Goal: Task Accomplishment & Management: Complete application form

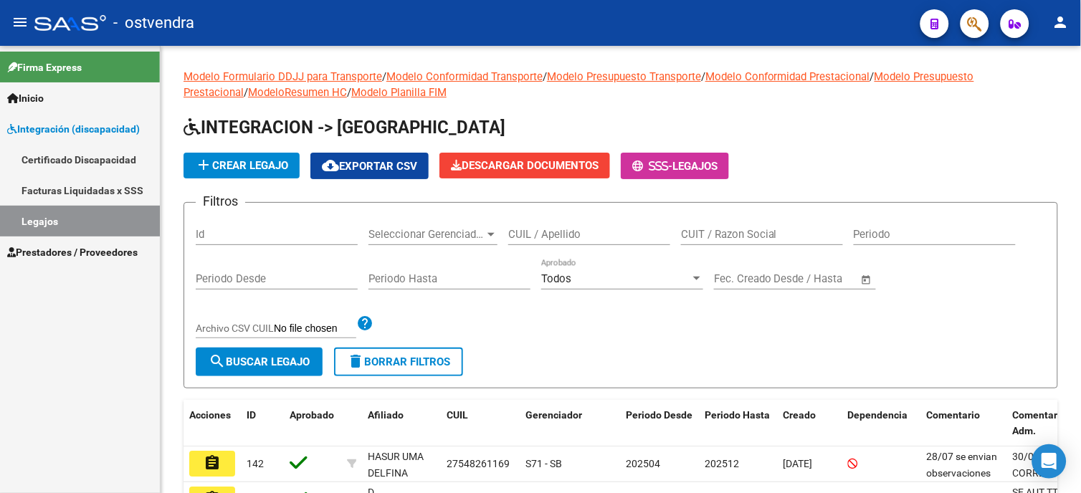
click at [95, 246] on span "Prestadores / Proveedores" at bounding box center [72, 253] width 131 height 16
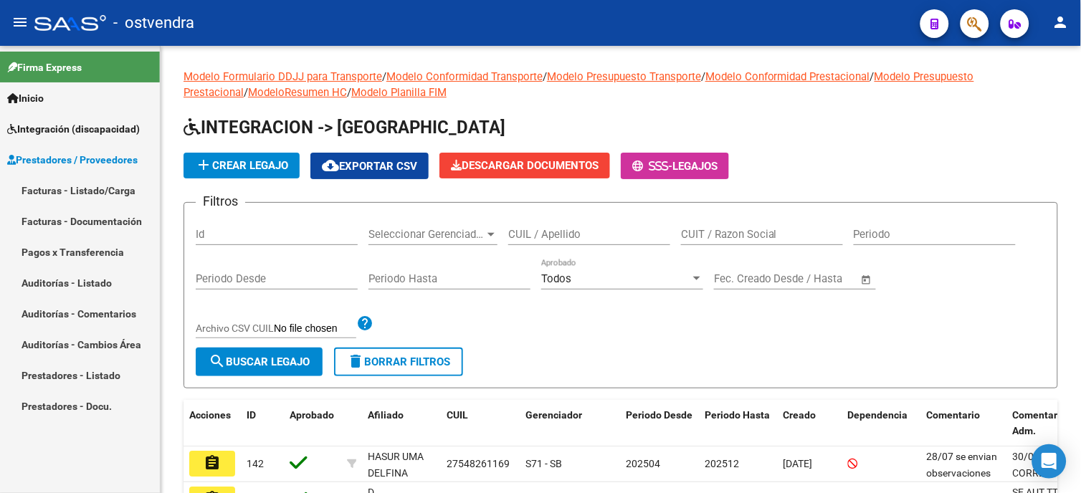
click at [98, 192] on link "Facturas - Listado/Carga" at bounding box center [80, 190] width 160 height 31
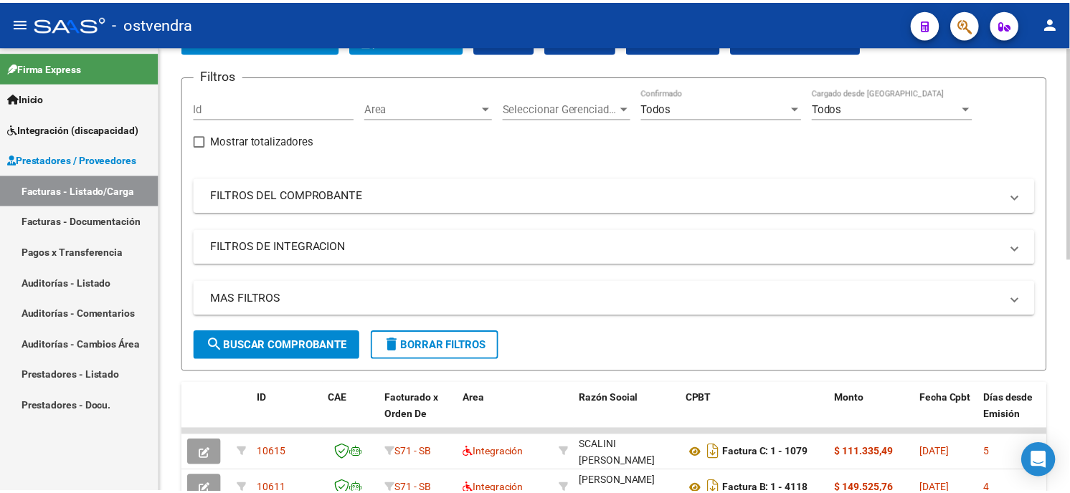
scroll to position [15, 0]
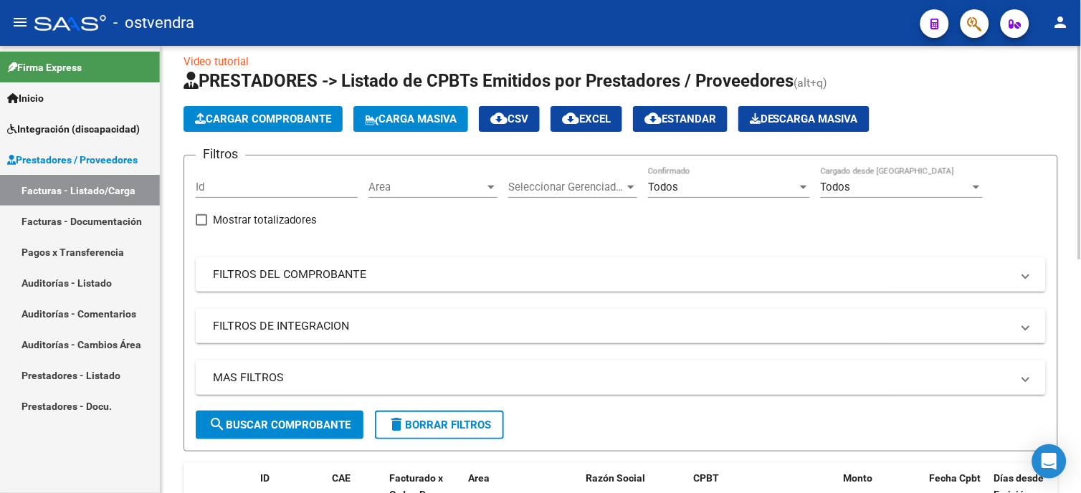
click at [298, 122] on span "Cargar Comprobante" at bounding box center [263, 119] width 136 height 13
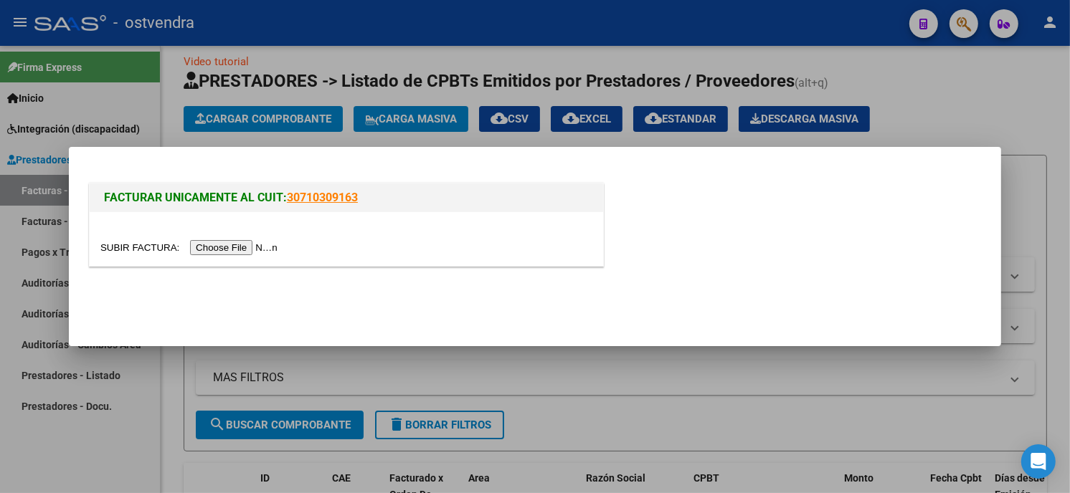
click at [245, 255] on div at bounding box center [346, 248] width 492 height 16
click at [245, 248] on input "file" at bounding box center [190, 247] width 181 height 15
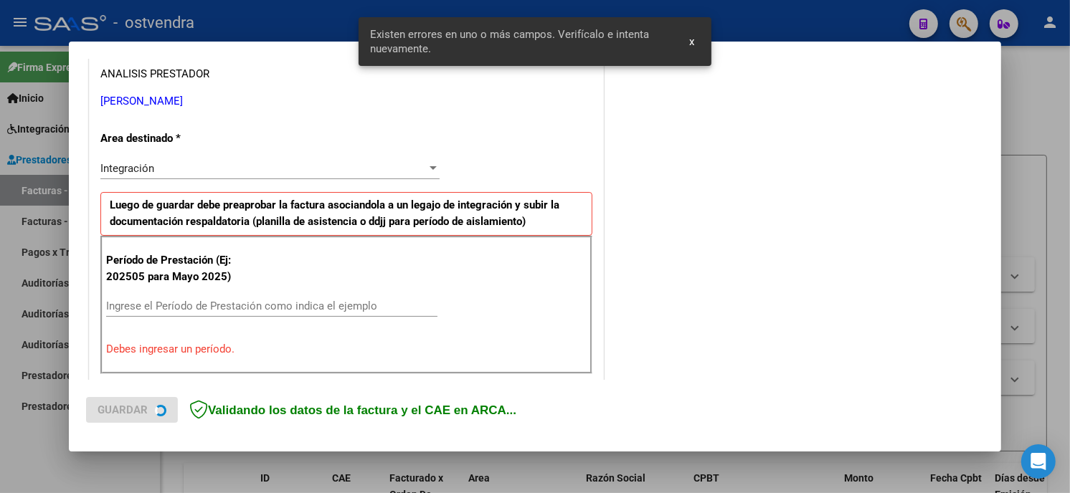
scroll to position [338, 0]
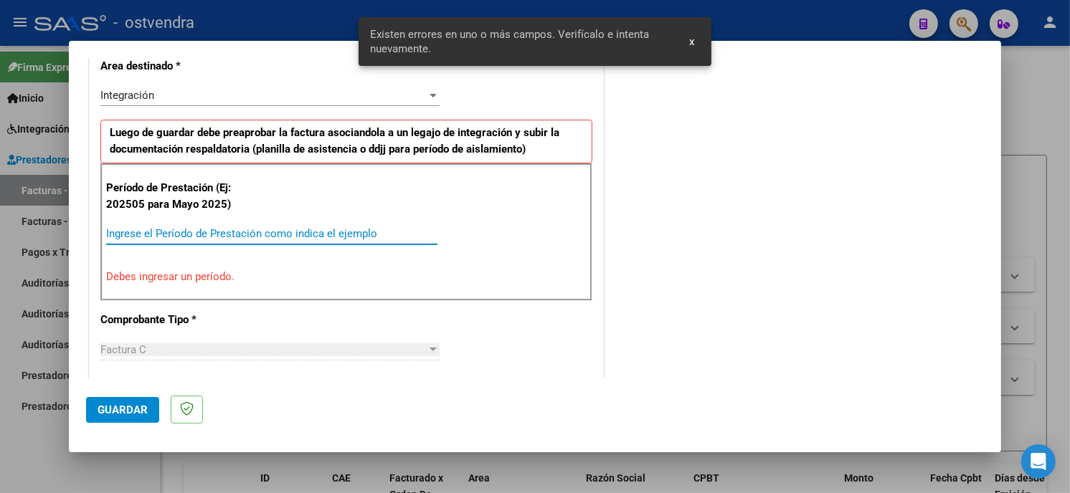
click at [252, 232] on input "Ingrese el Período de Prestación como indica el ejemplo" at bounding box center [271, 233] width 331 height 13
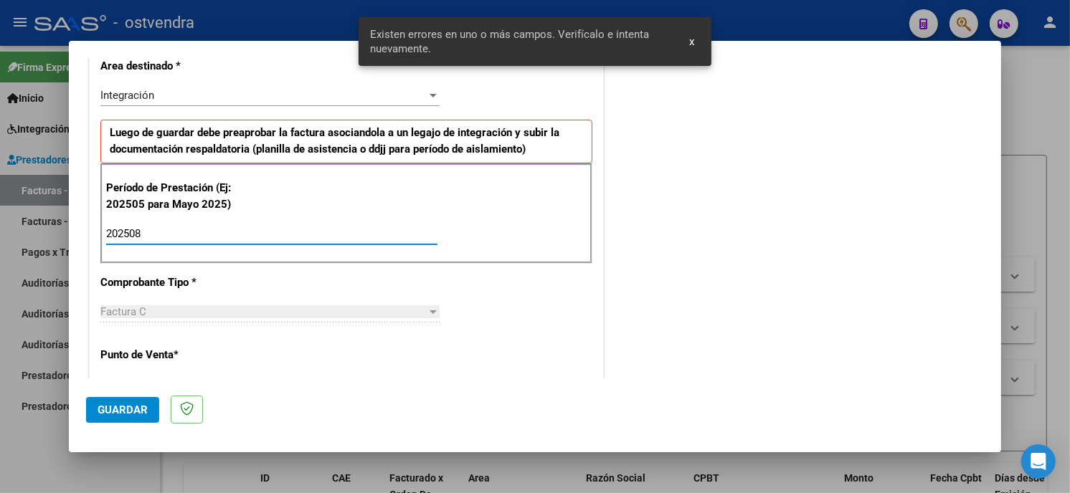
type input "202508"
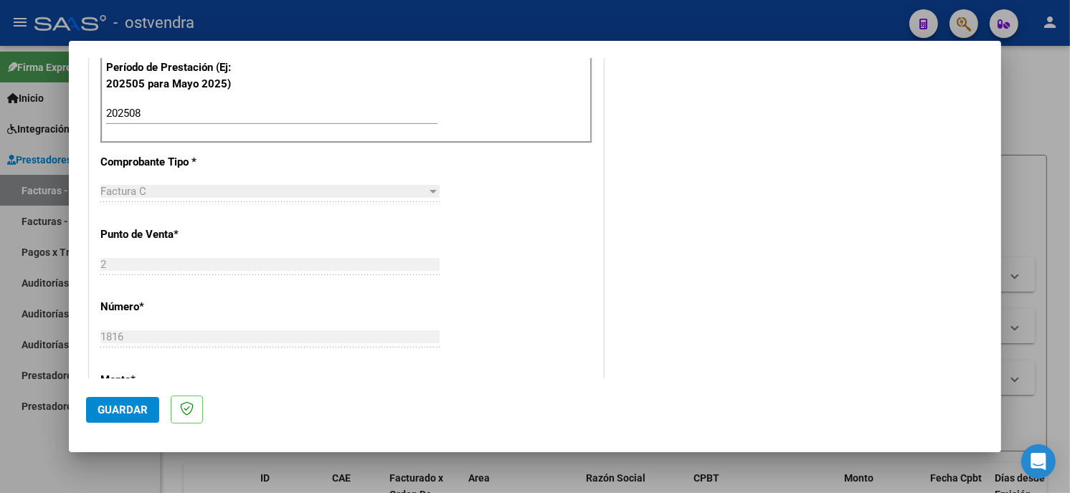
scroll to position [498, 0]
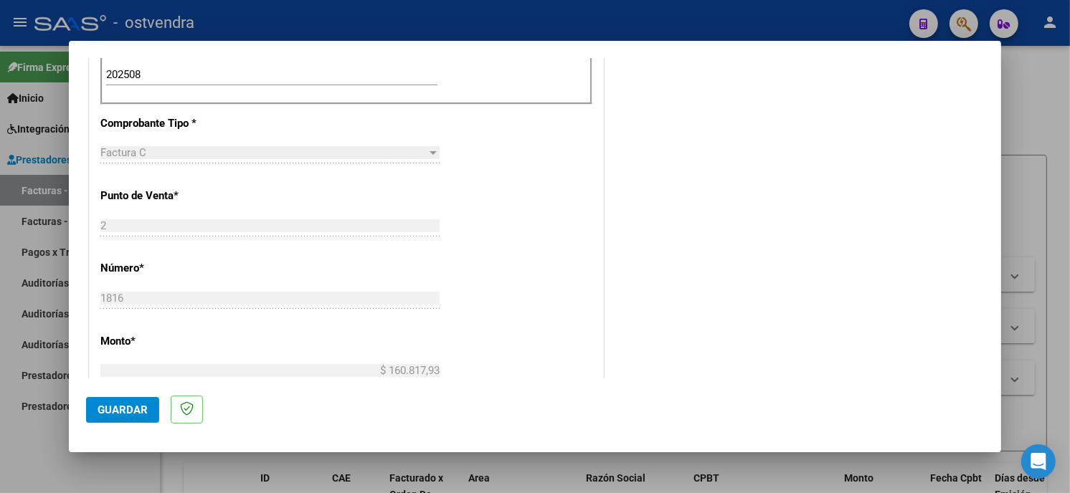
click at [125, 414] on span "Guardar" at bounding box center [123, 410] width 50 height 13
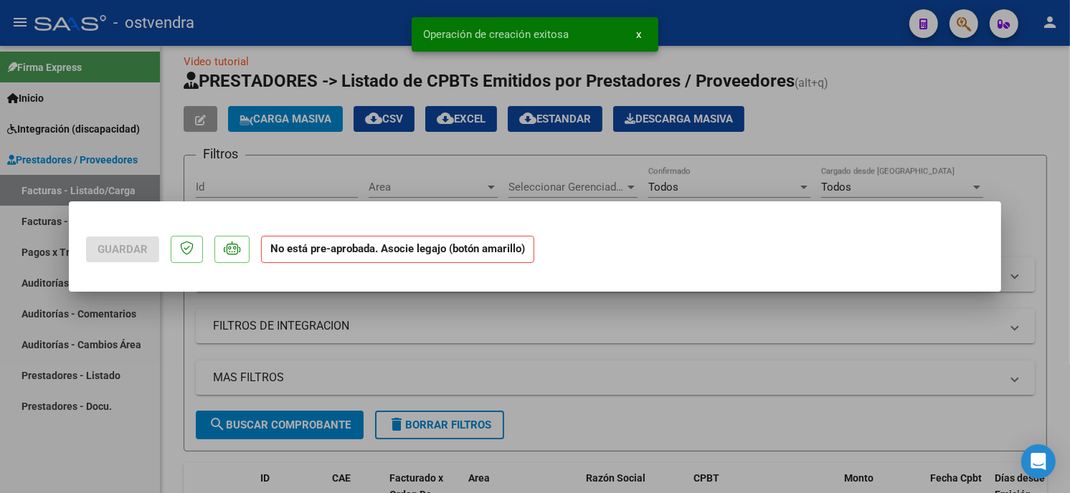
scroll to position [0, 0]
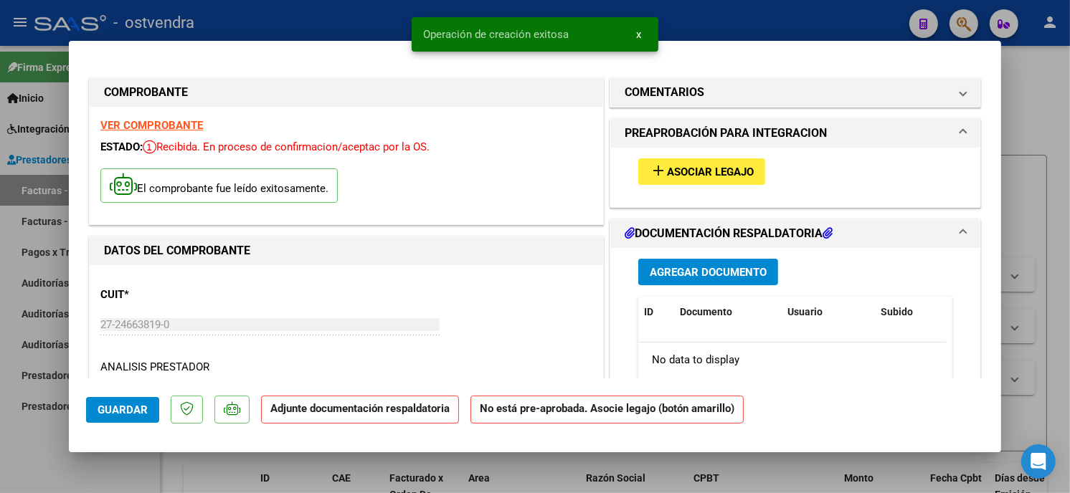
click at [717, 168] on span "Asociar Legajo" at bounding box center [710, 172] width 87 height 13
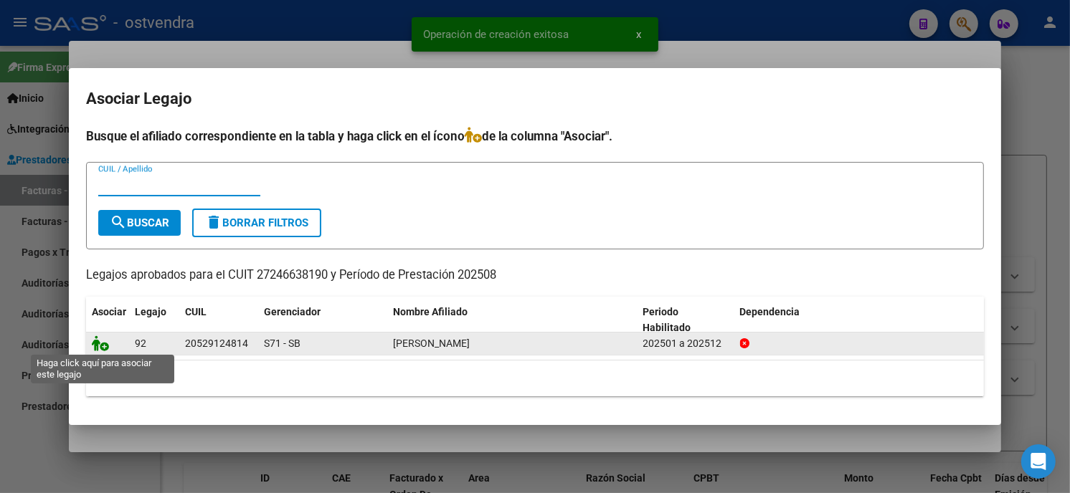
click at [104, 344] on icon at bounding box center [100, 344] width 17 height 16
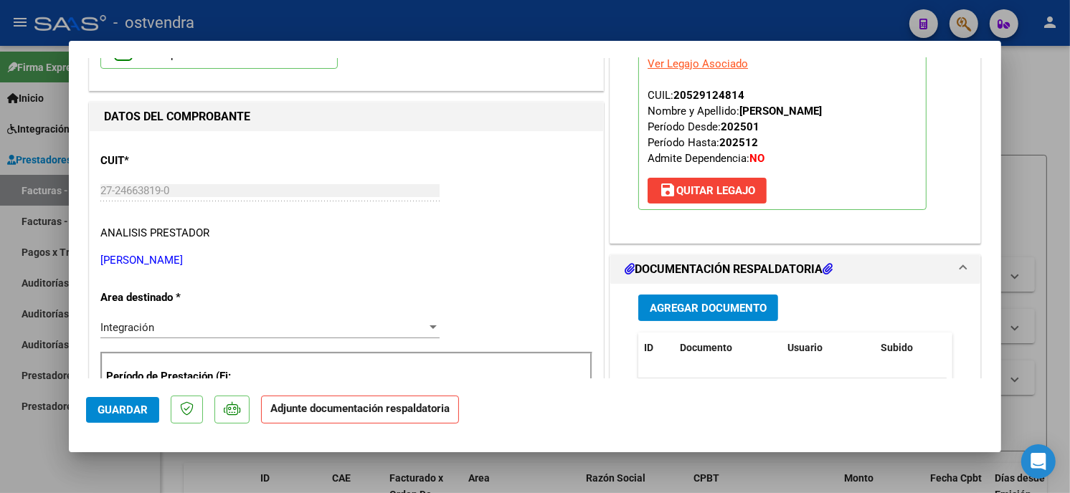
scroll to position [159, 0]
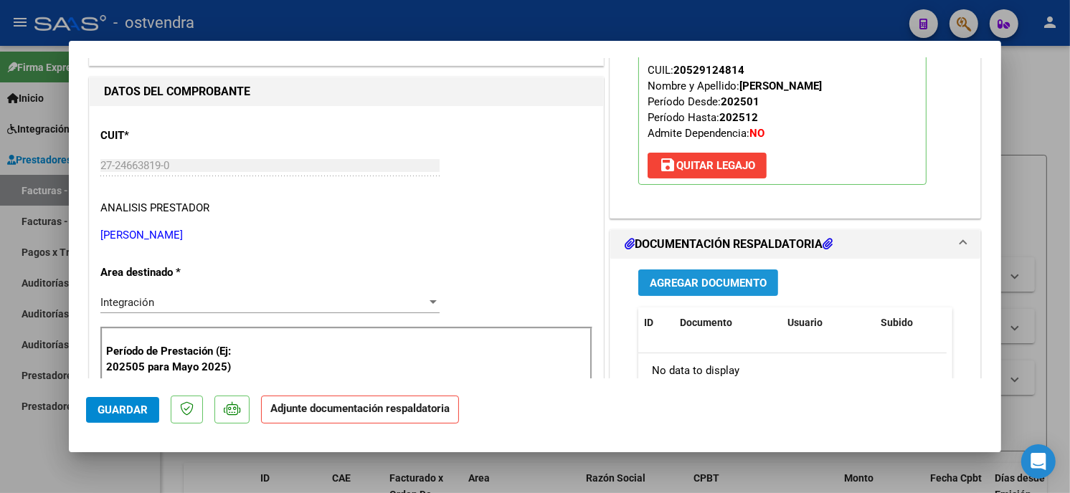
click at [757, 282] on span "Agregar Documento" at bounding box center [708, 283] width 117 height 13
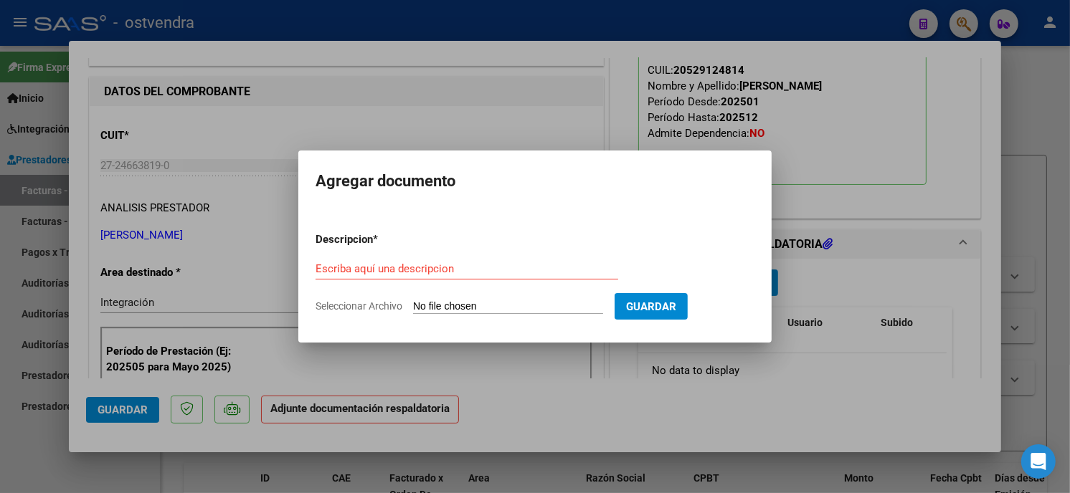
click at [505, 306] on input "Seleccionar Archivo" at bounding box center [508, 307] width 190 height 14
type input "C:\fakepath\ASISTENCIA C-2-1816.pdf"
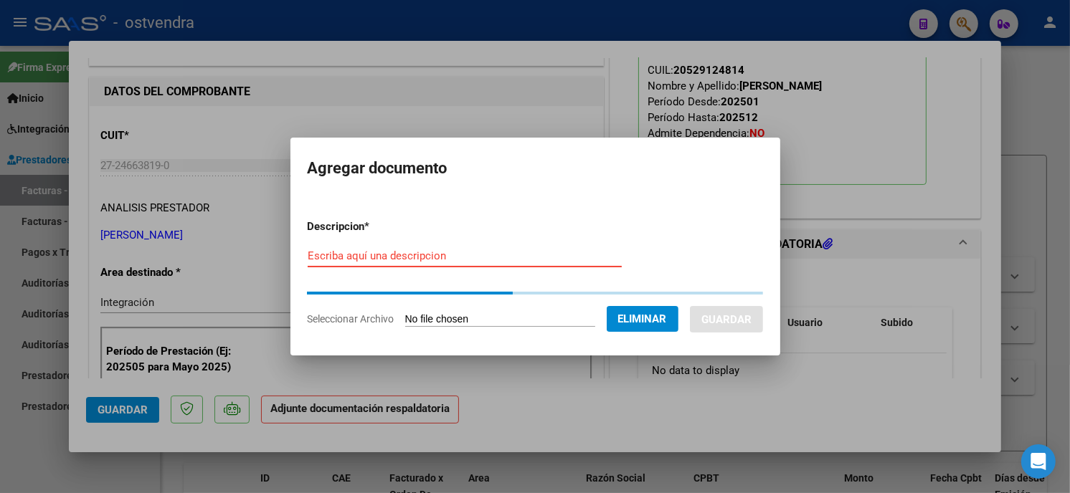
click at [390, 255] on input "Escriba aquí una descripcion" at bounding box center [465, 256] width 314 height 13
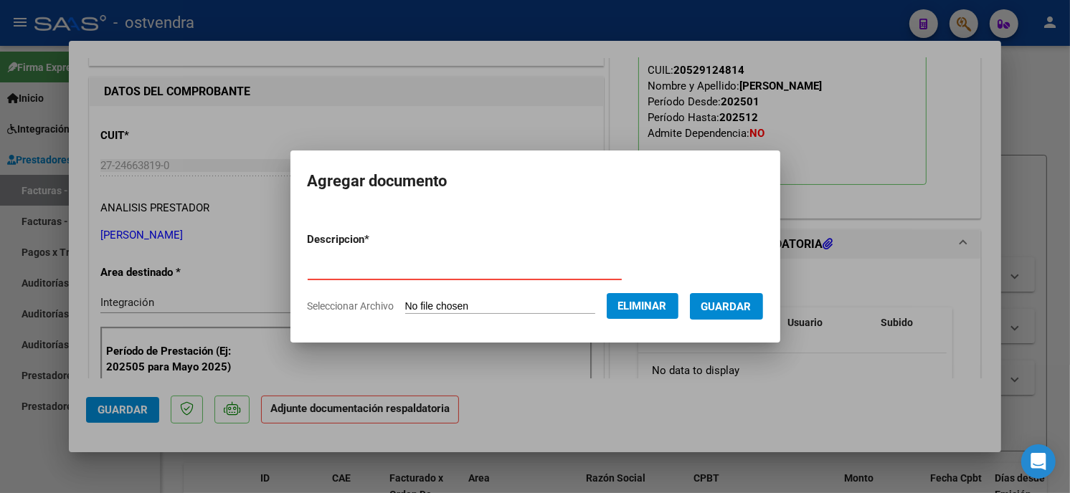
type input "PLANILLA DE ASISTENCIA"
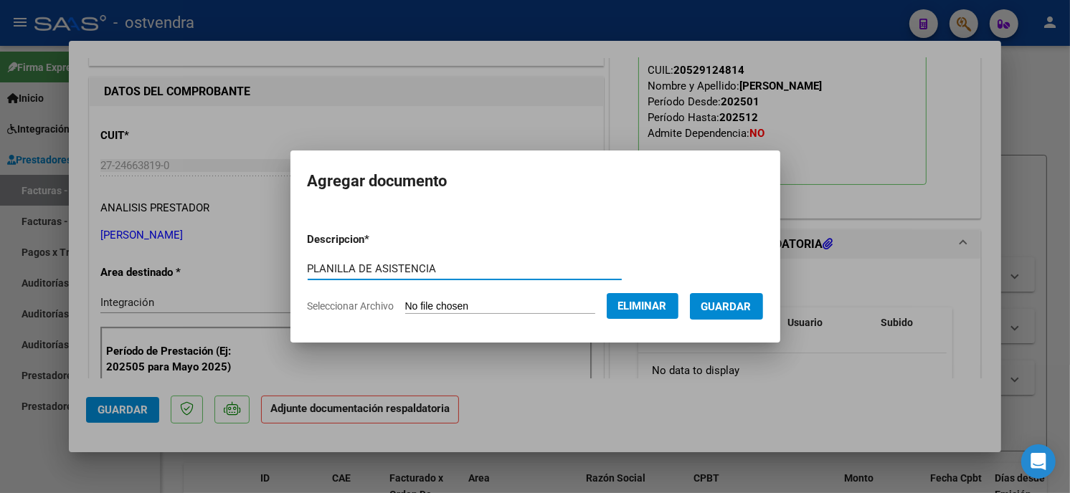
click at [724, 300] on span "Guardar" at bounding box center [726, 306] width 50 height 13
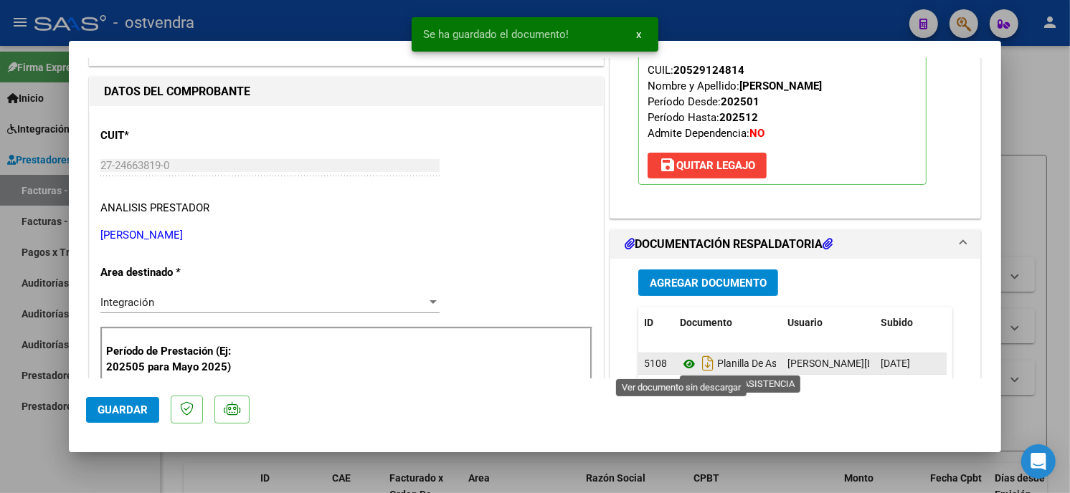
click at [681, 368] on icon at bounding box center [689, 364] width 19 height 17
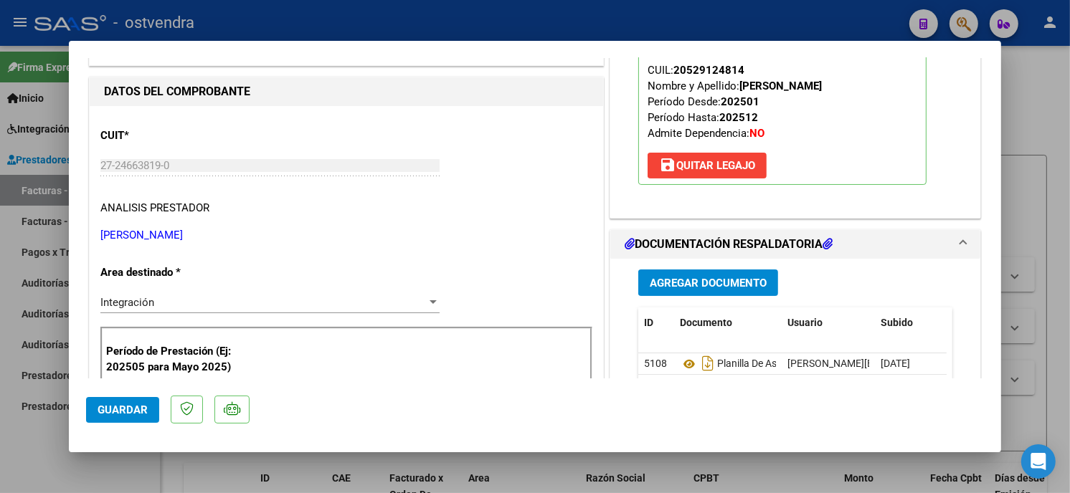
click at [131, 406] on span "Guardar" at bounding box center [123, 410] width 50 height 13
click at [119, 405] on span "Guardar" at bounding box center [123, 410] width 50 height 13
click at [283, 22] on div at bounding box center [535, 246] width 1070 height 493
type input "$ 0,00"
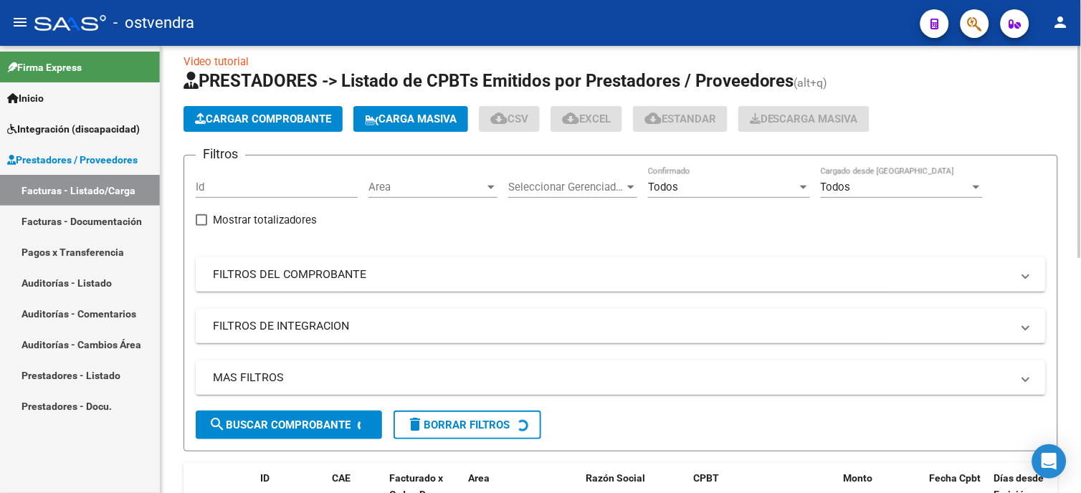
click at [276, 119] on span "Cargar Comprobante" at bounding box center [263, 119] width 136 height 13
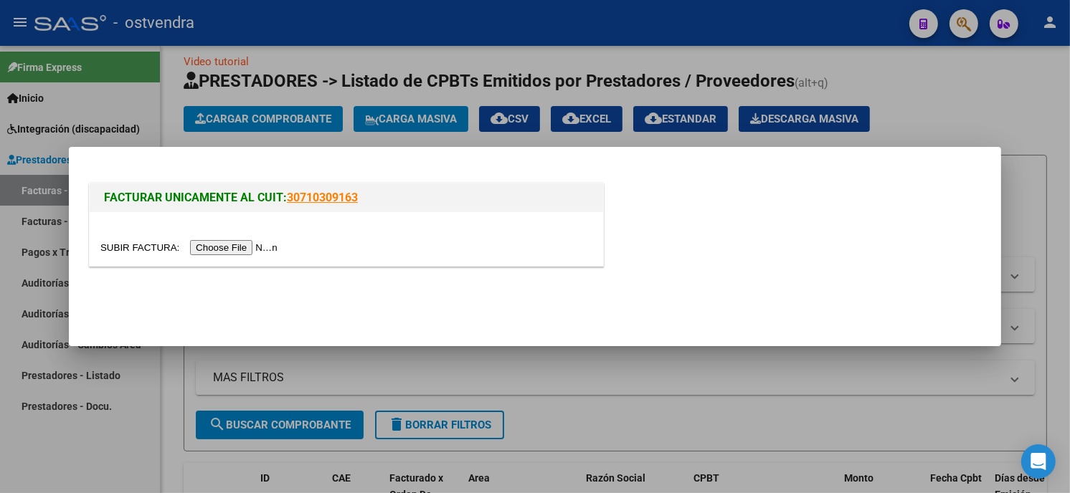
click at [242, 242] on input "file" at bounding box center [190, 247] width 181 height 15
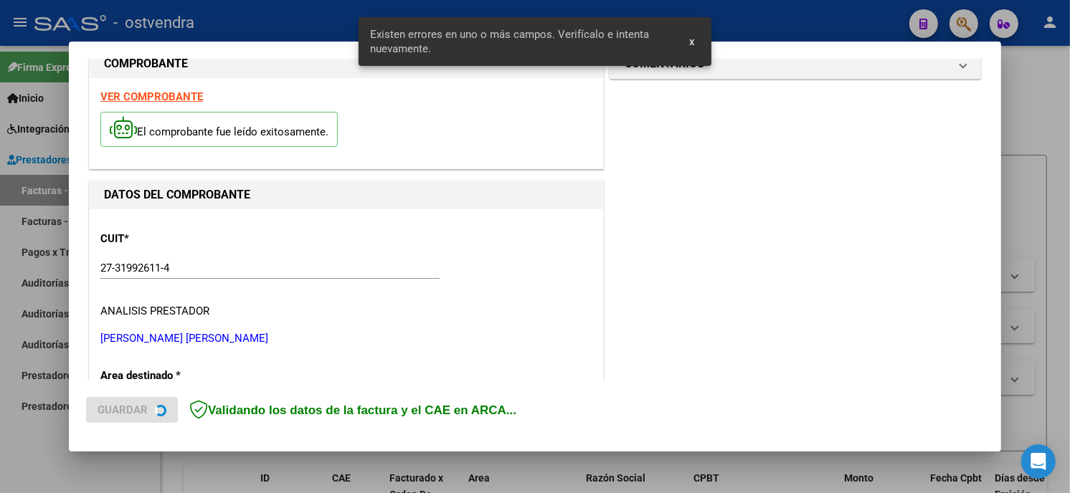
scroll to position [0, 0]
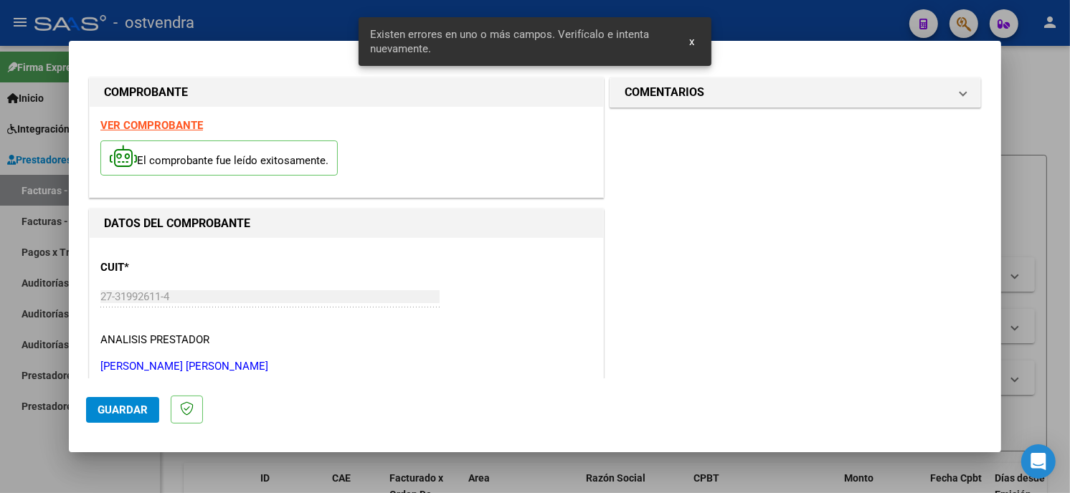
click at [165, 120] on strong "VER COMPROBANTE" at bounding box center [151, 125] width 103 height 13
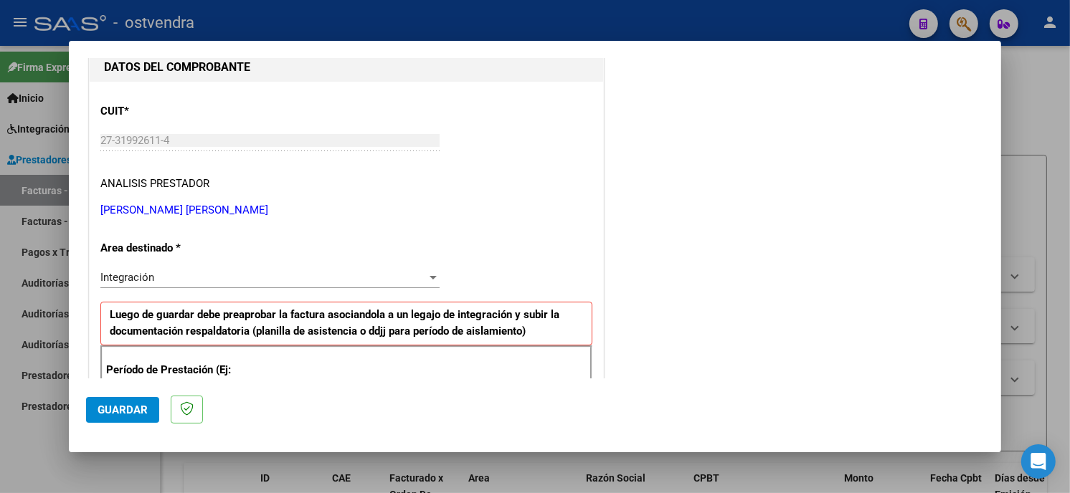
scroll to position [239, 0]
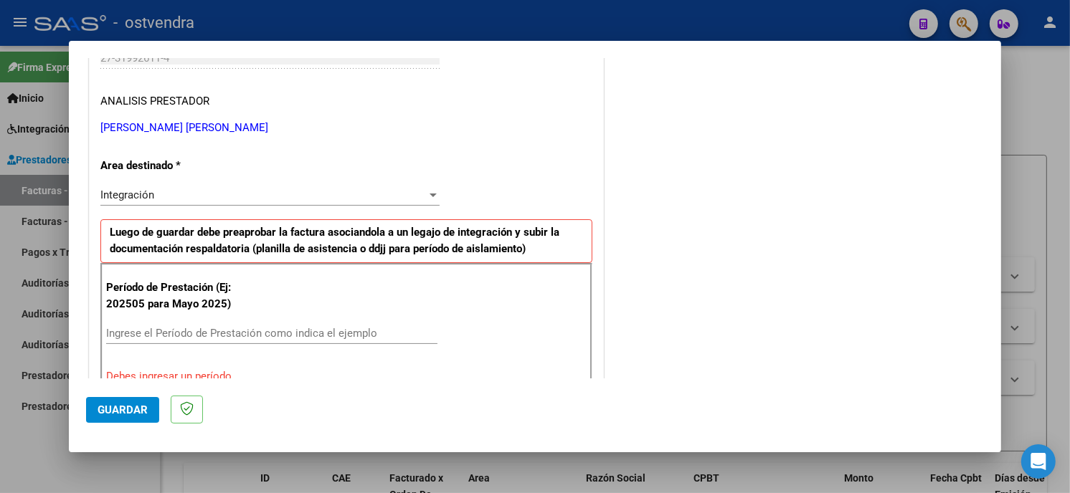
click at [235, 334] on input "Ingrese el Período de Prestación como indica el ejemplo" at bounding box center [271, 333] width 331 height 13
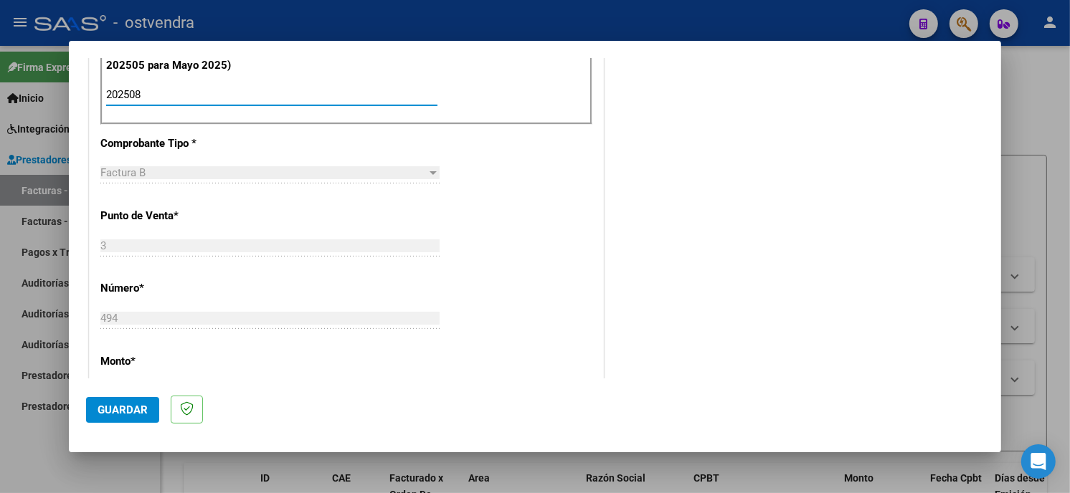
scroll to position [557, 0]
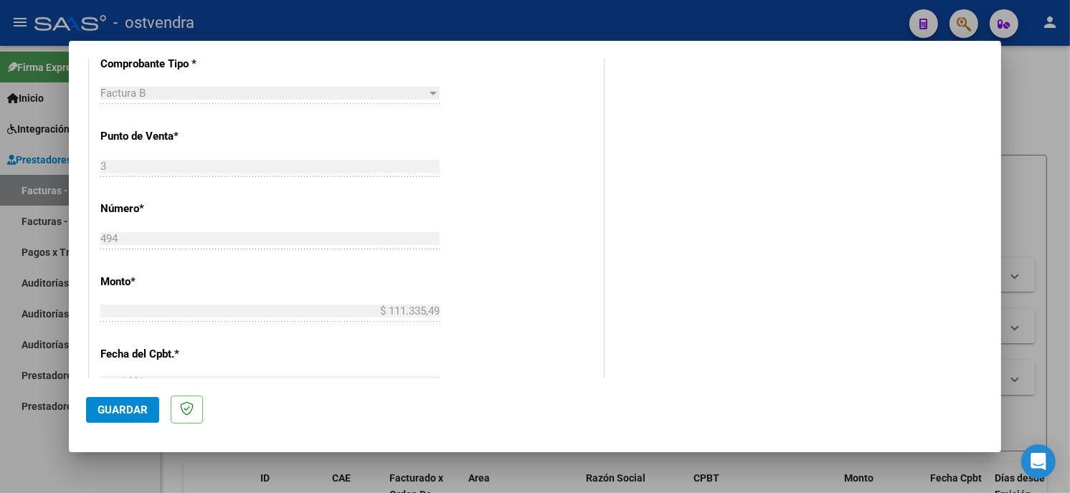
type input "202508"
click at [133, 409] on span "Guardar" at bounding box center [123, 410] width 50 height 13
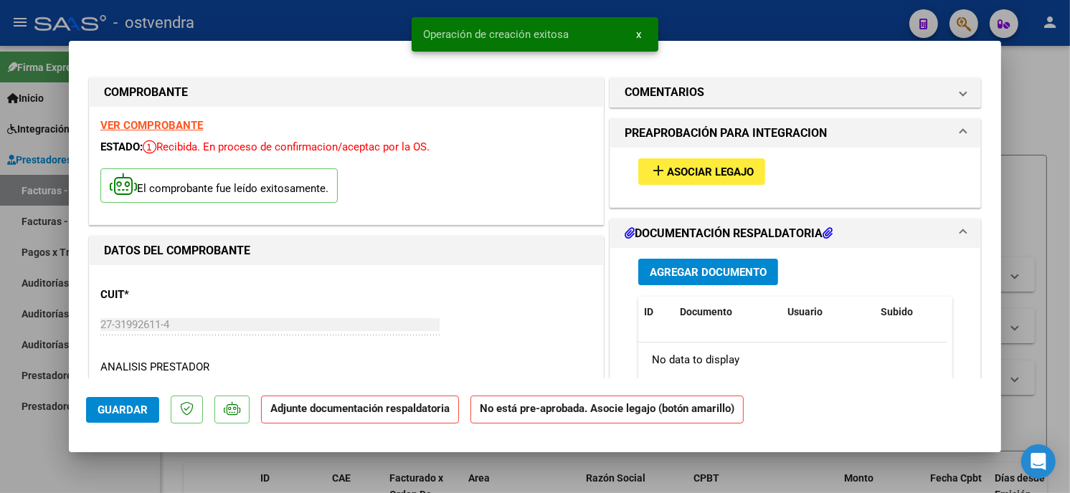
click at [742, 174] on span "Asociar Legajo" at bounding box center [710, 172] width 87 height 13
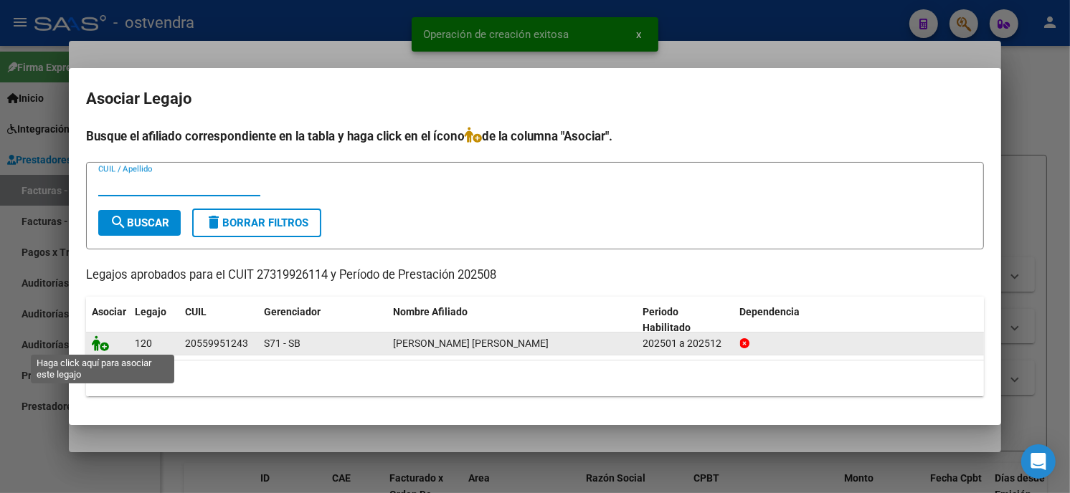
click at [101, 346] on icon at bounding box center [100, 344] width 17 height 16
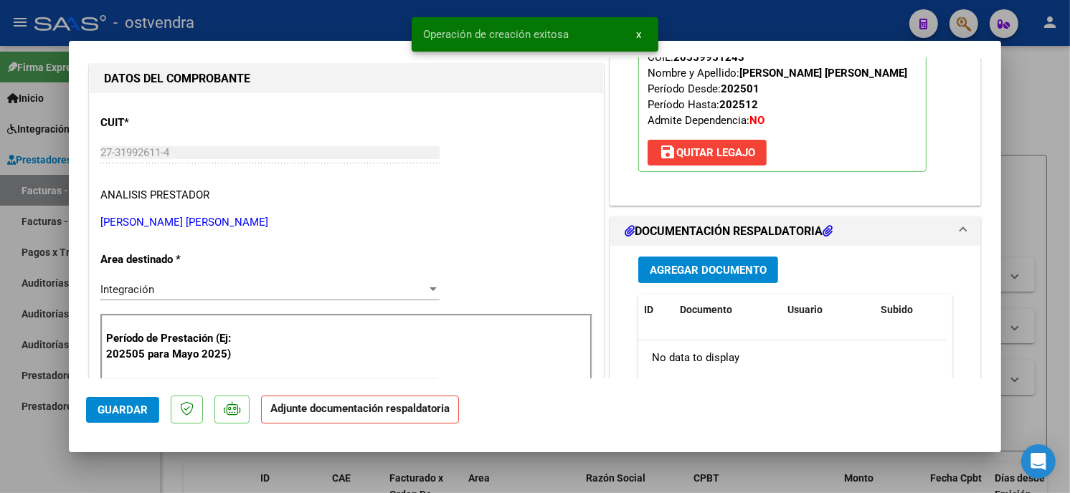
scroll to position [239, 0]
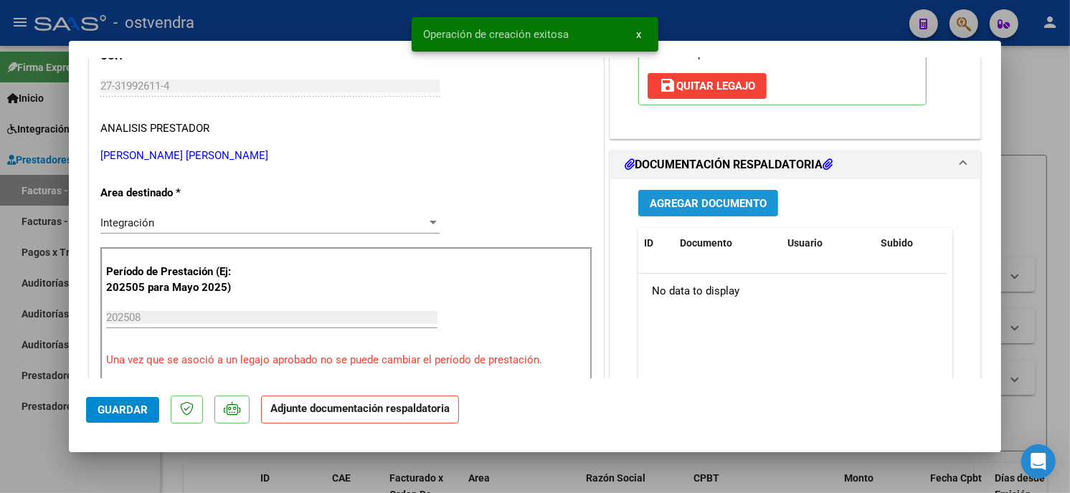
click at [707, 209] on button "Agregar Documento" at bounding box center [708, 203] width 140 height 27
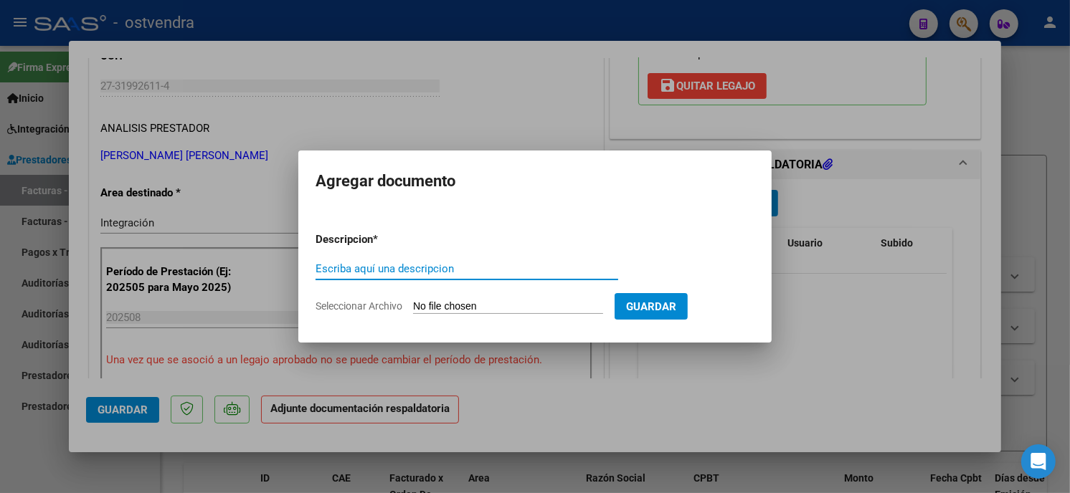
click at [450, 301] on input "Seleccionar Archivo" at bounding box center [508, 307] width 190 height 14
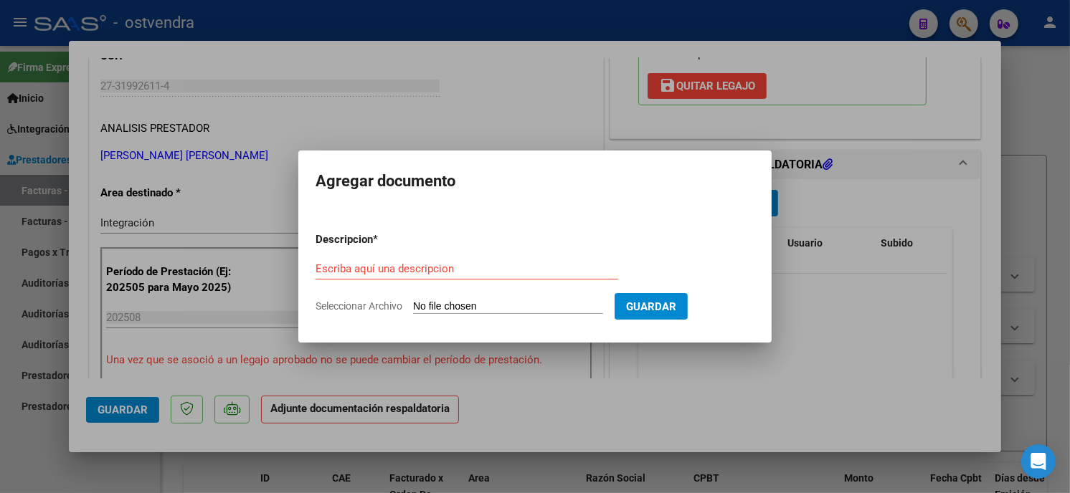
type input "C:\fakepath\ASISTENCIA B-3-494.pdf"
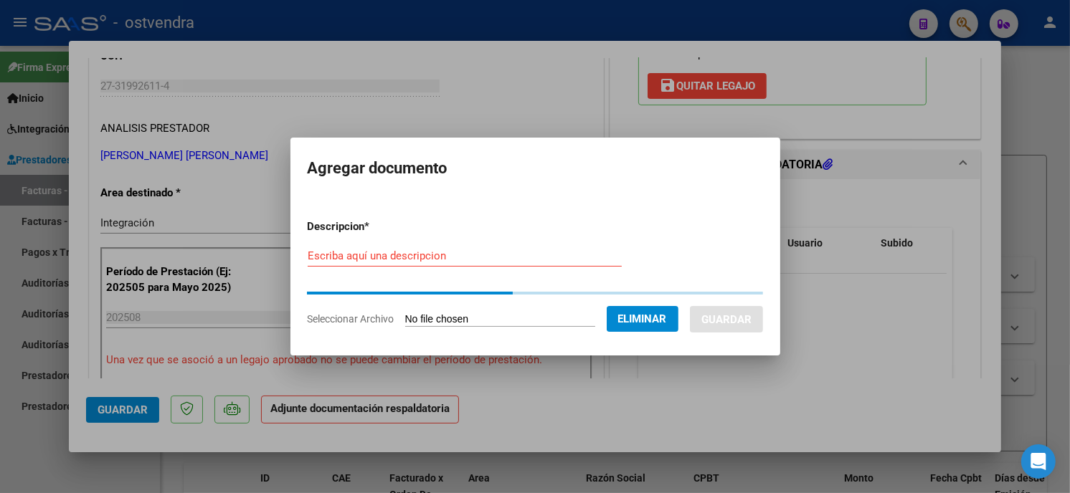
click at [442, 259] on input "Escriba aquí una descripcion" at bounding box center [465, 256] width 314 height 13
type input "PLANILLA DE ASISTENCIA"
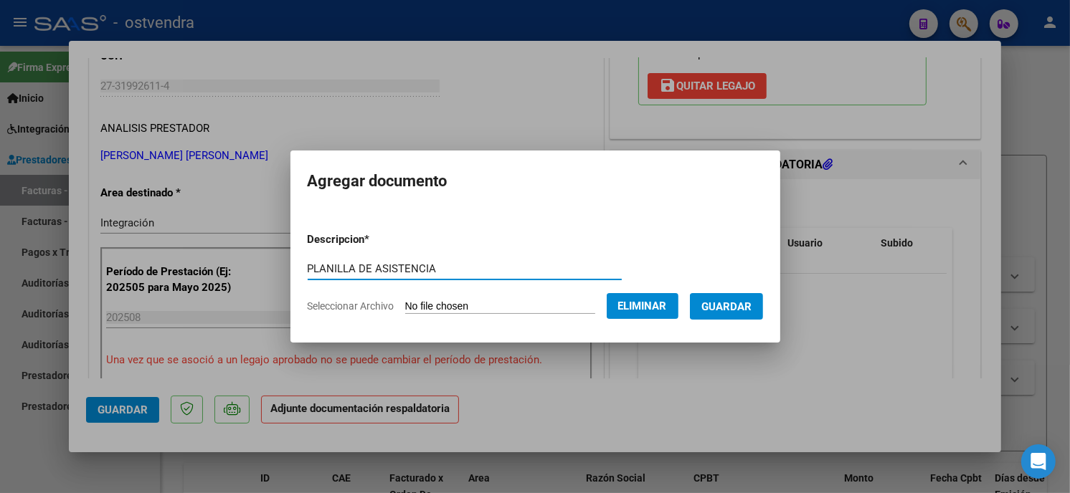
click at [723, 300] on span "Guardar" at bounding box center [726, 306] width 50 height 13
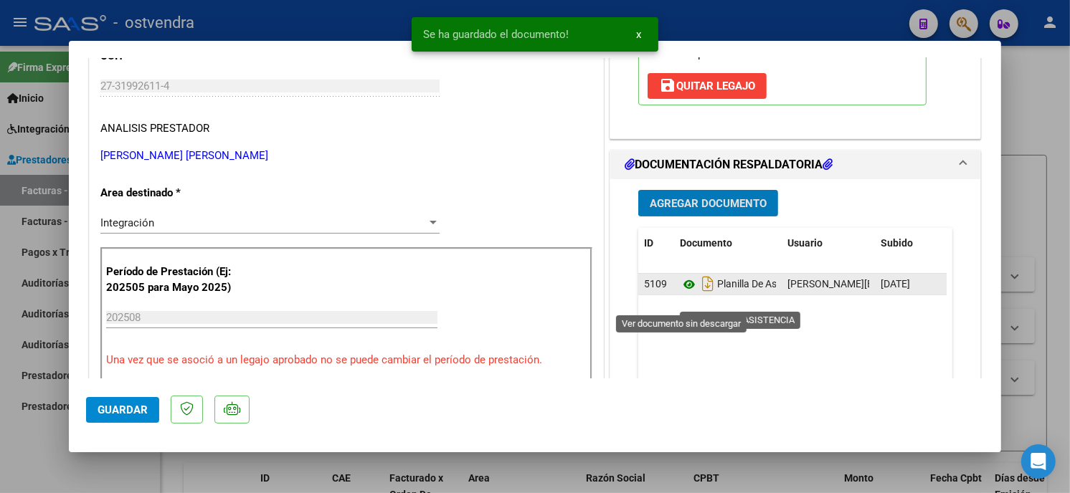
click at [680, 293] on icon at bounding box center [689, 284] width 19 height 17
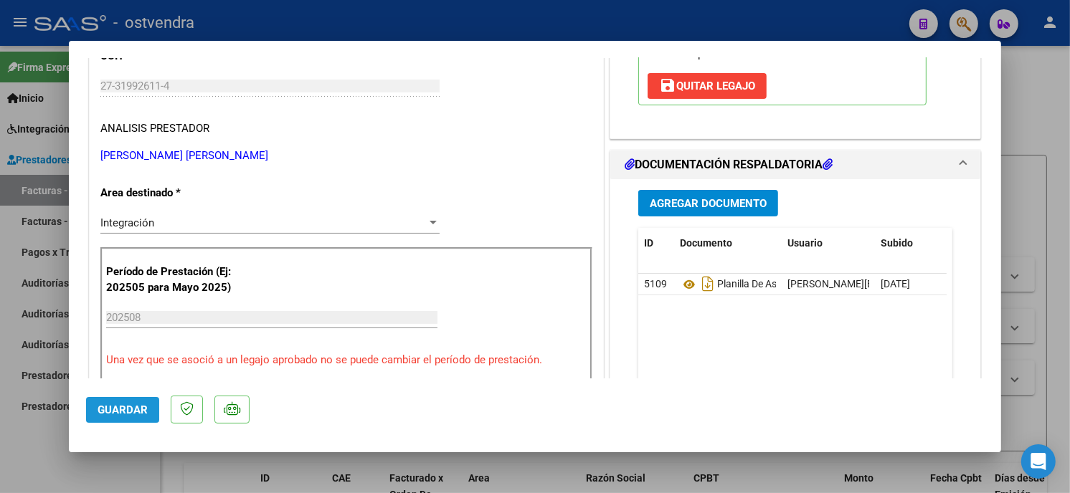
click at [128, 417] on button "Guardar" at bounding box center [122, 410] width 73 height 26
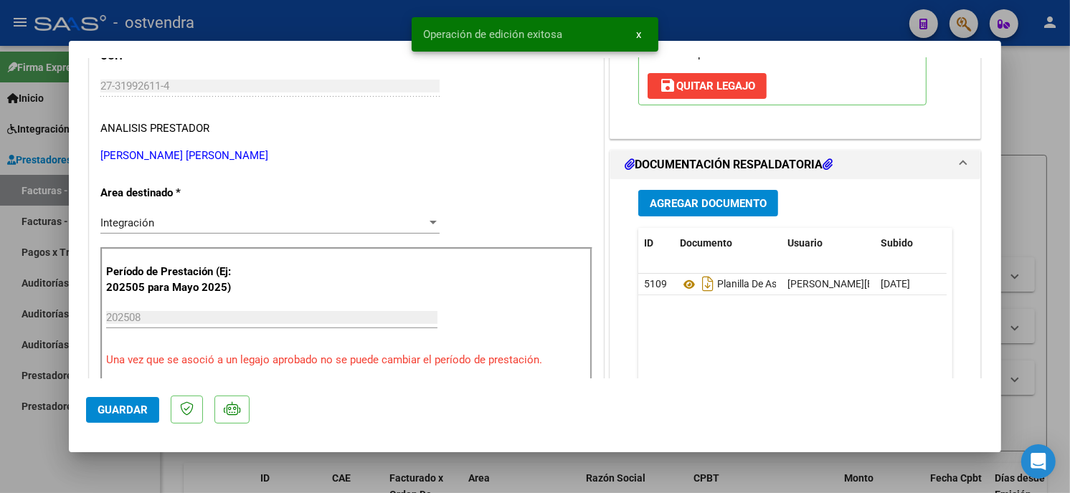
click at [261, 19] on div at bounding box center [535, 246] width 1070 height 493
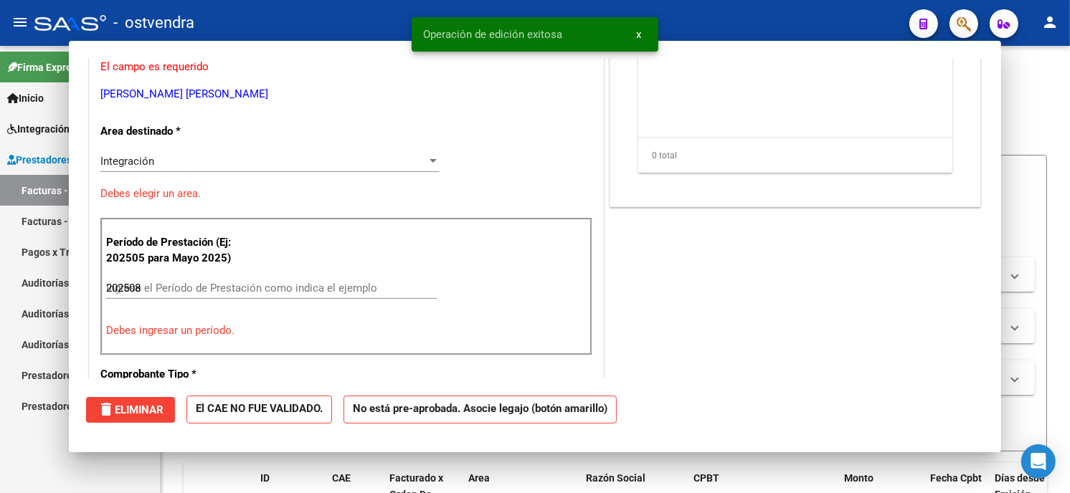
type input "$ 0,00"
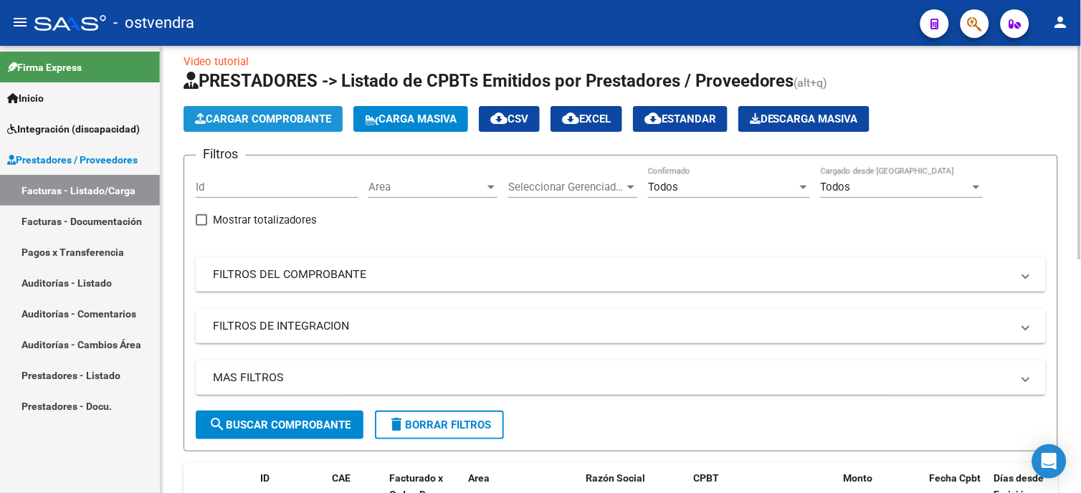
click at [307, 127] on button "Cargar Comprobante" at bounding box center [263, 119] width 159 height 26
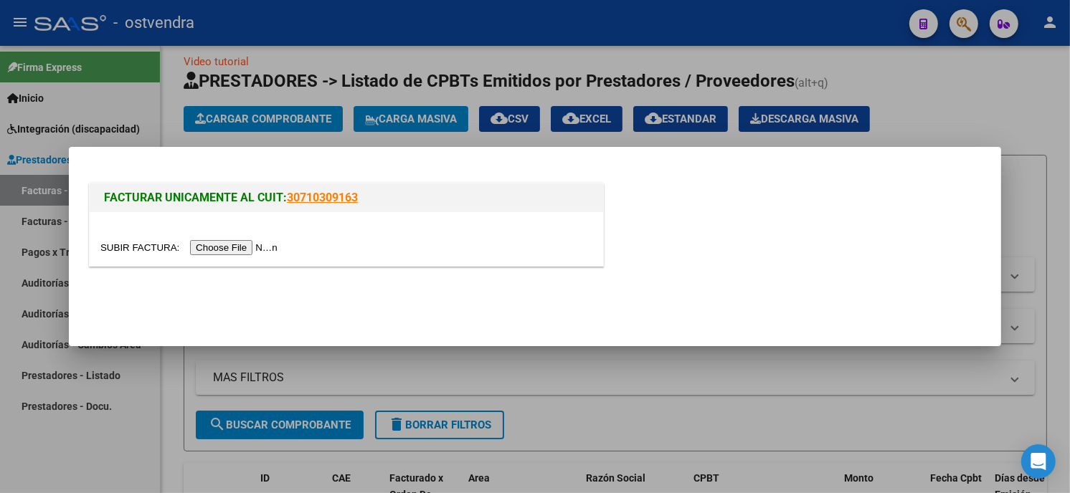
click at [247, 245] on input "file" at bounding box center [190, 247] width 181 height 15
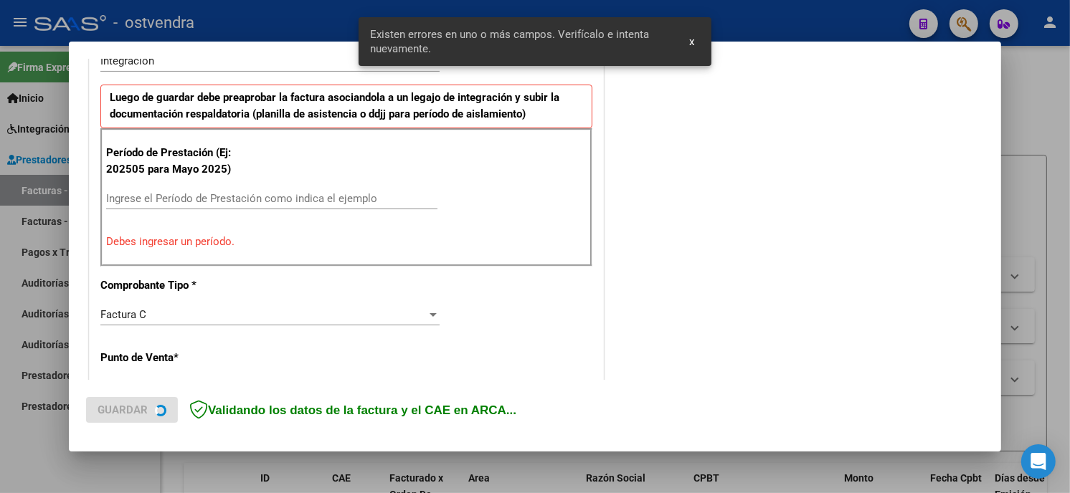
scroll to position [391, 0]
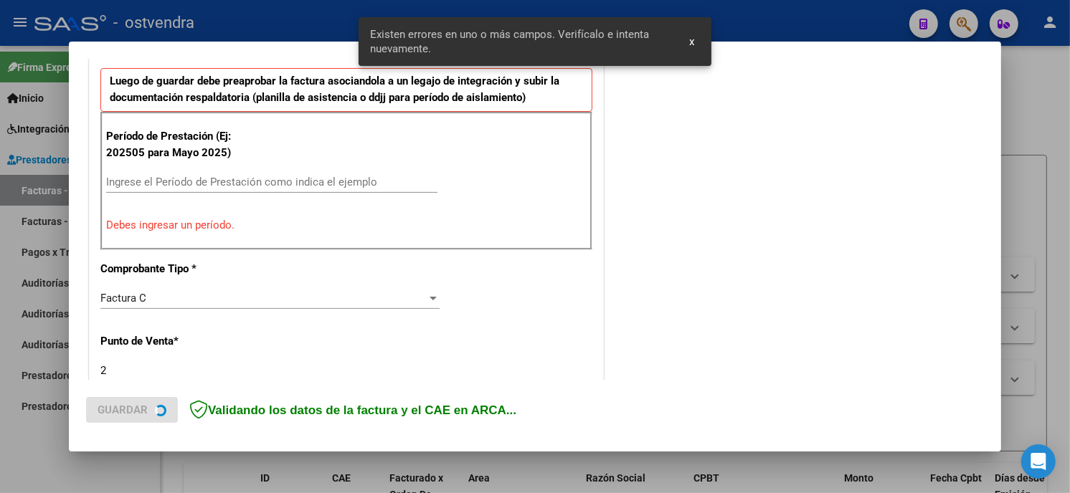
click at [281, 180] on input "Ingrese el Período de Prestación como indica el ejemplo" at bounding box center [271, 182] width 331 height 13
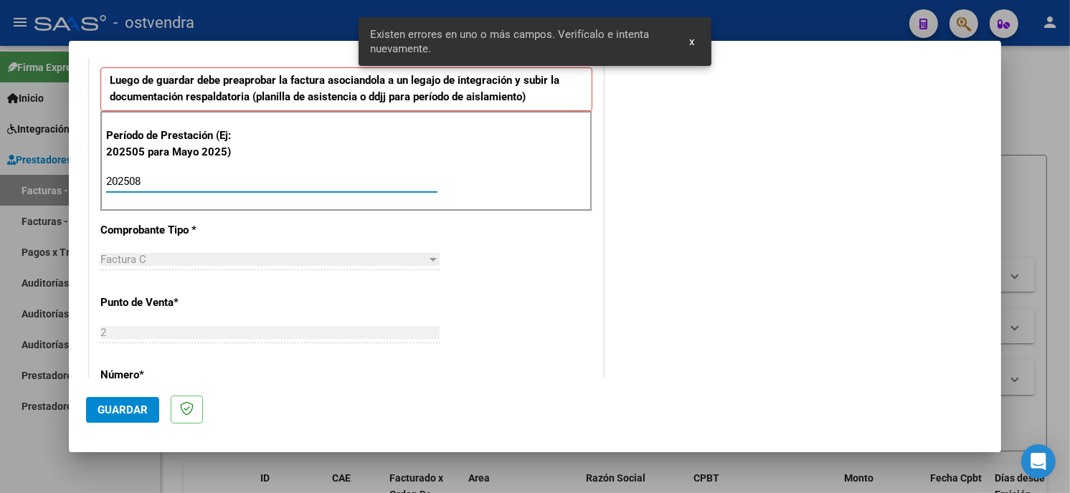
type input "202508"
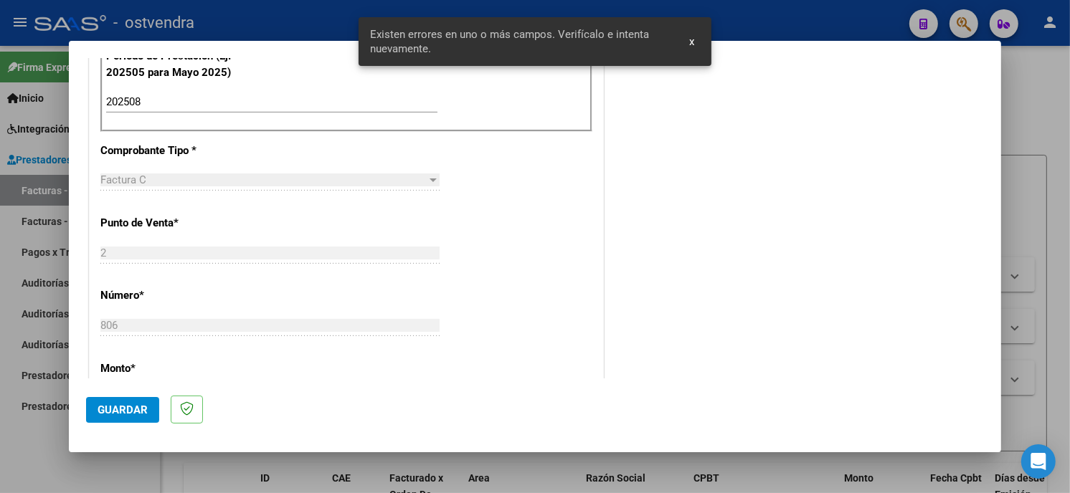
scroll to position [550, 0]
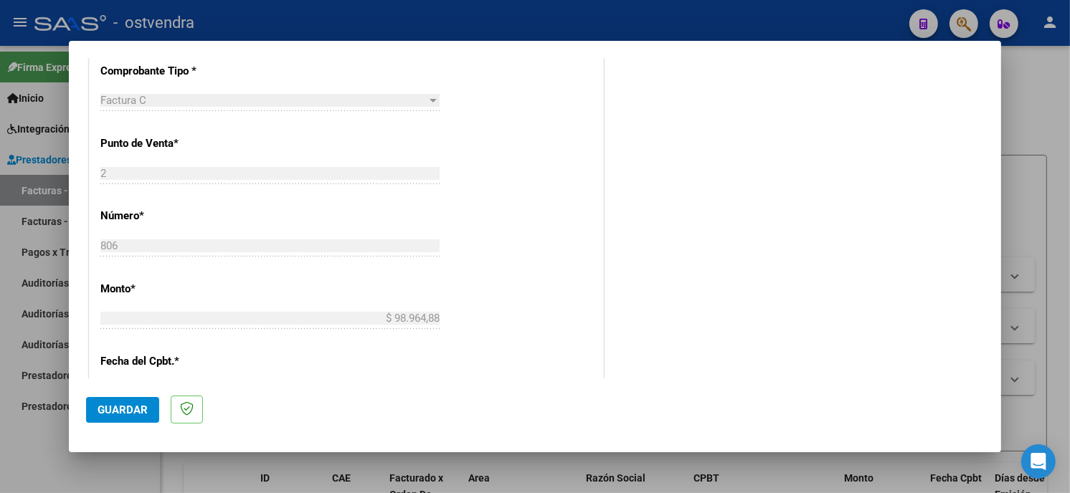
click at [111, 407] on span "Guardar" at bounding box center [123, 410] width 50 height 13
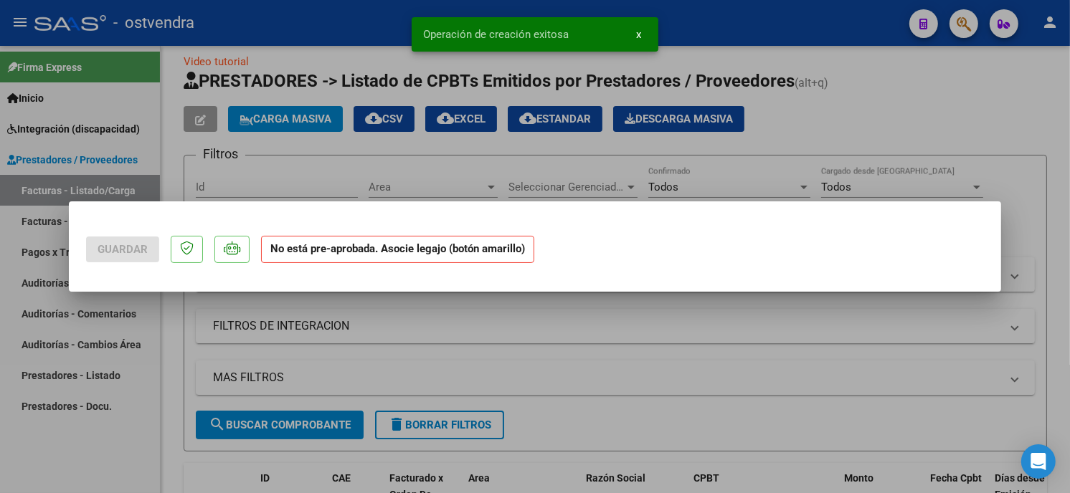
scroll to position [0, 0]
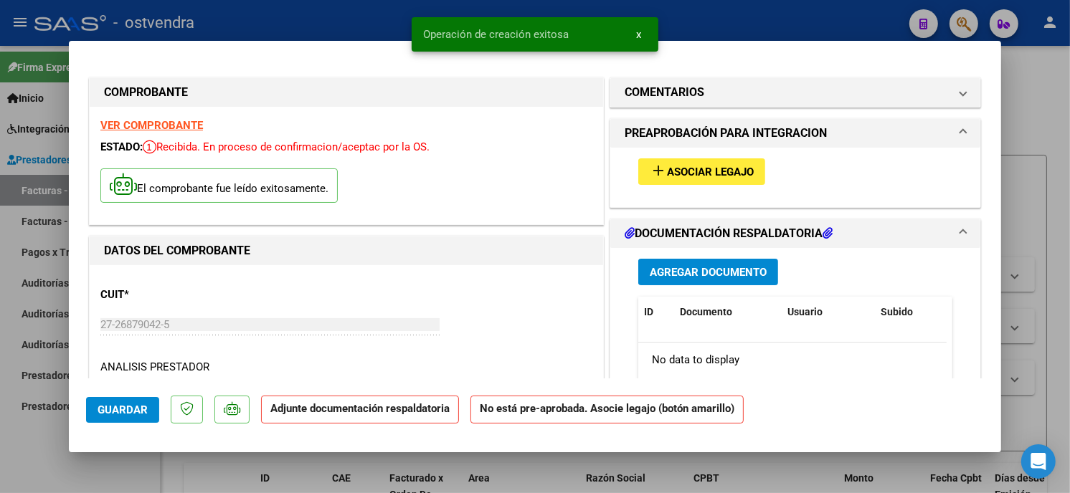
click at [734, 158] on button "add Asociar Legajo" at bounding box center [701, 171] width 127 height 27
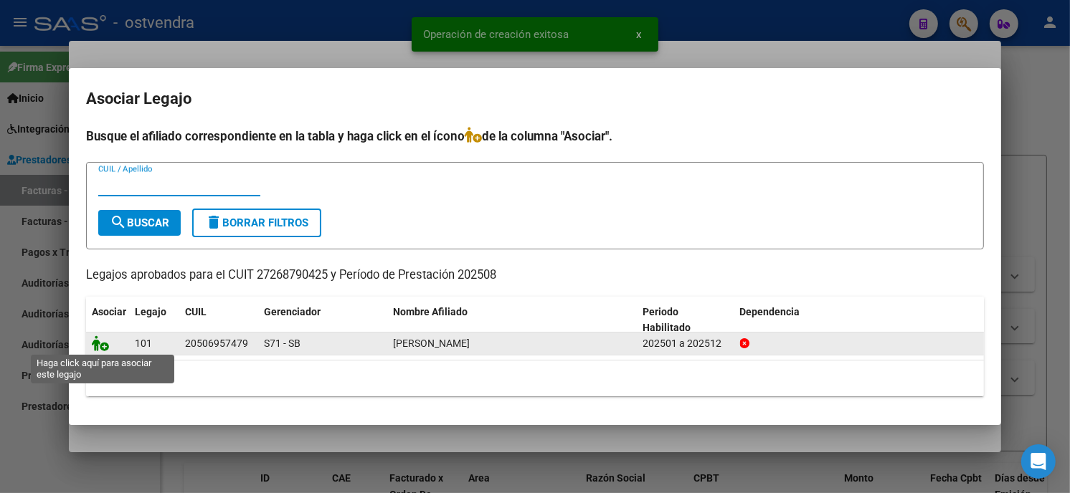
click at [104, 343] on icon at bounding box center [100, 344] width 17 height 16
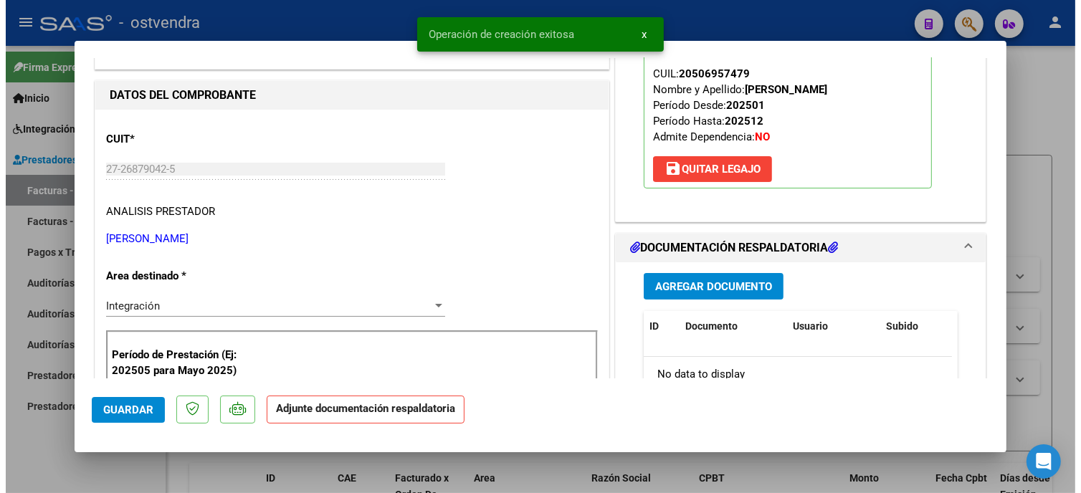
scroll to position [159, 0]
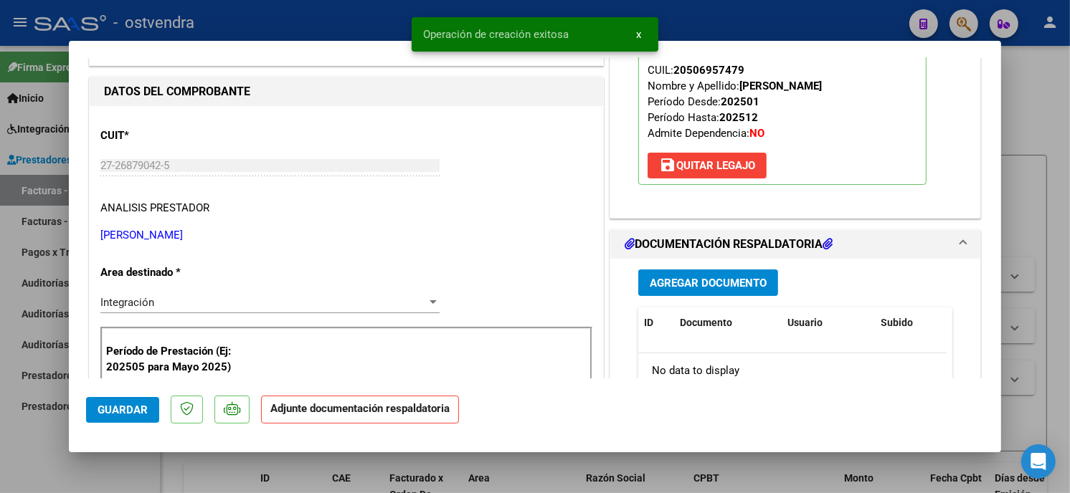
click at [756, 284] on span "Agregar Documento" at bounding box center [708, 283] width 117 height 13
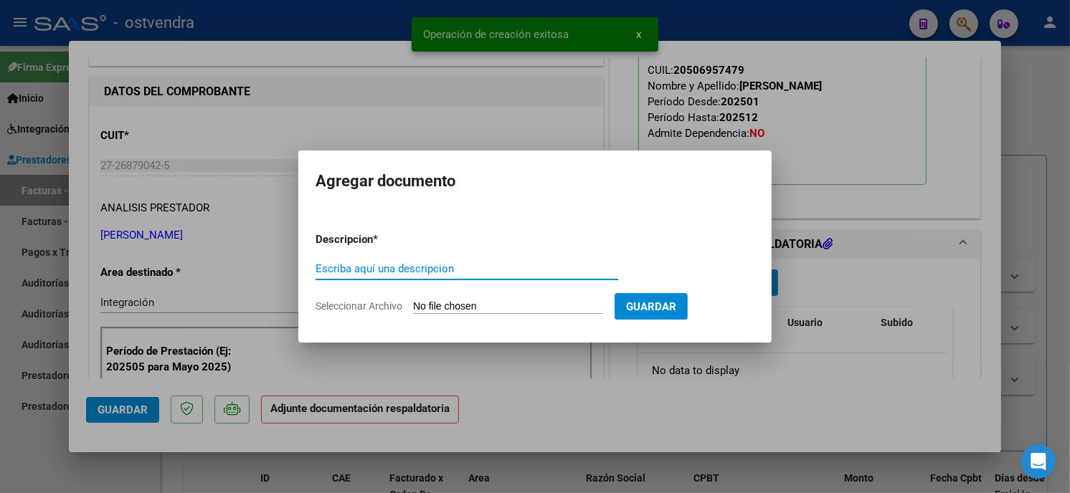
click at [468, 300] on app-file-uploader "Seleccionar Archivo" at bounding box center [465, 306] width 299 height 13
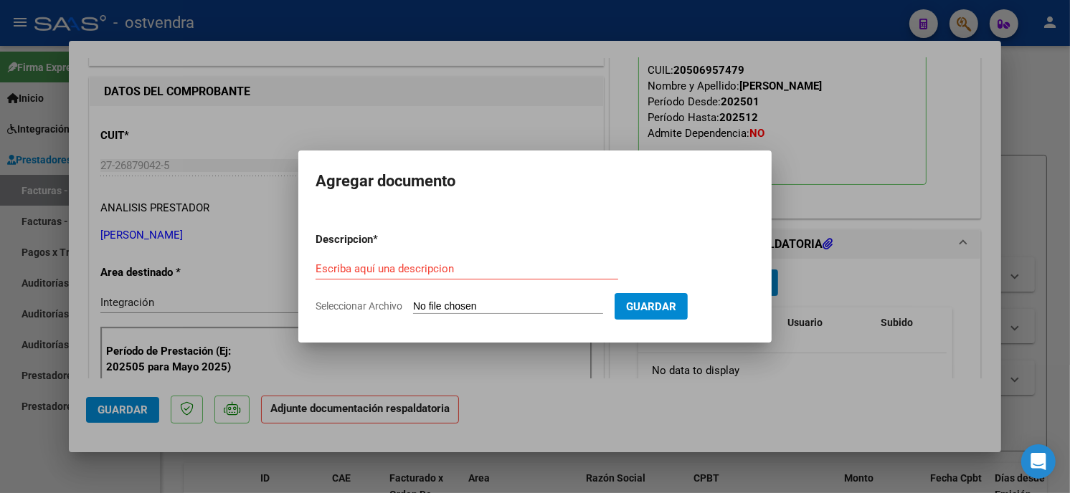
click at [468, 308] on input "Seleccionar Archivo" at bounding box center [508, 307] width 190 height 14
type input "C:\fakepath\ASISTENCIA C-2-806.pdf"
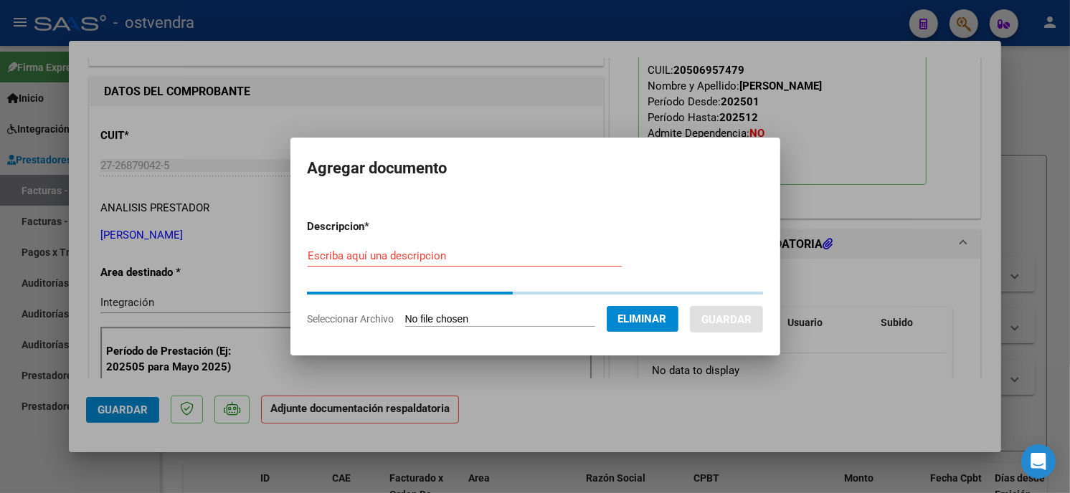
click at [482, 260] on input "Escriba aquí una descripcion" at bounding box center [465, 256] width 314 height 13
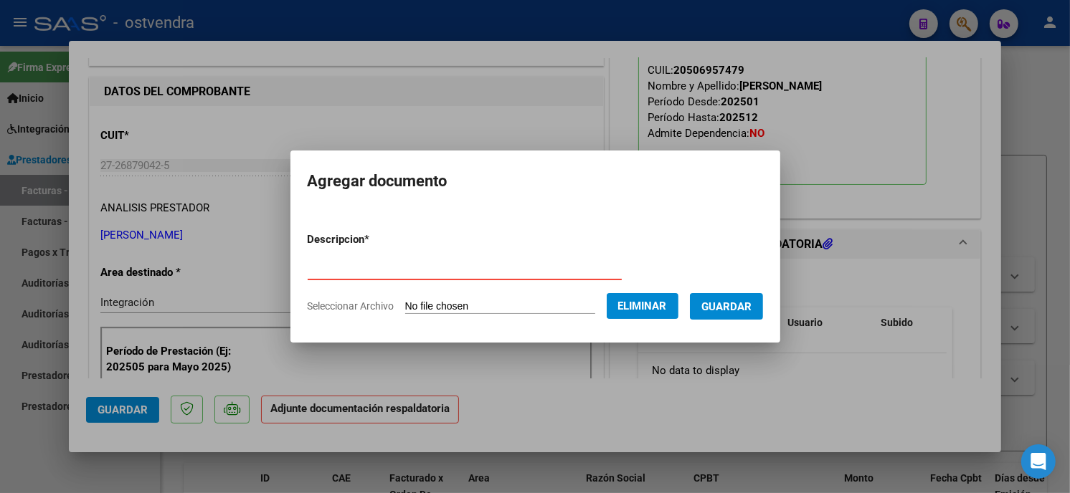
type input "PLANILLA DE ASISTENCIA"
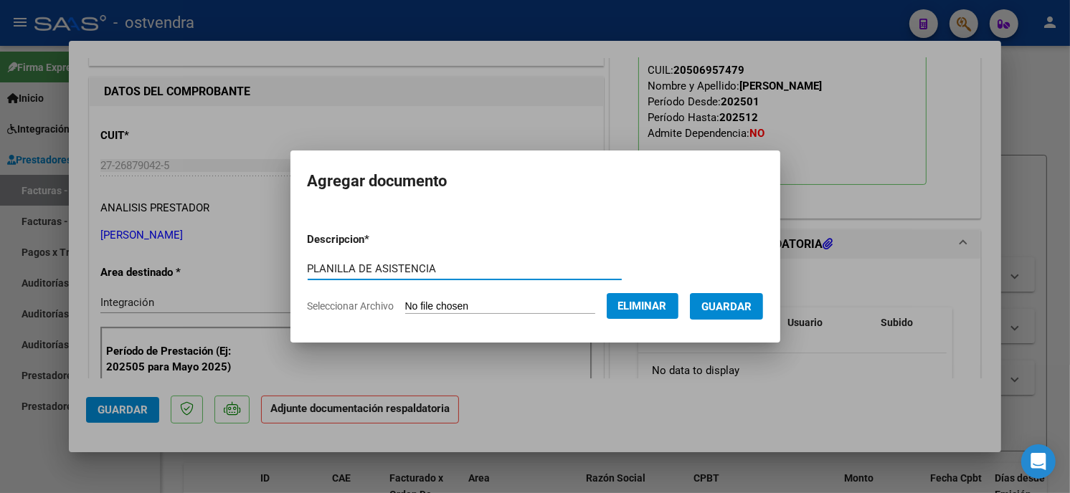
click at [721, 308] on span "Guardar" at bounding box center [726, 306] width 50 height 13
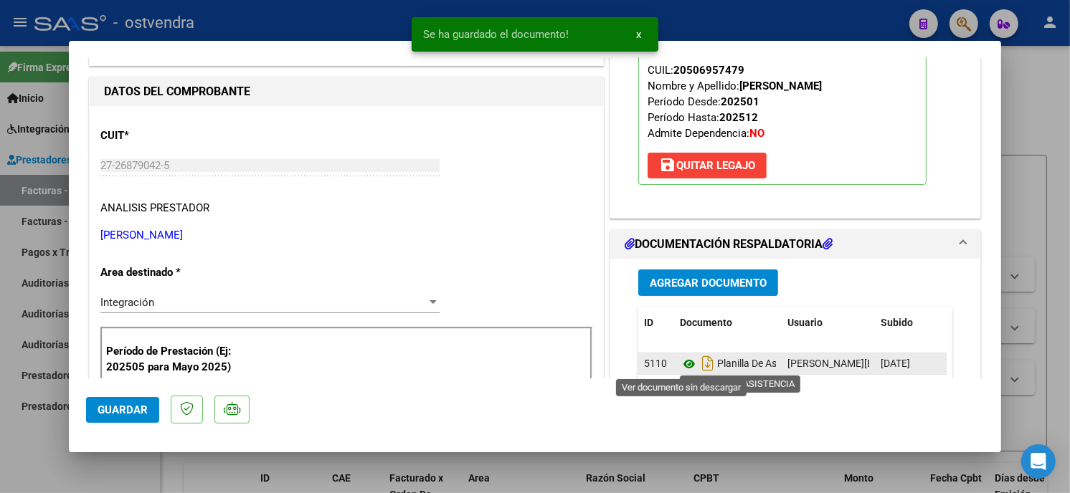
click at [683, 361] on icon at bounding box center [689, 364] width 19 height 17
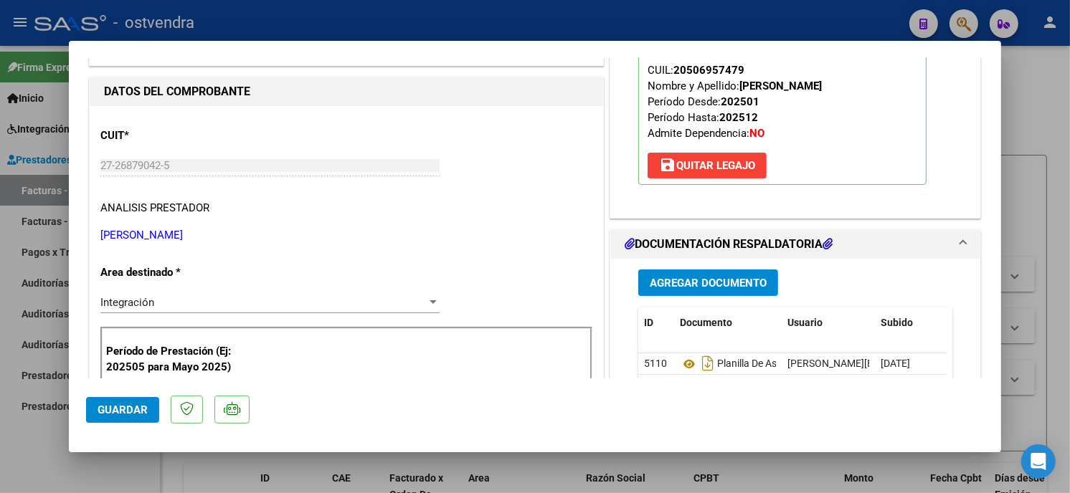
click at [123, 409] on span "Guardar" at bounding box center [123, 410] width 50 height 13
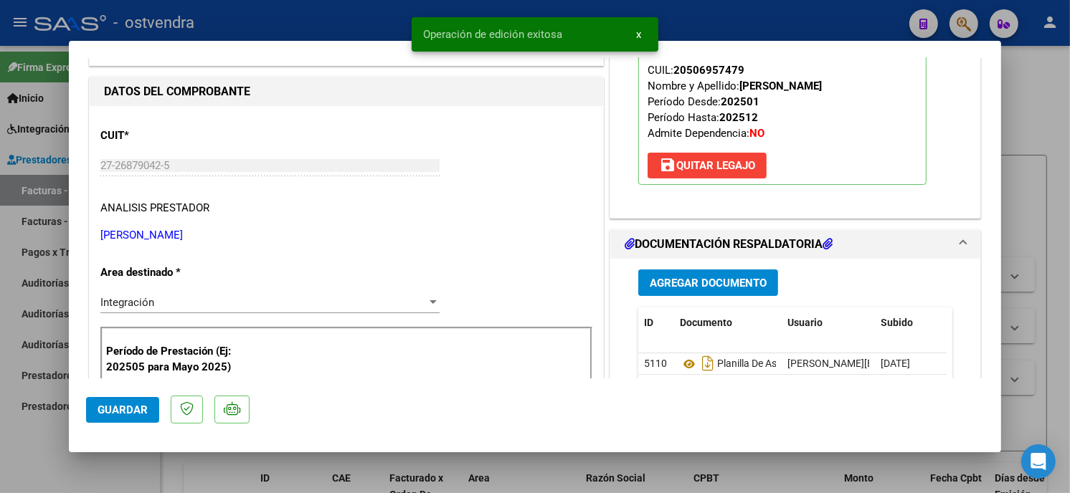
click at [260, 19] on div at bounding box center [535, 246] width 1070 height 493
type input "$ 0,00"
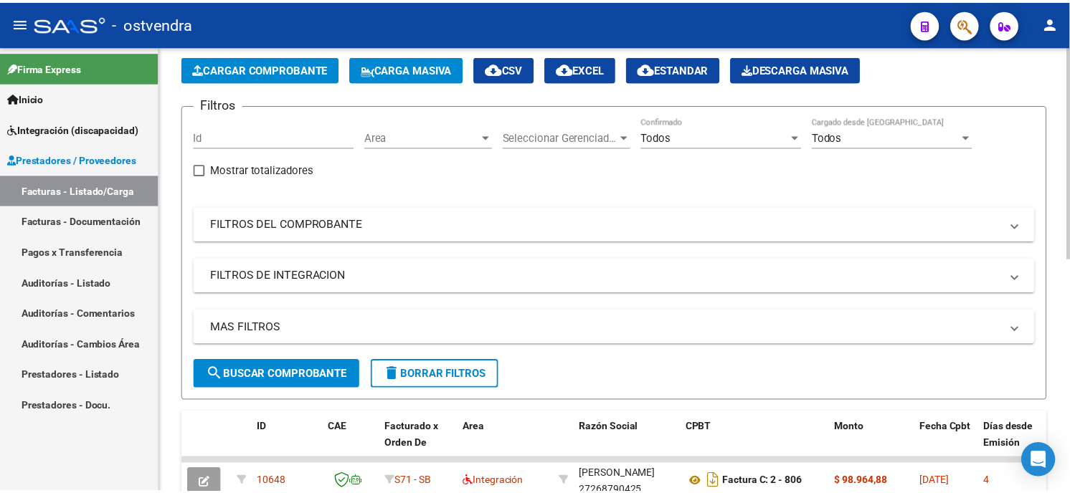
scroll to position [0, 0]
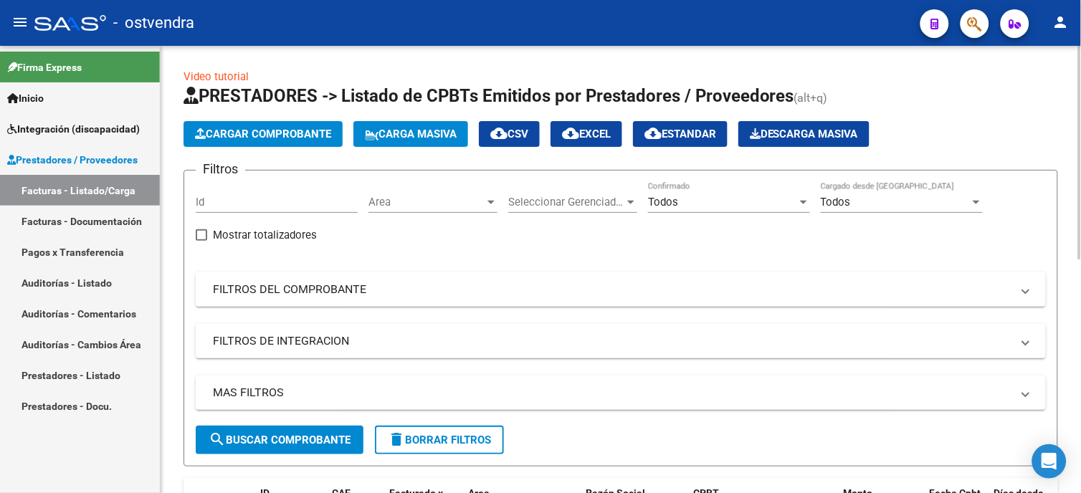
click at [241, 128] on span "Cargar Comprobante" at bounding box center [263, 134] width 136 height 13
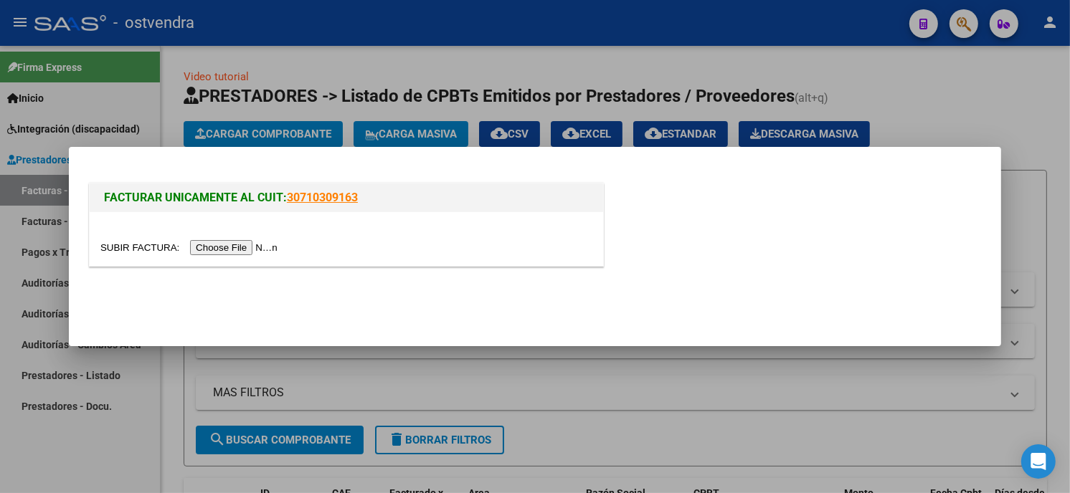
click at [251, 247] on input "file" at bounding box center [190, 247] width 181 height 15
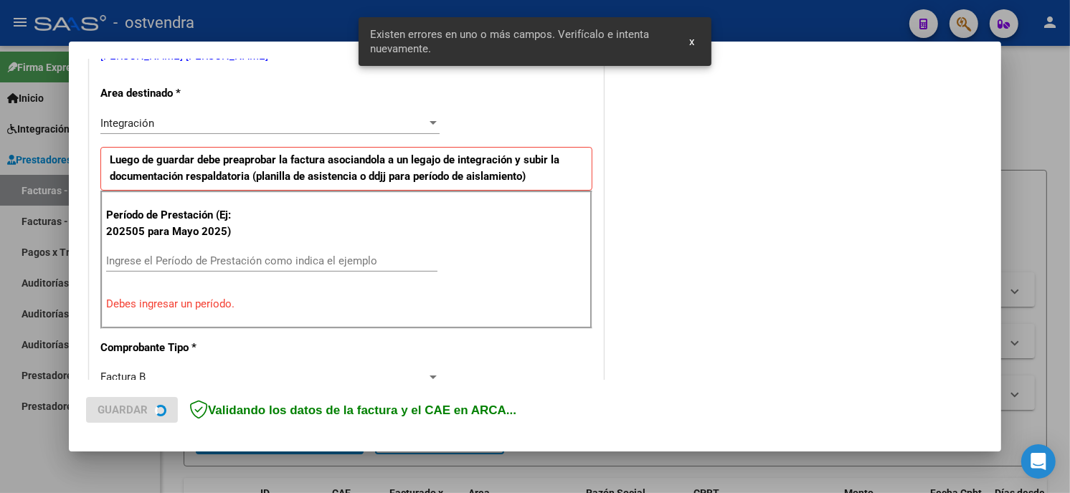
scroll to position [338, 0]
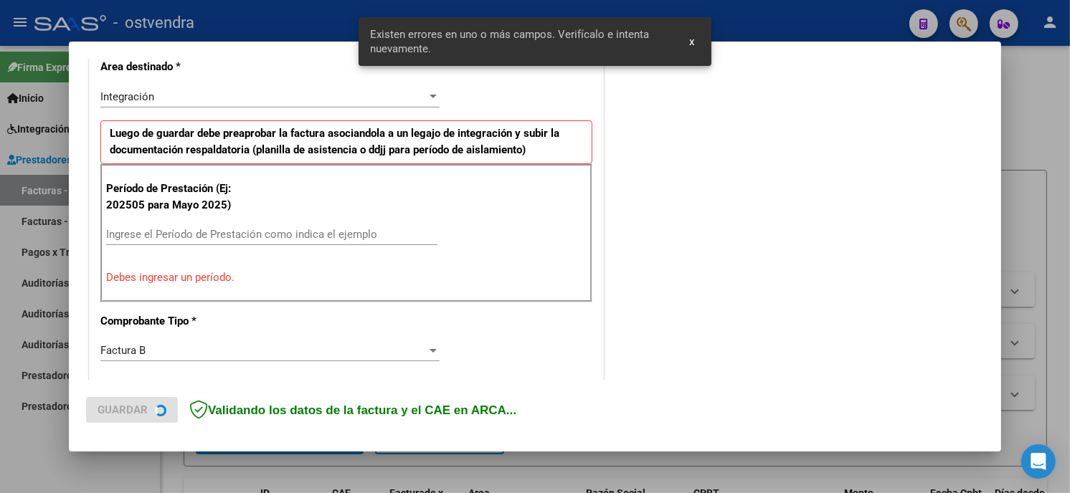
click at [208, 229] on input "Ingrese el Período de Prestación como indica el ejemplo" at bounding box center [271, 234] width 331 height 13
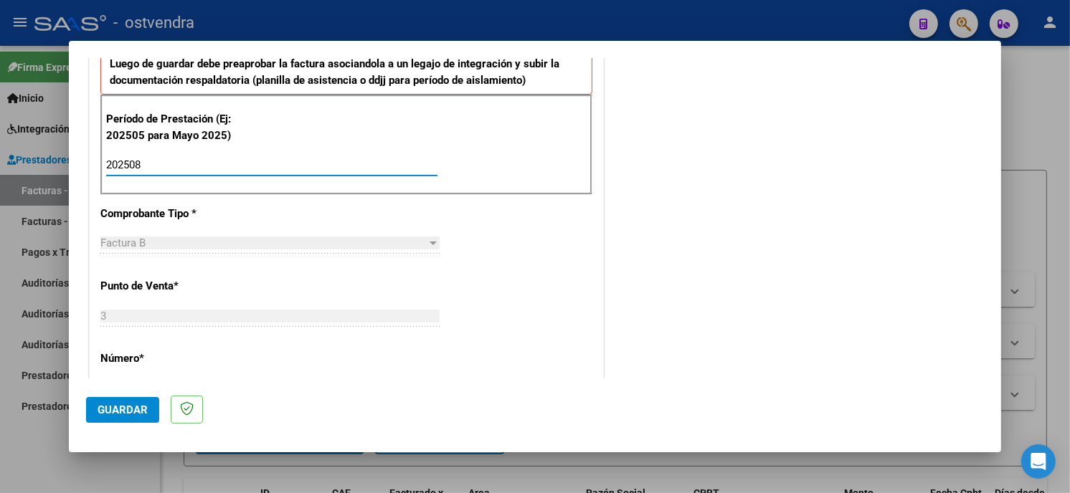
scroll to position [498, 0]
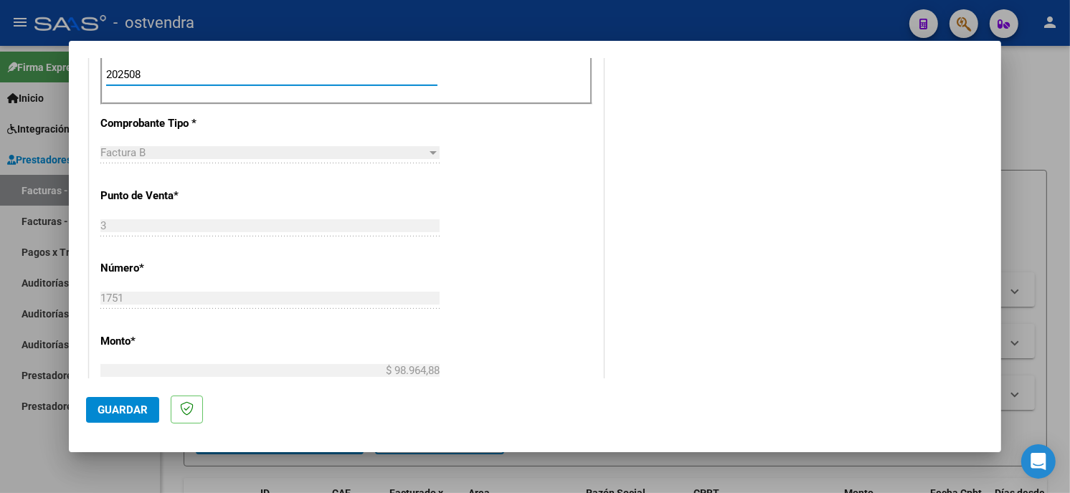
type input "202508"
click at [133, 397] on button "Guardar" at bounding box center [122, 410] width 73 height 26
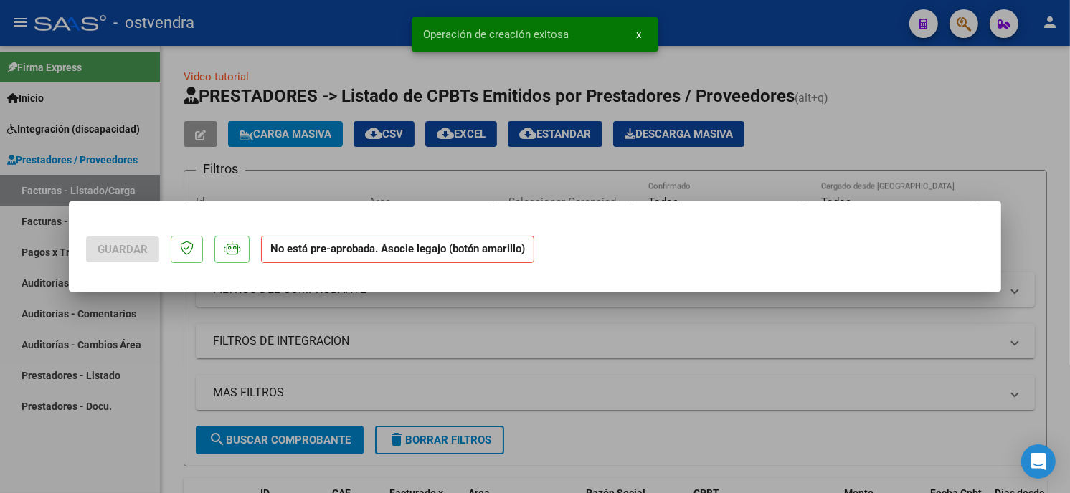
scroll to position [0, 0]
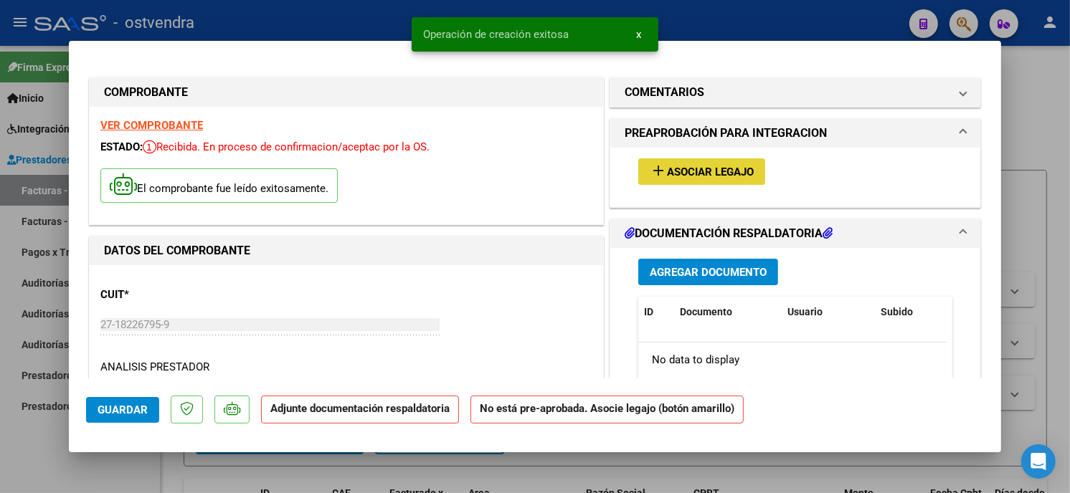
click at [741, 165] on span "add Asociar Legajo" at bounding box center [702, 171] width 104 height 13
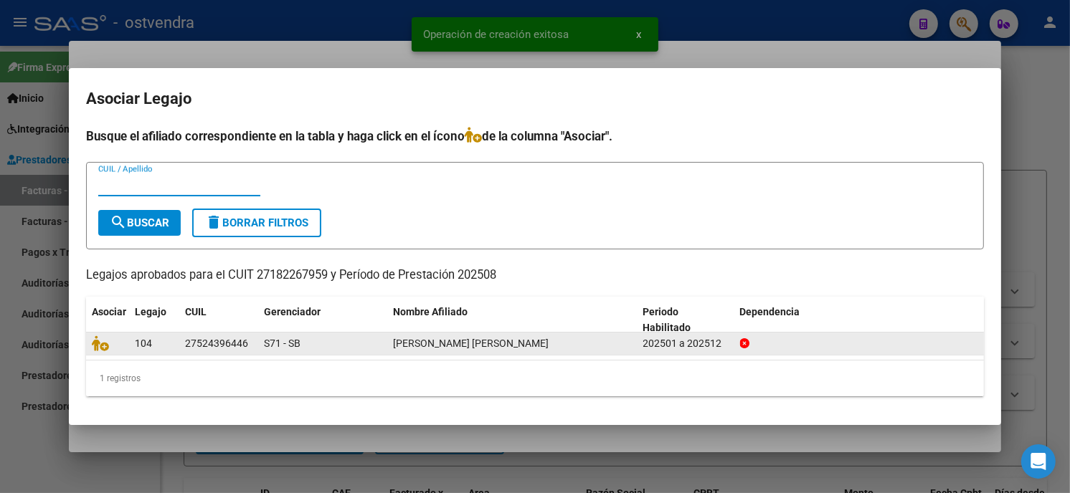
click at [101, 351] on div at bounding box center [108, 344] width 32 height 16
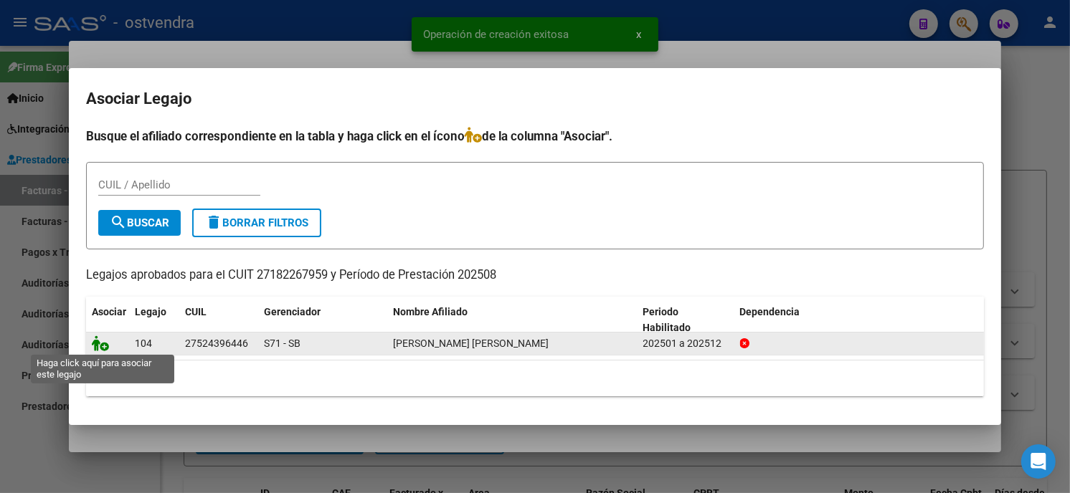
click at [101, 347] on icon at bounding box center [100, 344] width 17 height 16
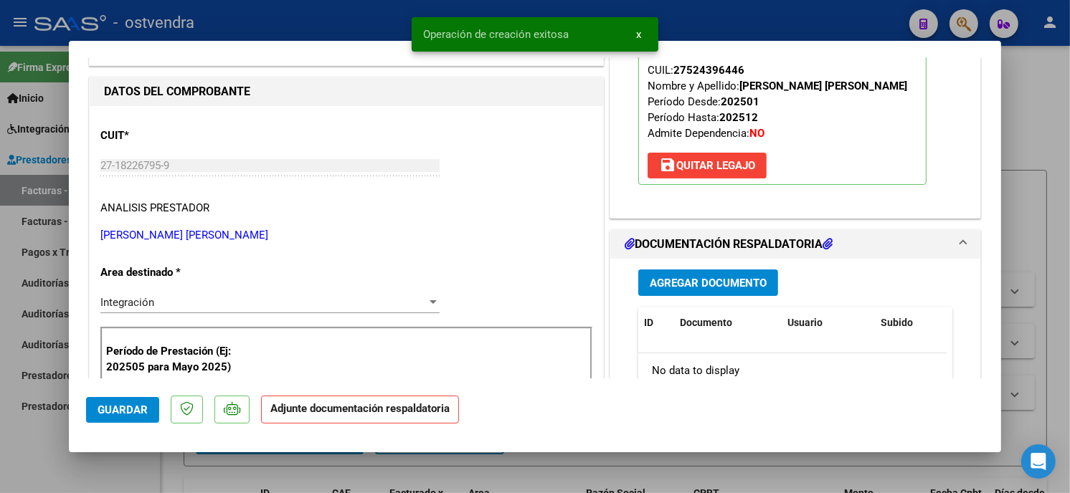
scroll to position [239, 0]
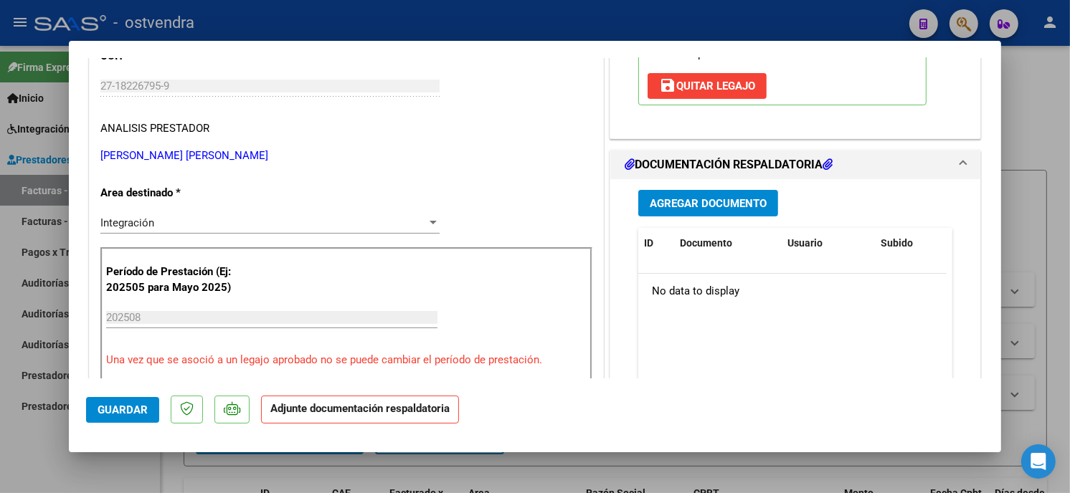
click at [736, 196] on span "Agregar Documento" at bounding box center [708, 202] width 117 height 13
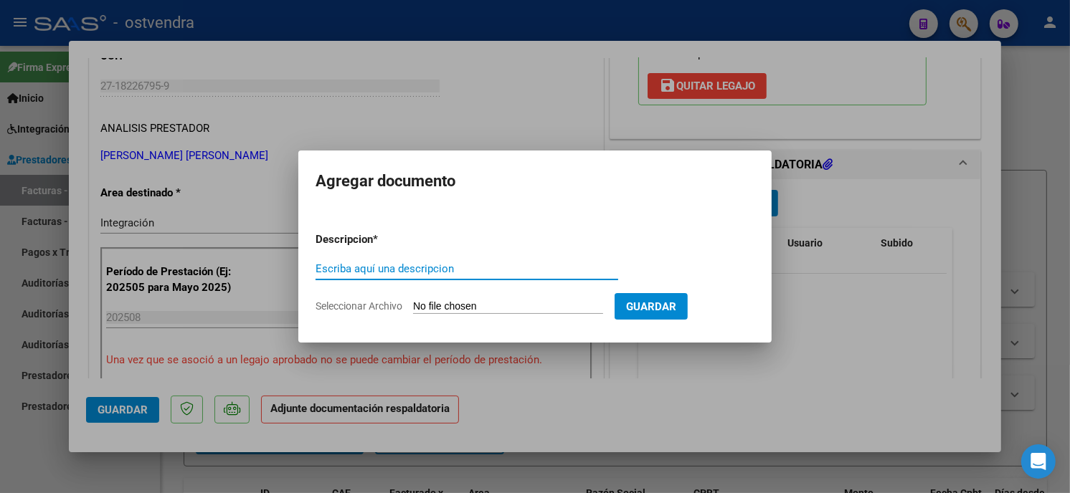
click at [417, 308] on input "Seleccionar Archivo" at bounding box center [508, 307] width 190 height 14
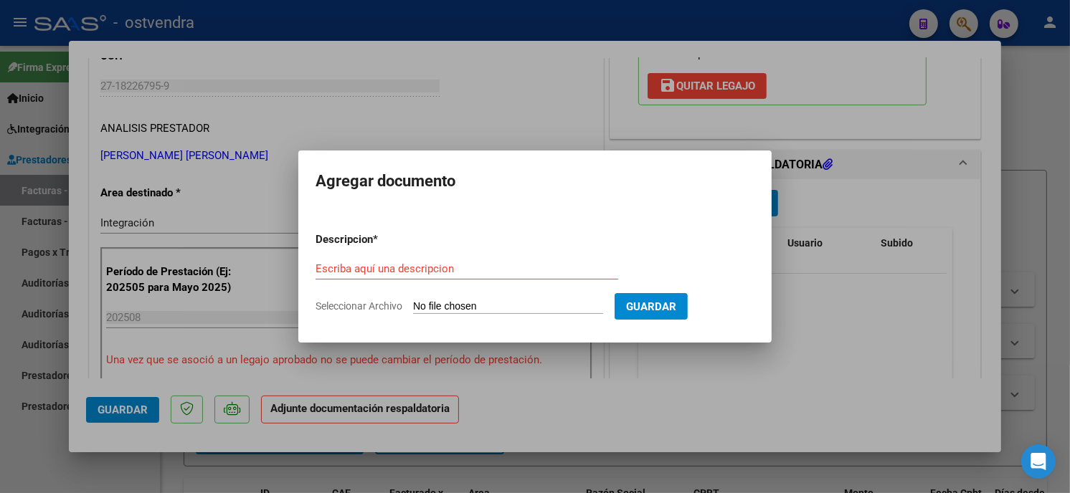
type input "C:\fakepath\ASISTENCIA B-3-1751.pdf"
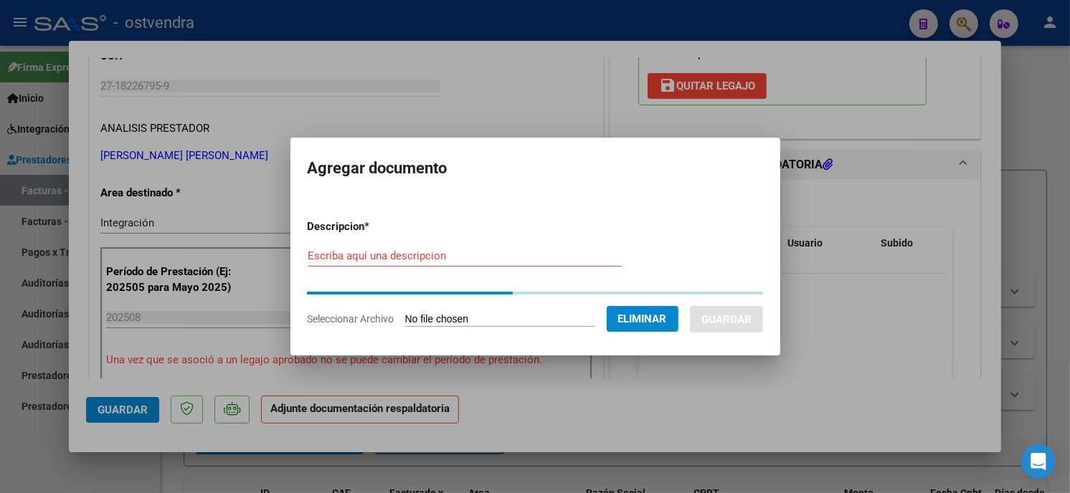
click at [462, 252] on input "Escriba aquí una descripcion" at bounding box center [465, 256] width 314 height 13
type input "PLANILLA DE ASISTENCIA"
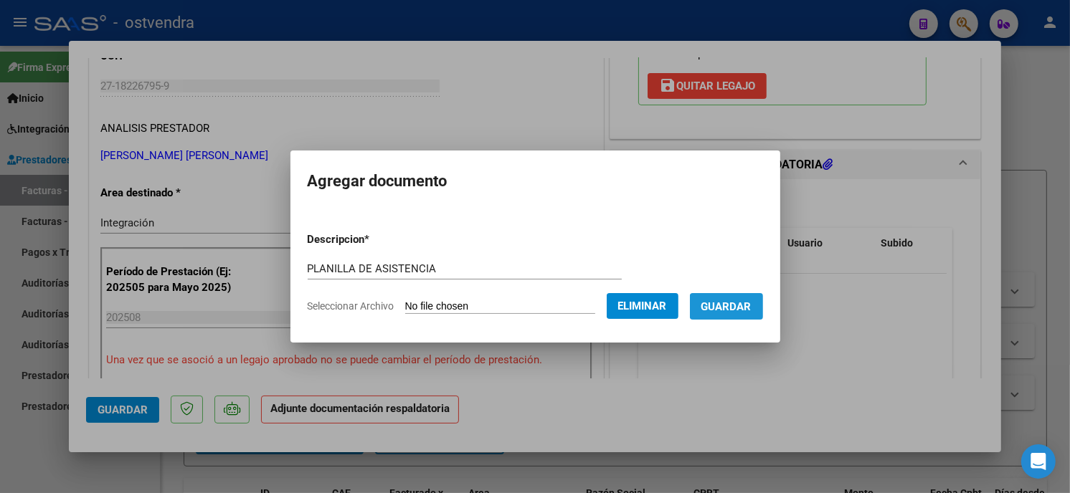
click at [734, 310] on span "Guardar" at bounding box center [726, 306] width 50 height 13
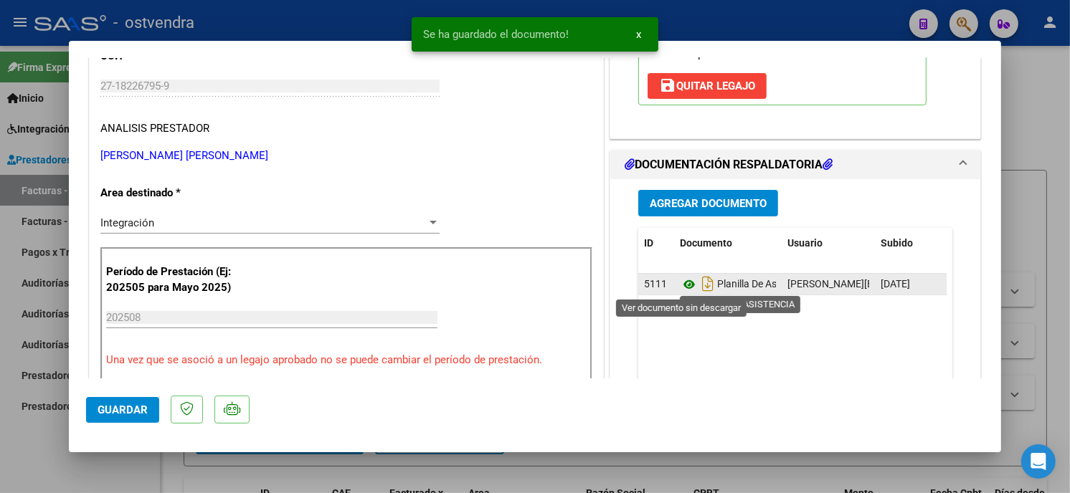
click at [686, 283] on icon at bounding box center [689, 284] width 19 height 17
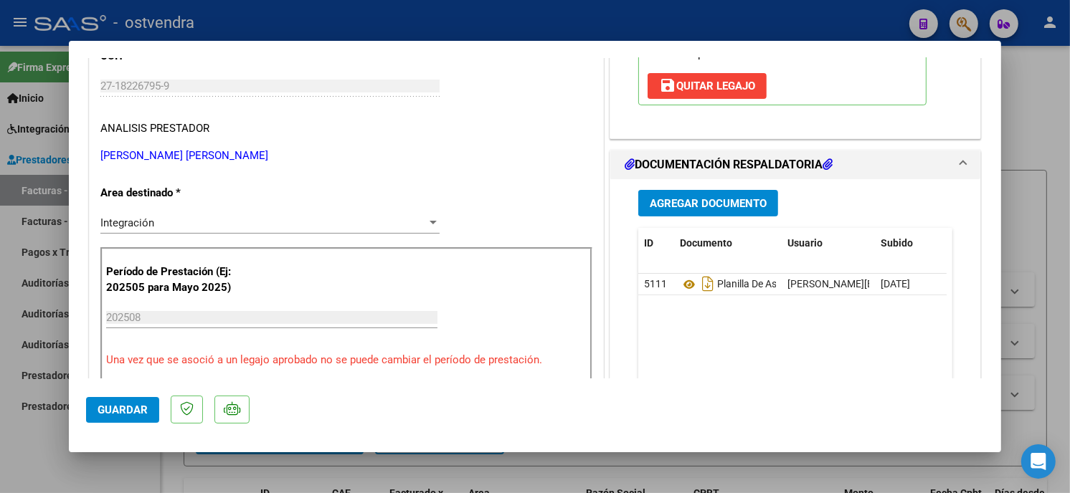
click at [142, 407] on span "Guardar" at bounding box center [123, 410] width 50 height 13
click at [270, 36] on div at bounding box center [535, 246] width 1070 height 493
type input "$ 0,00"
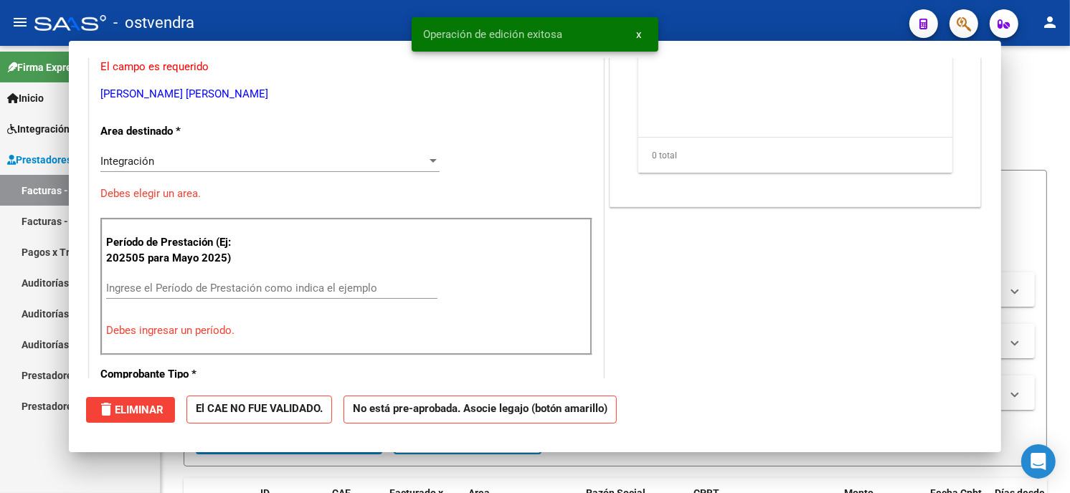
scroll to position [195, 0]
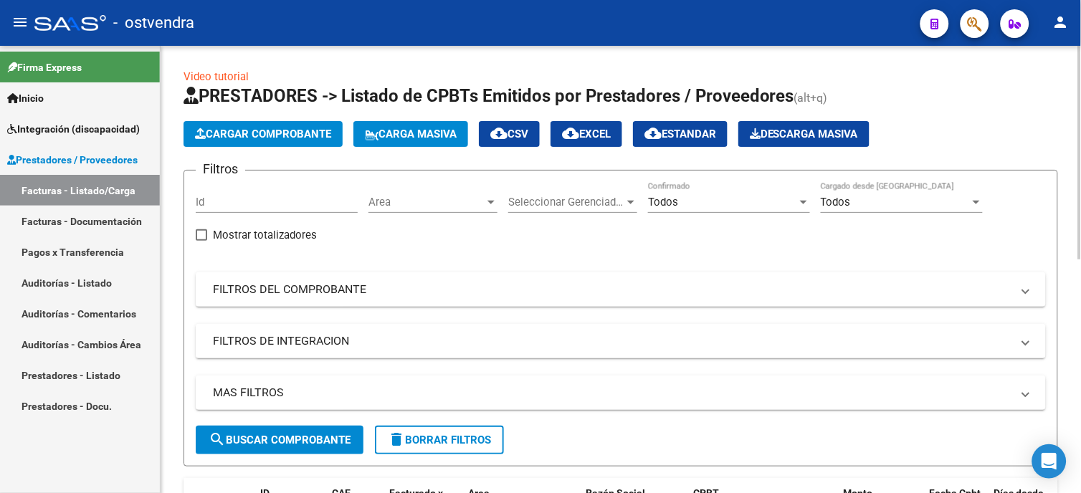
click at [300, 129] on span "Cargar Comprobante" at bounding box center [263, 134] width 136 height 13
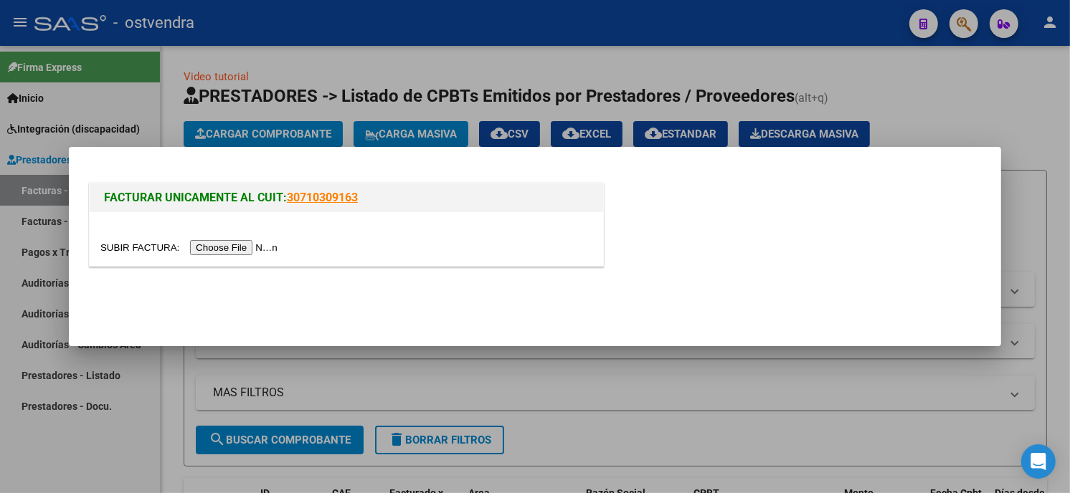
click at [252, 240] on input "file" at bounding box center [190, 247] width 181 height 15
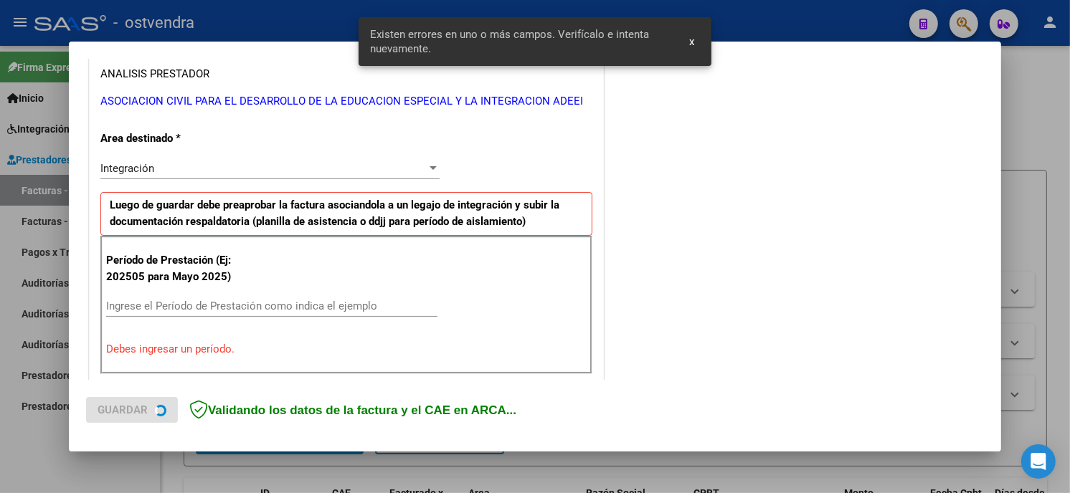
scroll to position [338, 0]
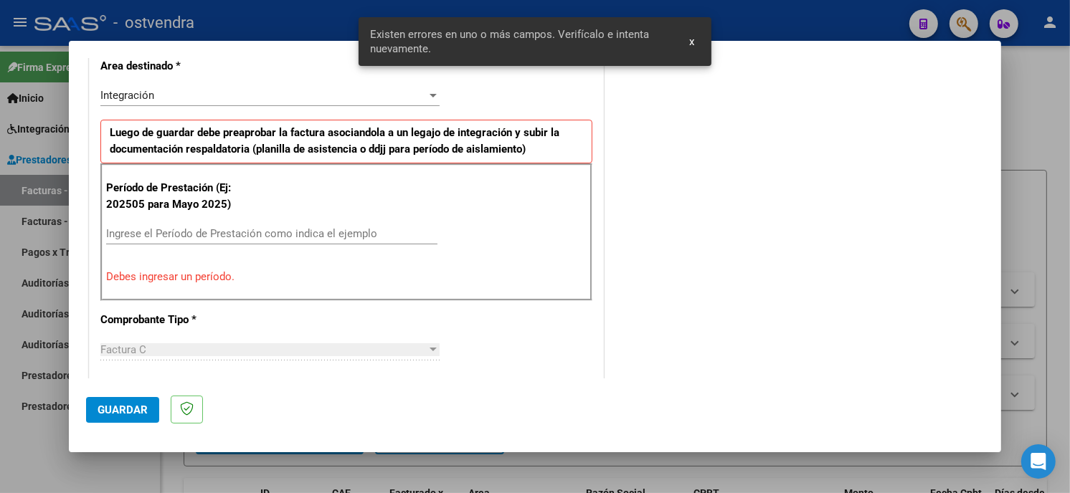
click at [338, 237] on input "Ingrese el Período de Prestación como indica el ejemplo" at bounding box center [271, 233] width 331 height 13
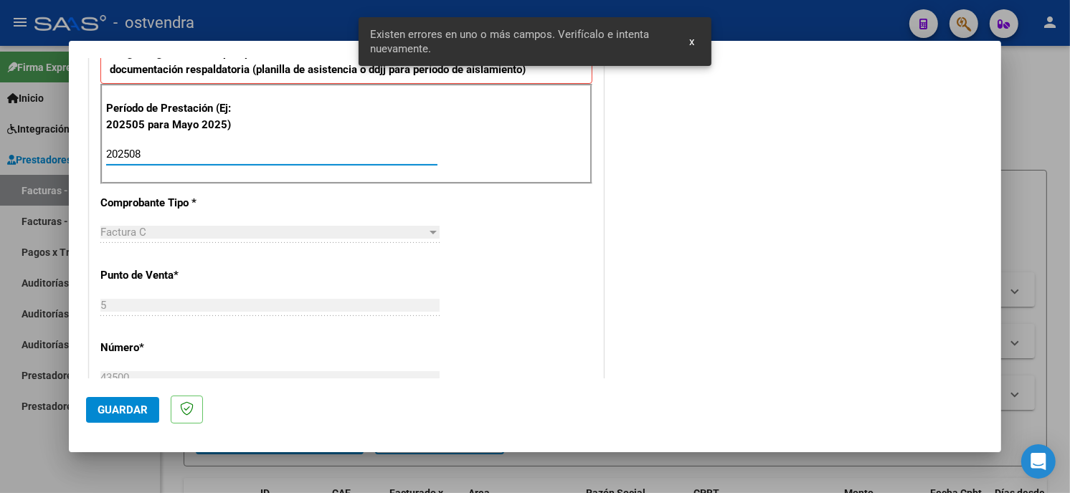
scroll to position [498, 0]
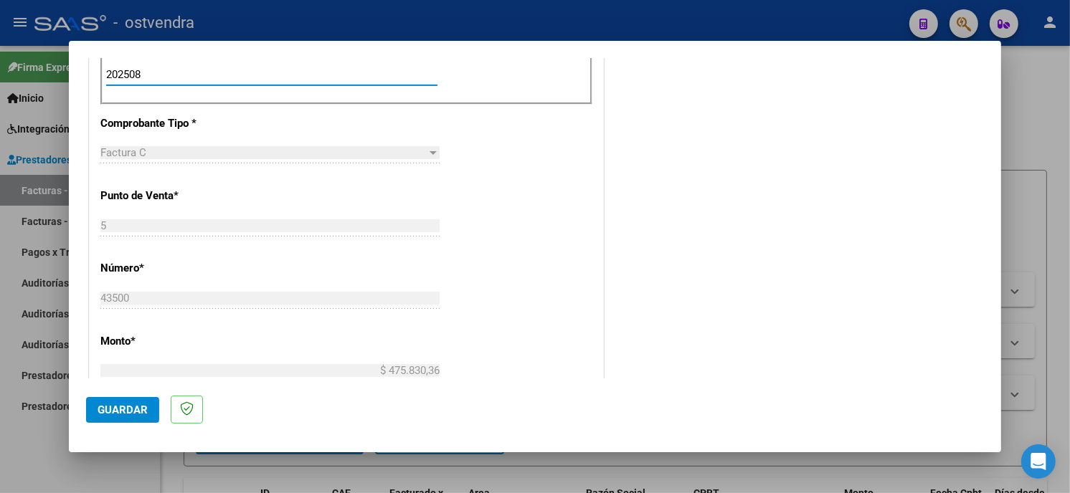
type input "202508"
click at [143, 402] on button "Guardar" at bounding box center [122, 410] width 73 height 26
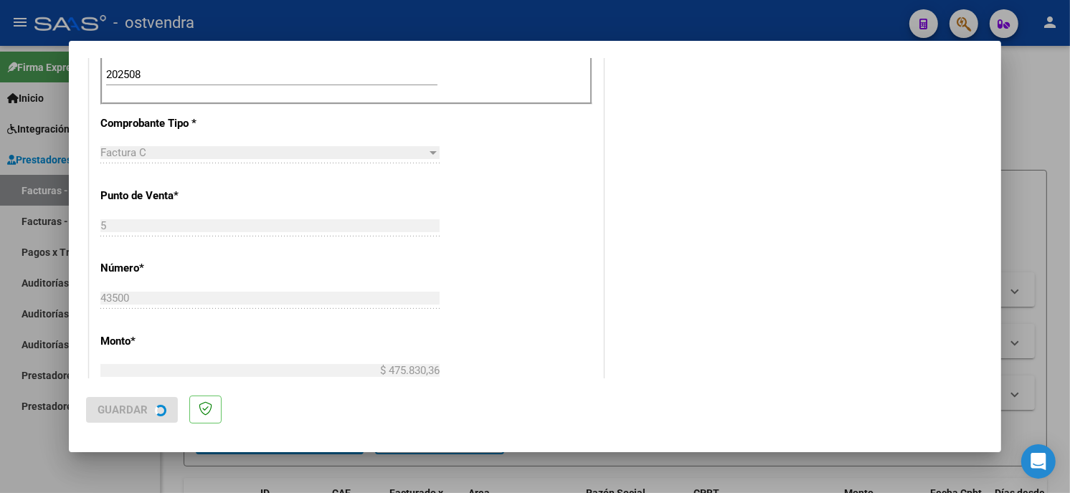
scroll to position [0, 0]
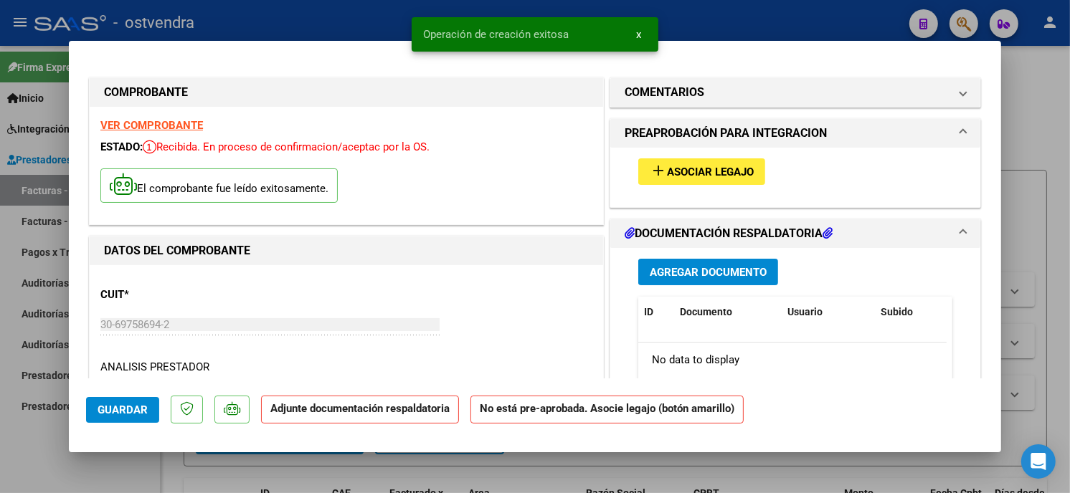
click at [740, 181] on button "add Asociar Legajo" at bounding box center [701, 171] width 127 height 27
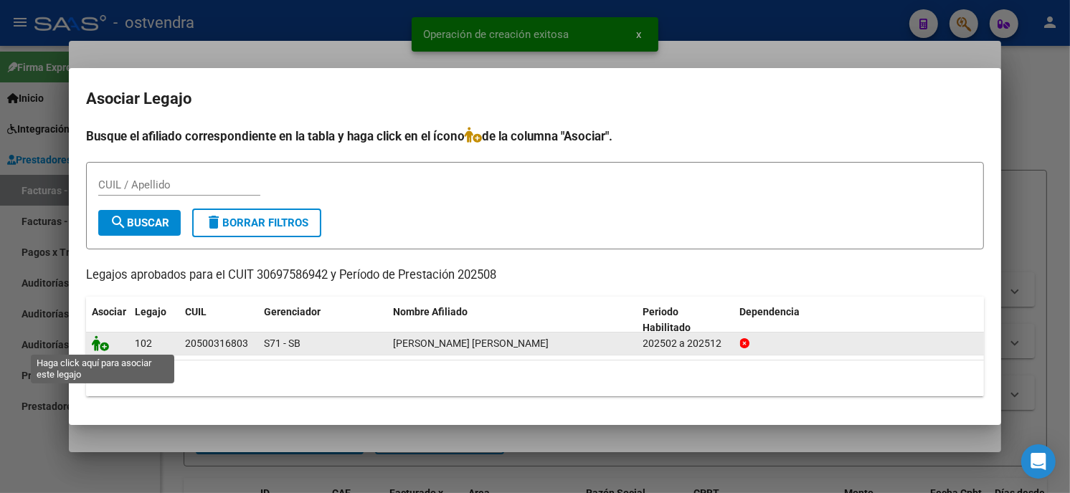
click at [104, 344] on icon at bounding box center [100, 344] width 17 height 16
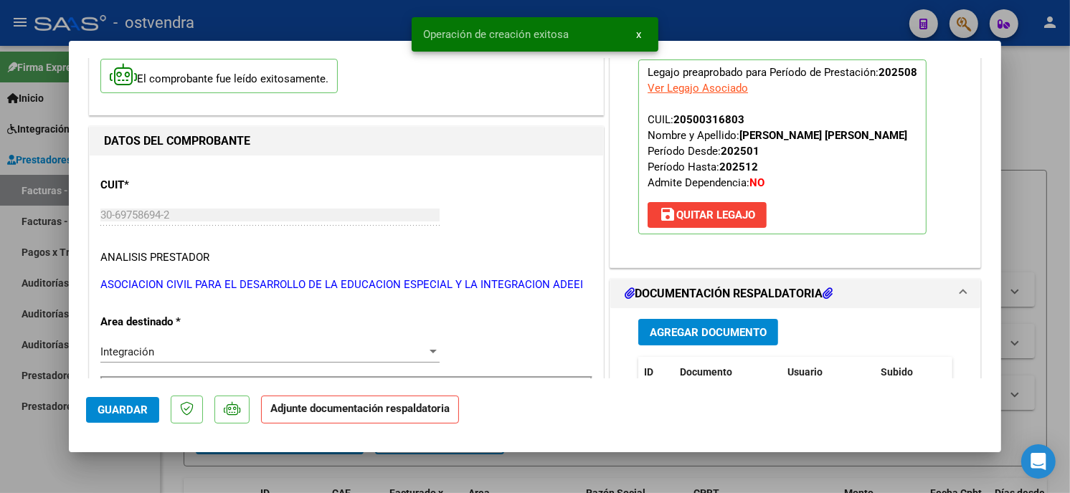
scroll to position [159, 0]
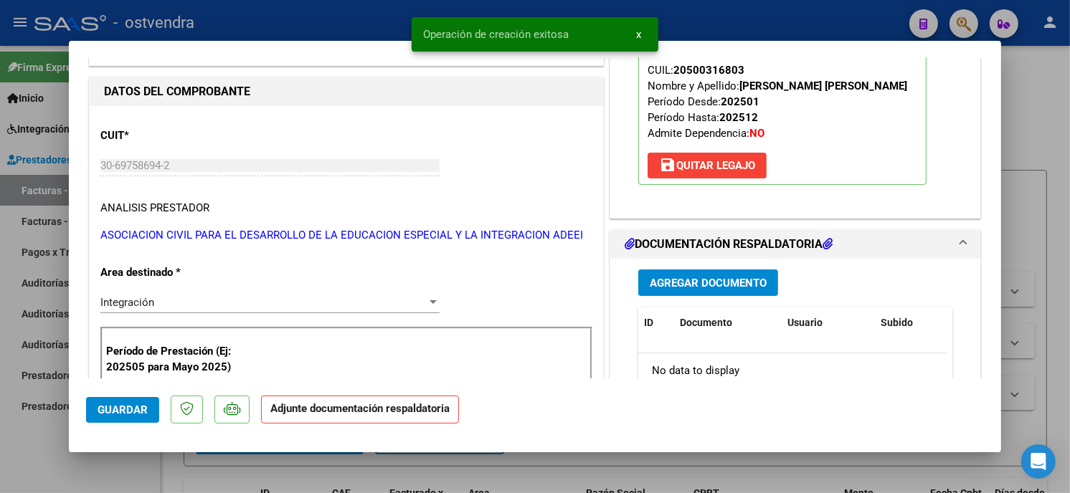
click at [727, 289] on span "Agregar Documento" at bounding box center [708, 283] width 117 height 13
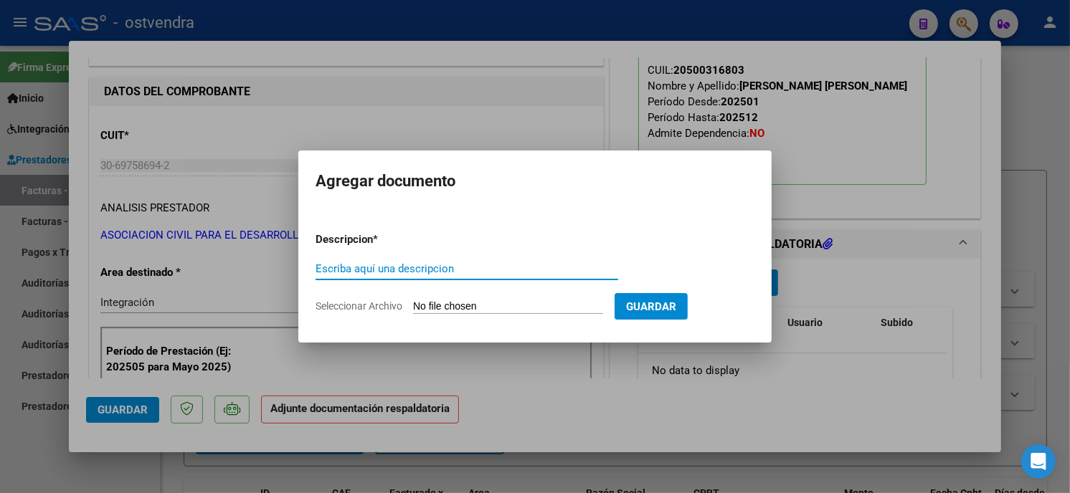
click at [473, 313] on input "Seleccionar Archivo" at bounding box center [508, 307] width 190 height 14
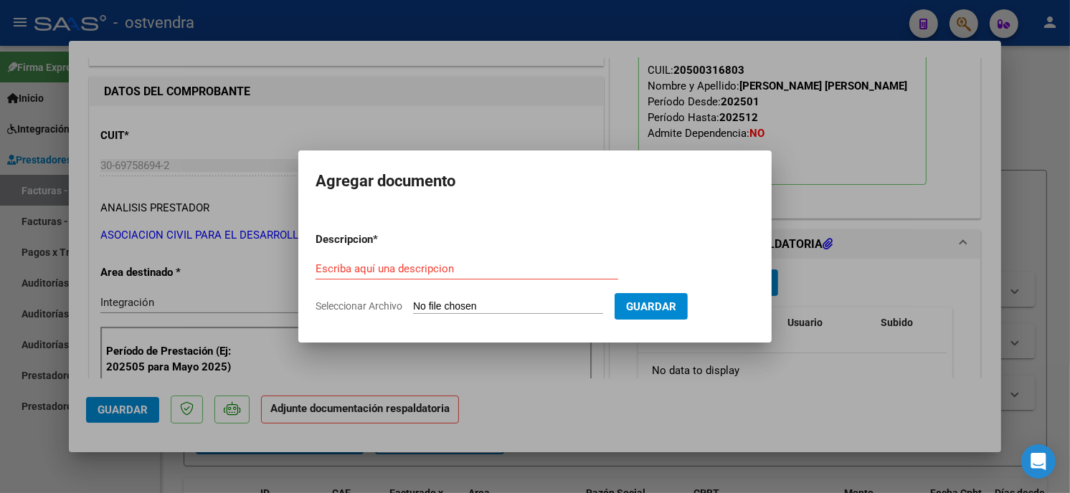
type input "C:\fakepath\ASISTENCIA C-5-43500.pdf"
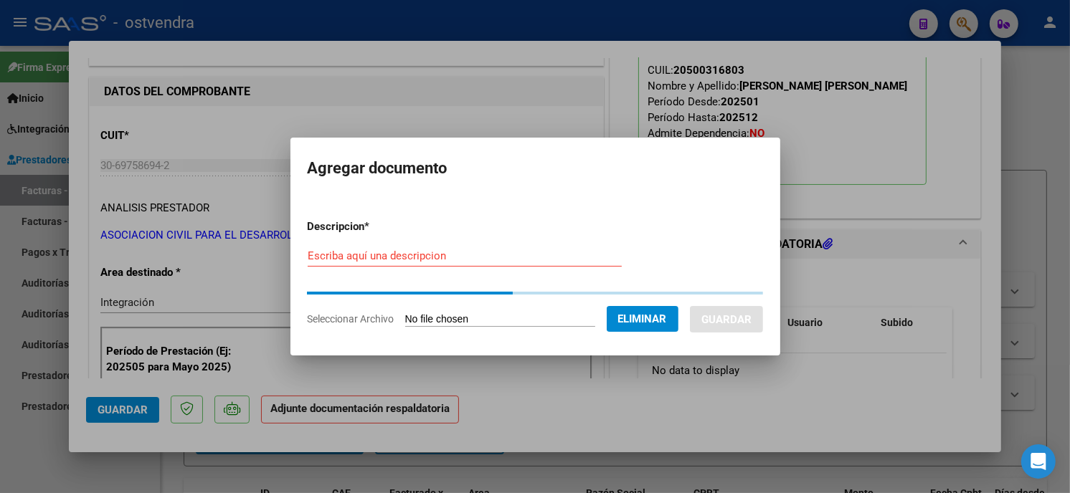
click at [404, 255] on input "Escriba aquí una descripcion" at bounding box center [465, 256] width 314 height 13
type input "PLANILLA DE ASISTENCIA"
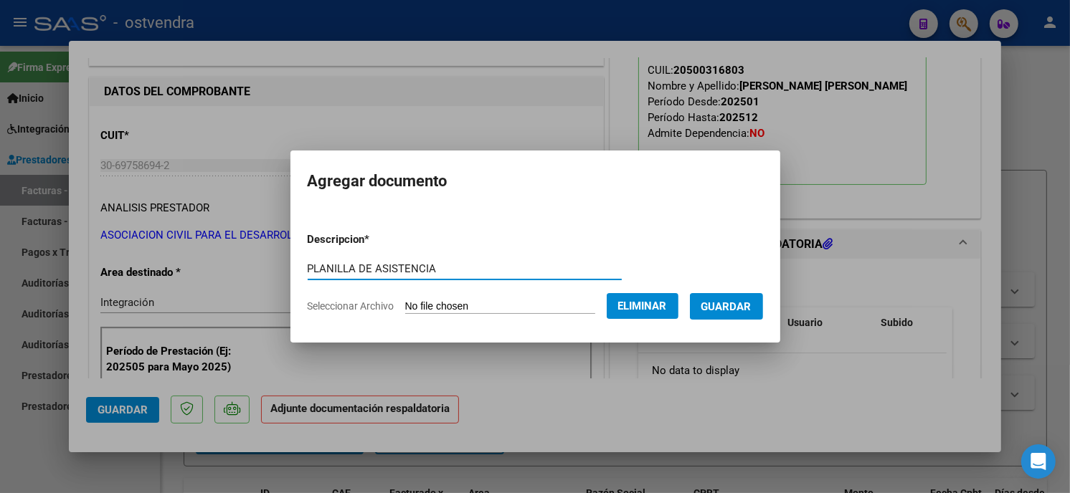
click at [728, 308] on span "Guardar" at bounding box center [726, 306] width 50 height 13
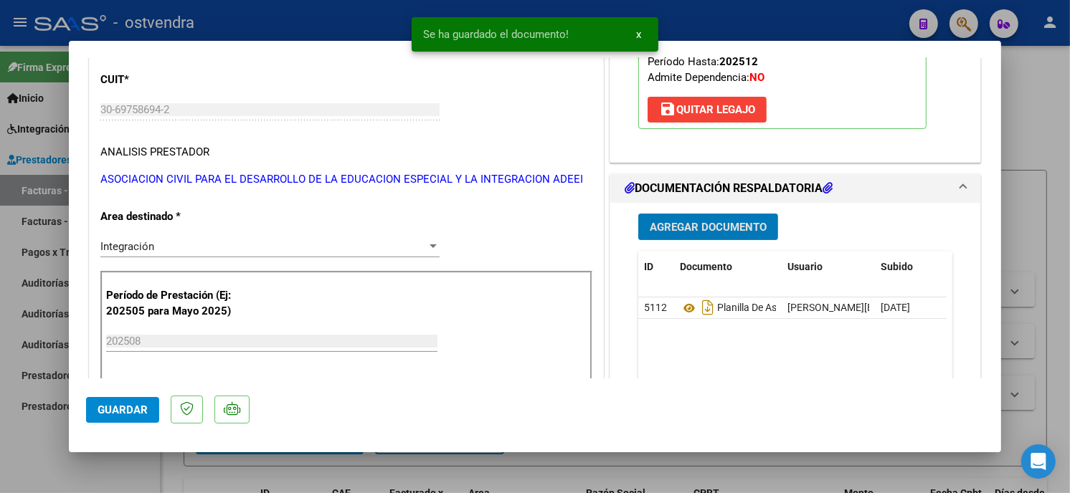
scroll to position [239, 0]
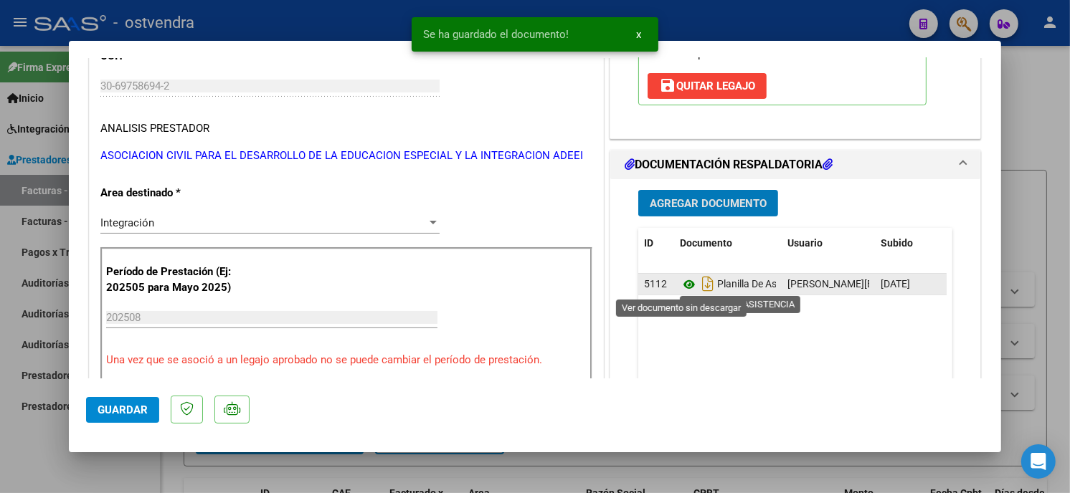
click at [686, 280] on icon at bounding box center [689, 284] width 19 height 17
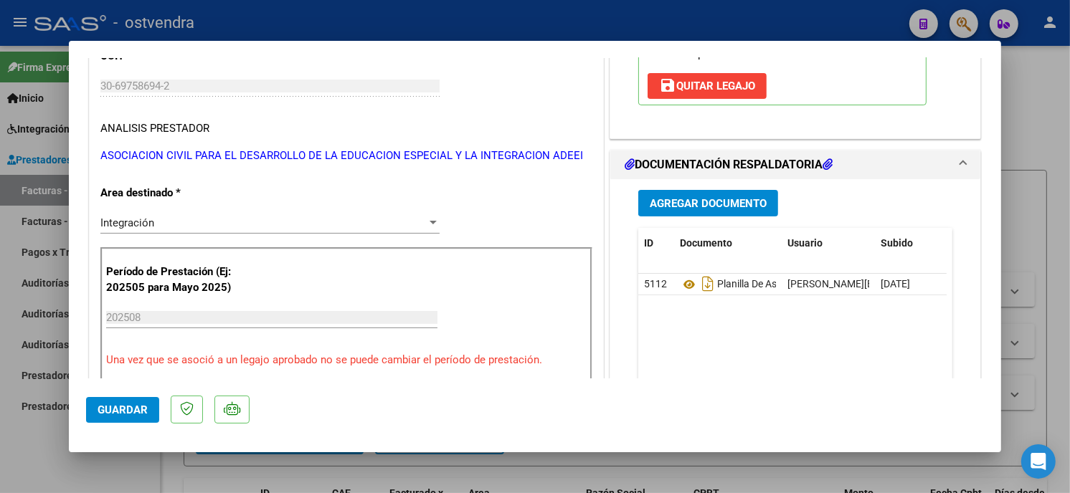
click at [119, 405] on span "Guardar" at bounding box center [123, 410] width 50 height 13
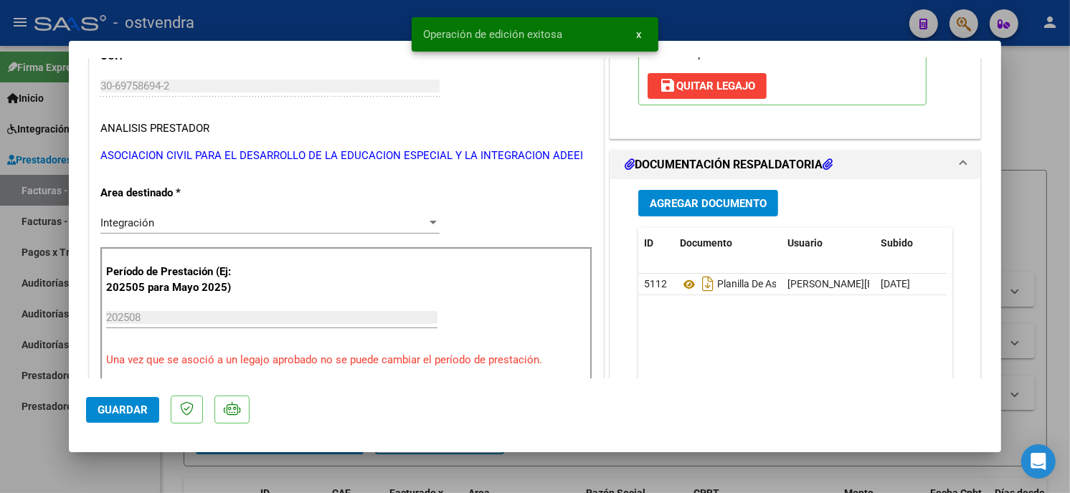
click at [282, 11] on div at bounding box center [535, 246] width 1070 height 493
type input "$ 0,00"
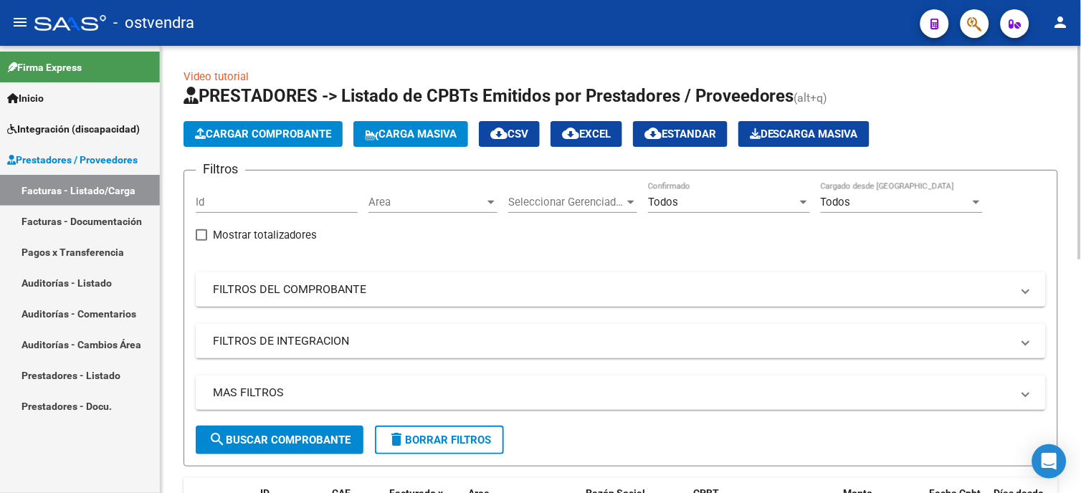
click at [278, 125] on button "Cargar Comprobante" at bounding box center [263, 134] width 159 height 26
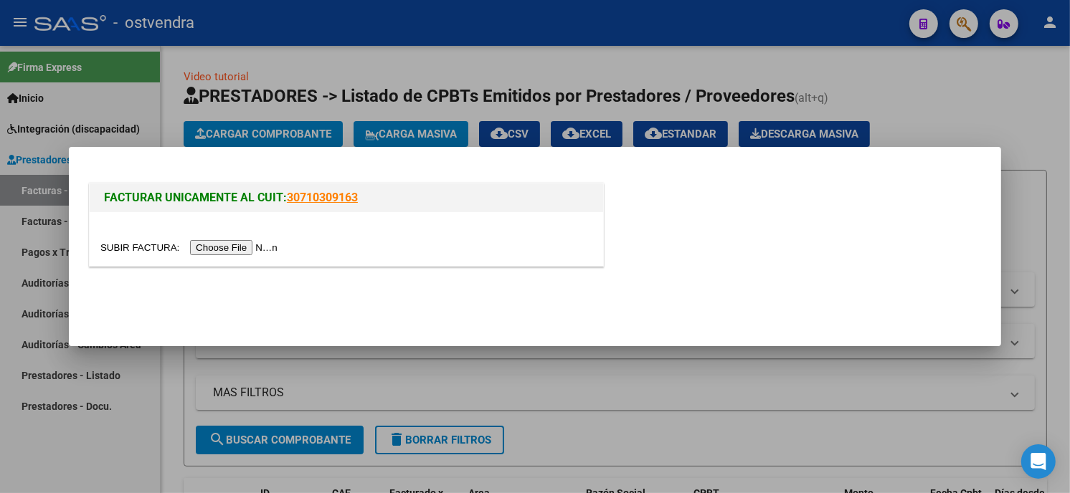
click at [242, 248] on input "file" at bounding box center [190, 247] width 181 height 15
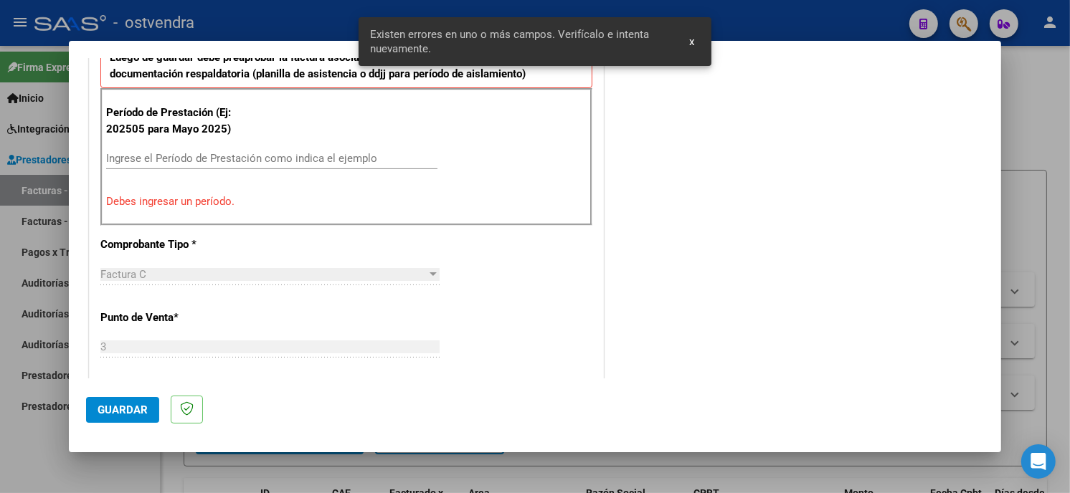
scroll to position [418, 0]
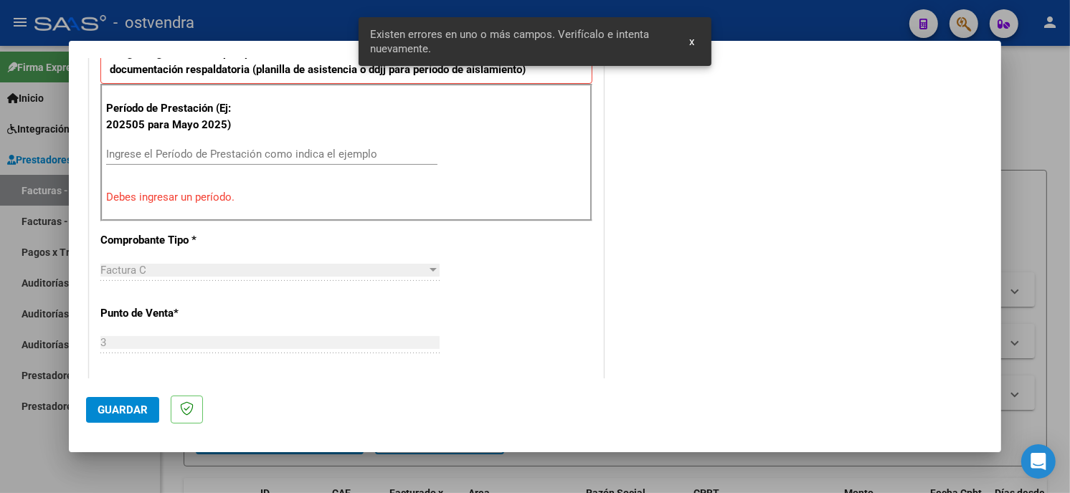
click at [316, 158] on input "Ingrese el Período de Prestación como indica el ejemplo" at bounding box center [271, 154] width 331 height 13
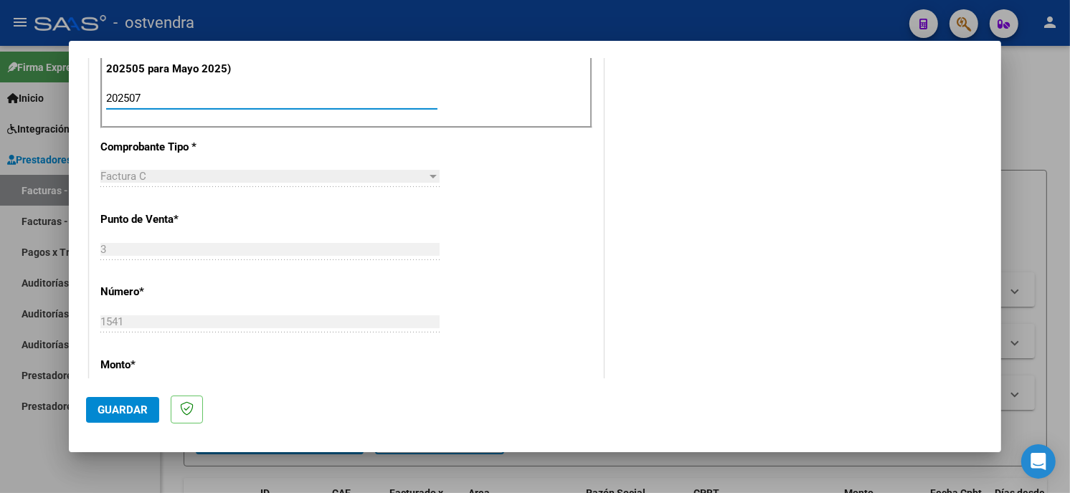
scroll to position [498, 0]
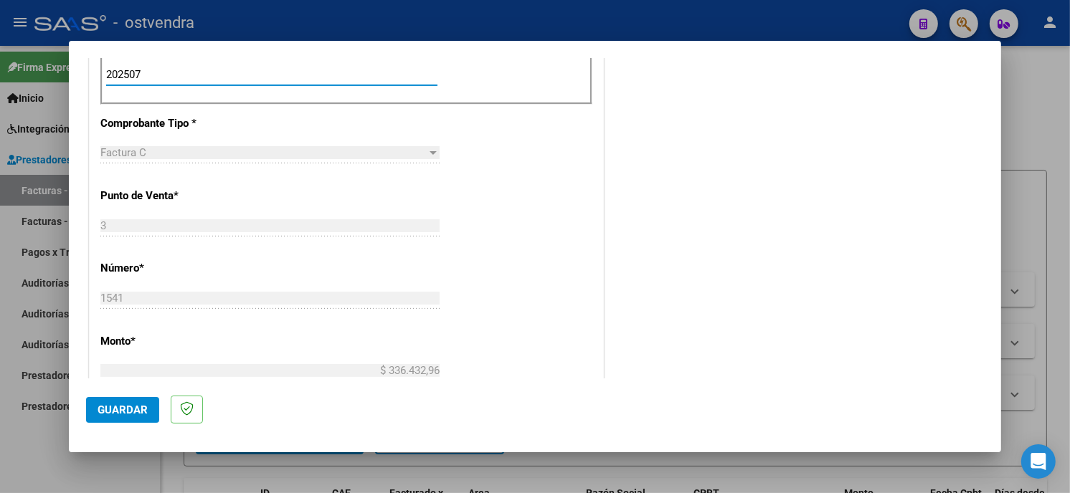
type input "202507"
click at [126, 399] on button "Guardar" at bounding box center [122, 410] width 73 height 26
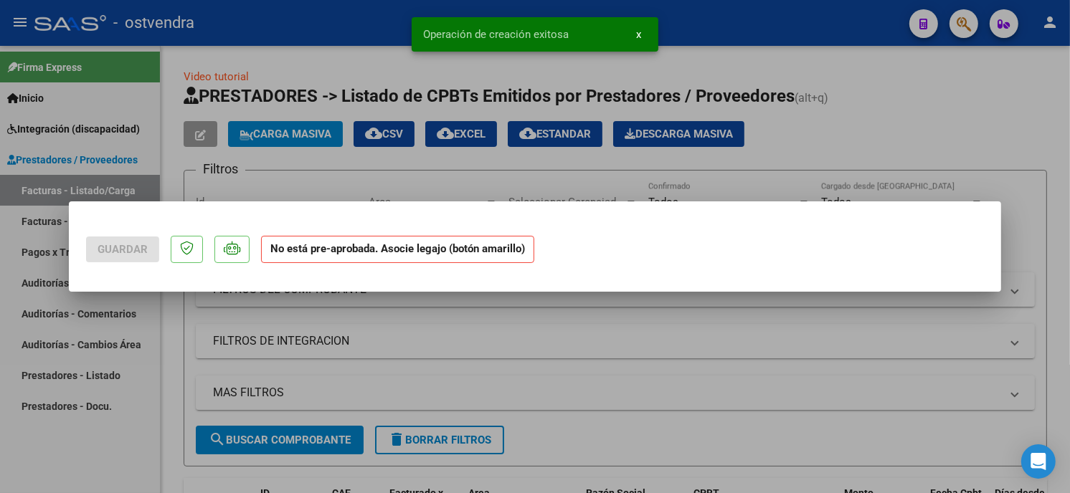
scroll to position [0, 0]
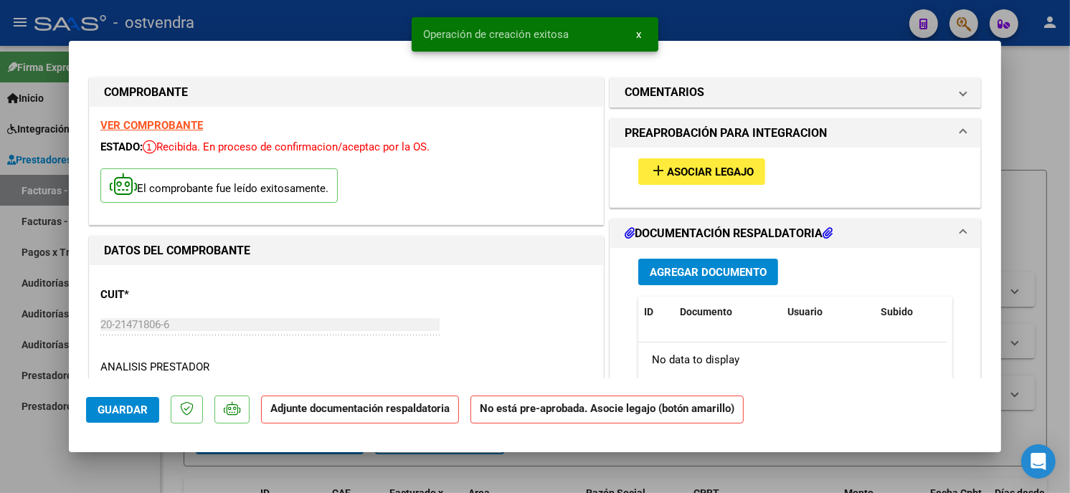
click at [707, 178] on span "Asociar Legajo" at bounding box center [710, 172] width 87 height 13
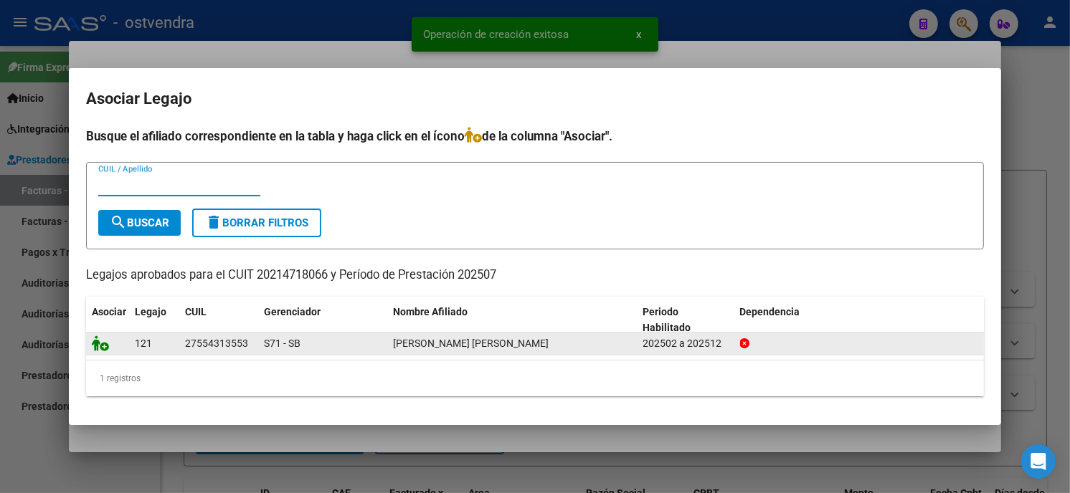
click at [100, 346] on icon at bounding box center [100, 344] width 17 height 16
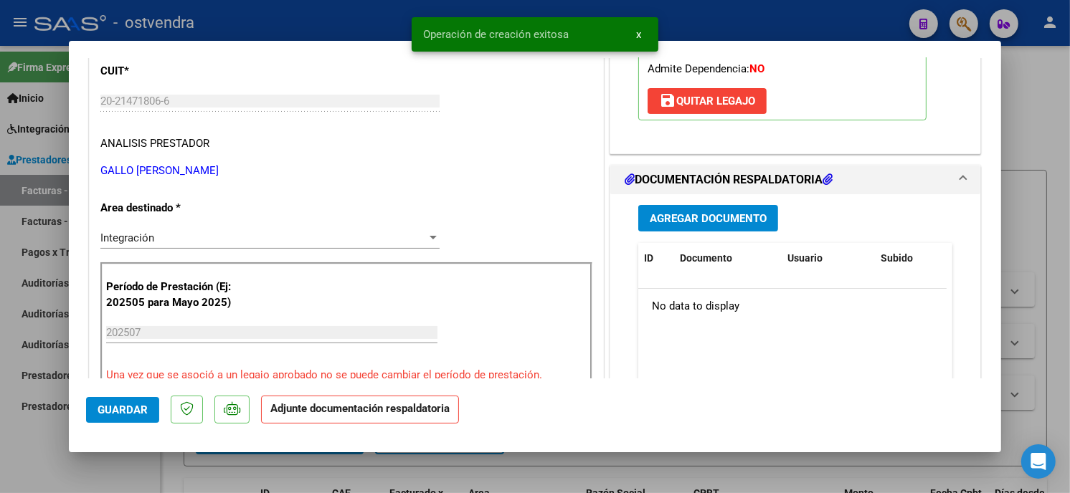
scroll to position [239, 0]
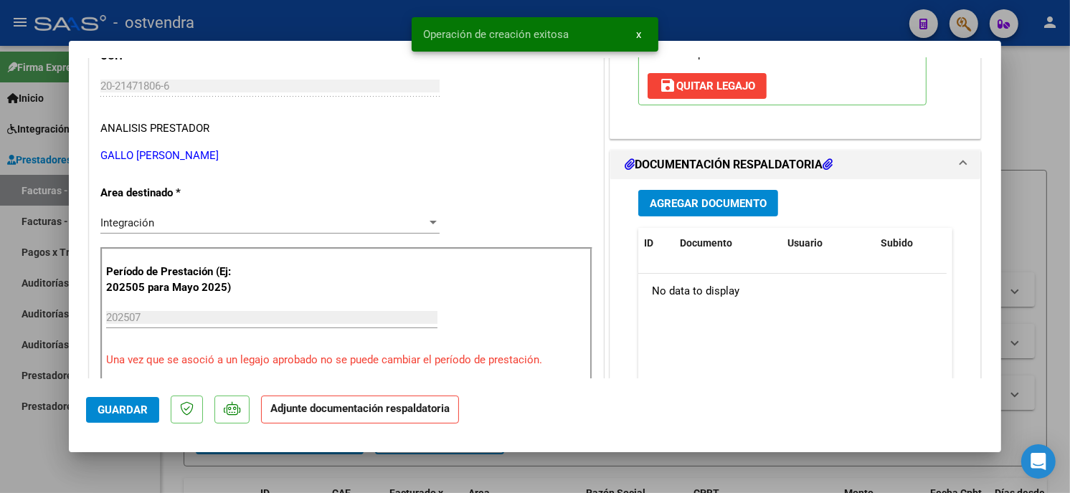
click at [699, 204] on span "Agregar Documento" at bounding box center [708, 203] width 117 height 13
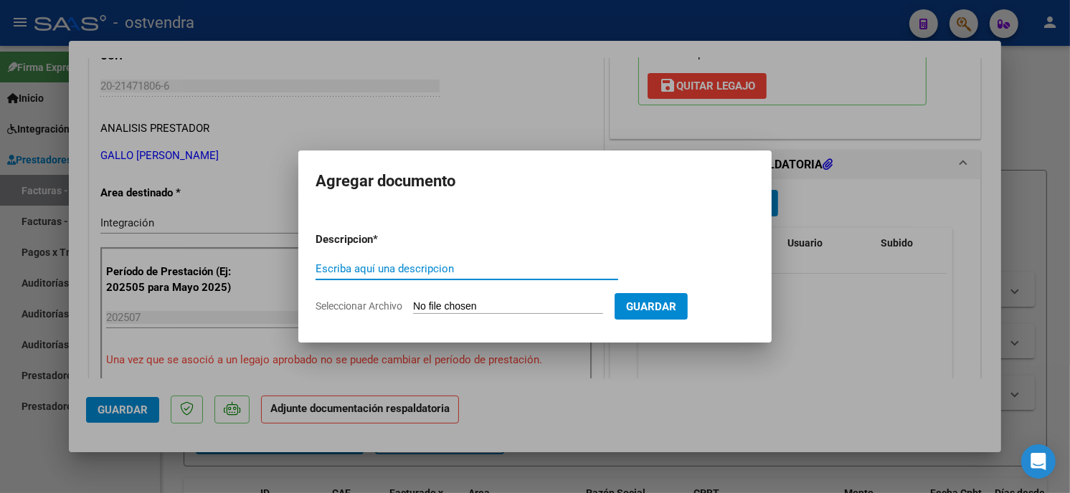
click at [518, 305] on input "Seleccionar Archivo" at bounding box center [508, 307] width 190 height 14
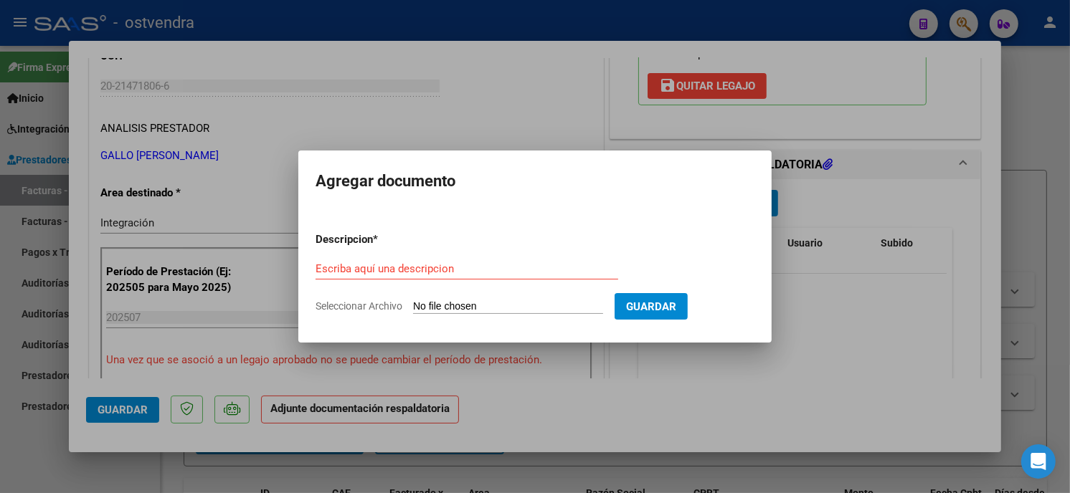
type input "C:\fakepath\ASISTENCIA C-3-1541.jpg"
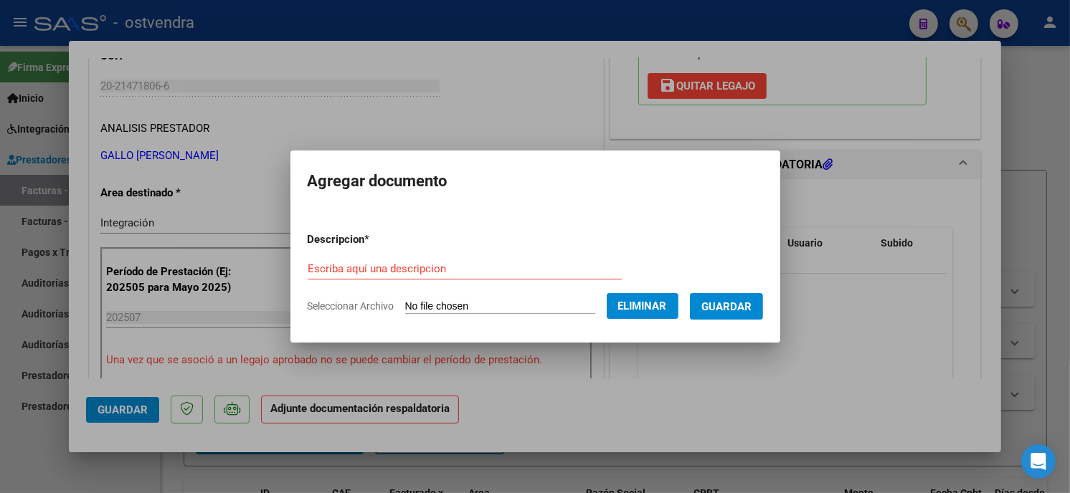
click at [411, 250] on form "Descripcion * Escriba aquí una descripcion Seleccionar Archivo Eliminar Guardar" at bounding box center [535, 273] width 455 height 105
click at [445, 276] on div "Escriba aquí una descripcion" at bounding box center [465, 269] width 314 height 22
click at [446, 275] on input "Escriba aquí una descripcion" at bounding box center [465, 268] width 314 height 13
type input "PLANILLA DE ASISTENCIA"
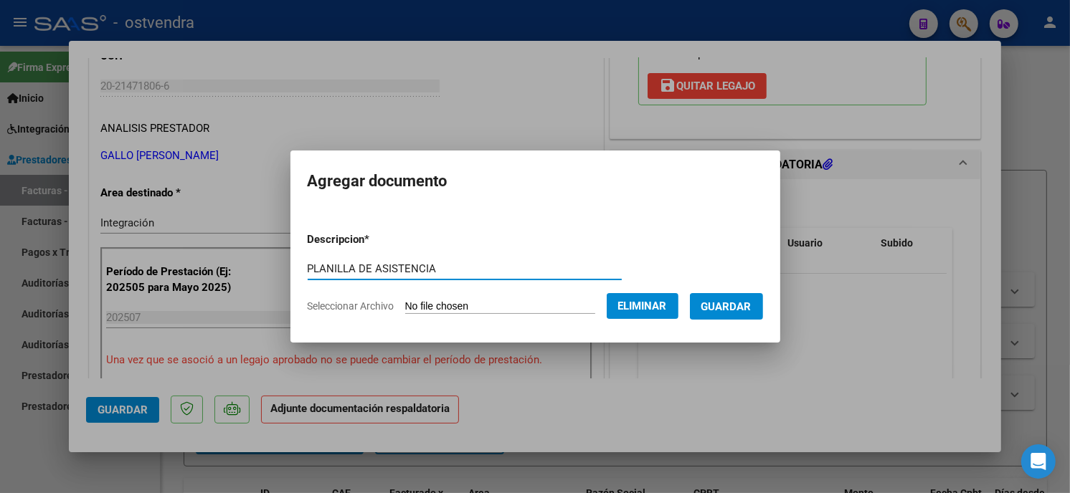
click at [748, 308] on span "Guardar" at bounding box center [726, 306] width 50 height 13
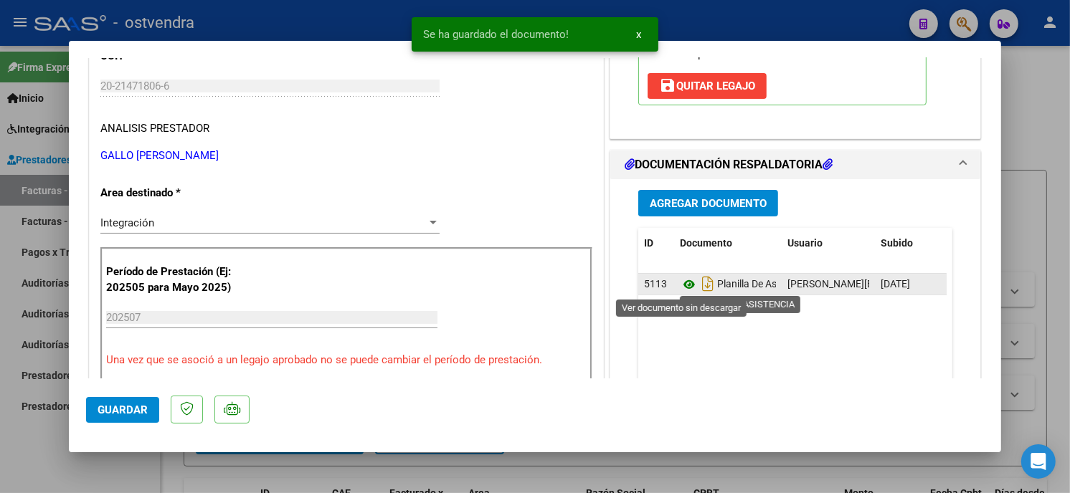
click at [685, 285] on icon at bounding box center [689, 284] width 19 height 17
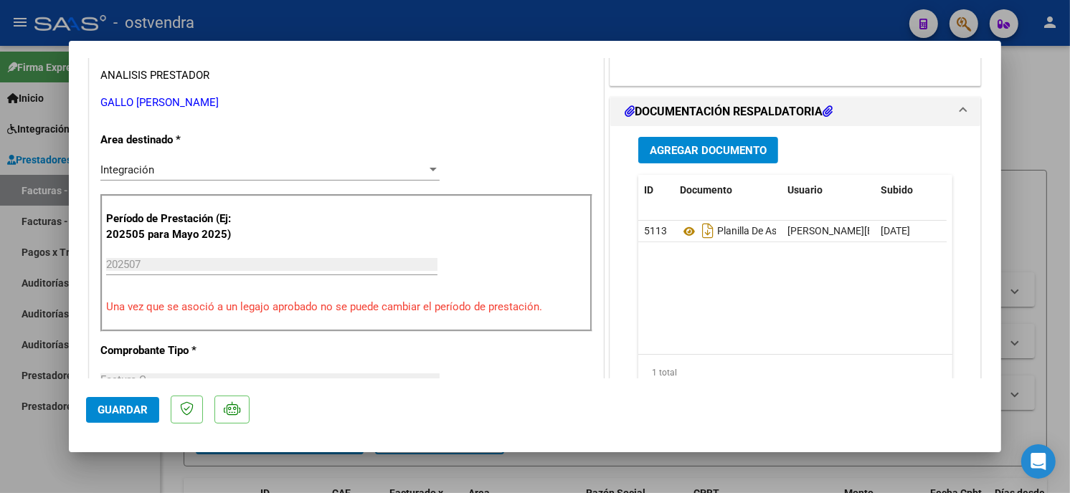
scroll to position [318, 0]
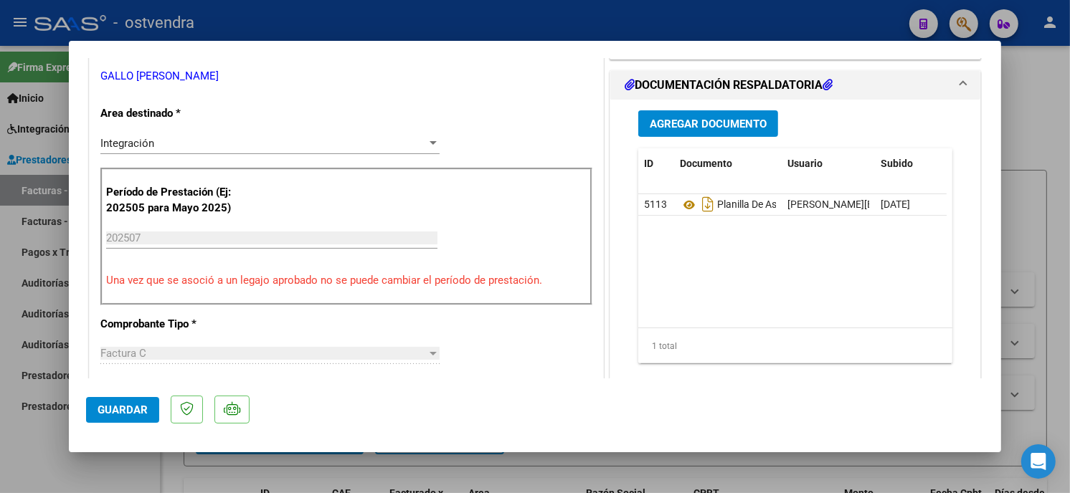
click at [147, 404] on button "Guardar" at bounding box center [122, 410] width 73 height 26
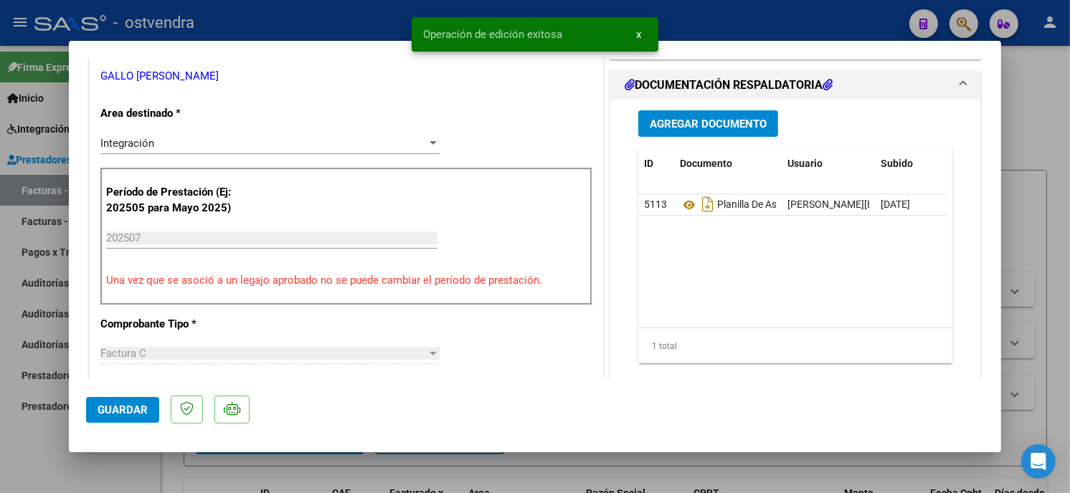
click at [403, 25] on div "Operación de edición exitosa x" at bounding box center [534, 34] width 281 height 69
click at [280, 17] on div at bounding box center [535, 246] width 1070 height 493
type input "$ 0,00"
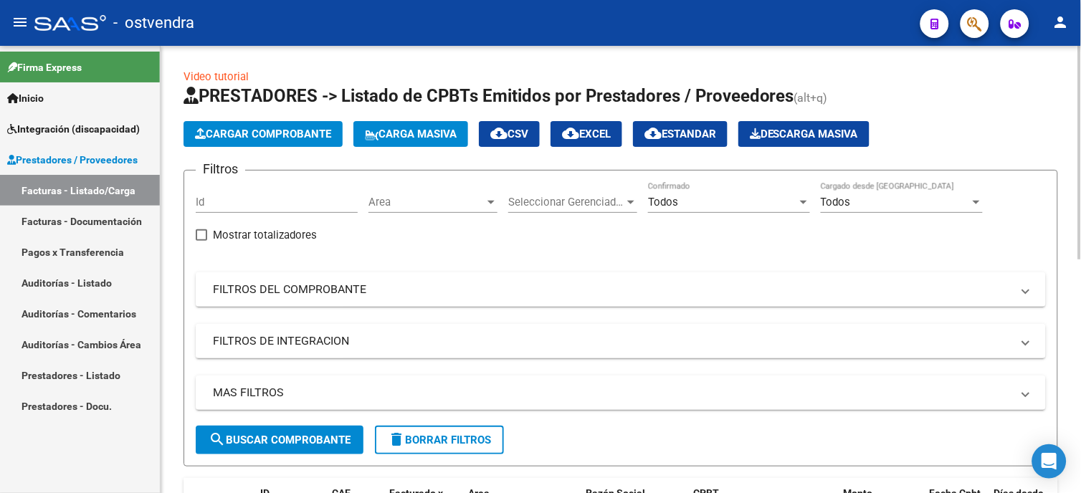
click at [289, 128] on span "Cargar Comprobante" at bounding box center [263, 134] width 136 height 13
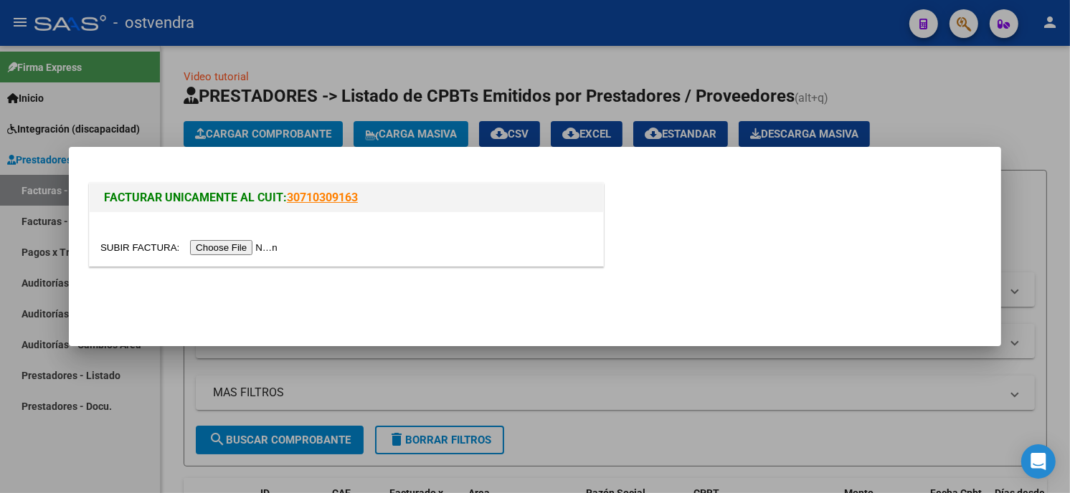
click at [253, 249] on input "file" at bounding box center [190, 247] width 181 height 15
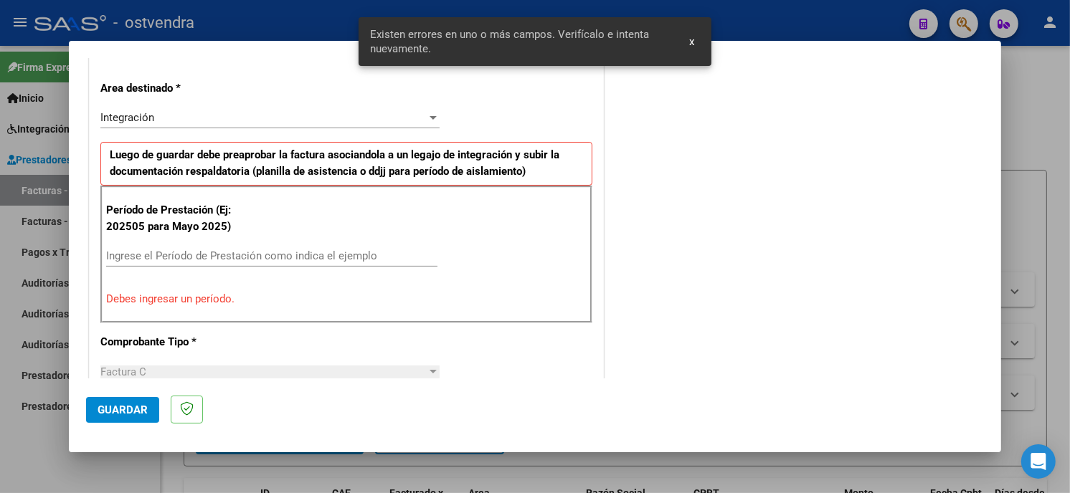
scroll to position [344, 0]
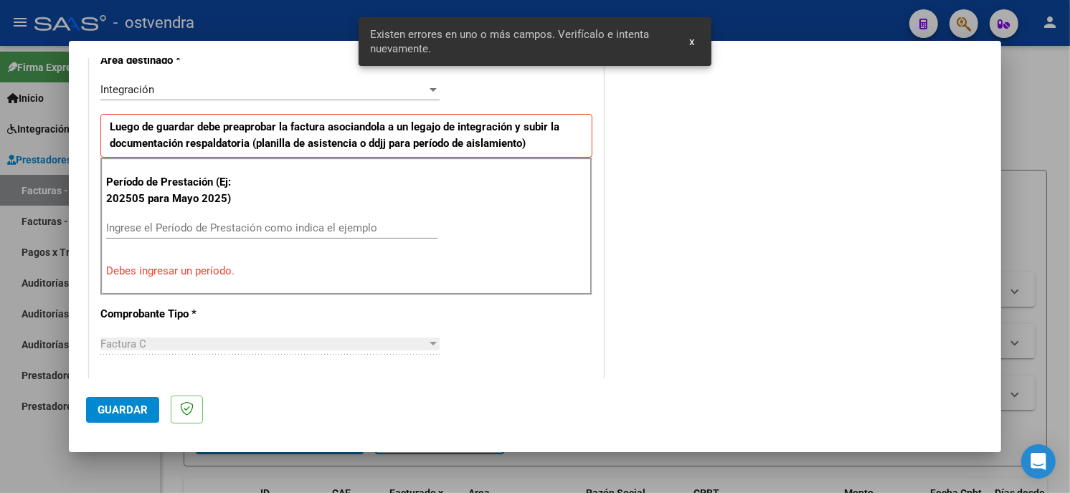
click at [240, 231] on input "Ingrese el Período de Prestación como indica el ejemplo" at bounding box center [271, 228] width 331 height 13
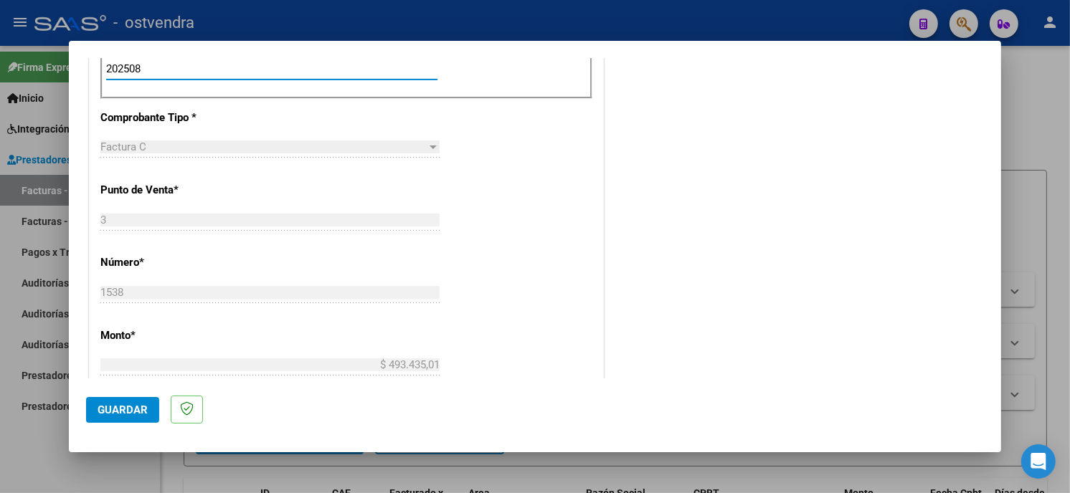
scroll to position [583, 0]
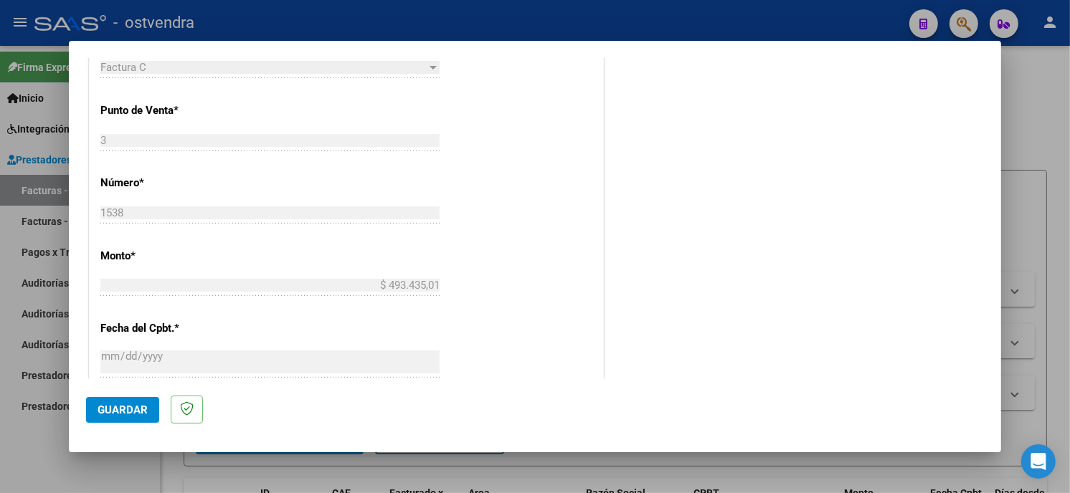
type input "202508"
click at [122, 412] on span "Guardar" at bounding box center [123, 410] width 50 height 13
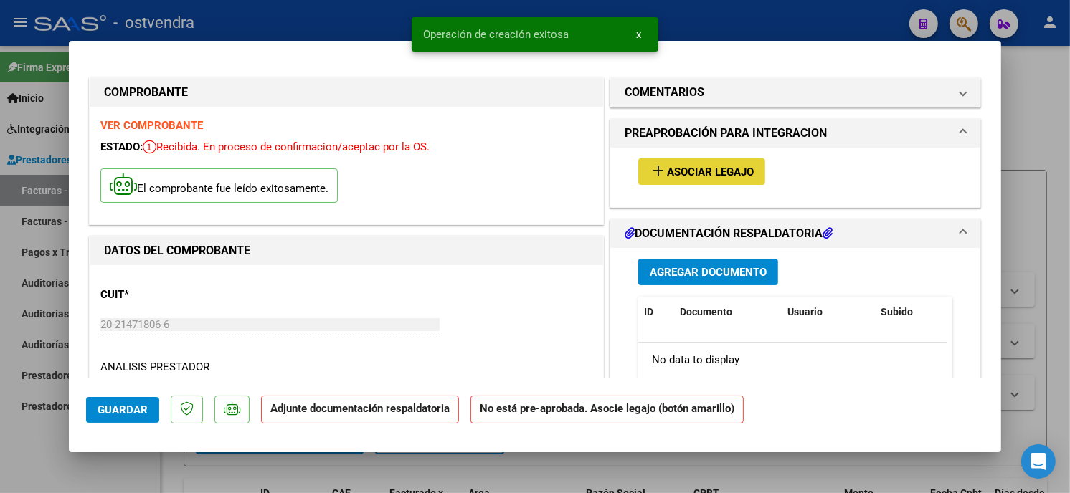
click at [729, 176] on span "Asociar Legajo" at bounding box center [710, 172] width 87 height 13
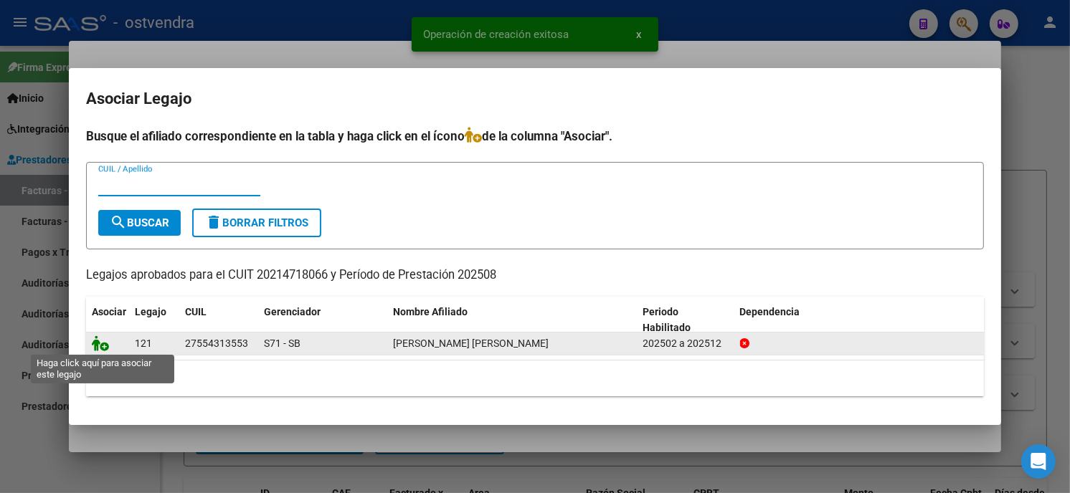
click at [103, 346] on icon at bounding box center [100, 344] width 17 height 16
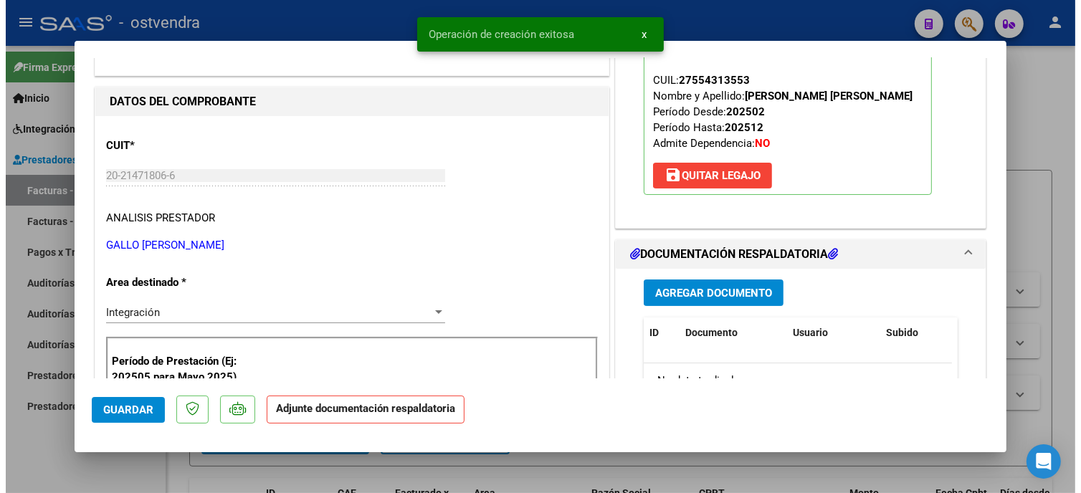
scroll to position [159, 0]
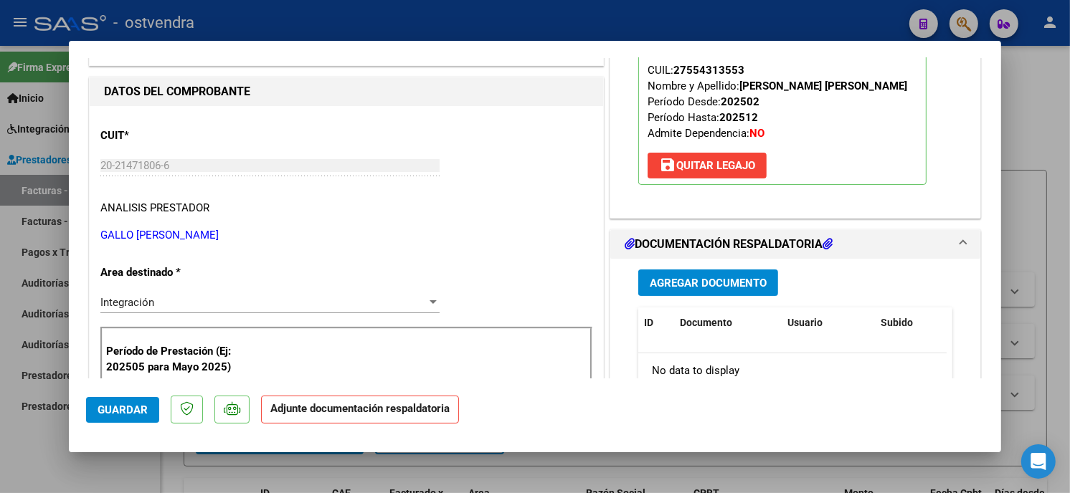
click at [764, 280] on button "Agregar Documento" at bounding box center [708, 283] width 140 height 27
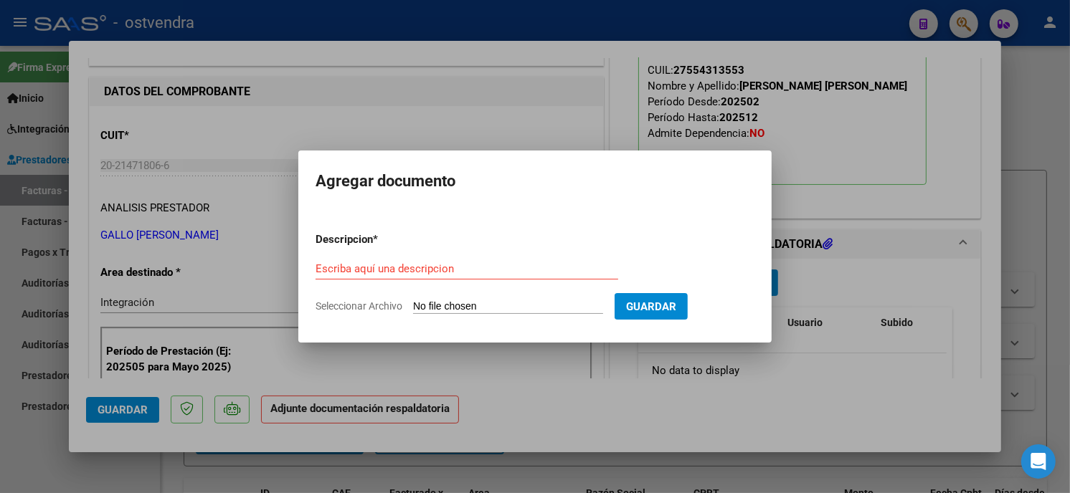
click at [441, 303] on input "Seleccionar Archivo" at bounding box center [508, 307] width 190 height 14
type input "C:\fakepath\ASISTENCIA C-3-1538.jpg"
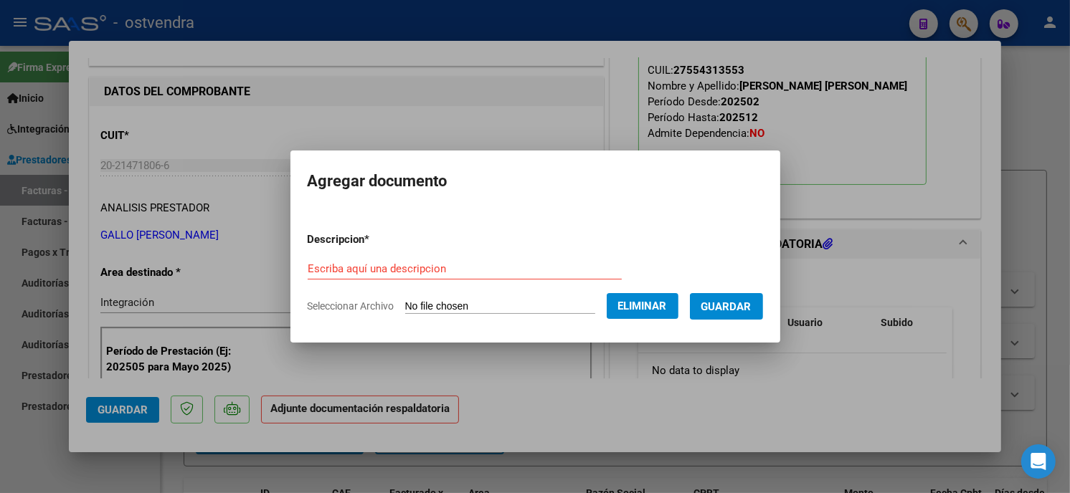
click at [463, 261] on div "Escriba aquí una descripcion" at bounding box center [465, 269] width 314 height 22
click at [463, 274] on input "Escriba aquí una descripcion" at bounding box center [465, 268] width 314 height 13
type input "PLANILLA DE ASISTENCIA"
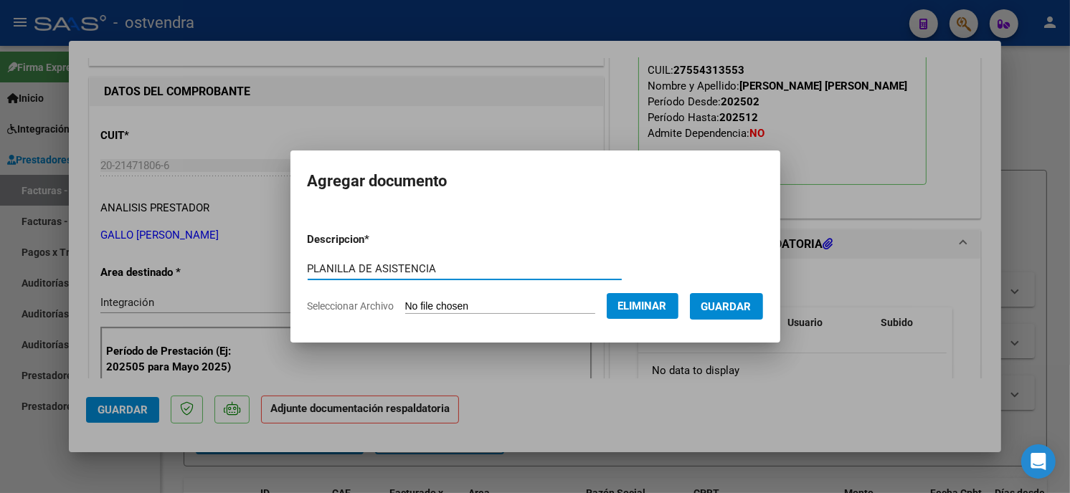
click at [753, 309] on button "Guardar" at bounding box center [726, 306] width 73 height 27
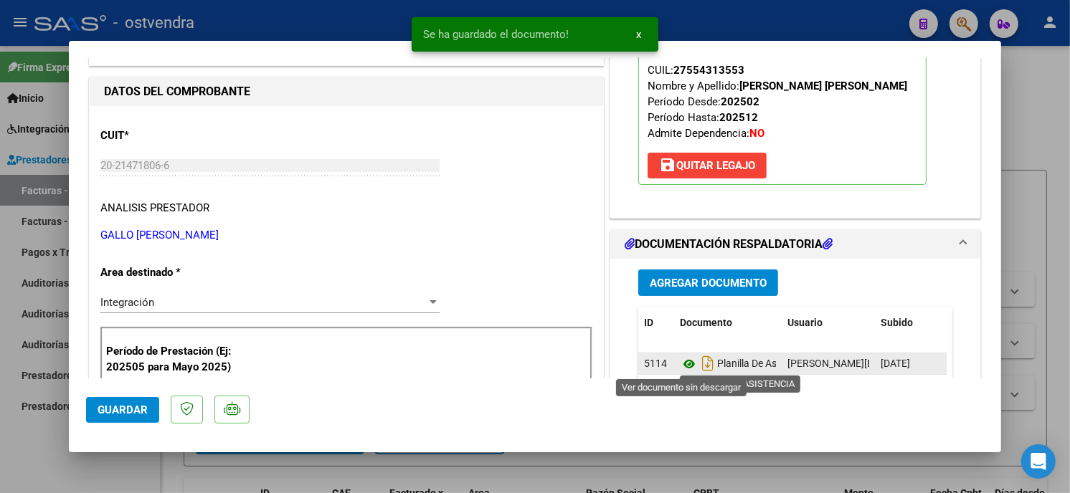
click at [687, 361] on icon at bounding box center [689, 364] width 19 height 17
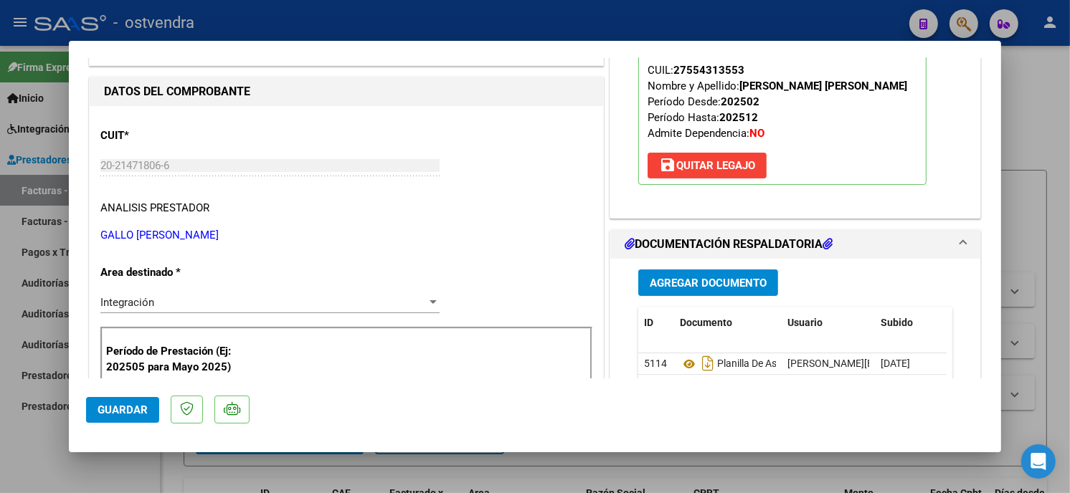
click at [238, 18] on div at bounding box center [535, 246] width 1070 height 493
type input "$ 0,00"
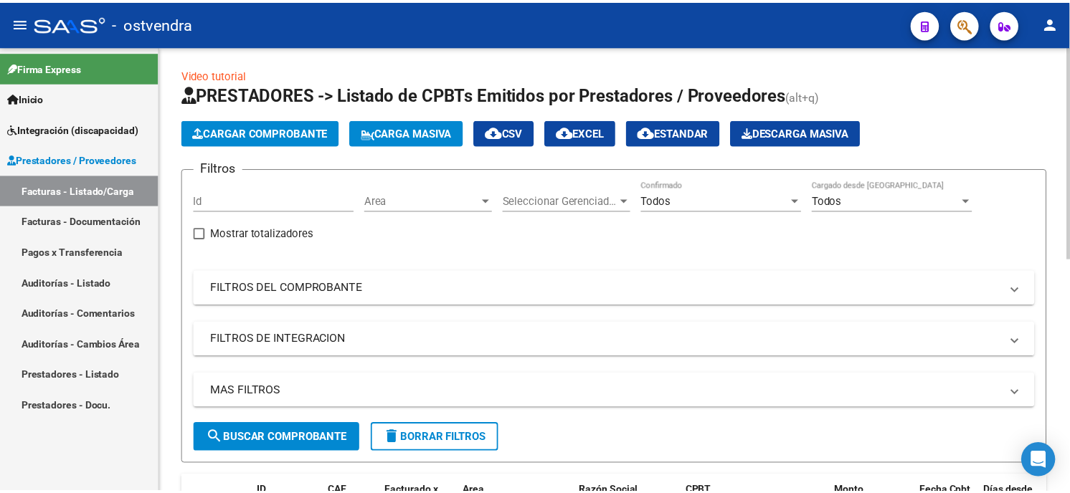
scroll to position [0, 0]
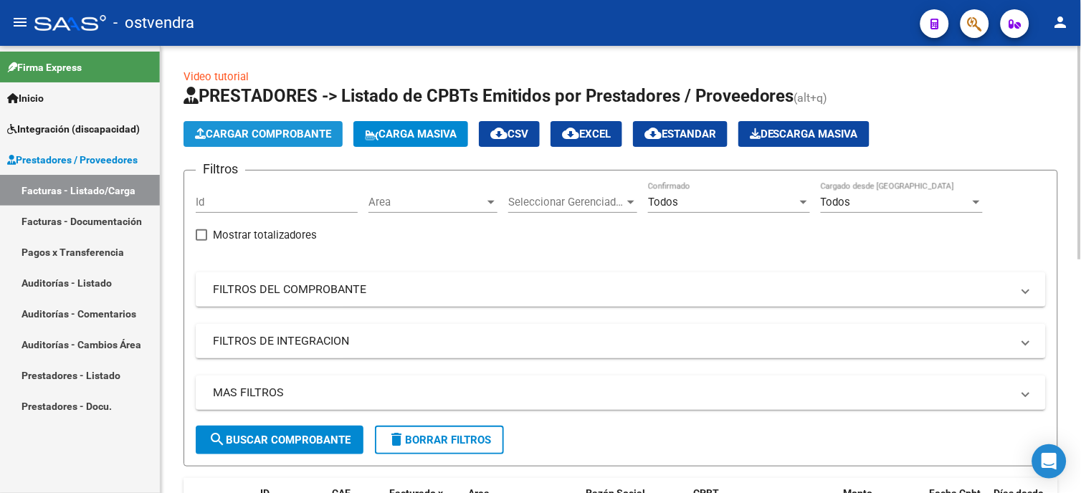
click at [300, 133] on span "Cargar Comprobante" at bounding box center [263, 134] width 136 height 13
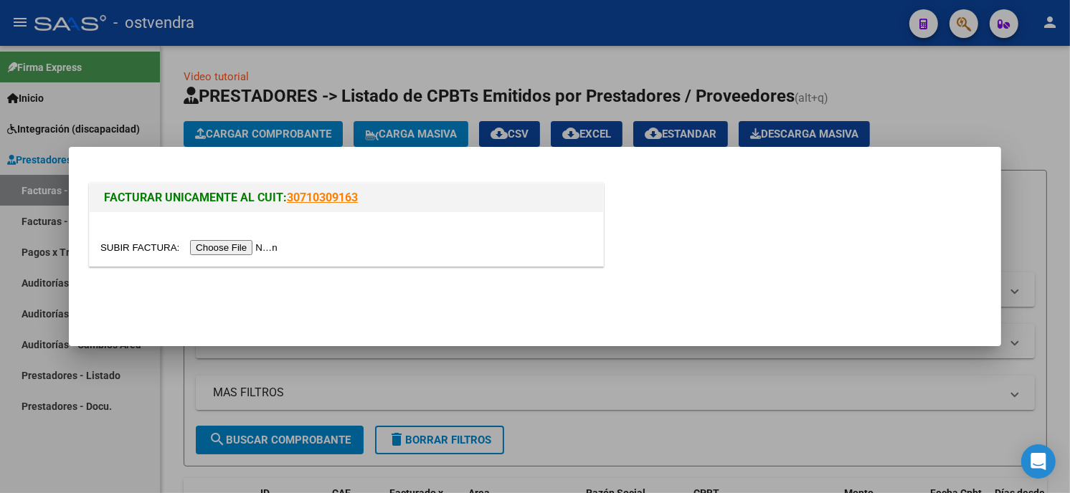
click at [237, 247] on input "file" at bounding box center [190, 247] width 181 height 15
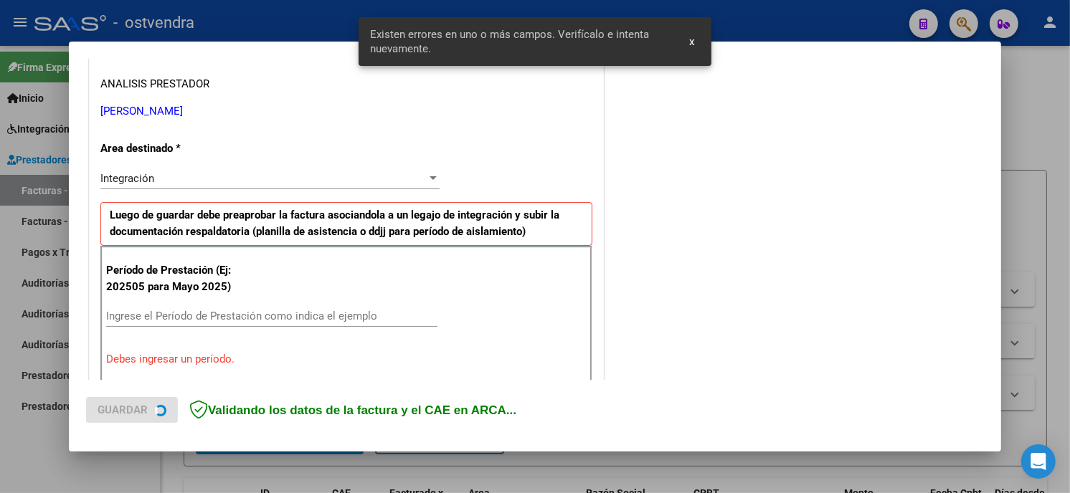
scroll to position [311, 0]
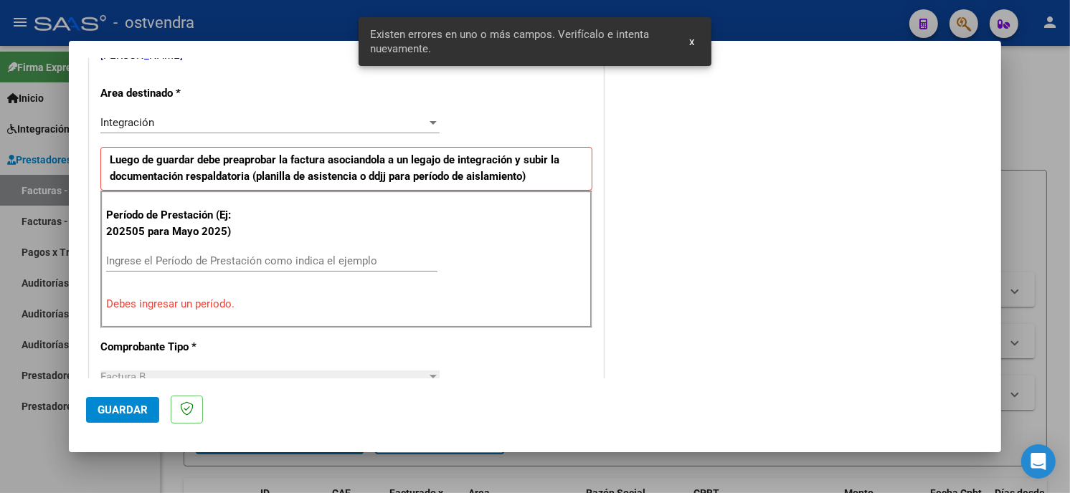
click at [278, 262] on input "Ingrese el Período de Prestación como indica el ejemplo" at bounding box center [271, 261] width 331 height 13
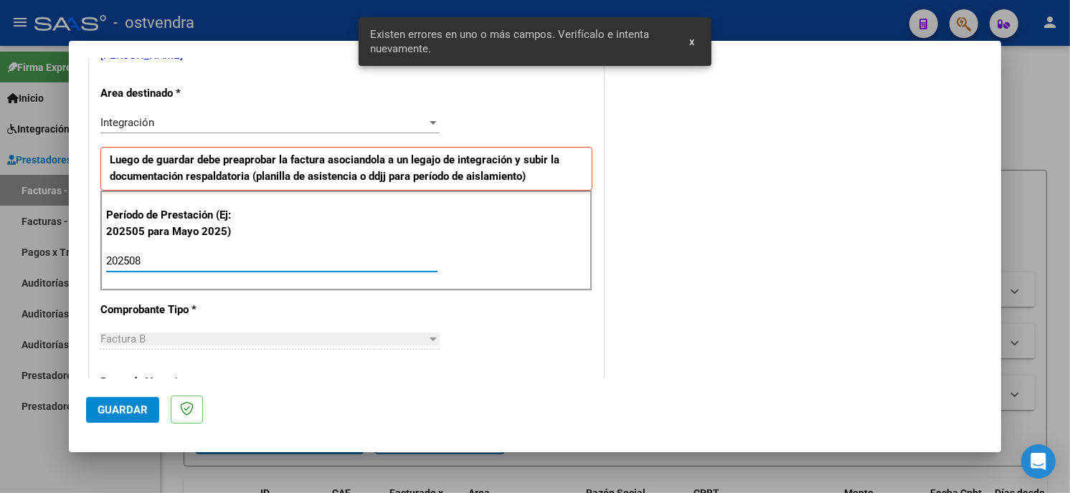
type input "202508"
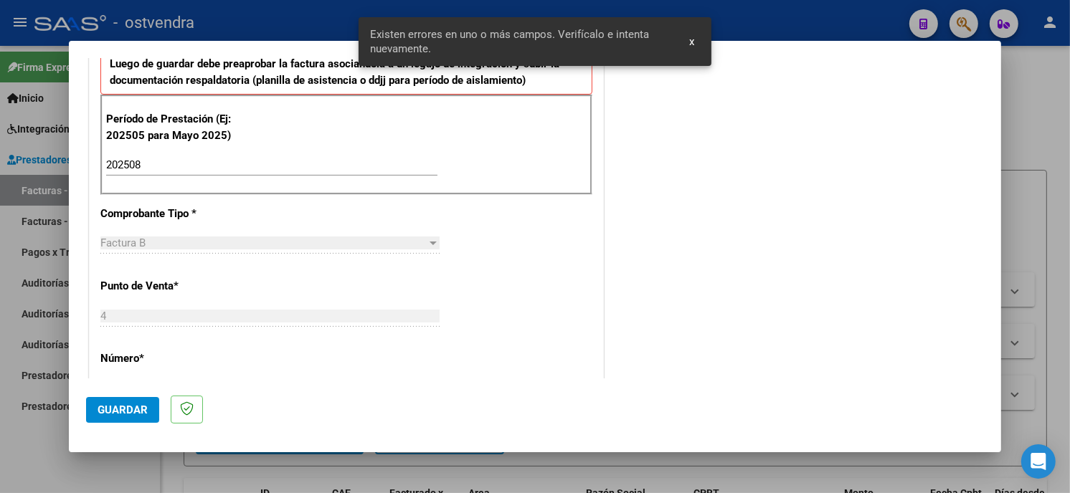
scroll to position [470, 0]
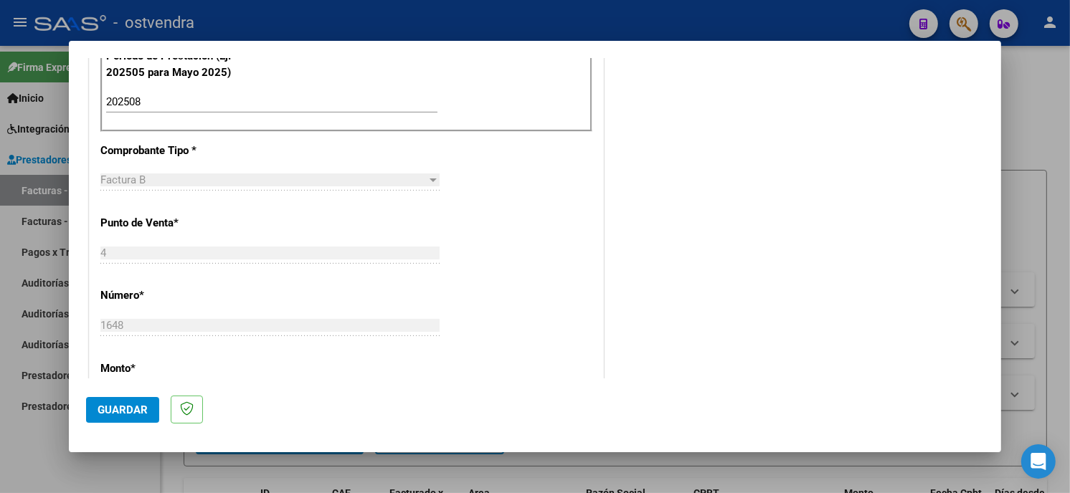
click at [141, 404] on span "Guardar" at bounding box center [123, 410] width 50 height 13
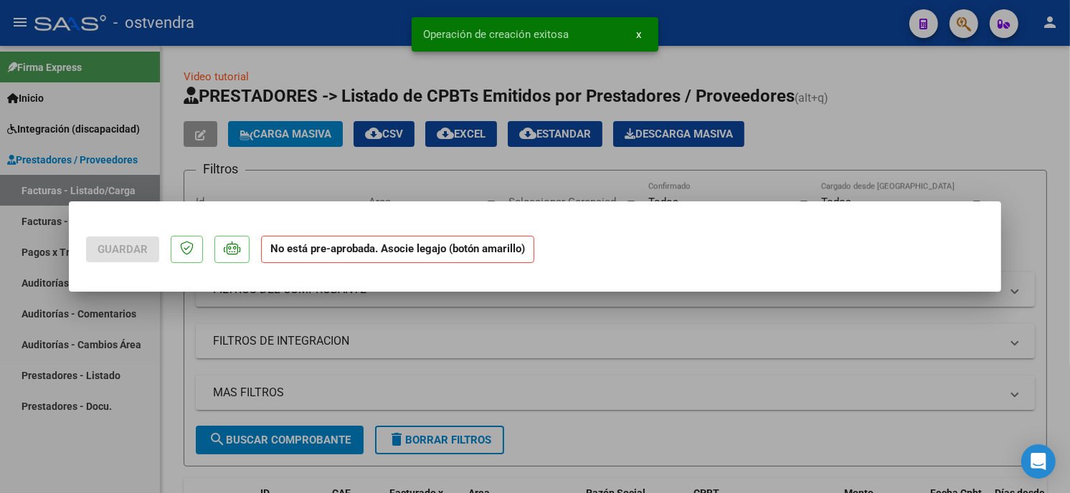
scroll to position [0, 0]
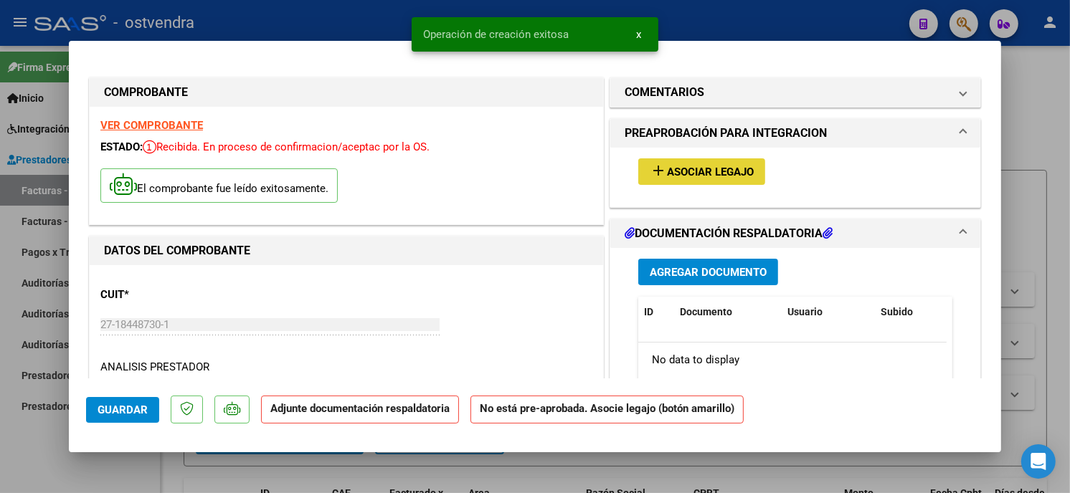
click at [706, 173] on span "Asociar Legajo" at bounding box center [710, 172] width 87 height 13
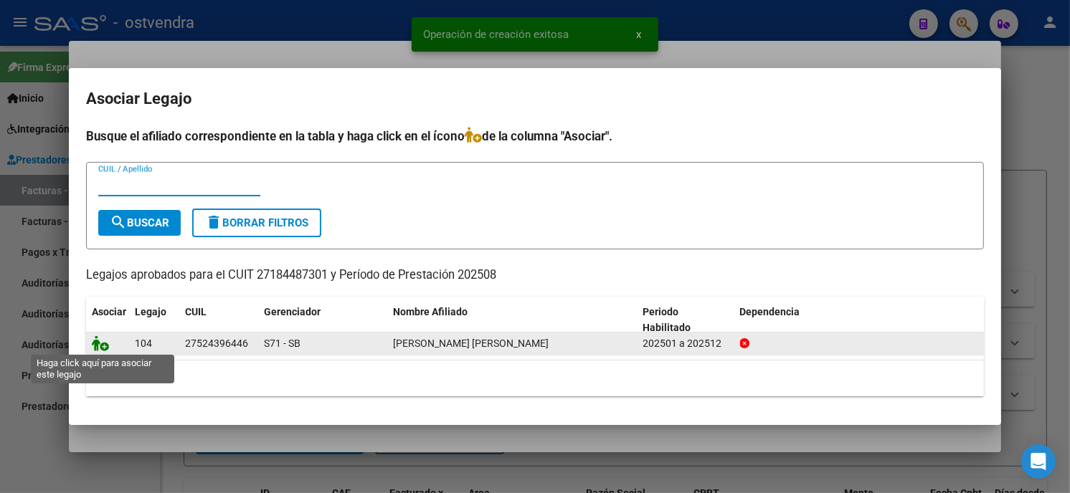
click at [95, 341] on icon at bounding box center [100, 344] width 17 height 16
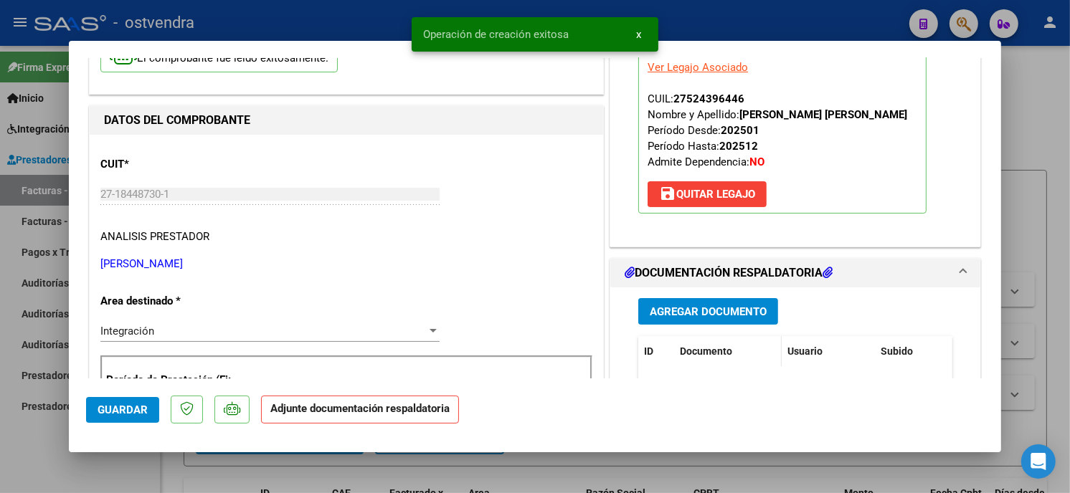
scroll to position [159, 0]
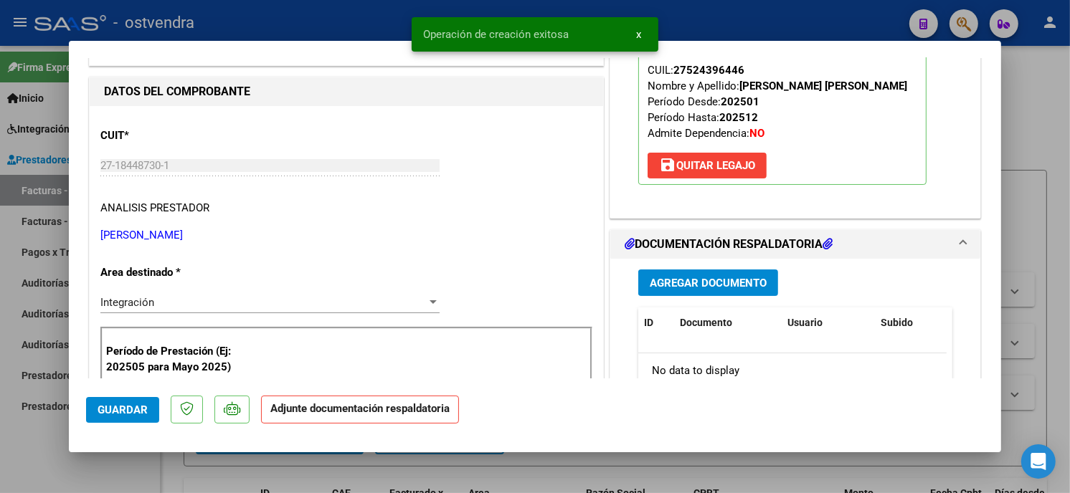
click at [710, 273] on button "Agregar Documento" at bounding box center [708, 283] width 140 height 27
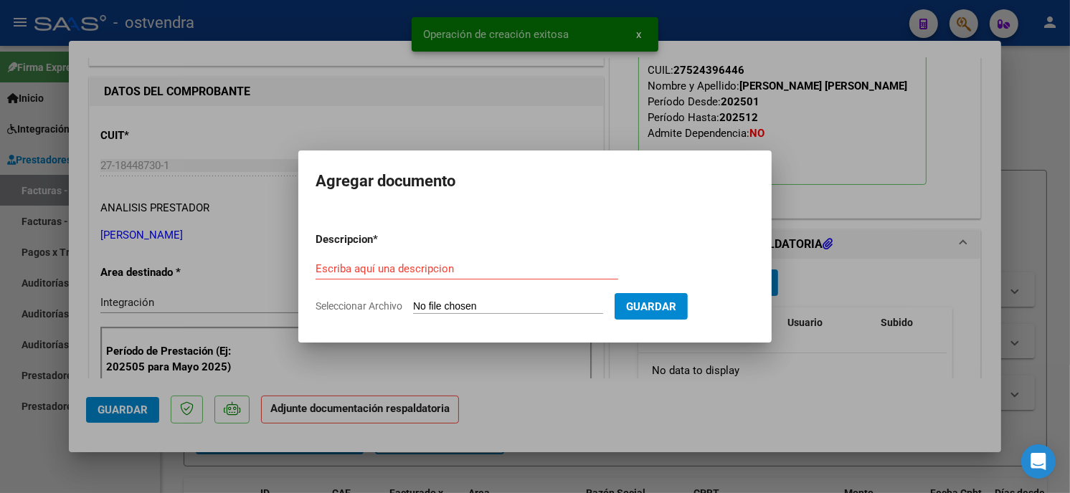
click at [478, 303] on input "Seleccionar Archivo" at bounding box center [508, 307] width 190 height 14
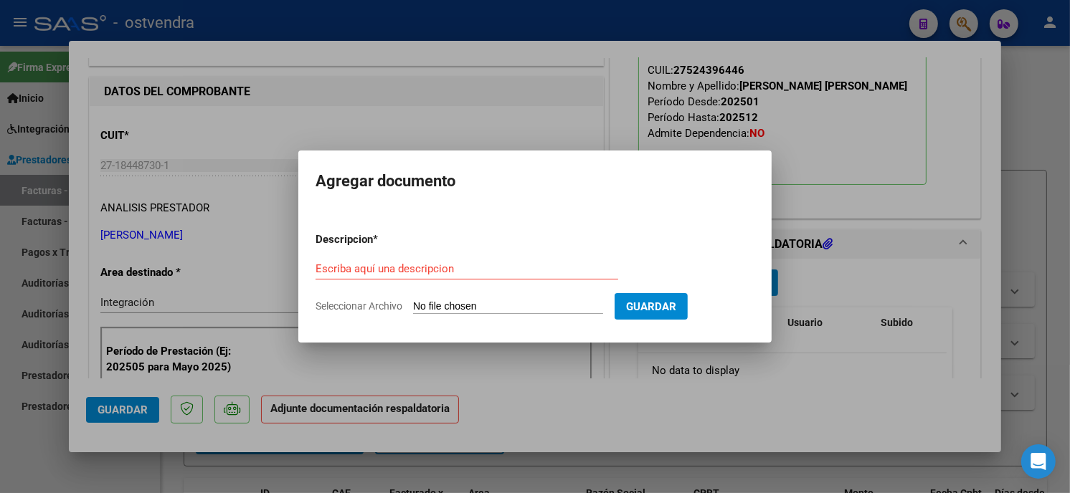
type input "C:\fakepath\ASISTENCIA B-4-1648.pdf"
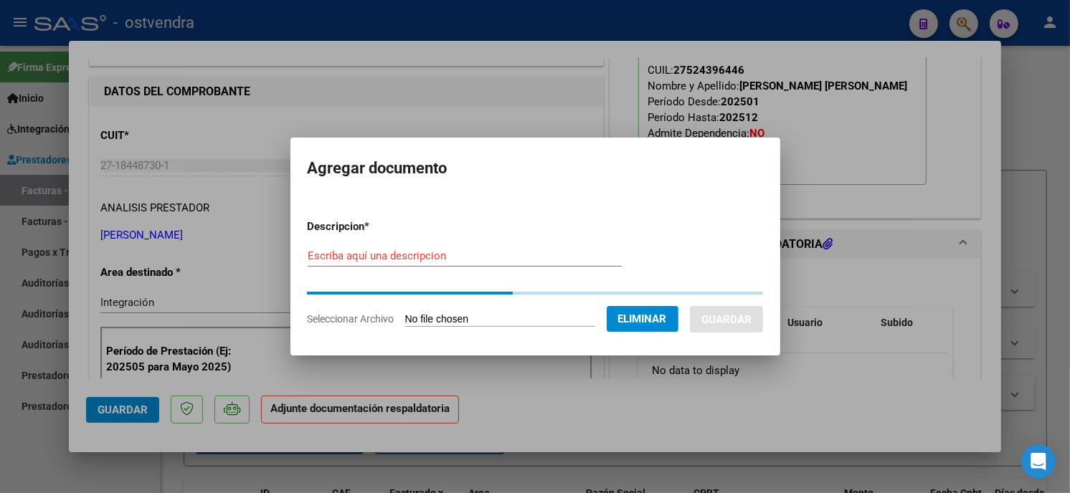
click at [465, 263] on div "Escriba aquí una descripcion" at bounding box center [465, 256] width 314 height 22
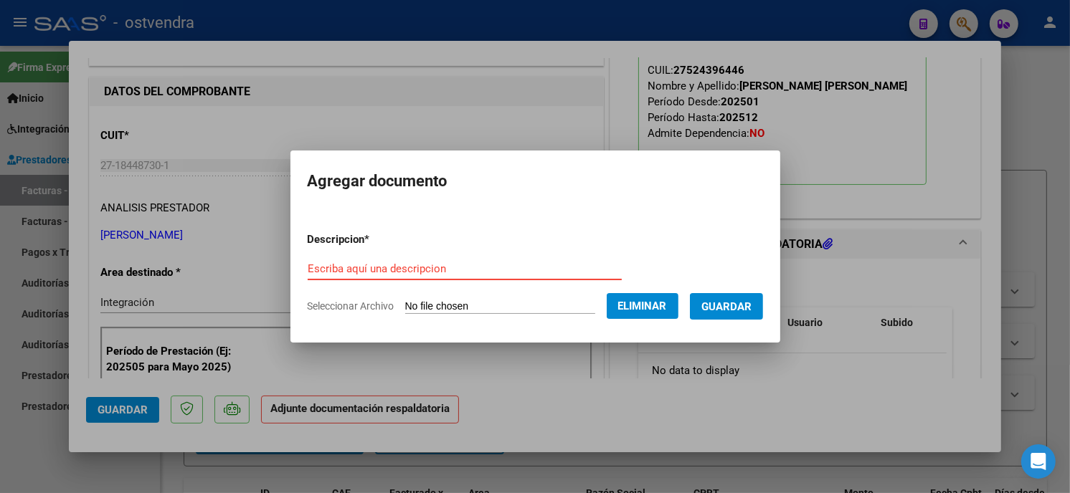
click at [468, 272] on input "Escriba aquí una descripcion" at bounding box center [465, 268] width 314 height 13
type input "PLANILLA DE ASISTENCIA"
click at [737, 300] on span "Guardar" at bounding box center [726, 306] width 50 height 13
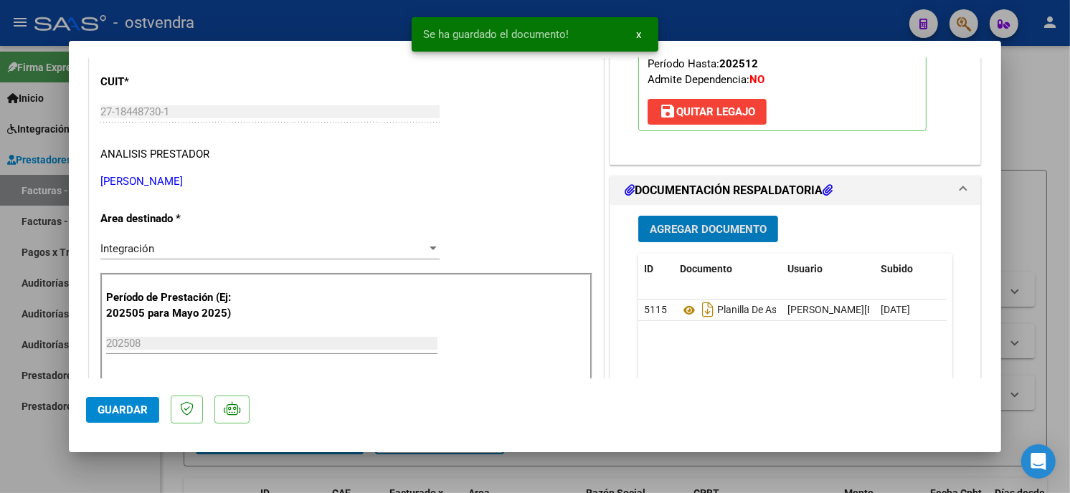
scroll to position [239, 0]
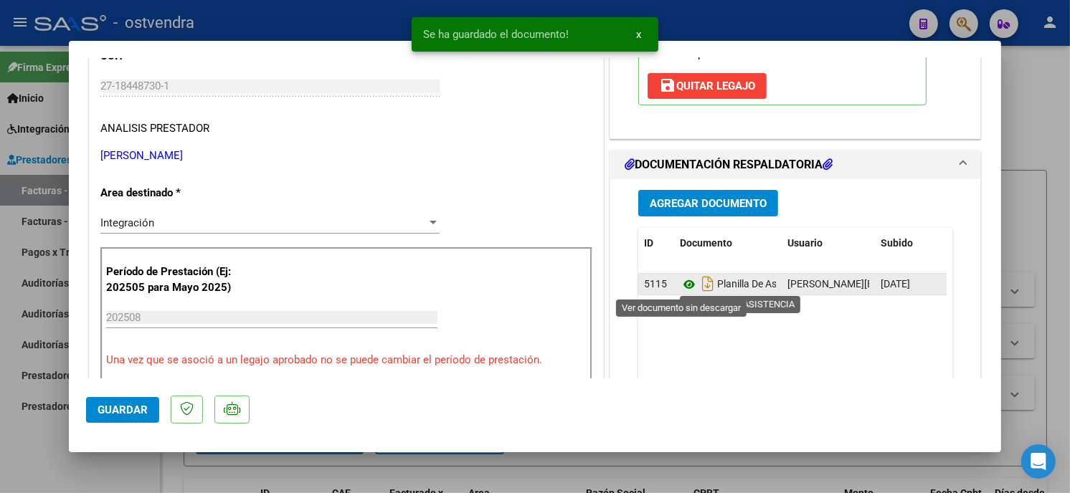
click at [685, 283] on icon at bounding box center [689, 284] width 19 height 17
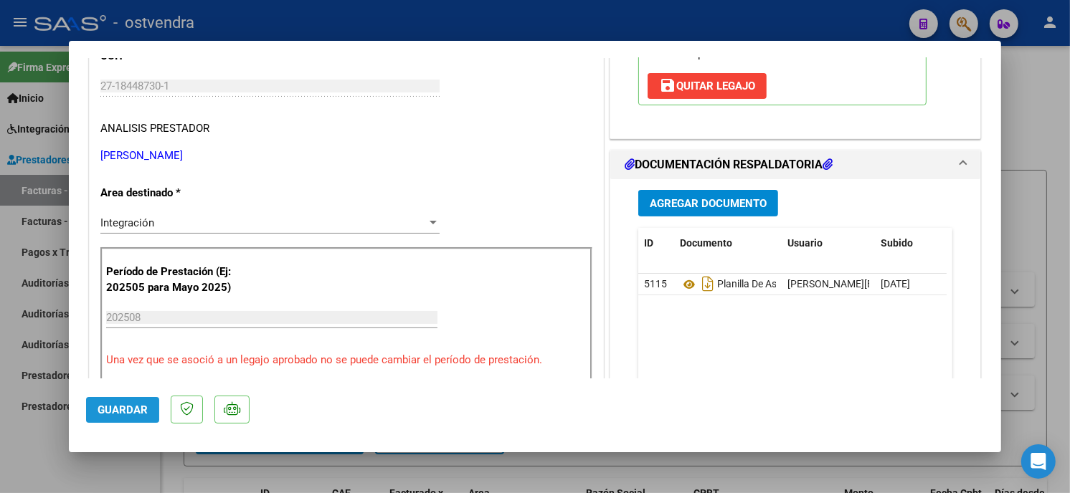
click at [131, 412] on span "Guardar" at bounding box center [123, 410] width 50 height 13
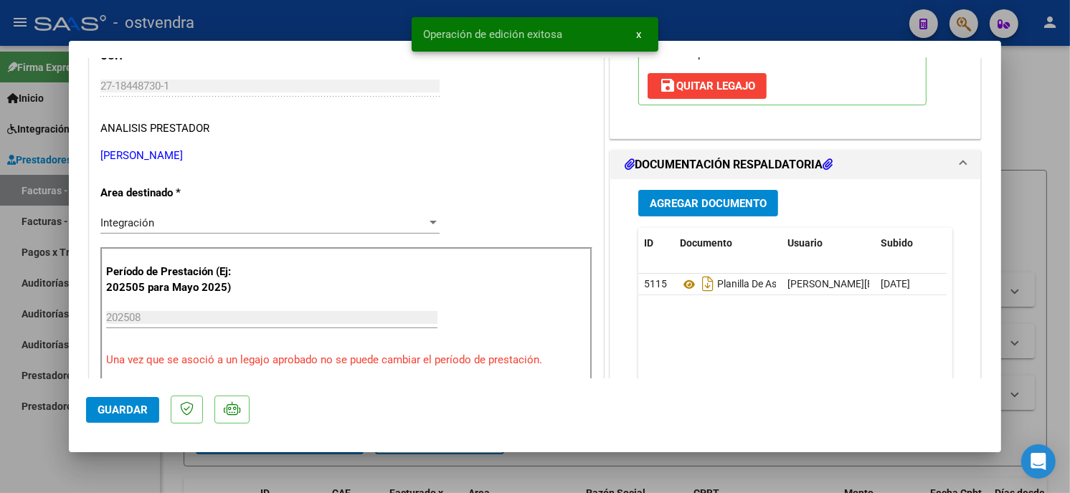
click at [283, 13] on div at bounding box center [535, 246] width 1070 height 493
type input "$ 0,00"
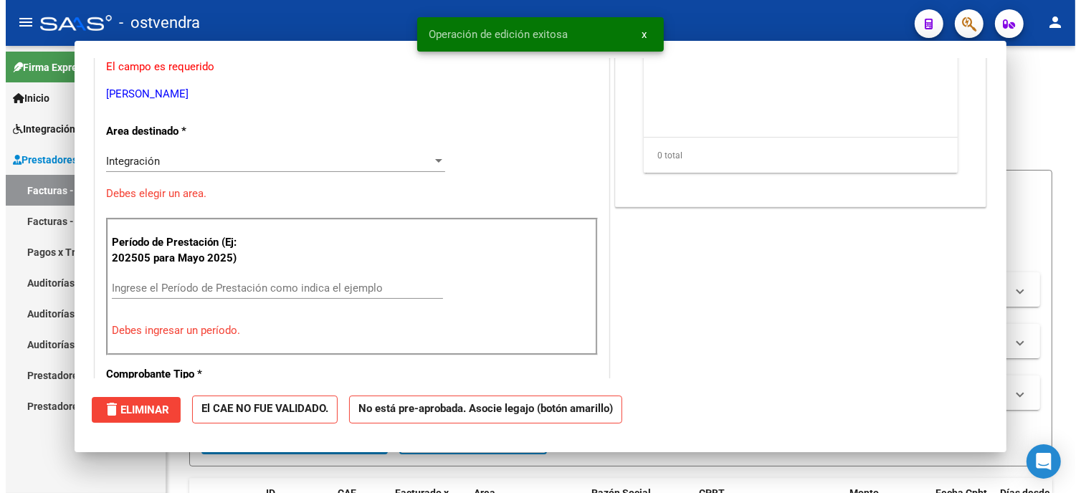
scroll to position [195, 0]
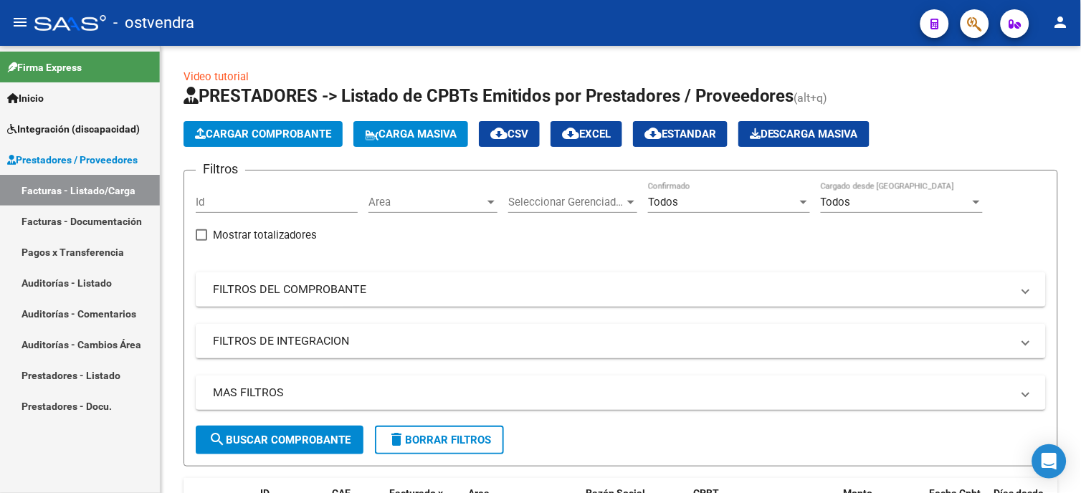
click at [93, 125] on span "Integración (discapacidad)" at bounding box center [73, 129] width 133 height 16
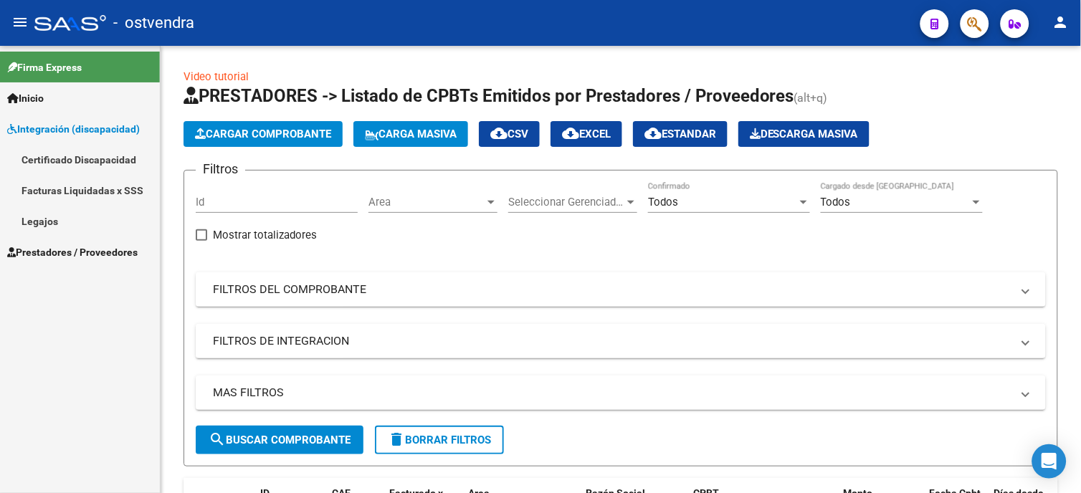
click at [95, 219] on link "Legajos" at bounding box center [80, 221] width 160 height 31
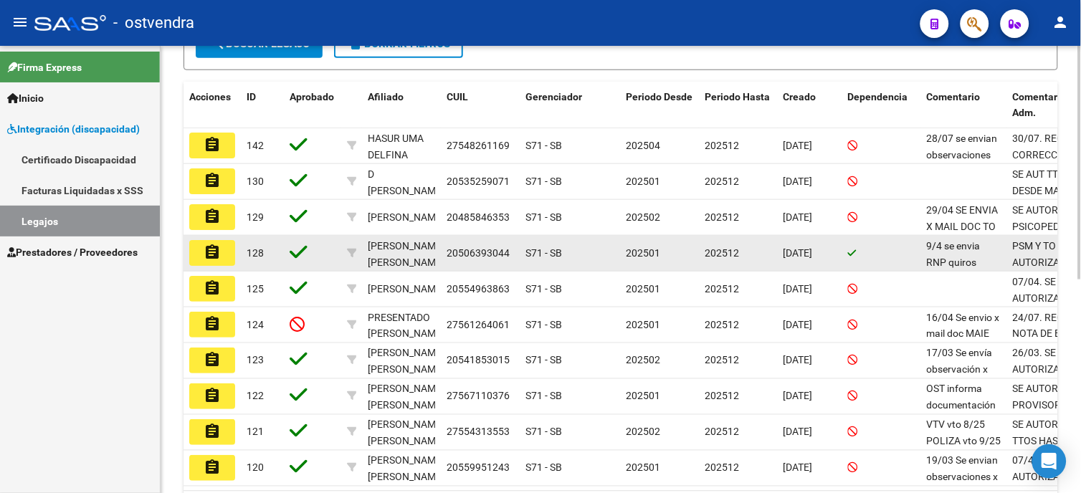
scroll to position [398, 0]
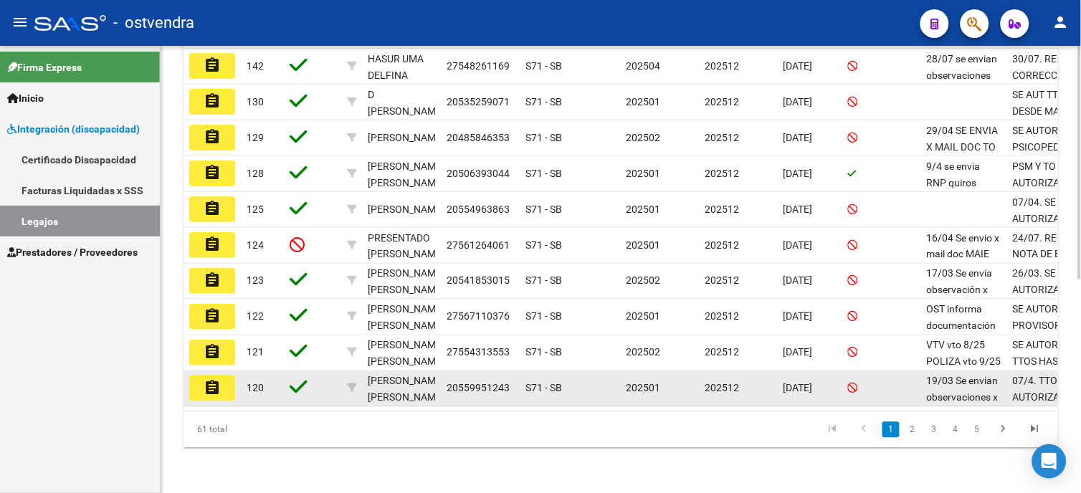
click at [224, 390] on button "assignment" at bounding box center [212, 389] width 46 height 26
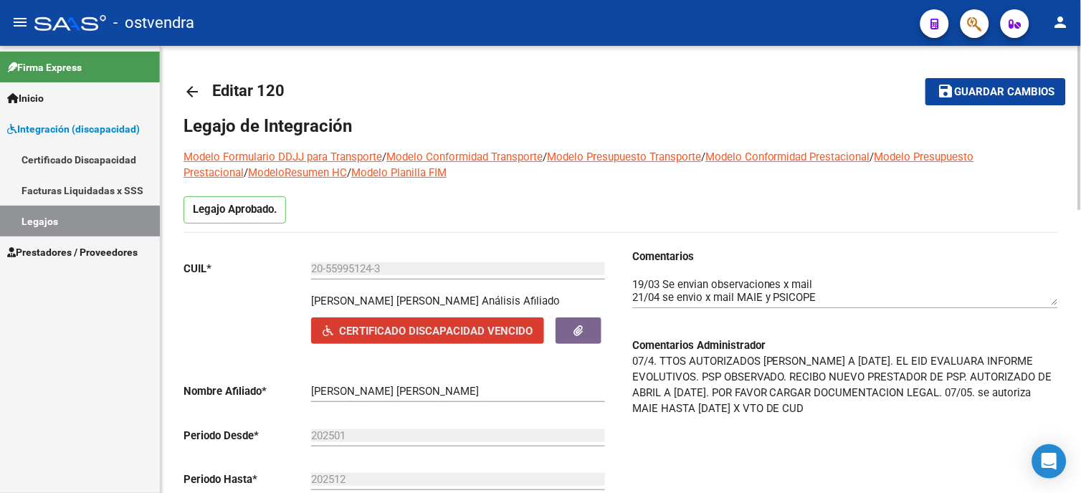
click at [404, 338] on span "Certificado Discapacidad Vencido" at bounding box center [436, 331] width 194 height 13
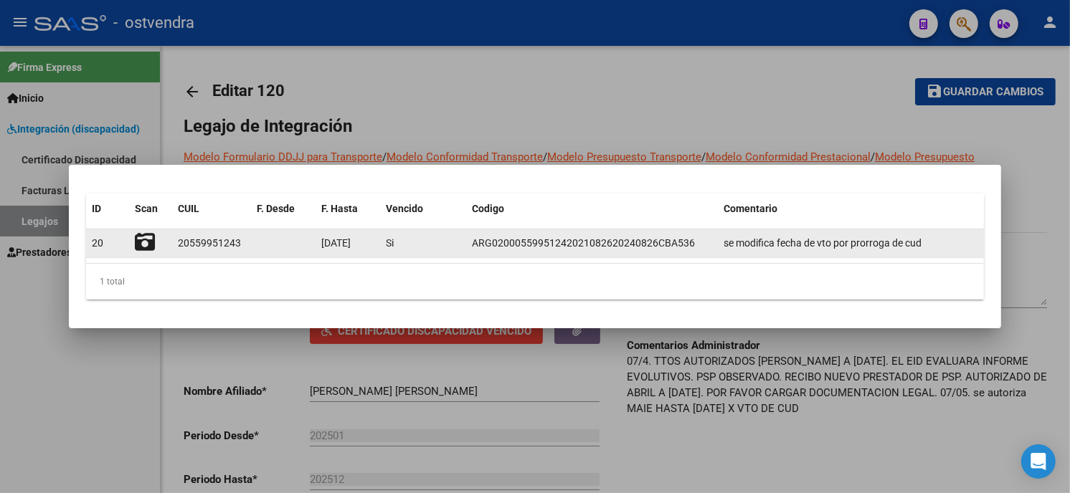
click at [148, 240] on icon at bounding box center [145, 242] width 20 height 20
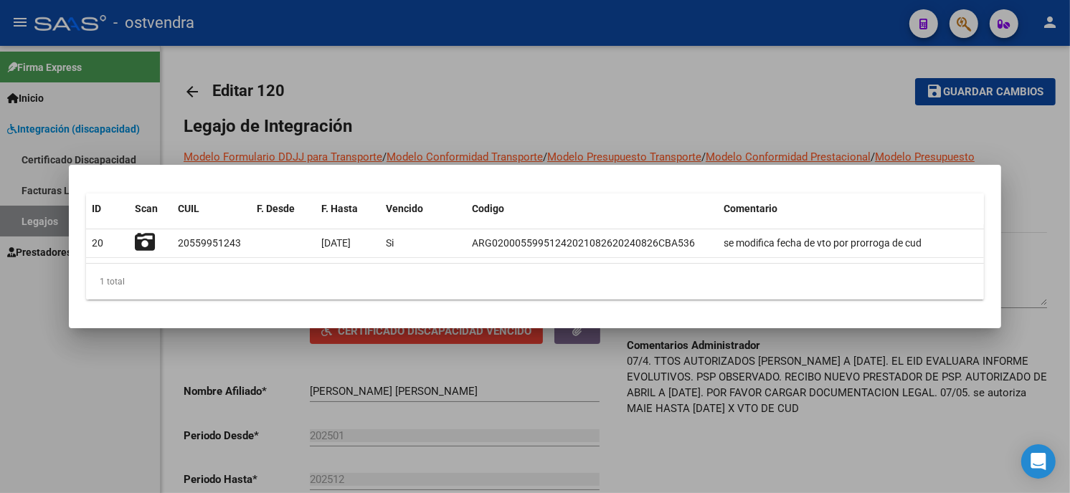
click at [685, 100] on div at bounding box center [535, 246] width 1070 height 493
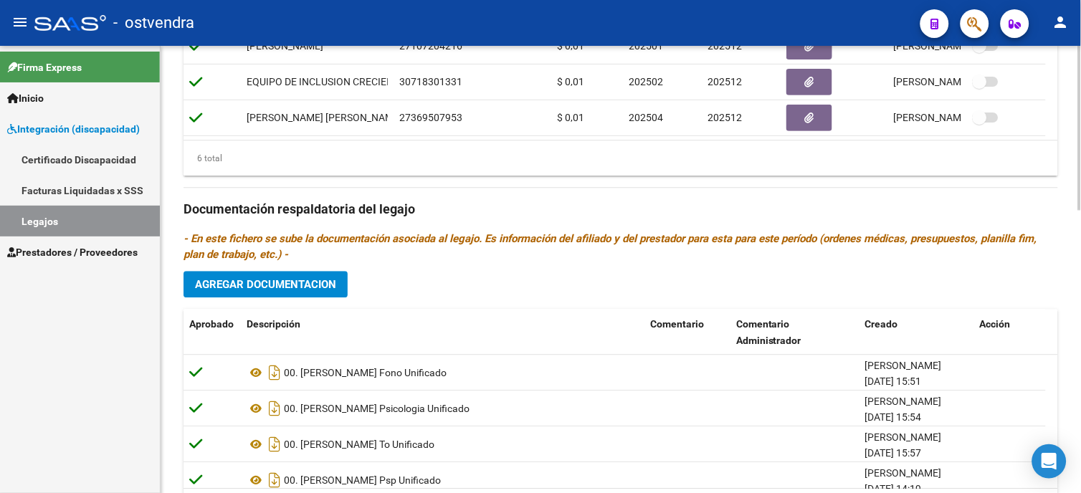
scroll to position [717, 0]
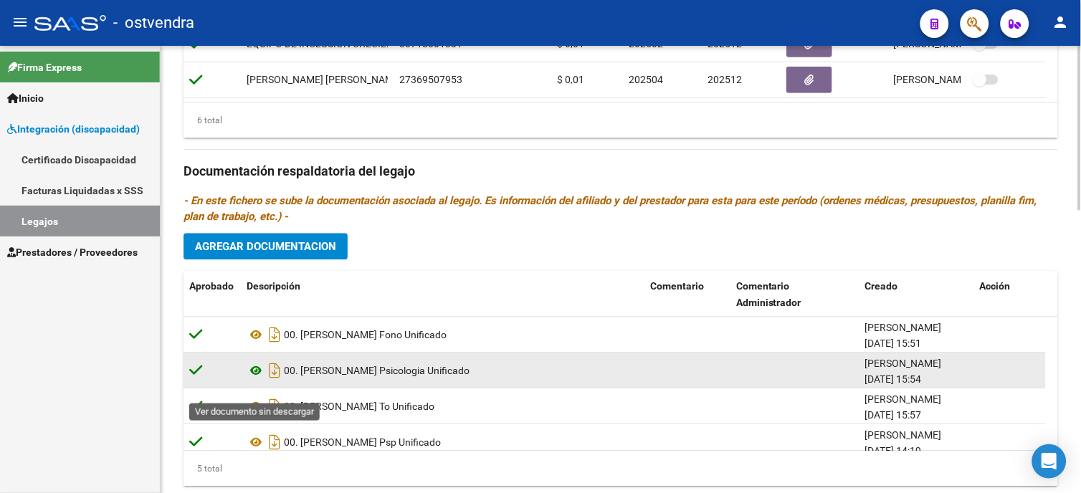
click at [255, 379] on icon at bounding box center [256, 370] width 19 height 17
click at [259, 379] on icon at bounding box center [256, 370] width 19 height 17
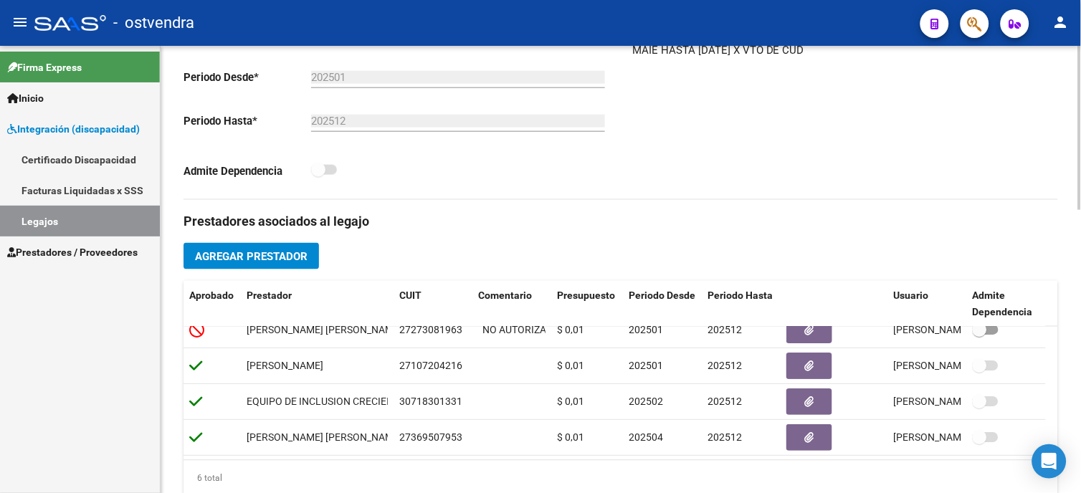
scroll to position [239, 0]
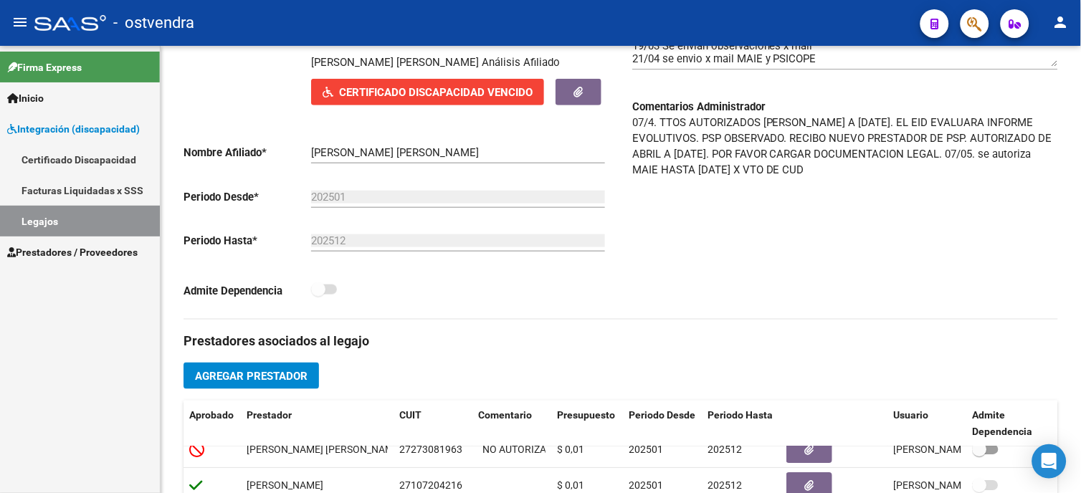
click at [108, 121] on span "Integración (discapacidad)" at bounding box center [73, 129] width 133 height 16
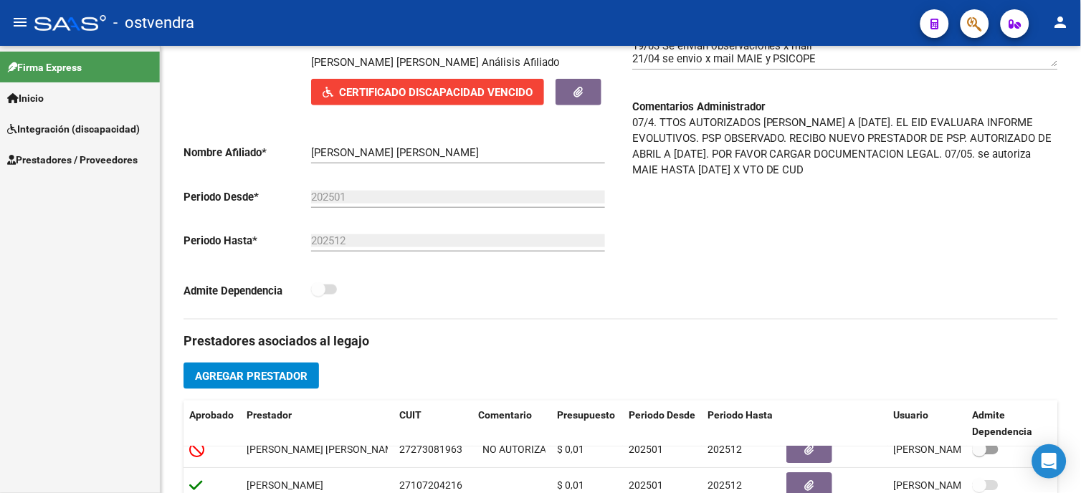
click at [103, 161] on span "Prestadores / Proveedores" at bounding box center [72, 160] width 131 height 16
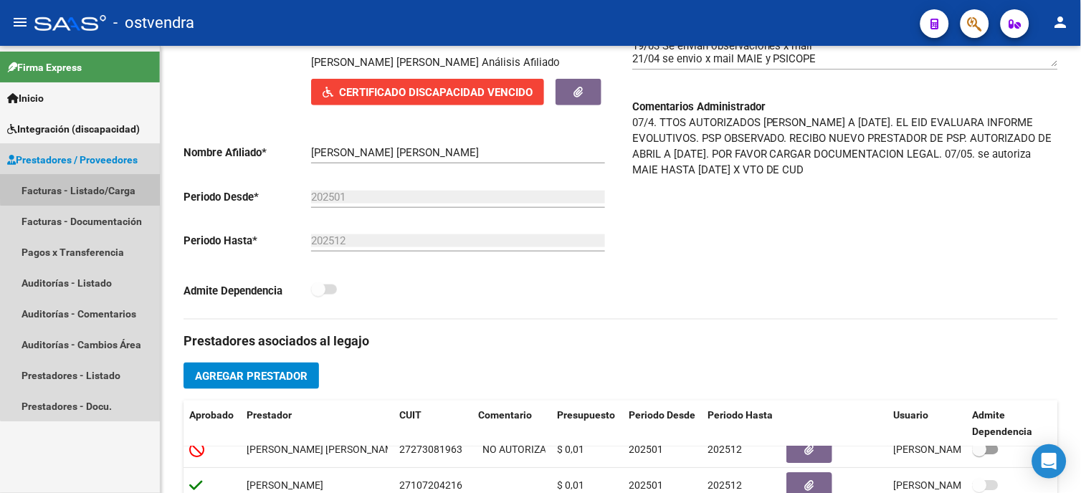
click at [104, 183] on link "Facturas - Listado/Carga" at bounding box center [80, 190] width 160 height 31
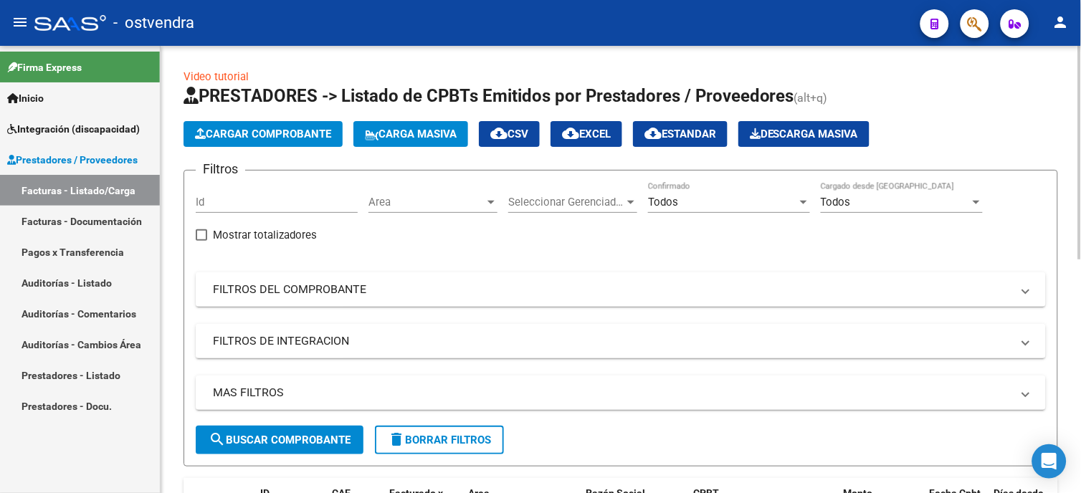
click at [302, 138] on span "Cargar Comprobante" at bounding box center [263, 134] width 136 height 13
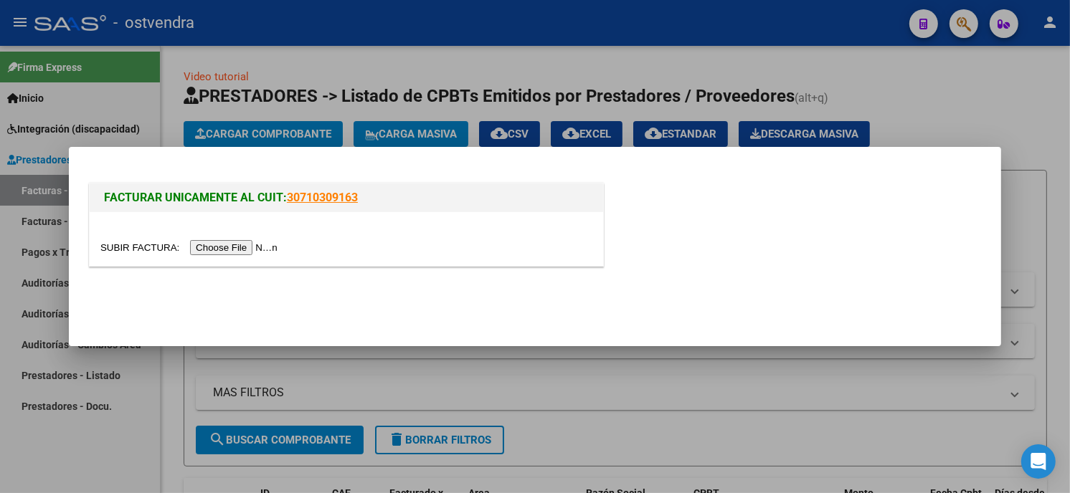
click at [227, 248] on input "file" at bounding box center [190, 247] width 181 height 15
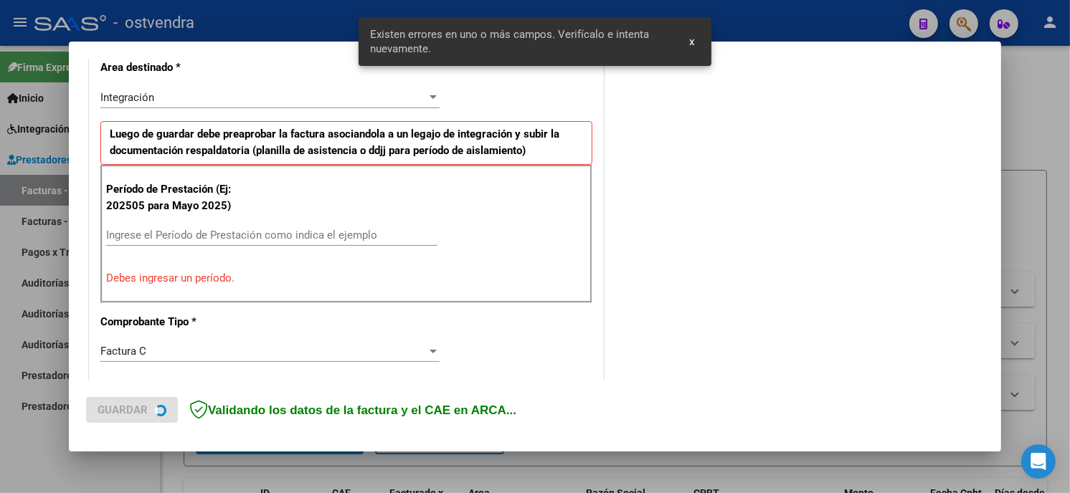
scroll to position [338, 0]
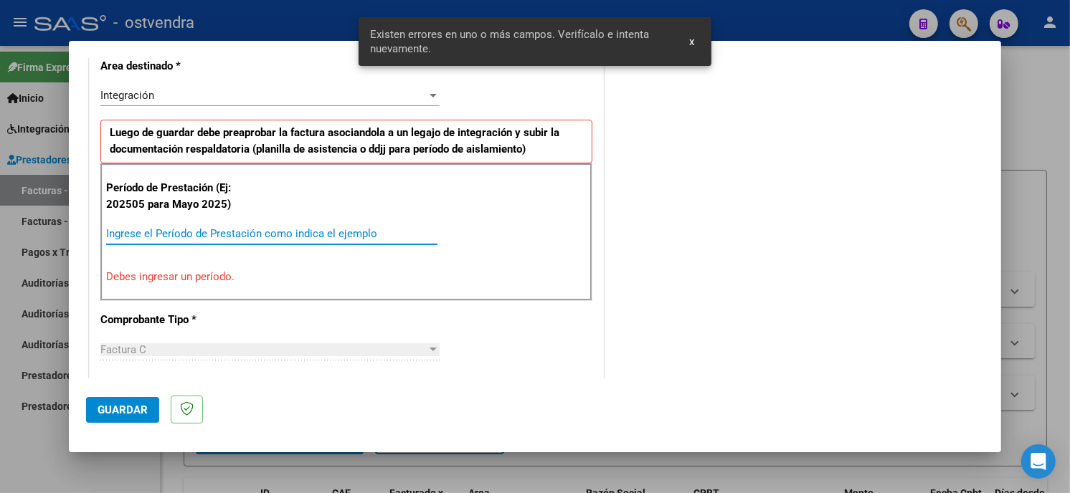
click at [380, 232] on input "Ingrese el Período de Prestación como indica el ejemplo" at bounding box center [271, 233] width 331 height 13
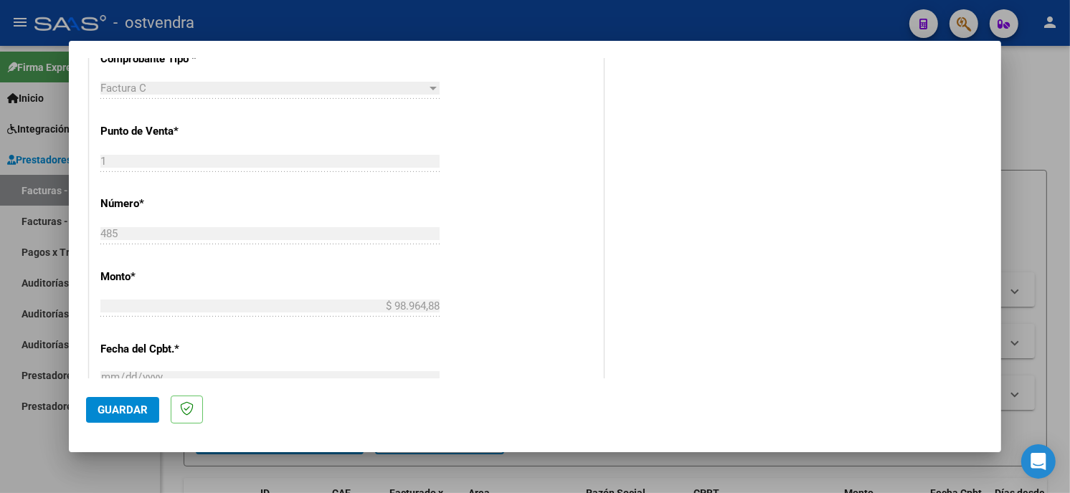
scroll to position [577, 0]
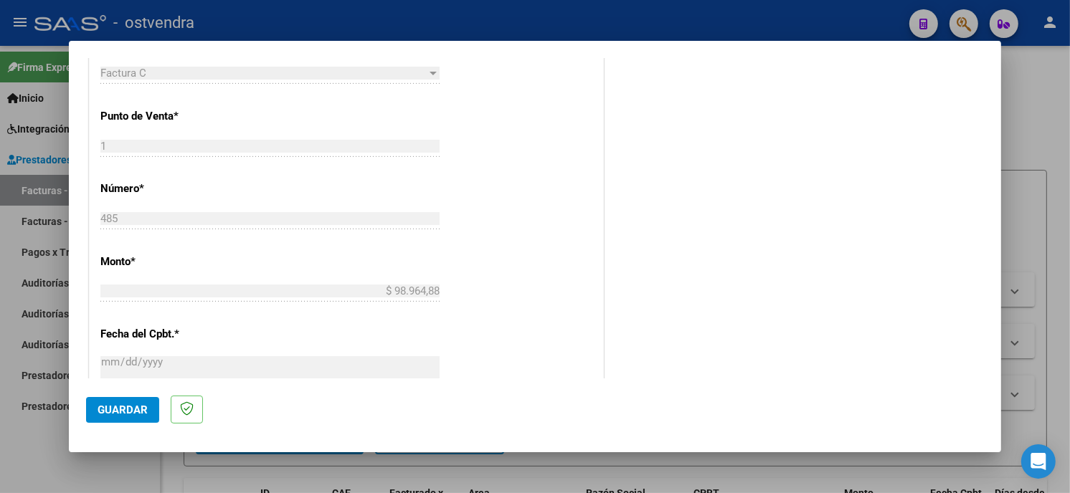
type input "202508"
click at [141, 412] on span "Guardar" at bounding box center [123, 410] width 50 height 13
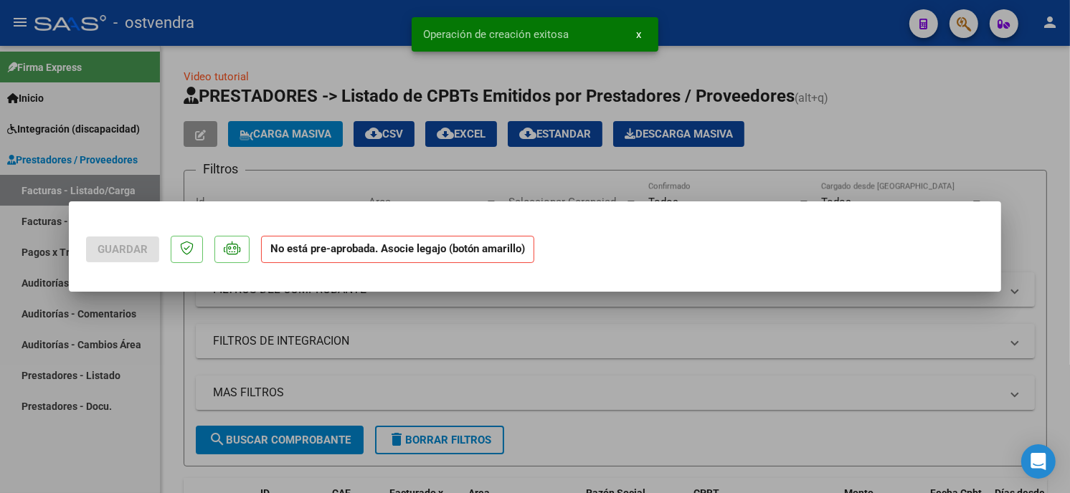
scroll to position [0, 0]
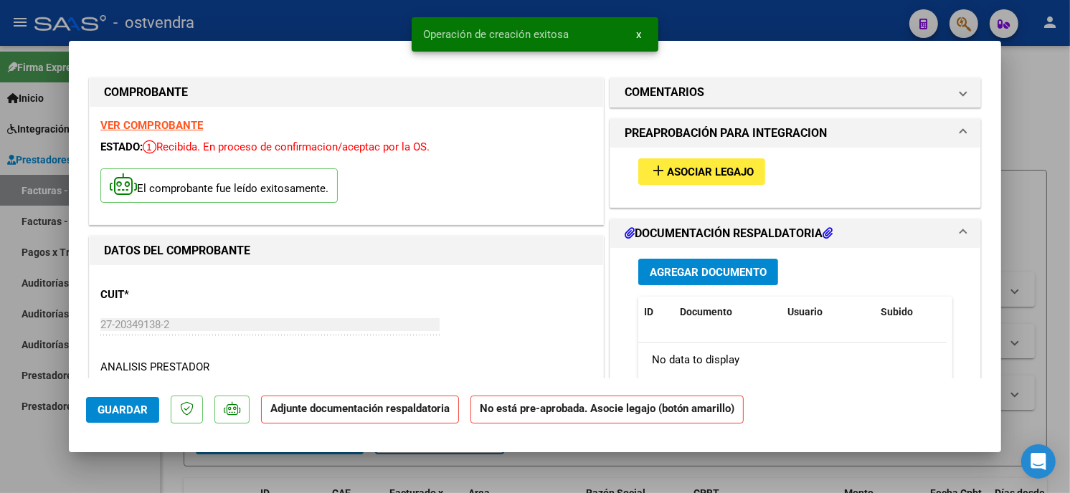
click at [714, 177] on span "Asociar Legajo" at bounding box center [710, 172] width 87 height 13
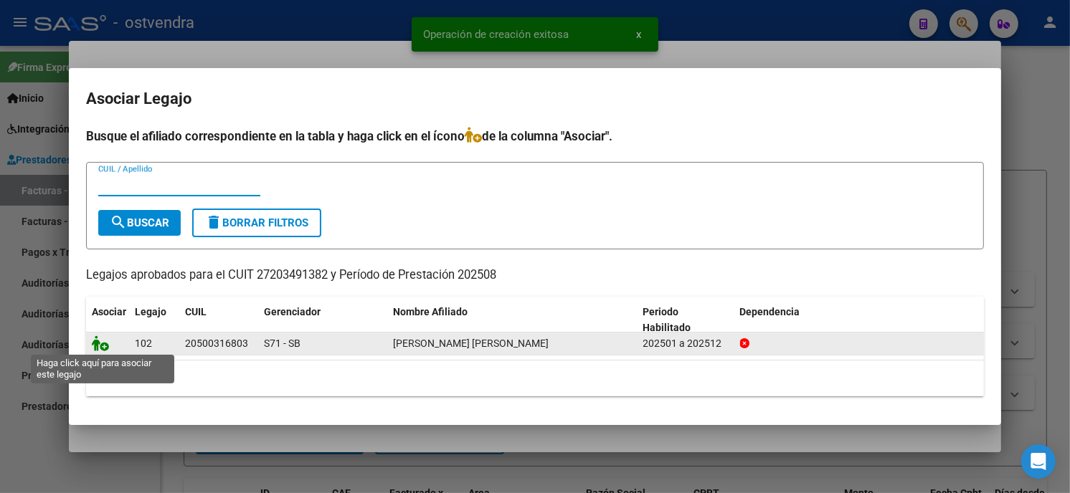
click at [105, 346] on icon at bounding box center [100, 344] width 17 height 16
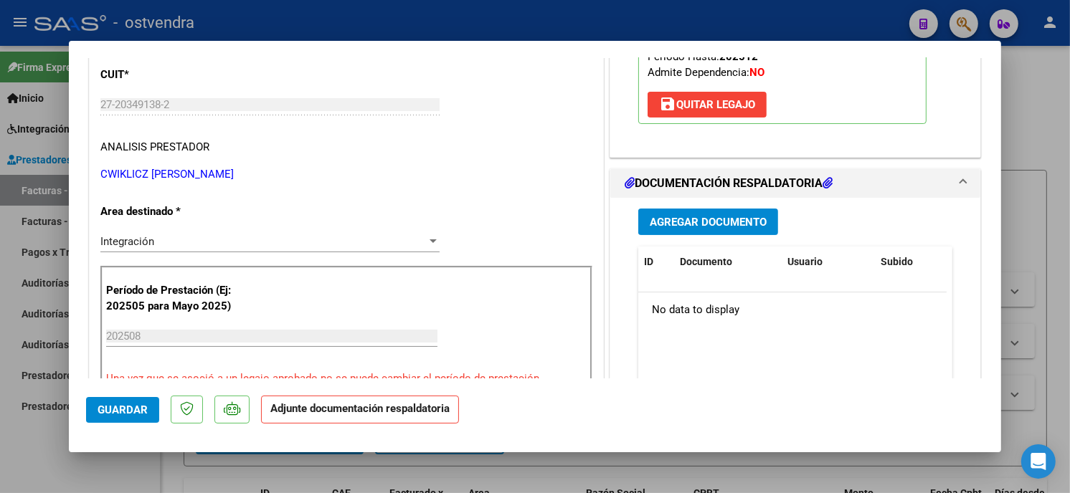
scroll to position [239, 0]
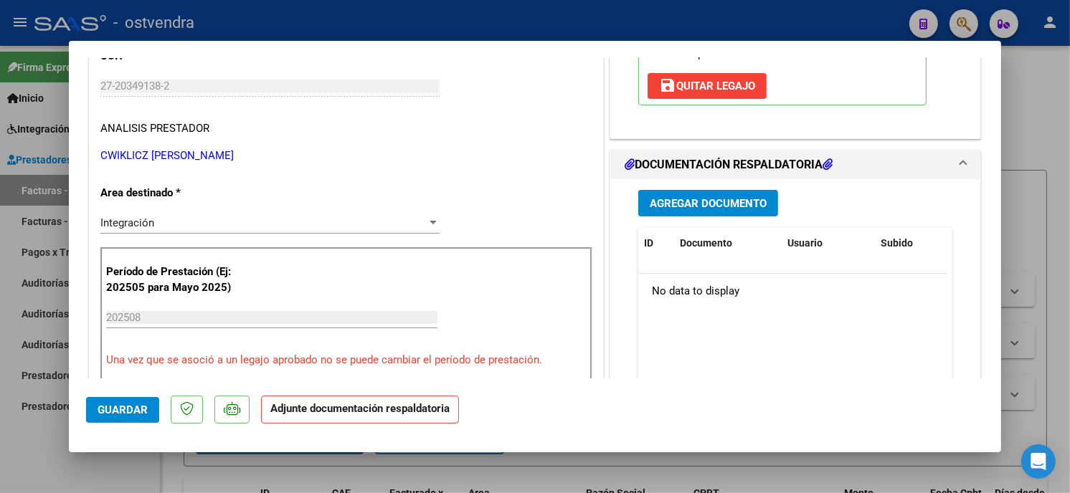
click at [740, 206] on span "Agregar Documento" at bounding box center [708, 203] width 117 height 13
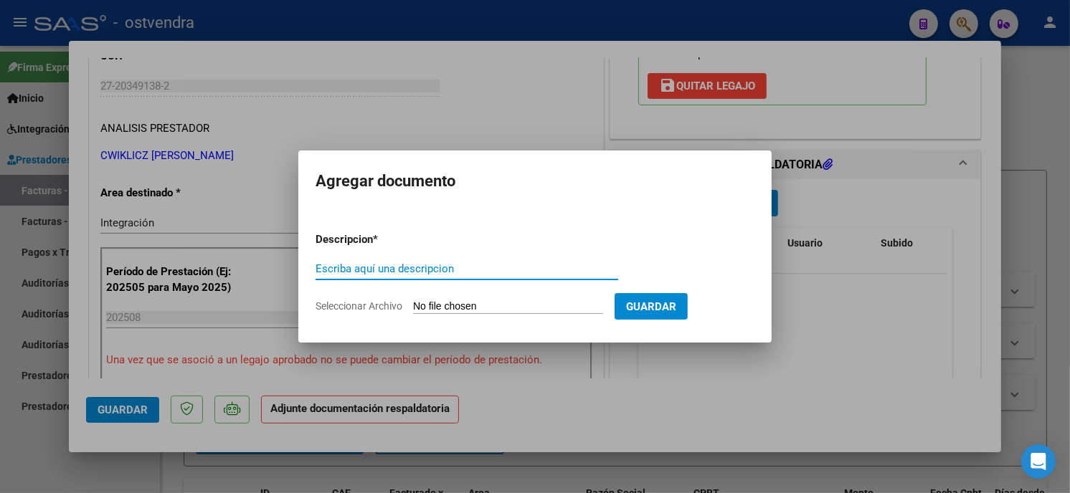
click at [499, 307] on input "Seleccionar Archivo" at bounding box center [508, 307] width 190 height 14
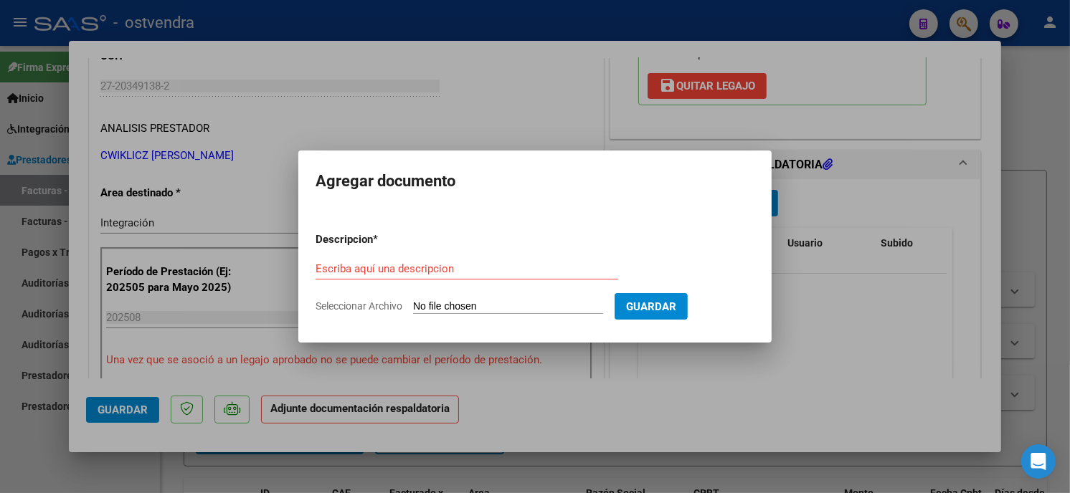
type input "C:\fakepath\ASISTENCIA C-1-485.pdf"
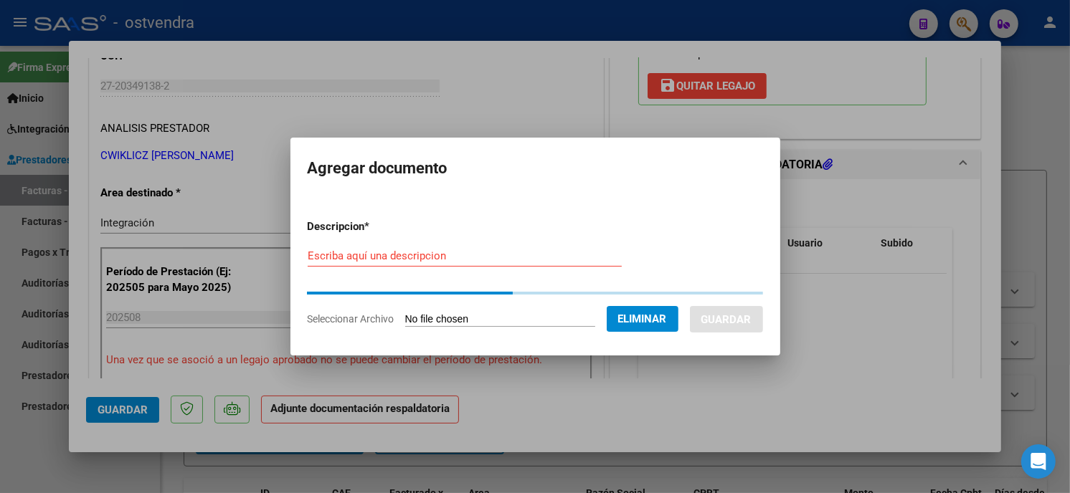
click at [460, 255] on input "Escriba aquí una descripcion" at bounding box center [465, 256] width 314 height 13
type input "PLANILLA DE ASISTENCIA"
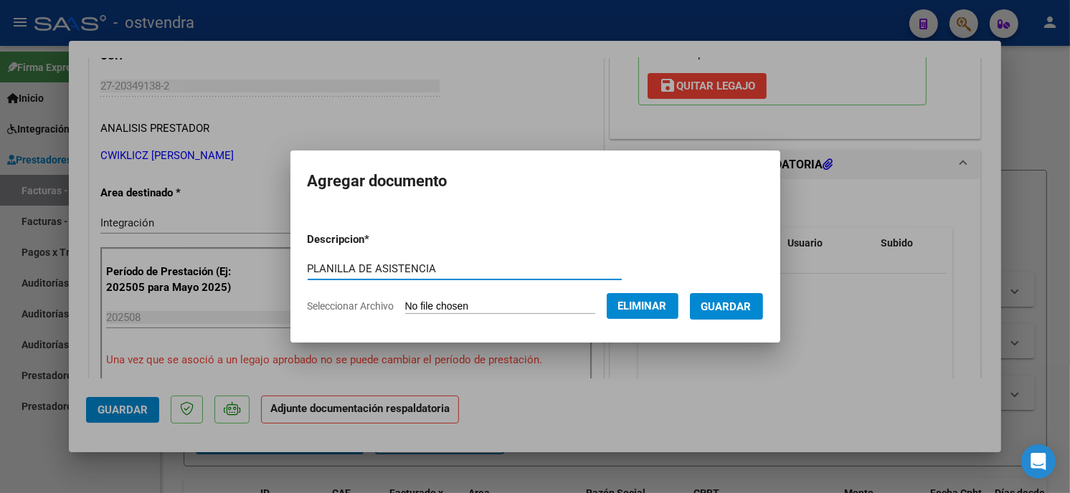
click at [730, 309] on span "Guardar" at bounding box center [726, 306] width 50 height 13
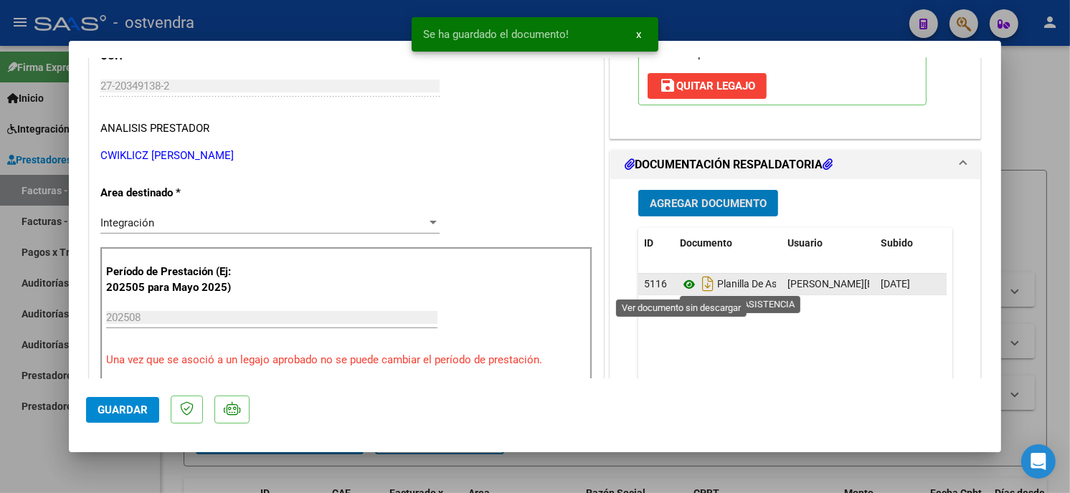
click at [682, 283] on icon at bounding box center [689, 284] width 19 height 17
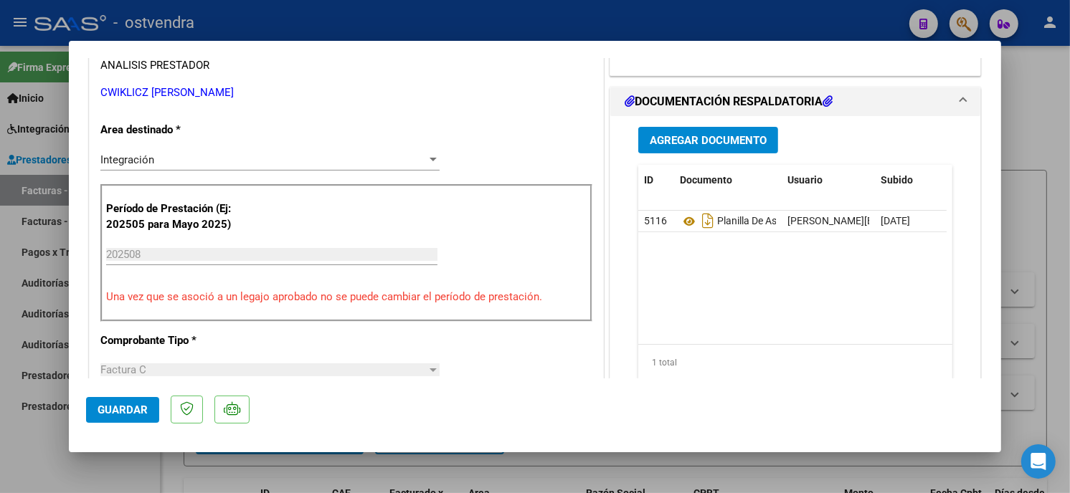
scroll to position [318, 0]
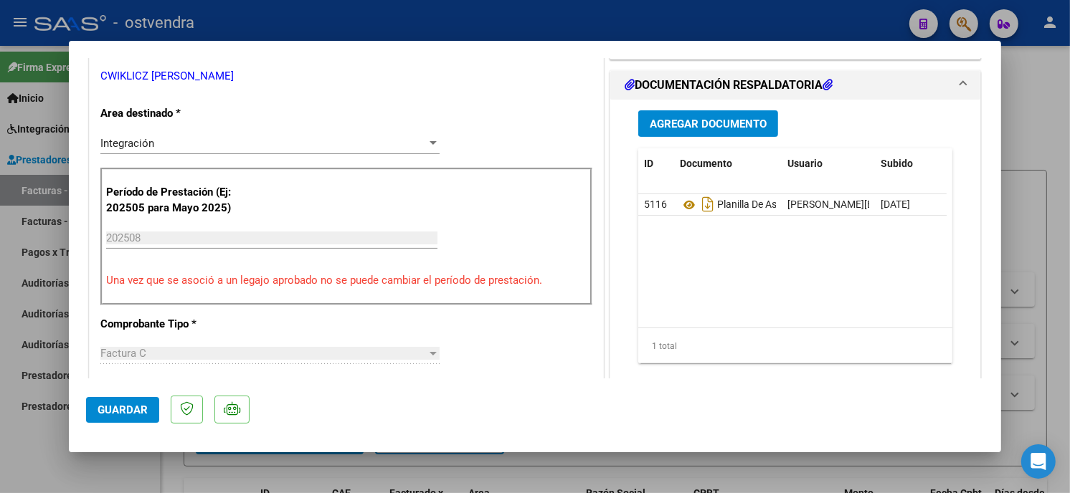
click at [126, 399] on button "Guardar" at bounding box center [122, 410] width 73 height 26
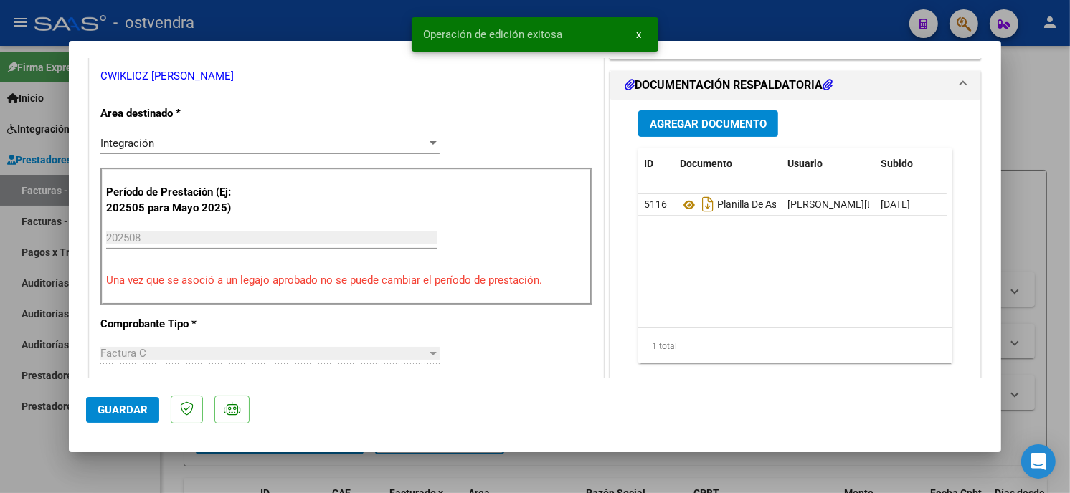
click at [270, 27] on div at bounding box center [535, 246] width 1070 height 493
type input "$ 0,00"
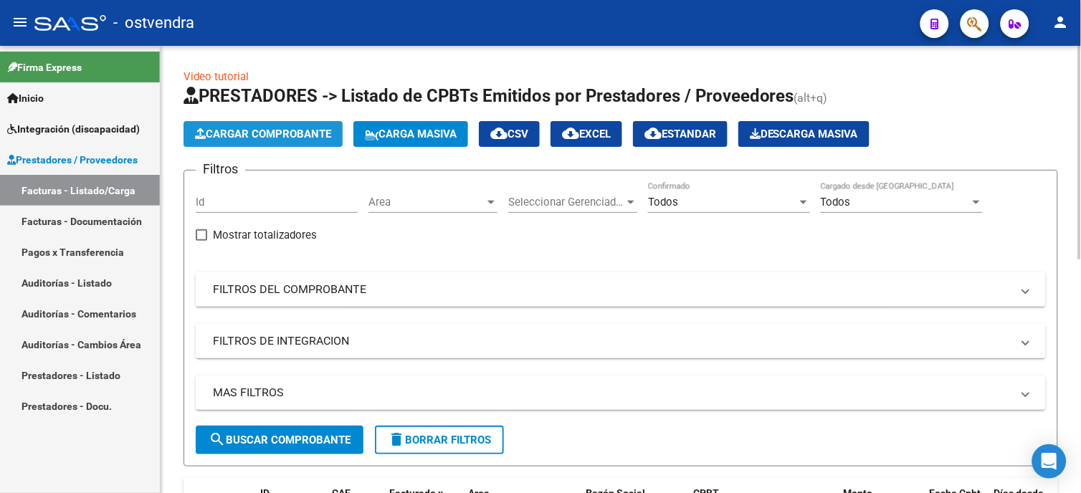
click at [313, 133] on span "Cargar Comprobante" at bounding box center [263, 134] width 136 height 13
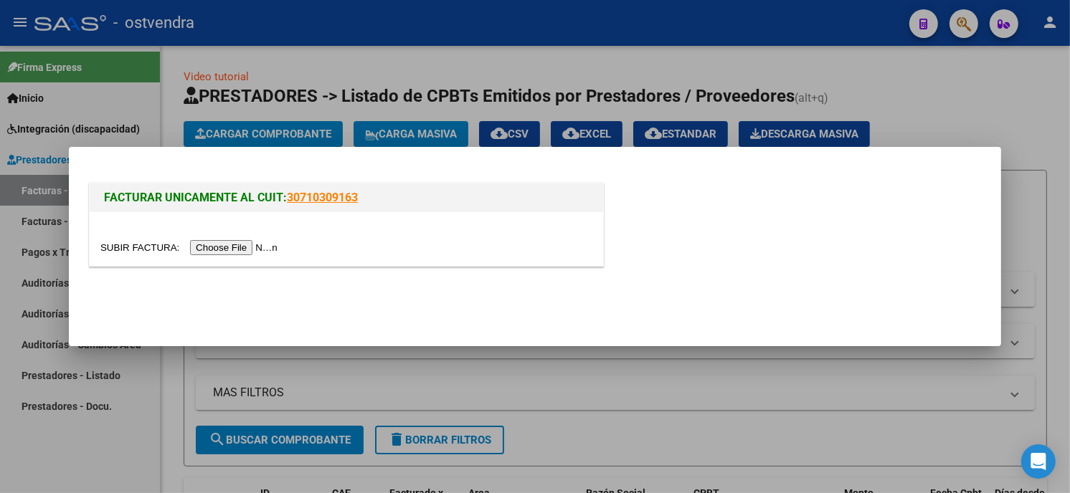
click at [234, 244] on input "file" at bounding box center [190, 247] width 181 height 15
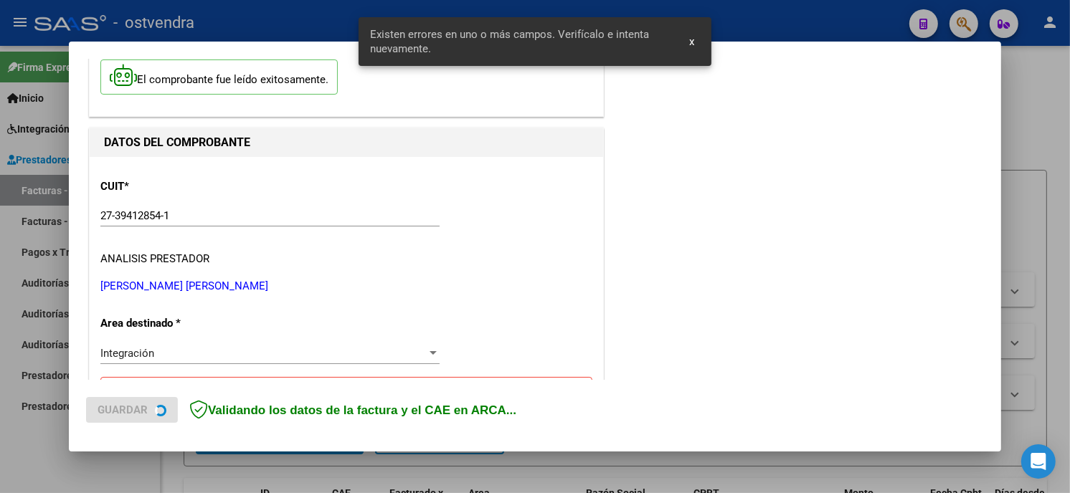
scroll to position [338, 0]
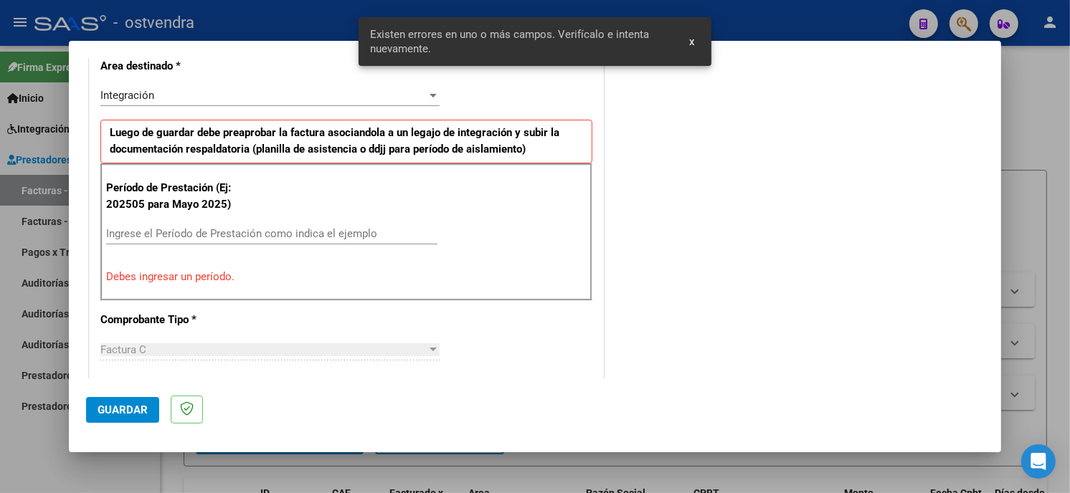
click at [355, 232] on input "Ingrese el Período de Prestación como indica el ejemplo" at bounding box center [271, 233] width 331 height 13
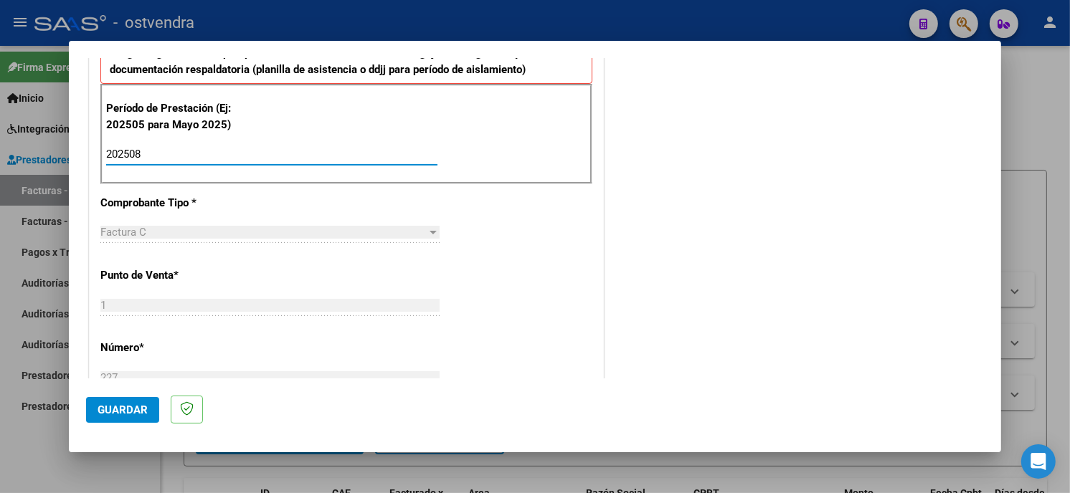
scroll to position [498, 0]
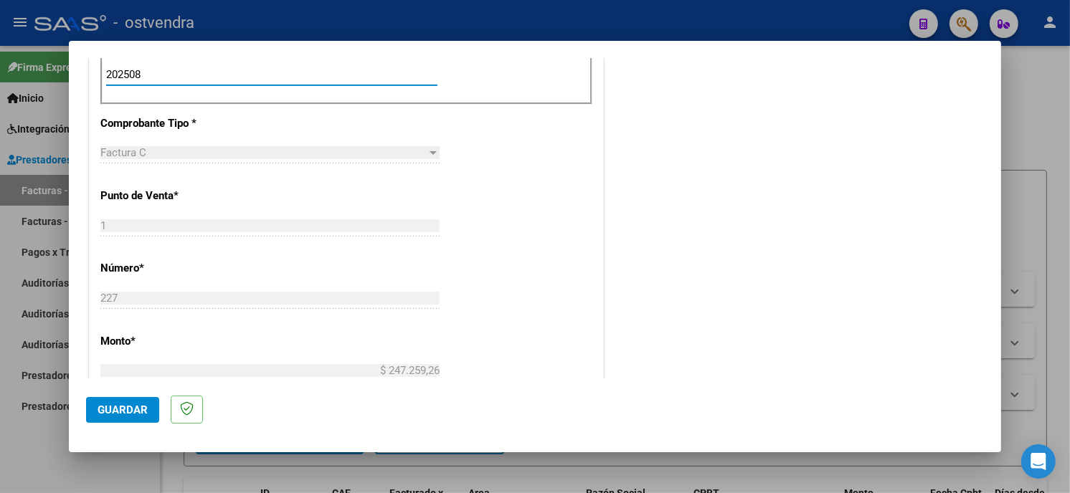
type input "202508"
click at [137, 404] on span "Guardar" at bounding box center [123, 410] width 50 height 13
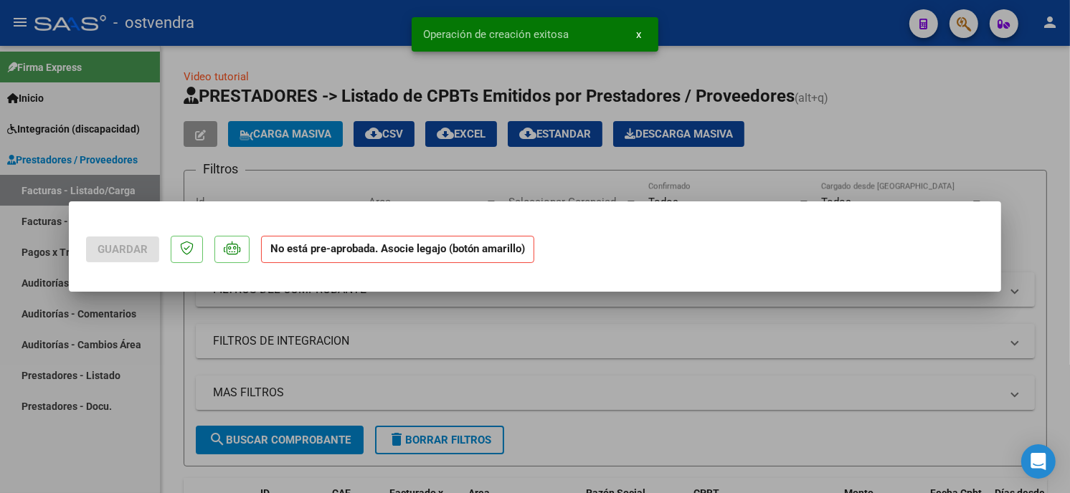
scroll to position [0, 0]
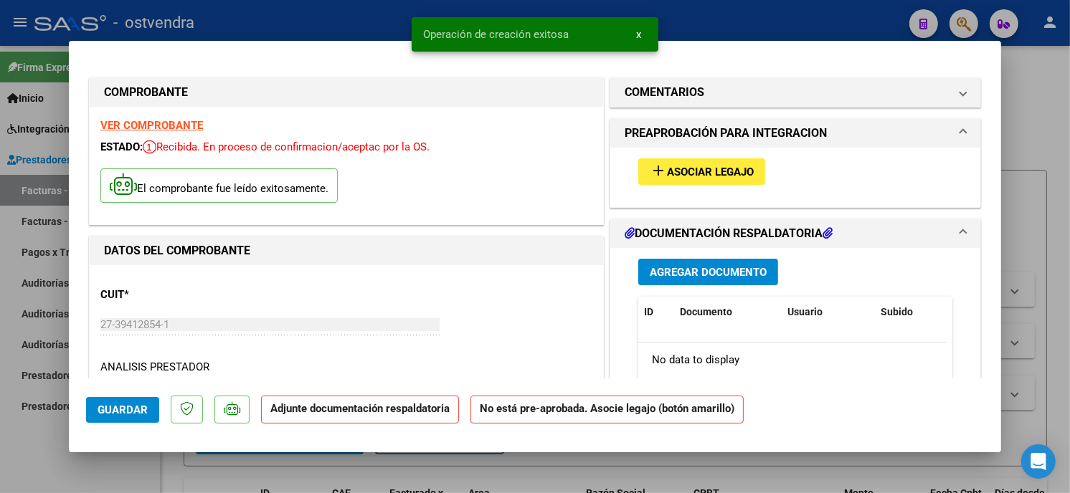
click at [754, 177] on button "add Asociar Legajo" at bounding box center [701, 171] width 127 height 27
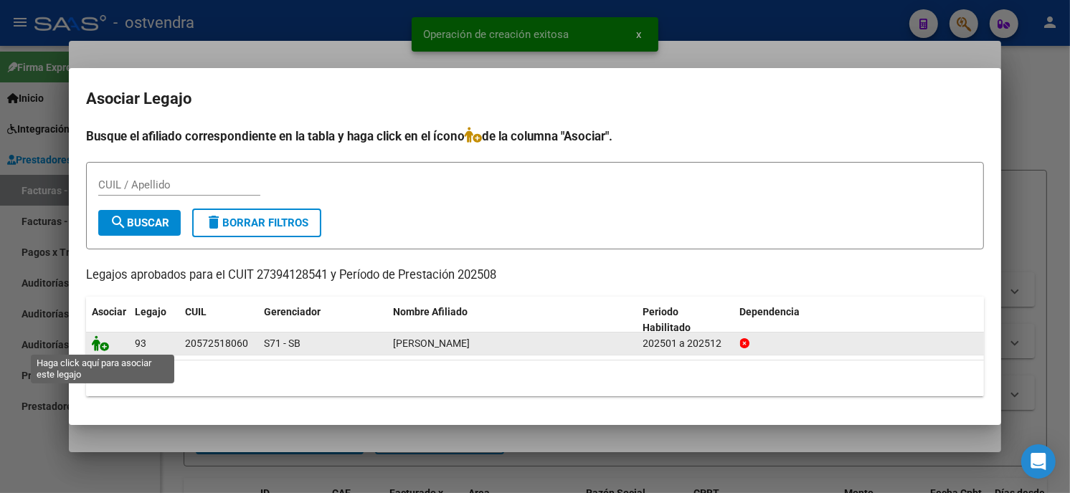
click at [105, 343] on icon at bounding box center [100, 344] width 17 height 16
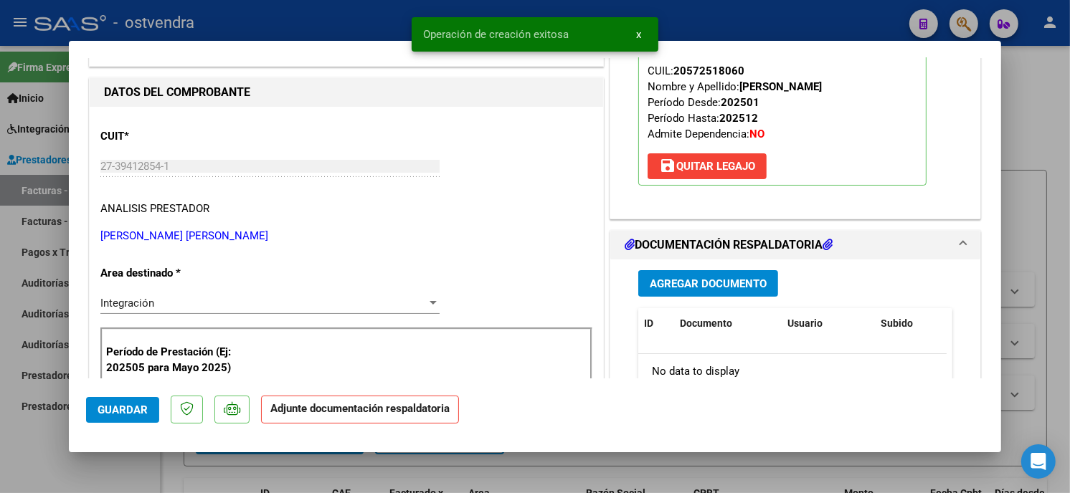
scroll to position [159, 0]
click at [705, 282] on span "Agregar Documento" at bounding box center [708, 283] width 117 height 13
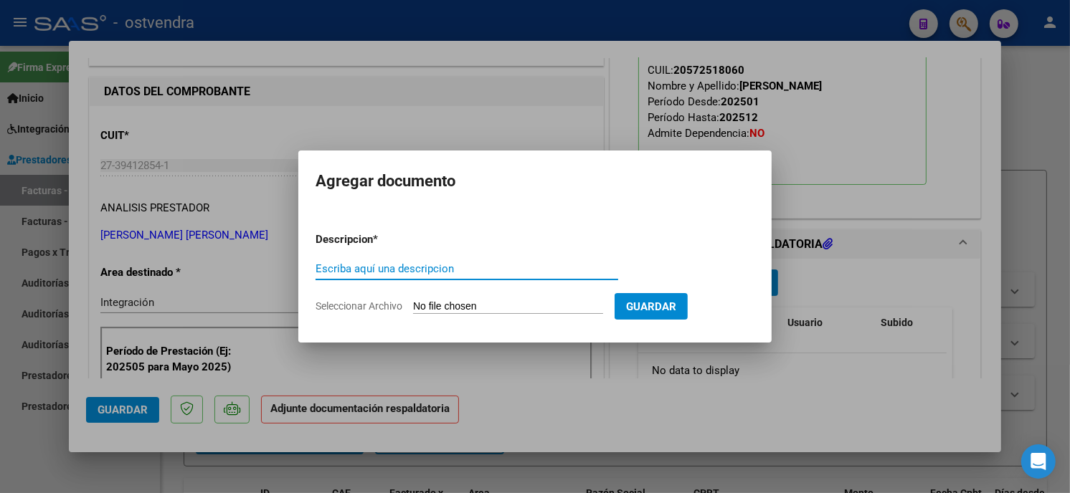
click at [515, 301] on input "Seleccionar Archivo" at bounding box center [508, 307] width 190 height 14
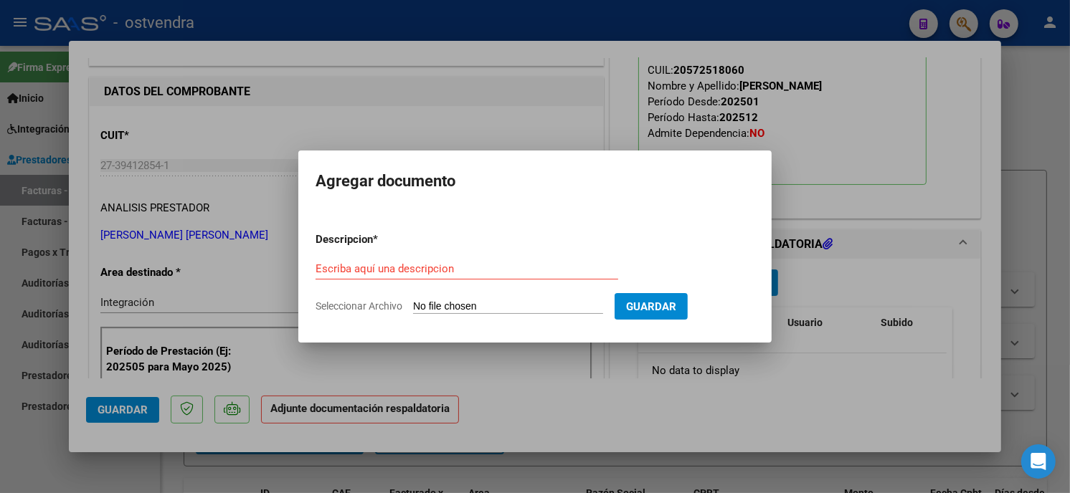
type input "C:\fakepath\ASISTENCIA C-1-227.pdf"
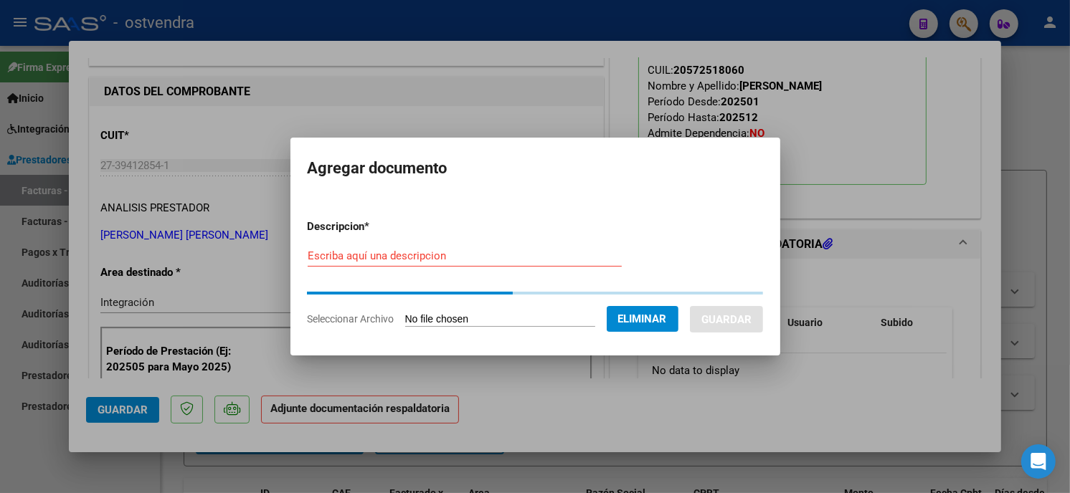
click at [478, 262] on div "Escriba aquí una descripcion" at bounding box center [465, 256] width 314 height 22
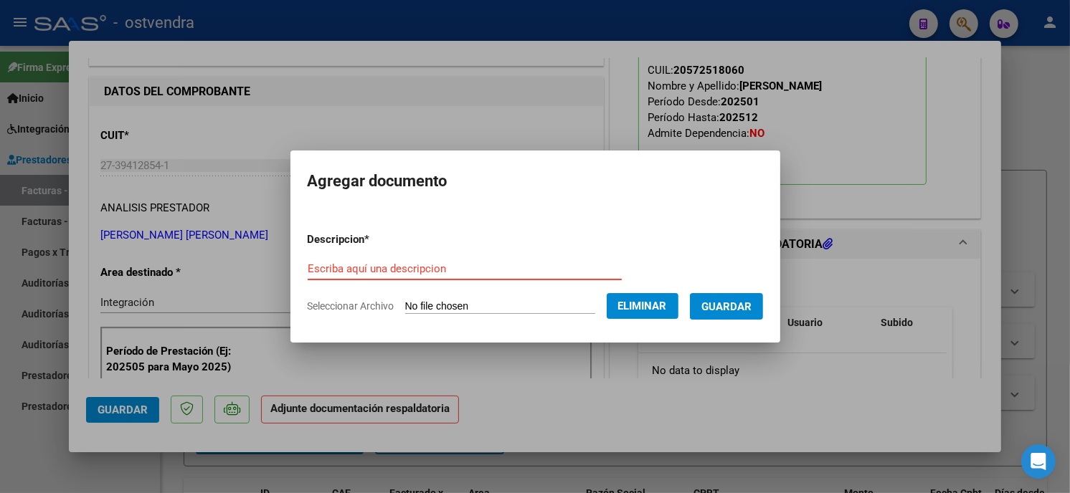
click at [448, 270] on input "Escriba aquí una descripcion" at bounding box center [465, 268] width 314 height 13
type input "PLANILLA DE ASISTENCIA"
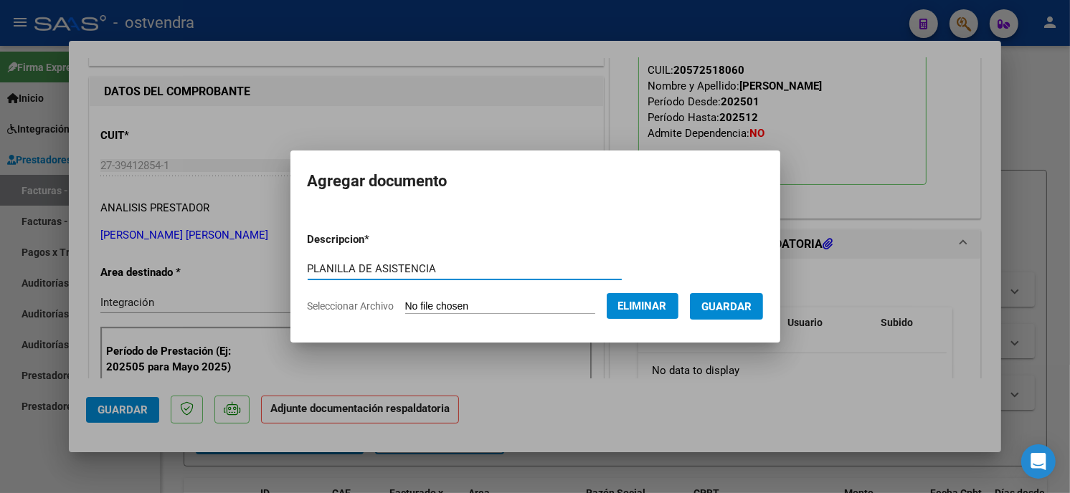
click at [747, 304] on span "Guardar" at bounding box center [726, 306] width 50 height 13
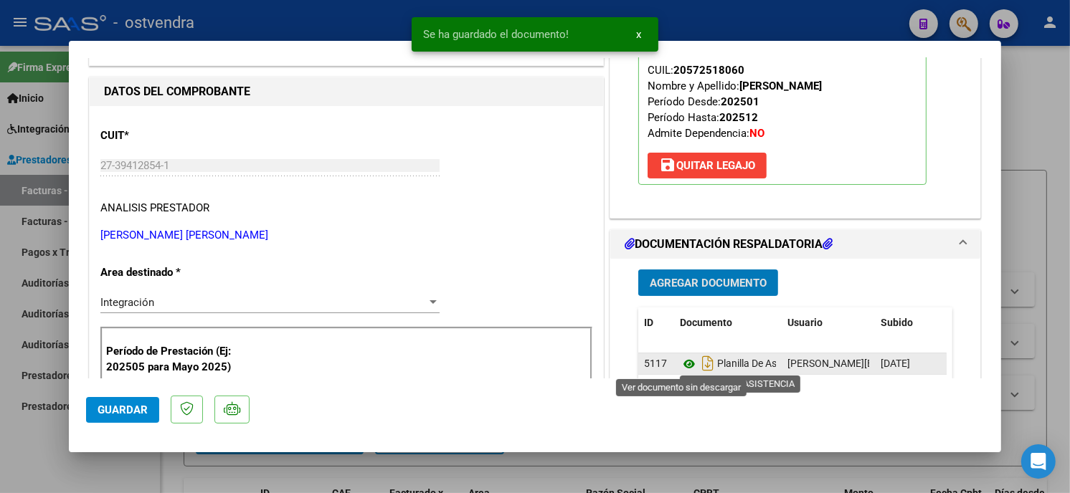
click at [680, 364] on icon at bounding box center [689, 364] width 19 height 17
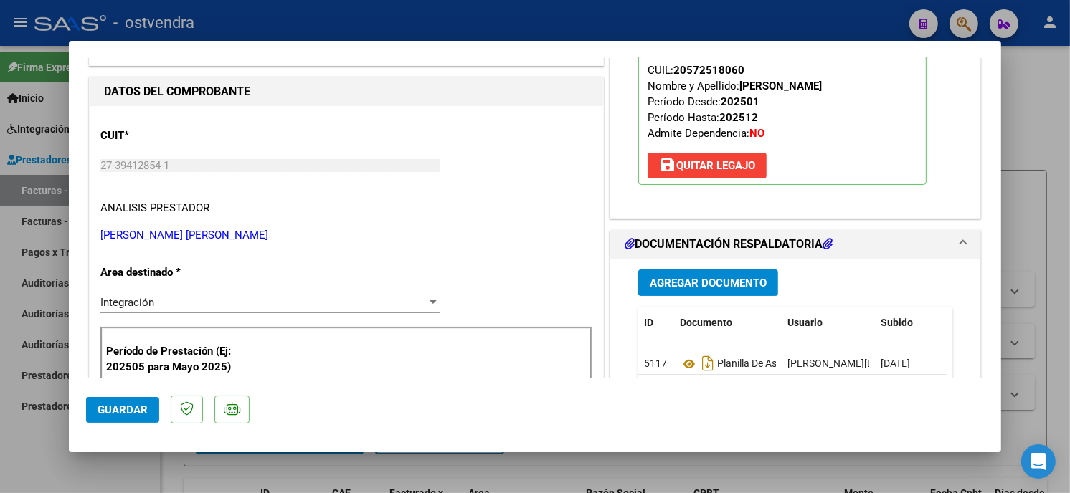
click at [123, 412] on span "Guardar" at bounding box center [123, 410] width 50 height 13
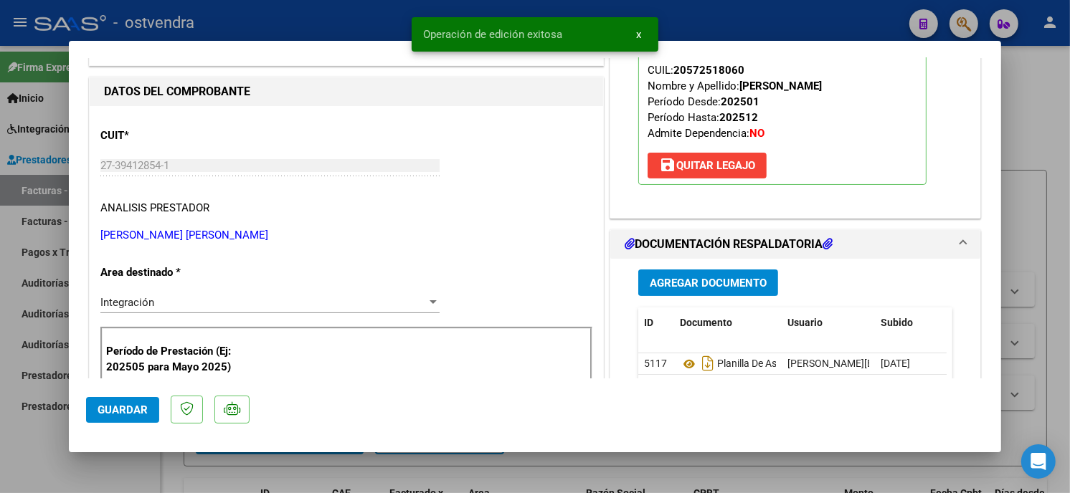
drag, startPoint x: 312, startPoint y: 34, endPoint x: 308, endPoint y: 0, distance: 33.9
click at [310, 33] on div at bounding box center [535, 246] width 1070 height 493
type input "$ 0,00"
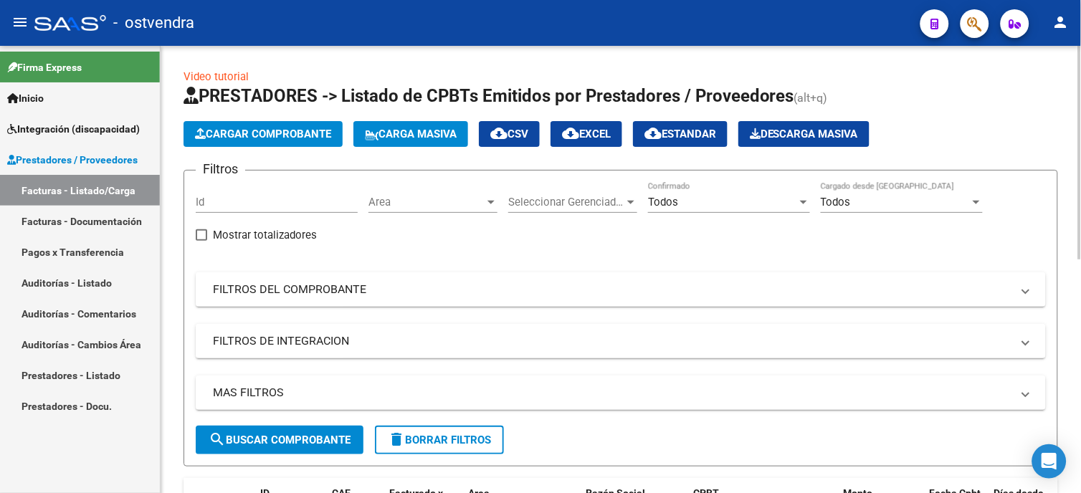
click at [295, 130] on span "Cargar Comprobante" at bounding box center [263, 134] width 136 height 13
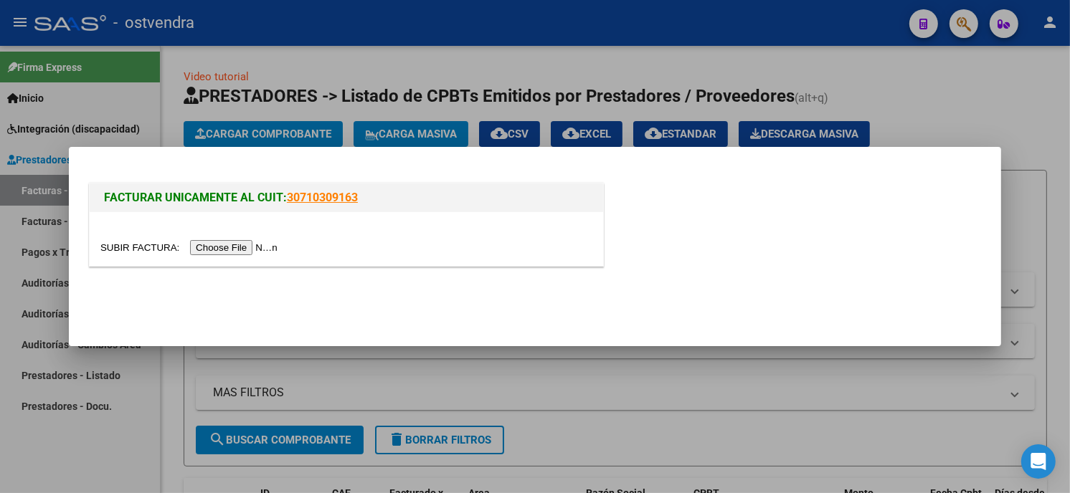
click at [245, 251] on input "file" at bounding box center [190, 247] width 181 height 15
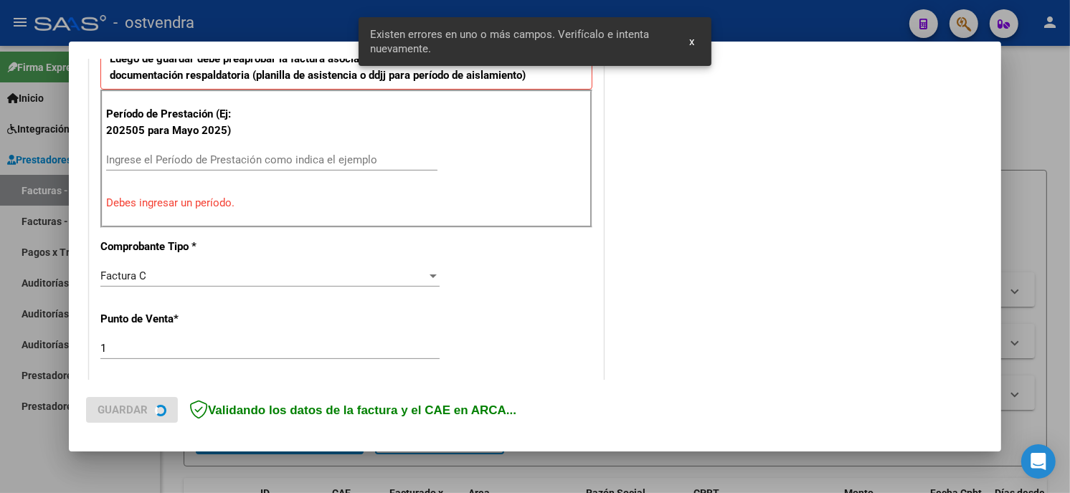
scroll to position [414, 0]
click at [272, 153] on input "Ingrese el Período de Prestación como indica el ejemplo" at bounding box center [271, 159] width 331 height 13
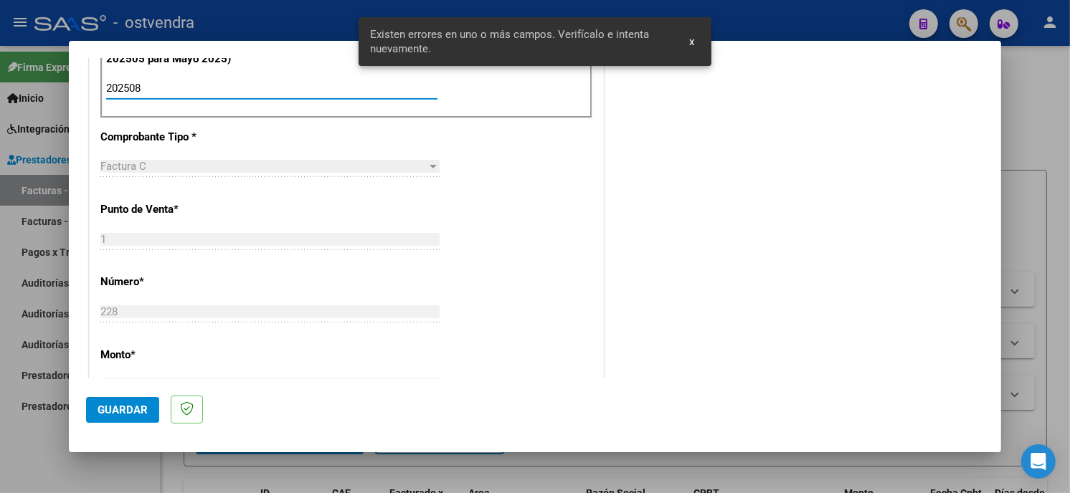
scroll to position [493, 0]
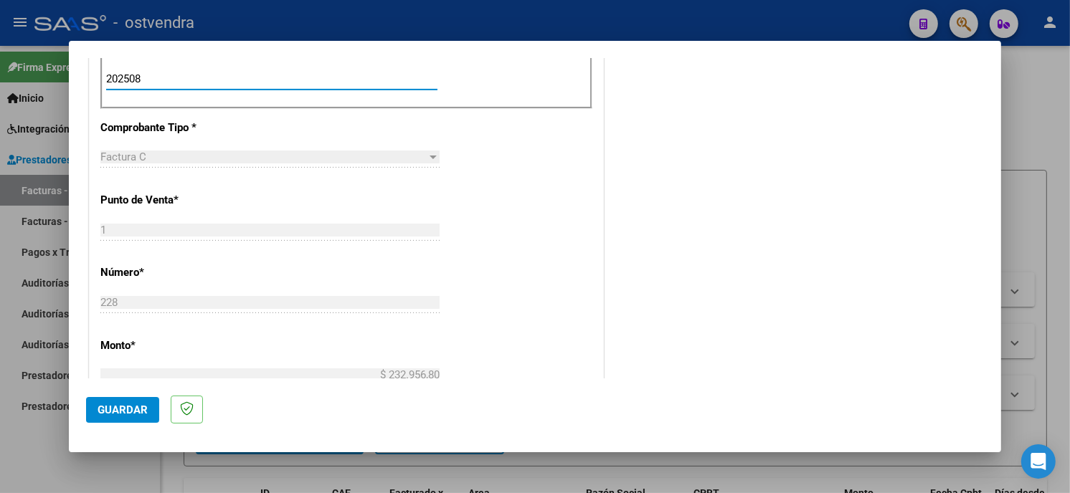
type input "202508"
click at [136, 404] on span "Guardar" at bounding box center [123, 410] width 50 height 13
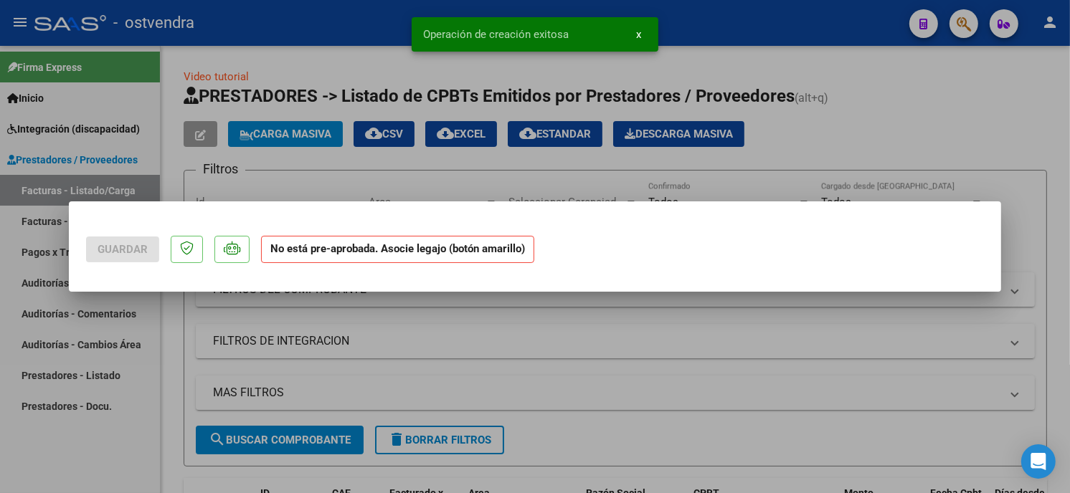
scroll to position [0, 0]
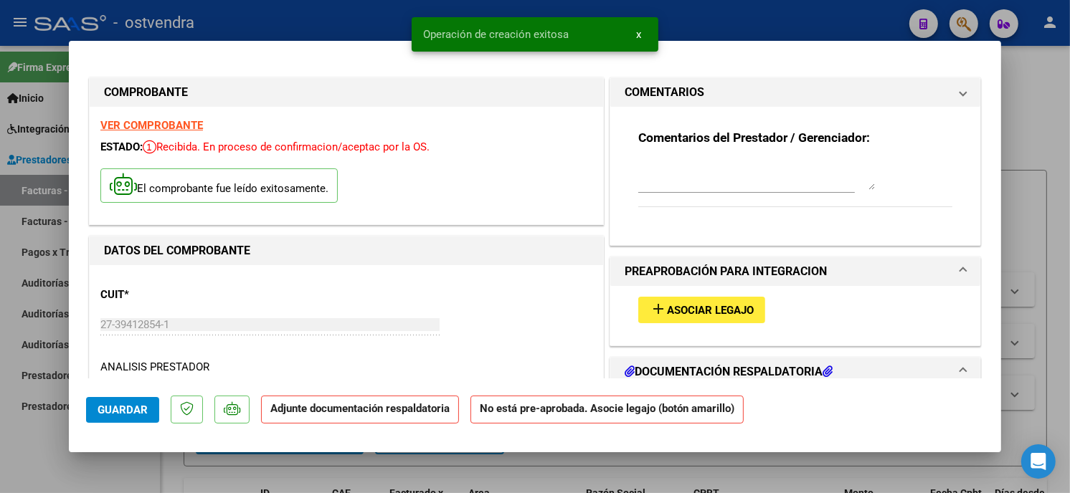
click at [739, 304] on span "Asociar Legajo" at bounding box center [710, 310] width 87 height 13
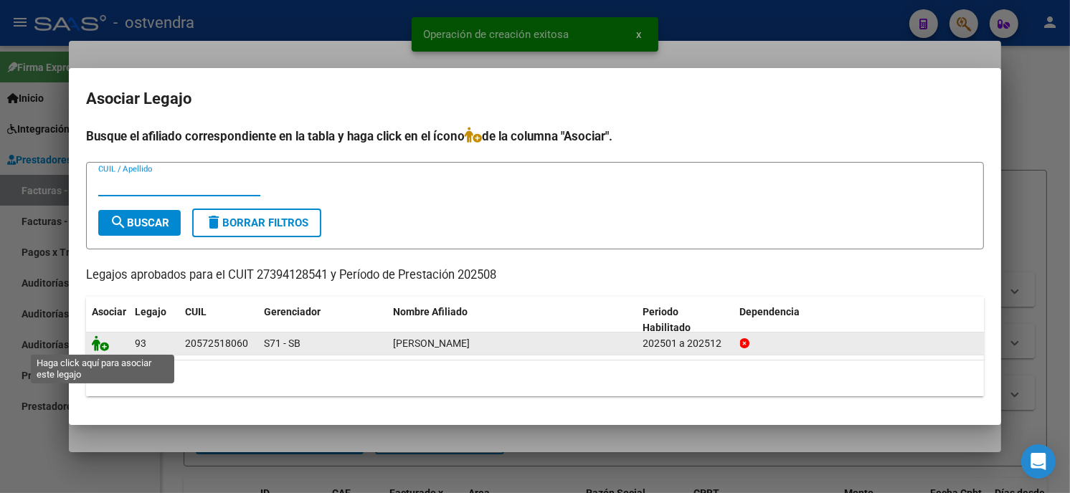
click at [94, 348] on icon at bounding box center [100, 344] width 17 height 16
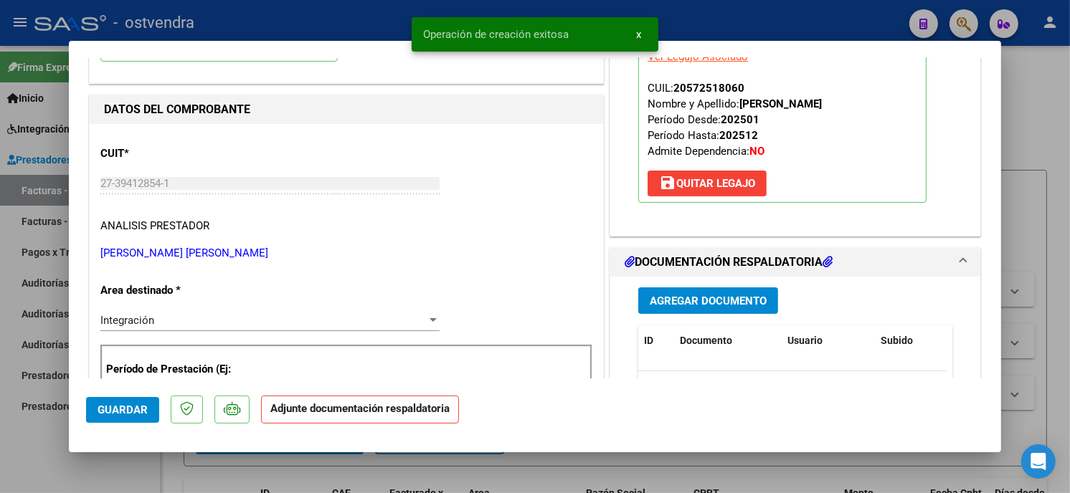
scroll to position [159, 0]
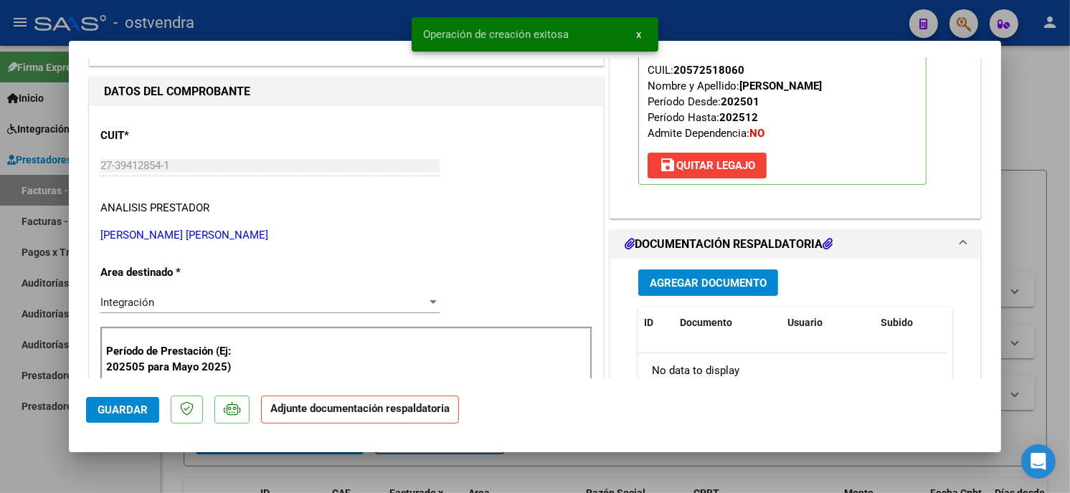
click at [733, 278] on span "Agregar Documento" at bounding box center [708, 283] width 117 height 13
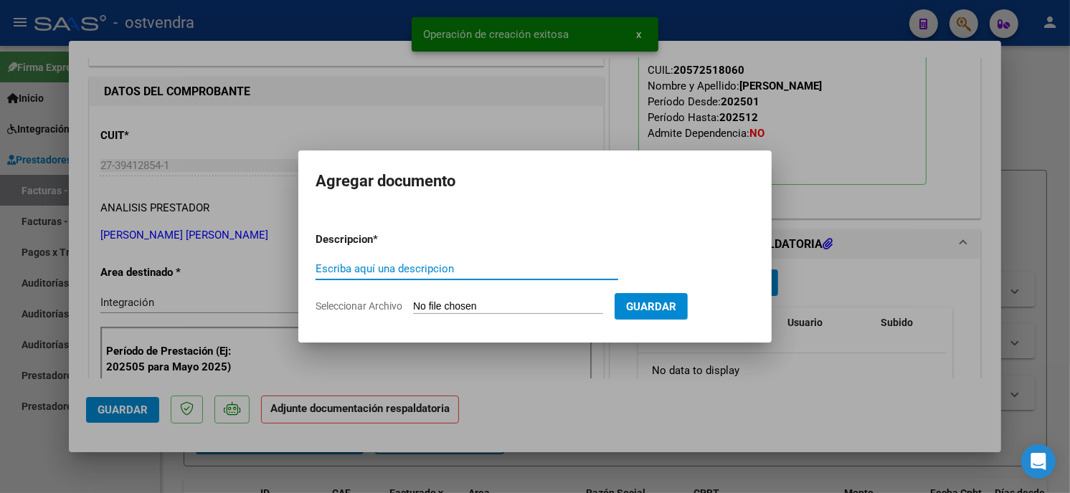
click at [441, 306] on input "Seleccionar Archivo" at bounding box center [508, 307] width 190 height 14
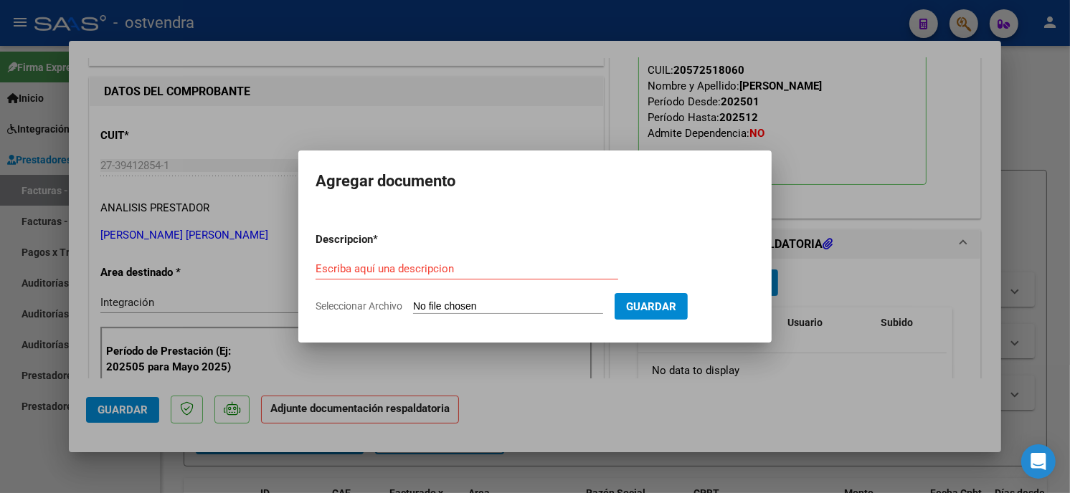
type input "C:\fakepath\ASISTENCIA C-1-228.pdf"
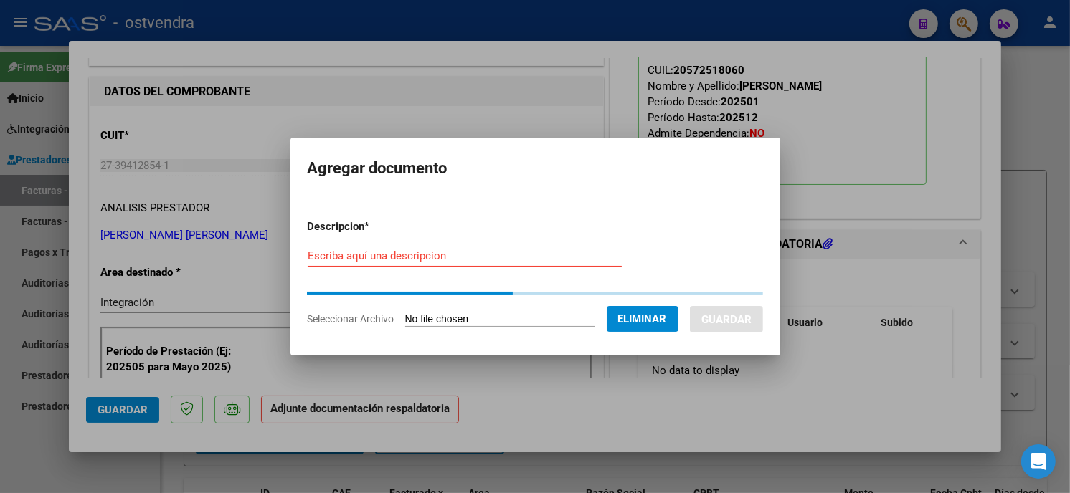
click at [376, 250] on input "Escriba aquí una descripcion" at bounding box center [465, 256] width 314 height 13
type input "PLANILLA DE ASISTENCIA"
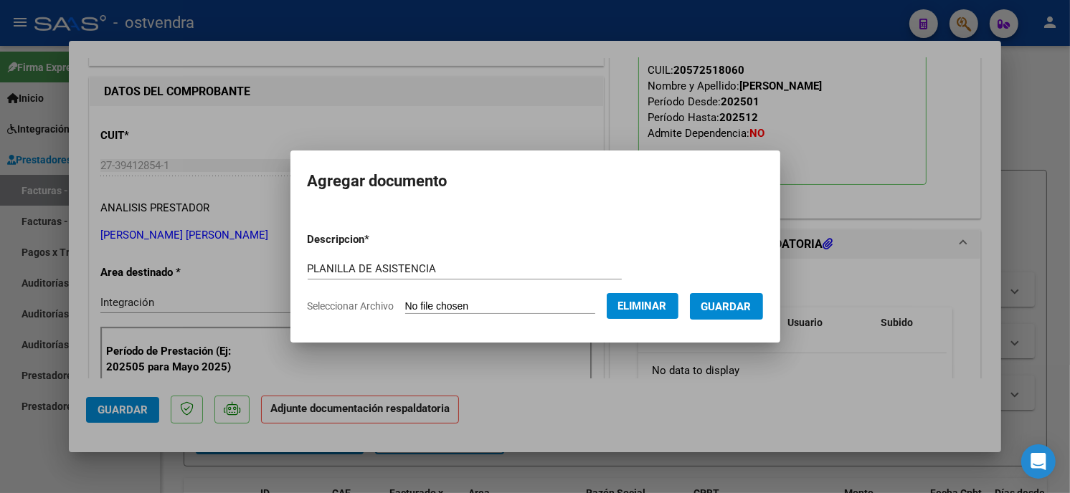
click at [643, 301] on span "Eliminar" at bounding box center [642, 306] width 49 height 13
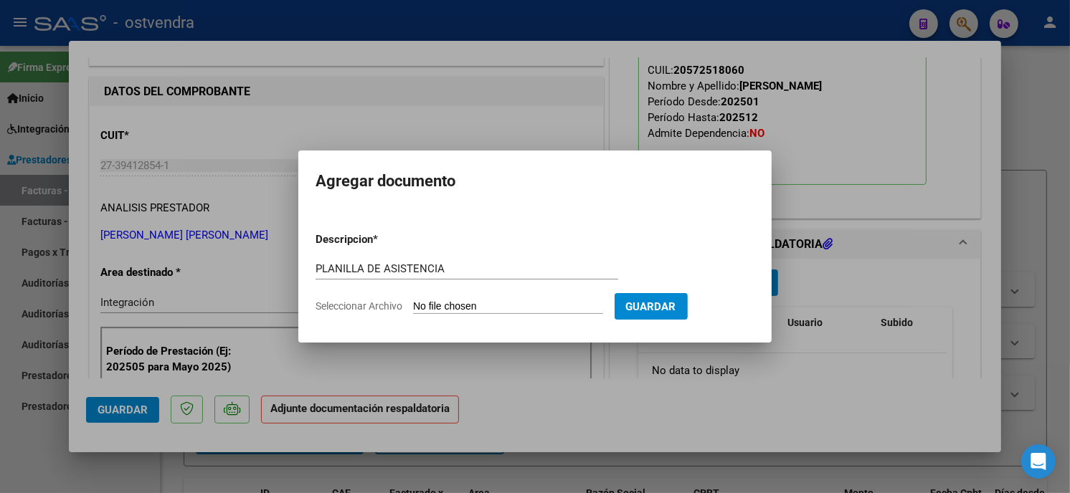
click at [527, 308] on input "Seleccionar Archivo" at bounding box center [508, 307] width 190 height 14
type input "C:\fakepath\ASISTENCIA C-1-228.pdf"
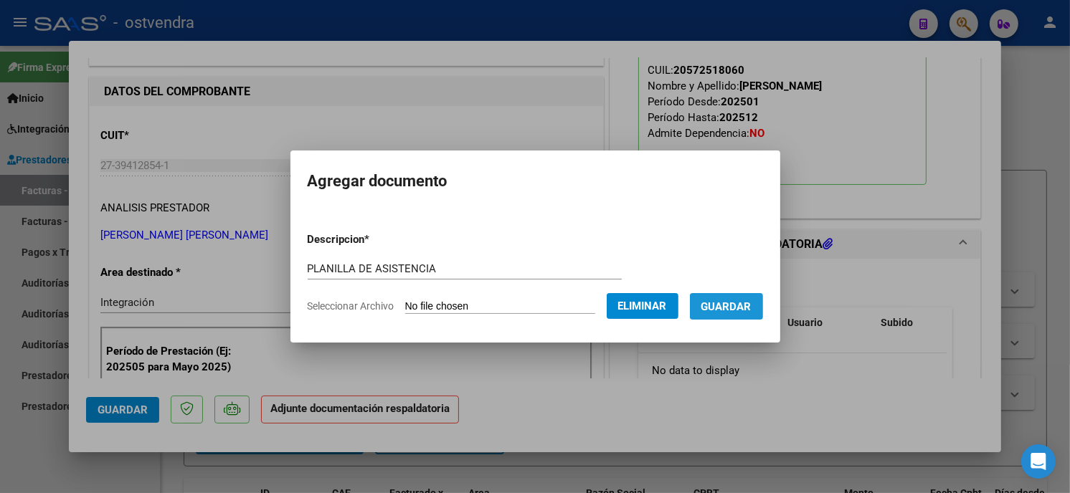
click at [735, 310] on span "Guardar" at bounding box center [726, 306] width 50 height 13
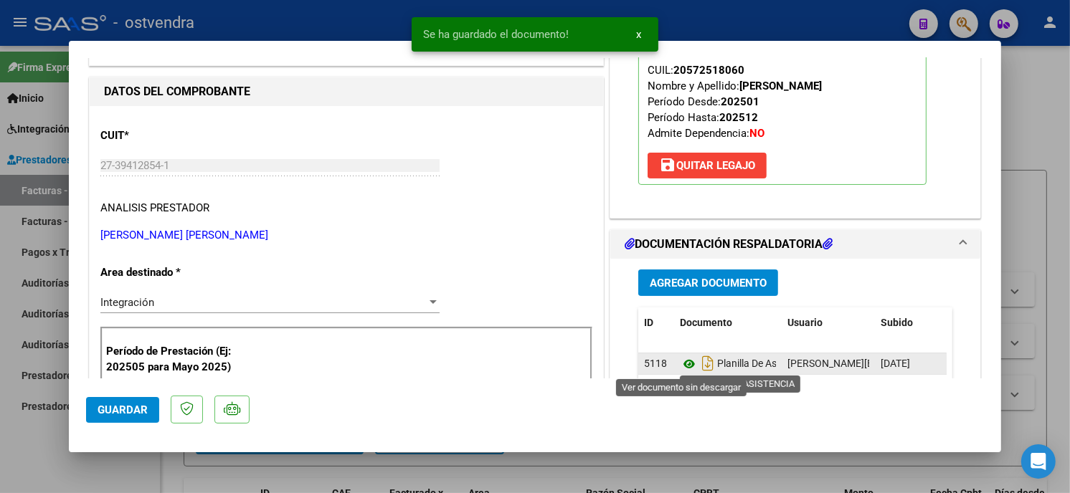
click at [680, 366] on icon at bounding box center [689, 364] width 19 height 17
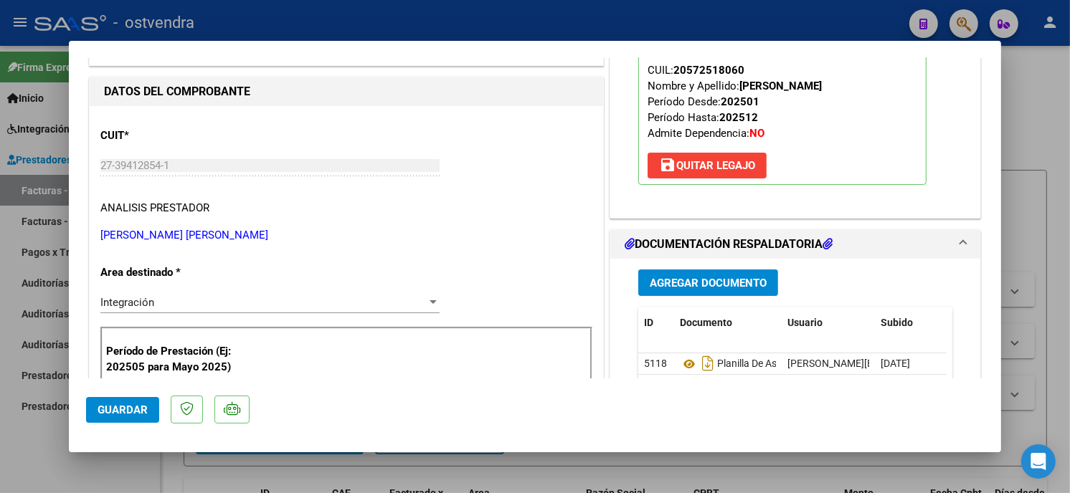
scroll to position [239, 0]
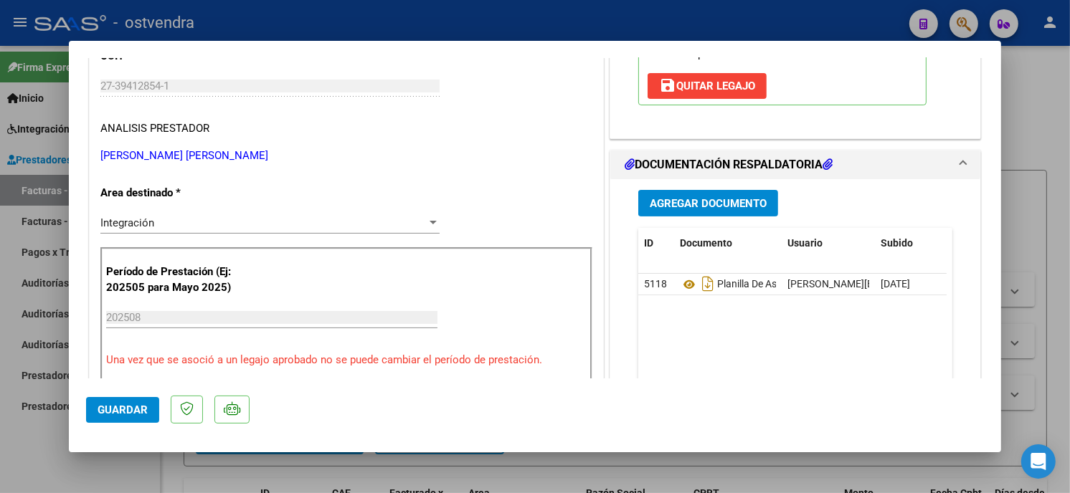
click at [128, 407] on span "Guardar" at bounding box center [123, 410] width 50 height 13
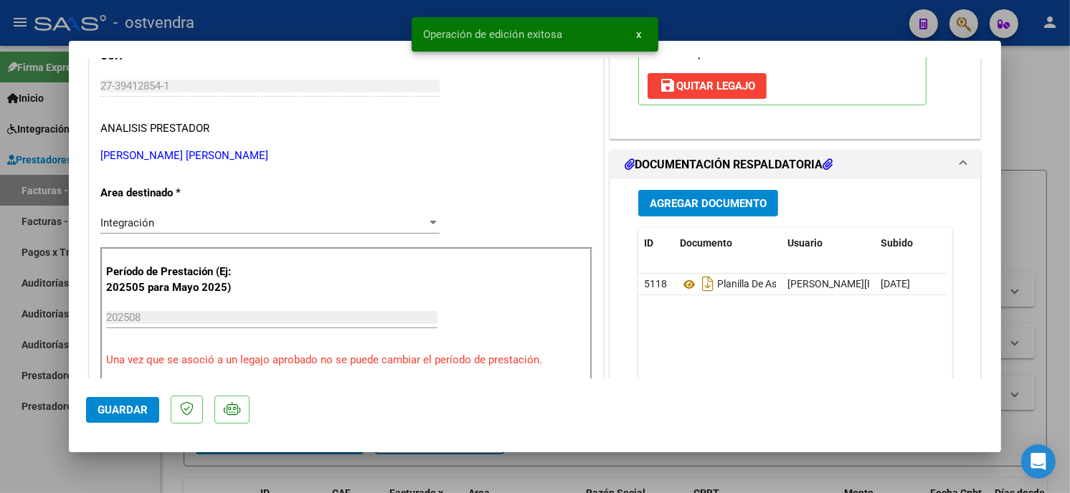
click at [381, 22] on div at bounding box center [535, 246] width 1070 height 493
type input "$ 0,00"
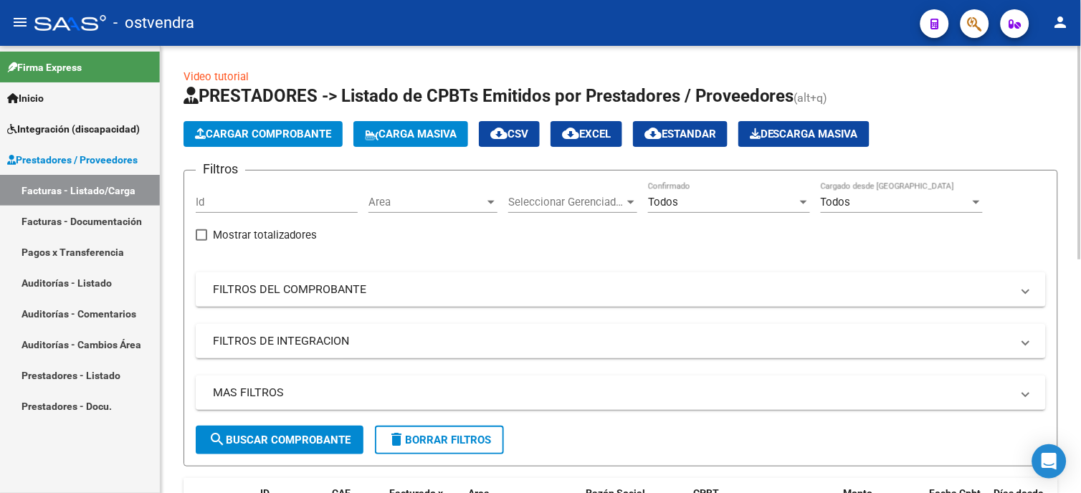
click at [283, 135] on span "Cargar Comprobante" at bounding box center [263, 134] width 136 height 13
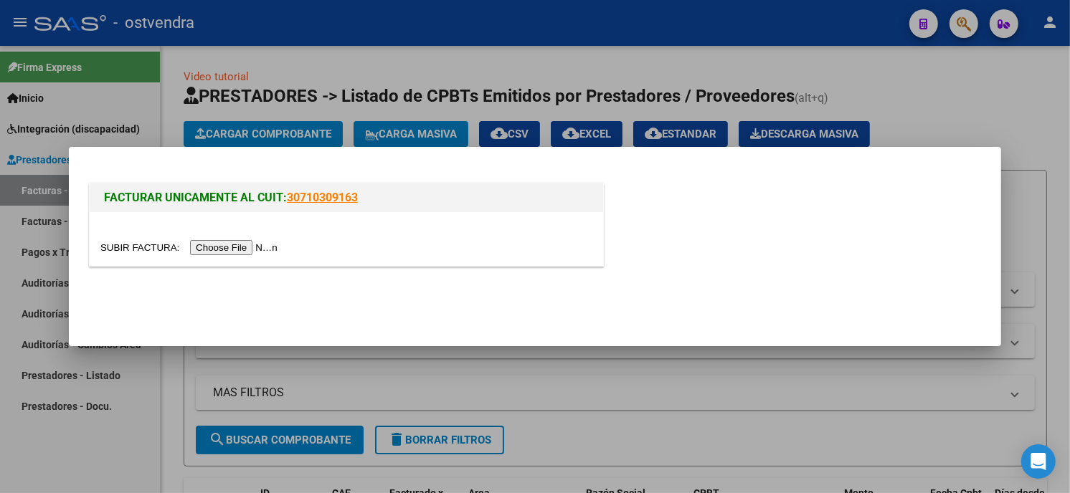
click at [242, 251] on input "file" at bounding box center [190, 247] width 181 height 15
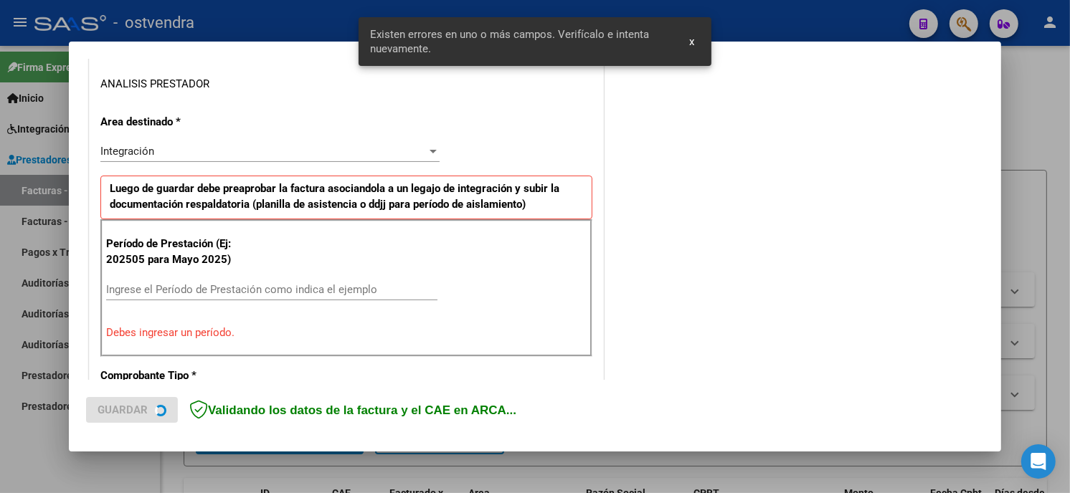
scroll to position [311, 0]
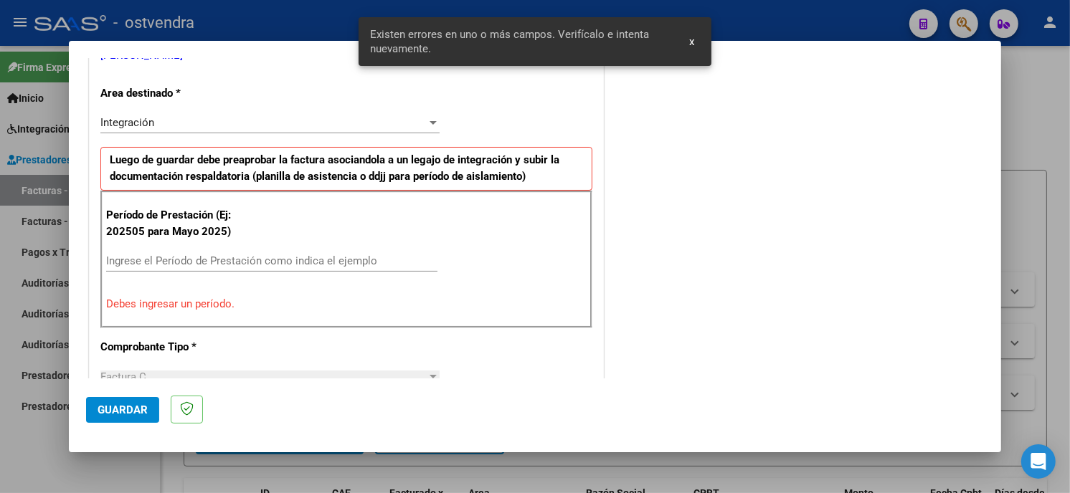
click at [288, 264] on input "Ingrese el Período de Prestación como indica el ejemplo" at bounding box center [271, 261] width 331 height 13
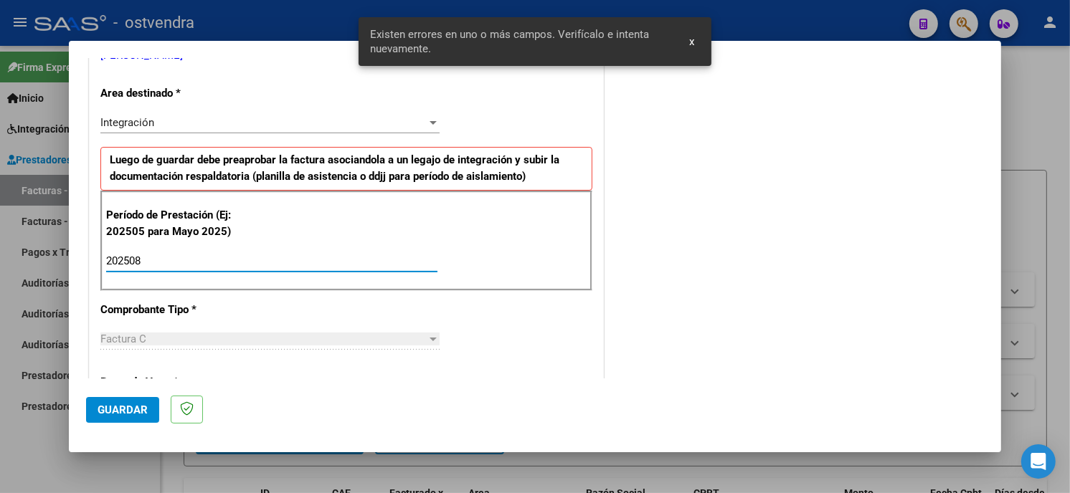
type input "202508"
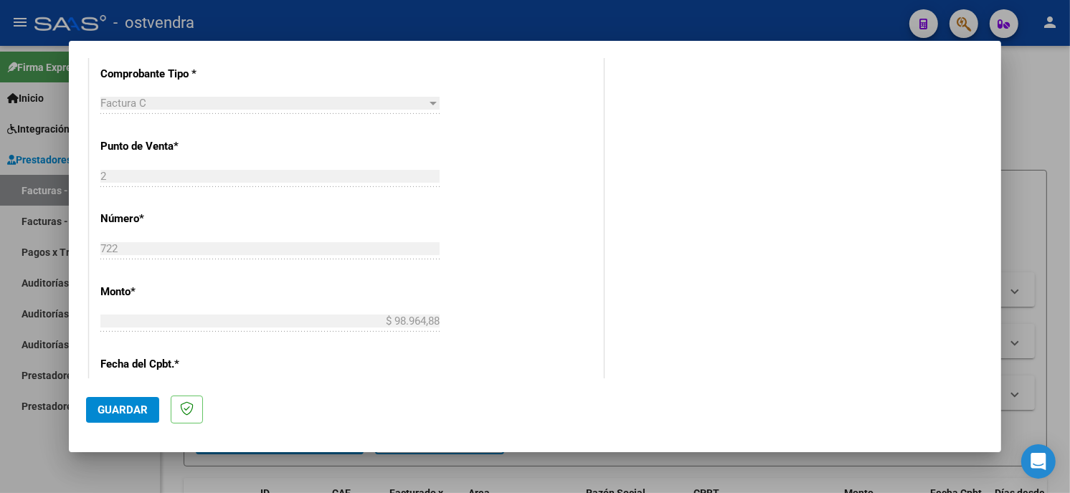
scroll to position [550, 0]
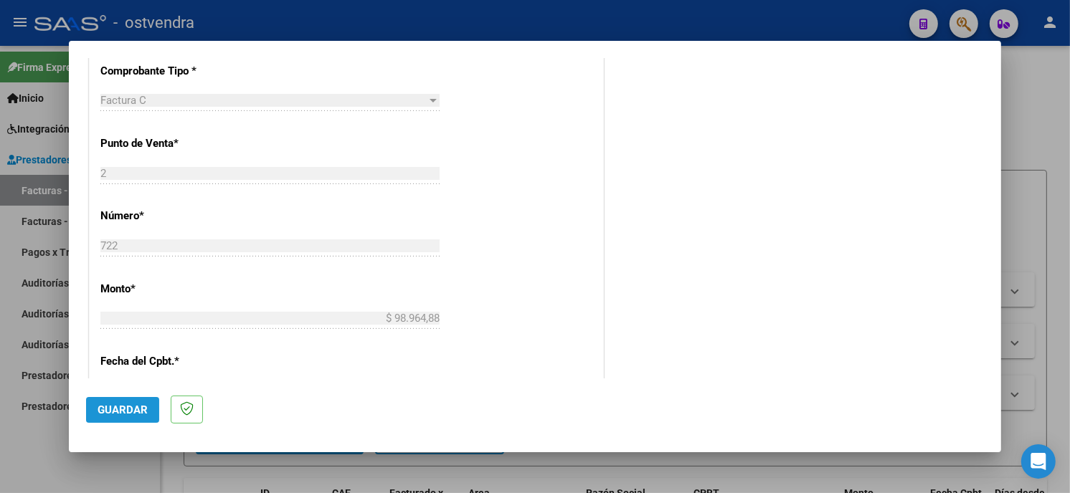
click at [136, 409] on span "Guardar" at bounding box center [123, 410] width 50 height 13
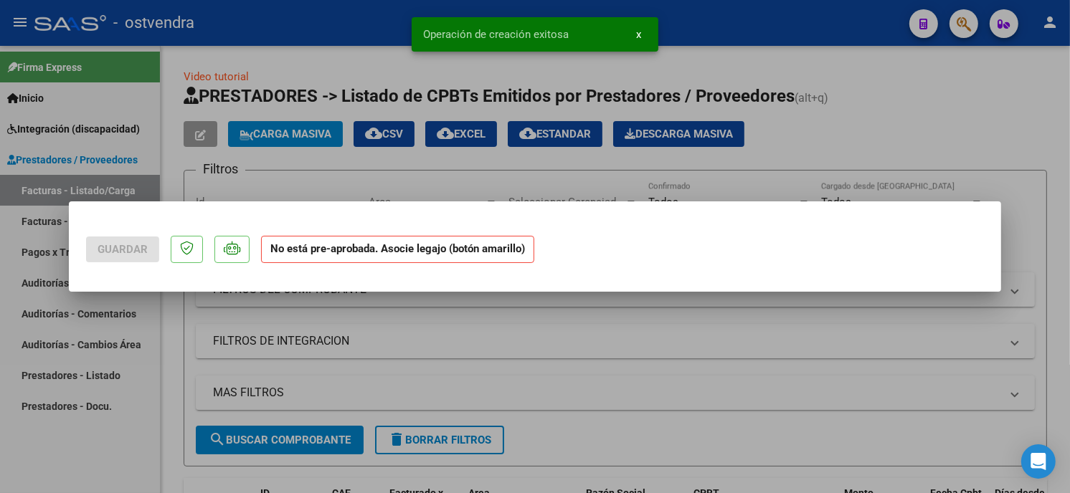
scroll to position [0, 0]
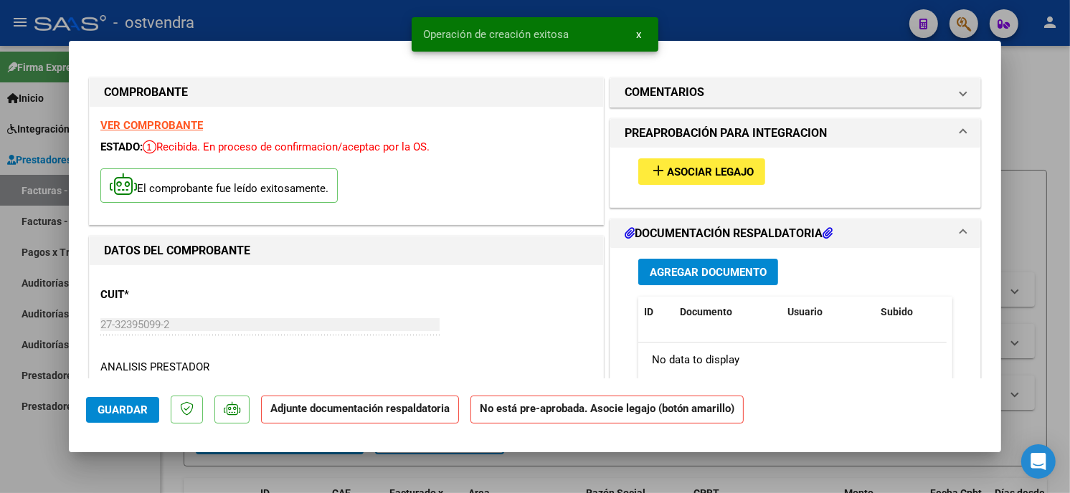
click at [729, 162] on button "add Asociar Legajo" at bounding box center [701, 171] width 127 height 27
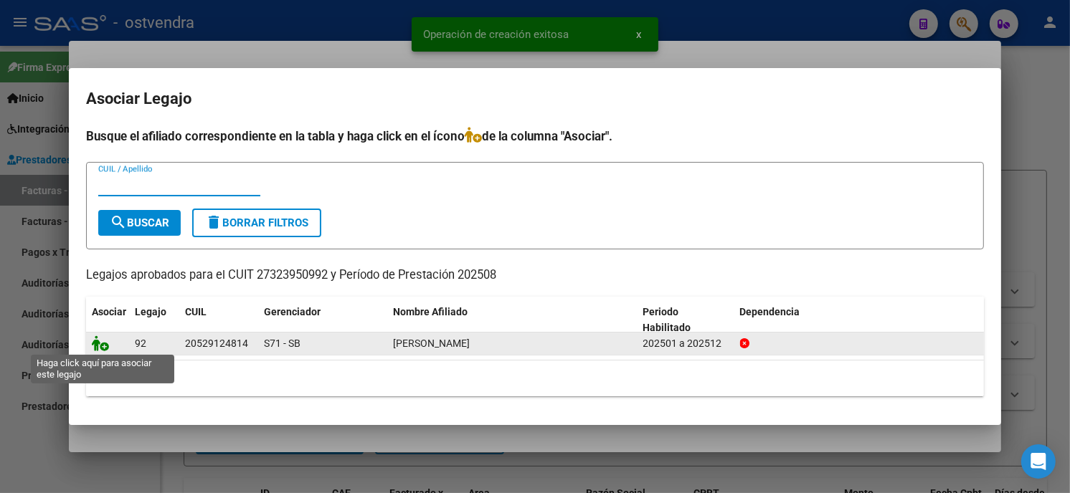
click at [106, 342] on icon at bounding box center [100, 344] width 17 height 16
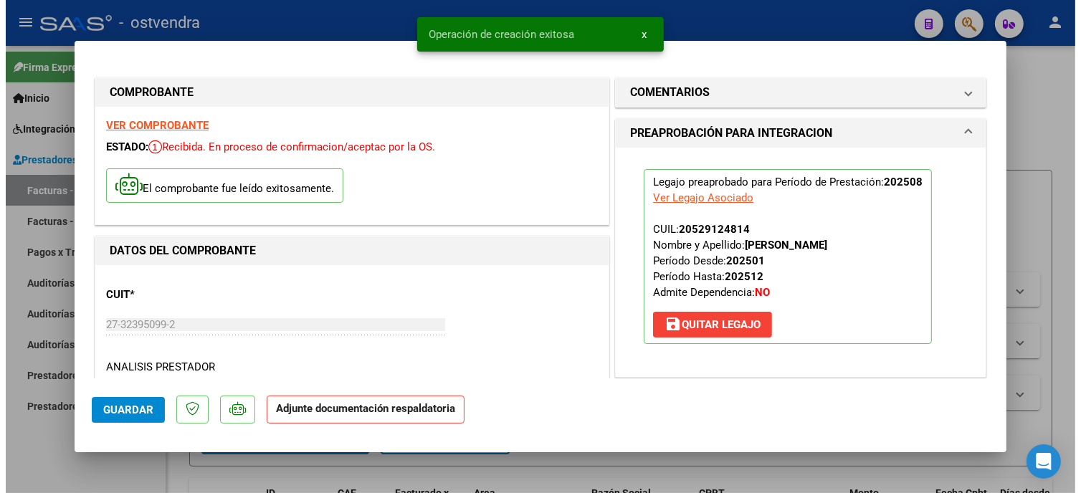
scroll to position [159, 0]
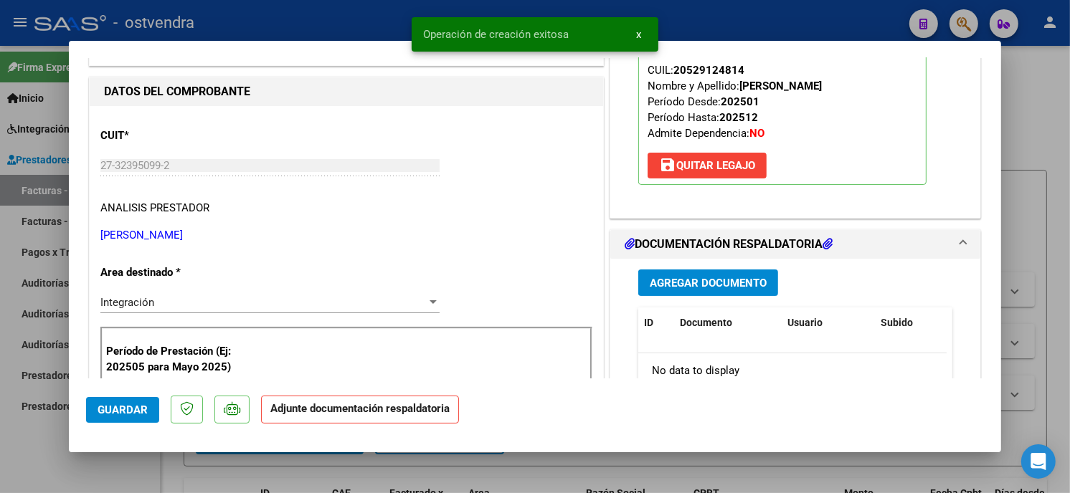
click at [765, 276] on button "Agregar Documento" at bounding box center [708, 283] width 140 height 27
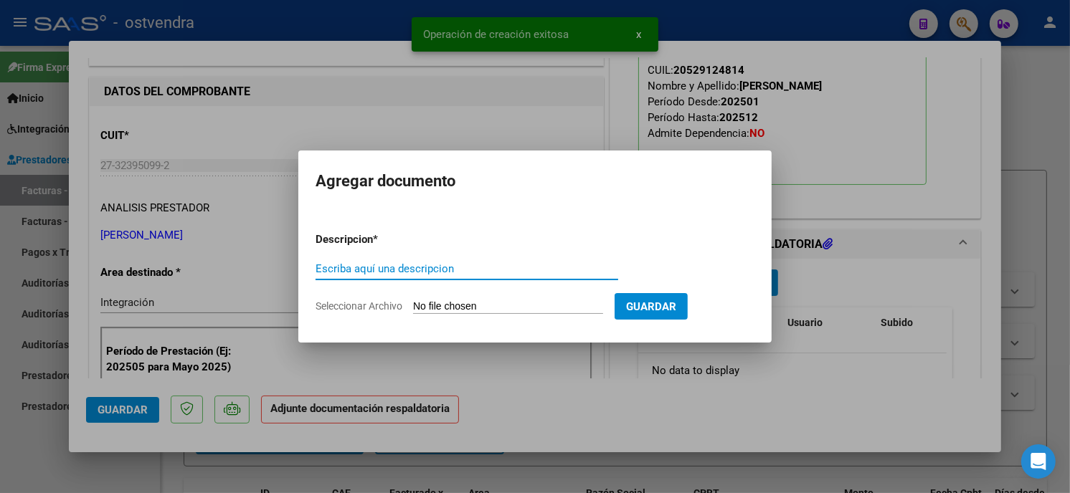
click at [559, 306] on input "Seleccionar Archivo" at bounding box center [508, 307] width 190 height 14
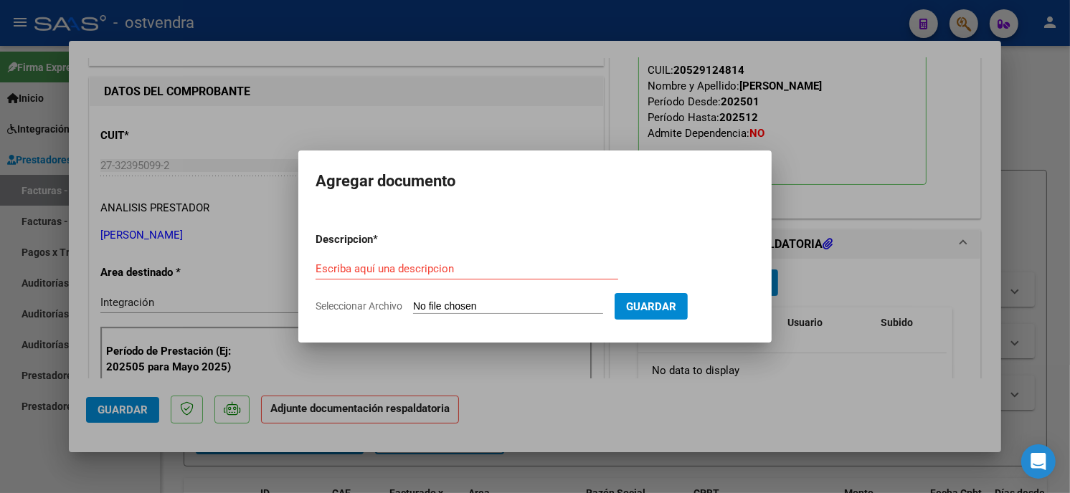
type input "C:\fakepath\ASISTENCIA C-2-722.pdf"
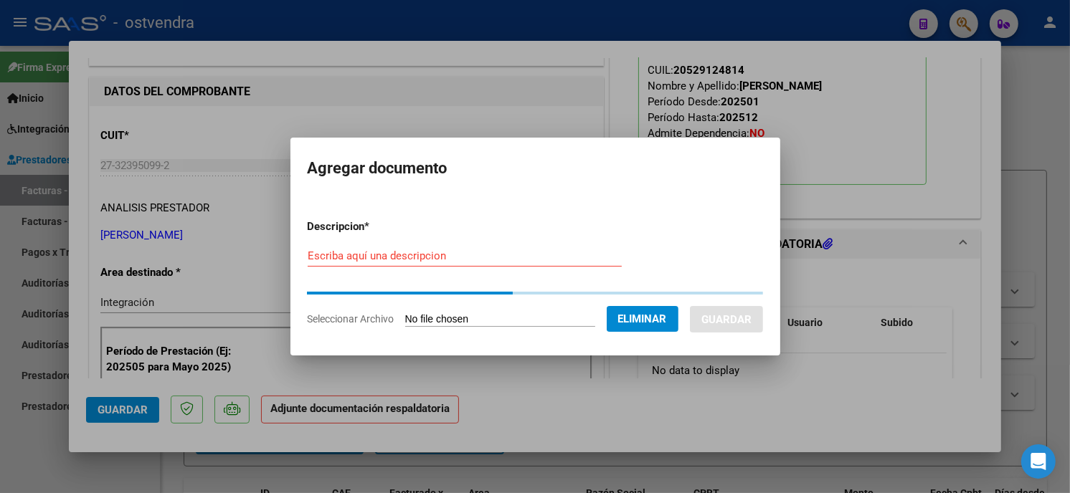
click at [466, 262] on div "Escriba aquí una descripcion" at bounding box center [465, 256] width 314 height 22
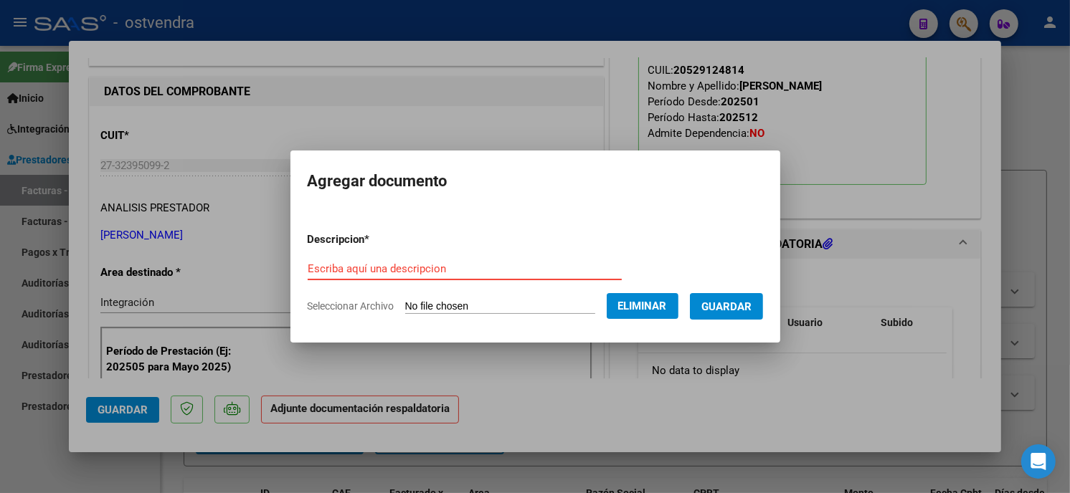
click at [466, 267] on input "Escriba aquí una descripcion" at bounding box center [465, 268] width 314 height 13
type input "PLANILLA DE ASISTENCIA"
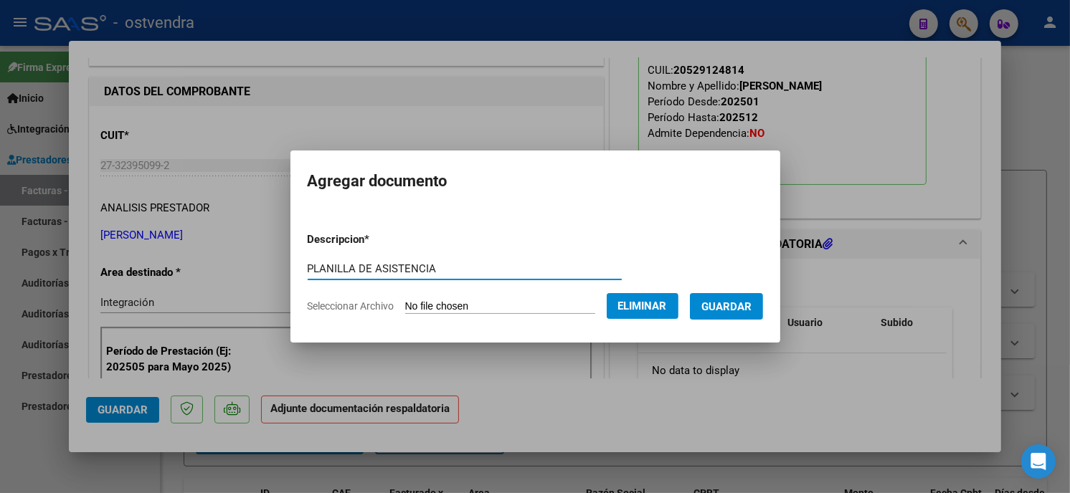
click at [716, 305] on span "Guardar" at bounding box center [726, 306] width 50 height 13
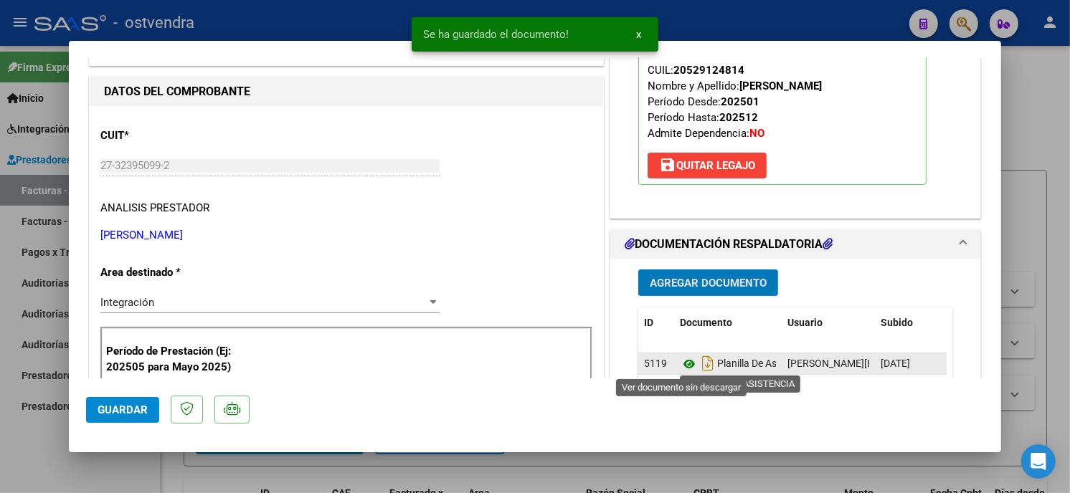
click at [683, 366] on icon at bounding box center [689, 364] width 19 height 17
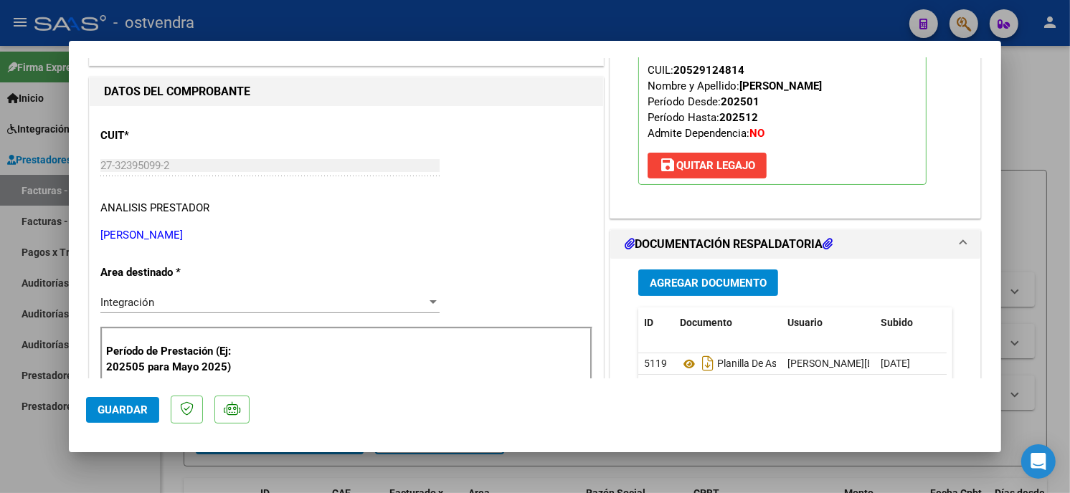
click at [281, 29] on div at bounding box center [535, 246] width 1070 height 493
type input "$ 0,00"
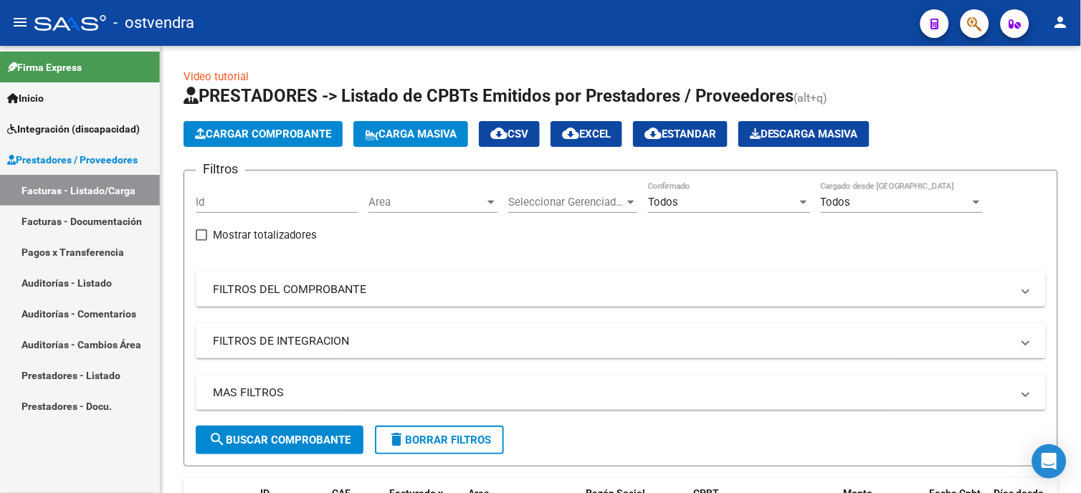
click at [122, 126] on span "Integración (discapacidad)" at bounding box center [73, 129] width 133 height 16
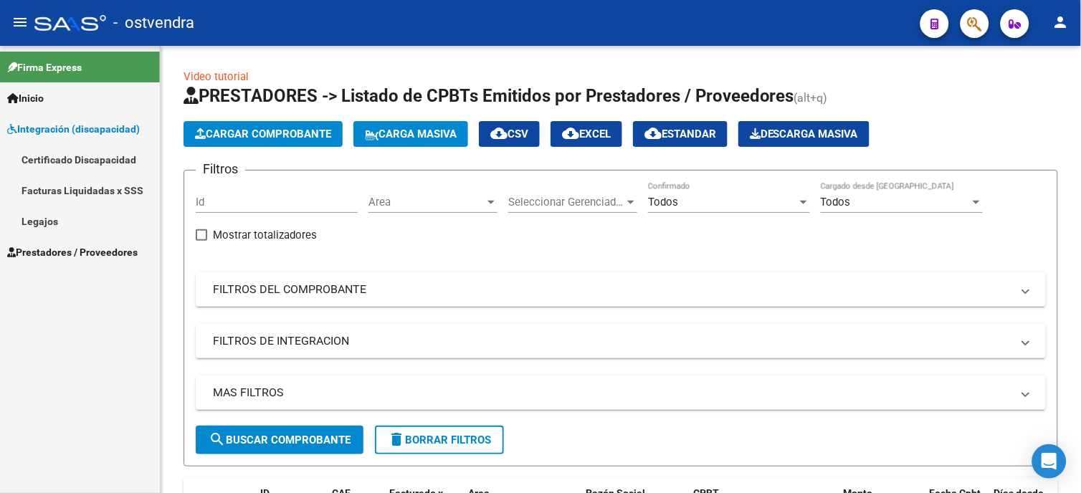
click at [73, 225] on link "Legajos" at bounding box center [80, 221] width 160 height 31
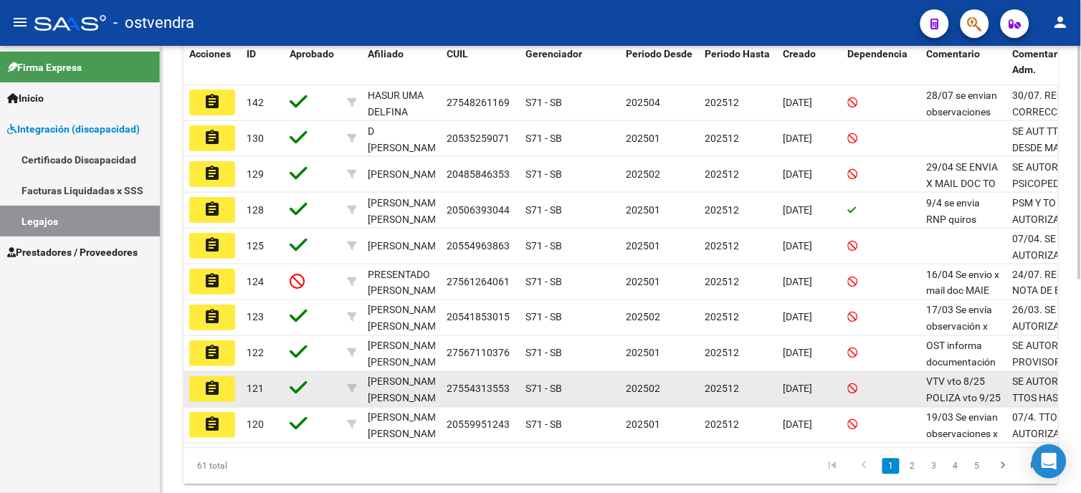
scroll to position [398, 0]
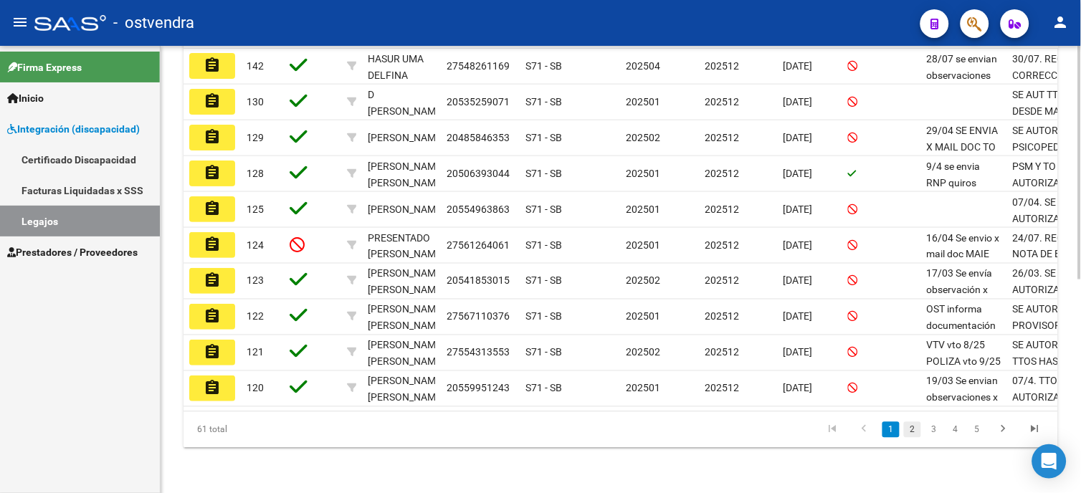
click at [916, 437] on link "2" at bounding box center [912, 430] width 17 height 16
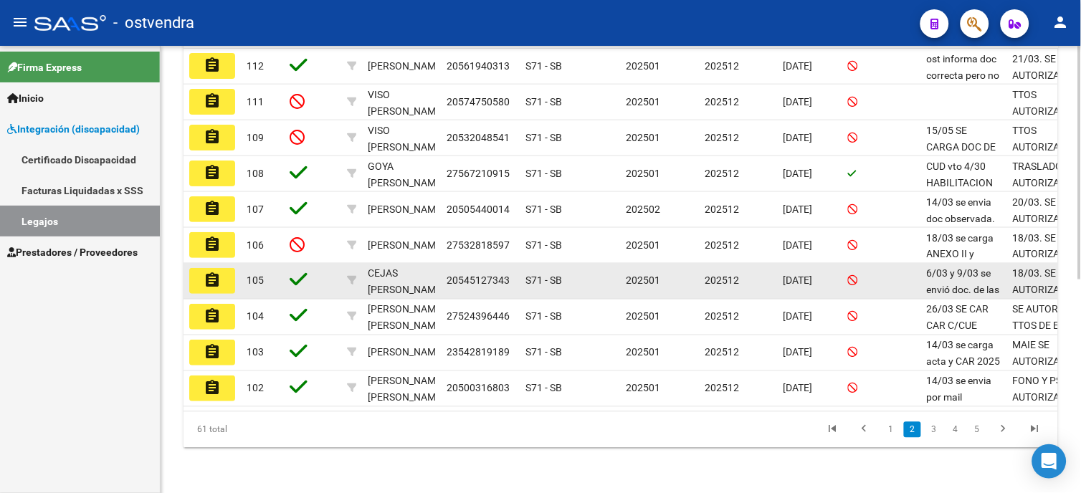
click at [219, 284] on mat-icon "assignment" at bounding box center [212, 280] width 17 height 17
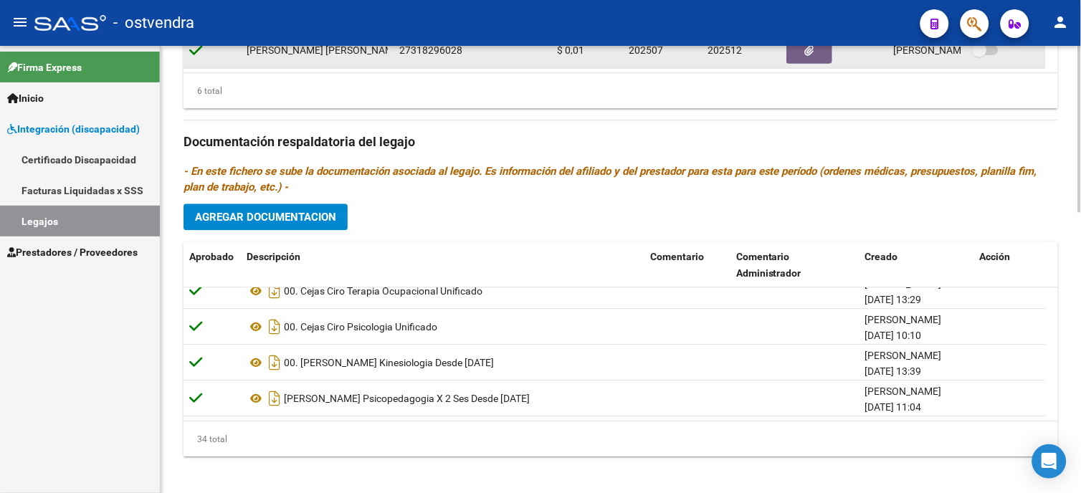
scroll to position [757, 0]
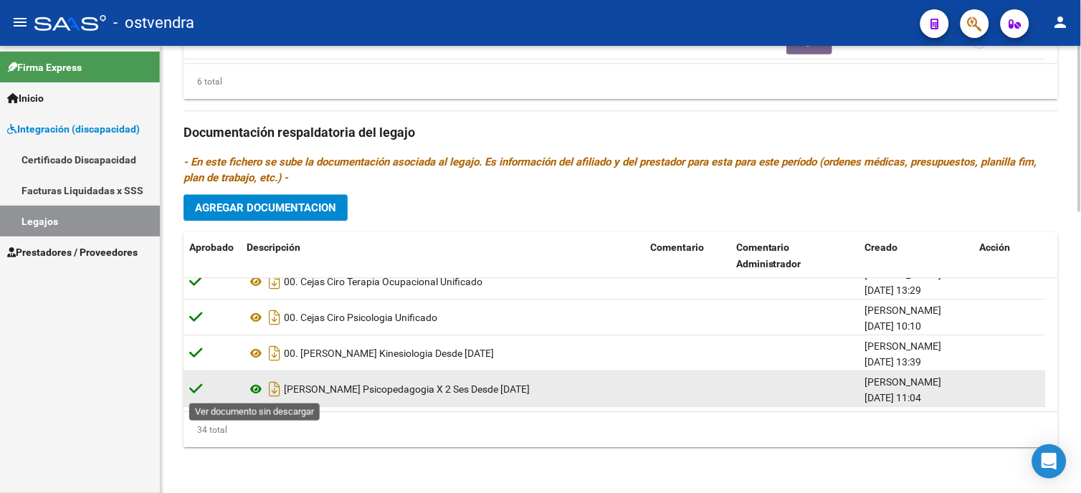
click at [258, 386] on icon at bounding box center [256, 389] width 19 height 17
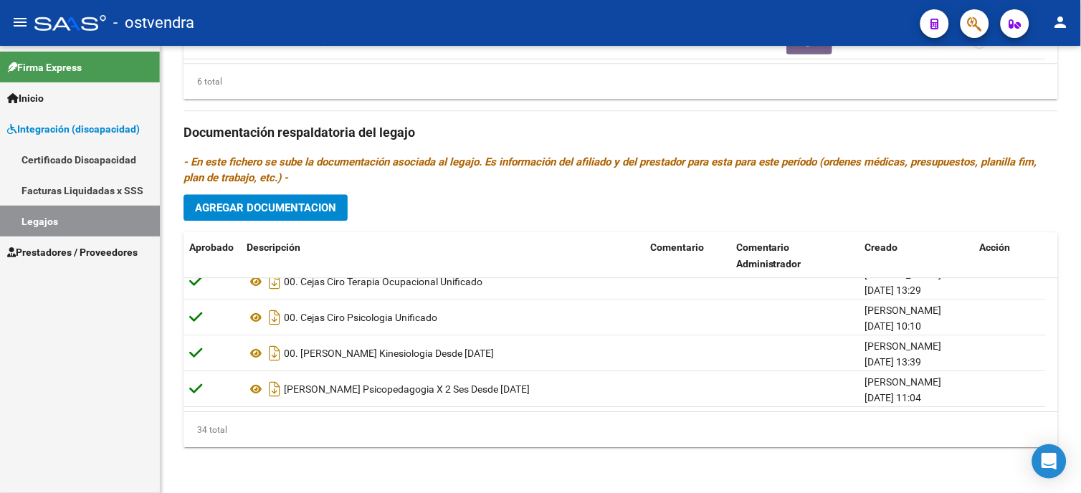
click at [96, 247] on span "Prestadores / Proveedores" at bounding box center [72, 253] width 131 height 16
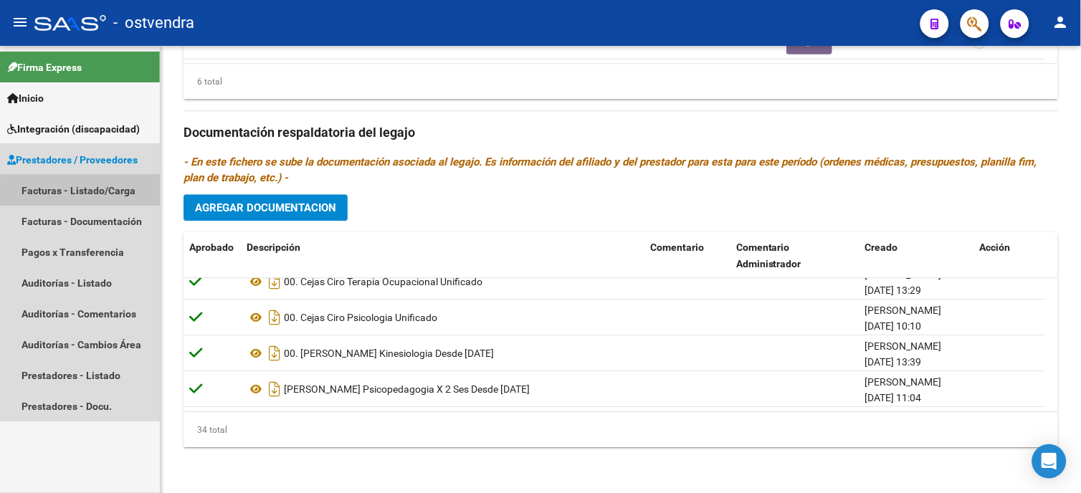
click at [112, 190] on link "Facturas - Listado/Carga" at bounding box center [80, 190] width 160 height 31
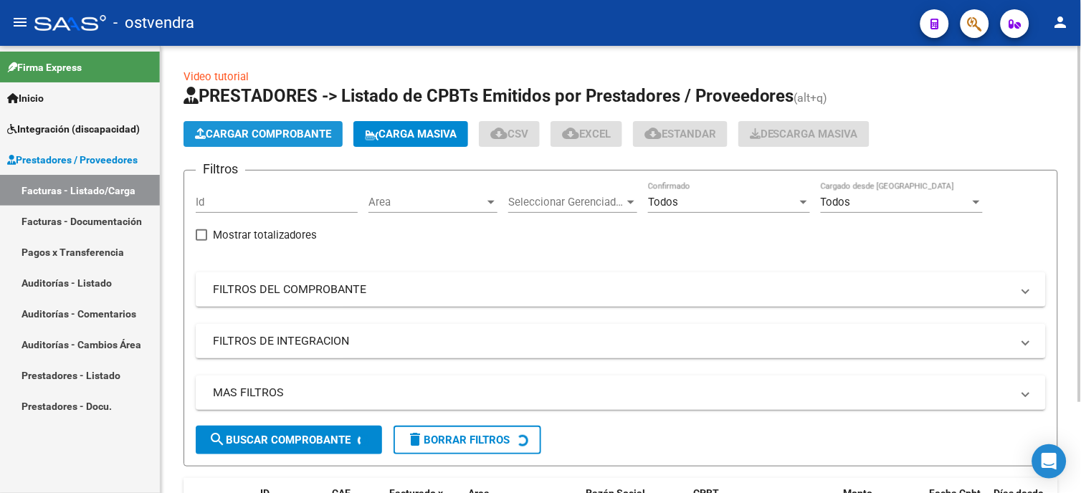
click at [273, 133] on span "Cargar Comprobante" at bounding box center [263, 134] width 136 height 13
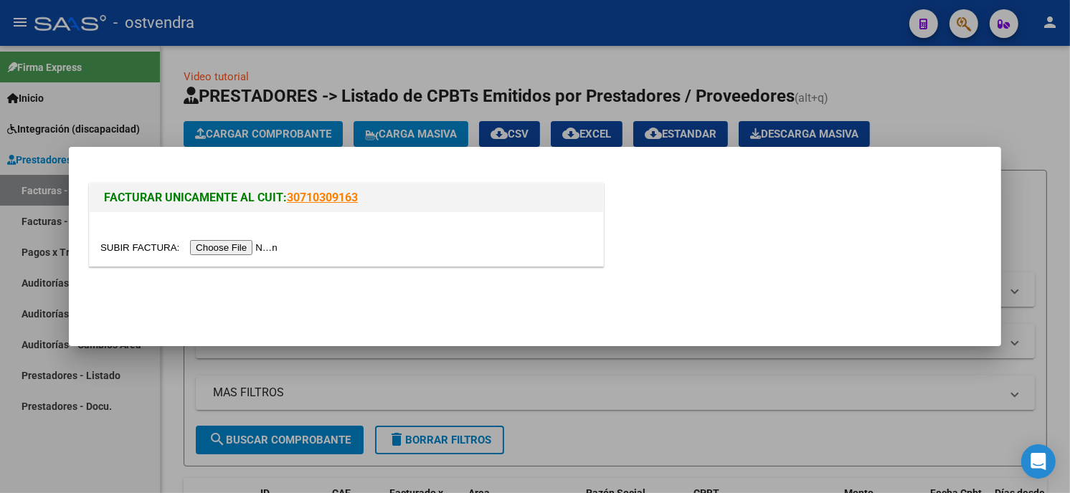
click at [244, 246] on input "file" at bounding box center [190, 247] width 181 height 15
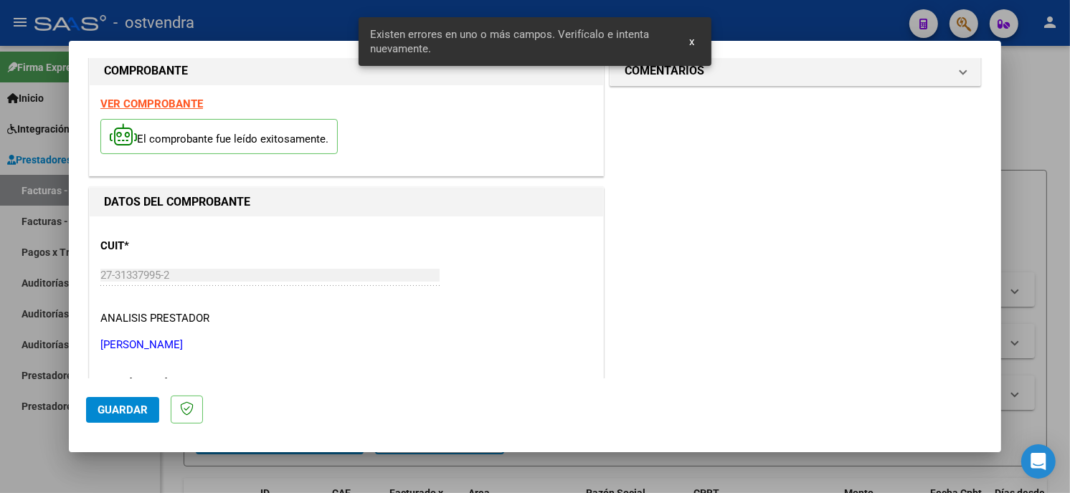
scroll to position [19, 0]
click at [148, 102] on strong "VER COMPROBANTE" at bounding box center [151, 106] width 103 height 13
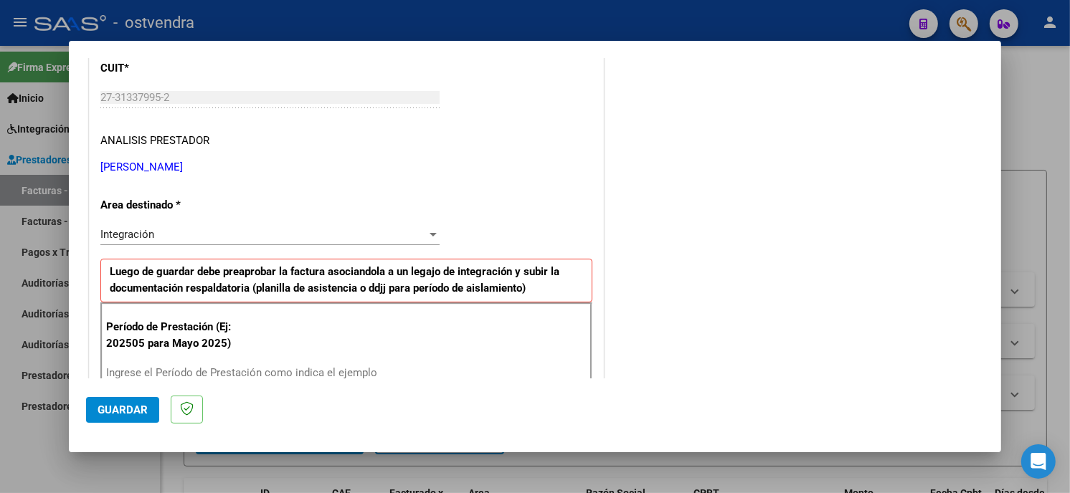
scroll to position [259, 0]
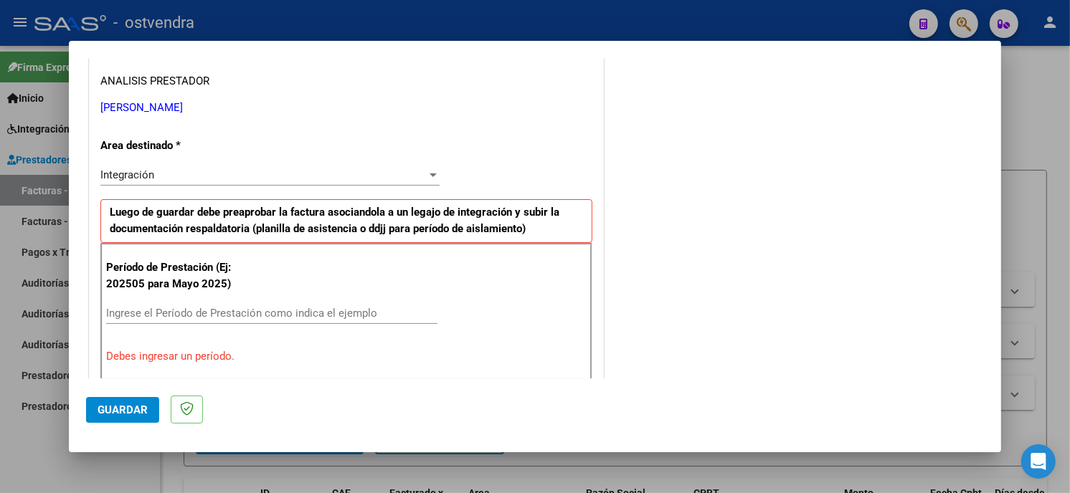
click at [223, 309] on input "Ingrese el Período de Prestación como indica el ejemplo" at bounding box center [271, 313] width 331 height 13
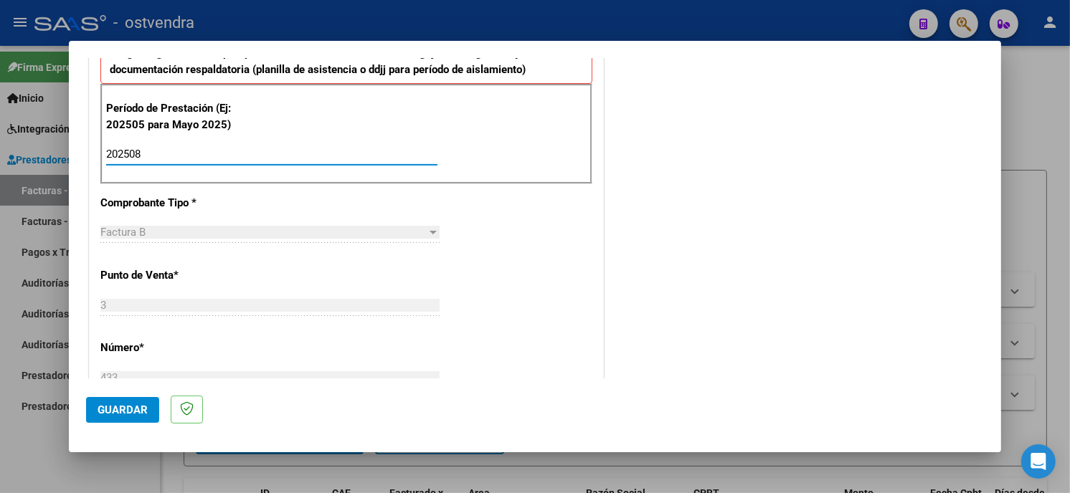
scroll to position [498, 0]
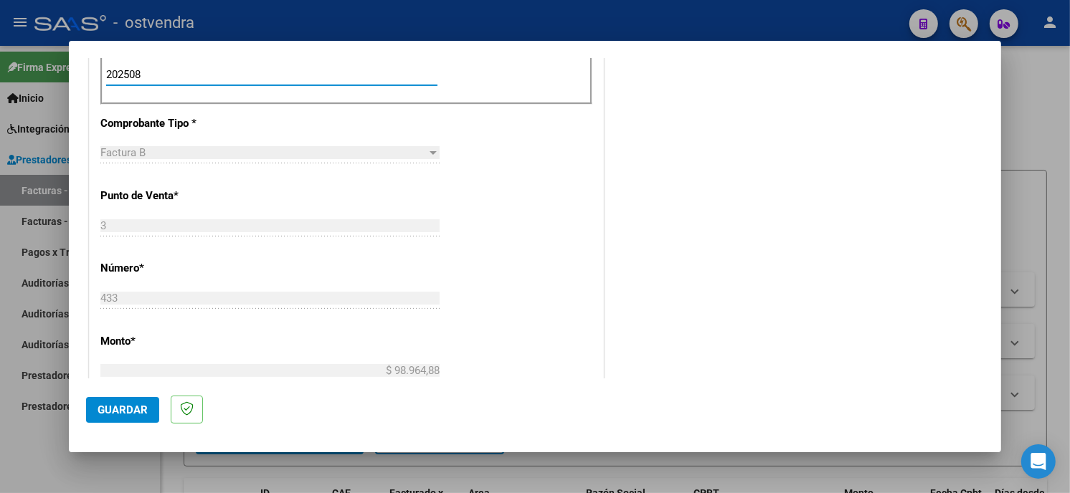
type input "202508"
click at [138, 411] on span "Guardar" at bounding box center [123, 410] width 50 height 13
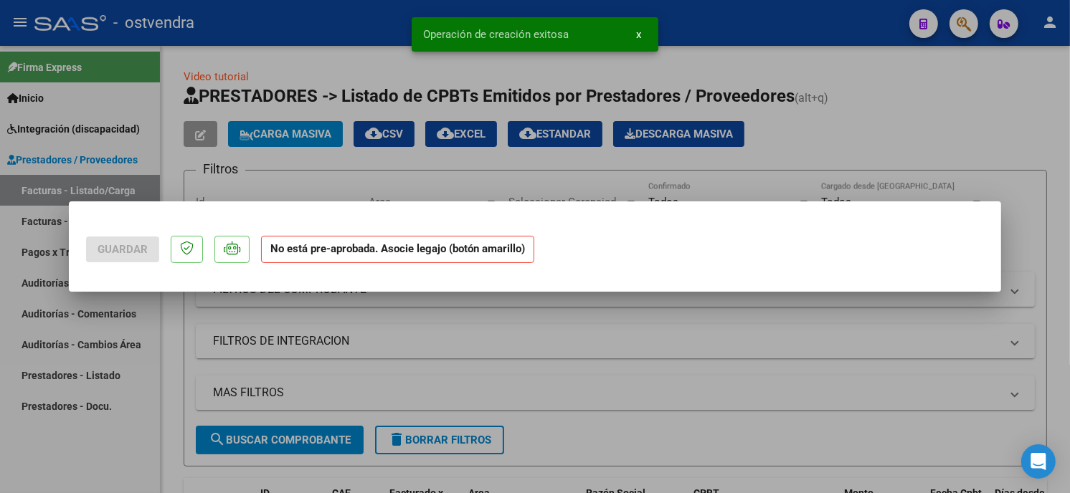
scroll to position [0, 0]
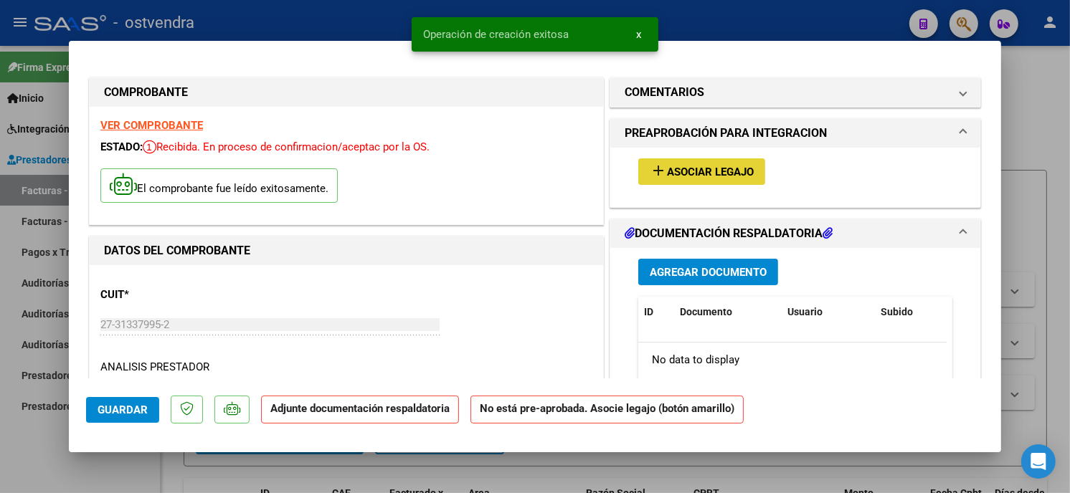
click at [736, 175] on span "Asociar Legajo" at bounding box center [710, 172] width 87 height 13
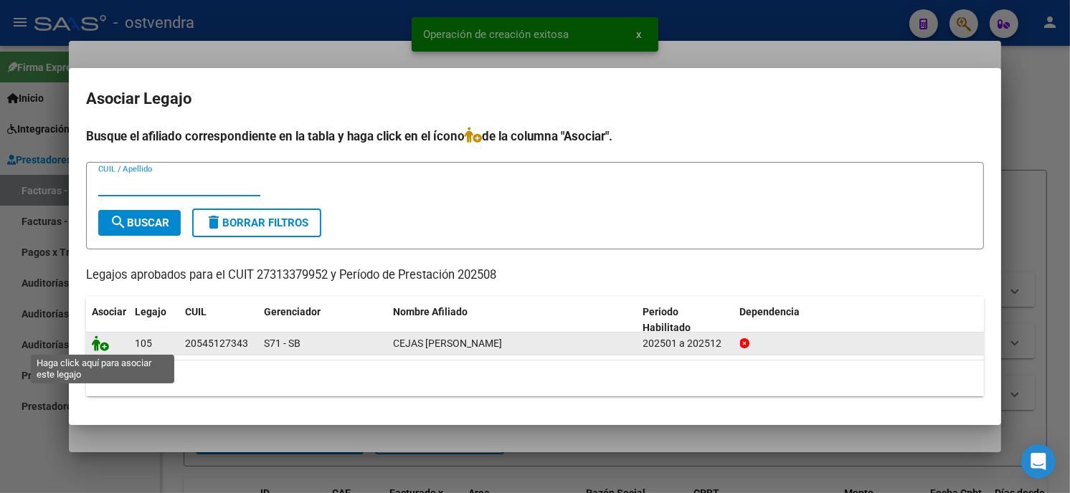
click at [102, 339] on icon at bounding box center [100, 344] width 17 height 16
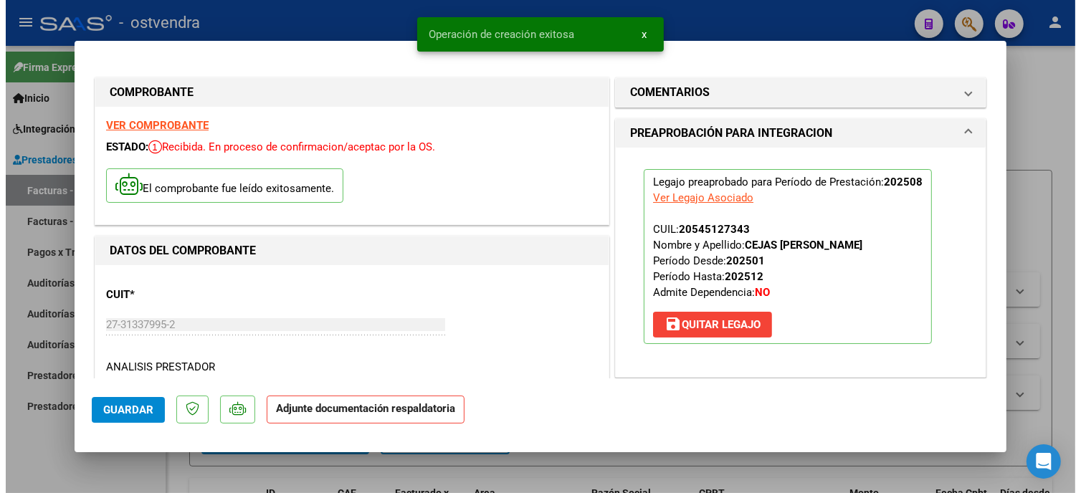
scroll to position [159, 0]
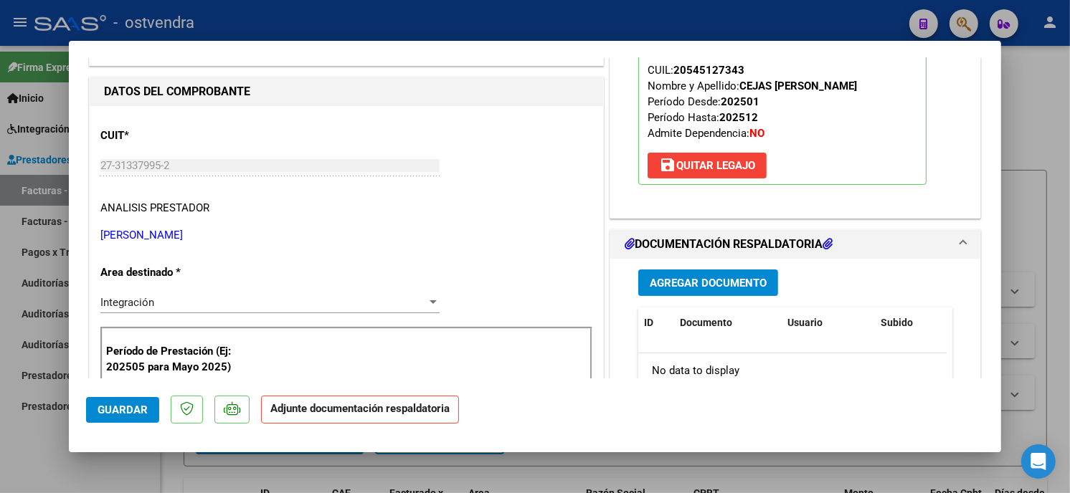
click at [737, 280] on span "Agregar Documento" at bounding box center [708, 283] width 117 height 13
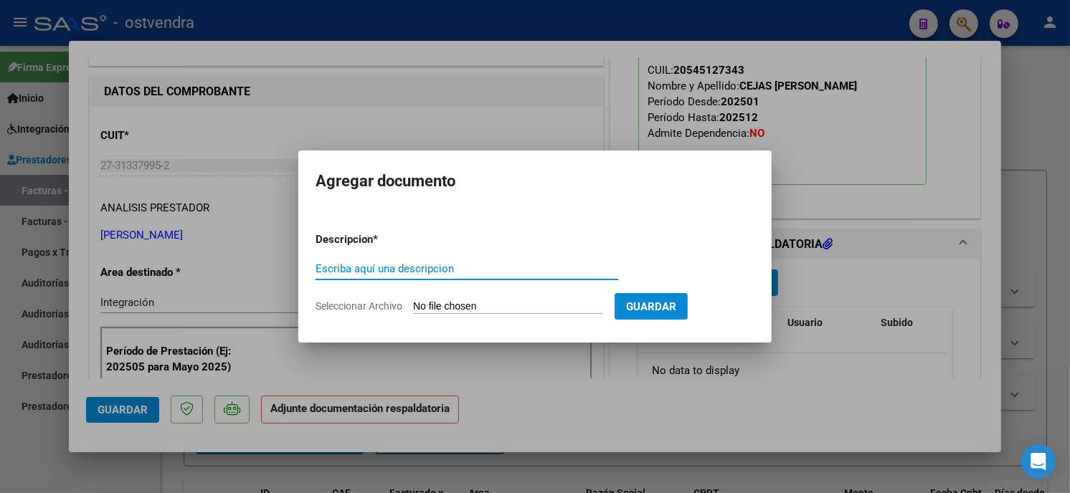
click at [513, 307] on input "Seleccionar Archivo" at bounding box center [508, 307] width 190 height 14
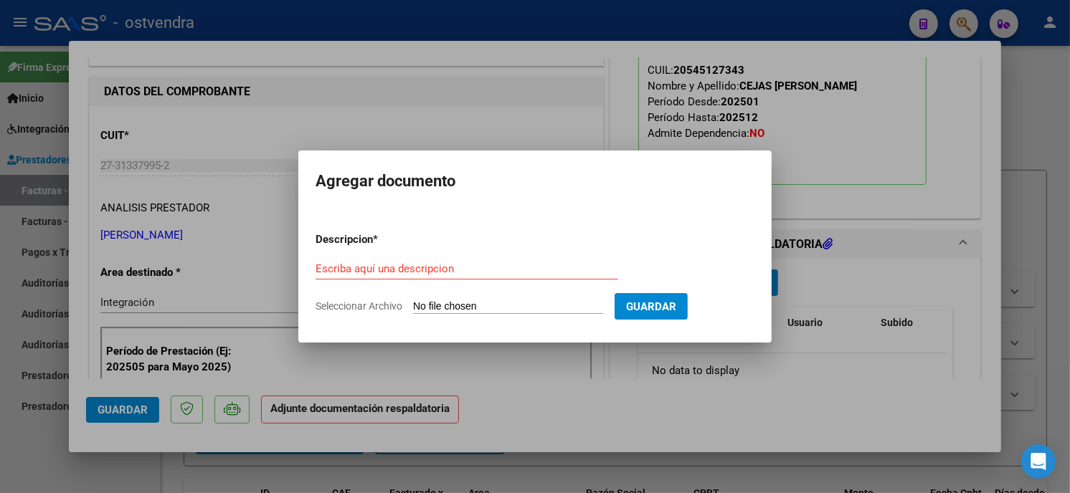
type input "C:\fakepath\ASISTENCIA B-3-433.pdf"
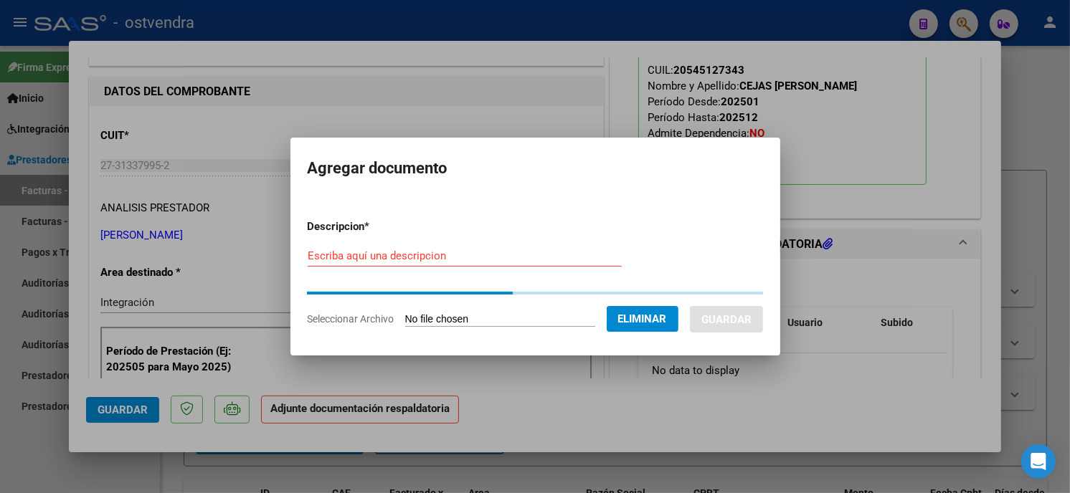
click at [435, 262] on input "Escriba aquí una descripcion" at bounding box center [465, 256] width 314 height 13
type input "PLANILLA DE ASISTENCIA"
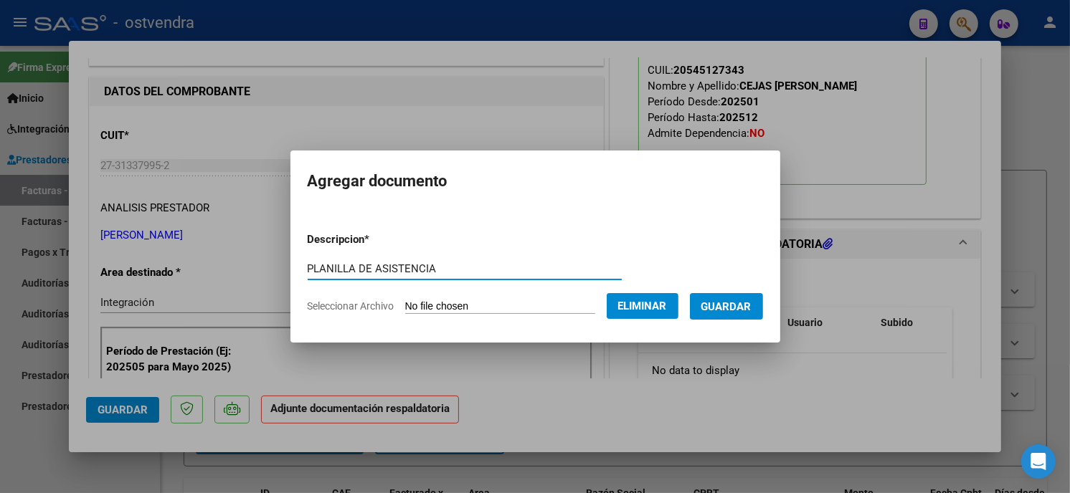
click at [743, 308] on span "Guardar" at bounding box center [726, 306] width 50 height 13
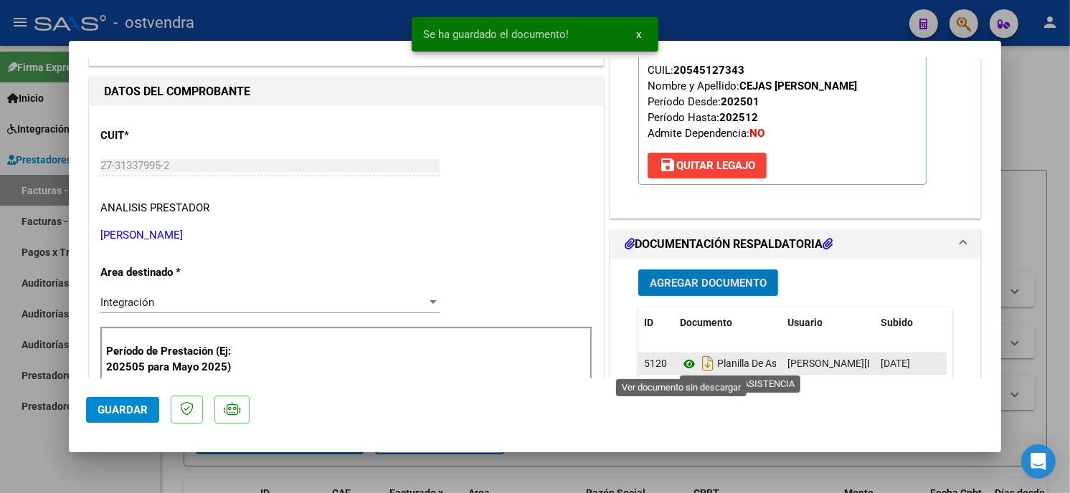
click at [686, 364] on icon at bounding box center [689, 364] width 19 height 17
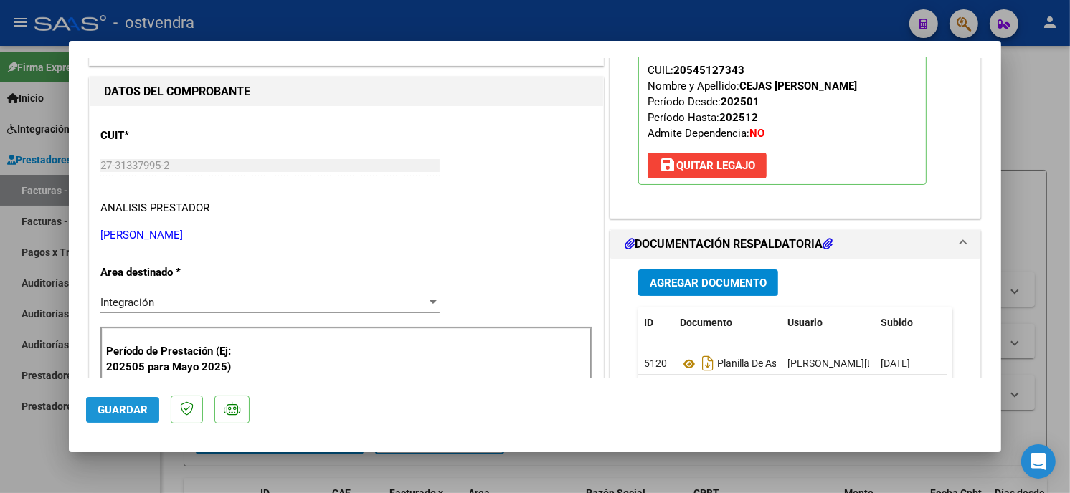
click at [120, 409] on span "Guardar" at bounding box center [123, 410] width 50 height 13
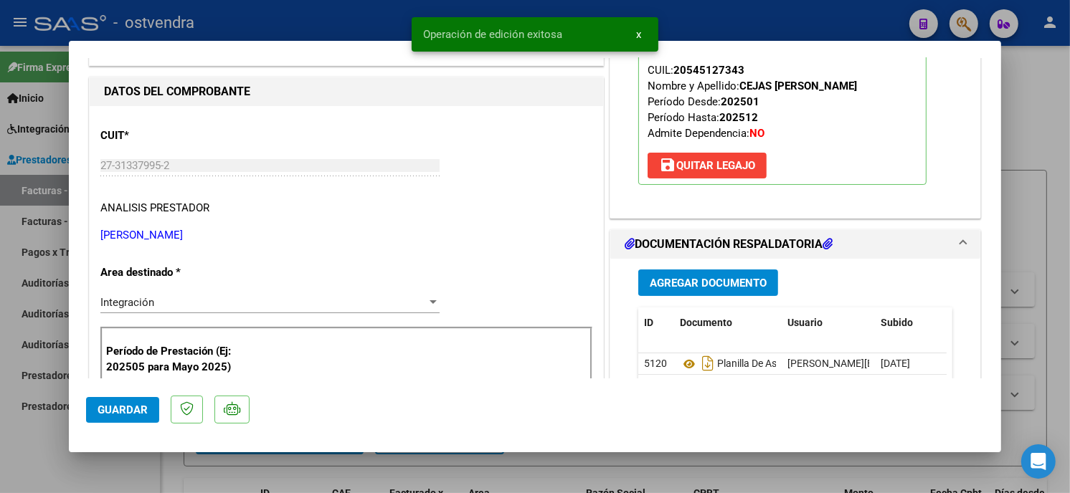
click at [333, 12] on div at bounding box center [535, 246] width 1070 height 493
type input "$ 0,00"
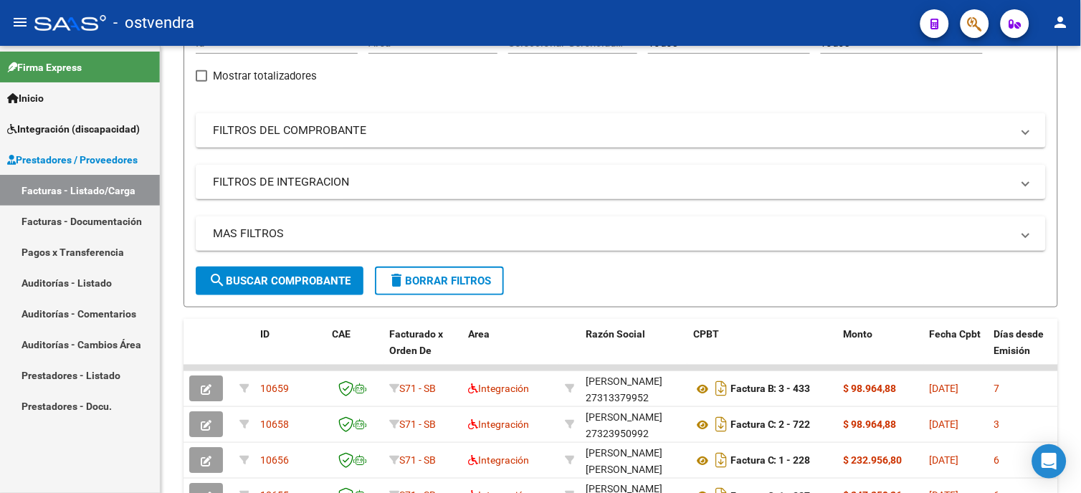
click at [87, 125] on span "Integración (discapacidad)" at bounding box center [73, 129] width 133 height 16
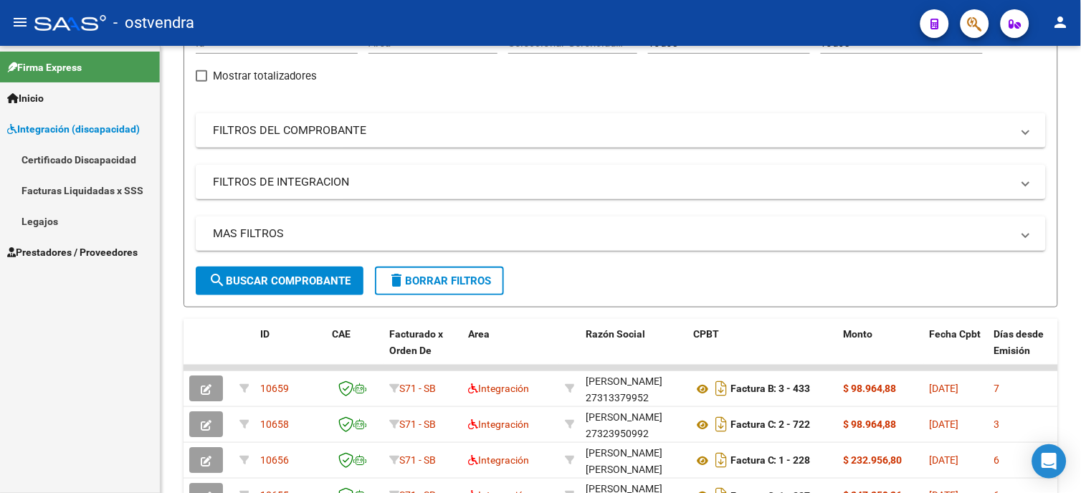
click at [76, 215] on link "Legajos" at bounding box center [80, 221] width 160 height 31
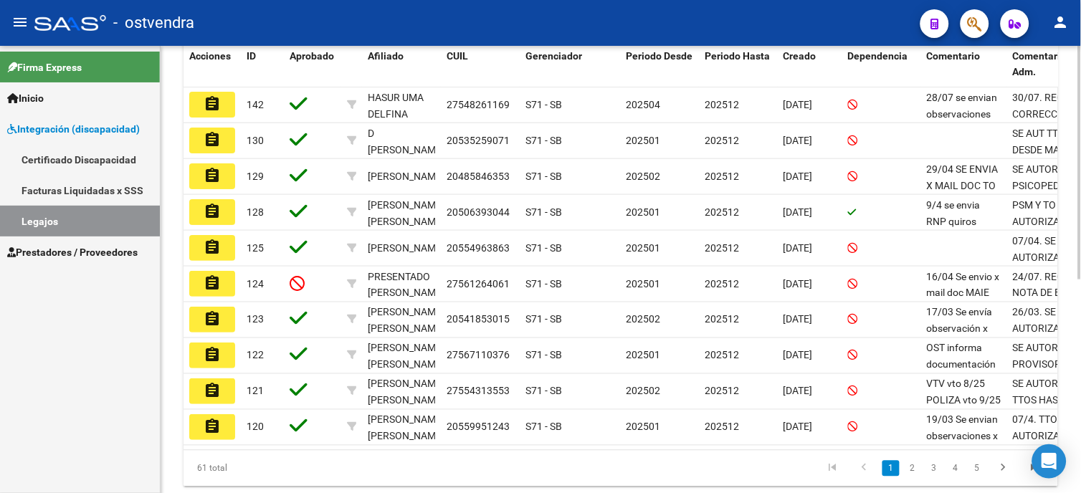
scroll to position [398, 0]
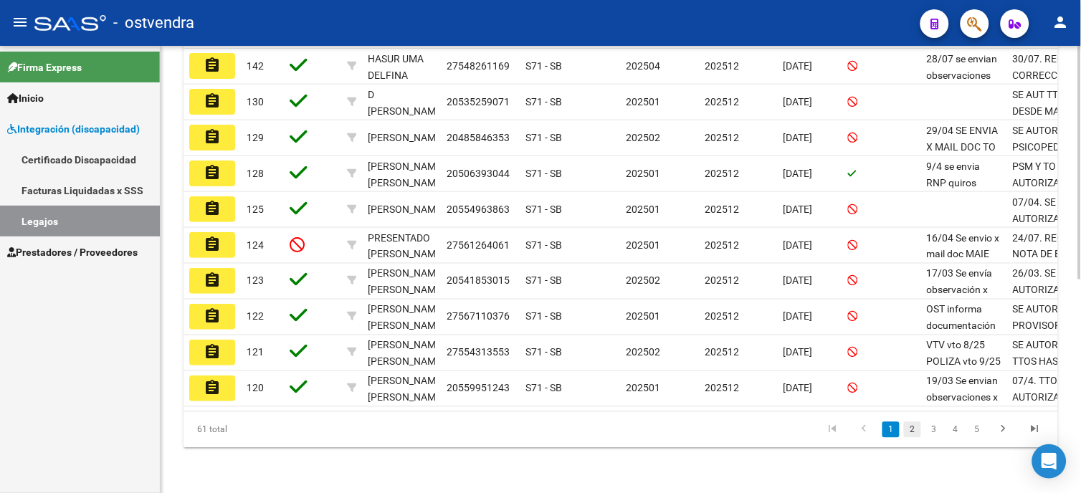
click at [914, 438] on link "2" at bounding box center [912, 430] width 17 height 16
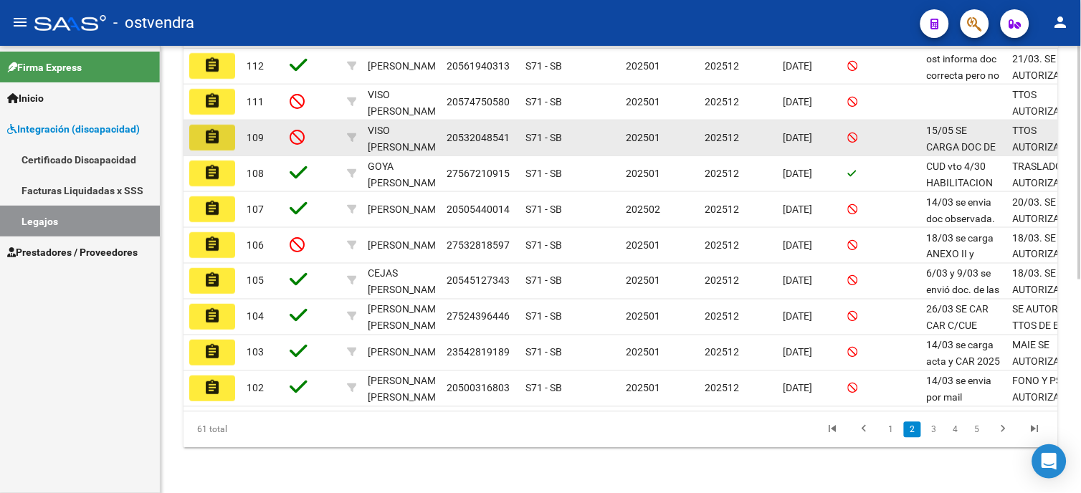
click at [220, 140] on mat-icon "assignment" at bounding box center [212, 136] width 17 height 17
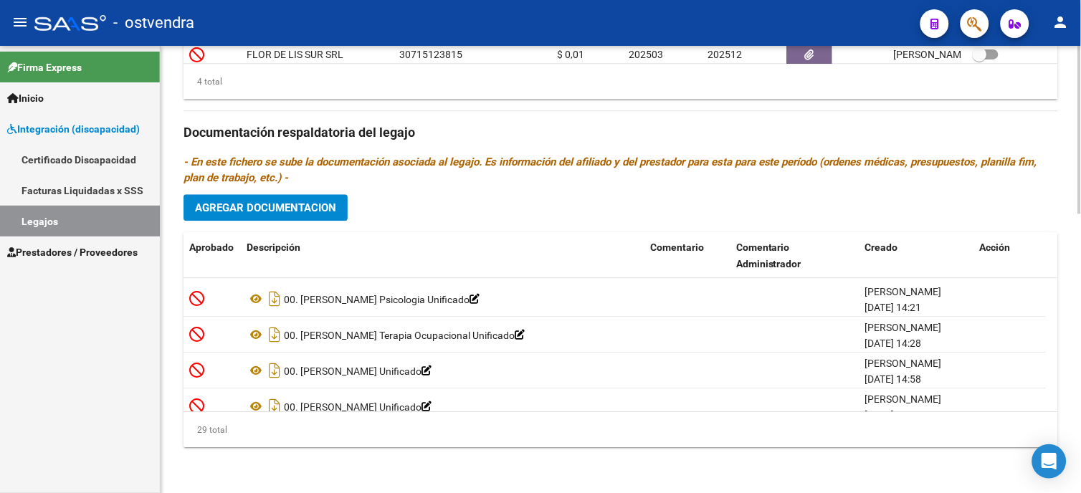
scroll to position [911, 0]
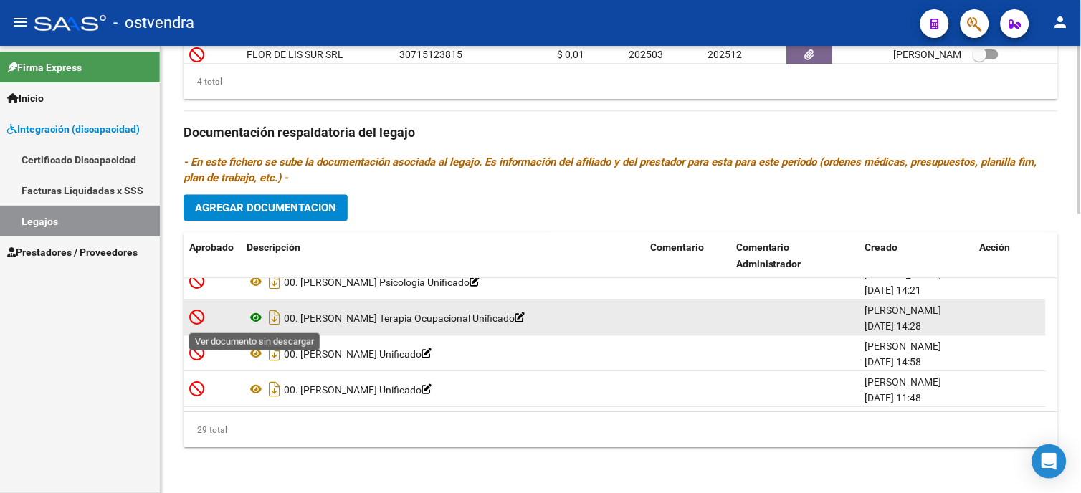
click at [254, 317] on icon at bounding box center [256, 317] width 19 height 17
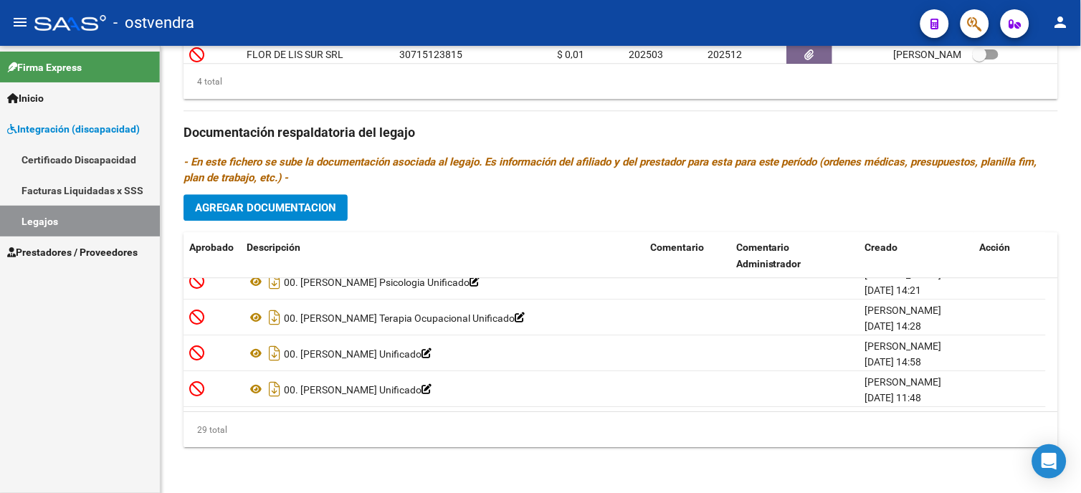
click at [125, 214] on link "Legajos" at bounding box center [80, 221] width 160 height 31
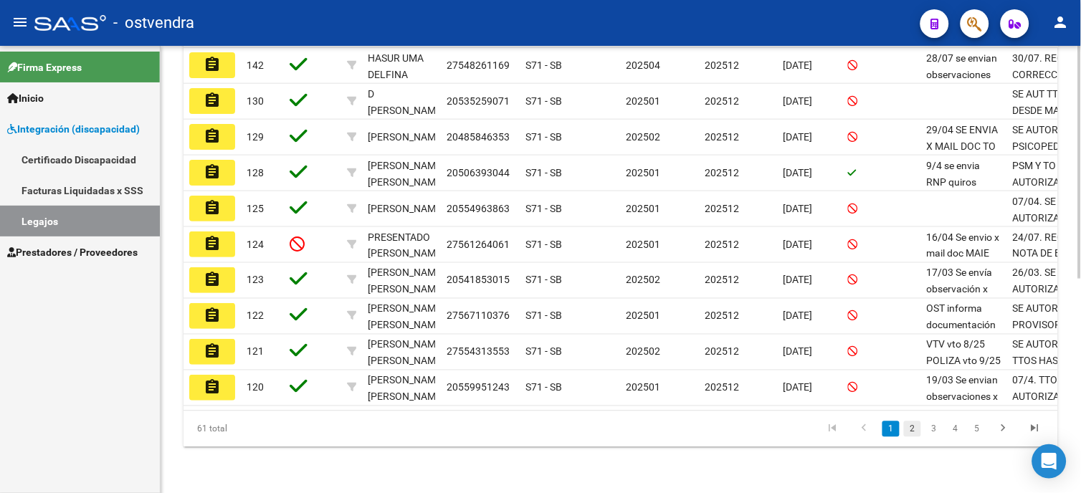
click at [913, 434] on link "2" at bounding box center [912, 430] width 17 height 16
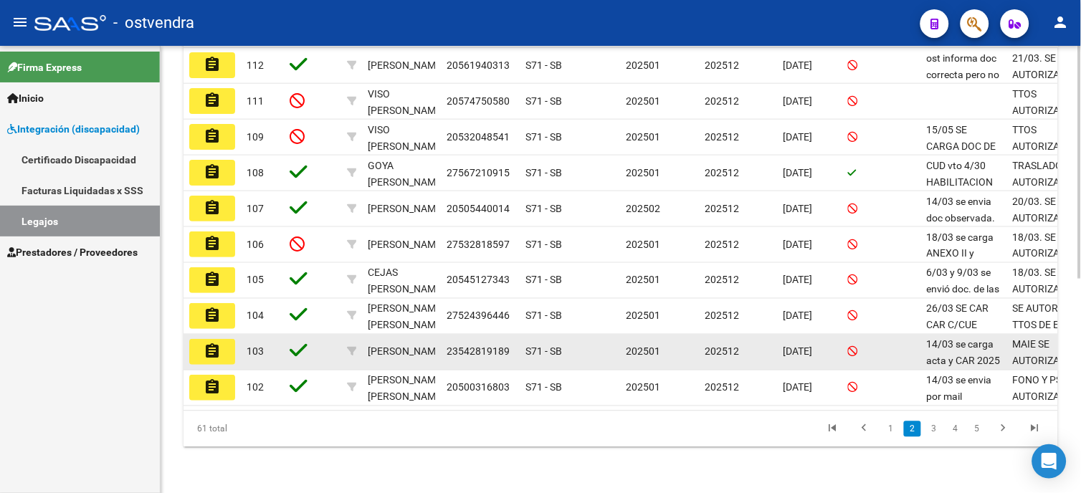
scroll to position [410, 0]
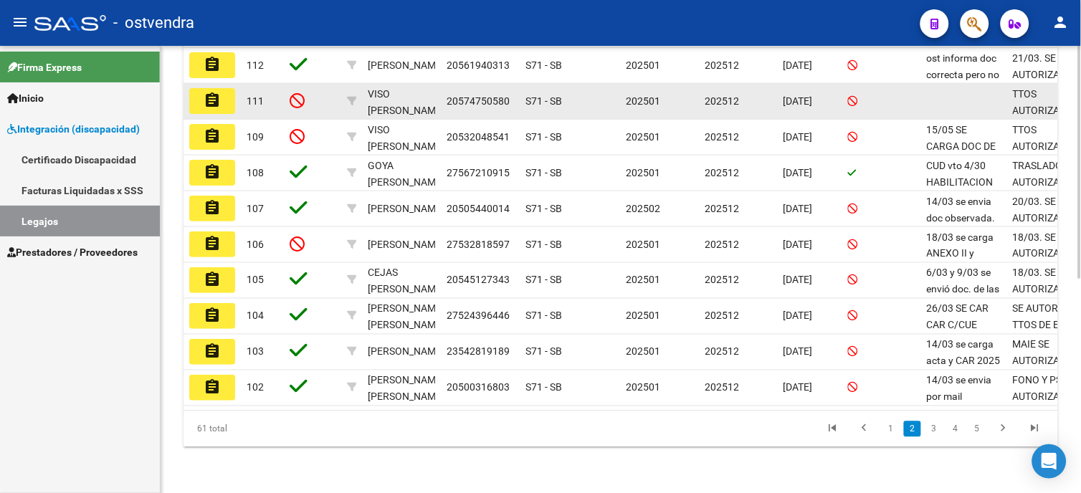
click at [224, 93] on button "assignment" at bounding box center [212, 101] width 46 height 26
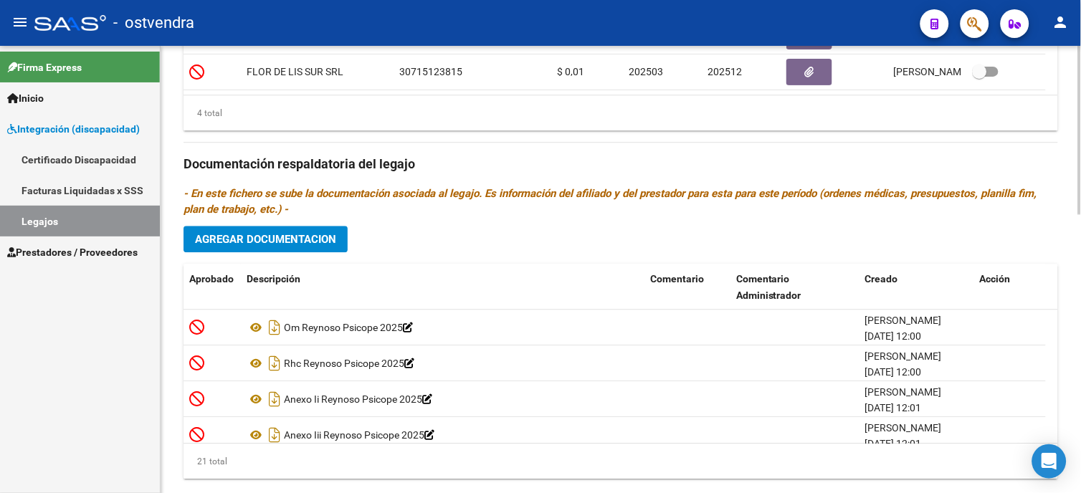
scroll to position [746, 0]
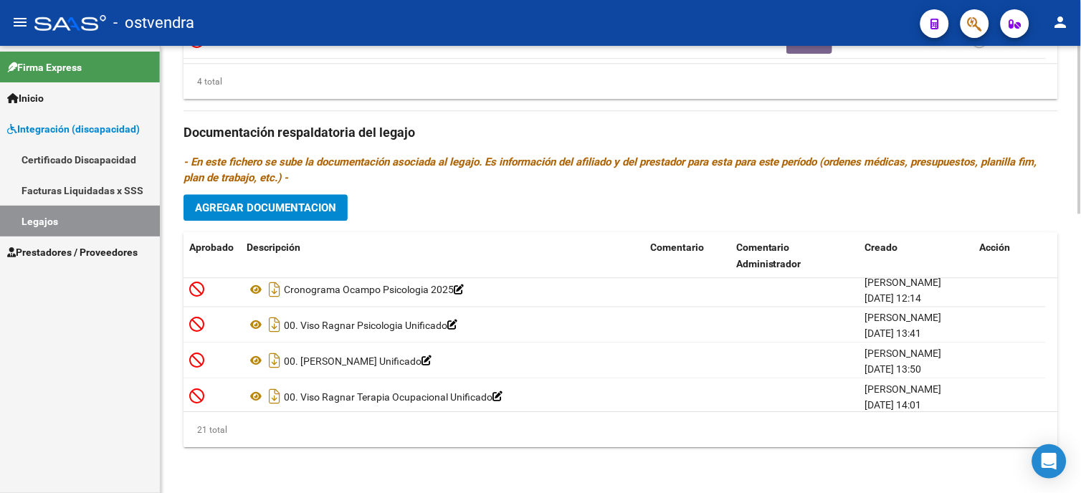
scroll to position [624, 0]
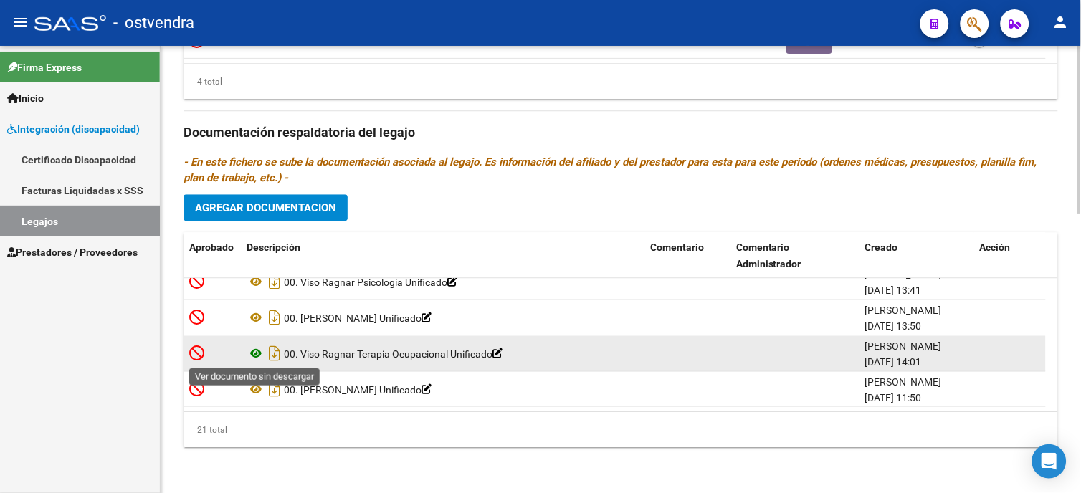
click at [254, 352] on icon at bounding box center [256, 353] width 19 height 17
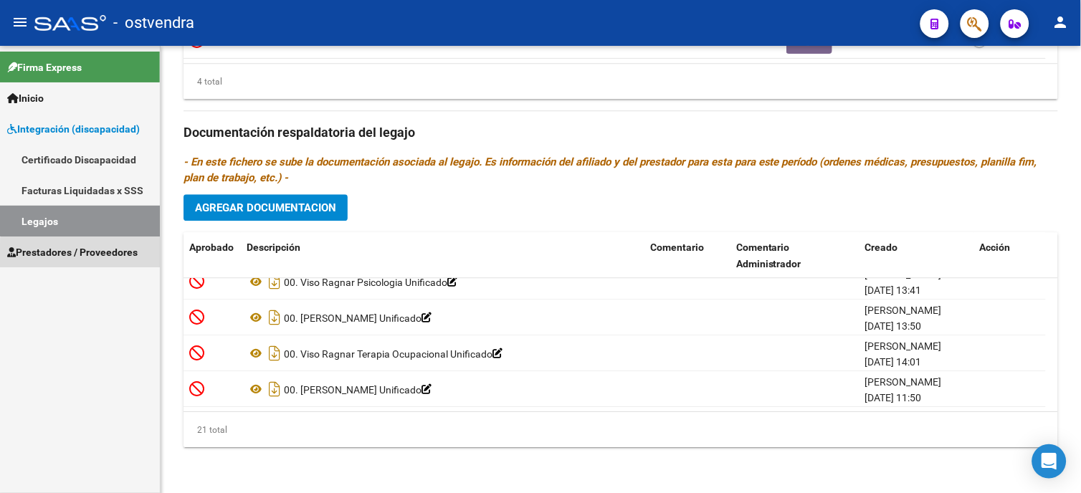
click at [108, 260] on span "Prestadores / Proveedores" at bounding box center [72, 253] width 131 height 16
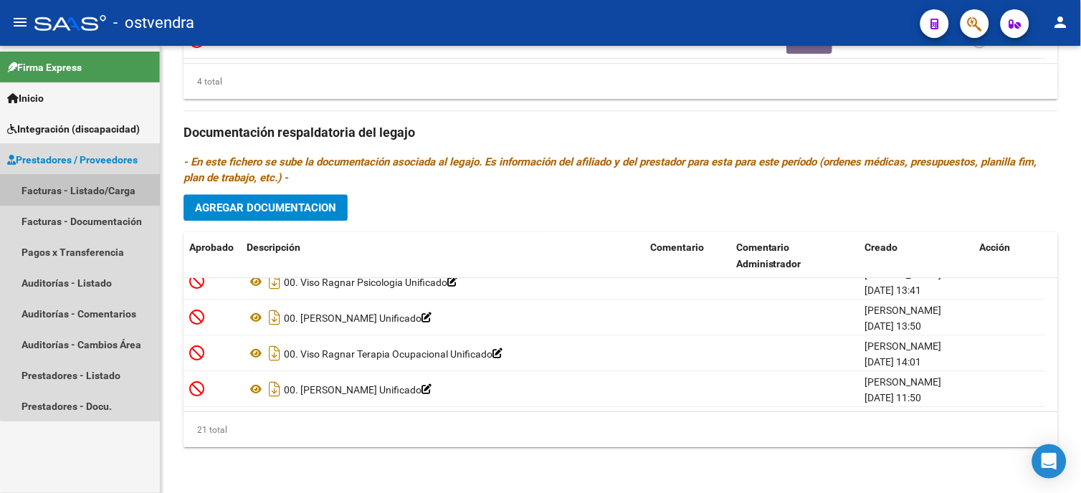
click at [115, 188] on link "Facturas - Listado/Carga" at bounding box center [80, 190] width 160 height 31
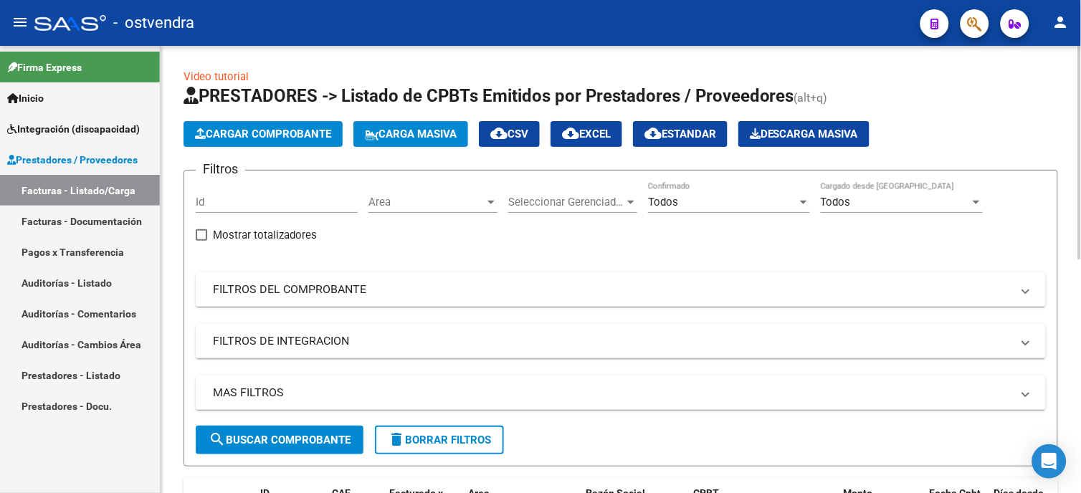
click at [268, 138] on span "Cargar Comprobante" at bounding box center [263, 134] width 136 height 13
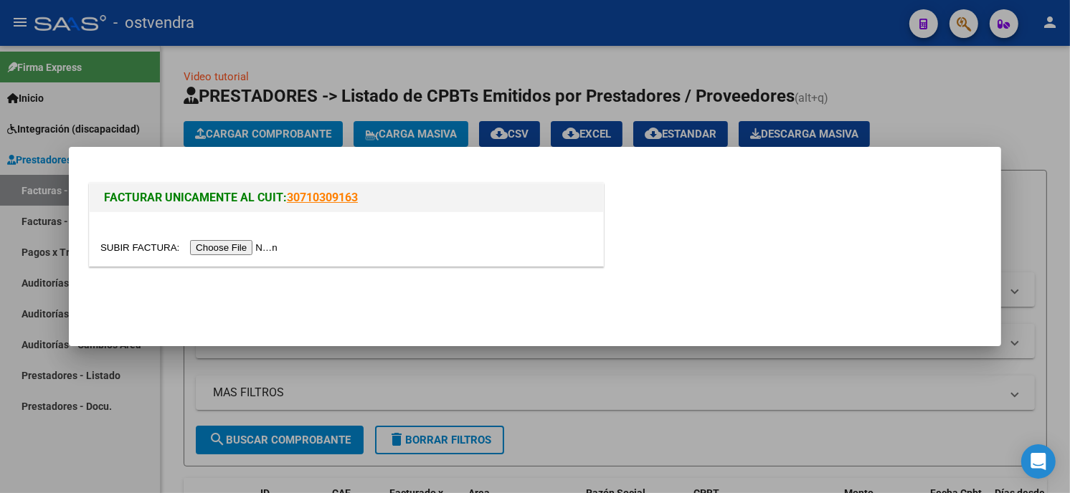
click at [242, 246] on input "file" at bounding box center [190, 247] width 181 height 15
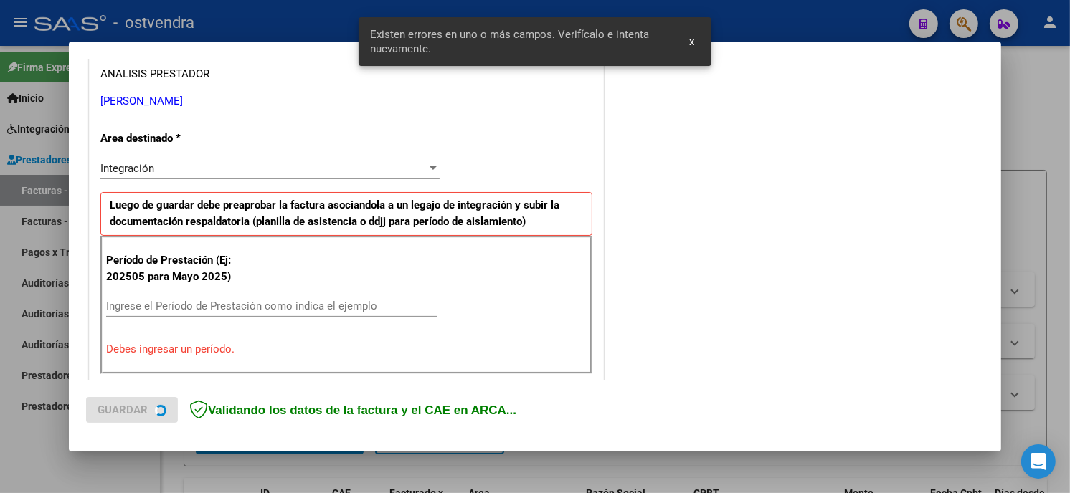
scroll to position [338, 0]
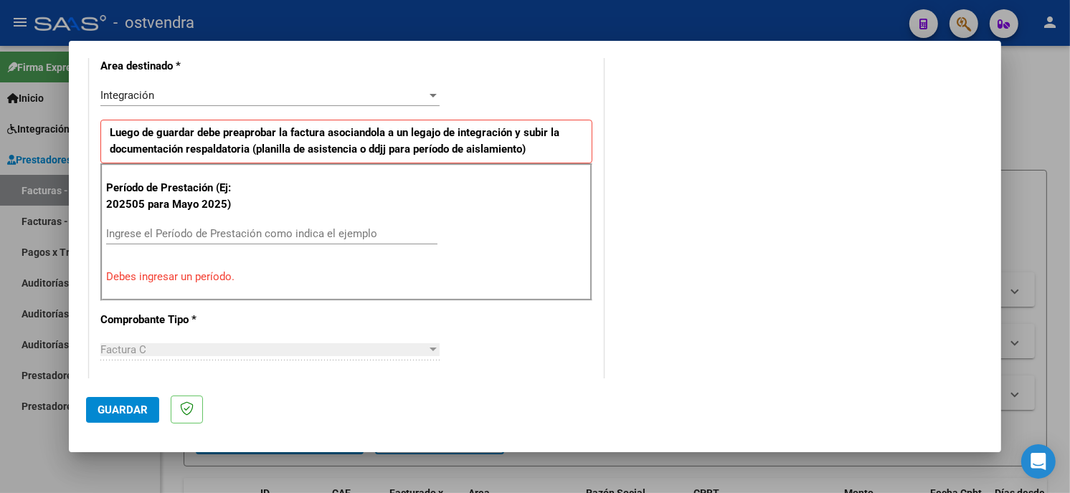
click at [300, 227] on input "Ingrese el Período de Prestación como indica el ejemplo" at bounding box center [271, 233] width 331 height 13
type input "2"
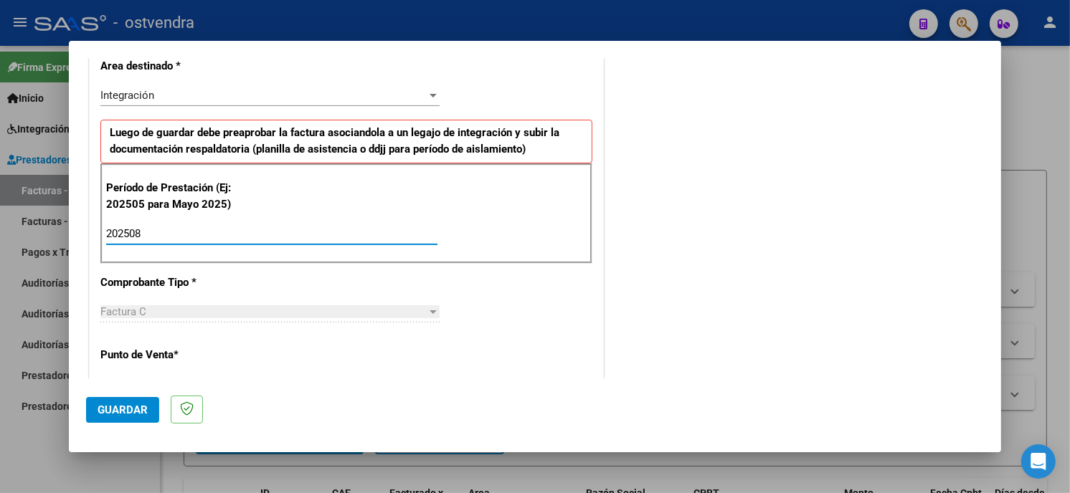
type input "202508"
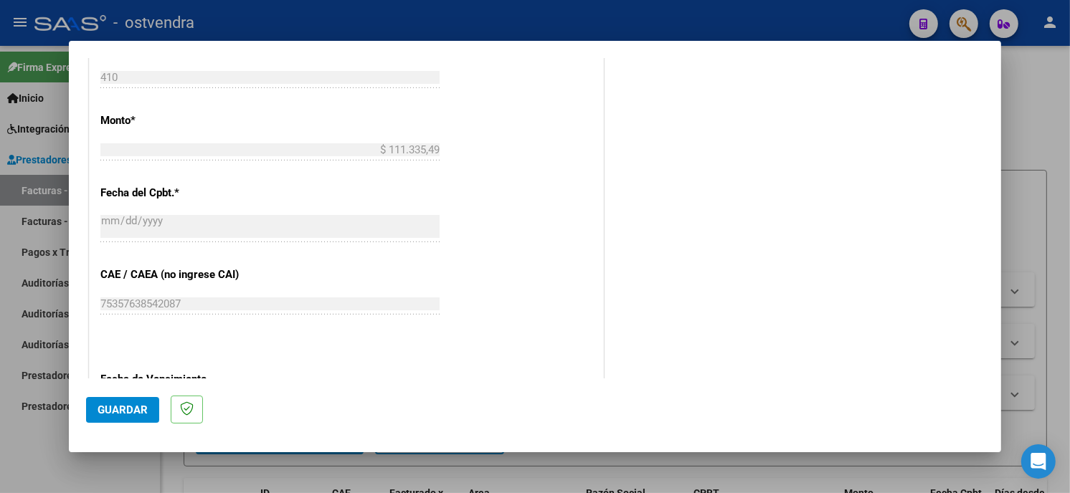
scroll to position [736, 0]
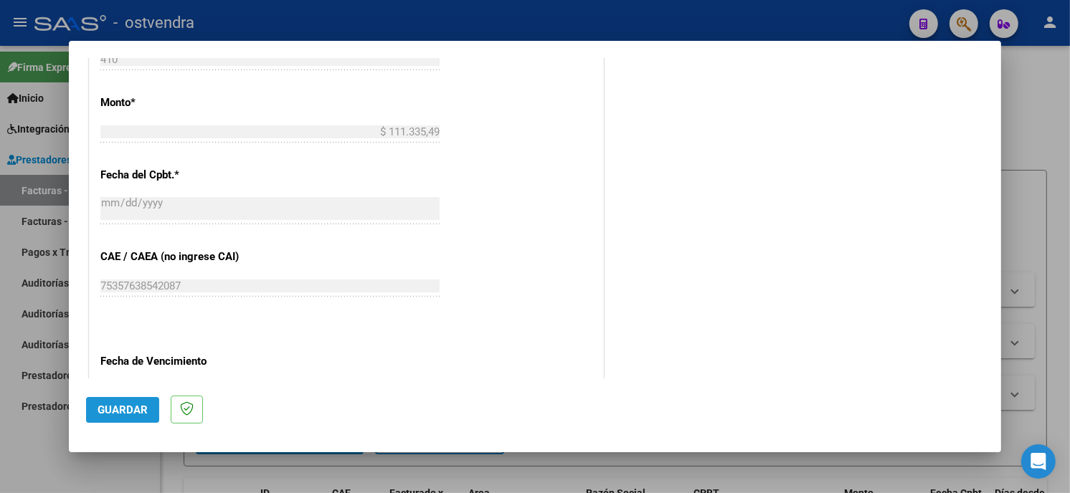
click at [123, 404] on span "Guardar" at bounding box center [123, 410] width 50 height 13
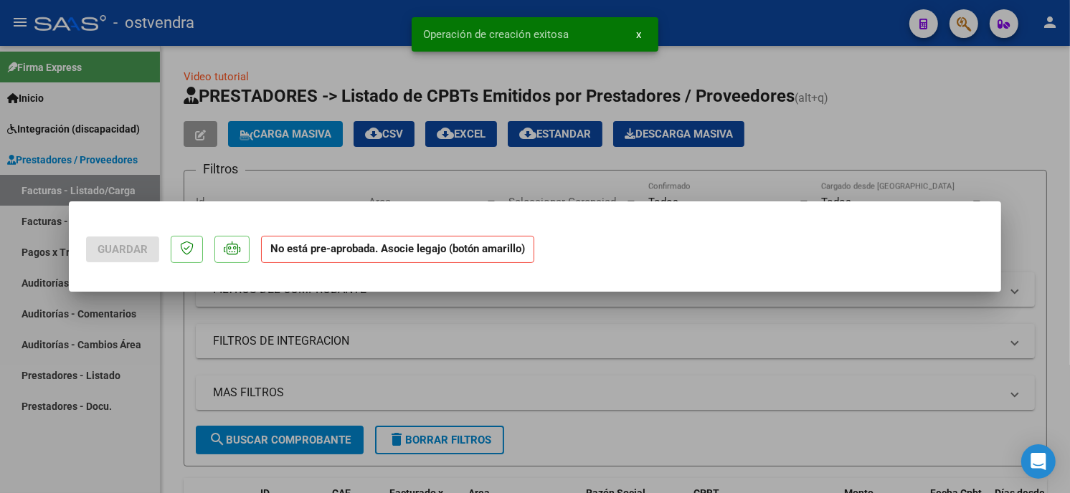
scroll to position [0, 0]
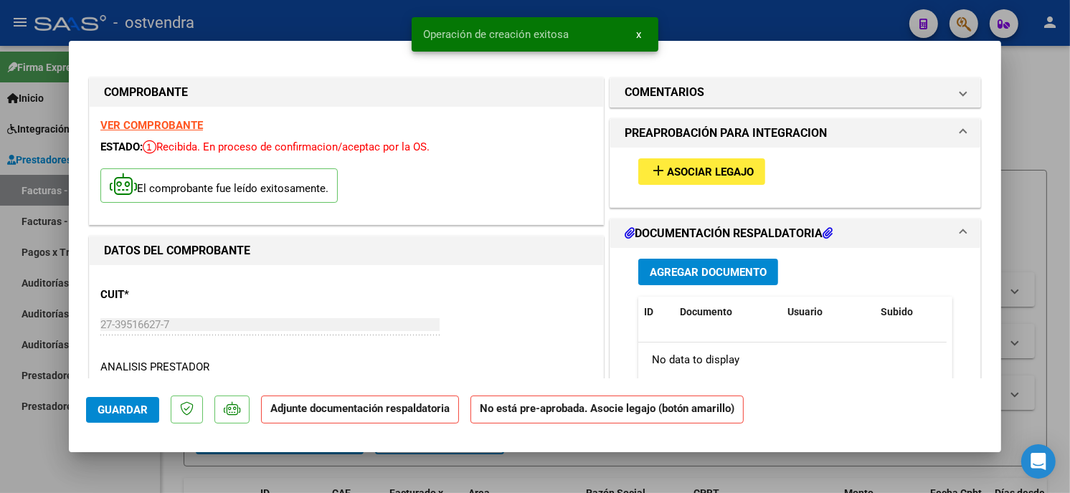
click at [680, 174] on span "Asociar Legajo" at bounding box center [710, 172] width 87 height 13
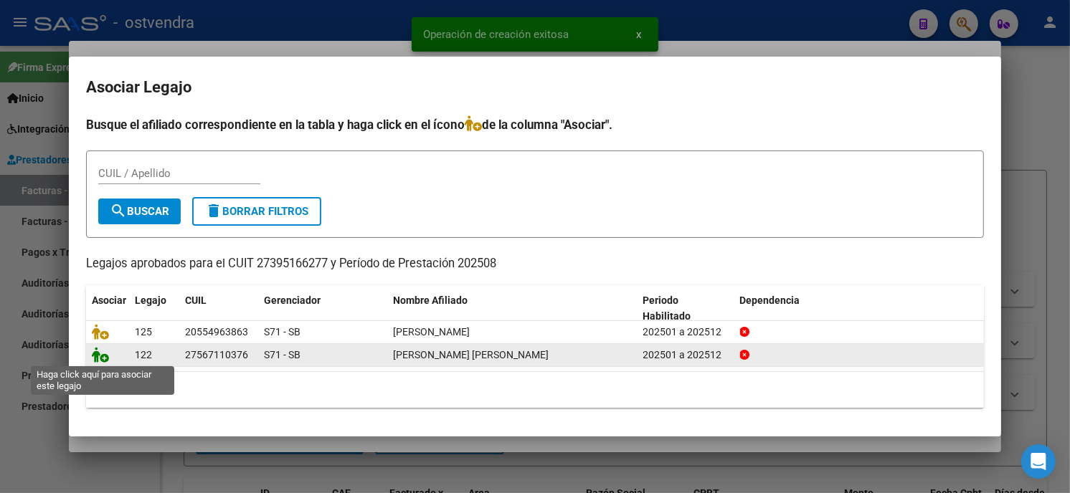
click at [103, 359] on icon at bounding box center [100, 355] width 17 height 16
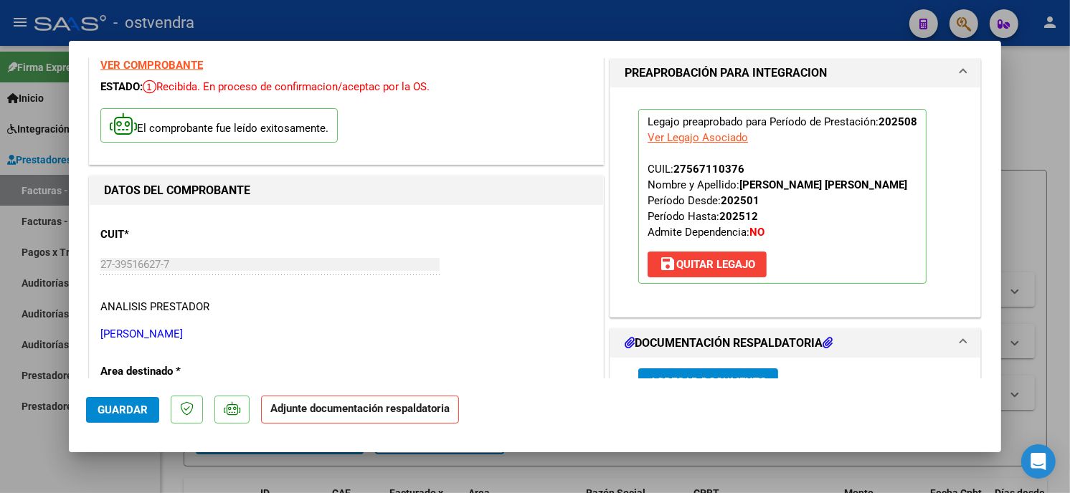
scroll to position [239, 0]
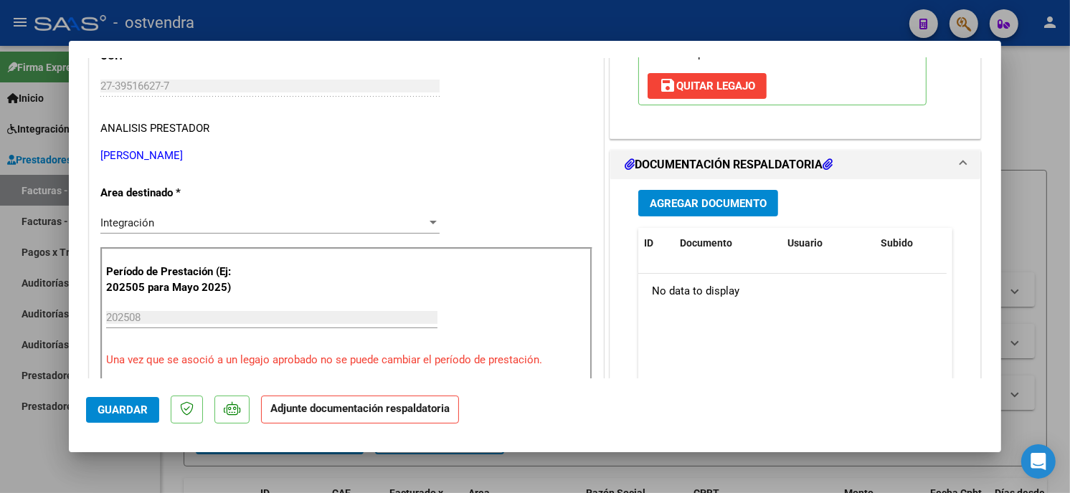
click at [750, 203] on span "Agregar Documento" at bounding box center [708, 203] width 117 height 13
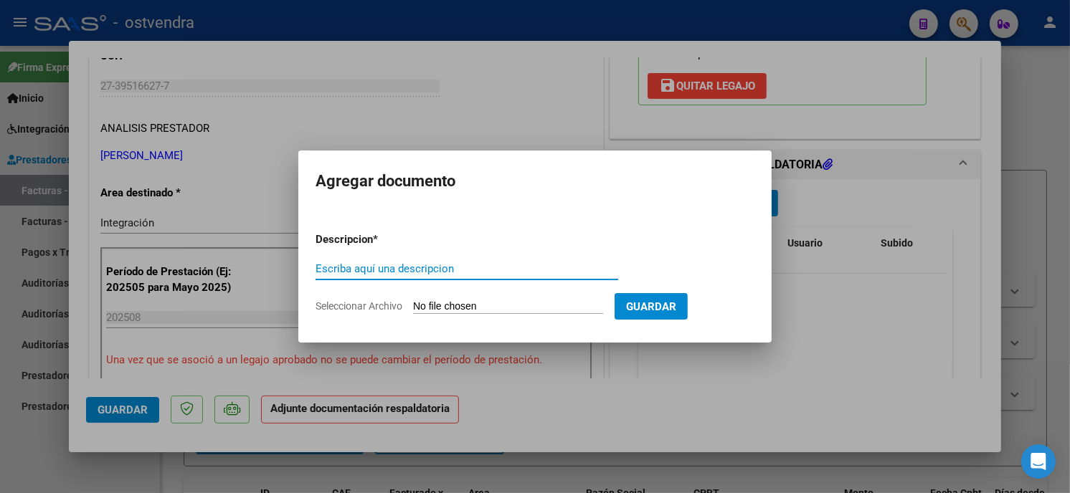
click at [440, 303] on input "Seleccionar Archivo" at bounding box center [508, 307] width 190 height 14
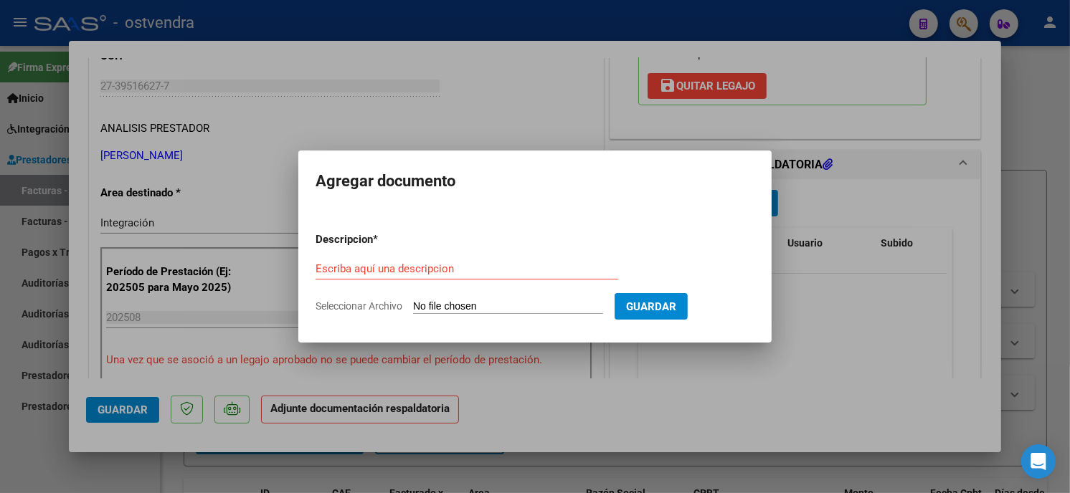
click at [519, 308] on input "Seleccionar Archivo" at bounding box center [508, 307] width 190 height 14
type input "C:\fakepath\PUGENTE C-1-410.pdf"
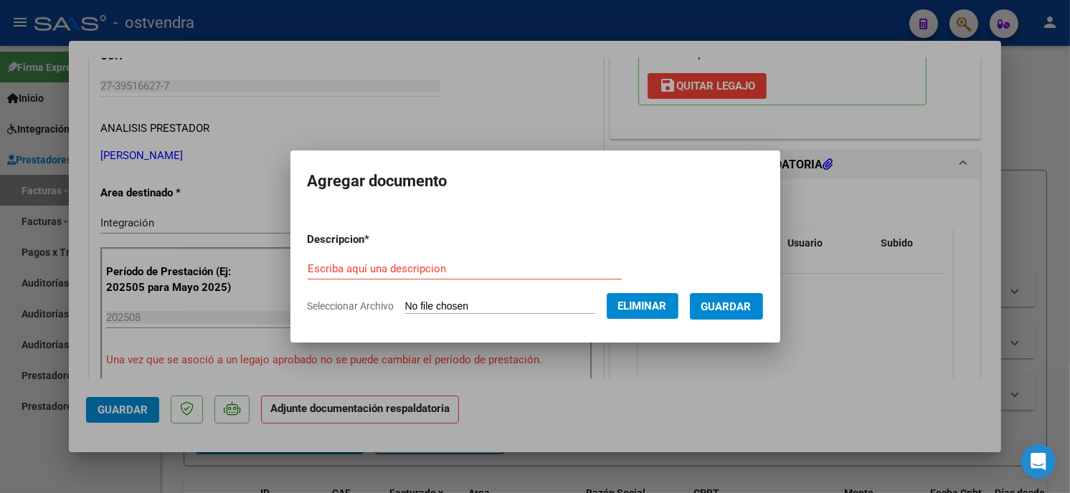
click at [460, 270] on input "Escriba aquí una descripcion" at bounding box center [465, 268] width 314 height 13
click at [660, 277] on form "Descripcion * Escriba aquí una descripcion Seleccionar Archivo Eliminar Guardar" at bounding box center [535, 273] width 455 height 105
click at [642, 313] on button "Eliminar" at bounding box center [643, 306] width 72 height 26
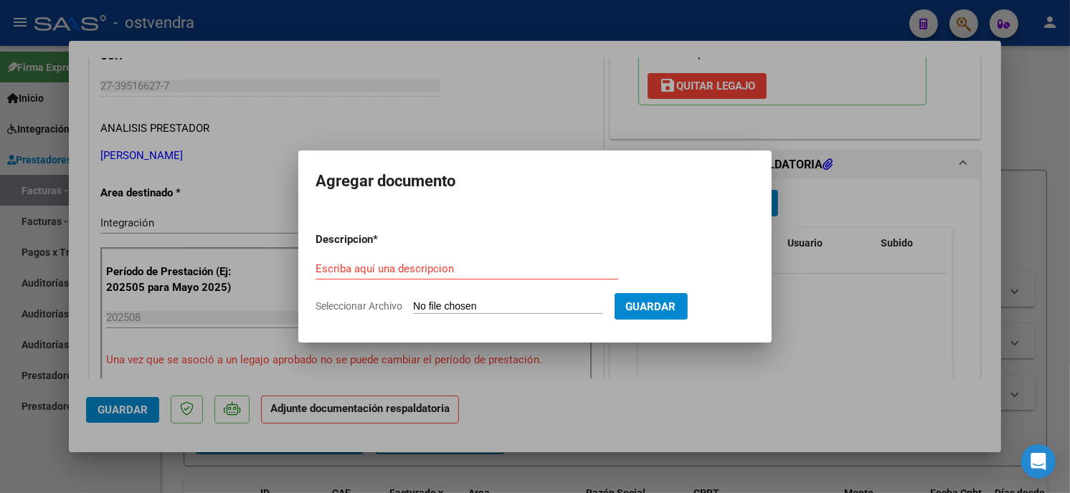
click at [504, 301] on input "Seleccionar Archivo" at bounding box center [508, 307] width 190 height 14
type input "C:\fakepath\ASISTENCIA C-1-410.pdf"
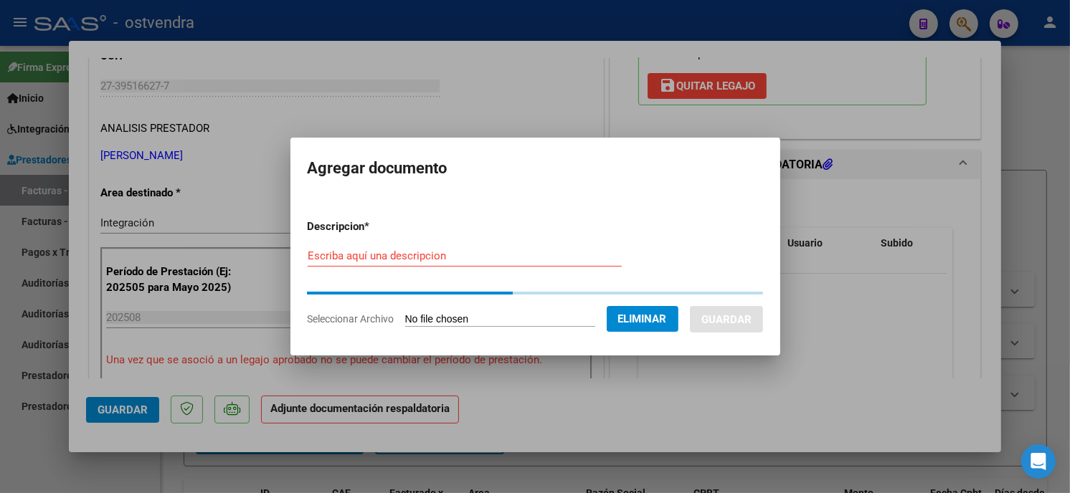
click at [375, 252] on input "Escriba aquí una descripcion" at bounding box center [465, 256] width 314 height 13
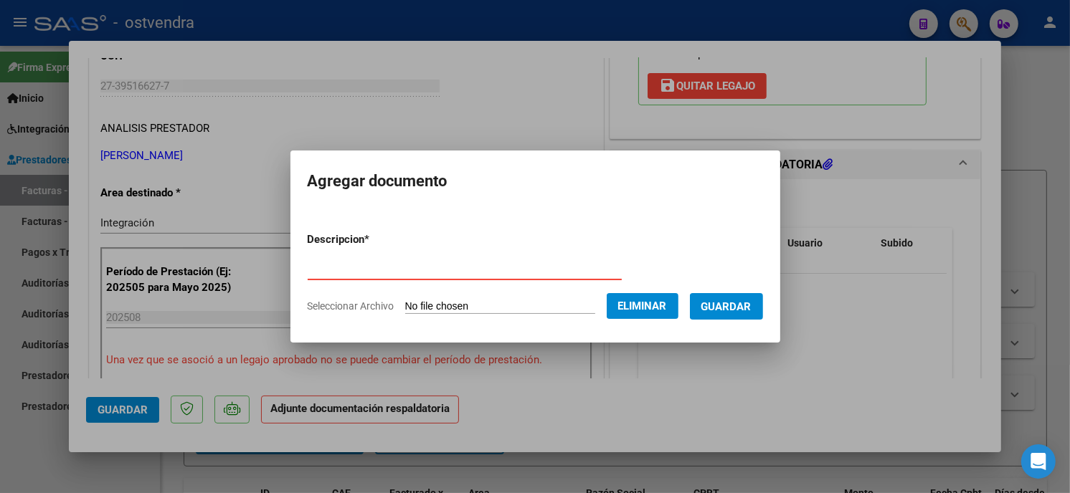
type input "PLANILLA DE ASISTENCIA"
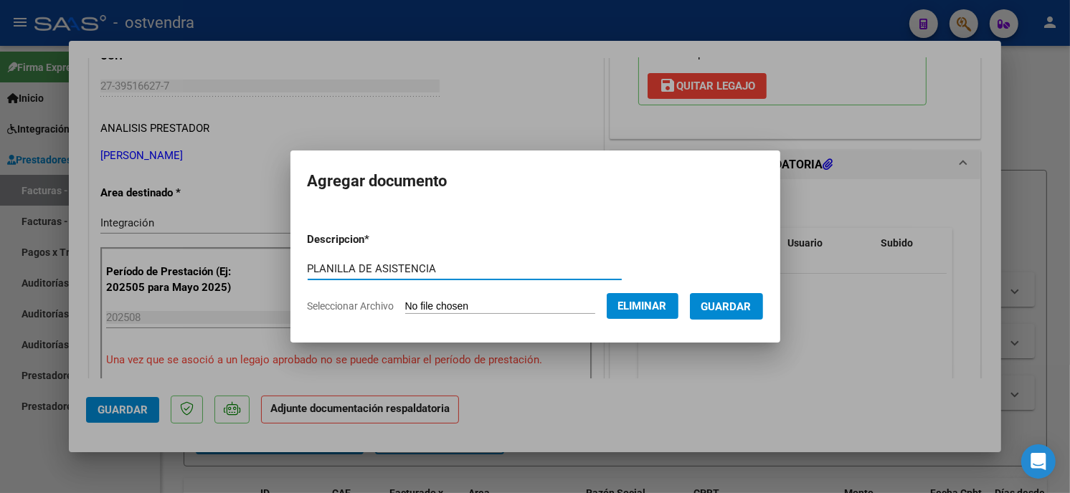
click at [736, 316] on button "Guardar" at bounding box center [726, 306] width 73 height 27
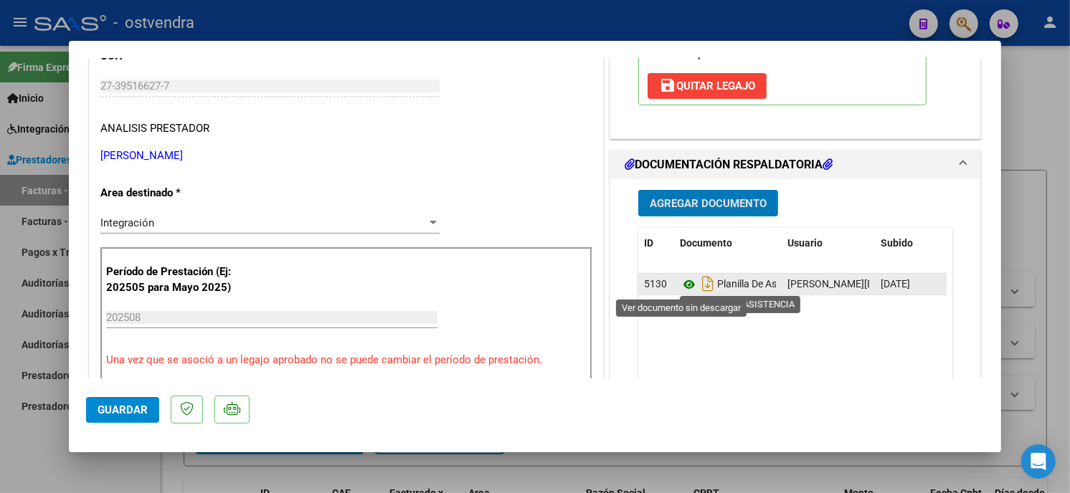
click at [683, 289] on icon at bounding box center [689, 284] width 19 height 17
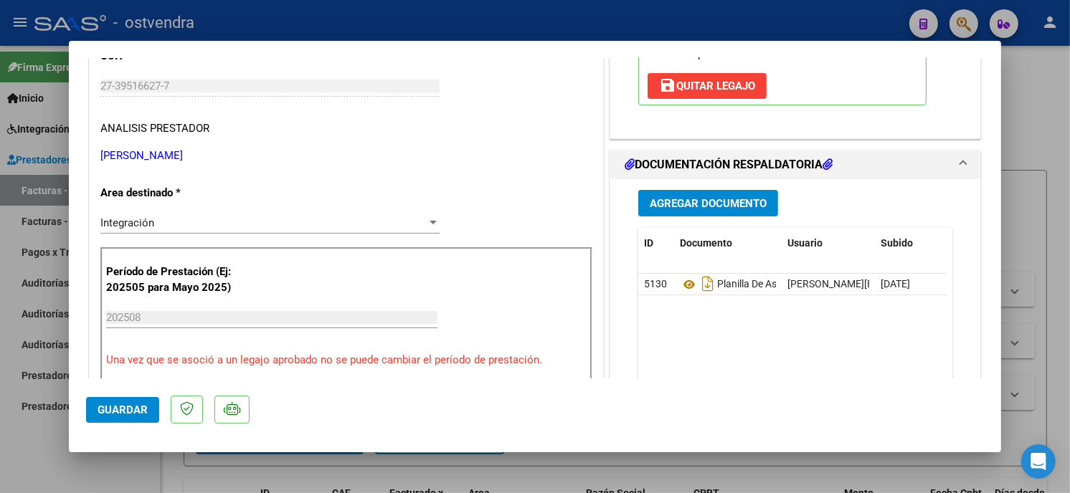
click at [132, 405] on span "Guardar" at bounding box center [123, 410] width 50 height 13
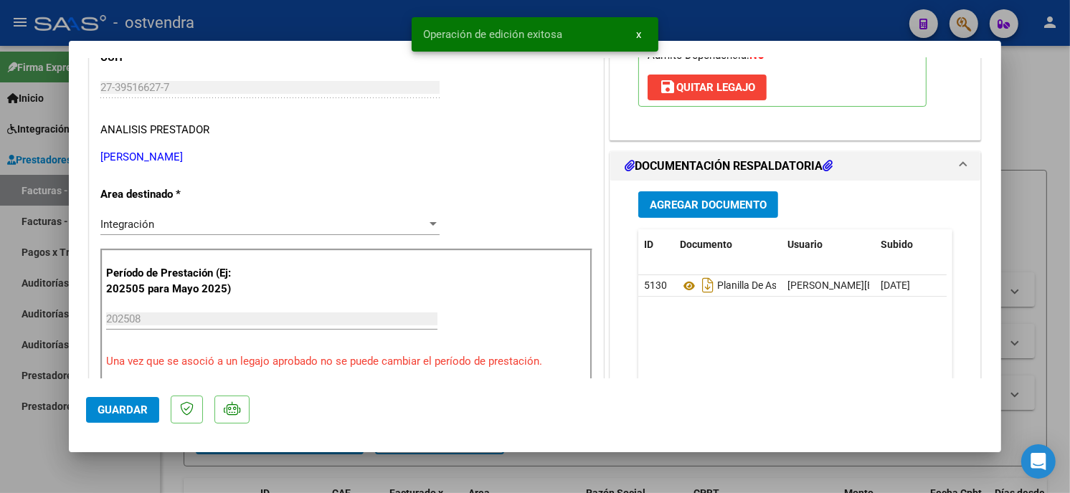
scroll to position [80, 0]
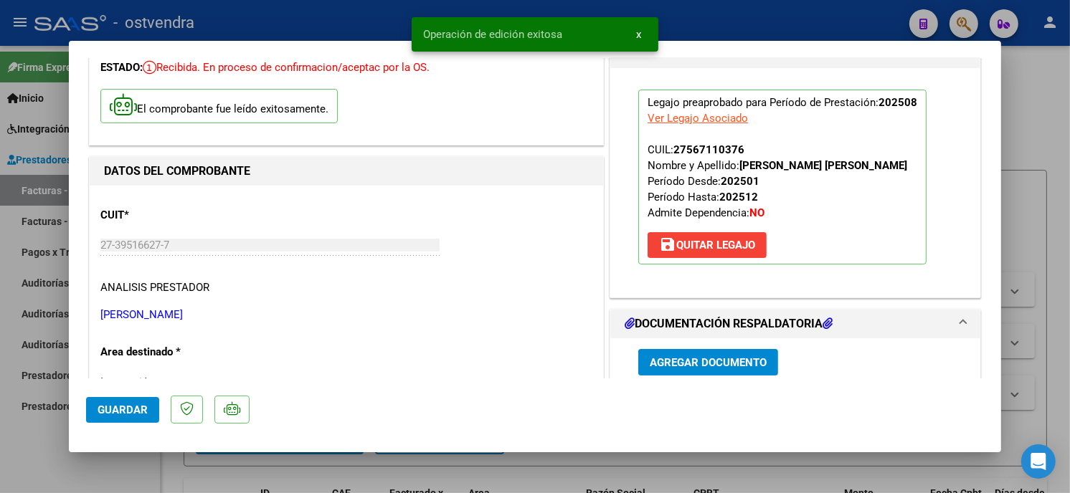
click at [306, 26] on div at bounding box center [535, 246] width 1070 height 493
type input "$ 0,00"
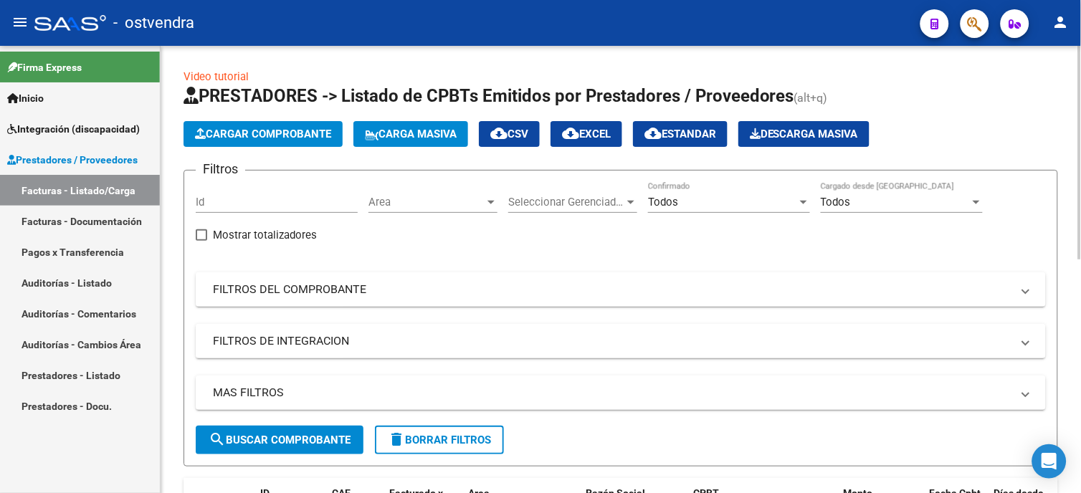
click at [282, 138] on span "Cargar Comprobante" at bounding box center [263, 134] width 136 height 13
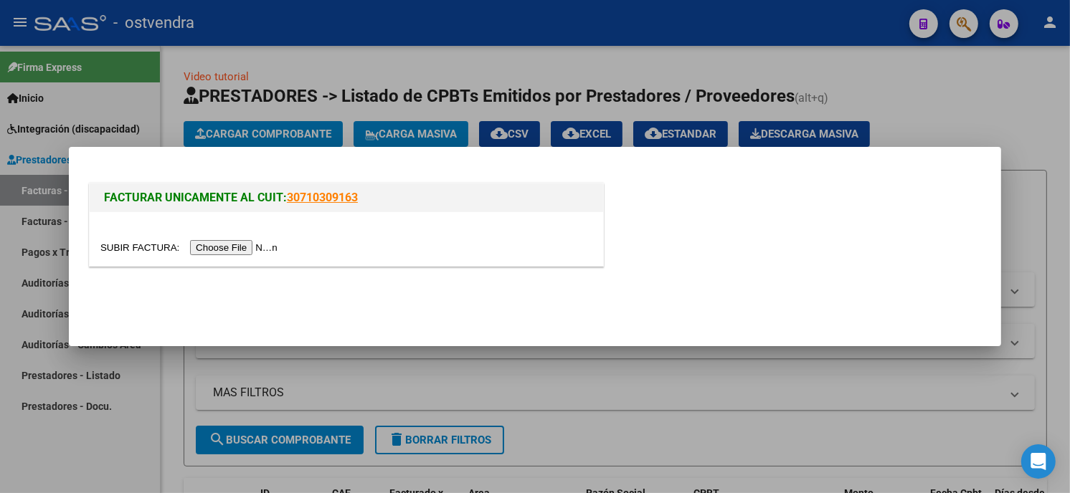
click at [245, 247] on input "file" at bounding box center [190, 247] width 181 height 15
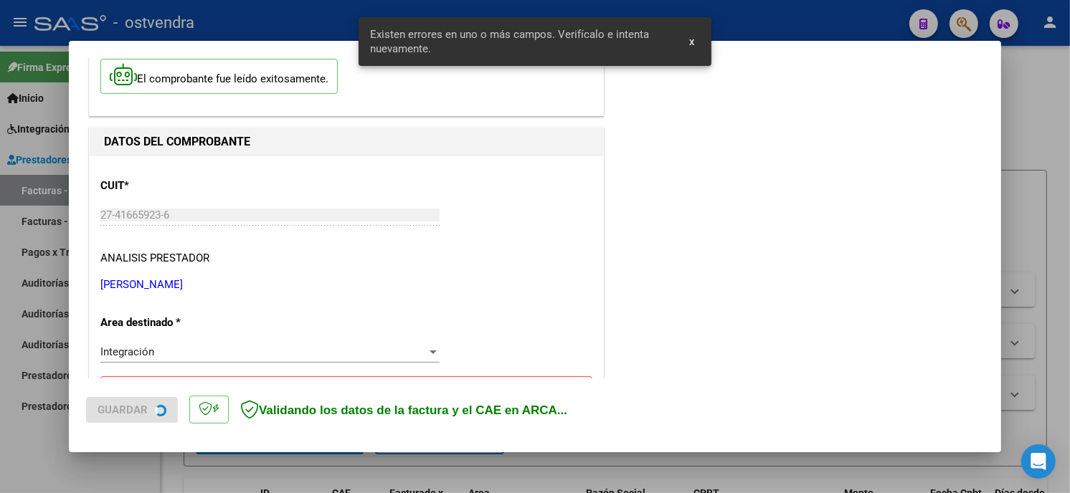
scroll to position [338, 0]
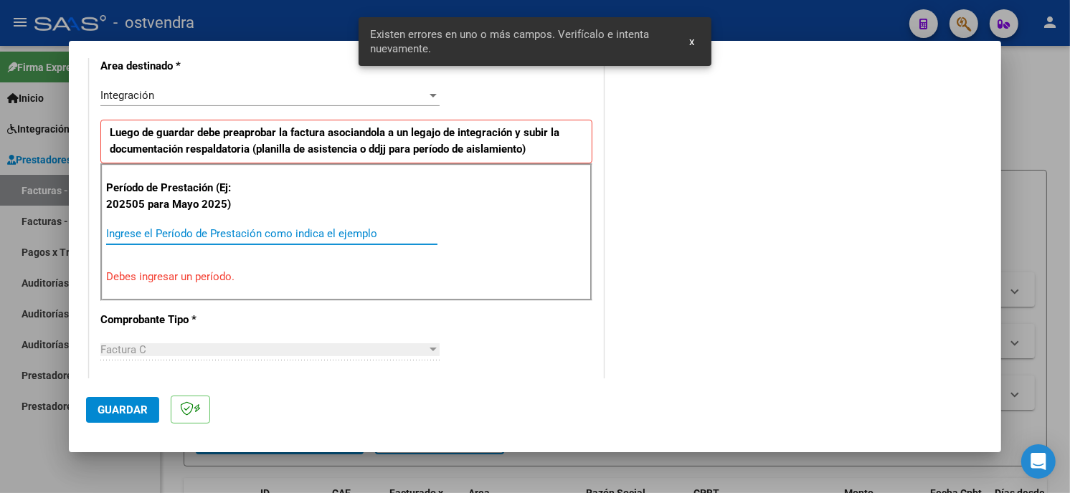
click at [228, 237] on input "Ingrese el Período de Prestación como indica el ejemplo" at bounding box center [271, 233] width 331 height 13
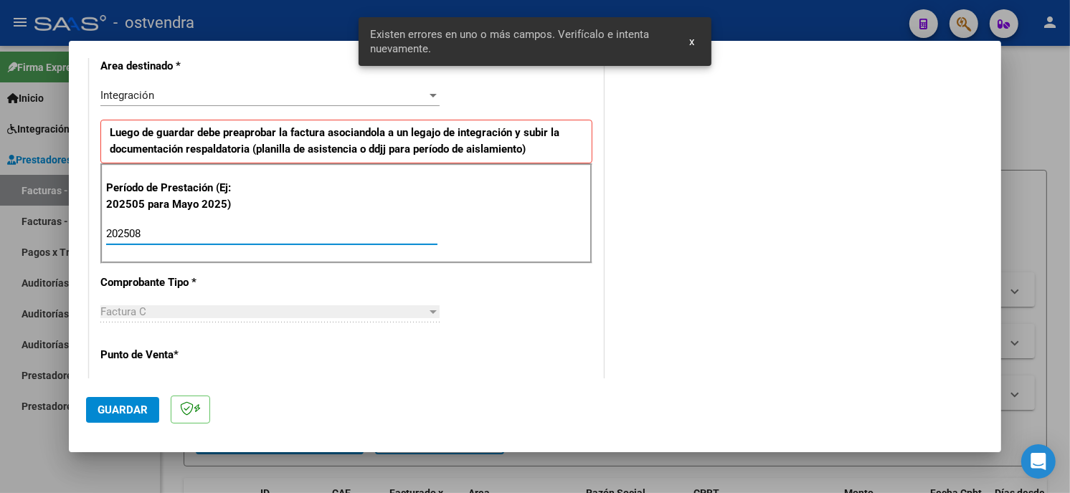
type input "202508"
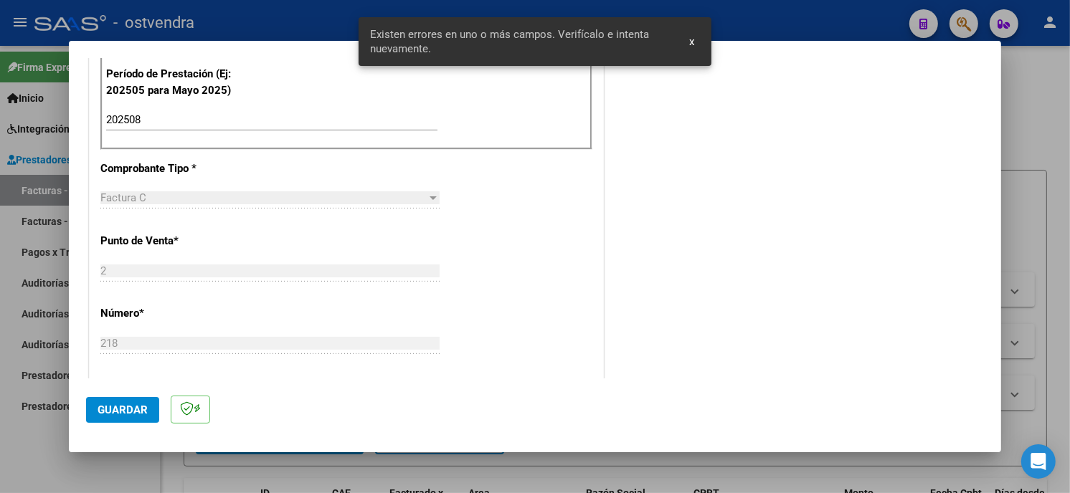
scroll to position [498, 0]
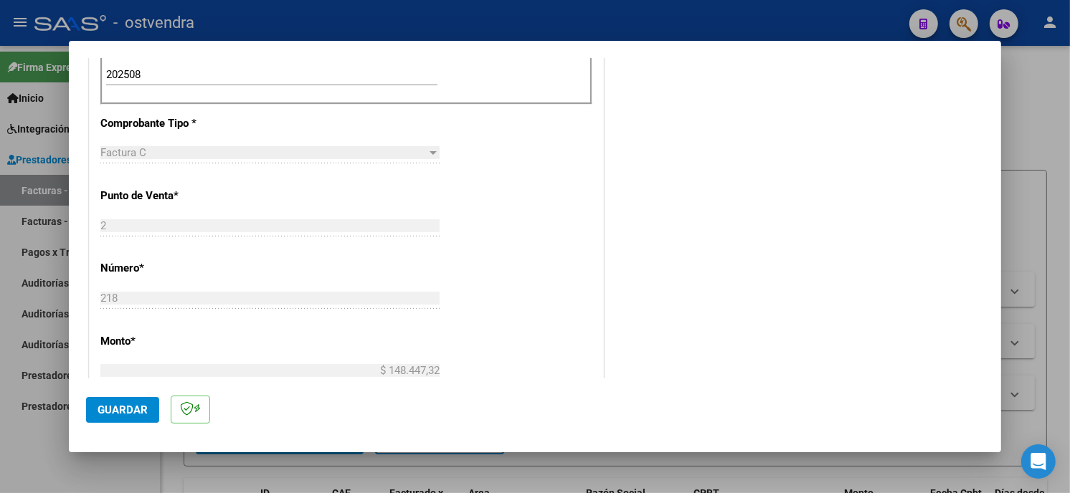
click at [132, 412] on span "Guardar" at bounding box center [123, 410] width 50 height 13
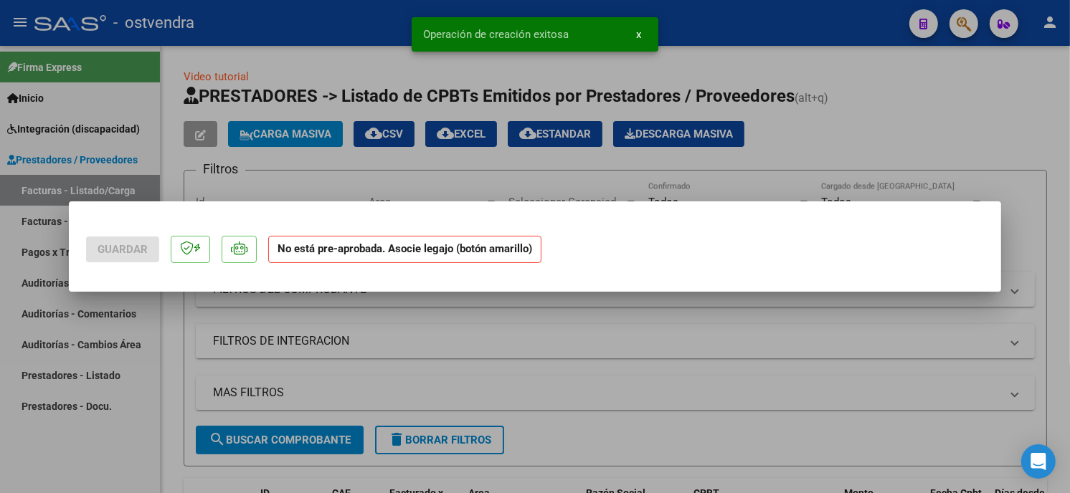
scroll to position [0, 0]
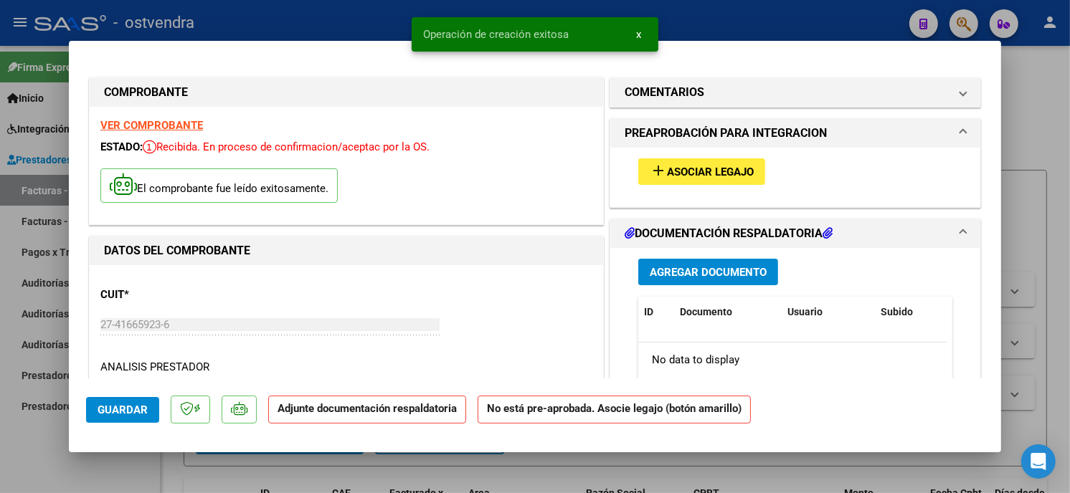
click at [717, 175] on span "Asociar Legajo" at bounding box center [710, 172] width 87 height 13
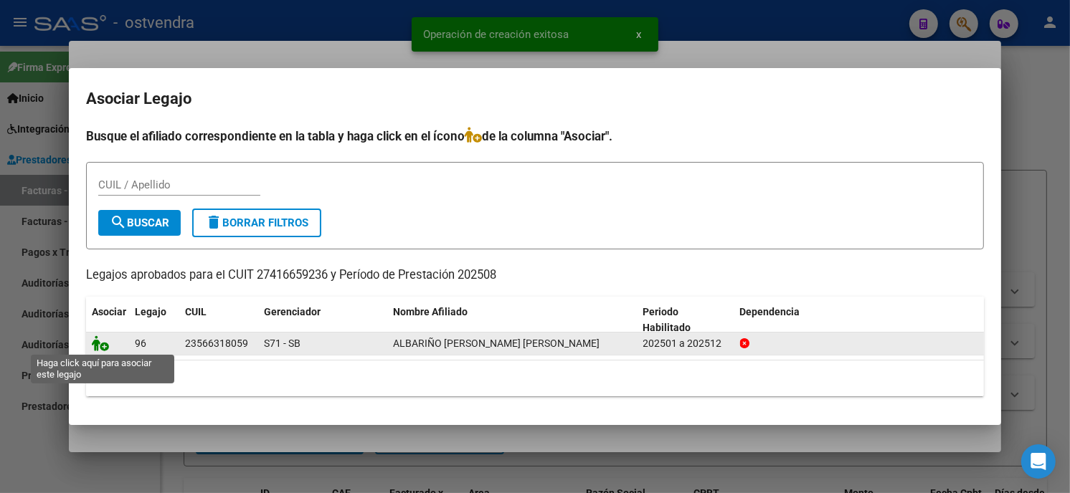
click at [98, 346] on icon at bounding box center [100, 344] width 17 height 16
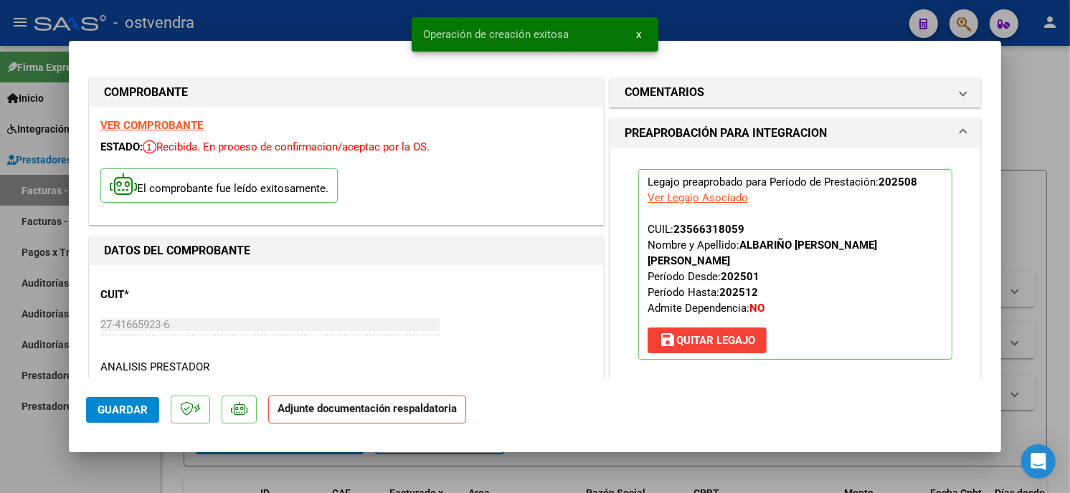
scroll to position [159, 0]
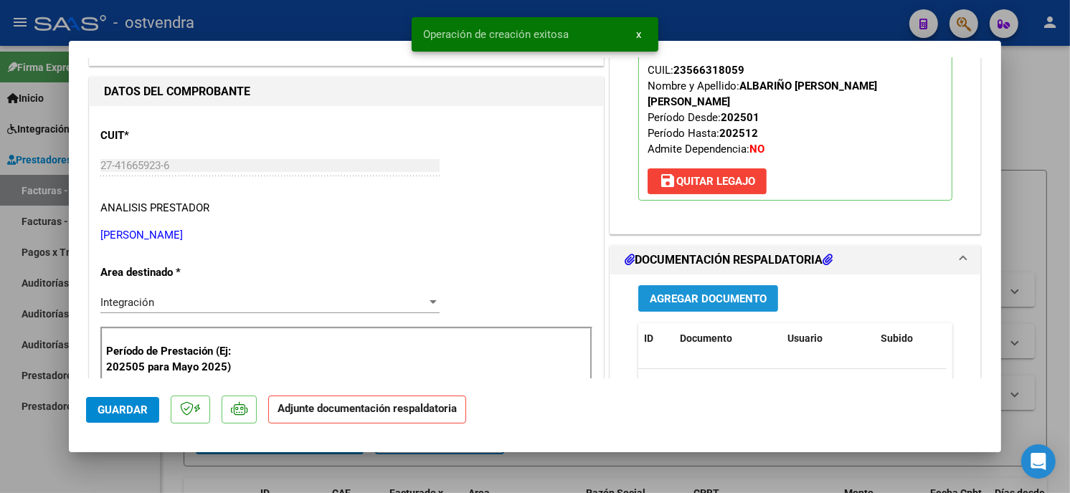
click at [655, 293] on span "Agregar Documento" at bounding box center [708, 299] width 117 height 13
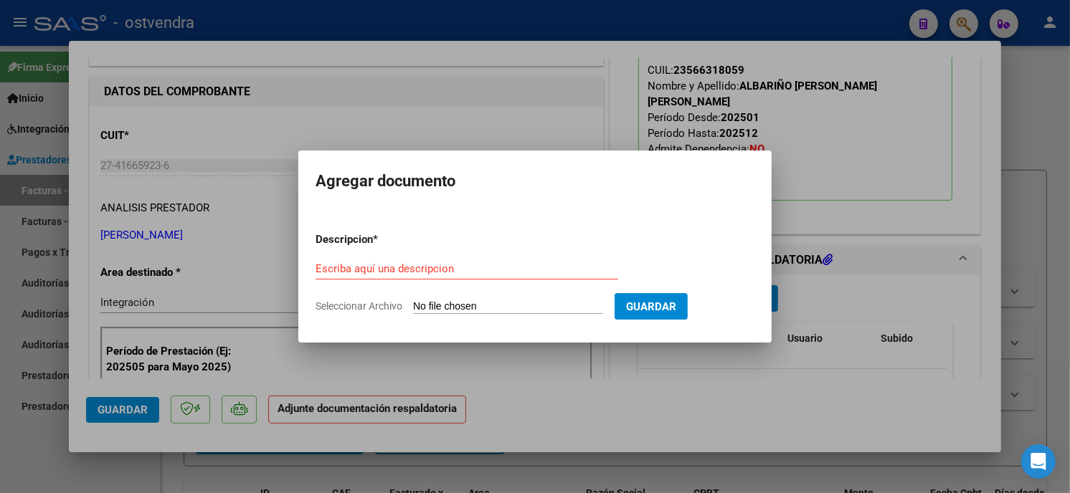
click at [469, 313] on input "Seleccionar Archivo" at bounding box center [508, 307] width 190 height 14
type input "C:\fakepath\ASISTENCIA C-2-218.pdf"
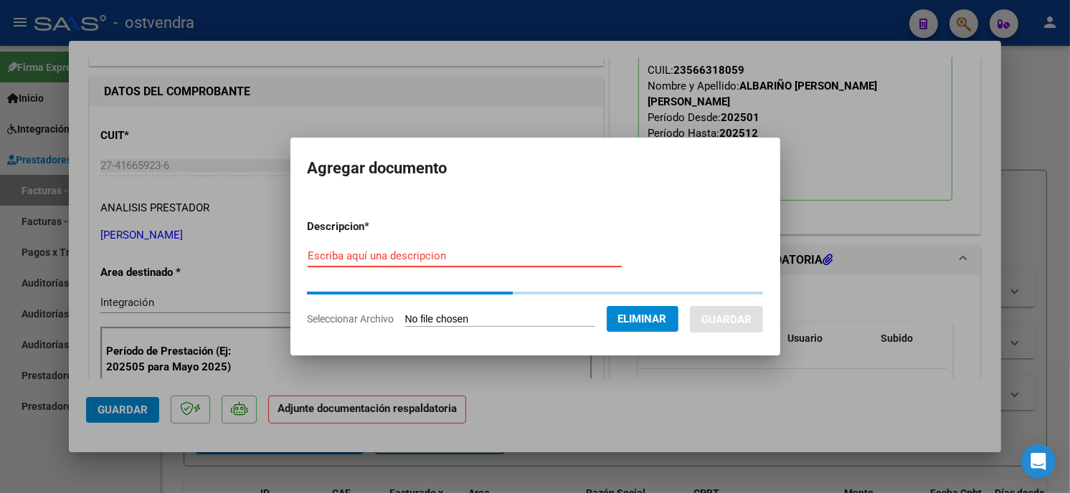
click at [427, 253] on input "Escriba aquí una descripcion" at bounding box center [465, 256] width 314 height 13
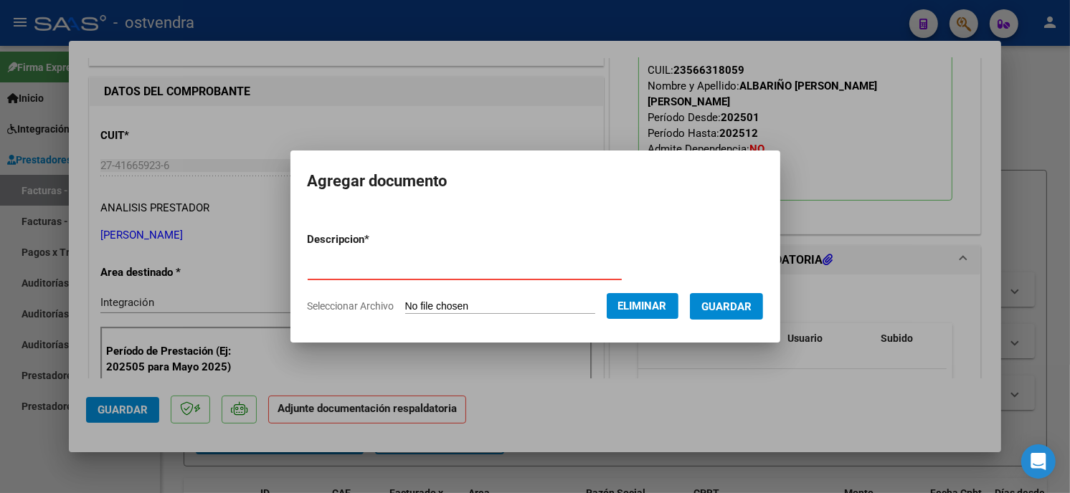
type input "PLANILLA DE ASISTENCIA"
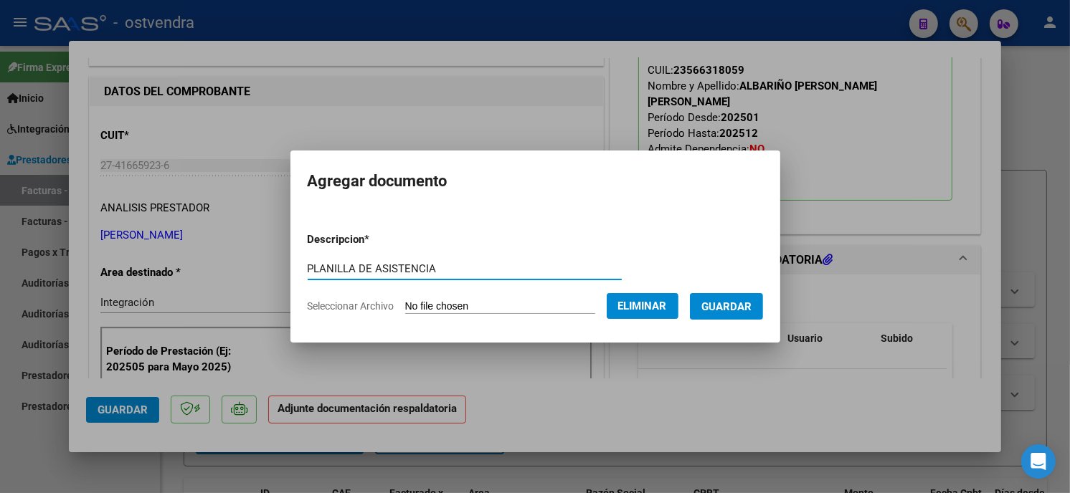
click at [746, 302] on span "Guardar" at bounding box center [726, 306] width 50 height 13
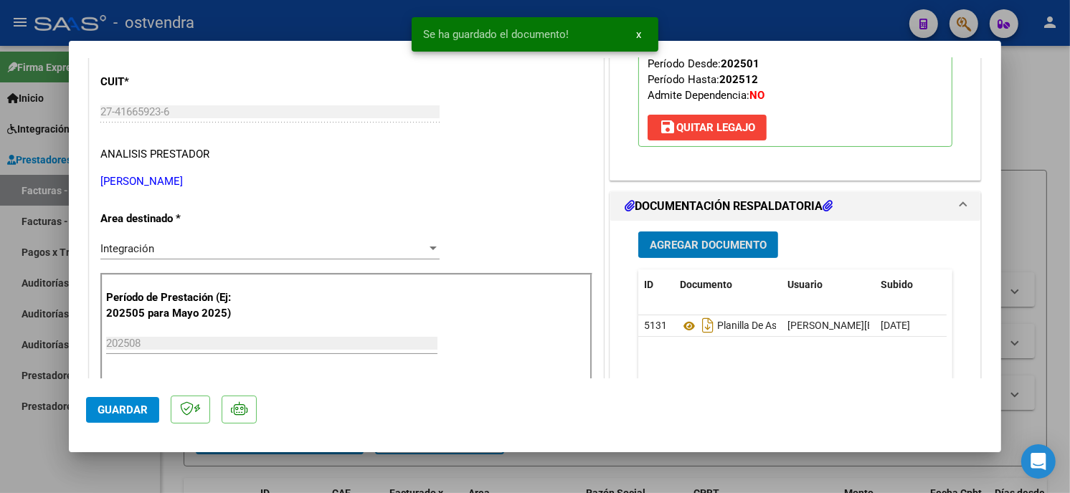
scroll to position [239, 0]
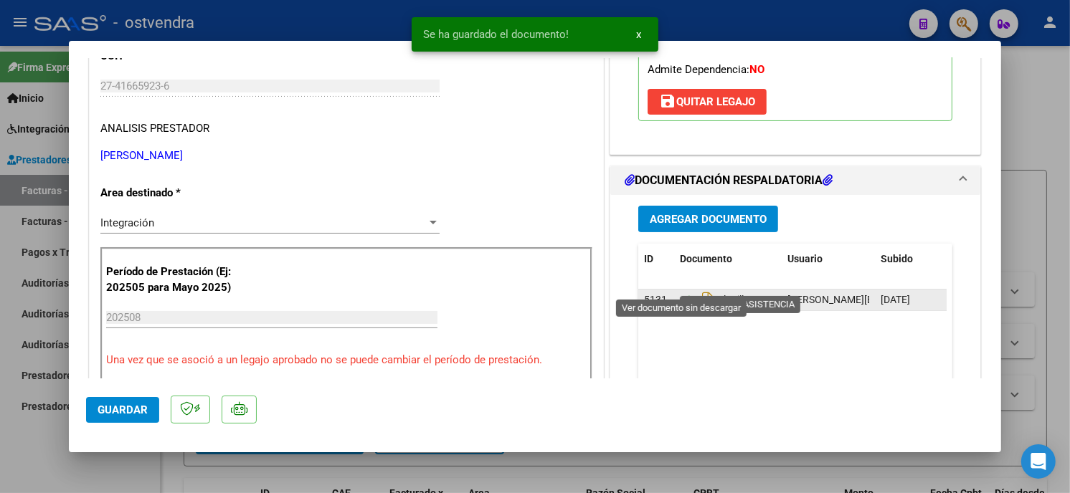
click at [682, 292] on icon at bounding box center [689, 300] width 19 height 17
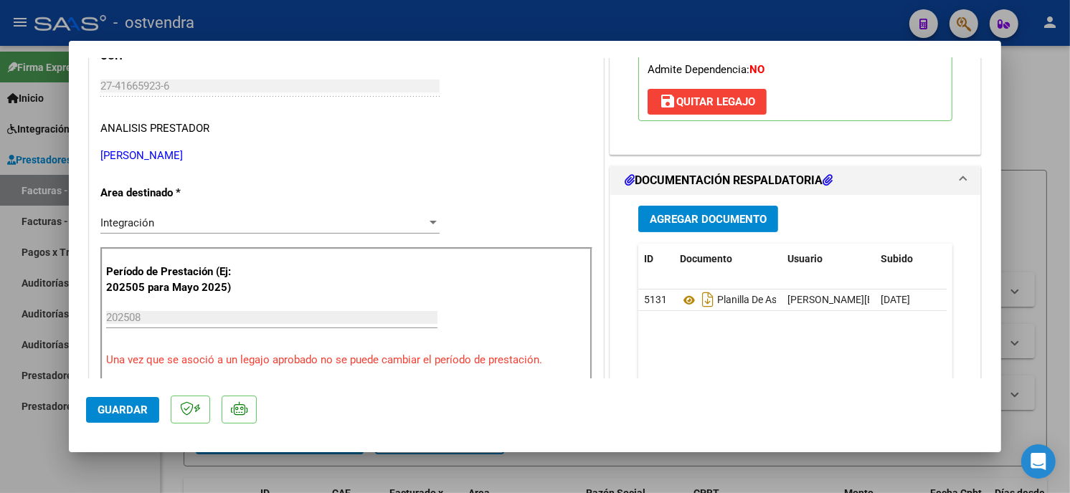
click at [126, 410] on span "Guardar" at bounding box center [123, 410] width 50 height 13
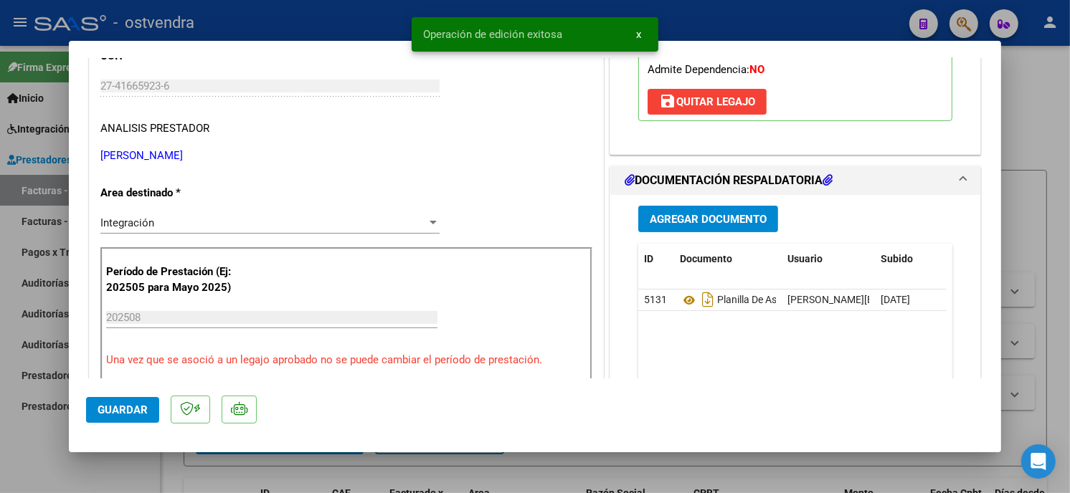
click at [298, 29] on div at bounding box center [535, 246] width 1070 height 493
type input "$ 0,00"
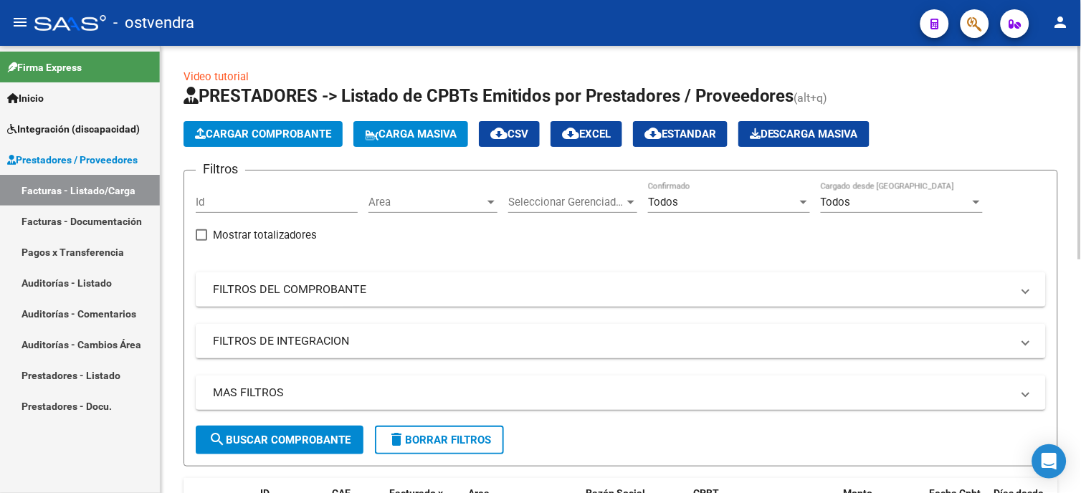
click at [309, 133] on span "Cargar Comprobante" at bounding box center [263, 134] width 136 height 13
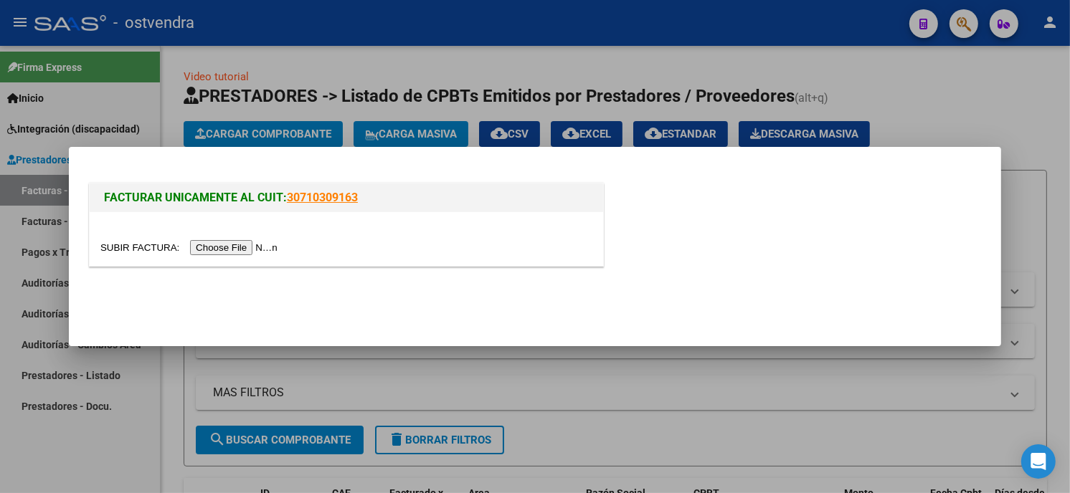
click at [244, 249] on input "file" at bounding box center [190, 247] width 181 height 15
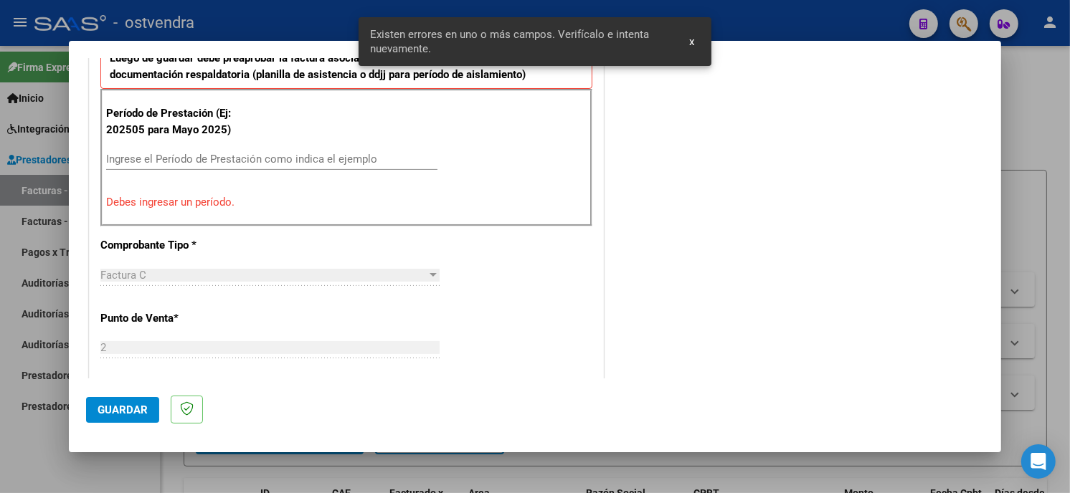
scroll to position [414, 0]
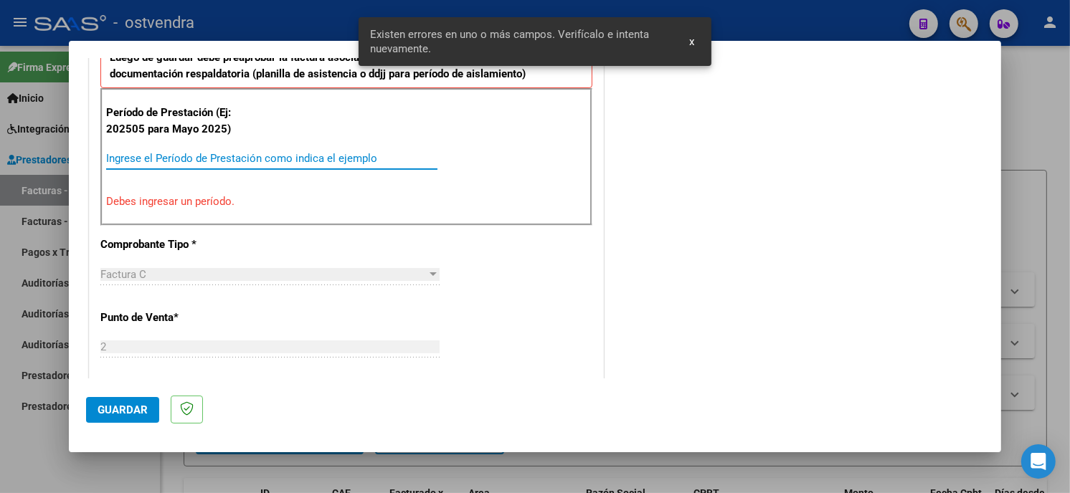
click at [260, 154] on input "Ingrese el Período de Prestación como indica el ejemplo" at bounding box center [271, 158] width 331 height 13
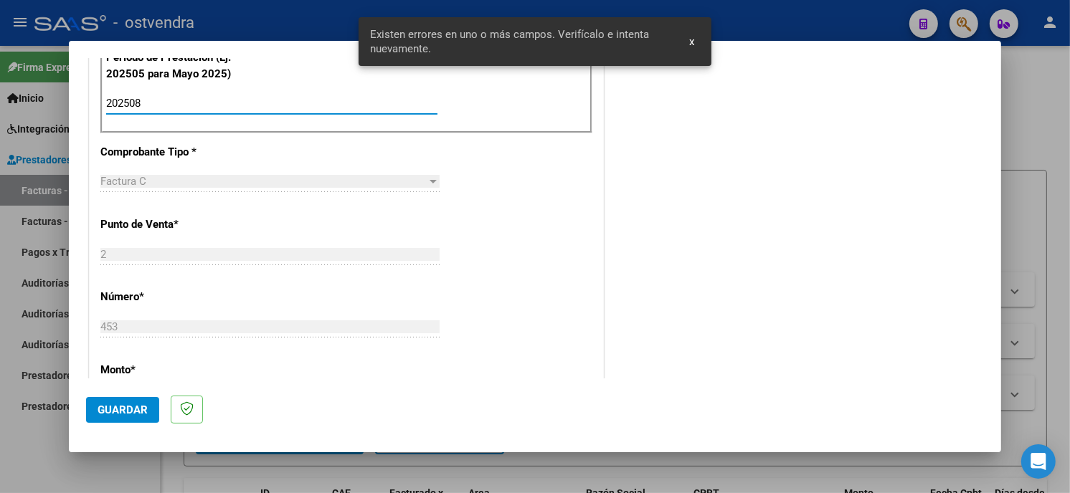
scroll to position [493, 0]
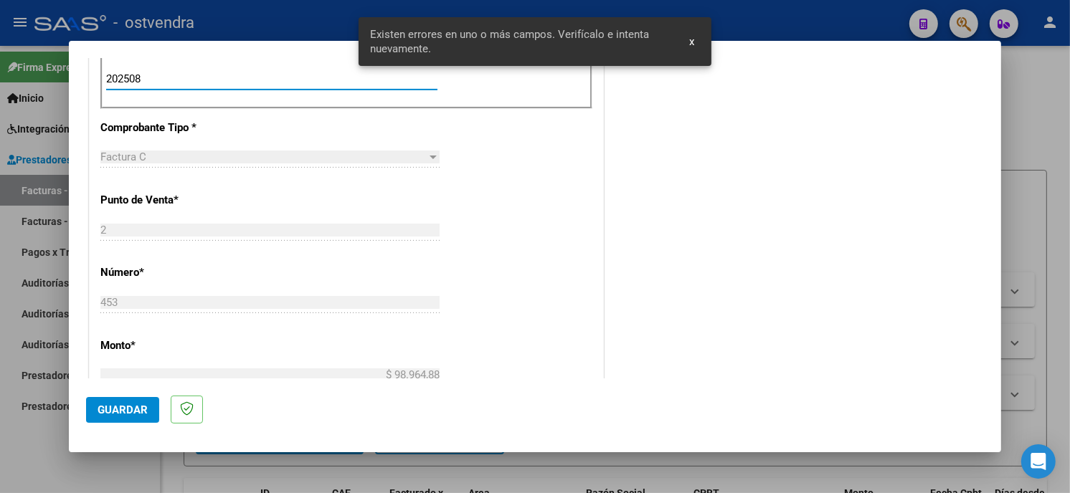
type input "202508"
click at [120, 409] on span "Guardar" at bounding box center [123, 410] width 50 height 13
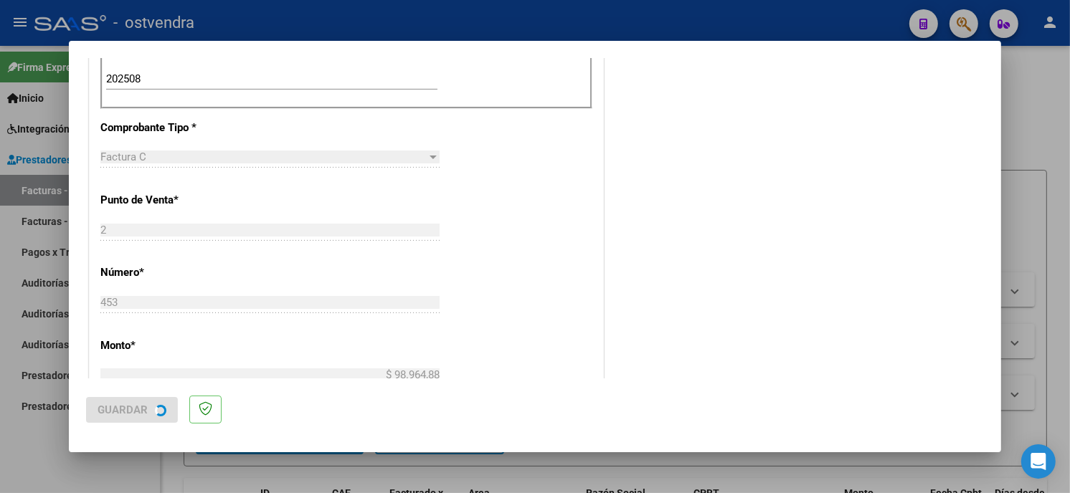
scroll to position [0, 0]
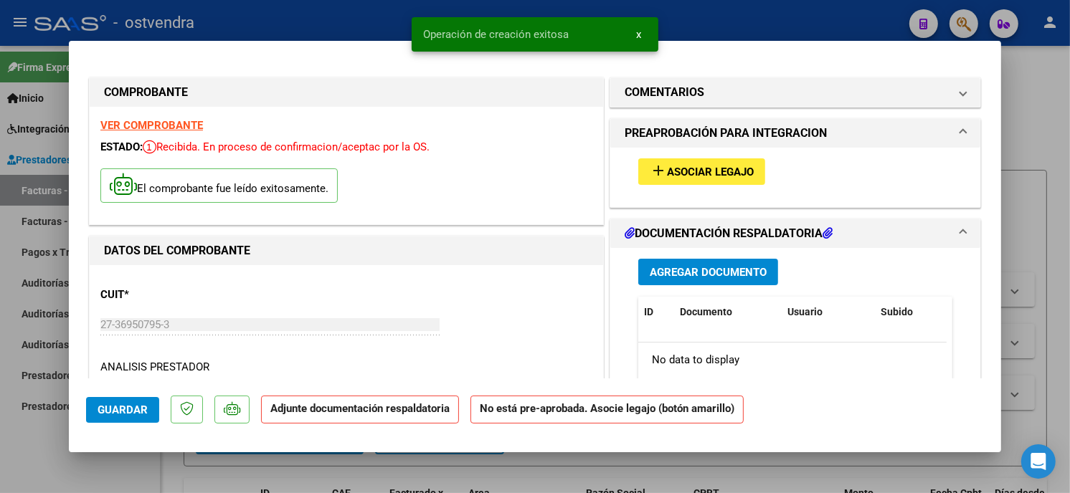
click at [744, 174] on span "Asociar Legajo" at bounding box center [710, 172] width 87 height 13
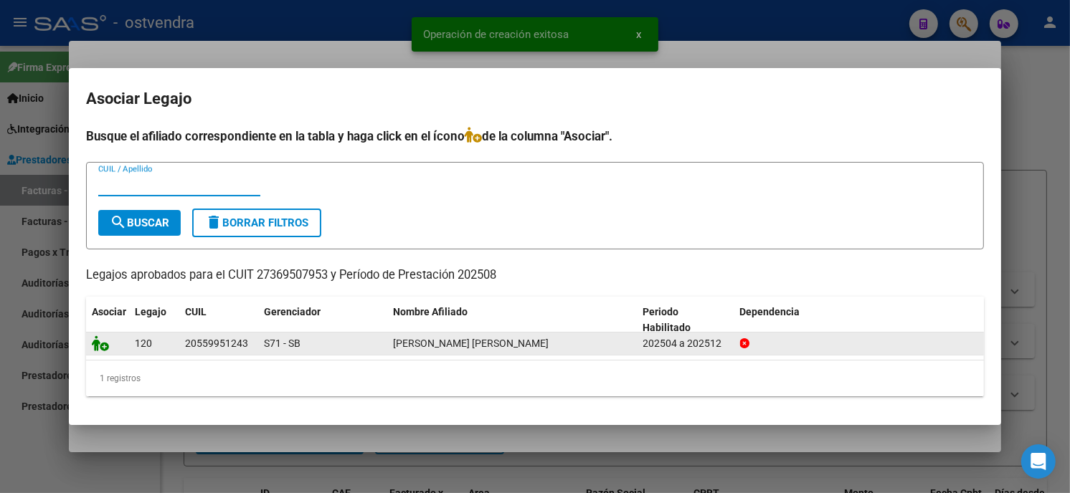
click at [96, 345] on icon at bounding box center [100, 344] width 17 height 16
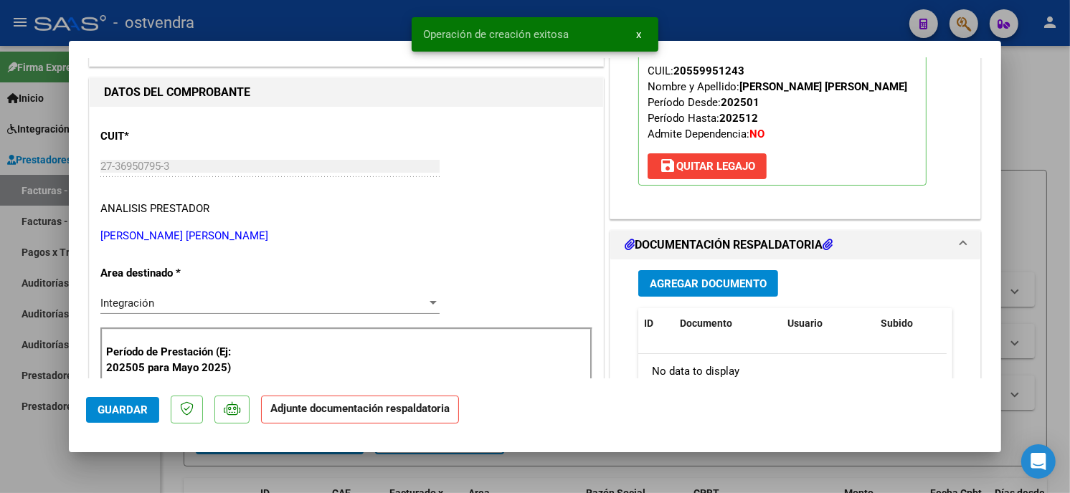
scroll to position [159, 0]
click at [711, 289] on button "Agregar Documento" at bounding box center [708, 283] width 140 height 27
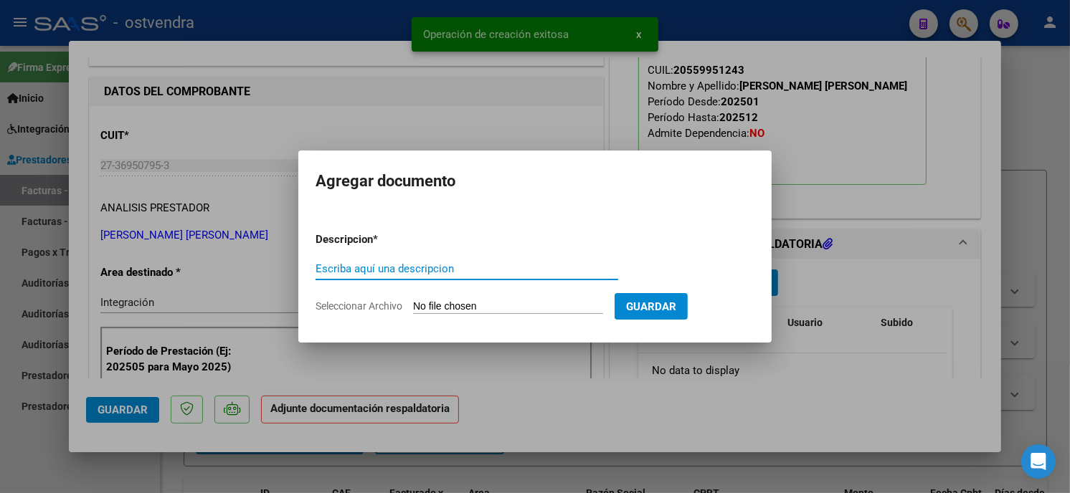
click at [504, 305] on input "Seleccionar Archivo" at bounding box center [508, 307] width 190 height 14
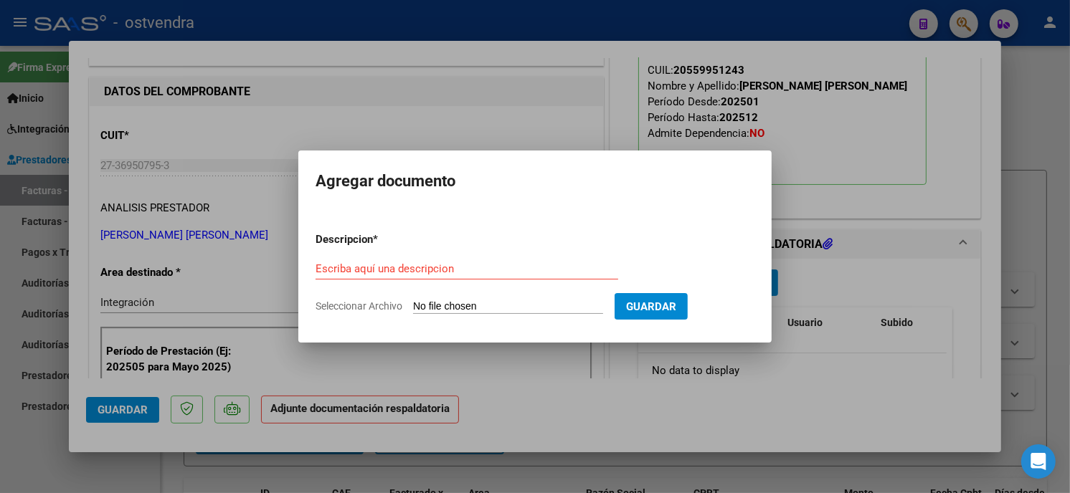
type input "C:\fakepath\ASISTENCIA C-2-453.pdf"
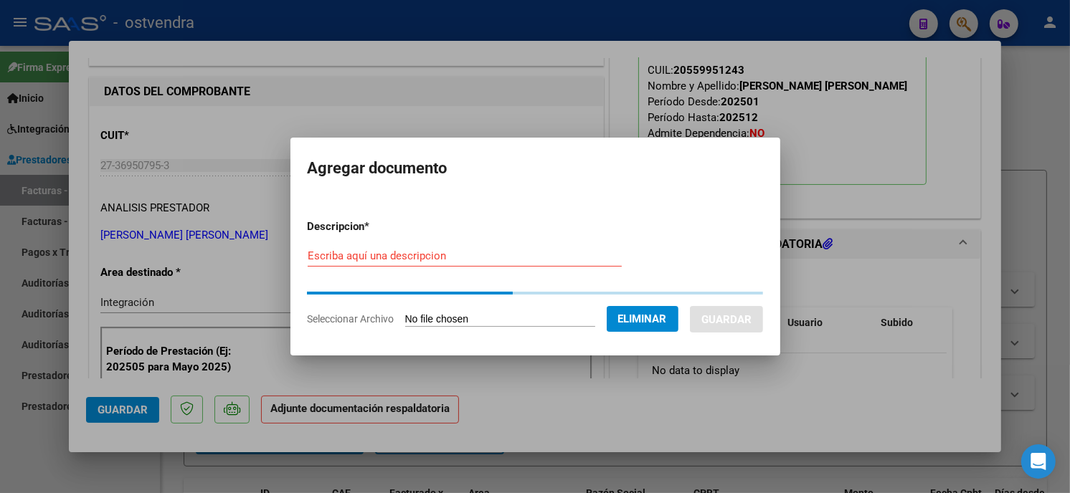
click at [465, 260] on input "Escriba aquí una descripcion" at bounding box center [465, 256] width 314 height 13
type input "PLANILLA DE ASISTENCIA"
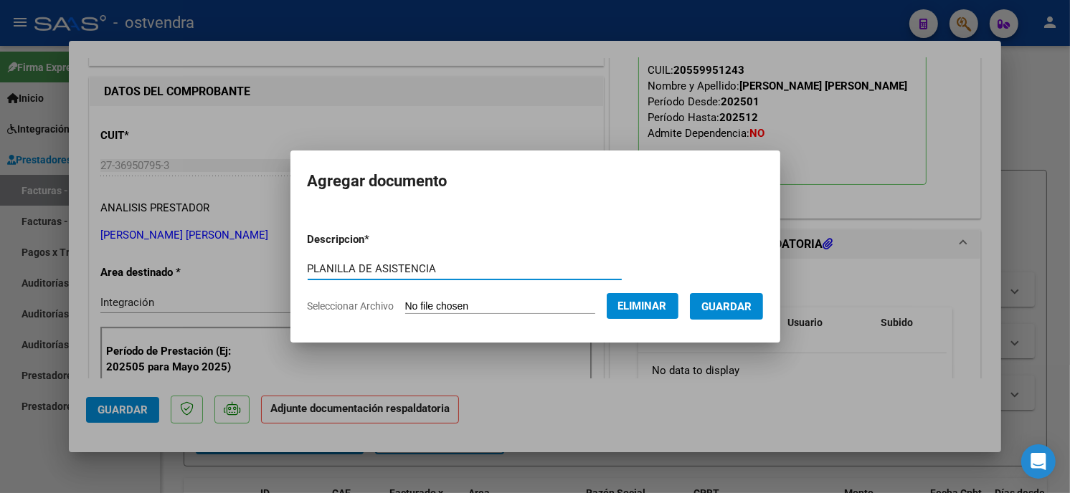
click at [722, 310] on span "Guardar" at bounding box center [726, 306] width 50 height 13
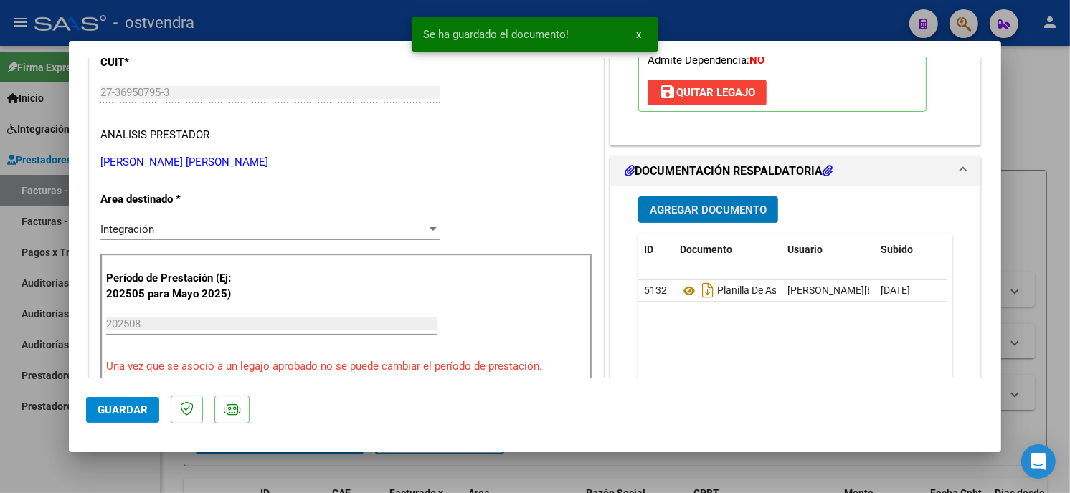
scroll to position [239, 0]
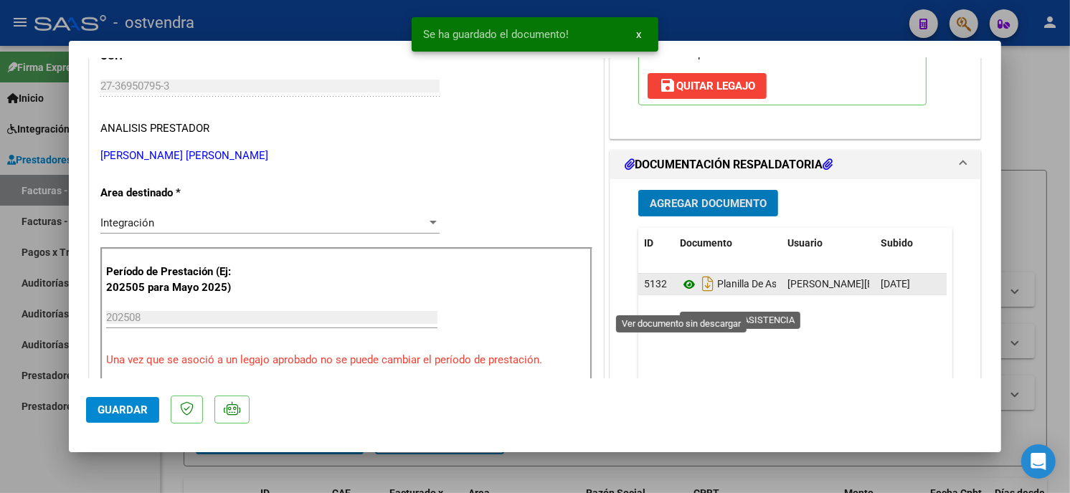
click at [686, 293] on icon at bounding box center [689, 284] width 19 height 17
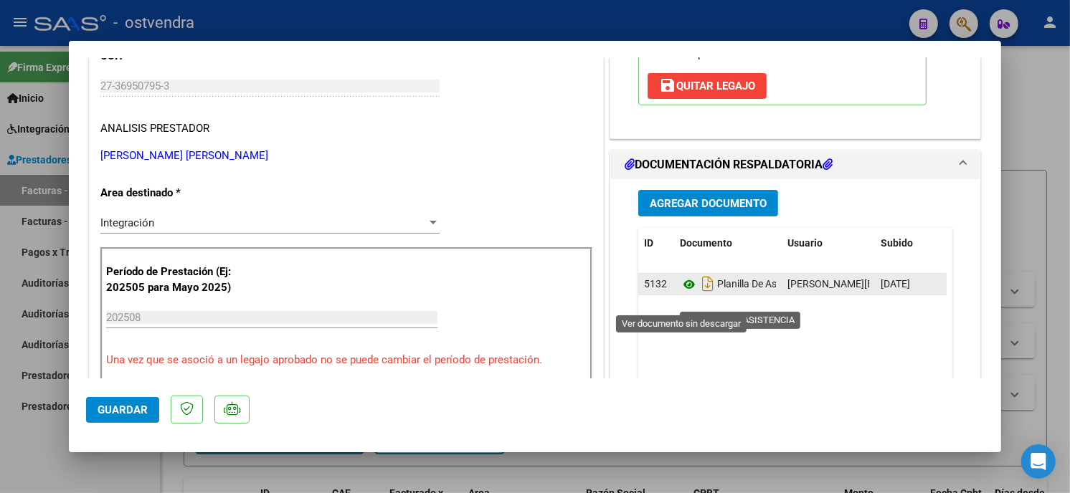
click at [684, 293] on icon at bounding box center [689, 284] width 19 height 17
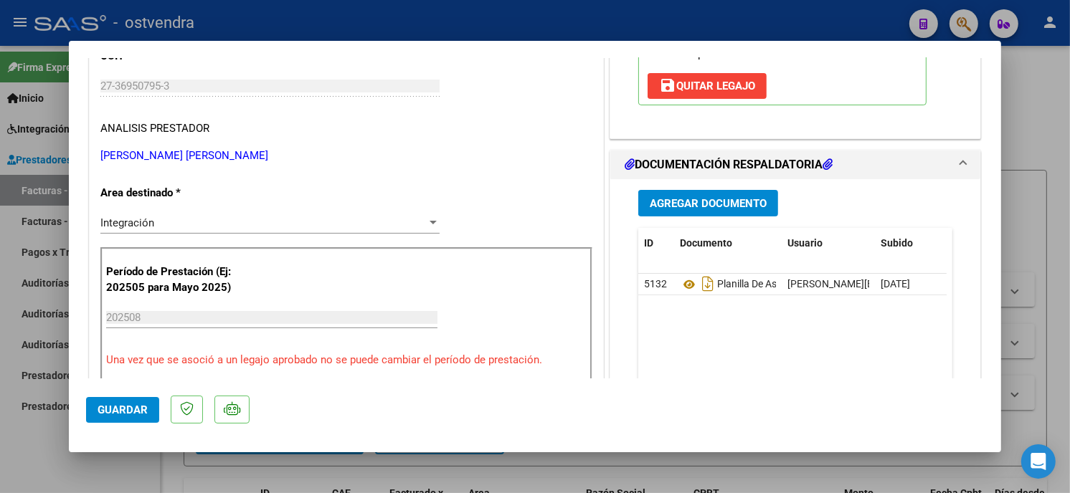
click at [108, 400] on button "Guardar" at bounding box center [122, 410] width 73 height 26
click at [310, 17] on div at bounding box center [535, 246] width 1070 height 493
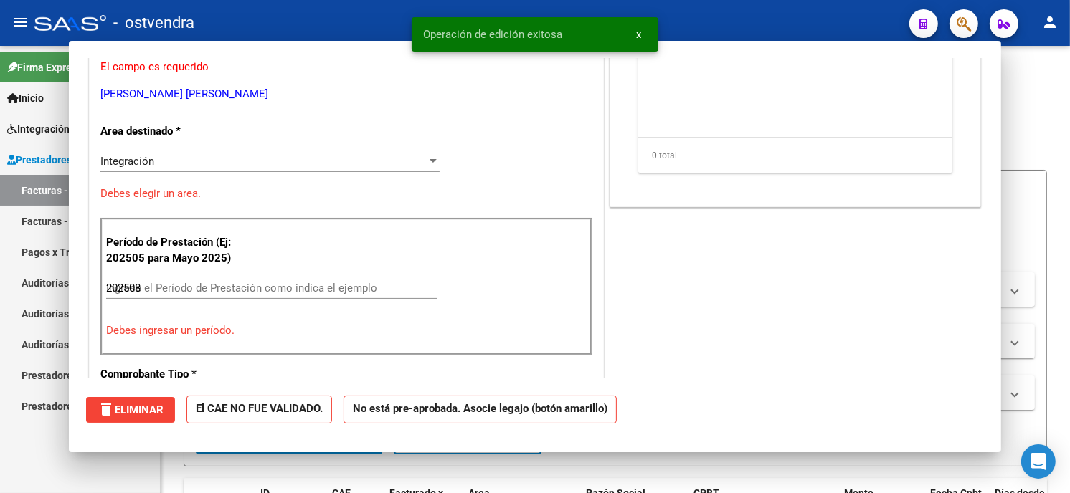
type input "$ 0,00"
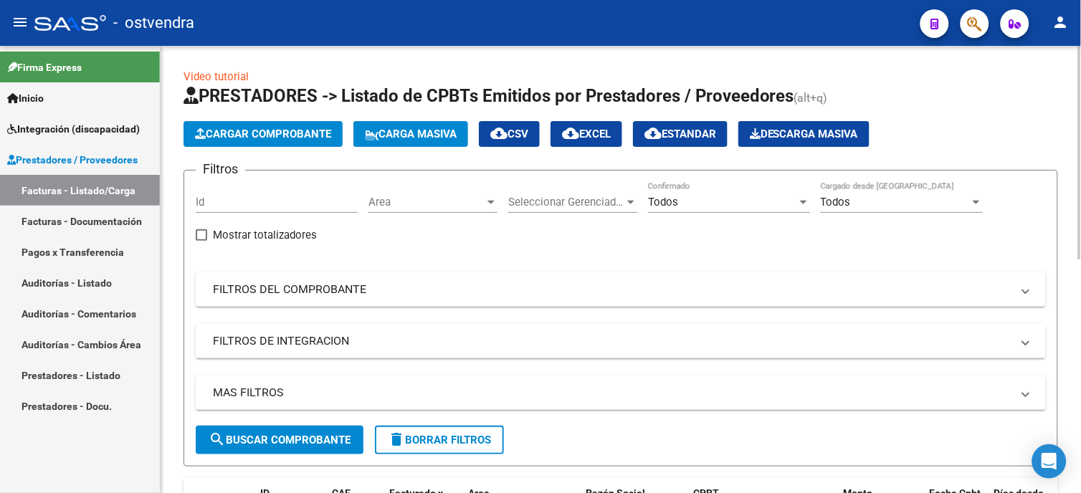
click at [273, 126] on button "Cargar Comprobante" at bounding box center [263, 134] width 159 height 26
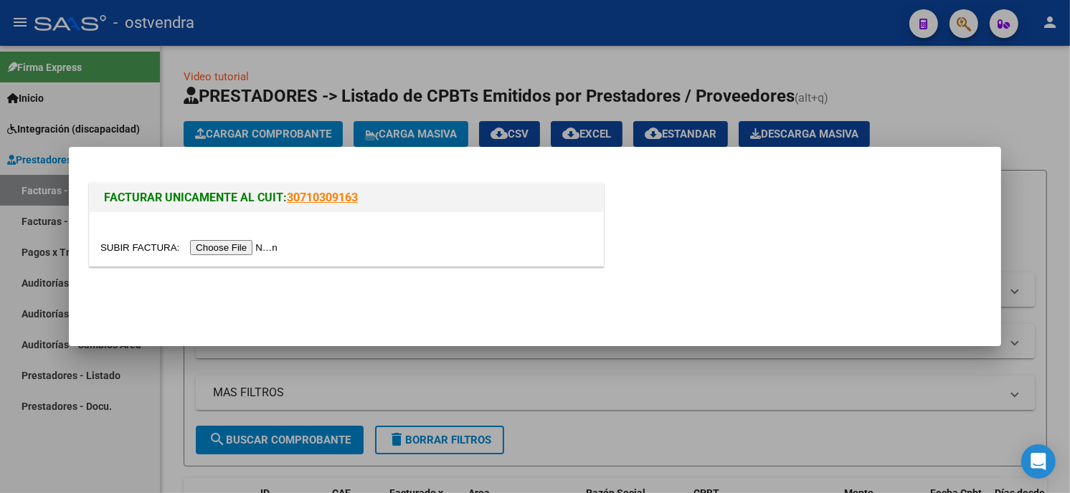
click at [231, 249] on input "file" at bounding box center [190, 247] width 181 height 15
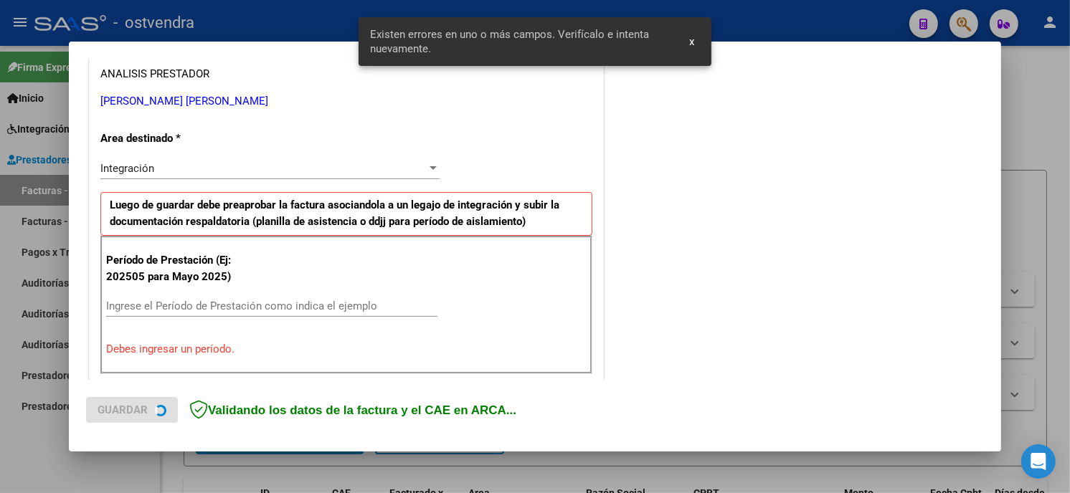
scroll to position [338, 0]
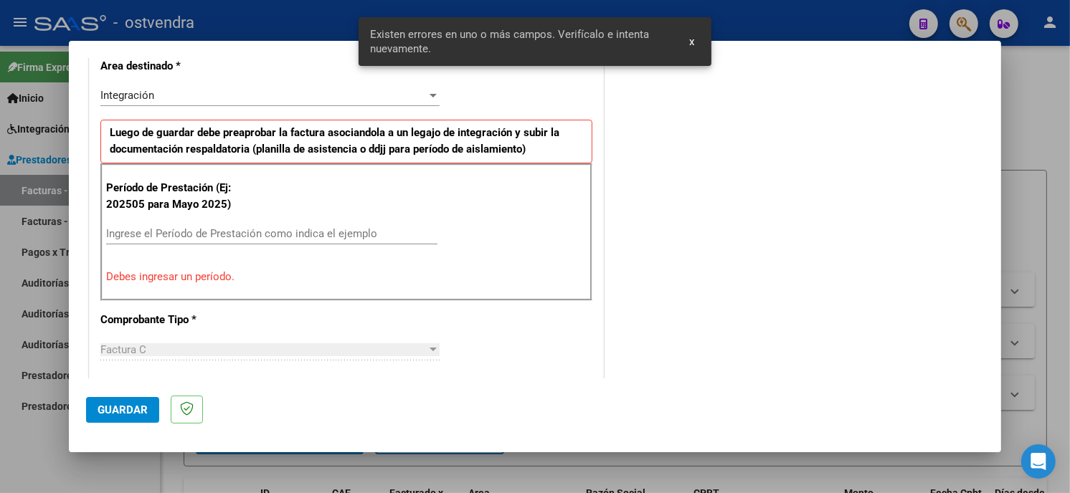
click at [234, 234] on input "Ingrese el Período de Prestación como indica el ejemplo" at bounding box center [271, 233] width 331 height 13
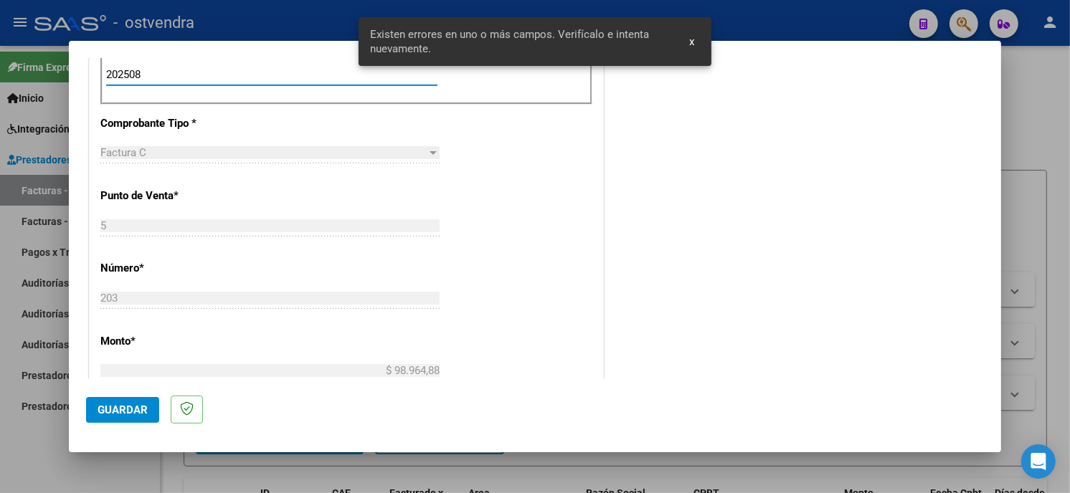
scroll to position [577, 0]
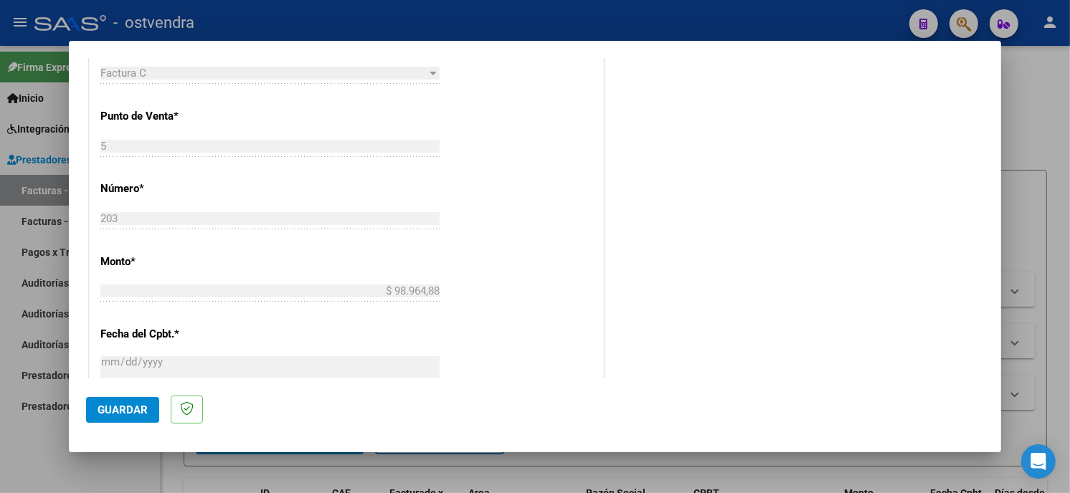
type input "202508"
click at [133, 405] on span "Guardar" at bounding box center [123, 410] width 50 height 13
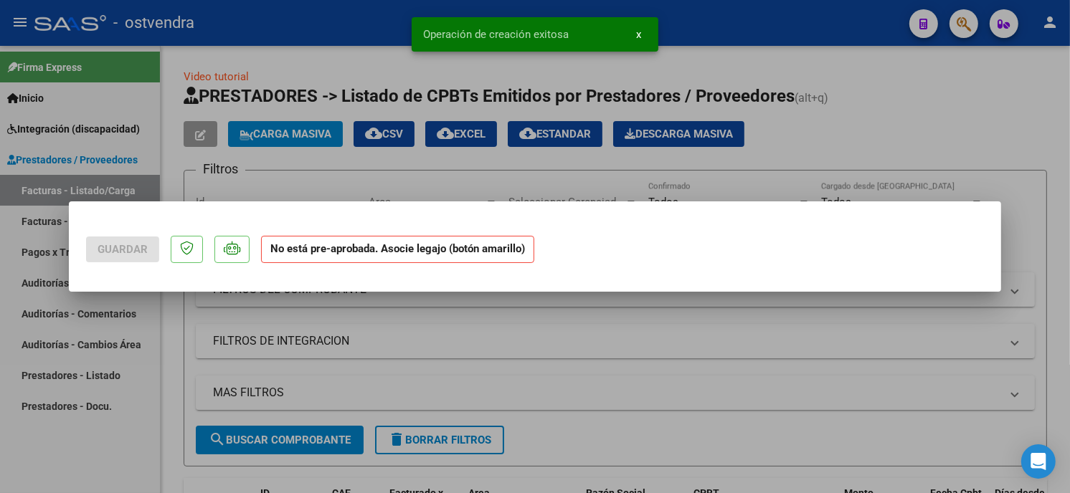
scroll to position [0, 0]
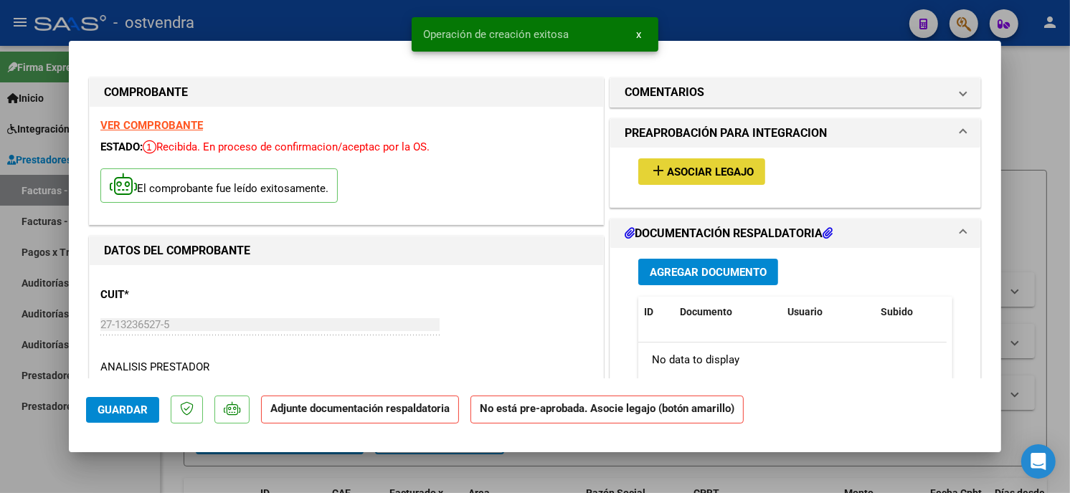
click at [732, 182] on button "add Asociar Legajo" at bounding box center [701, 171] width 127 height 27
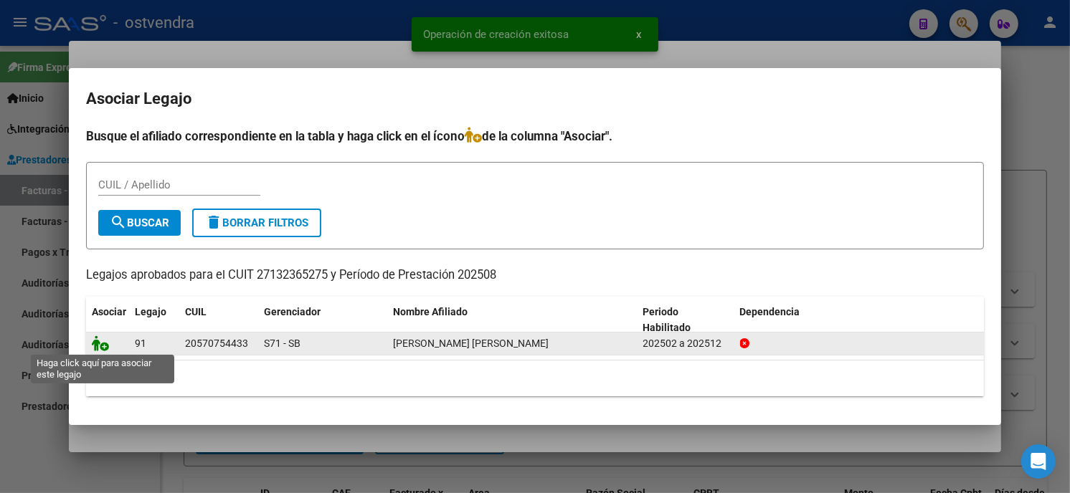
click at [100, 343] on icon at bounding box center [100, 344] width 17 height 16
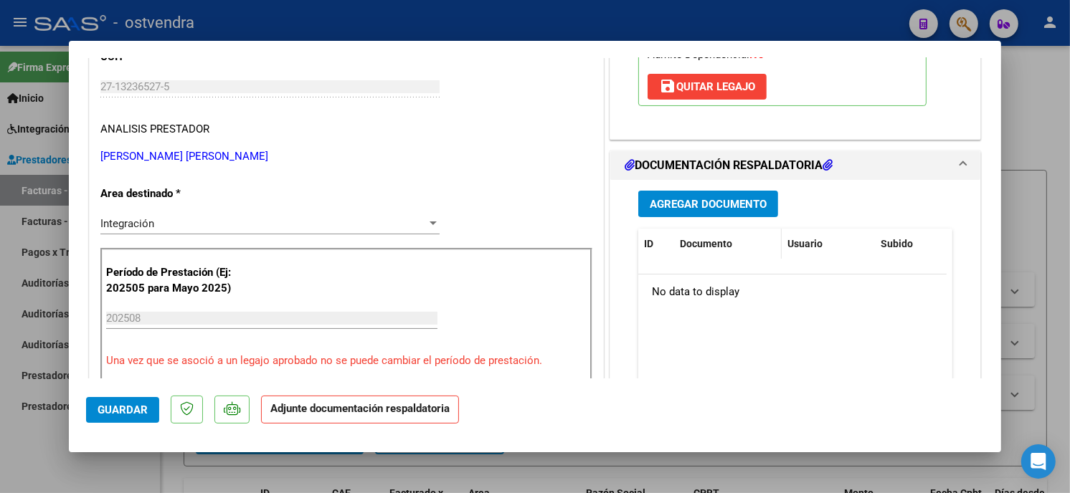
scroll to position [239, 0]
click at [750, 209] on span "Agregar Documento" at bounding box center [708, 203] width 117 height 13
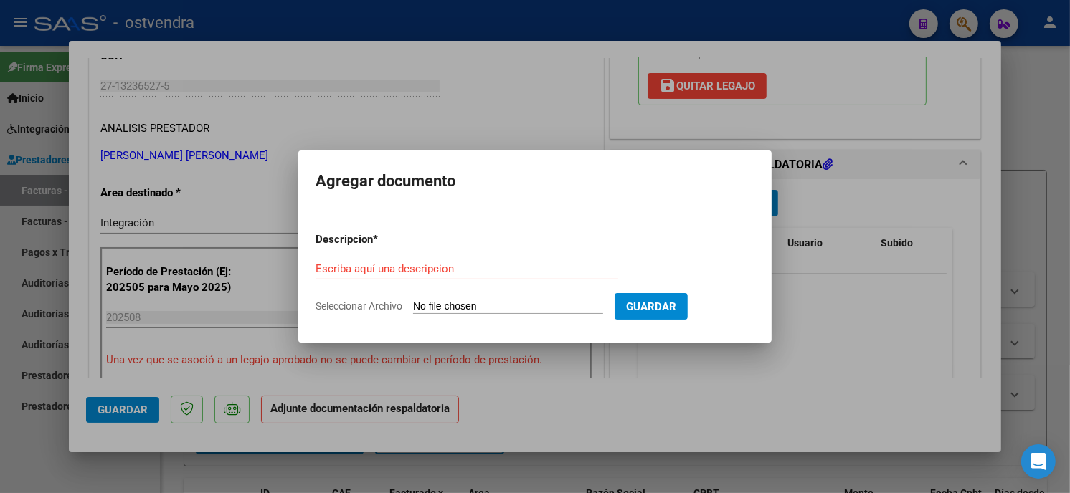
click at [485, 306] on input "Seleccionar Archivo" at bounding box center [508, 307] width 190 height 14
type input "C:\fakepath\ASISTENCIA C-5-203.jpg"
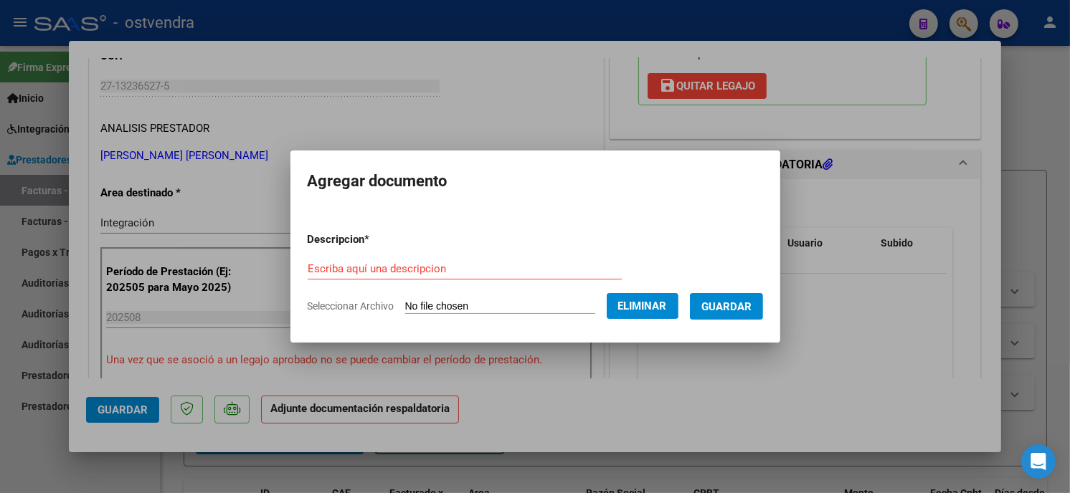
click at [475, 263] on input "Escriba aquí una descripcion" at bounding box center [465, 268] width 314 height 13
click at [481, 262] on input "Escriba aquí una descripcion" at bounding box center [465, 268] width 314 height 13
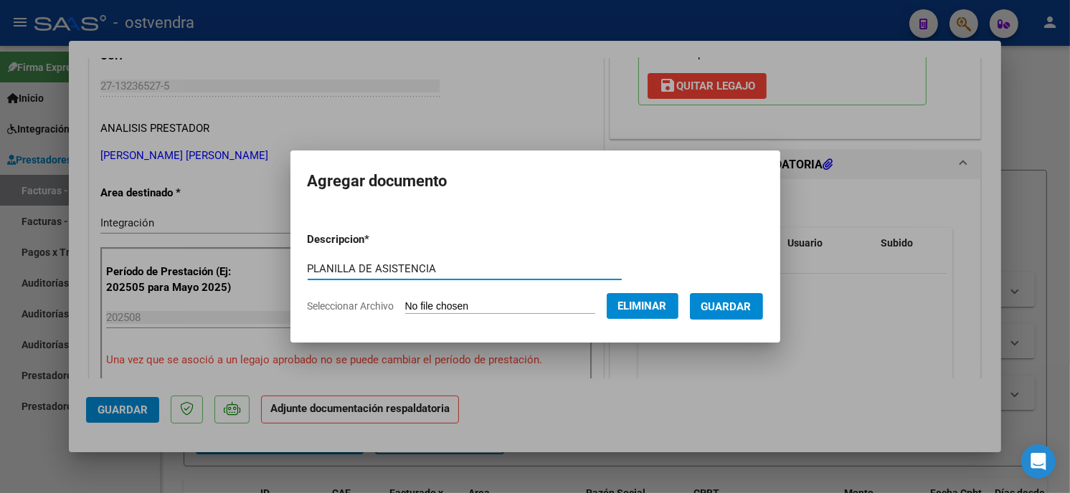
type input "PLANILLA DE ASISTENCIA"
click at [720, 307] on span "Guardar" at bounding box center [726, 306] width 50 height 13
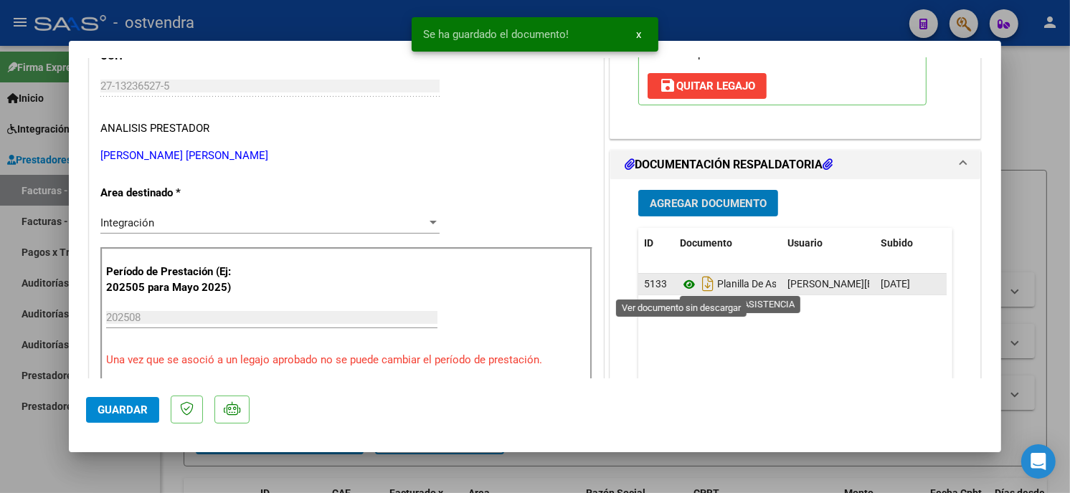
click at [680, 285] on icon at bounding box center [689, 284] width 19 height 17
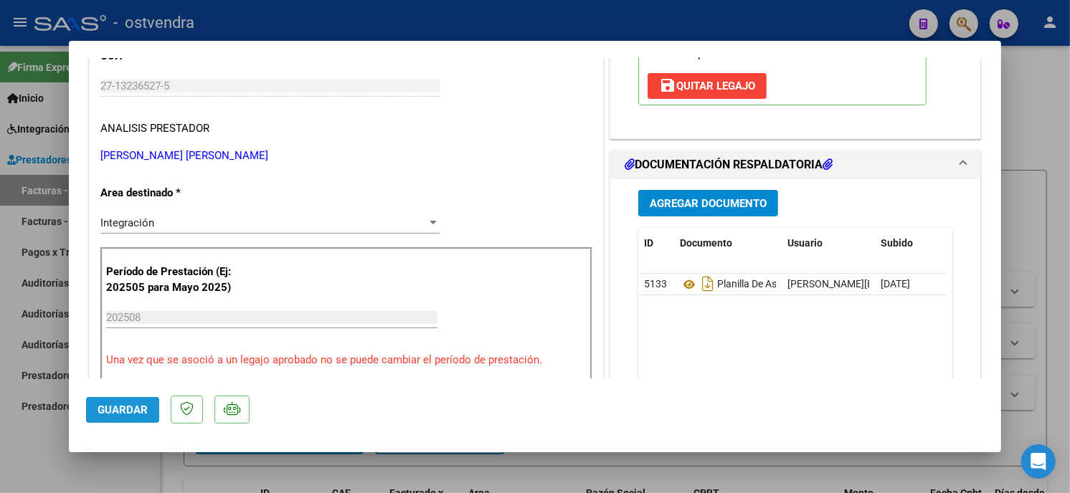
click at [115, 407] on span "Guardar" at bounding box center [123, 410] width 50 height 13
click at [316, 9] on div at bounding box center [535, 246] width 1070 height 493
type input "$ 0,00"
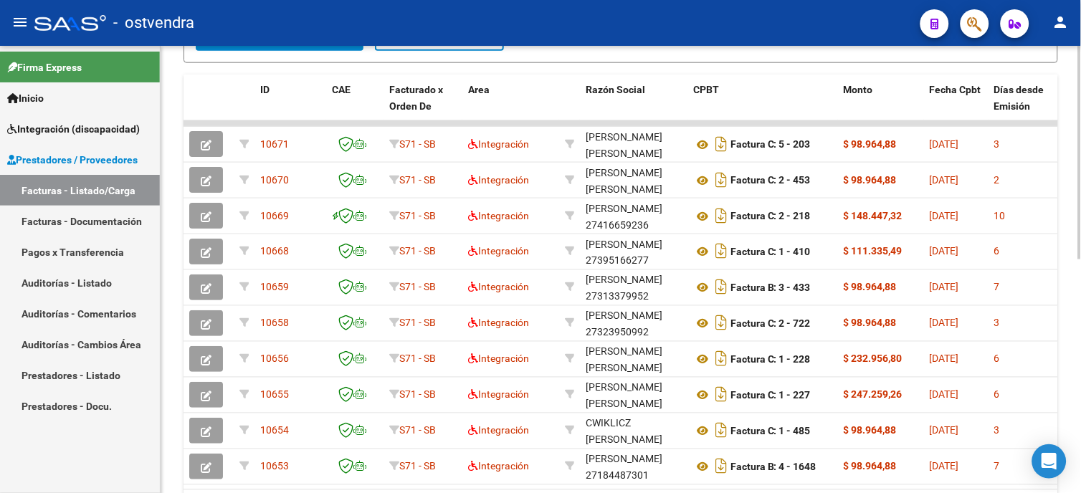
scroll to position [478, 0]
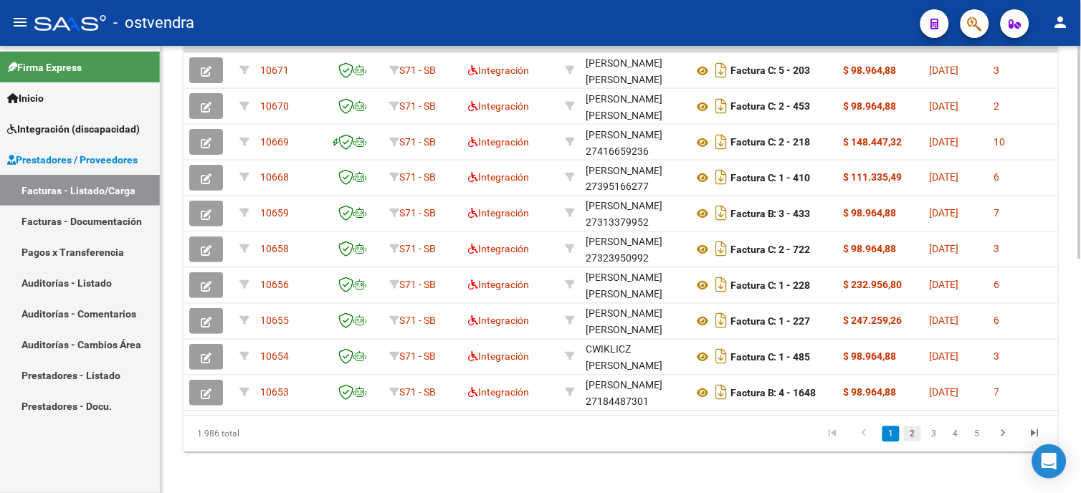
click at [916, 441] on link "2" at bounding box center [912, 435] width 17 height 16
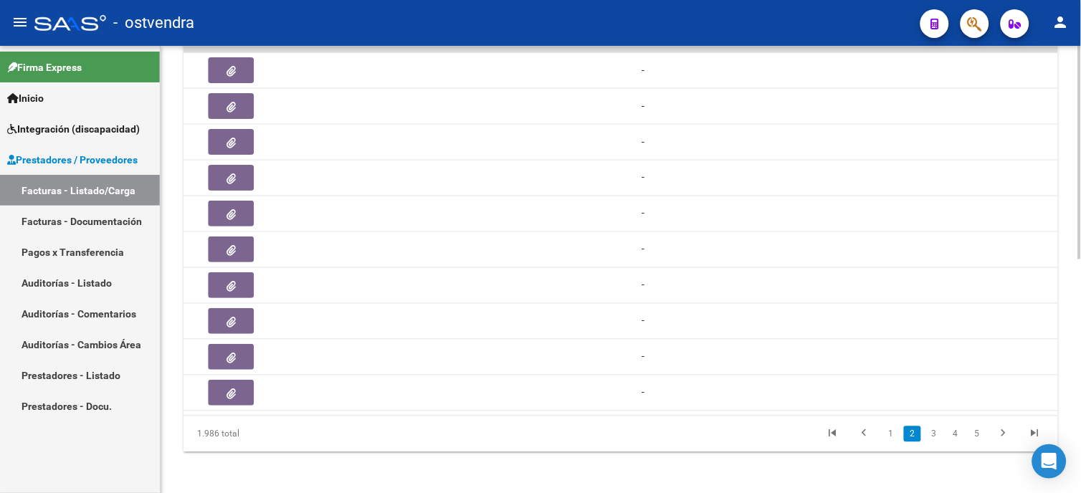
scroll to position [0, 936]
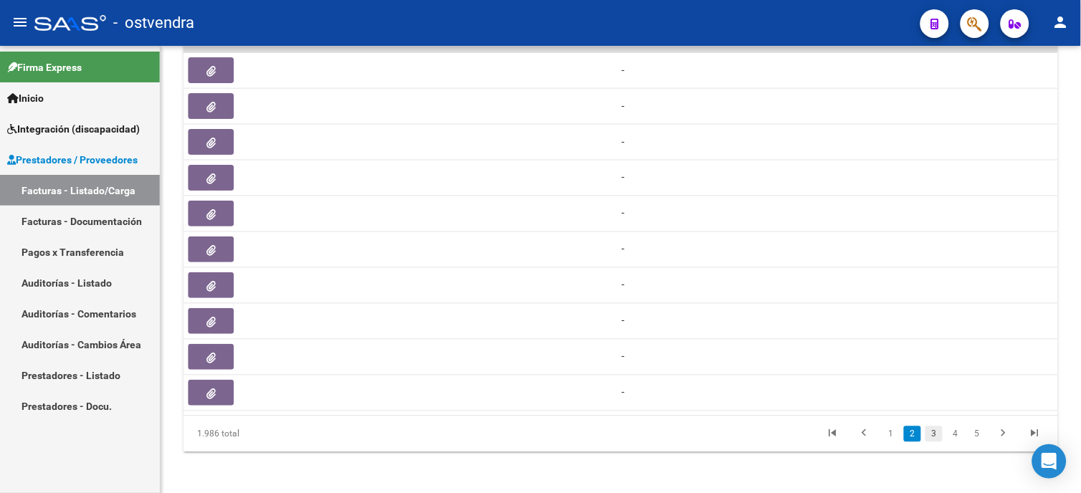
click at [936, 442] on link "3" at bounding box center [934, 435] width 17 height 16
click at [959, 442] on link "4" at bounding box center [955, 435] width 17 height 16
click at [959, 442] on link "5" at bounding box center [955, 435] width 17 height 16
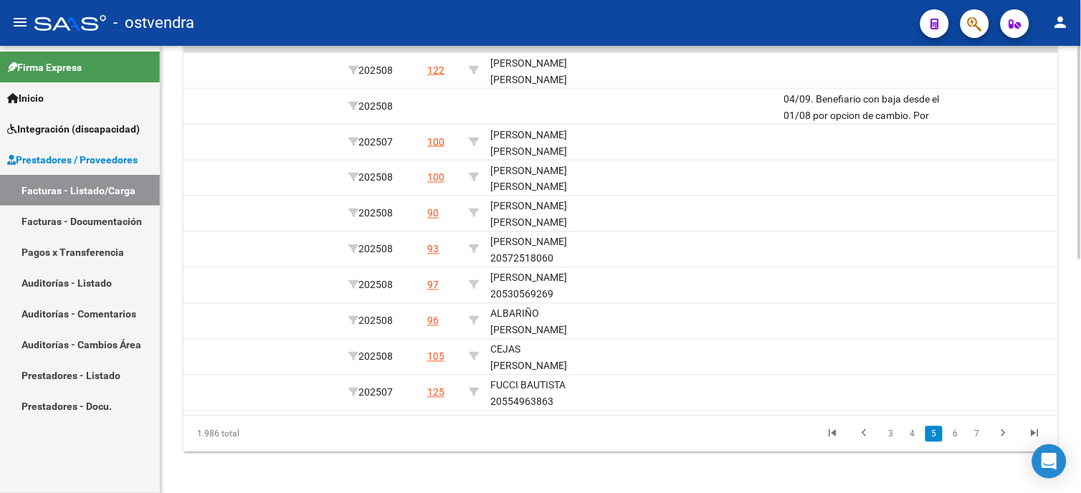
scroll to position [0, 1879]
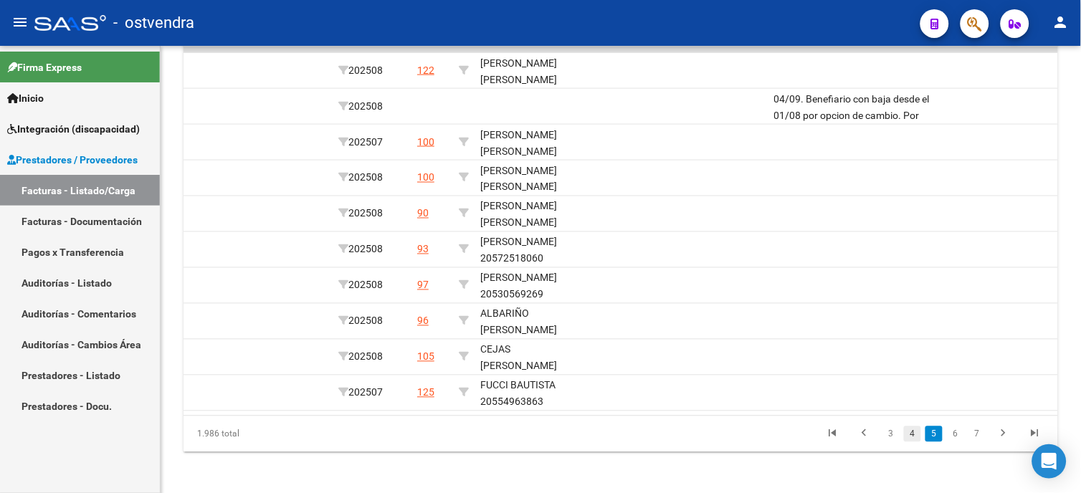
click at [915, 442] on link "4" at bounding box center [912, 435] width 17 height 16
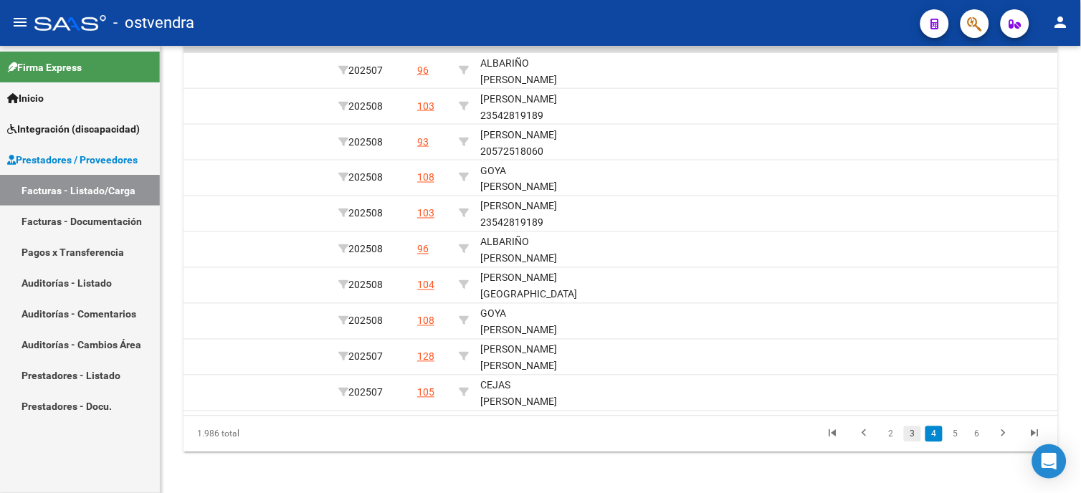
click at [908, 442] on link "3" at bounding box center [912, 435] width 17 height 16
click at [913, 442] on link "2" at bounding box center [912, 435] width 17 height 16
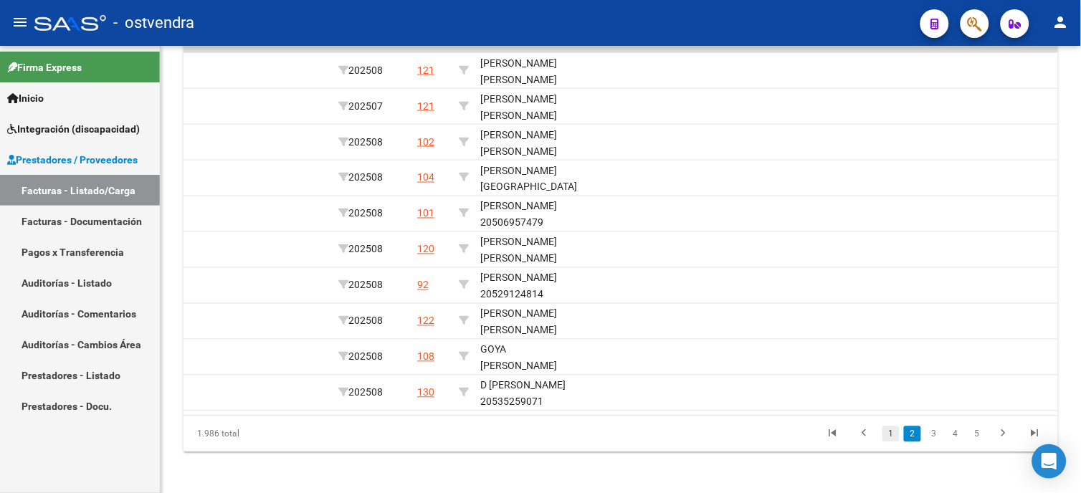
click at [890, 442] on link "1" at bounding box center [891, 435] width 17 height 16
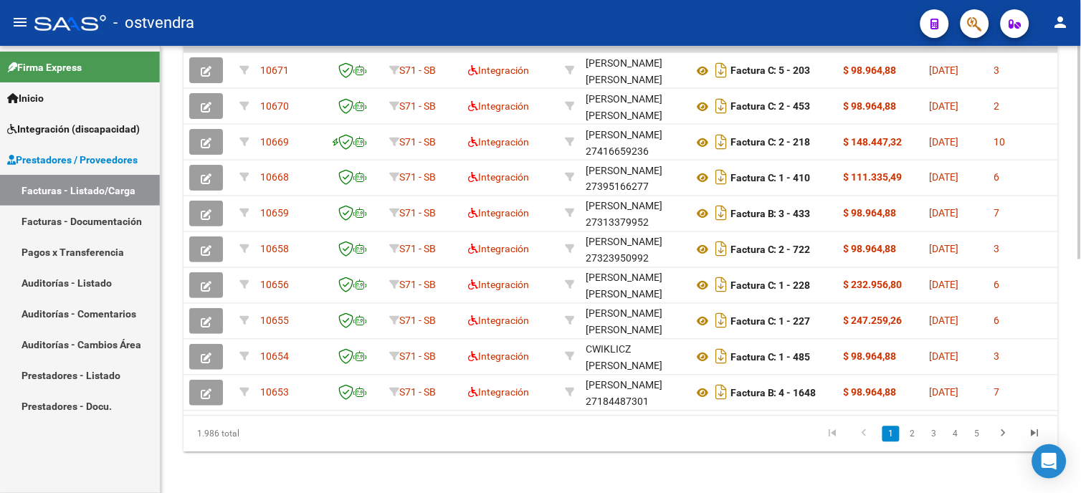
scroll to position [80, 0]
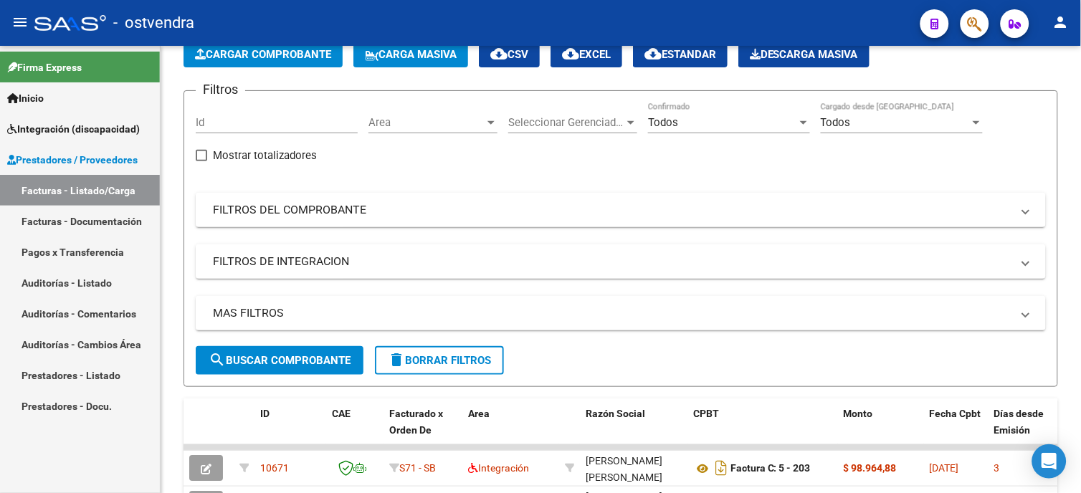
click at [70, 138] on link "Integración (discapacidad)" at bounding box center [80, 128] width 160 height 31
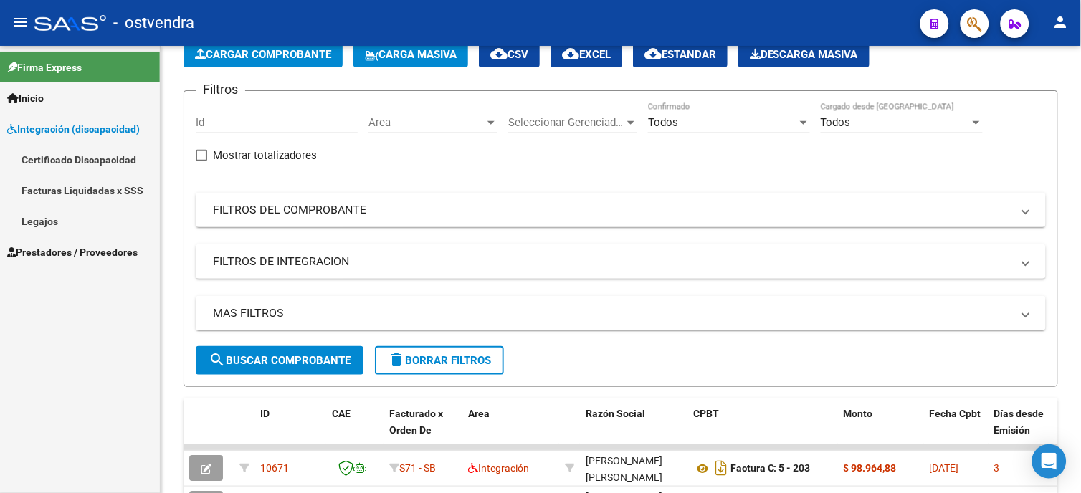
click at [70, 224] on link "Legajos" at bounding box center [80, 221] width 160 height 31
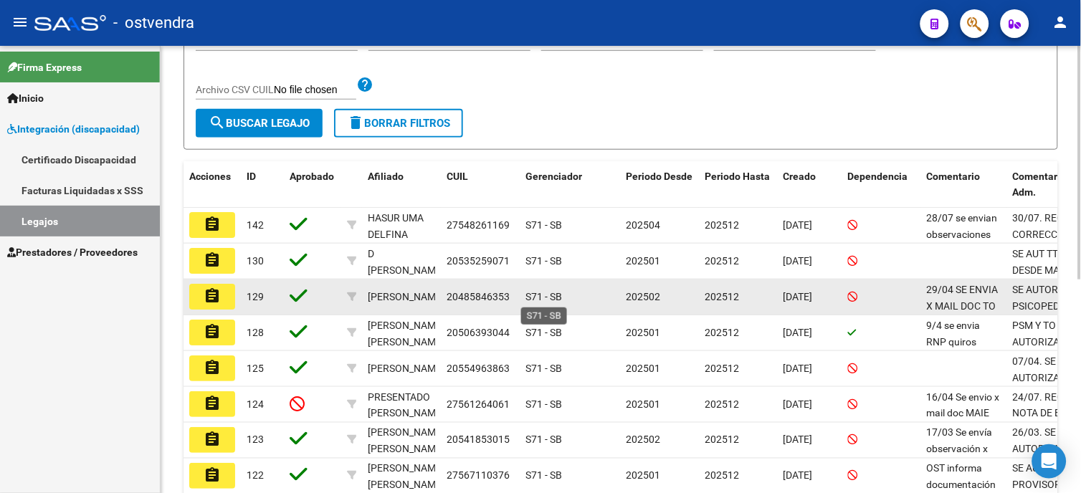
scroll to position [318, 0]
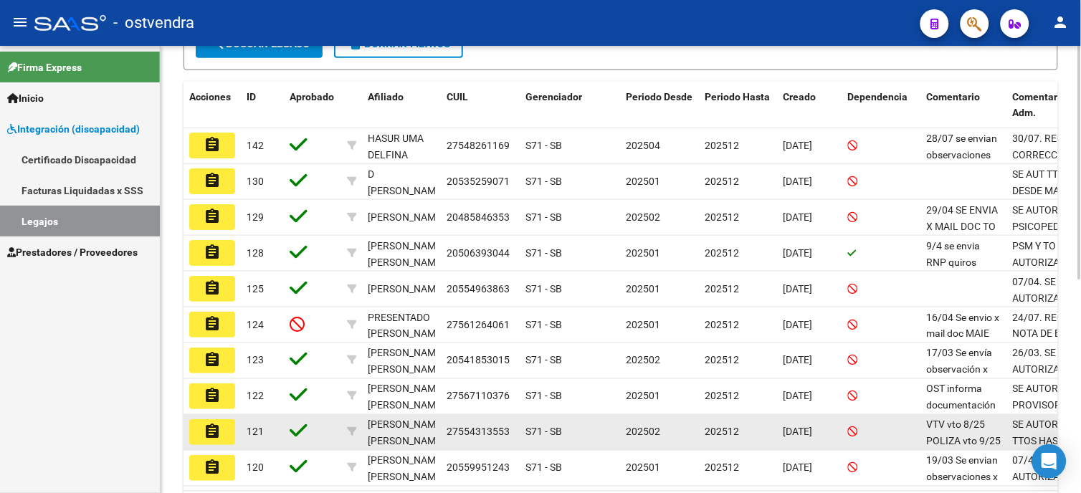
click at [222, 433] on button "assignment" at bounding box center [212, 432] width 46 height 26
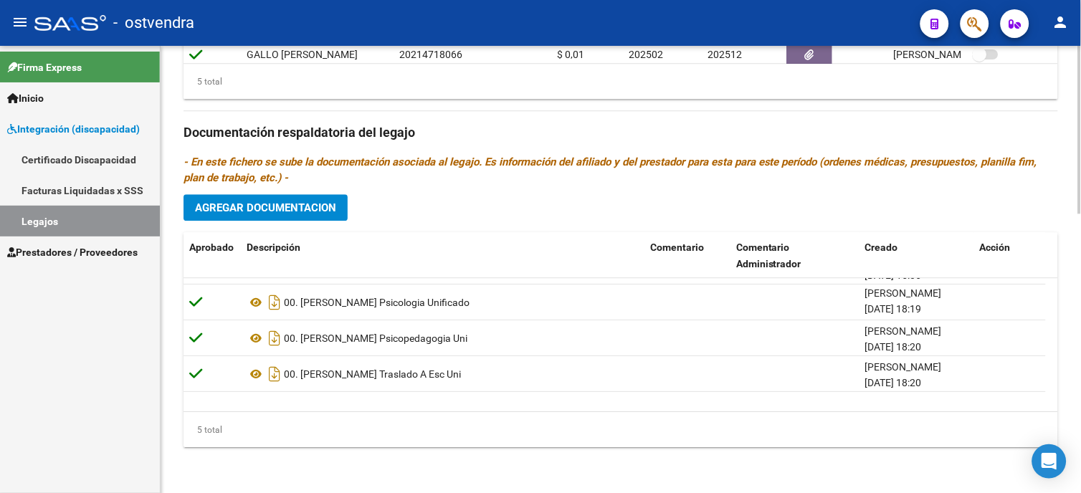
scroll to position [50, 0]
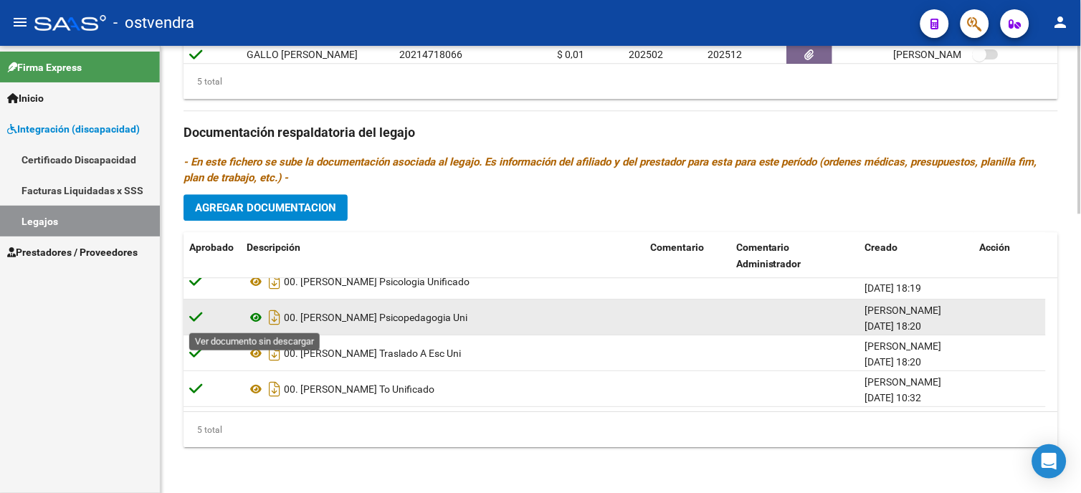
click at [259, 320] on icon at bounding box center [256, 317] width 19 height 17
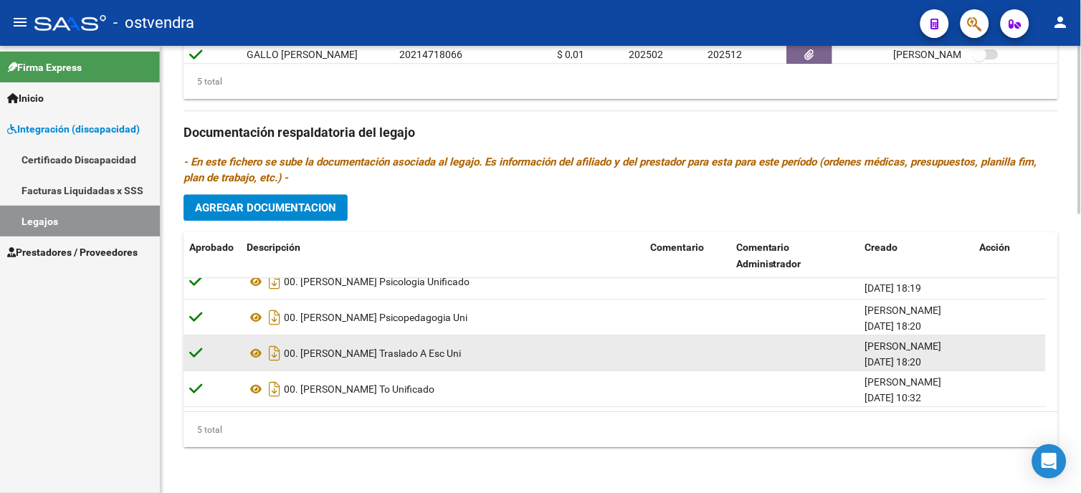
scroll to position [0, 0]
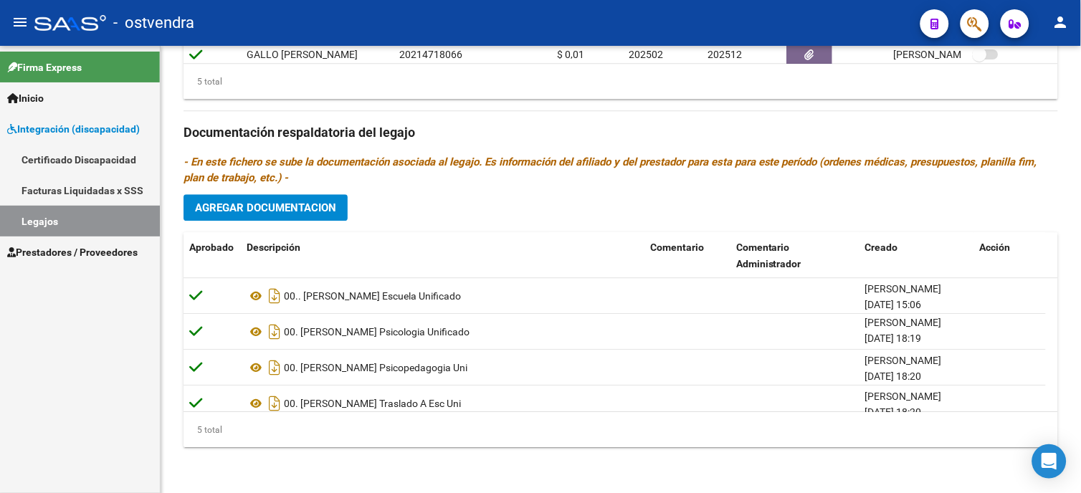
click at [112, 252] on span "Prestadores / Proveedores" at bounding box center [72, 253] width 131 height 16
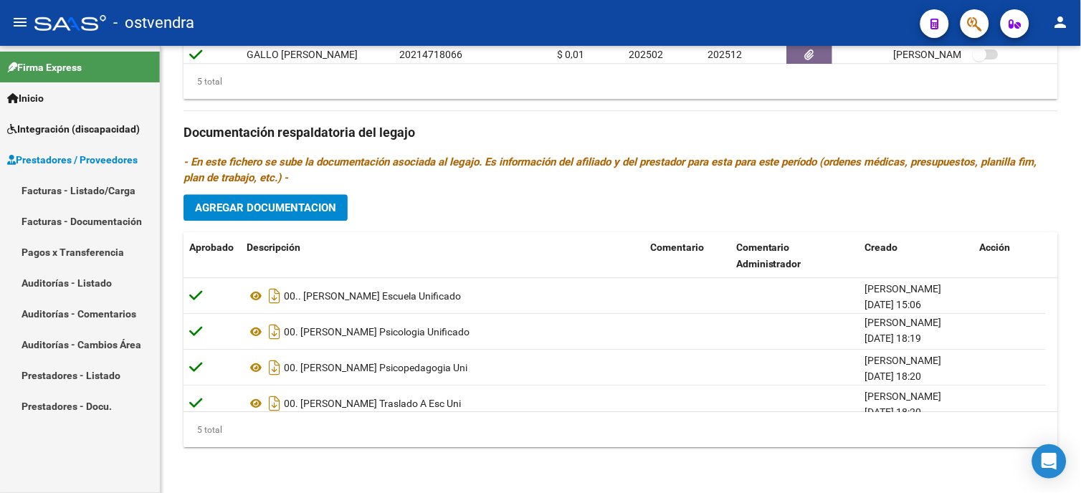
click at [115, 191] on link "Facturas - Listado/Carga" at bounding box center [80, 190] width 160 height 31
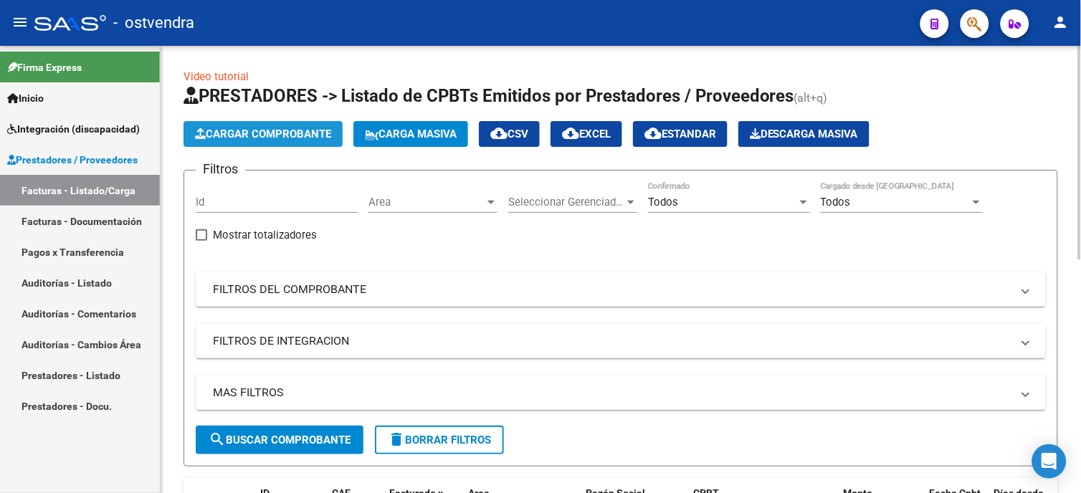
click at [273, 129] on span "Cargar Comprobante" at bounding box center [263, 134] width 136 height 13
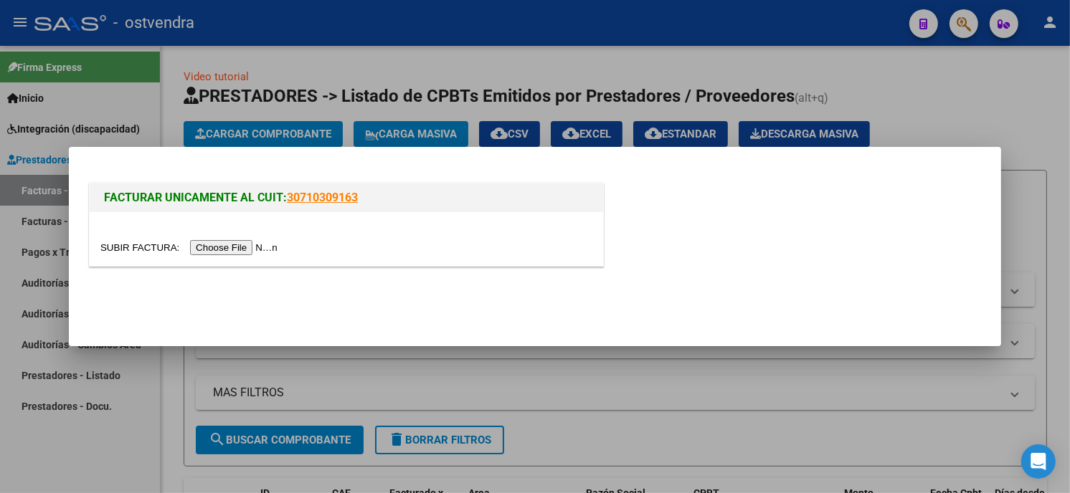
click at [242, 244] on input "file" at bounding box center [190, 247] width 181 height 15
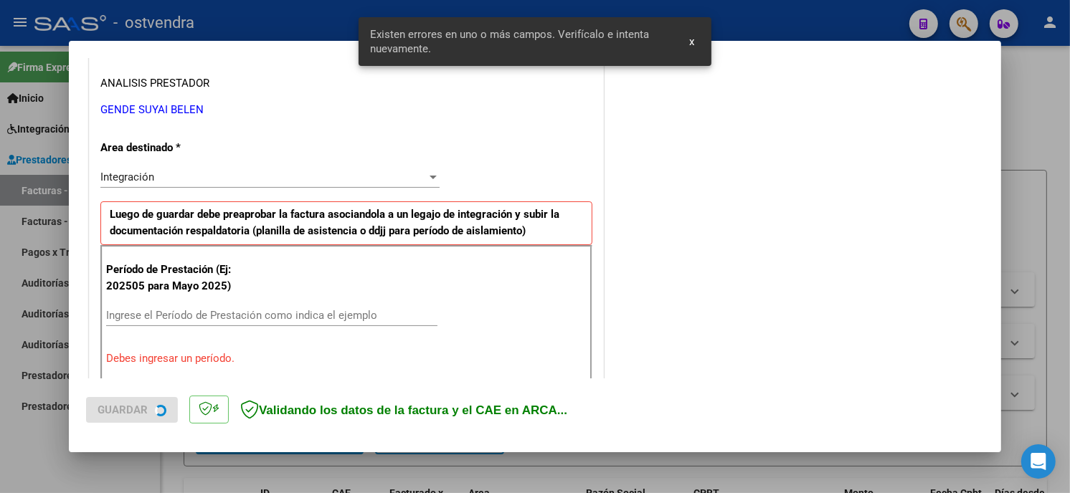
scroll to position [311, 0]
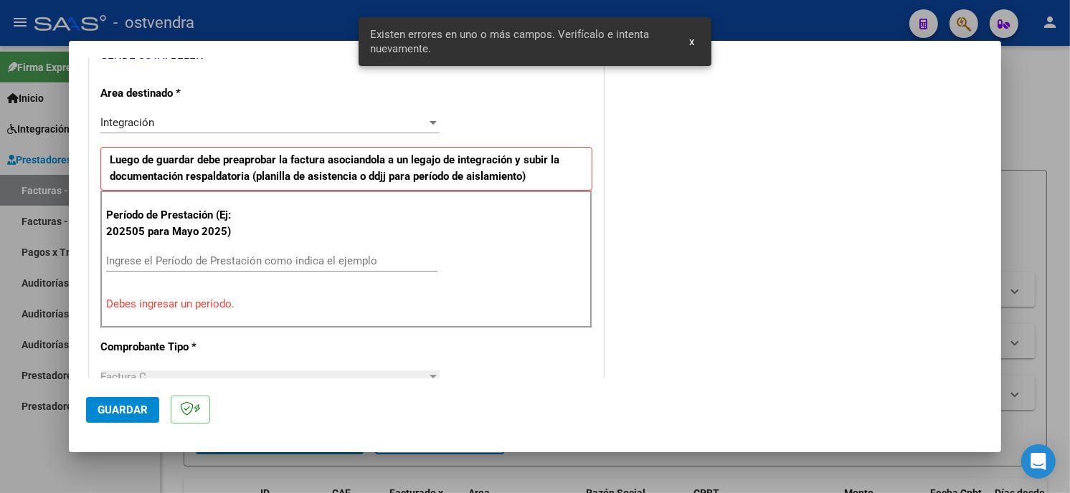
click at [310, 260] on input "Ingrese el Período de Prestación como indica el ejemplo" at bounding box center [271, 261] width 331 height 13
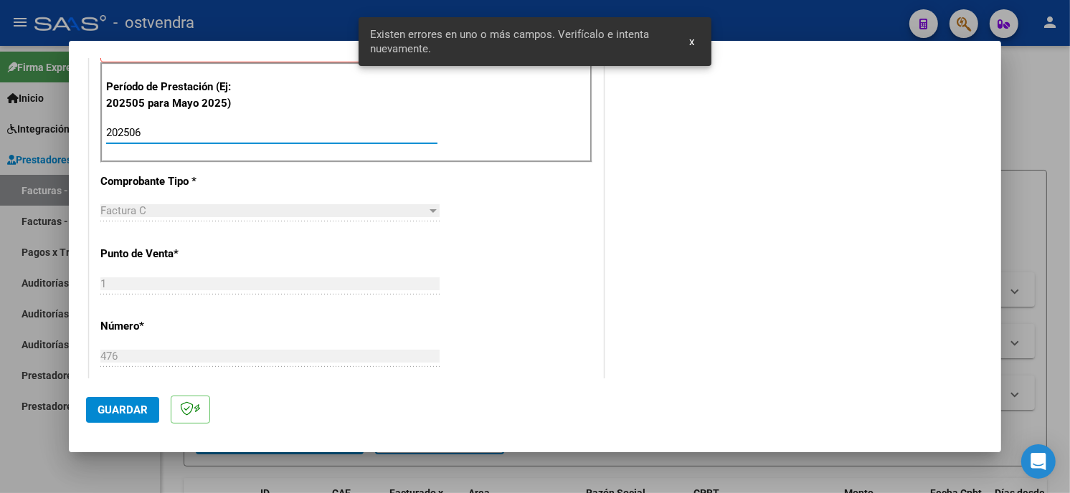
scroll to position [470, 0]
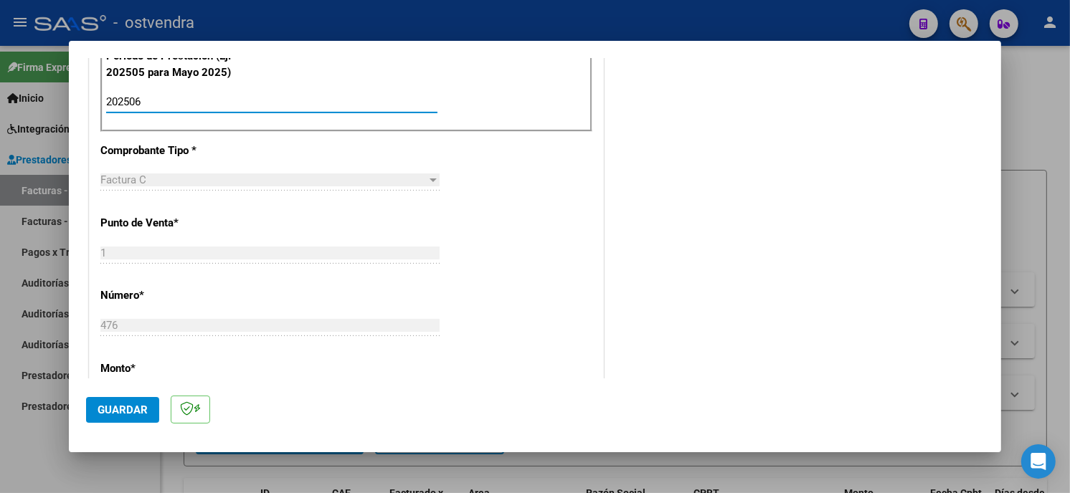
type input "202506"
click at [131, 404] on span "Guardar" at bounding box center [123, 410] width 50 height 13
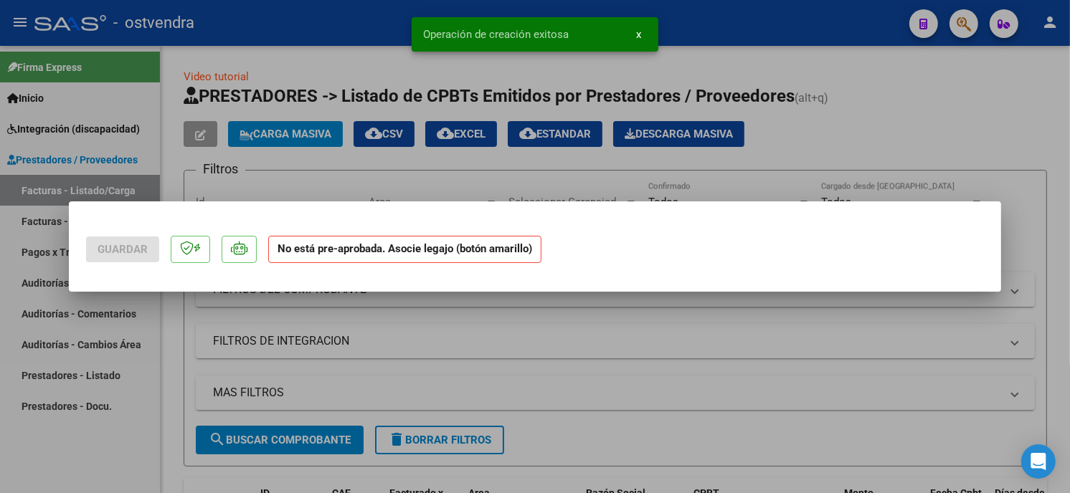
scroll to position [0, 0]
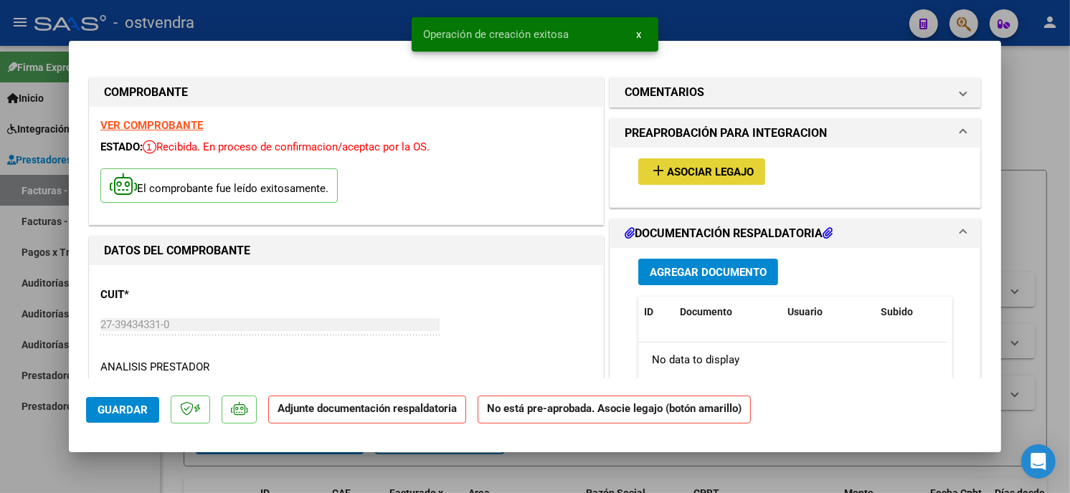
click at [732, 167] on span "Asociar Legajo" at bounding box center [710, 172] width 87 height 13
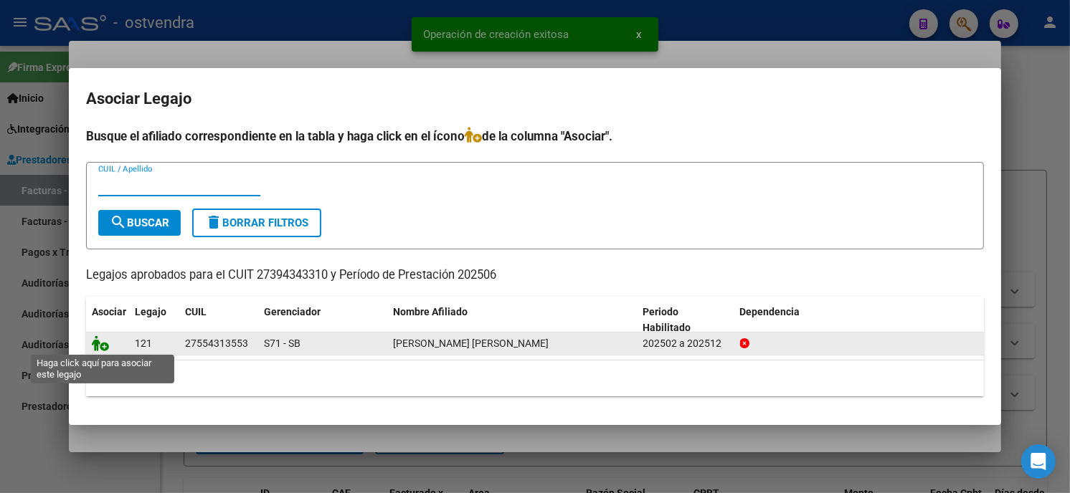
click at [96, 339] on icon at bounding box center [100, 344] width 17 height 16
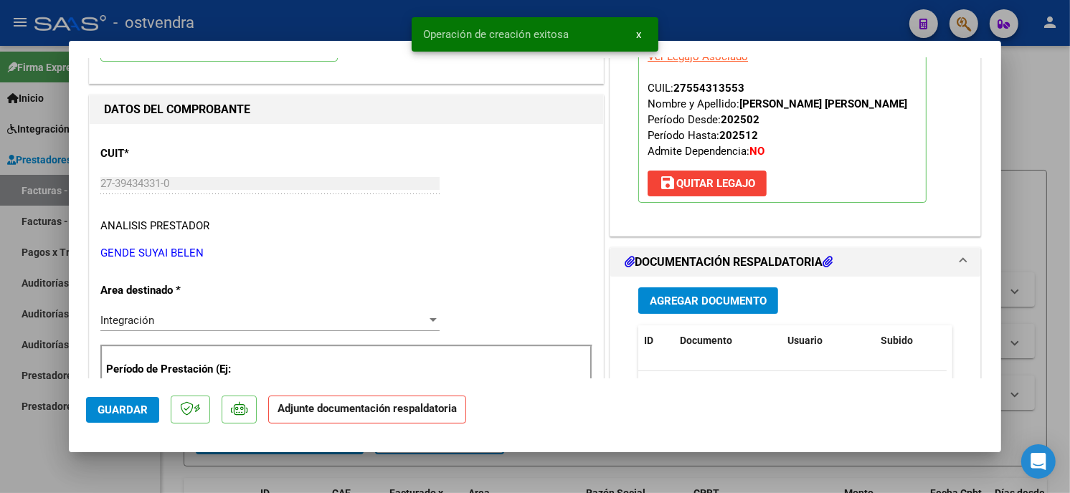
scroll to position [159, 0]
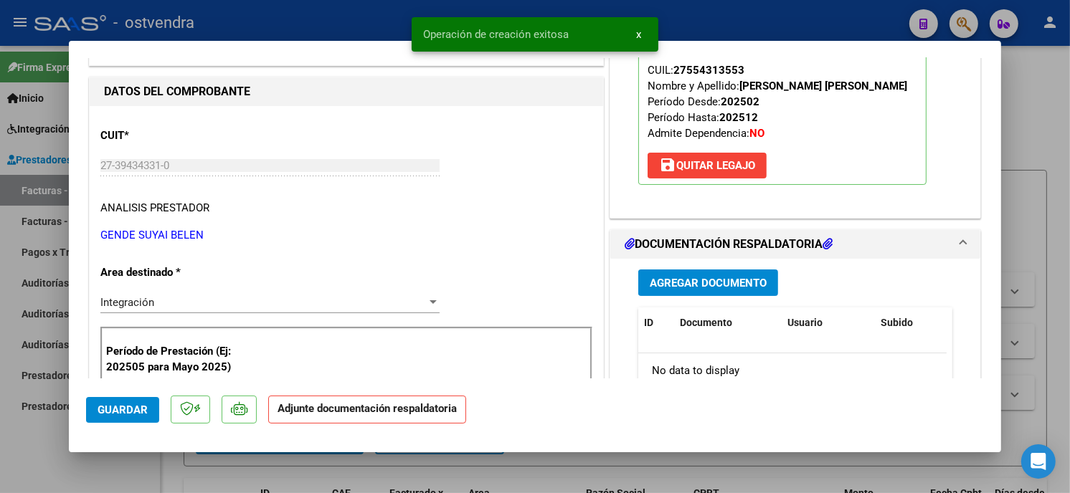
click at [744, 290] on button "Agregar Documento" at bounding box center [708, 283] width 140 height 27
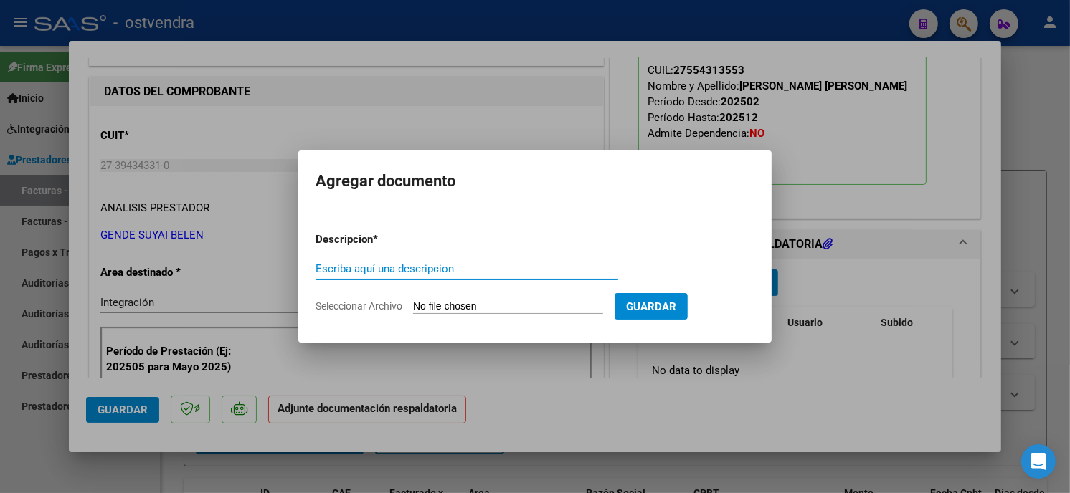
click at [495, 307] on input "Seleccionar Archivo" at bounding box center [508, 307] width 190 height 14
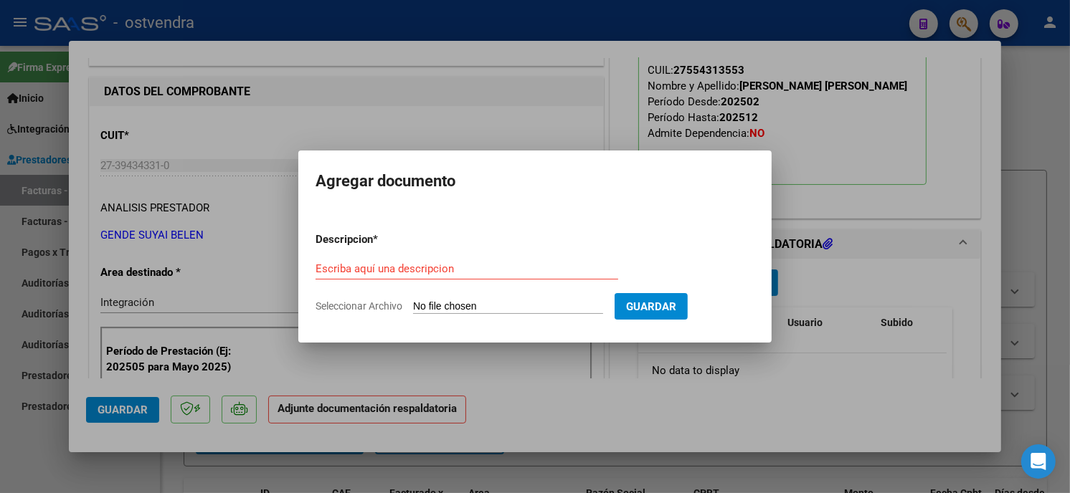
type input "C:\fakepath\ASISTENCIA C-1-476.pdf"
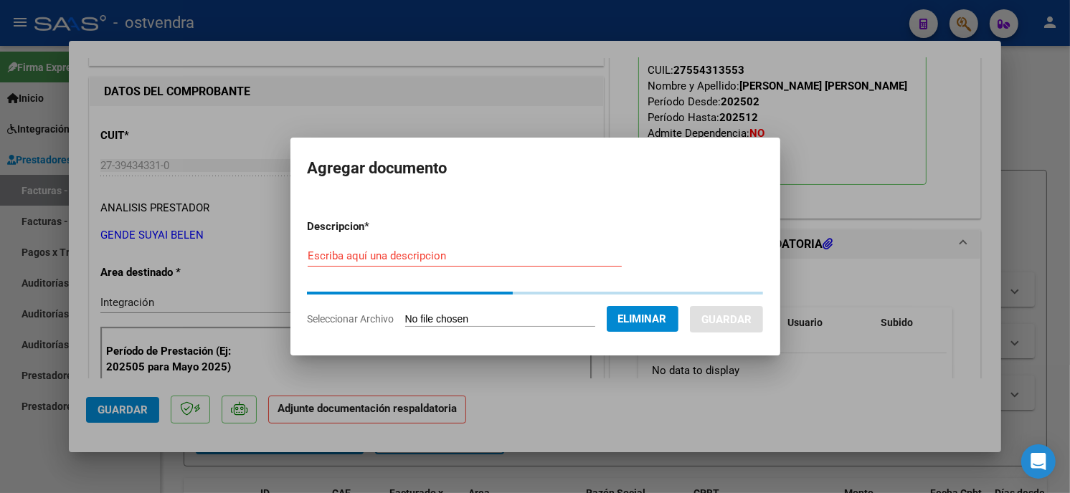
click at [447, 257] on input "Escriba aquí una descripcion" at bounding box center [465, 256] width 314 height 13
type input "PLANILLA DE ASISTENCIA"
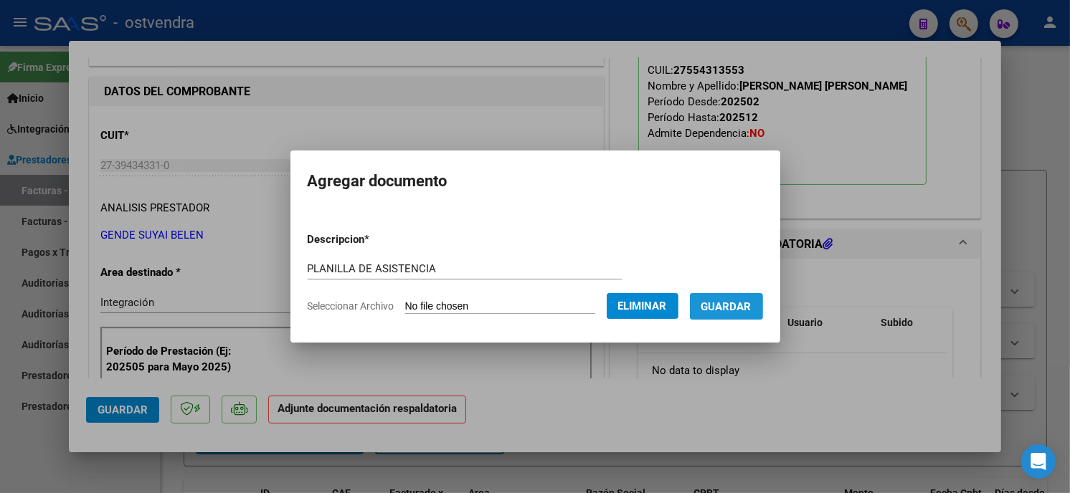
click at [743, 303] on span "Guardar" at bounding box center [726, 306] width 50 height 13
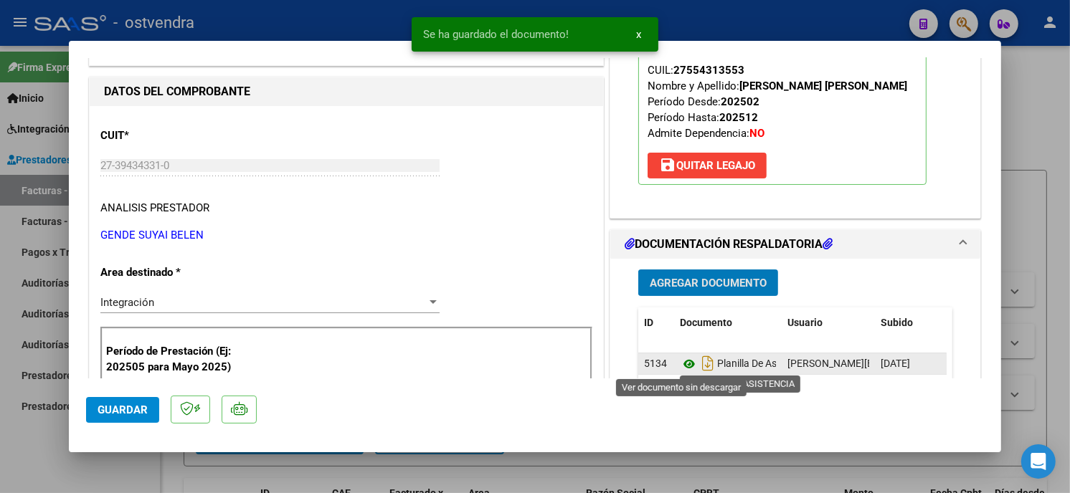
click at [685, 361] on icon at bounding box center [689, 364] width 19 height 17
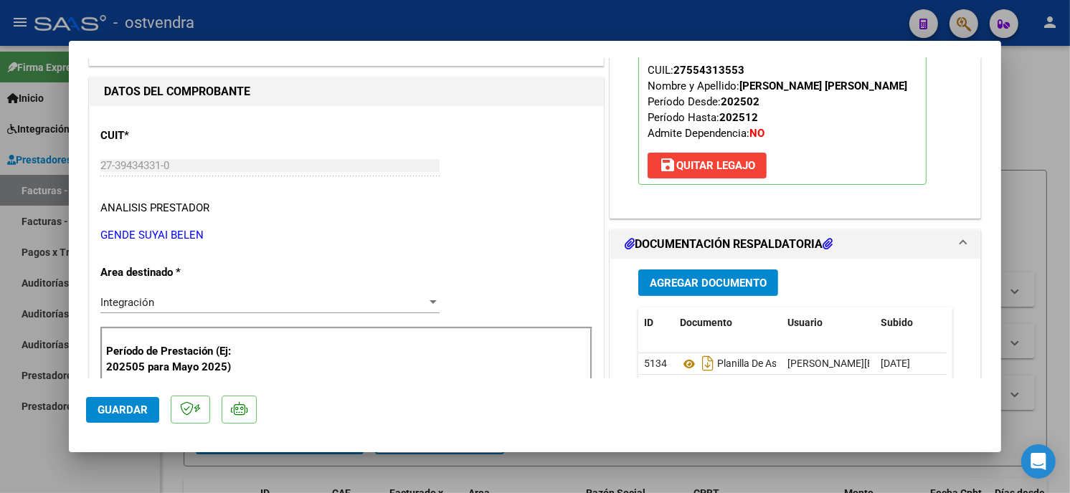
click at [703, 278] on span "Agregar Documento" at bounding box center [708, 283] width 117 height 13
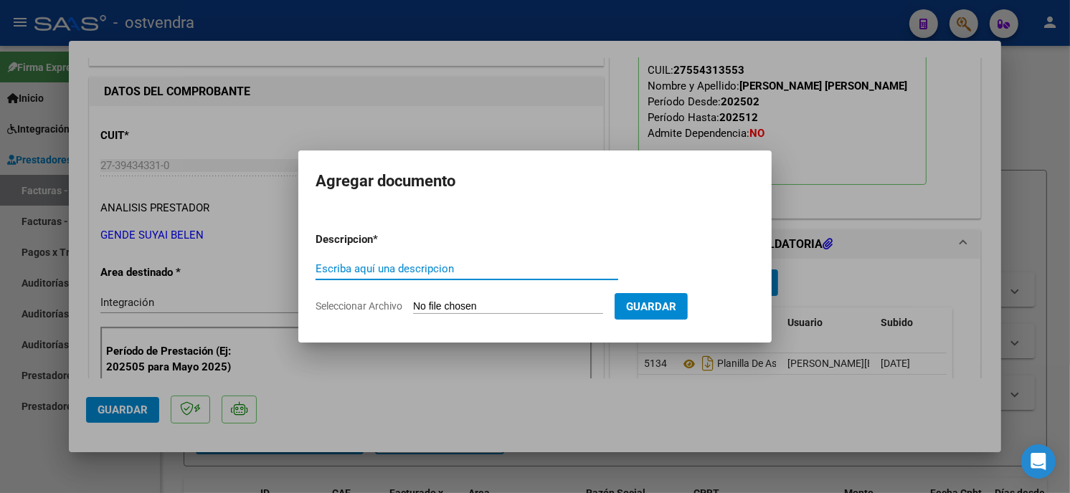
click at [485, 310] on input "Seleccionar Archivo" at bounding box center [508, 307] width 190 height 14
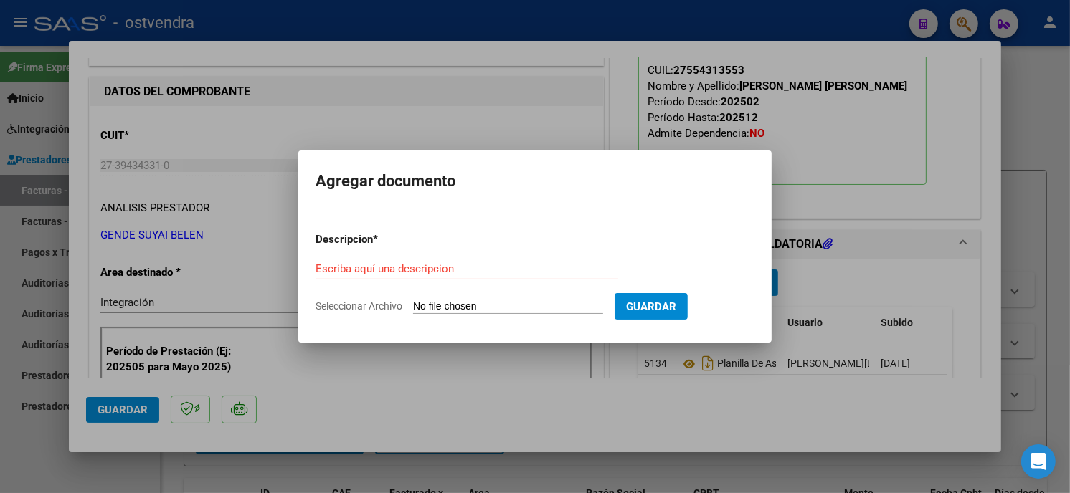
type input "C:\fakepath\[PERSON_NAME]-PSICOPE.pdf"
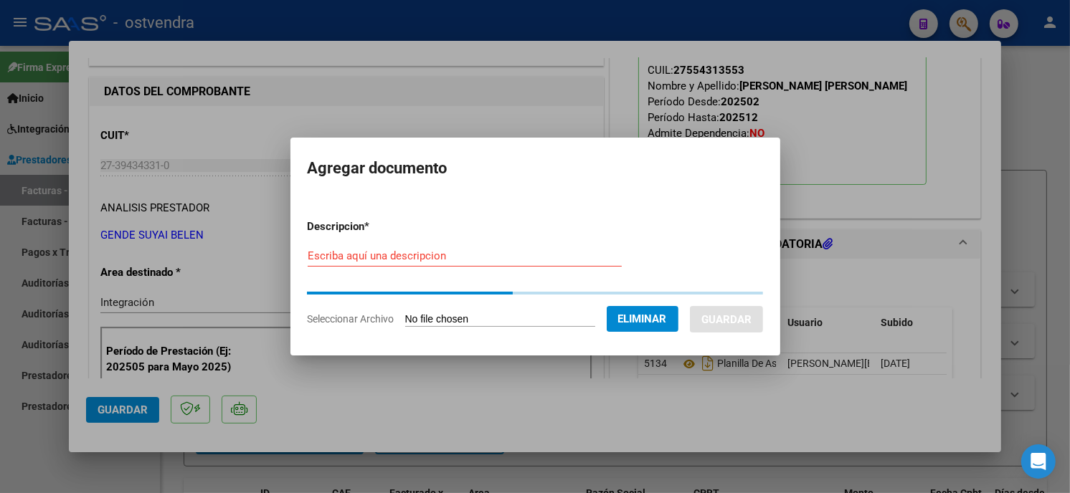
click at [482, 260] on input "Escriba aquí una descripcion" at bounding box center [465, 256] width 314 height 13
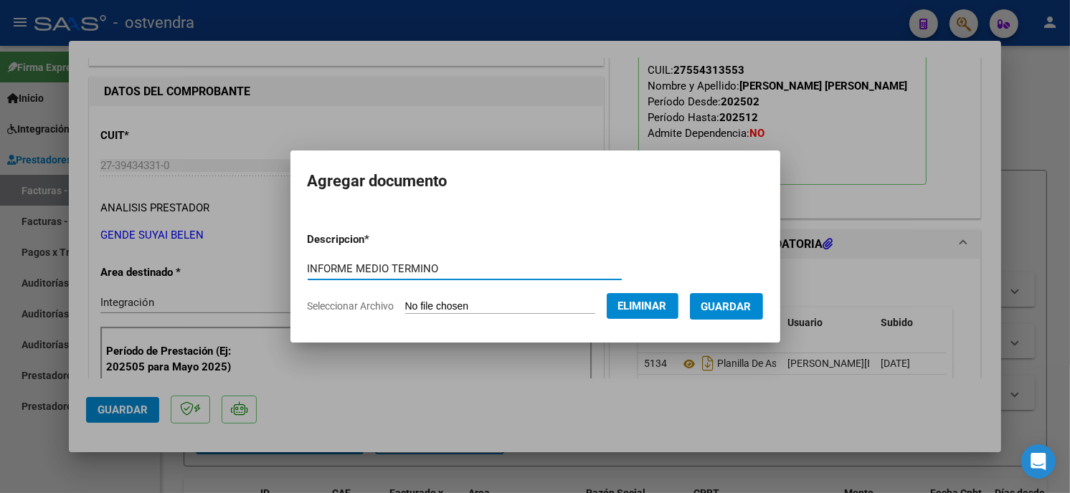
type input "INFORME MEDIO TERMINO"
click at [714, 309] on span "Guardar" at bounding box center [726, 306] width 50 height 13
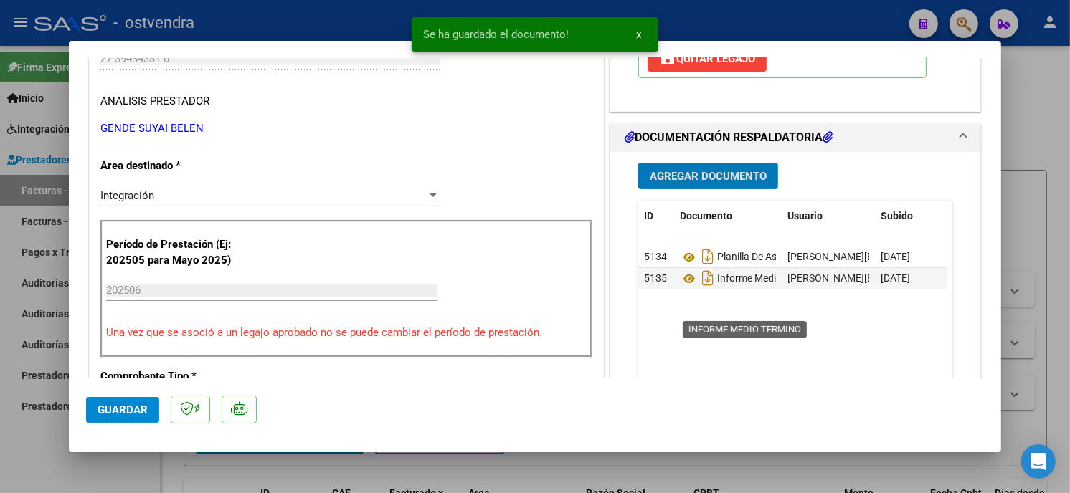
scroll to position [318, 0]
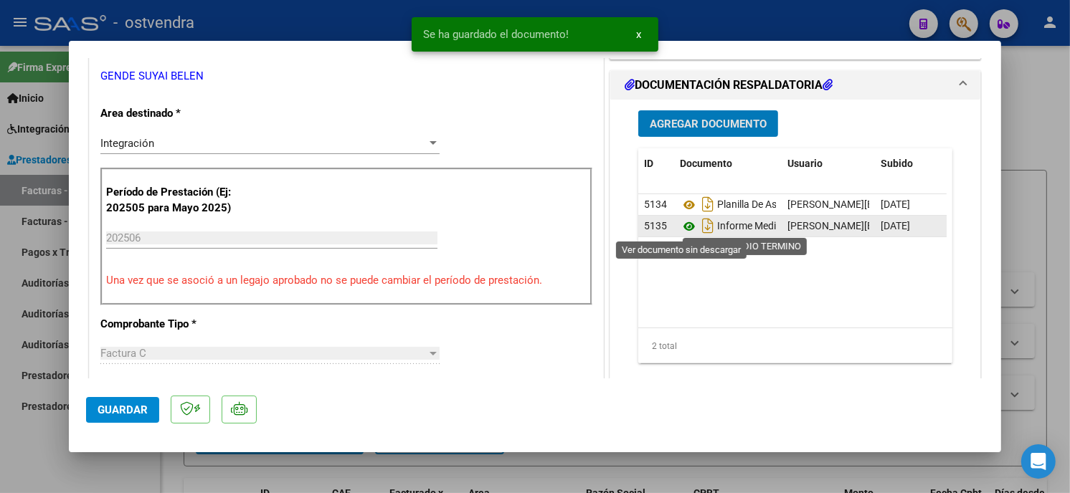
click at [682, 222] on icon at bounding box center [689, 226] width 19 height 17
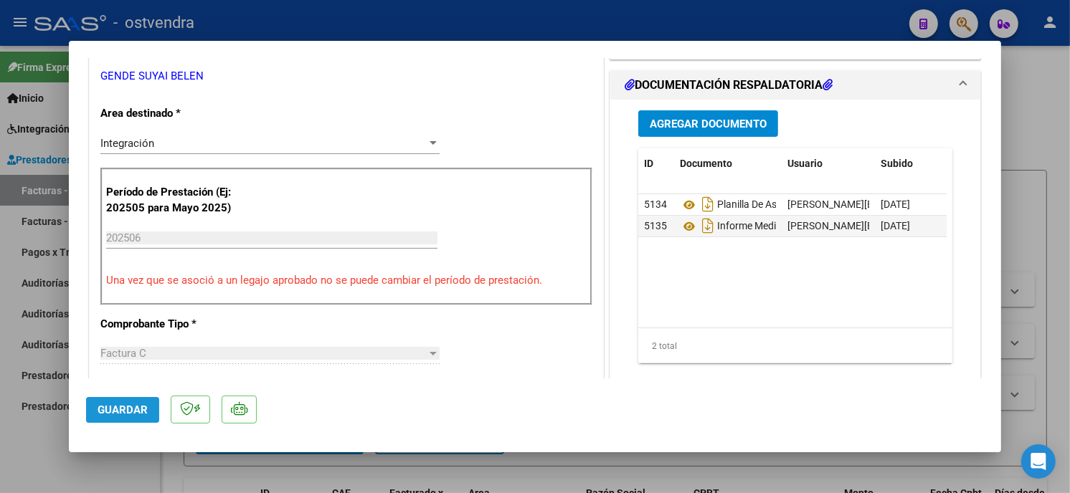
click at [120, 405] on span "Guardar" at bounding box center [123, 410] width 50 height 13
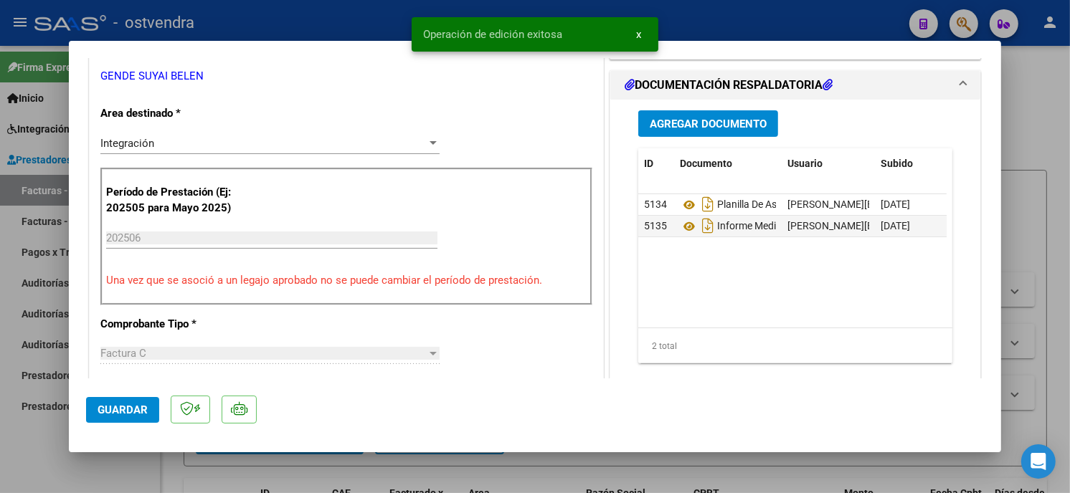
click at [247, 32] on div at bounding box center [535, 246] width 1070 height 493
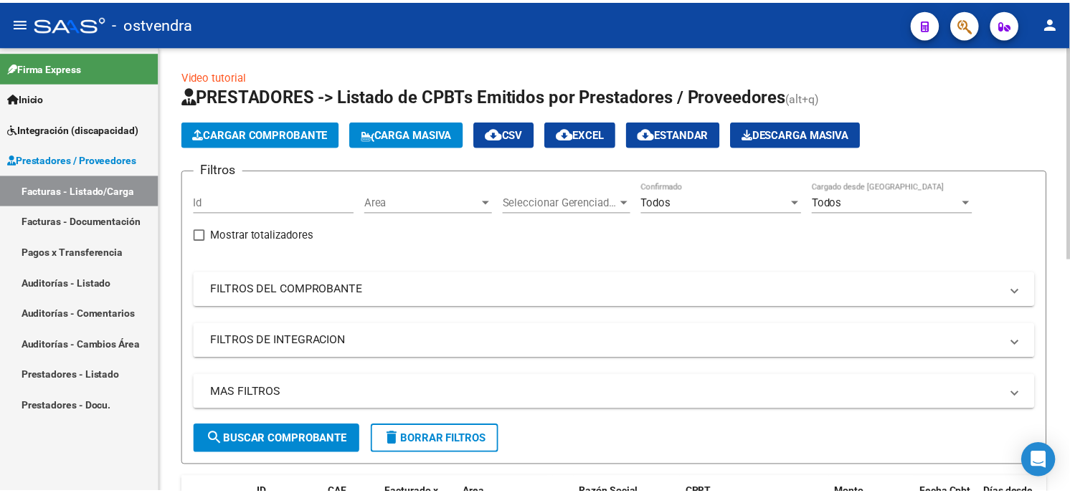
scroll to position [80, 0]
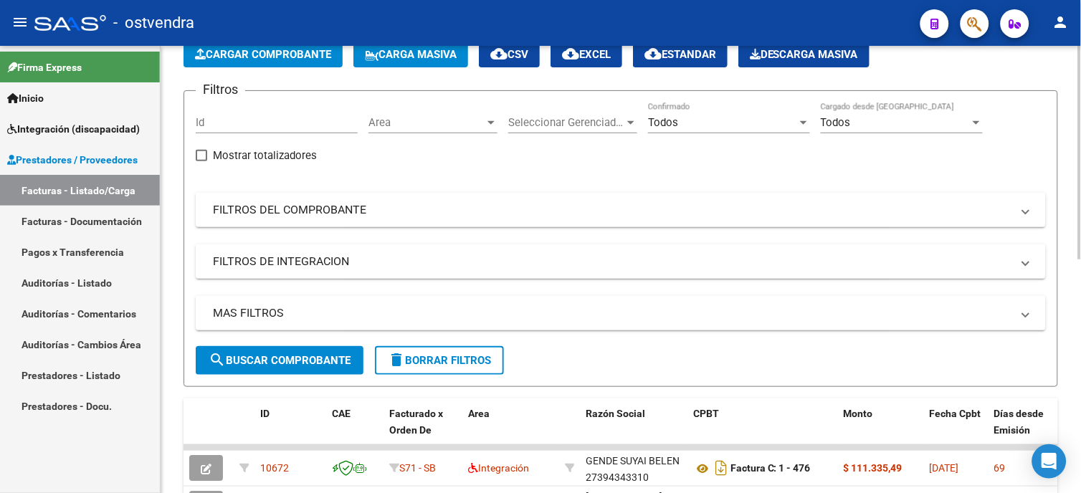
click at [294, 50] on span "Cargar Comprobante" at bounding box center [263, 54] width 136 height 13
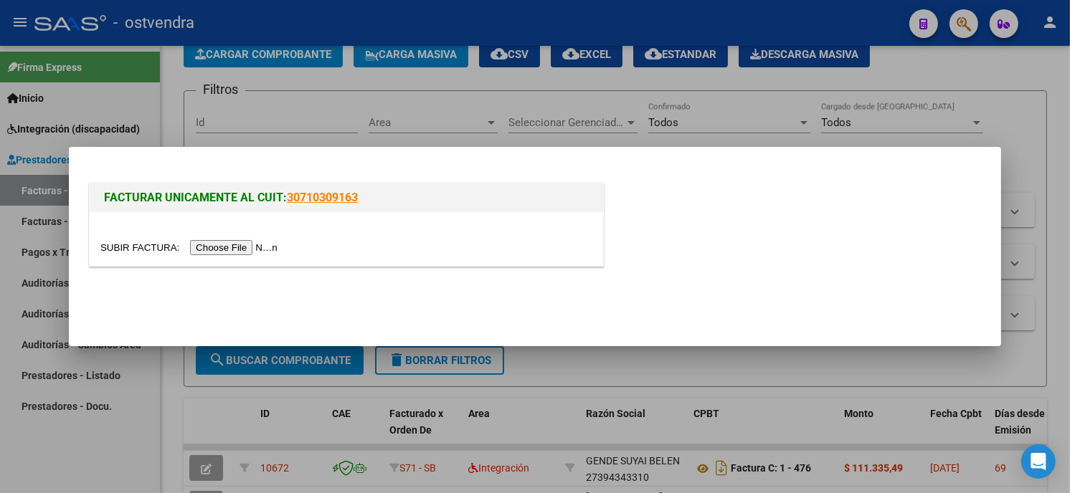
click at [235, 252] on input "file" at bounding box center [190, 247] width 181 height 15
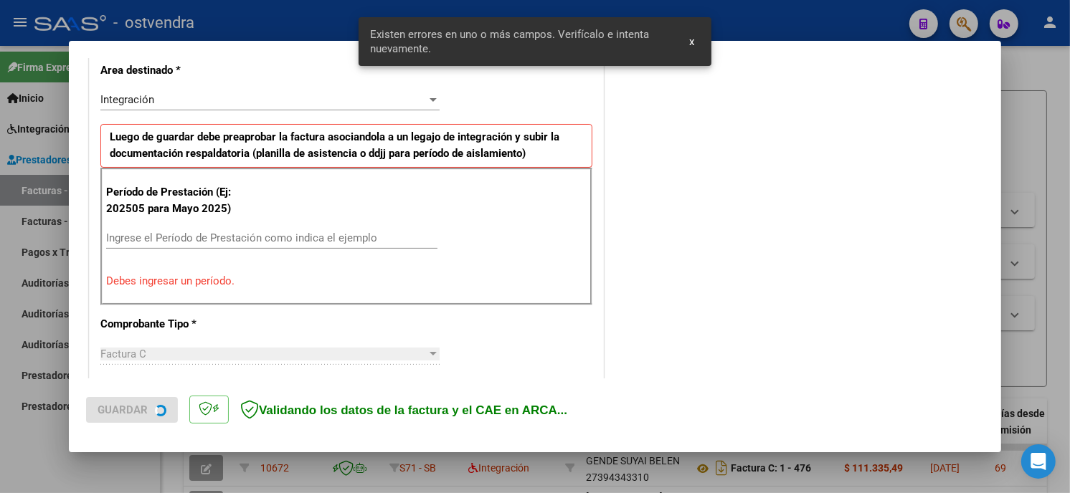
scroll to position [338, 0]
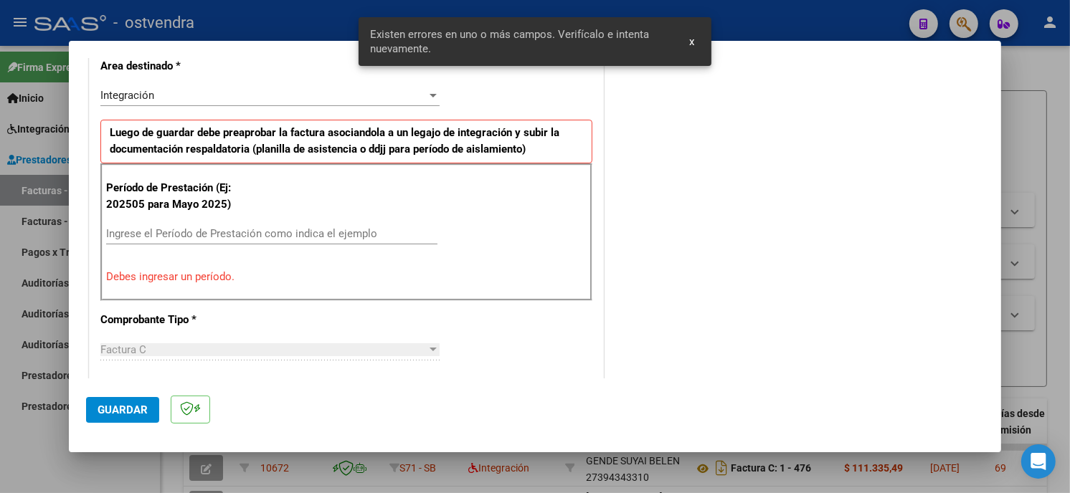
click at [251, 235] on input "Ingrese el Período de Prestación como indica el ejemplo" at bounding box center [271, 233] width 331 height 13
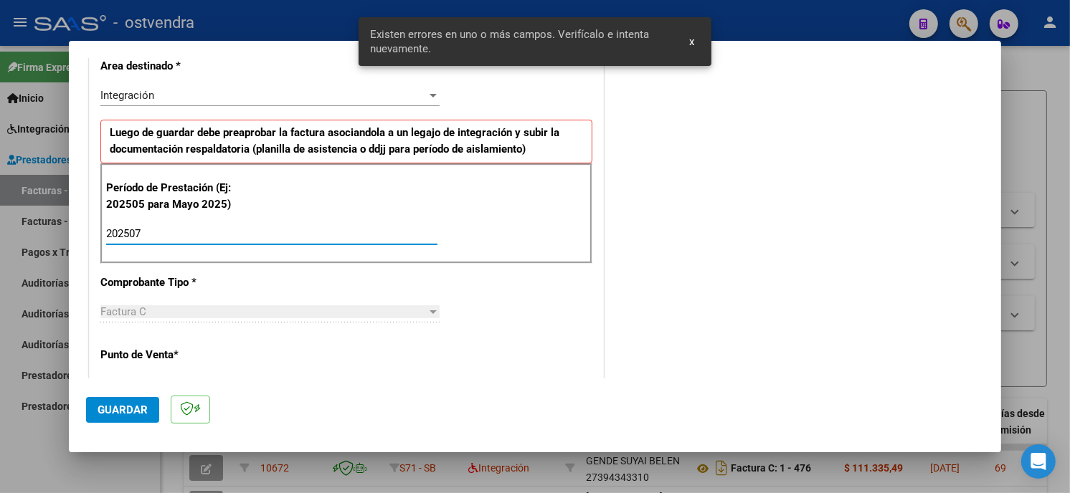
type input "202507"
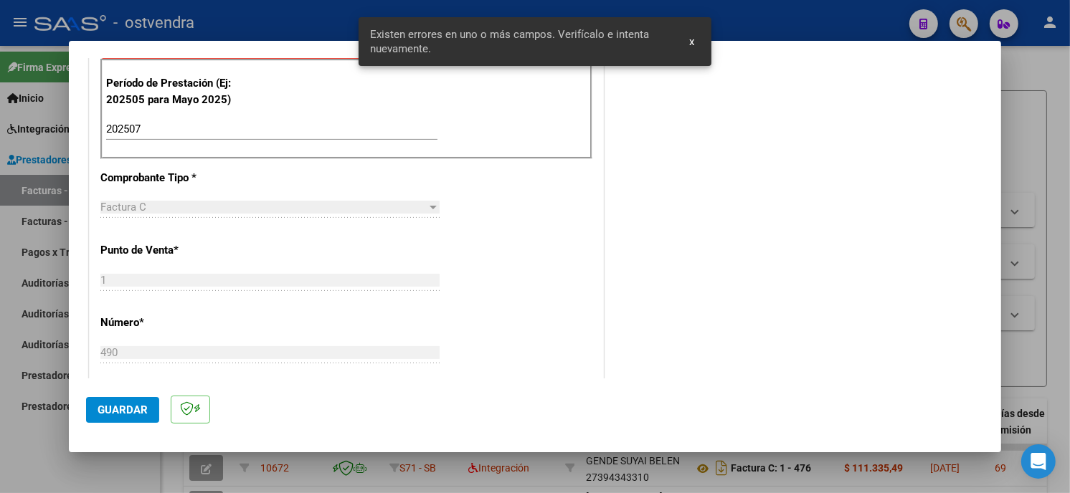
scroll to position [498, 0]
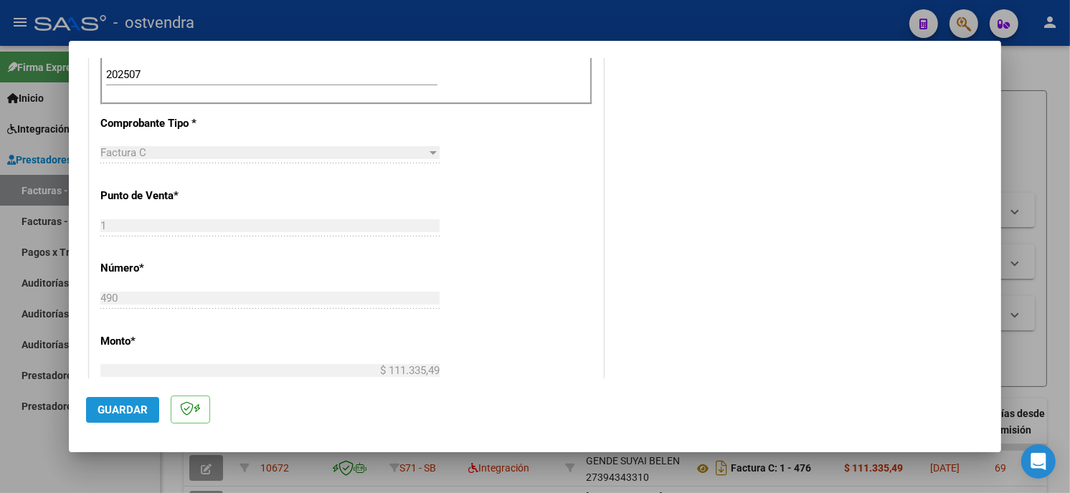
click at [125, 404] on span "Guardar" at bounding box center [123, 410] width 50 height 13
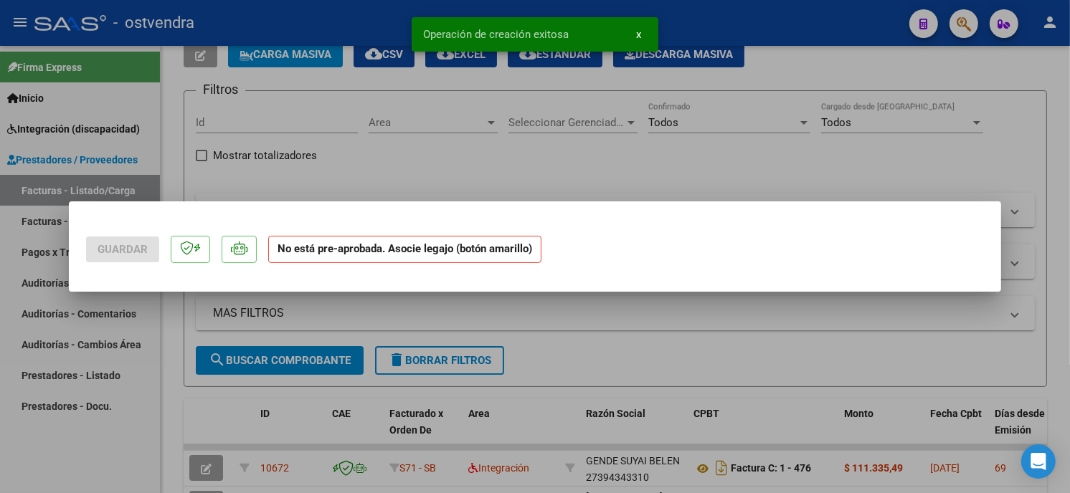
scroll to position [0, 0]
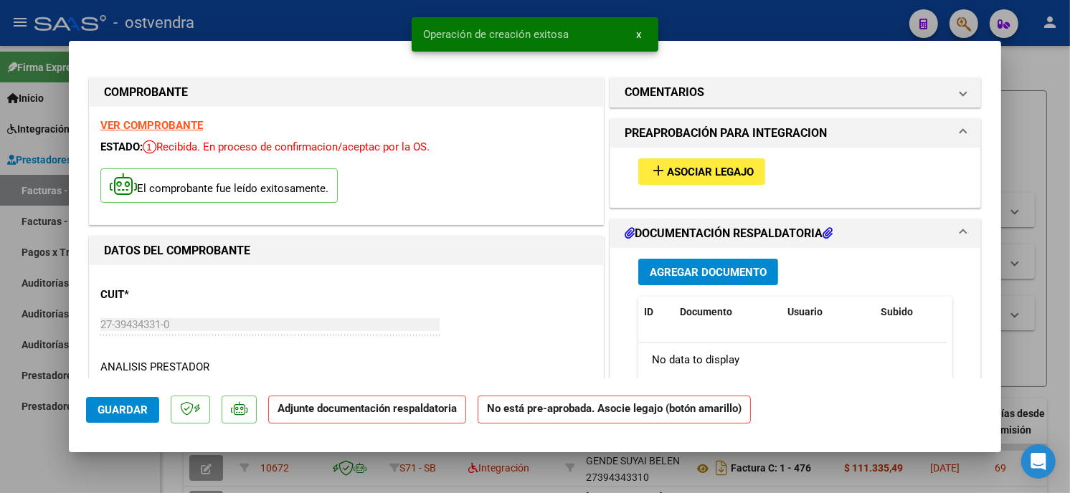
click at [696, 174] on span "Asociar Legajo" at bounding box center [710, 172] width 87 height 13
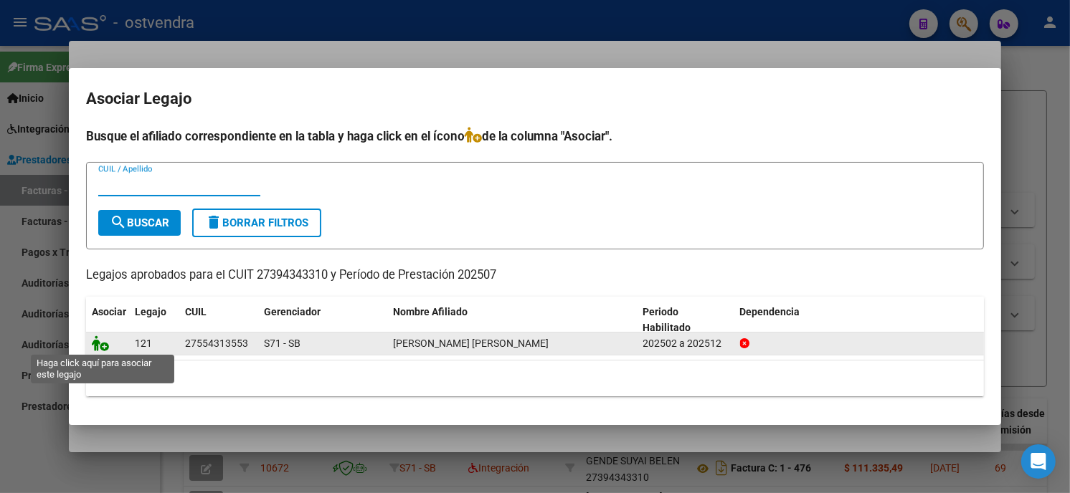
click at [104, 348] on icon at bounding box center [100, 344] width 17 height 16
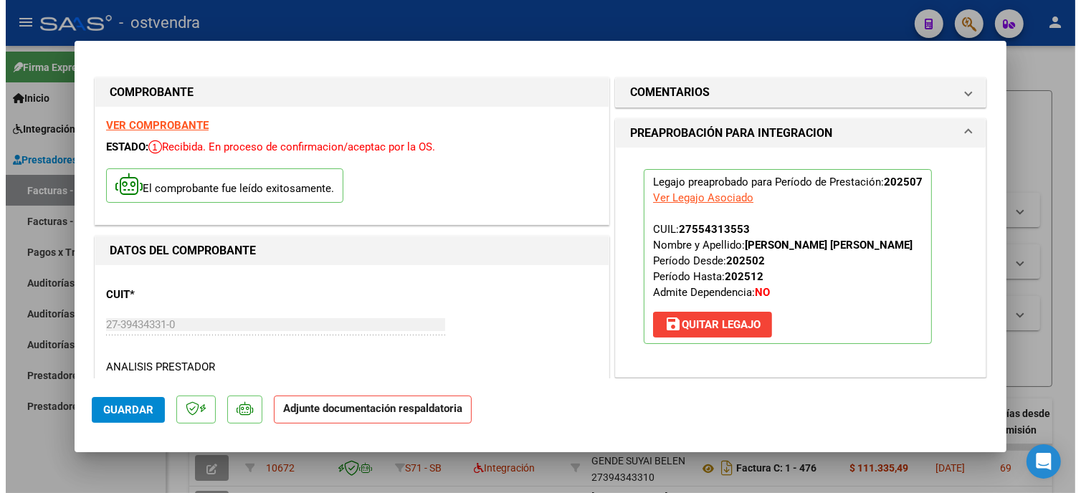
scroll to position [159, 0]
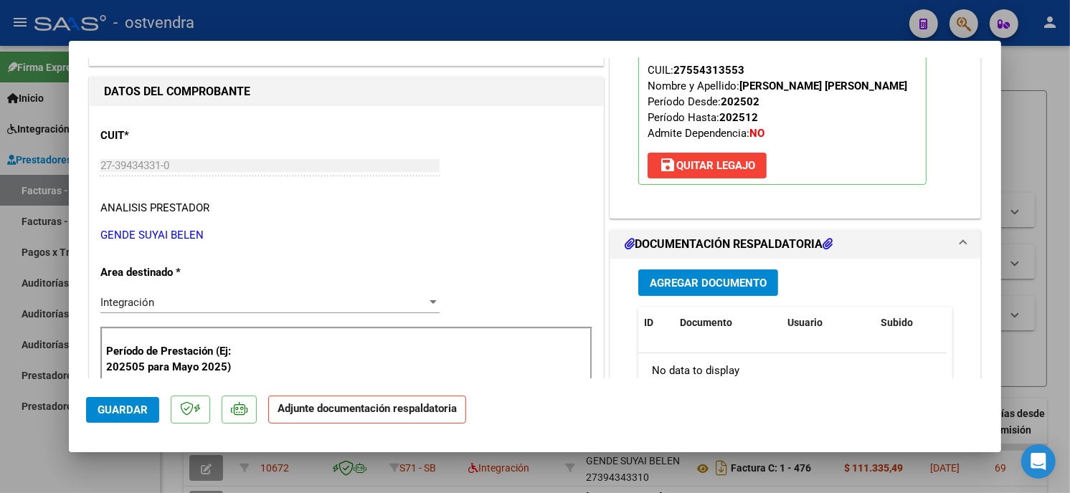
click at [746, 290] on button "Agregar Documento" at bounding box center [708, 283] width 140 height 27
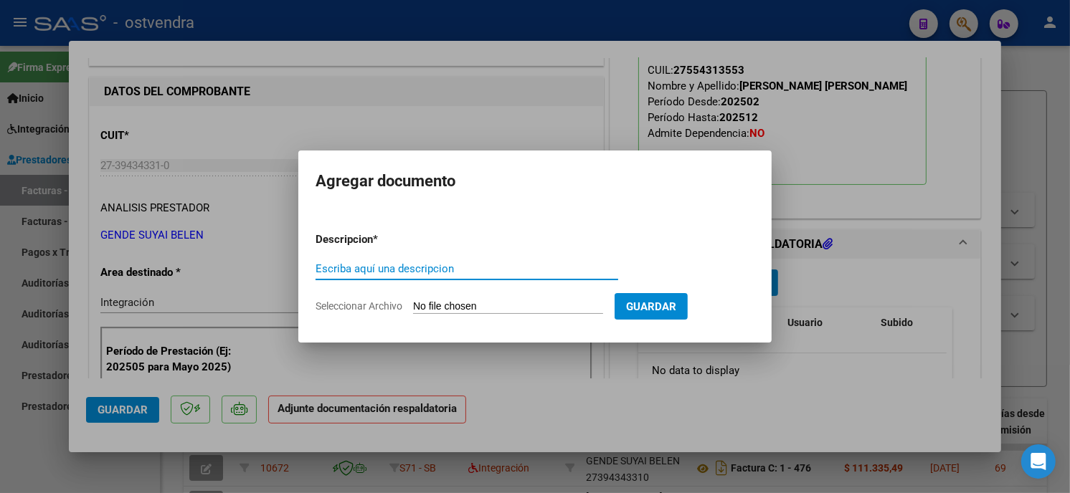
click at [510, 310] on input "Seleccionar Archivo" at bounding box center [508, 307] width 190 height 14
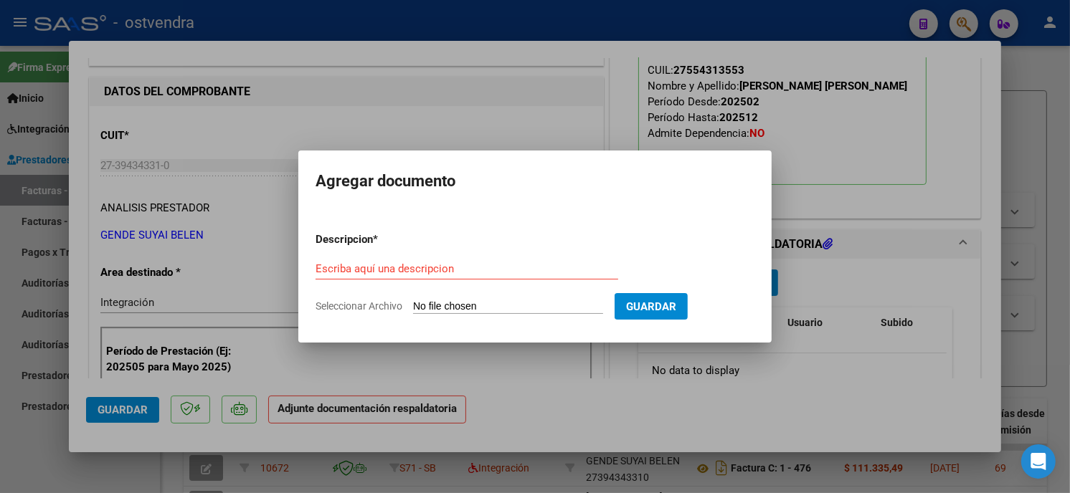
type input "C:\fakepath\ASISTENCIA C-1-490.pdf"
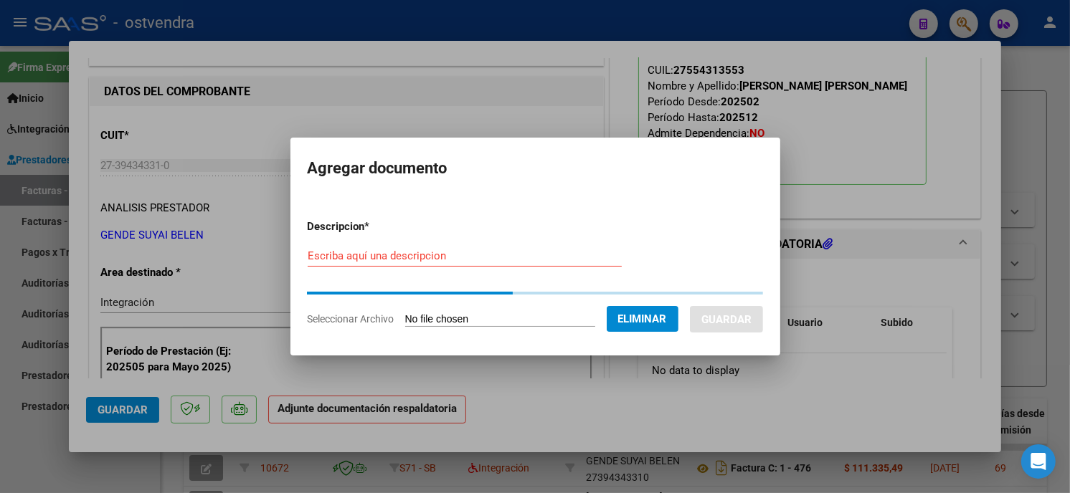
click at [463, 263] on div "Escriba aquí una descripcion" at bounding box center [465, 256] width 314 height 22
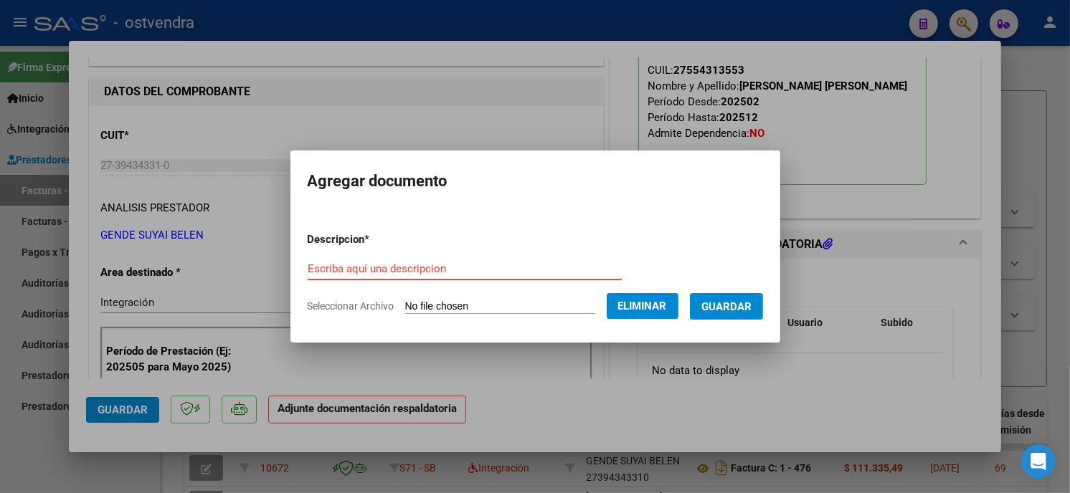
click at [457, 262] on input "Escriba aquí una descripcion" at bounding box center [465, 268] width 314 height 13
click at [468, 253] on form "Descripcion * Escriba aquí una descripcion Seleccionar Archivo Eliminar Guardar" at bounding box center [535, 273] width 455 height 105
click at [475, 278] on div "Escriba aquí una descripcion" at bounding box center [465, 269] width 314 height 22
click at [480, 274] on input "Escriba aquí una descripcion" at bounding box center [465, 268] width 314 height 13
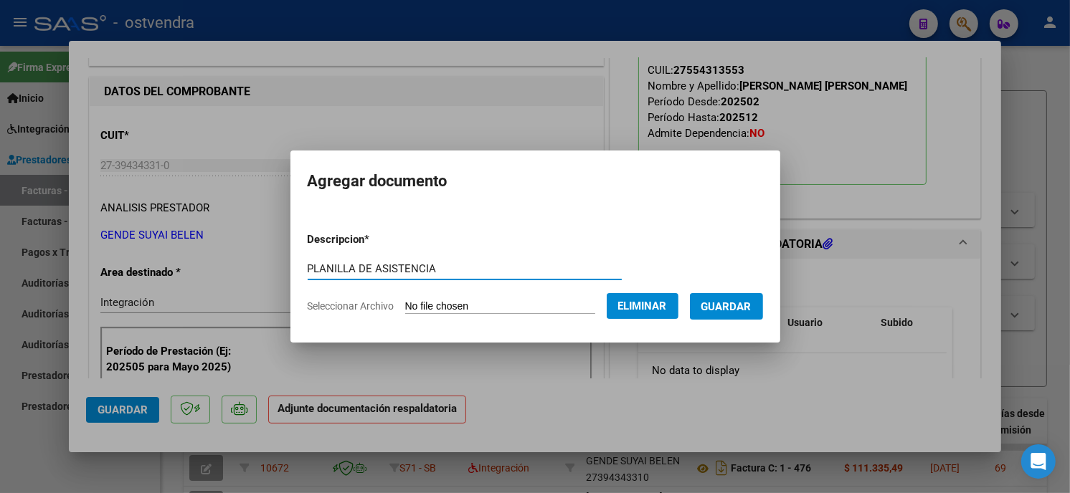
type input "PLANILLA DE ASISTENCIA"
click at [734, 298] on button "Guardar" at bounding box center [726, 306] width 73 height 27
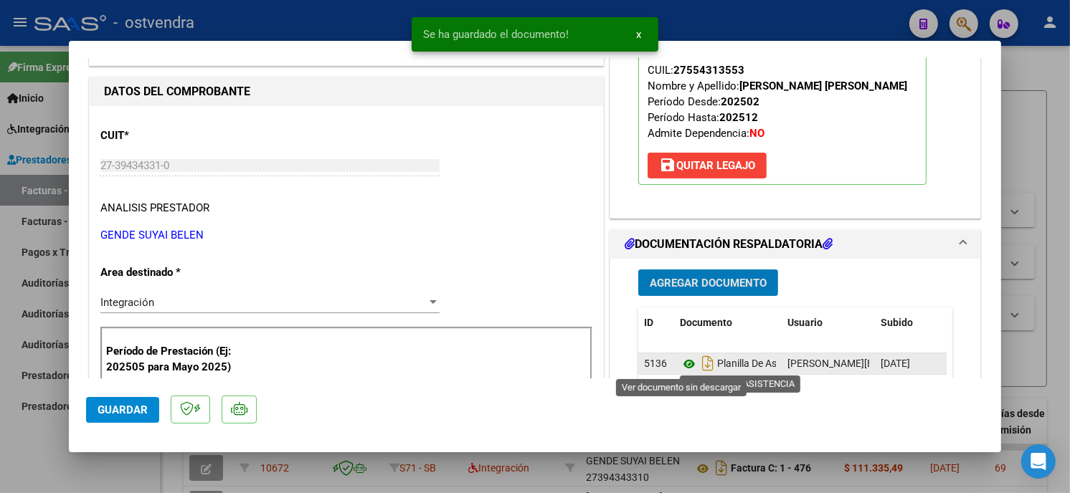
click at [685, 364] on icon at bounding box center [689, 364] width 19 height 17
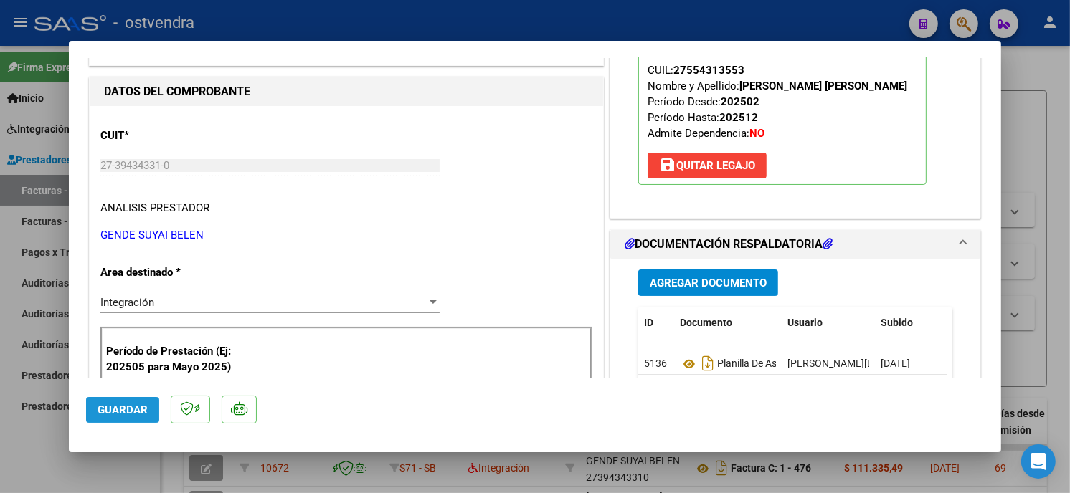
click at [141, 412] on span "Guardar" at bounding box center [123, 410] width 50 height 13
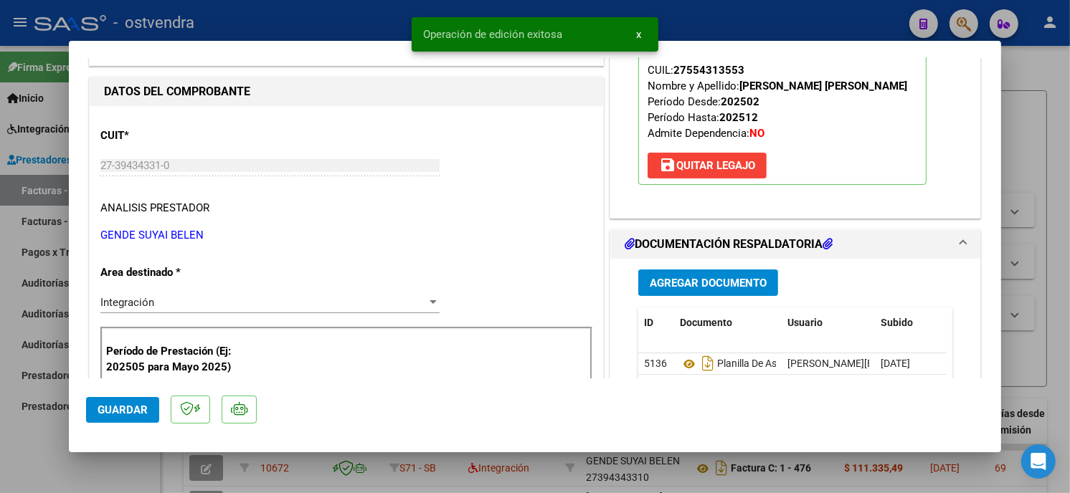
click at [260, 16] on div at bounding box center [535, 246] width 1070 height 493
type input "$ 0,00"
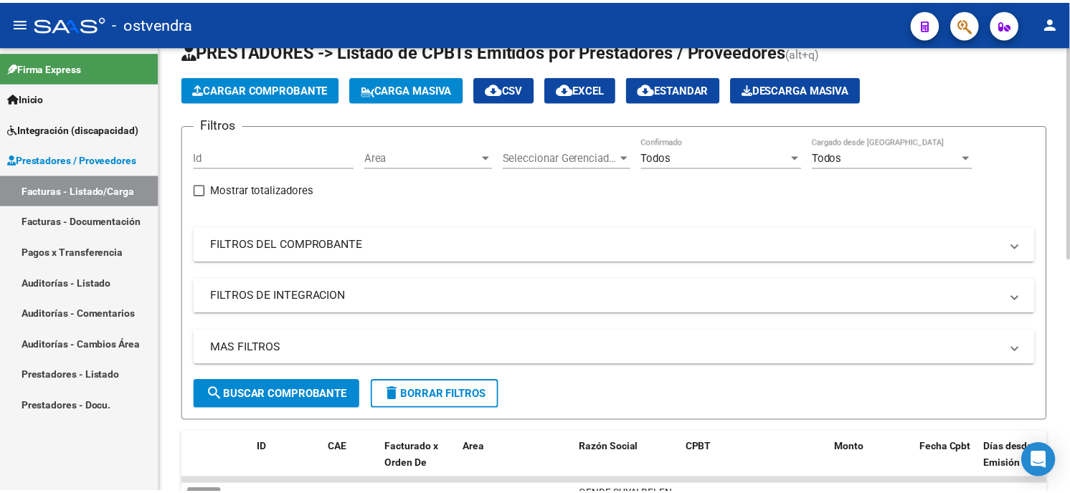
scroll to position [0, 0]
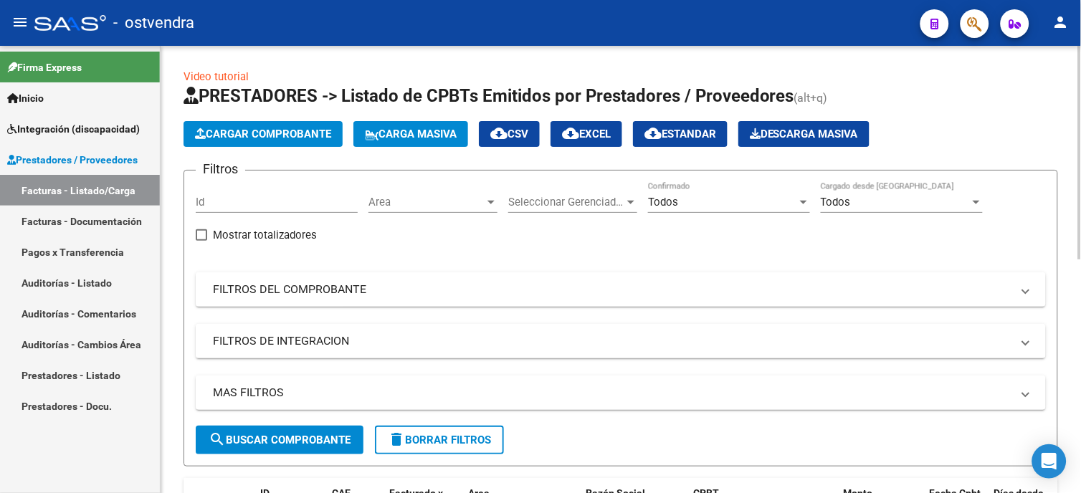
click at [303, 139] on span "Cargar Comprobante" at bounding box center [263, 134] width 136 height 13
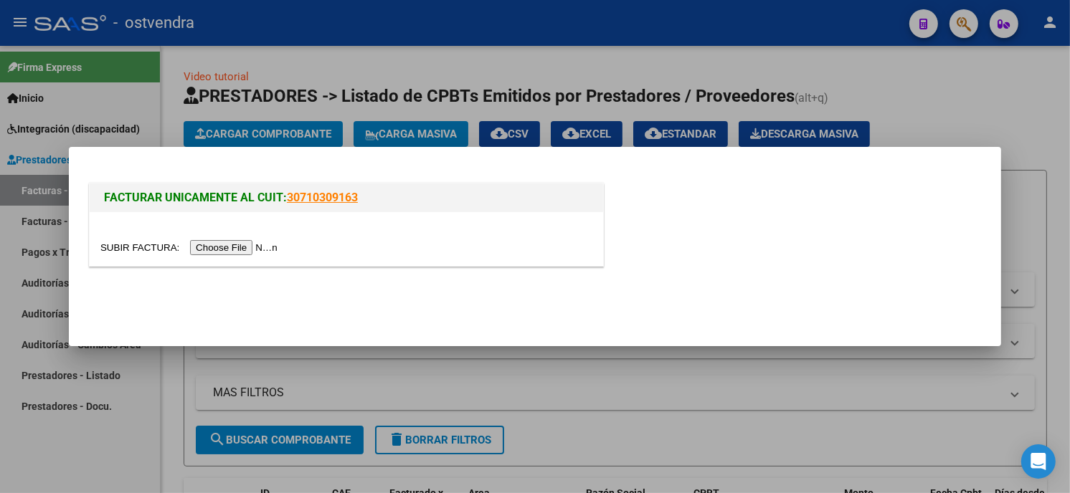
click at [240, 252] on input "file" at bounding box center [190, 247] width 181 height 15
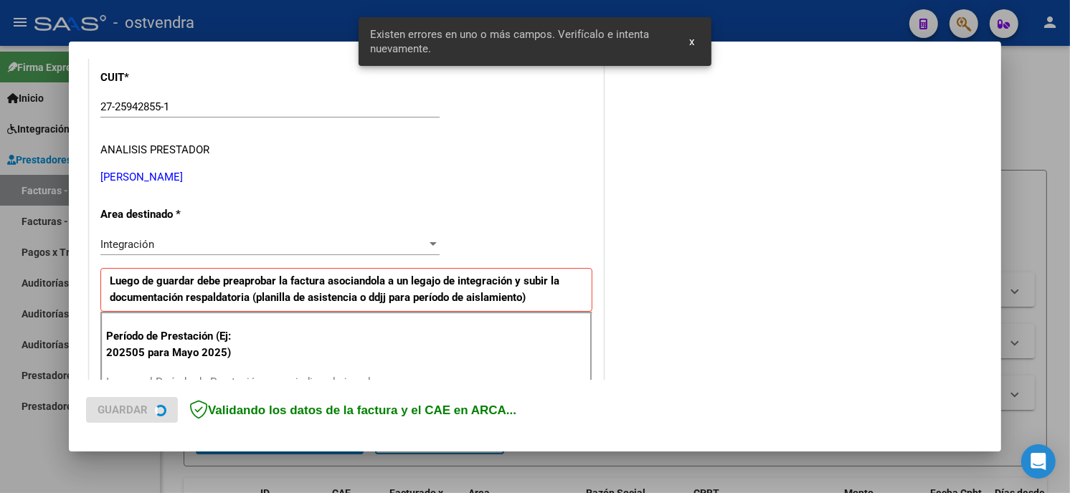
scroll to position [338, 0]
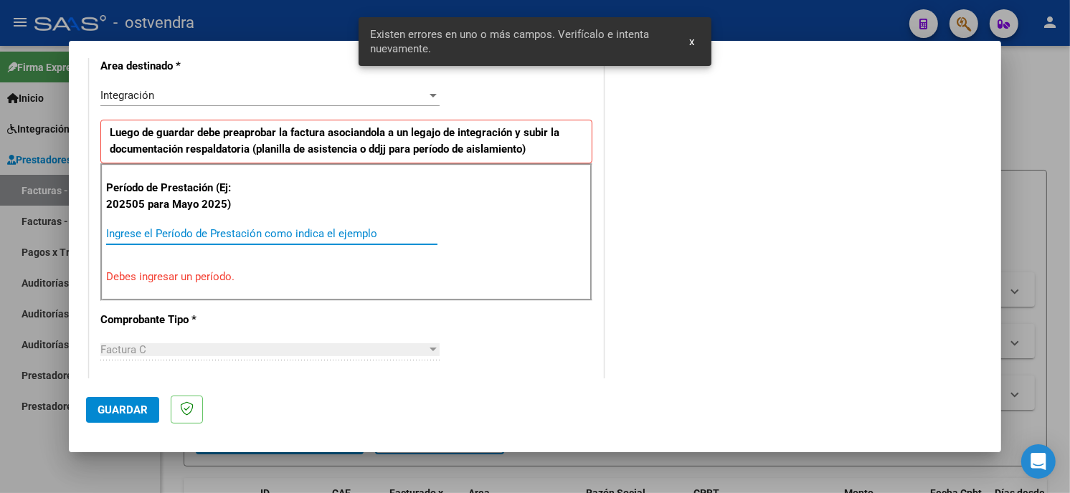
click at [209, 232] on input "Ingrese el Período de Prestación como indica el ejemplo" at bounding box center [271, 233] width 331 height 13
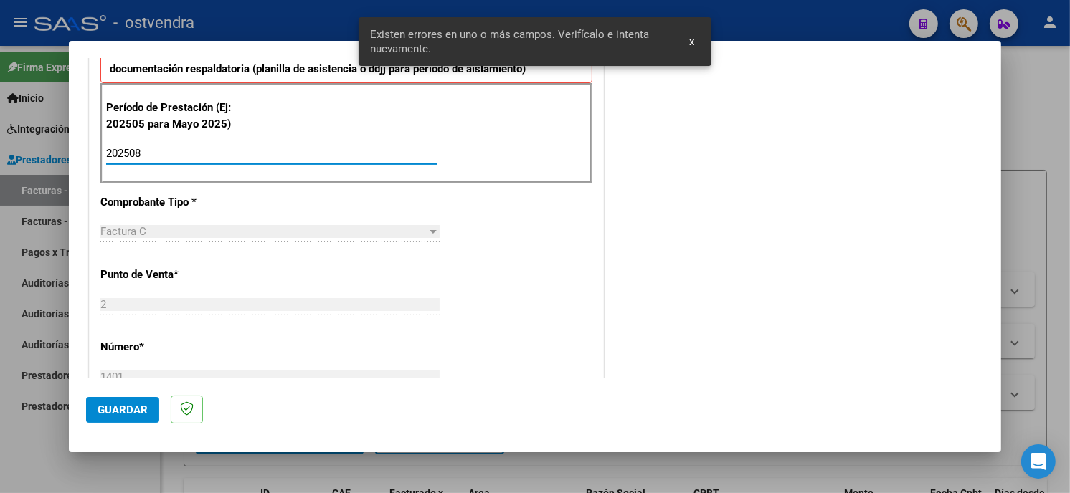
scroll to position [498, 0]
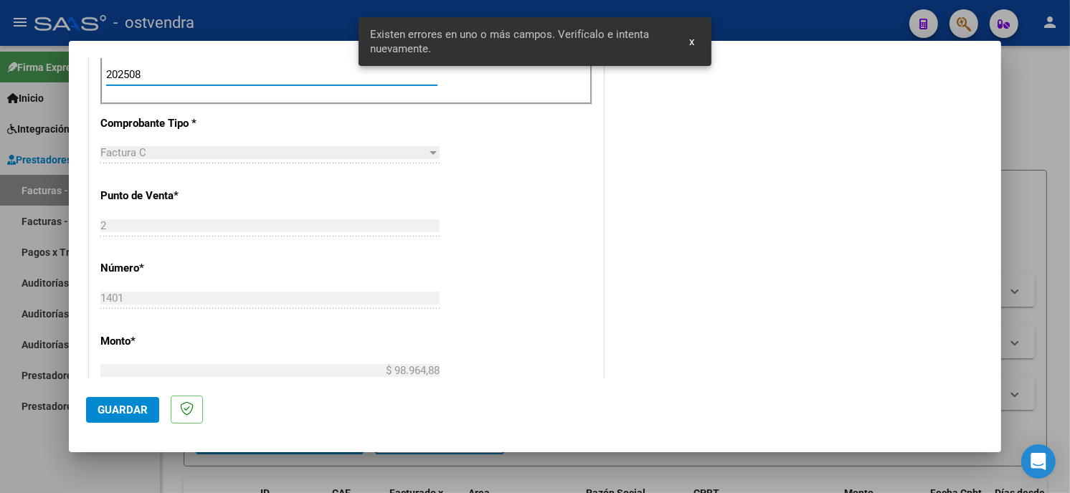
type input "202508"
click at [133, 418] on button "Guardar" at bounding box center [122, 410] width 73 height 26
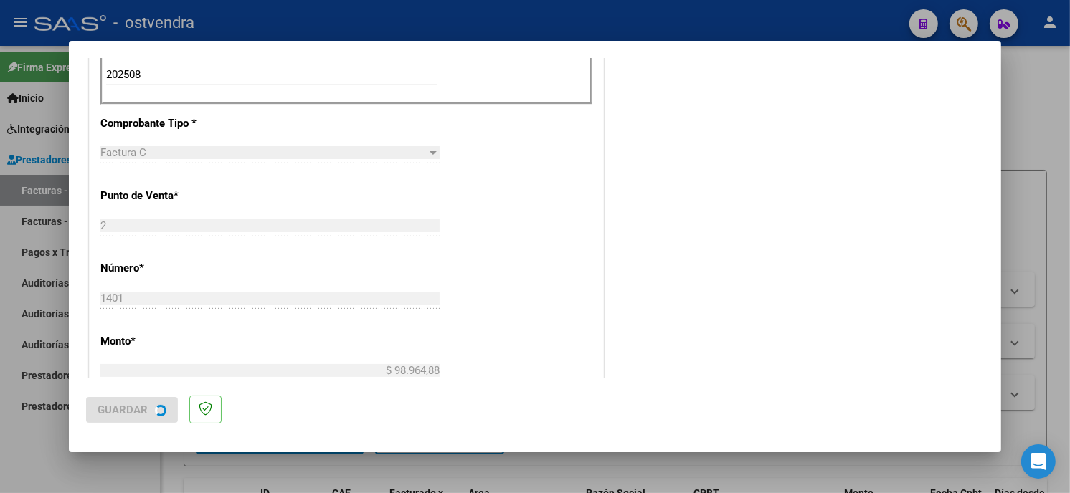
scroll to position [0, 0]
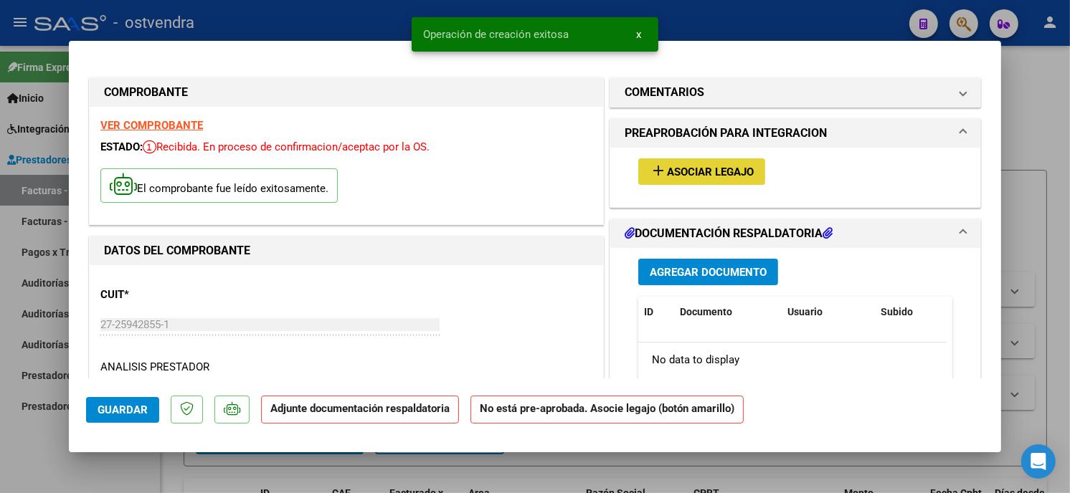
click at [685, 176] on span "Asociar Legajo" at bounding box center [710, 172] width 87 height 13
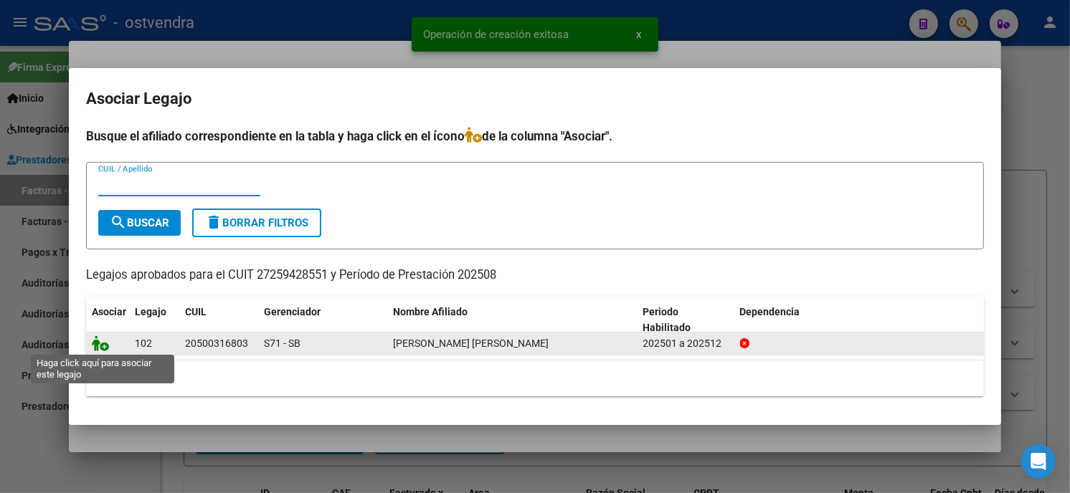
click at [96, 345] on icon at bounding box center [100, 344] width 17 height 16
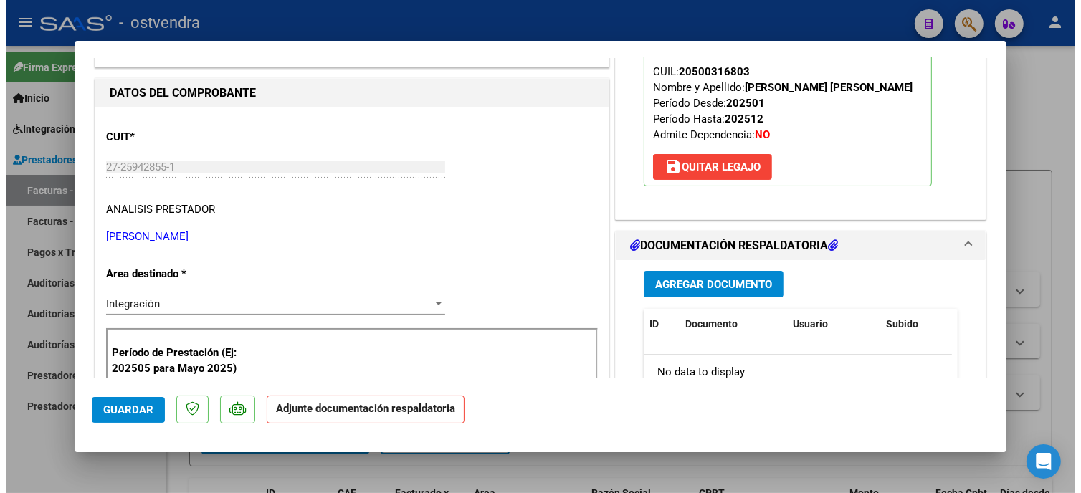
scroll to position [159, 0]
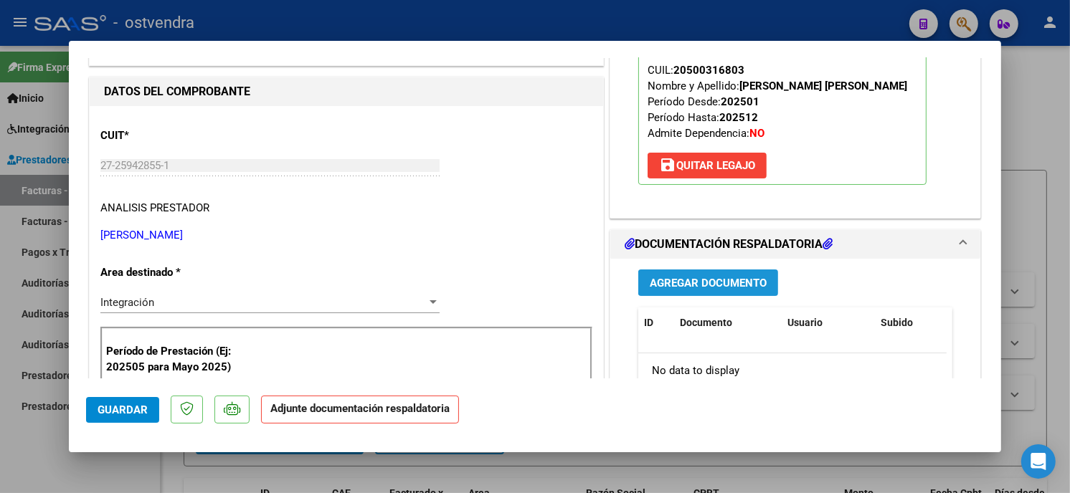
click at [722, 283] on span "Agregar Documento" at bounding box center [708, 283] width 117 height 13
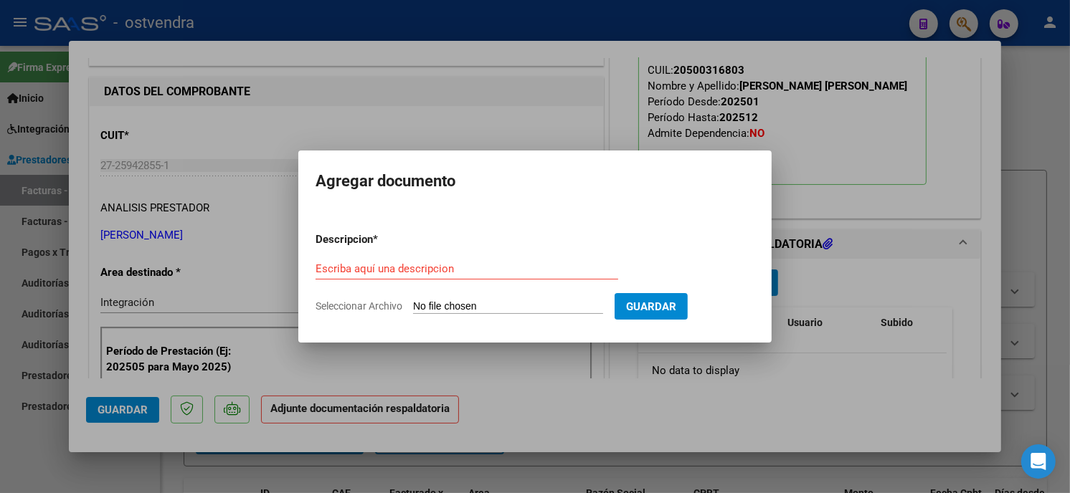
click at [519, 305] on input "Seleccionar Archivo" at bounding box center [508, 307] width 190 height 14
type input "C:\fakepath\ASISTENCIA C-2-1401.pdf"
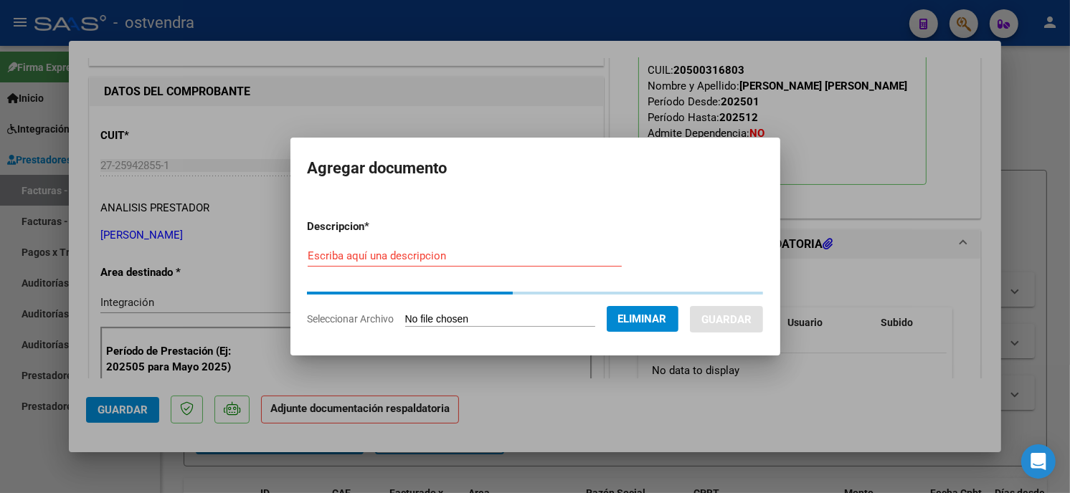
click at [457, 255] on input "Escriba aquí una descripcion" at bounding box center [465, 256] width 314 height 13
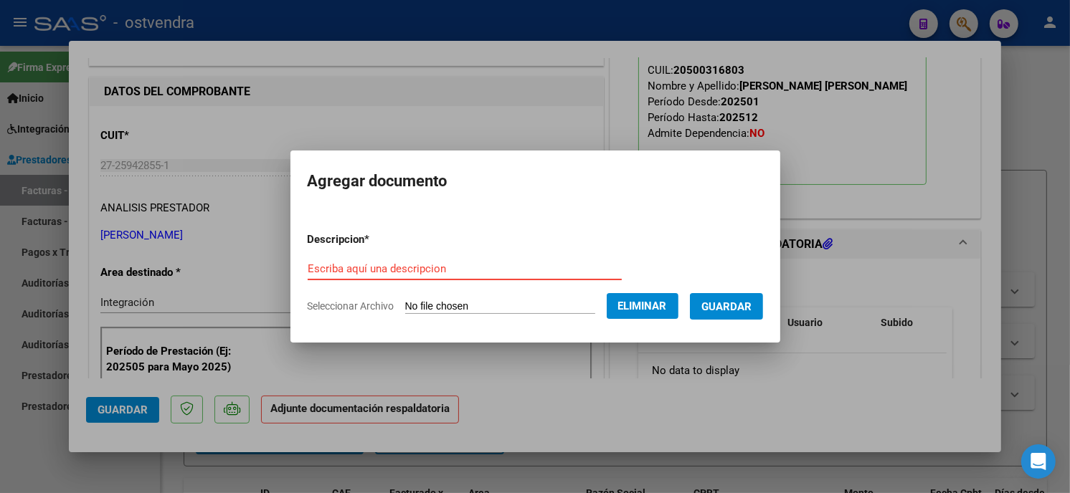
click at [464, 267] on input "Escriba aquí una descripcion" at bounding box center [465, 268] width 314 height 13
click at [468, 278] on div "Escriba aquí una descripcion" at bounding box center [465, 269] width 314 height 22
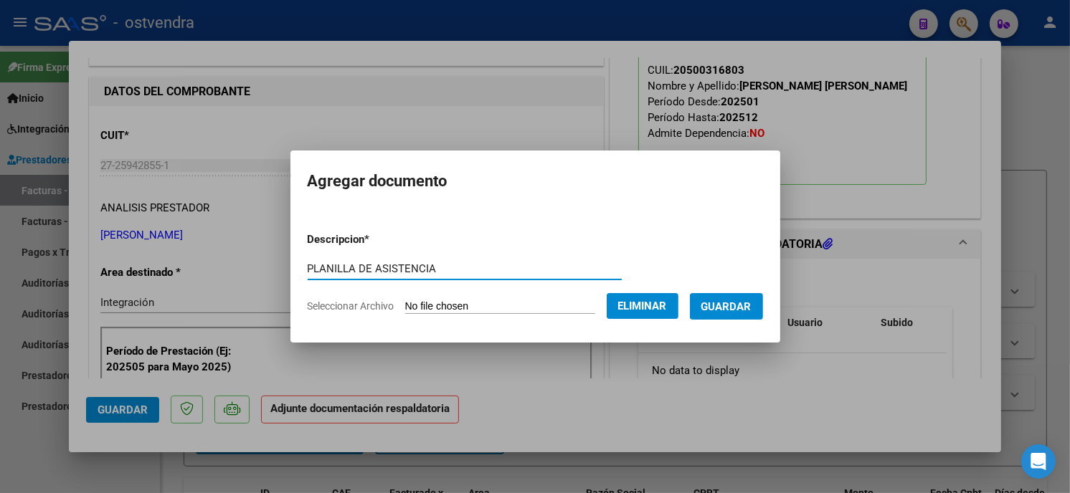
type input "PLANILLA DE ASISTENCIA"
click at [751, 298] on button "Guardar" at bounding box center [726, 306] width 73 height 27
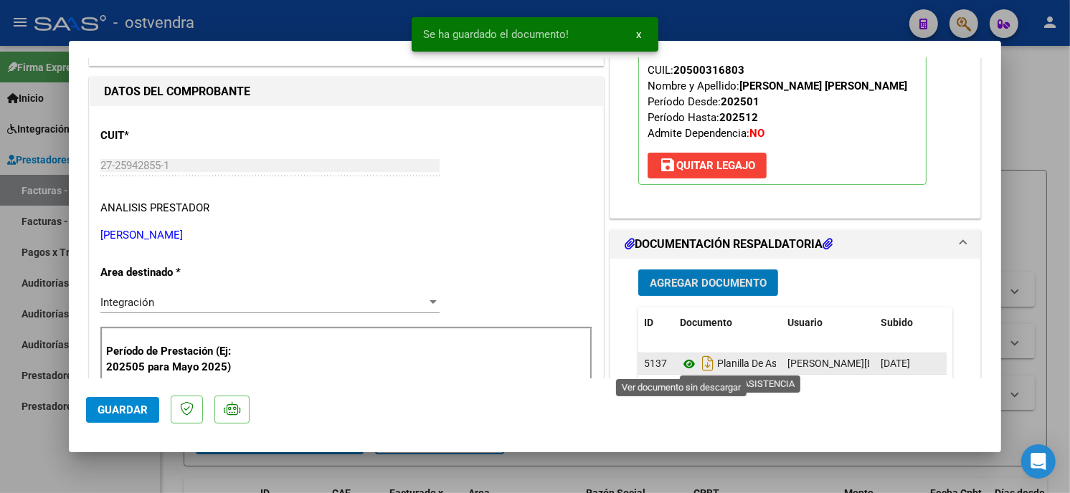
click at [681, 366] on icon at bounding box center [689, 364] width 19 height 17
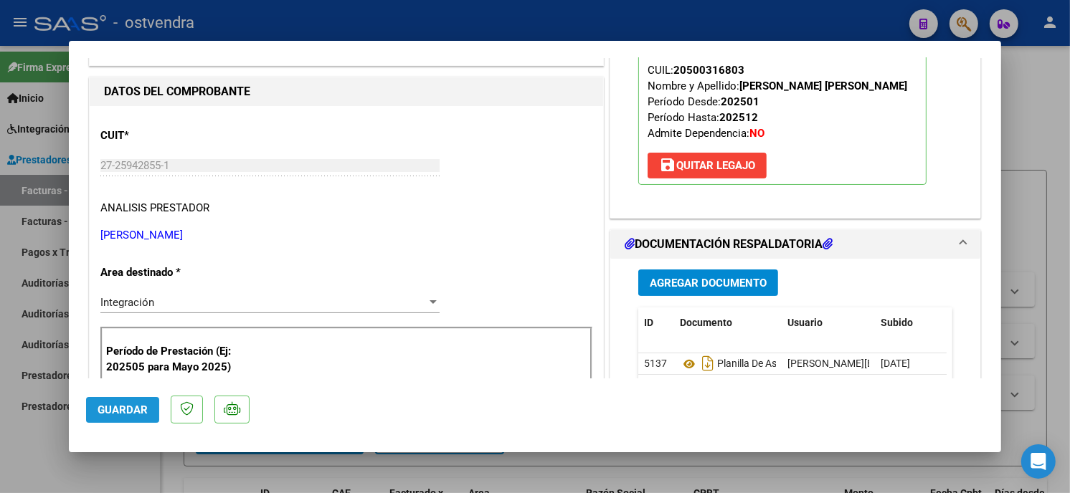
click at [122, 404] on span "Guardar" at bounding box center [123, 410] width 50 height 13
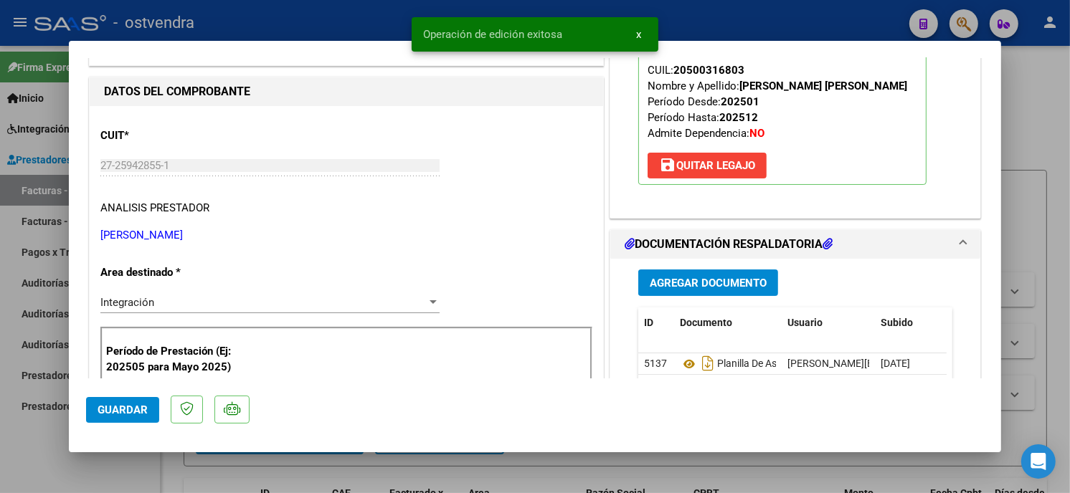
drag, startPoint x: 298, startPoint y: 32, endPoint x: 290, endPoint y: 1, distance: 31.8
click at [298, 31] on div at bounding box center [535, 246] width 1070 height 493
type input "$ 0,00"
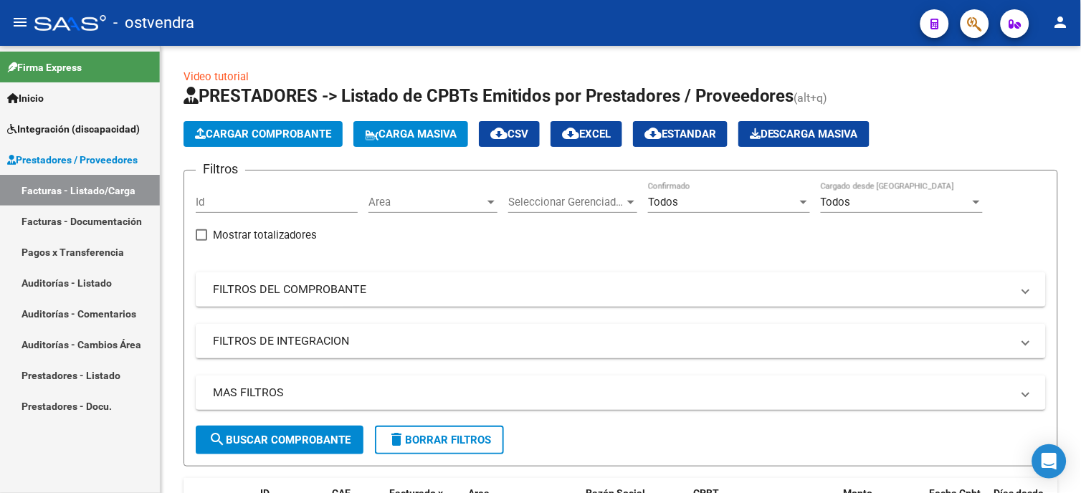
drag, startPoint x: 77, startPoint y: 120, endPoint x: 95, endPoint y: 176, distance: 58.7
click at [77, 120] on link "Integración (discapacidad)" at bounding box center [80, 128] width 160 height 31
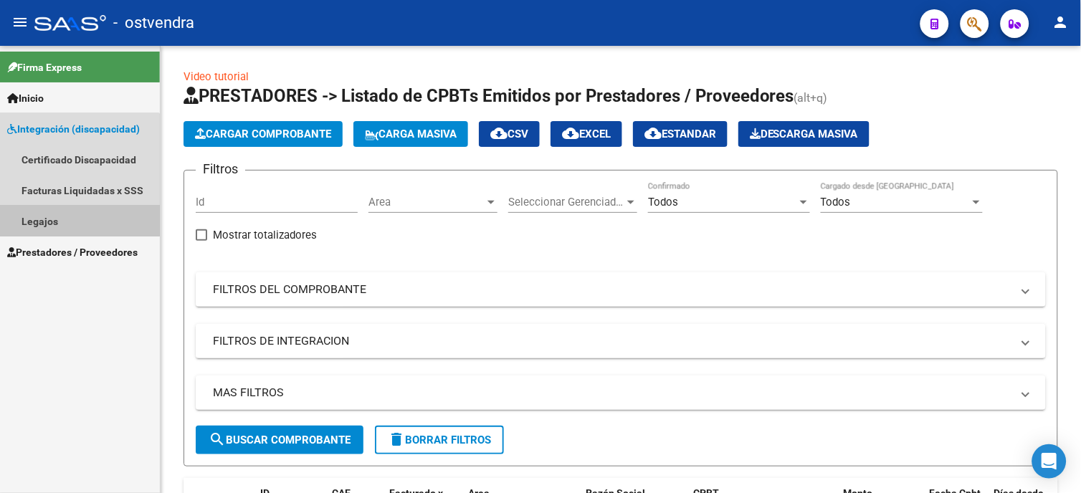
click at [74, 217] on link "Legajos" at bounding box center [80, 221] width 160 height 31
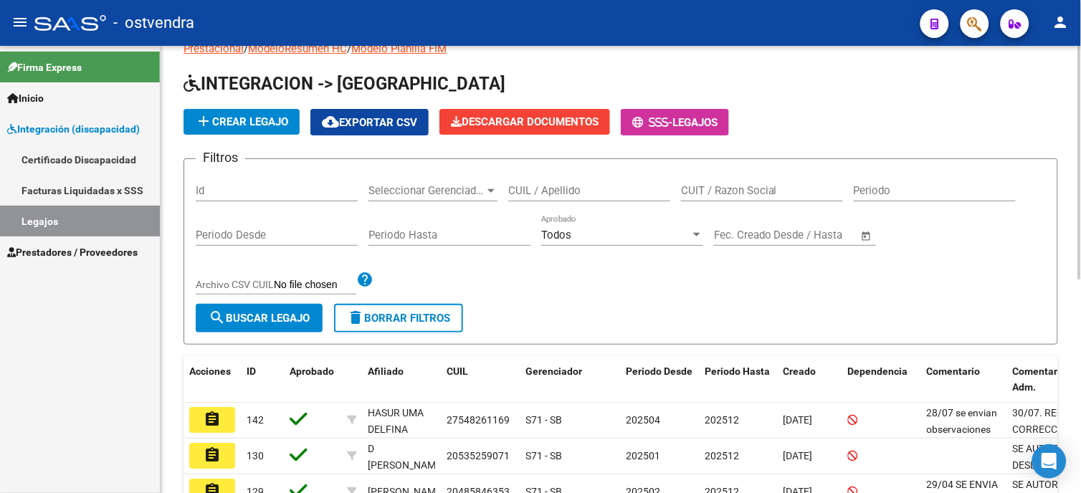
scroll to position [80, 0]
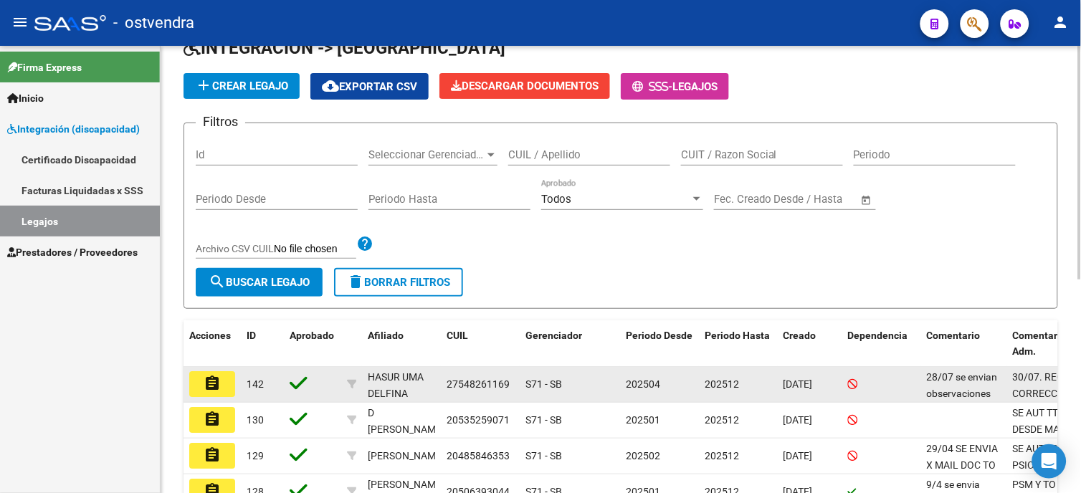
click at [227, 387] on button "assignment" at bounding box center [212, 384] width 46 height 26
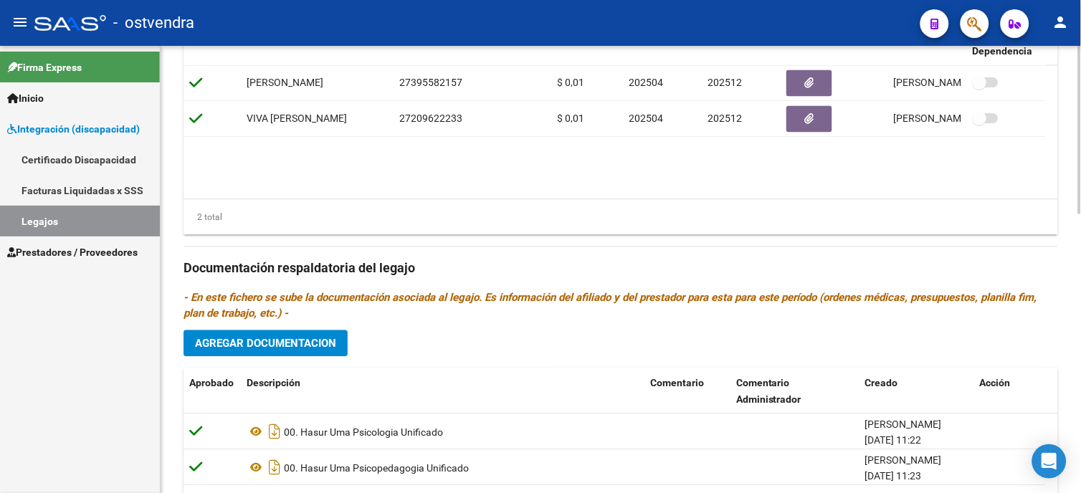
scroll to position [717, 0]
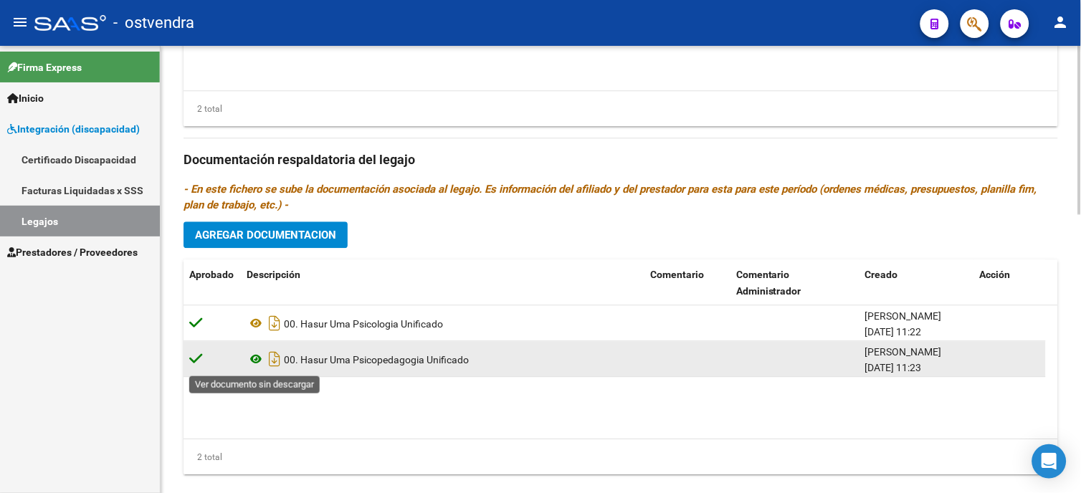
click at [255, 356] on icon at bounding box center [256, 359] width 19 height 17
click at [260, 356] on icon at bounding box center [256, 359] width 19 height 17
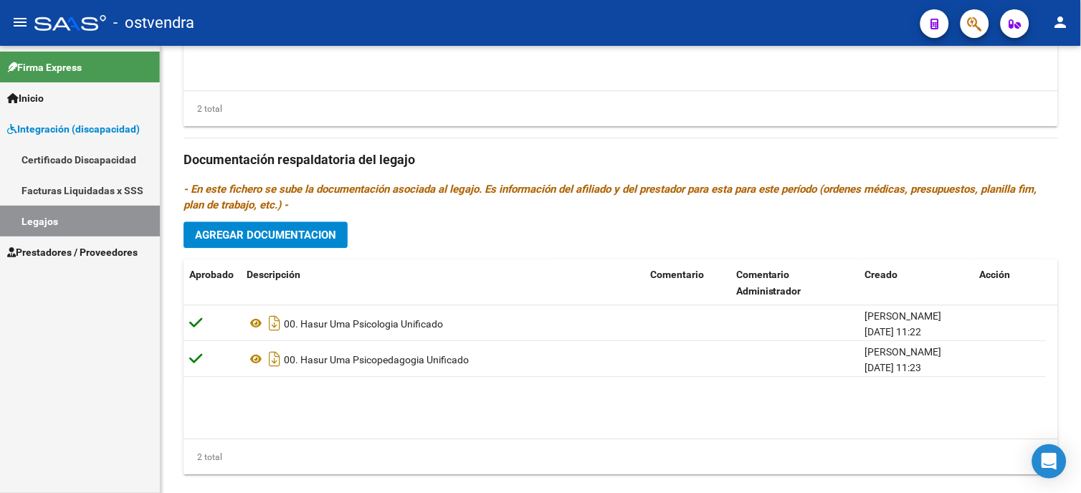
click at [80, 247] on span "Prestadores / Proveedores" at bounding box center [72, 253] width 131 height 16
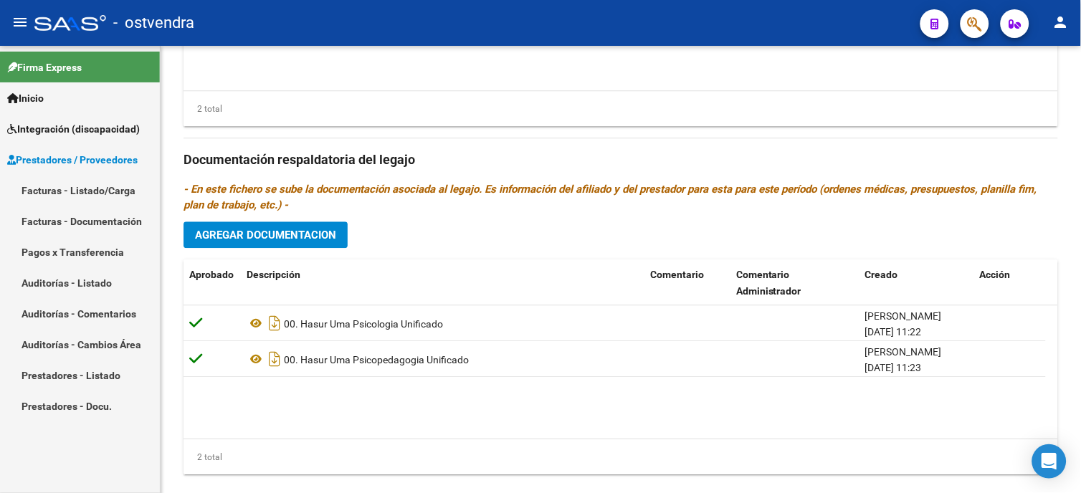
click at [84, 189] on link "Facturas - Listado/Carga" at bounding box center [80, 190] width 160 height 31
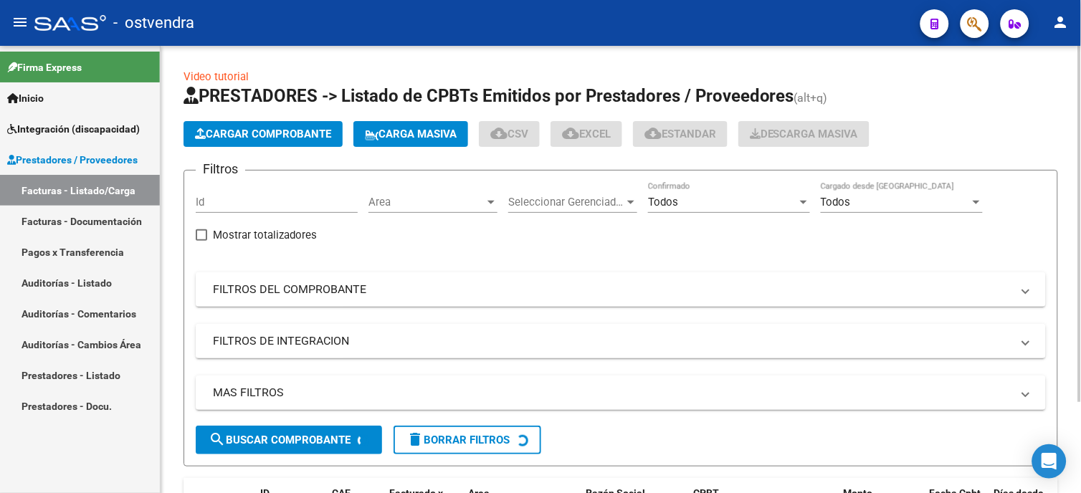
click at [290, 125] on button "Cargar Comprobante" at bounding box center [263, 134] width 159 height 26
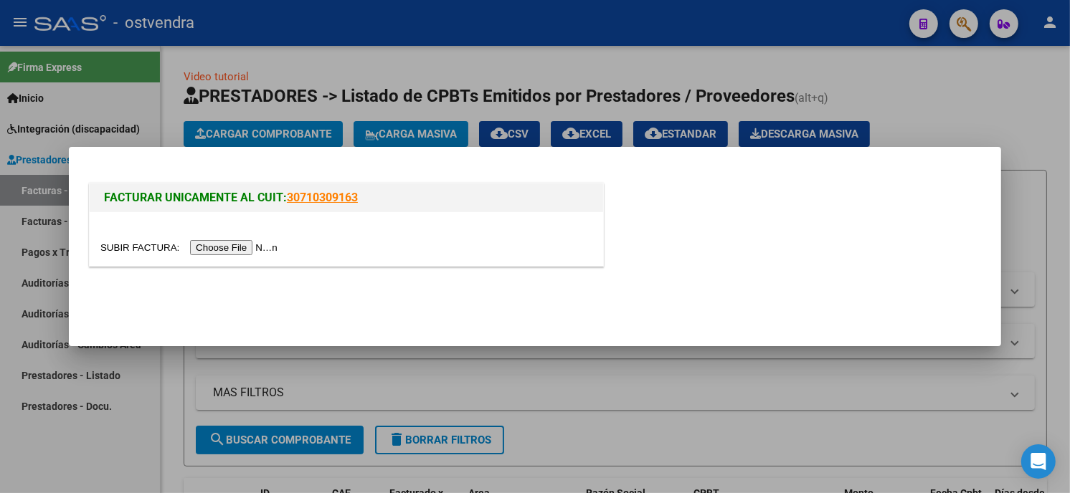
click at [241, 249] on input "file" at bounding box center [190, 247] width 181 height 15
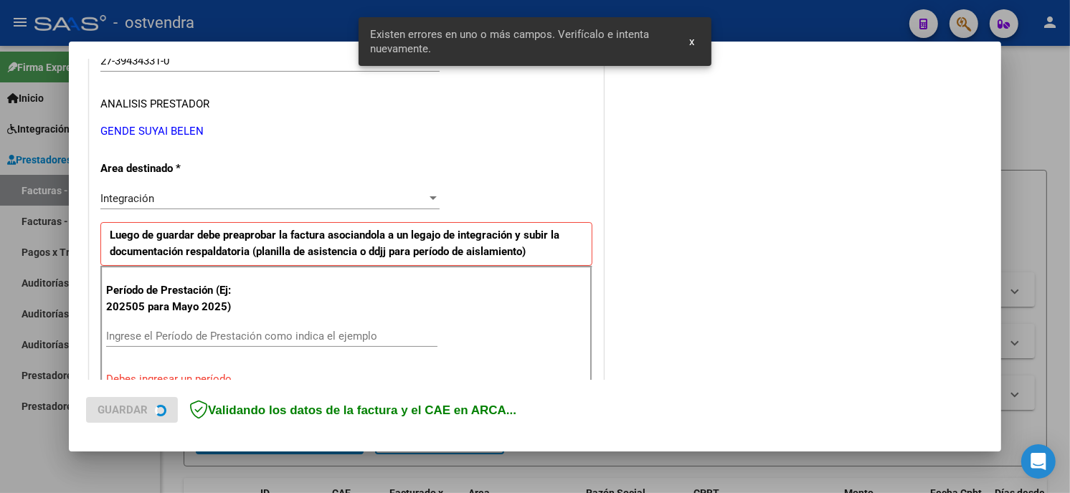
scroll to position [311, 0]
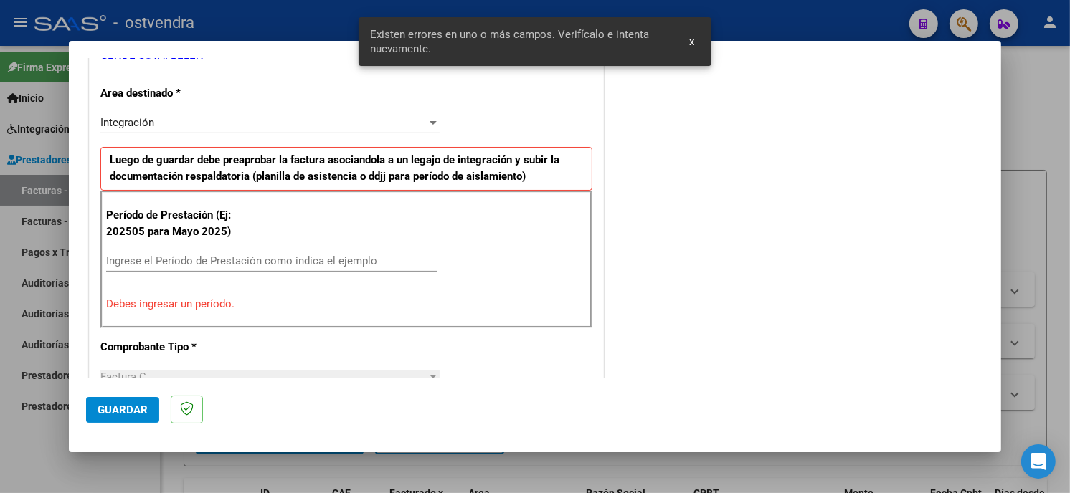
click at [238, 260] on input "Ingrese el Período de Prestación como indica el ejemplo" at bounding box center [271, 261] width 331 height 13
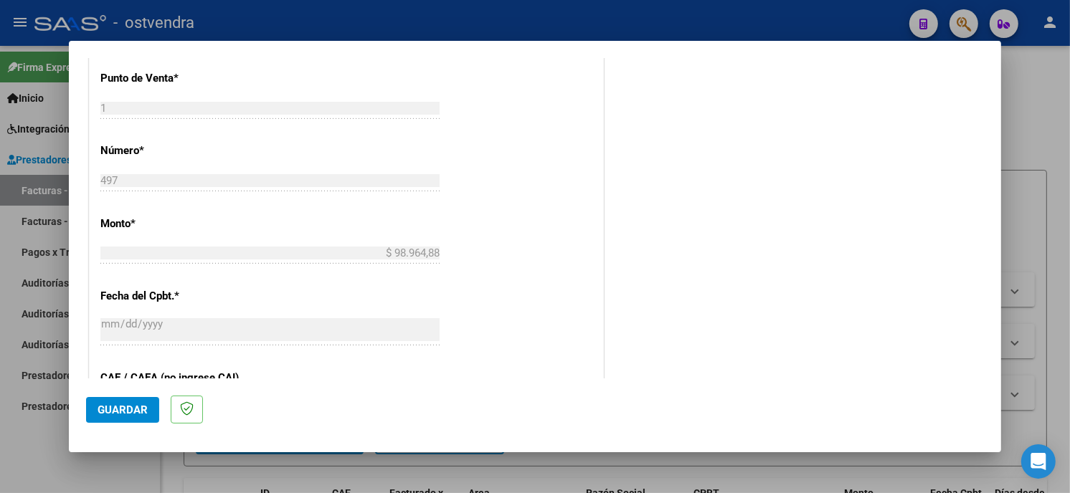
scroll to position [630, 0]
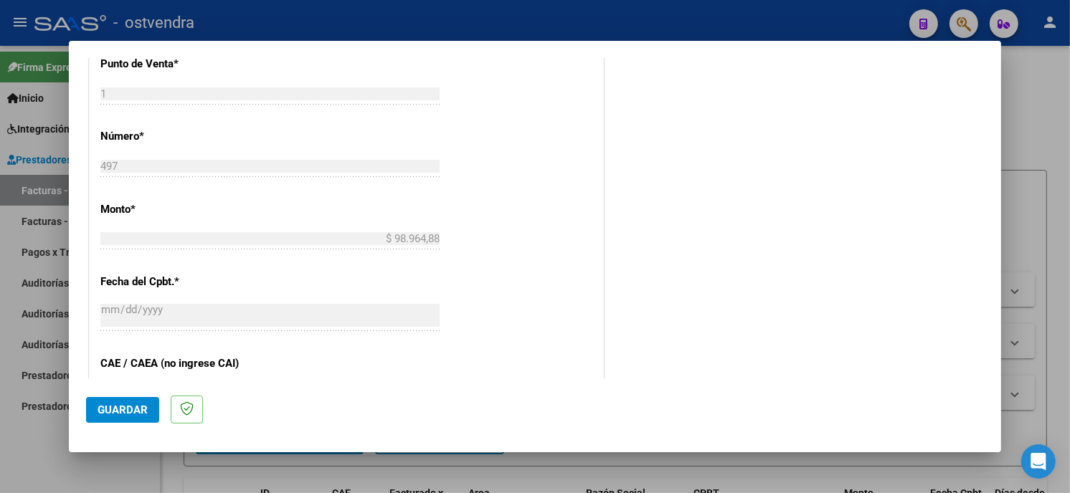
type input "202508"
click at [119, 402] on button "Guardar" at bounding box center [122, 410] width 73 height 26
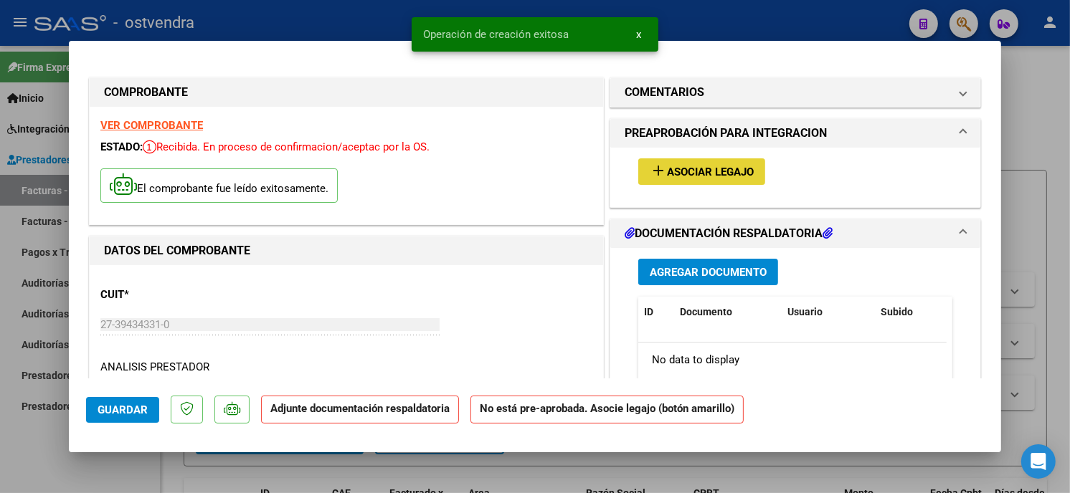
click at [726, 174] on span "Asociar Legajo" at bounding box center [710, 172] width 87 height 13
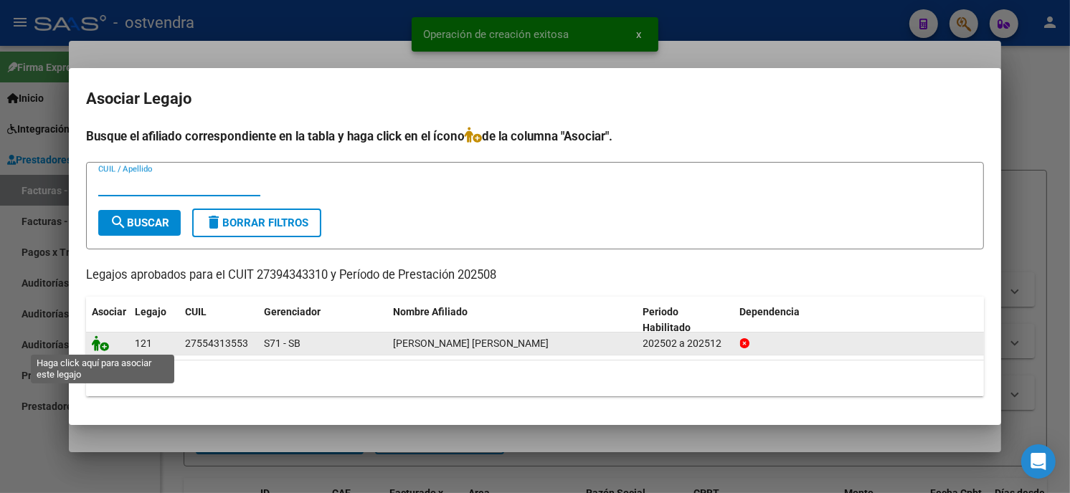
click at [97, 345] on icon at bounding box center [100, 344] width 17 height 16
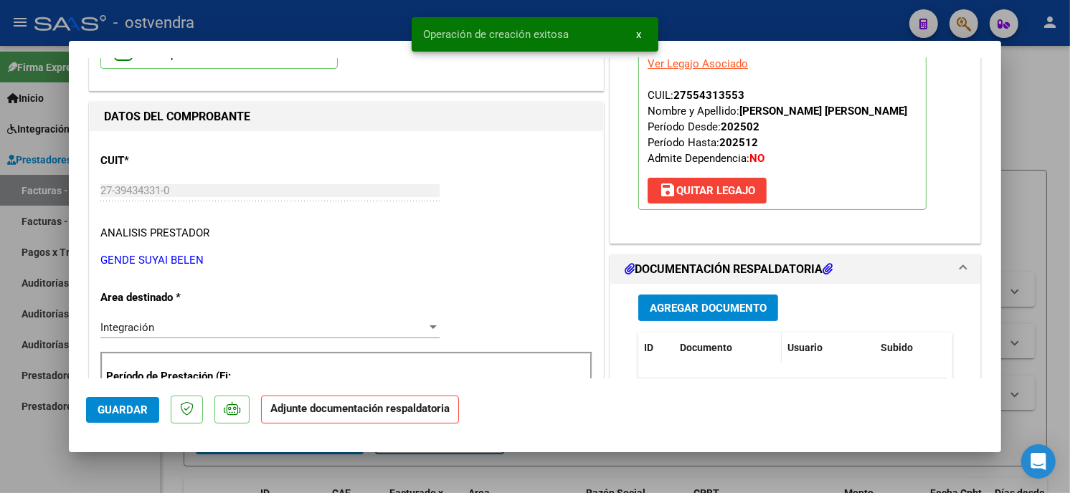
scroll to position [159, 0]
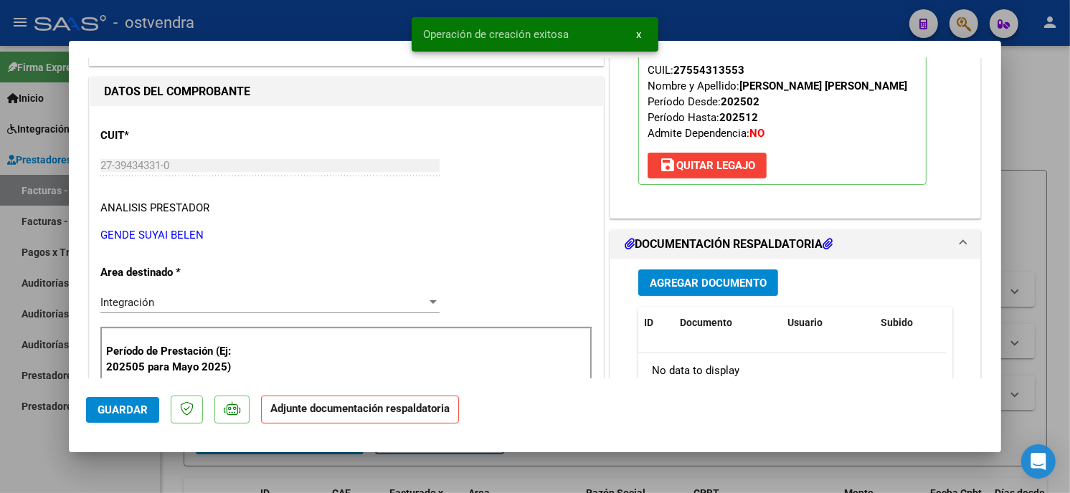
click at [721, 284] on span "Agregar Documento" at bounding box center [708, 283] width 117 height 13
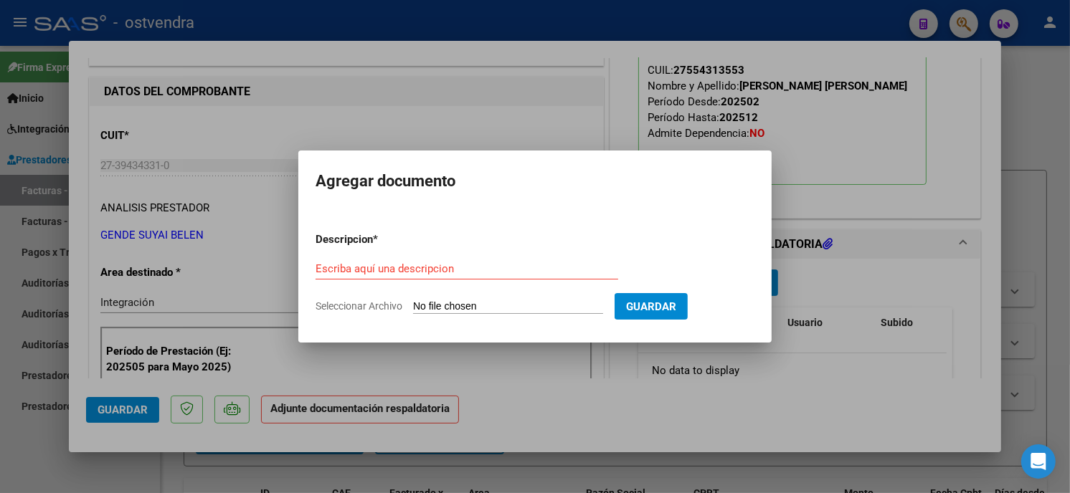
click at [521, 305] on input "Seleccionar Archivo" at bounding box center [508, 307] width 190 height 14
type input "C:\fakepath\ASISTENCIA C-1-497.pdf"
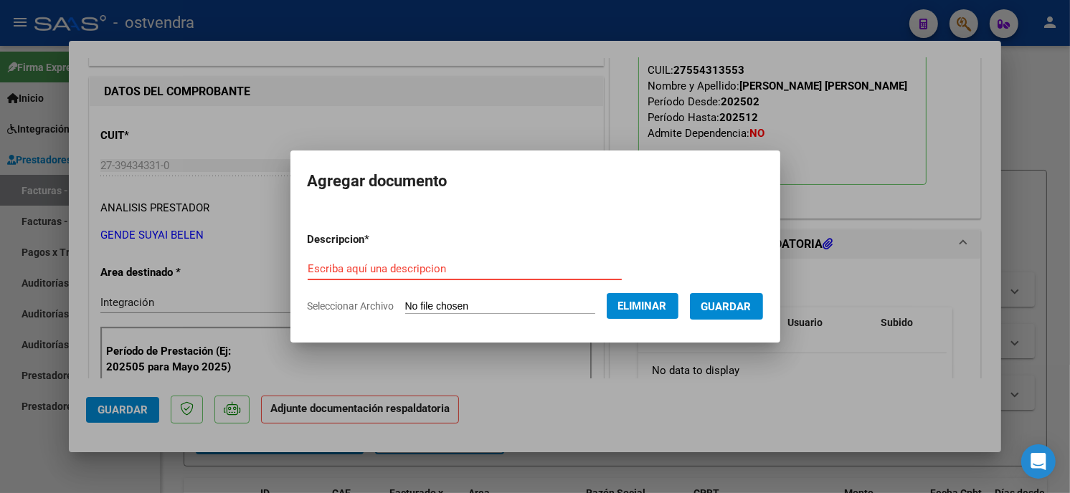
click at [360, 273] on input "Escriba aquí una descripcion" at bounding box center [465, 268] width 314 height 13
click at [361, 273] on input "Escriba aquí una descripcion" at bounding box center [465, 268] width 314 height 13
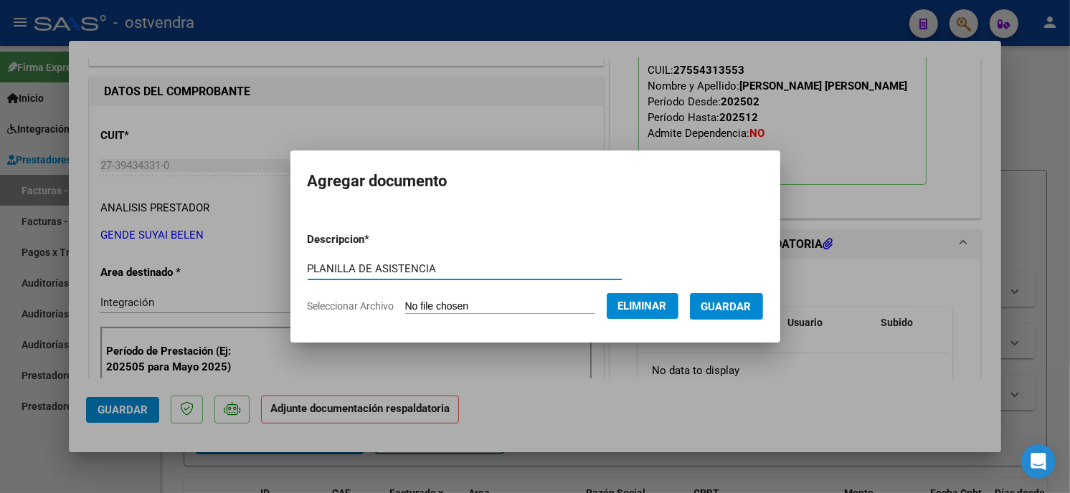
click at [713, 295] on button "Guardar" at bounding box center [726, 306] width 73 height 27
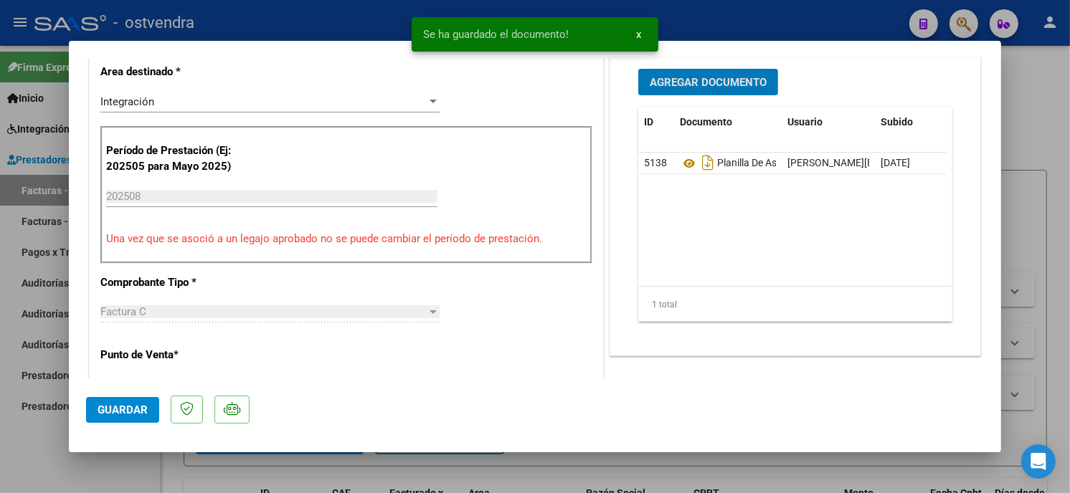
scroll to position [239, 0]
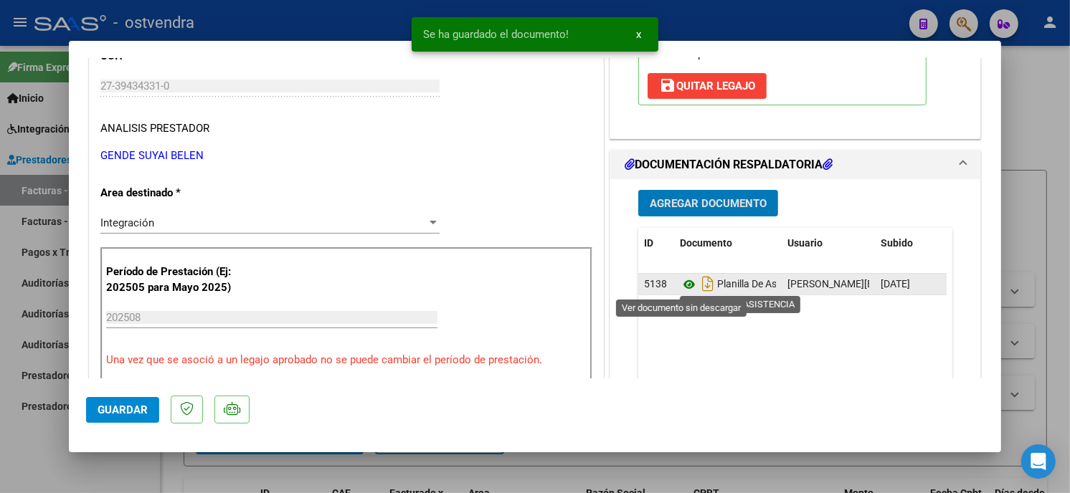
click at [680, 281] on icon at bounding box center [689, 284] width 19 height 17
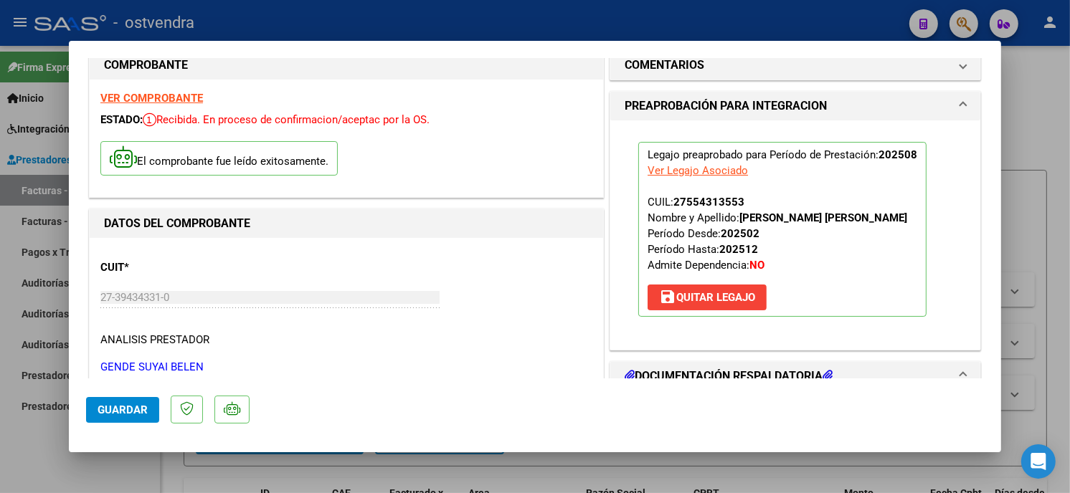
scroll to position [0, 0]
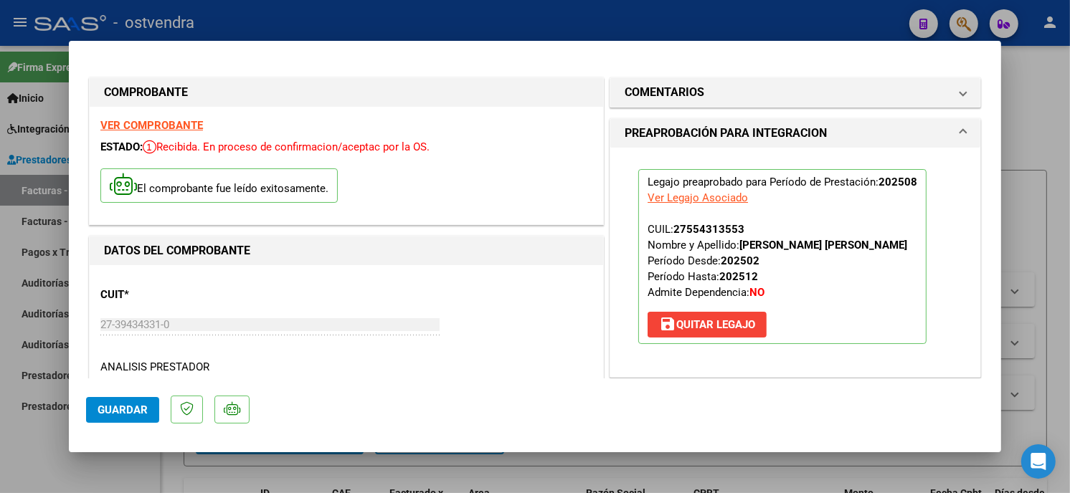
click at [435, 27] on div at bounding box center [535, 246] width 1070 height 493
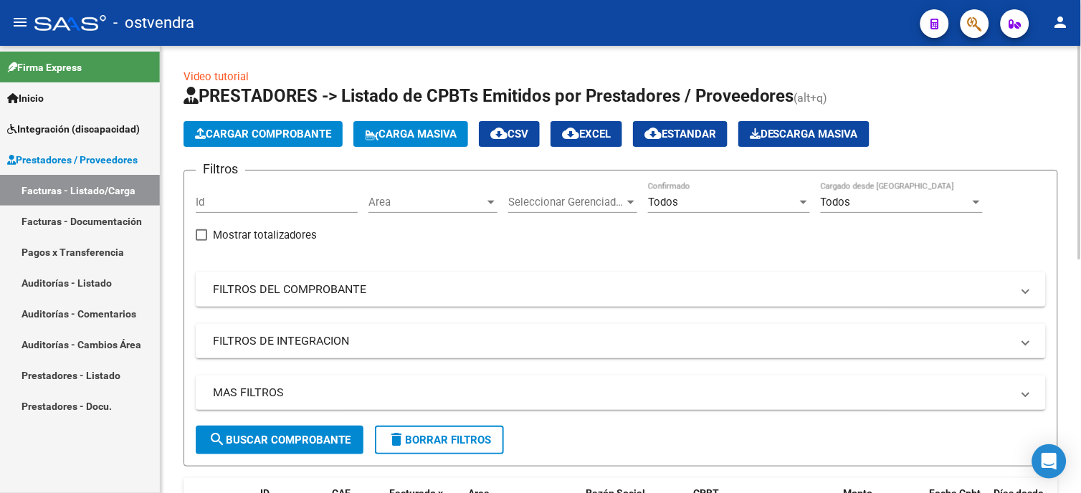
click at [253, 120] on app-list-header "PRESTADORES -> Listado de CPBTs Emitidos por Prestadores / Proveedores (alt+q) …" at bounding box center [621, 276] width 875 height 382
drag, startPoint x: 253, startPoint y: 120, endPoint x: 255, endPoint y: 138, distance: 18.0
click at [255, 138] on span "Cargar Comprobante" at bounding box center [263, 134] width 136 height 13
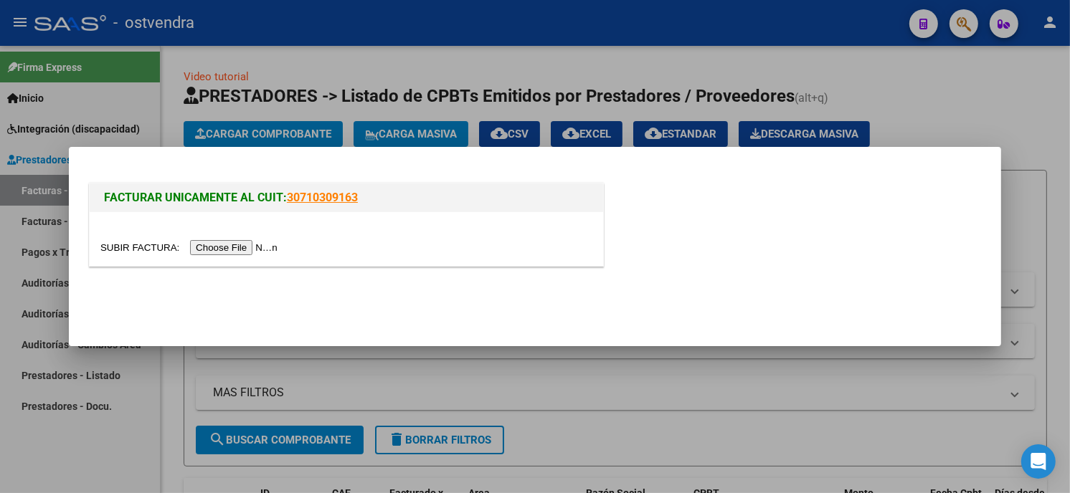
click at [237, 252] on input "file" at bounding box center [190, 247] width 181 height 15
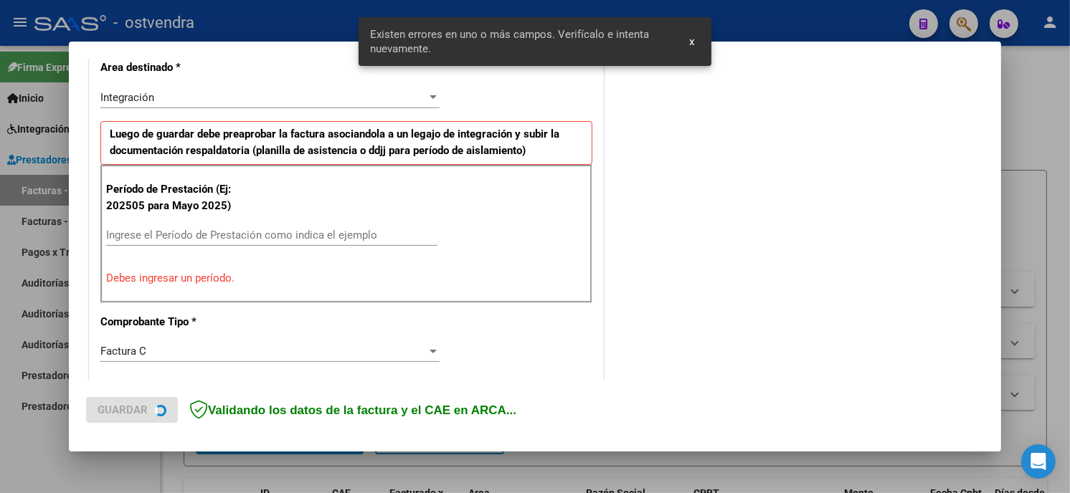
scroll to position [338, 0]
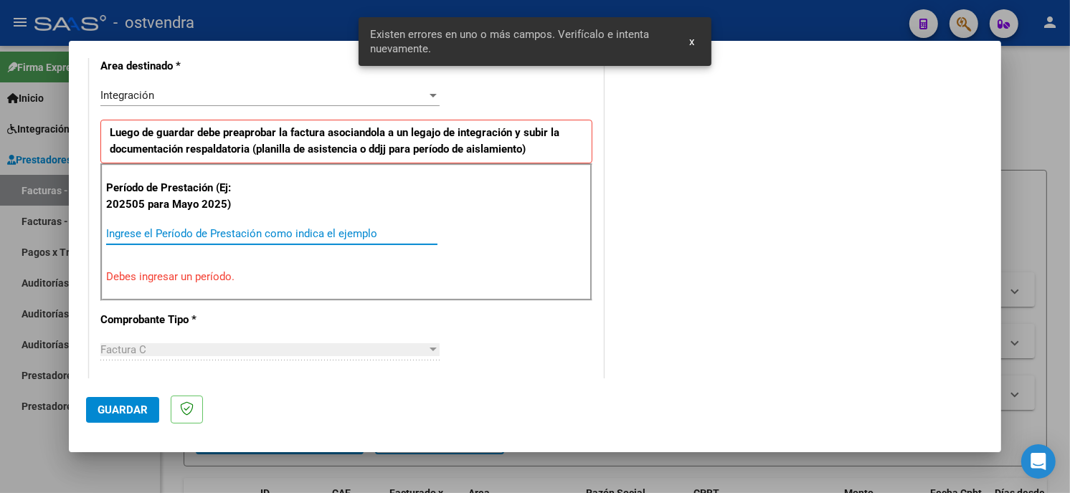
click at [314, 235] on input "Ingrese el Período de Prestación como indica el ejemplo" at bounding box center [271, 233] width 331 height 13
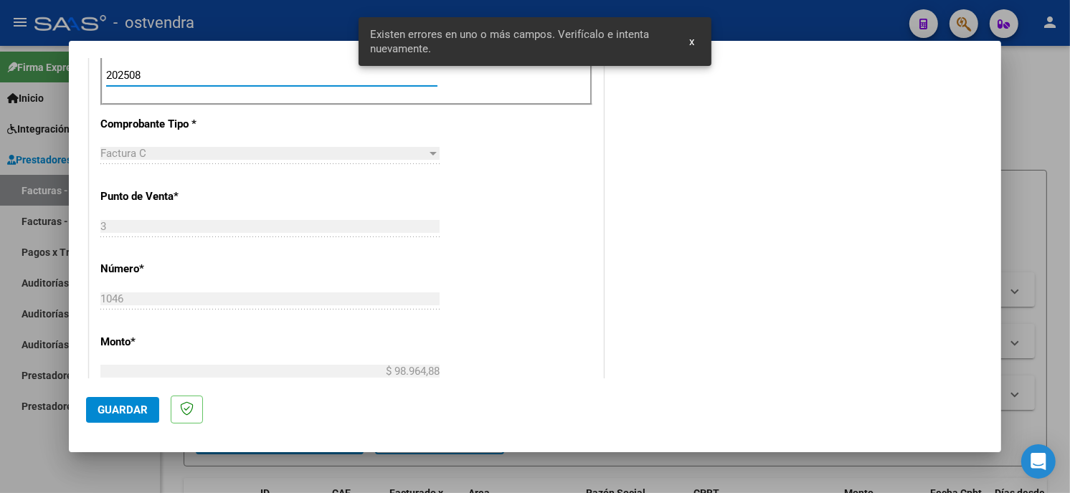
scroll to position [498, 0]
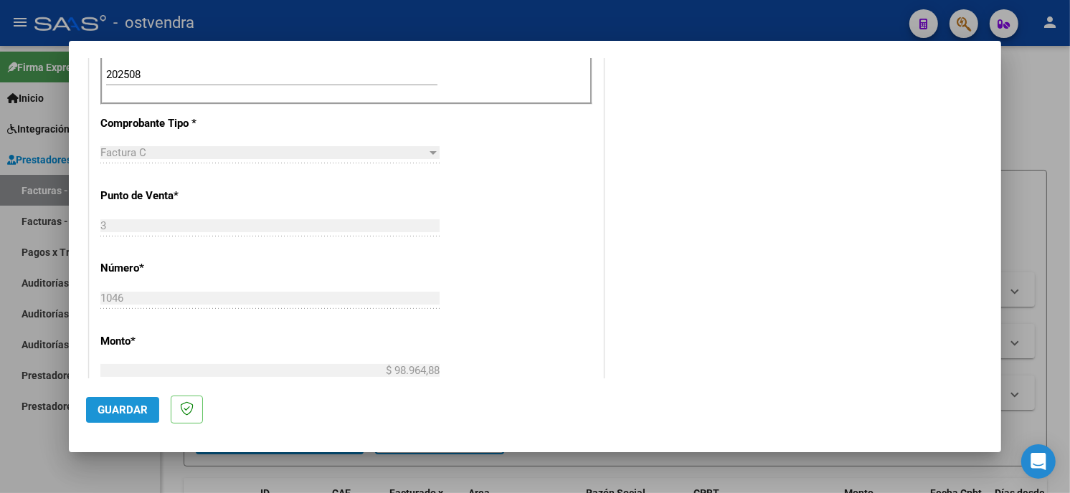
click at [139, 399] on button "Guardar" at bounding box center [122, 410] width 73 height 26
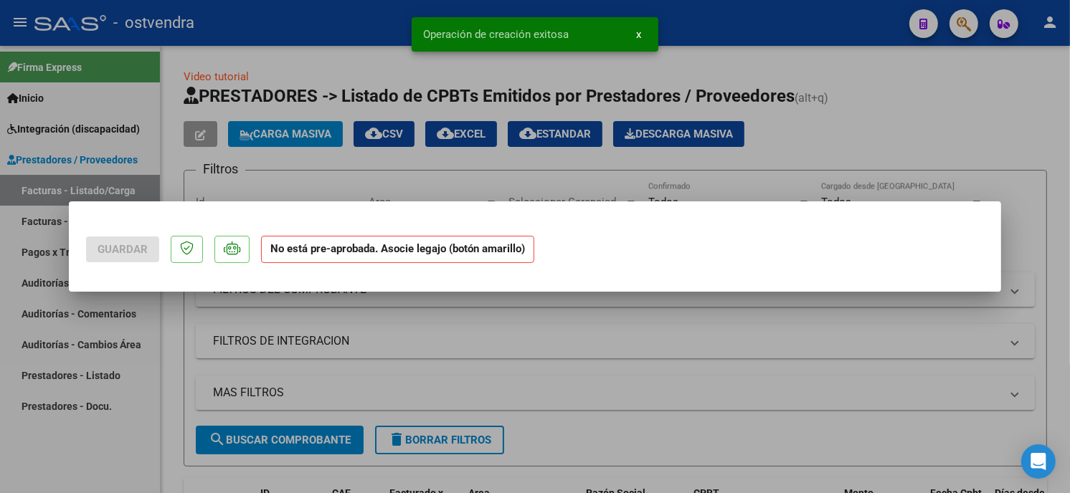
scroll to position [0, 0]
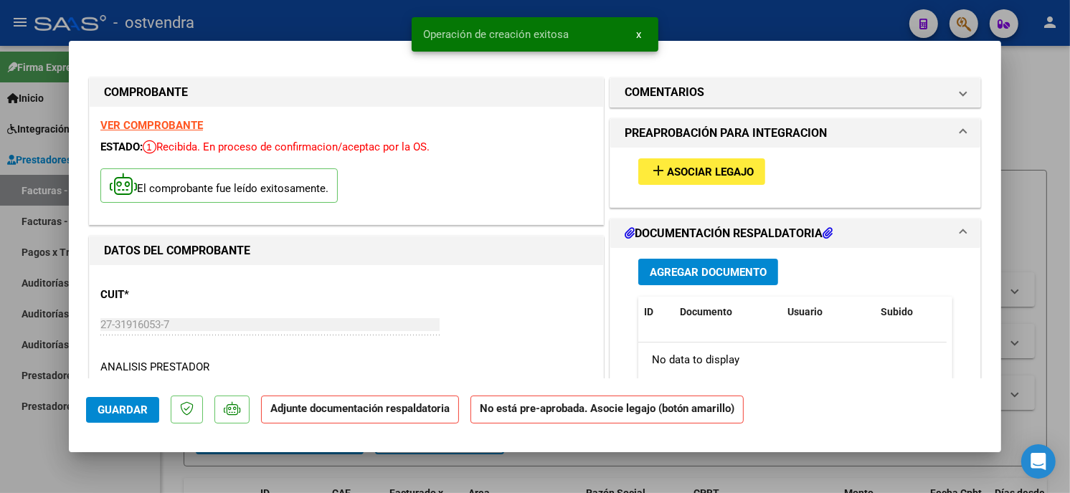
click at [717, 167] on span "Asociar Legajo" at bounding box center [710, 172] width 87 height 13
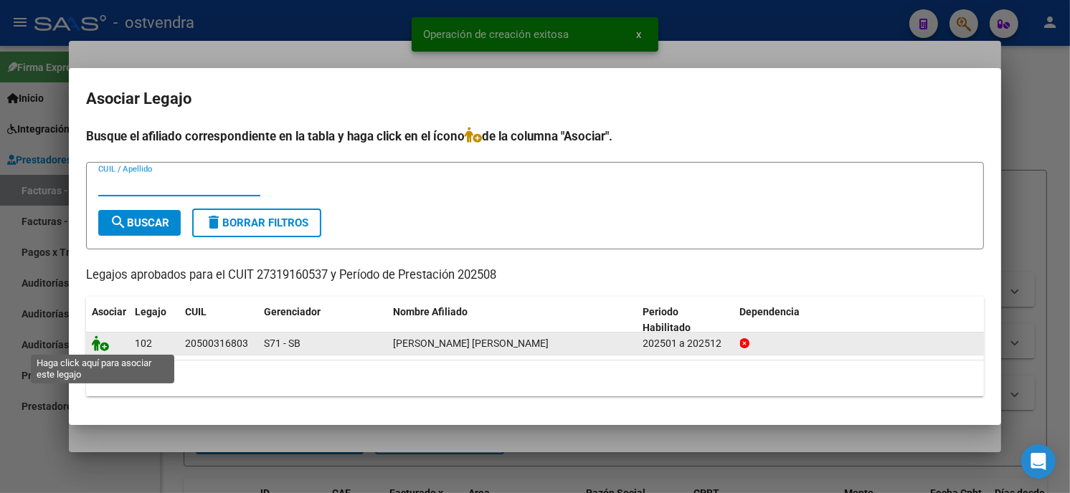
click at [98, 346] on icon at bounding box center [100, 344] width 17 height 16
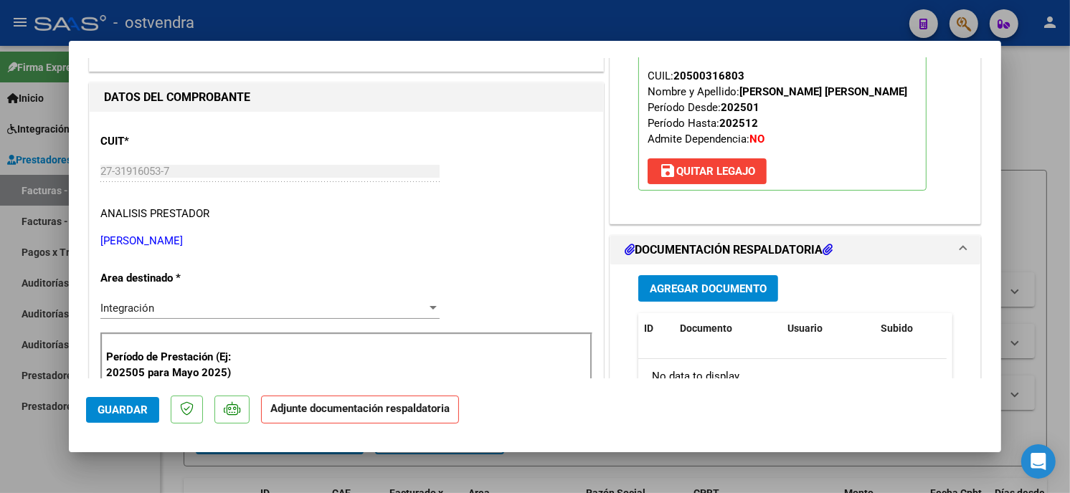
scroll to position [159, 0]
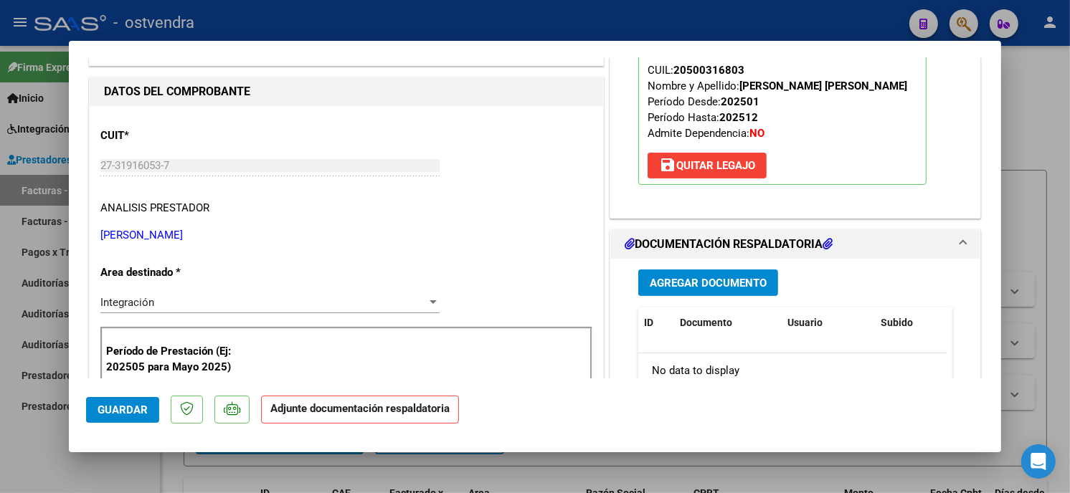
click at [747, 273] on button "Agregar Documento" at bounding box center [708, 283] width 140 height 27
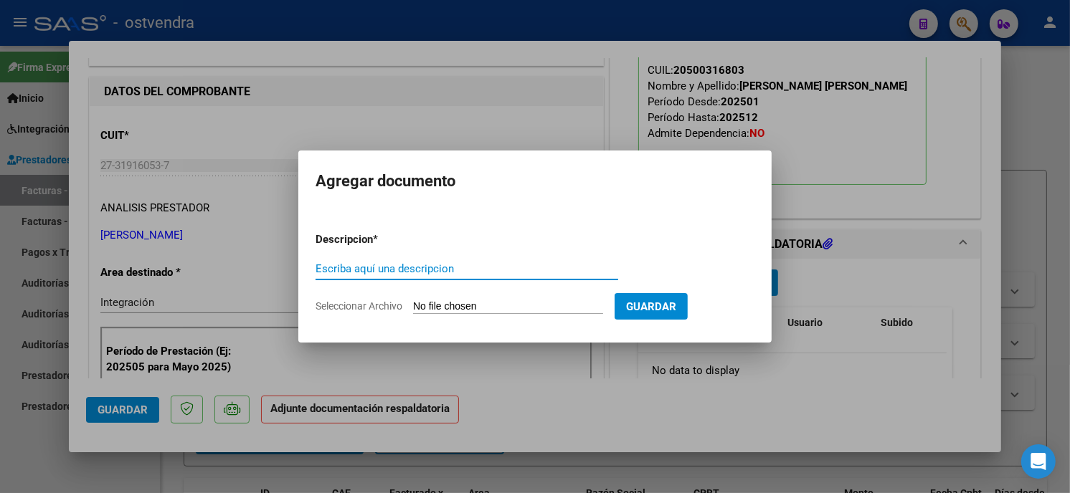
click at [507, 304] on input "Seleccionar Archivo" at bounding box center [508, 307] width 190 height 14
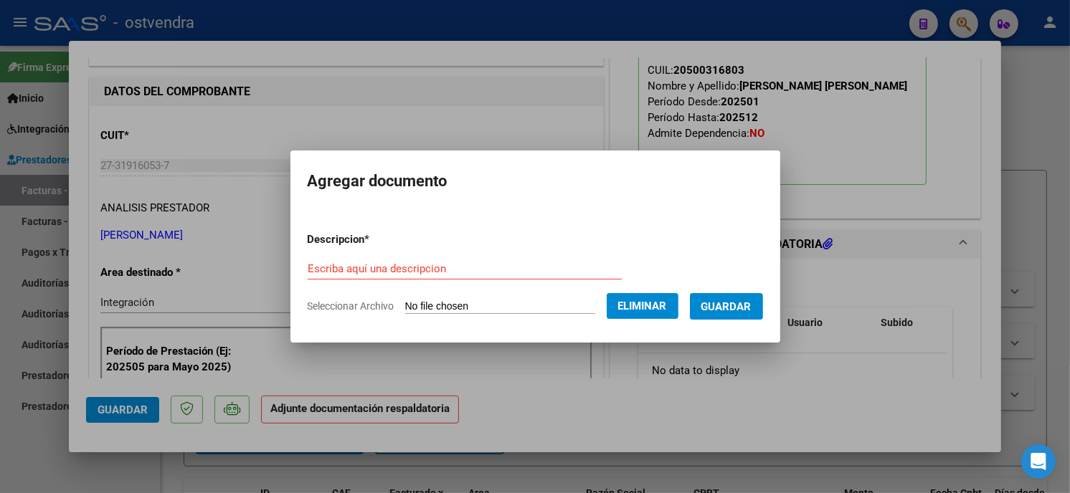
click at [455, 275] on input "Escriba aquí una descripcion" at bounding box center [465, 268] width 314 height 13
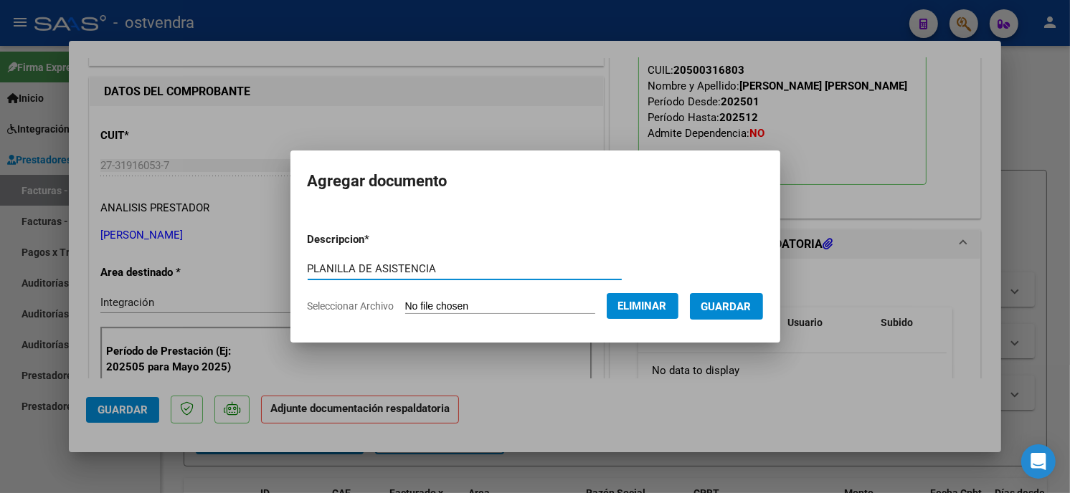
click at [751, 309] on button "Guardar" at bounding box center [726, 306] width 73 height 27
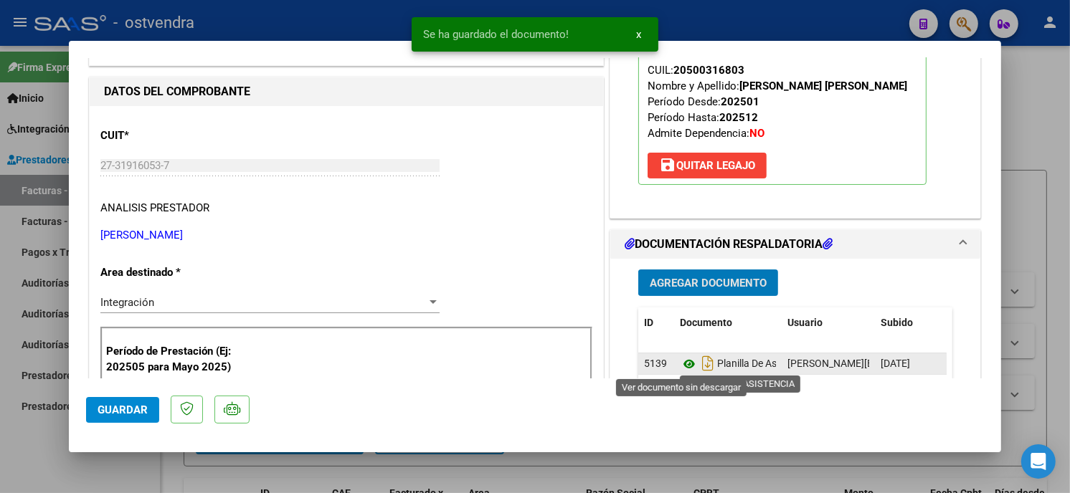
click at [683, 361] on icon at bounding box center [689, 364] width 19 height 17
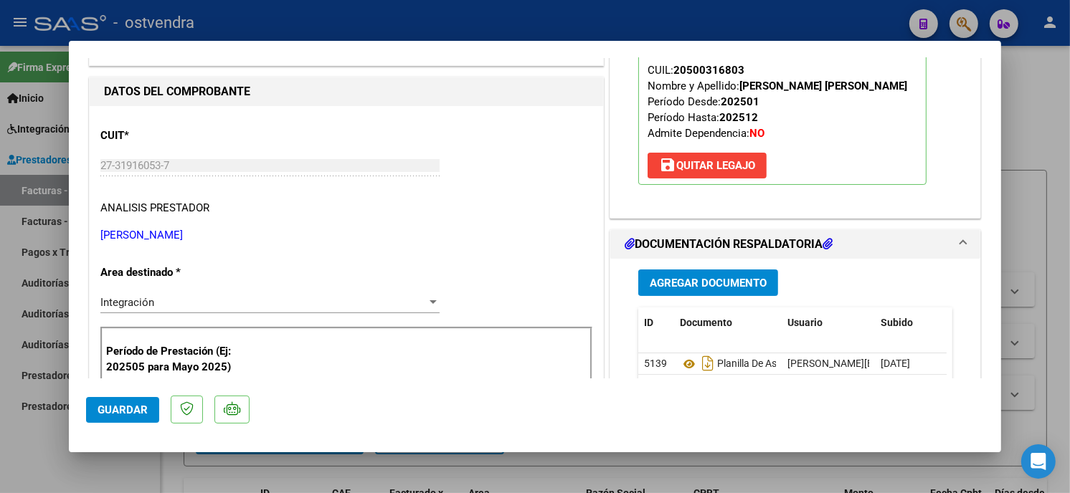
click at [115, 411] on span "Guardar" at bounding box center [123, 410] width 50 height 13
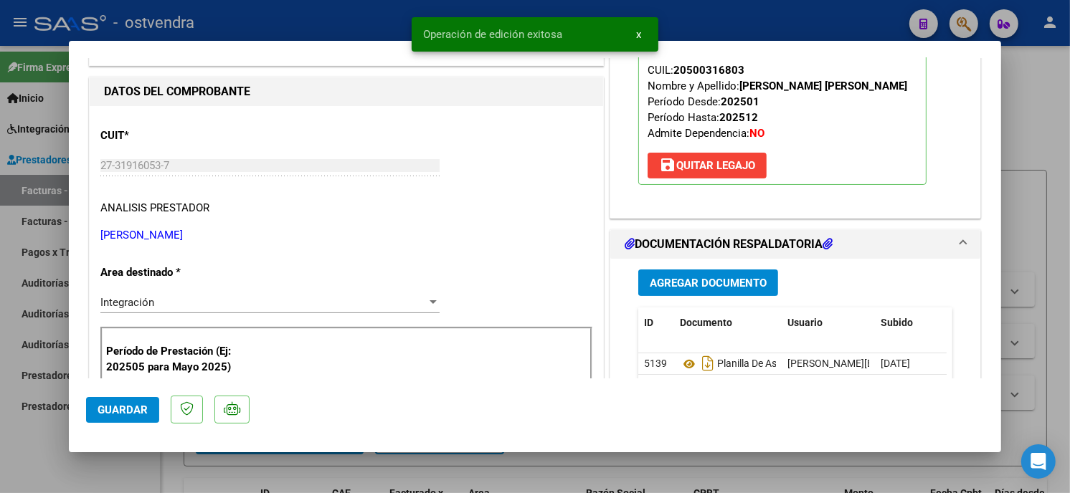
scroll to position [239, 0]
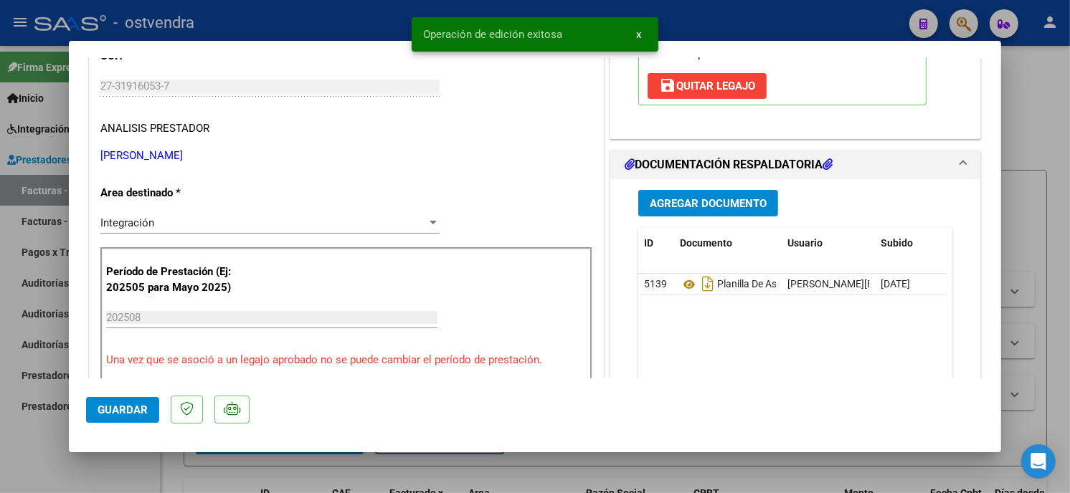
click at [305, 24] on div at bounding box center [535, 246] width 1070 height 493
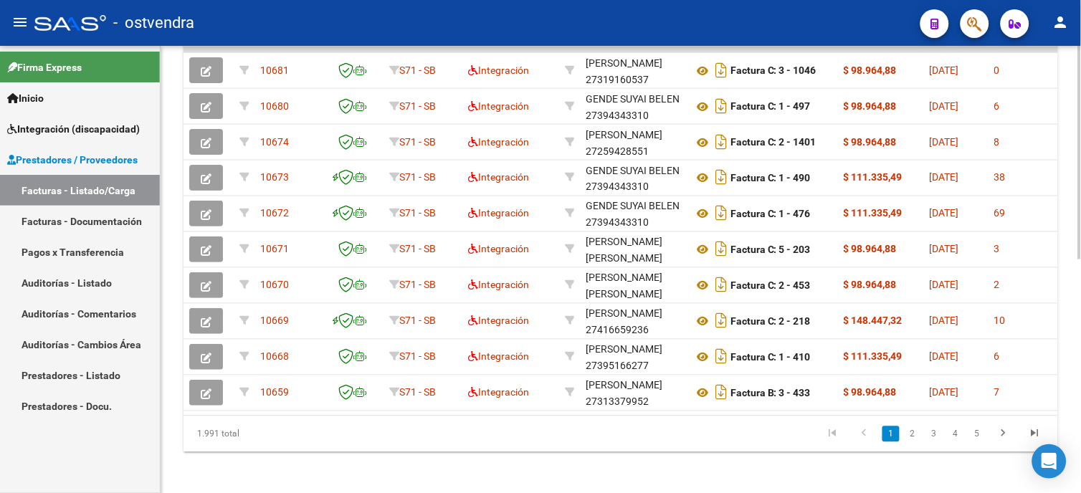
scroll to position [493, 0]
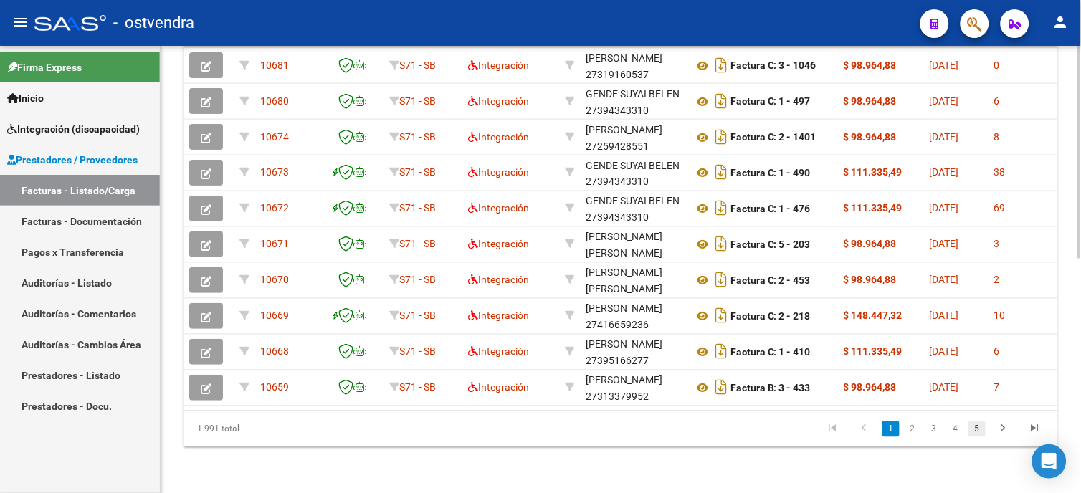
click at [983, 432] on link "5" at bounding box center [977, 430] width 17 height 16
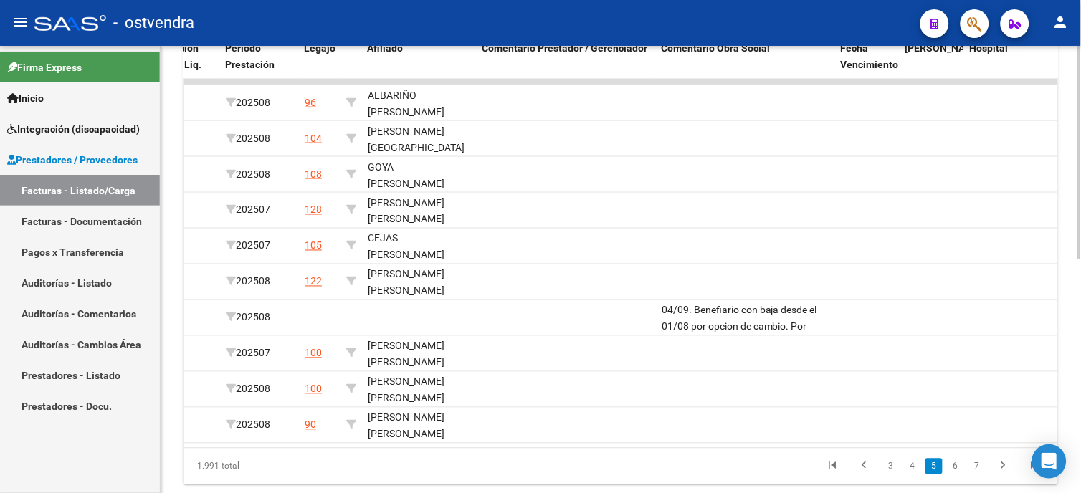
scroll to position [455, 0]
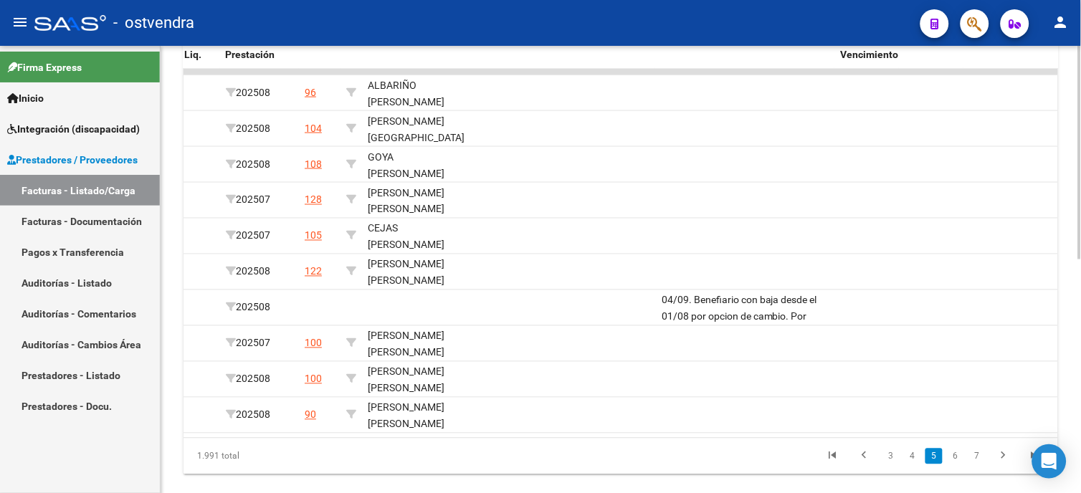
click at [1081, 346] on html "menu - ostvendra person Firma Express Inicio Instructivos Contacto OS Integraci…" at bounding box center [540, 246] width 1081 height 493
click at [908, 465] on link "4" at bounding box center [912, 457] width 17 height 16
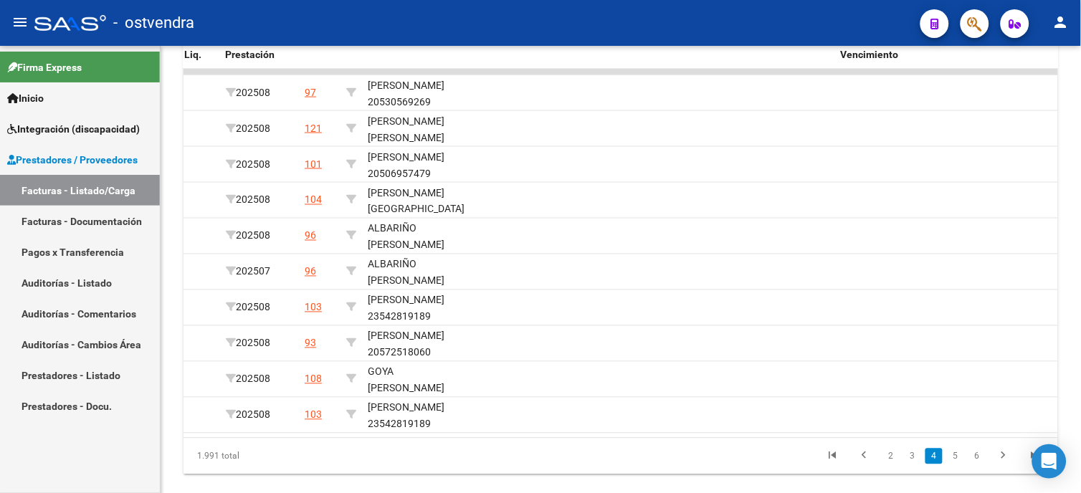
click at [911, 465] on link "3" at bounding box center [912, 457] width 17 height 16
click at [909, 465] on link "2" at bounding box center [912, 457] width 17 height 16
click at [893, 465] on link "1" at bounding box center [891, 457] width 17 height 16
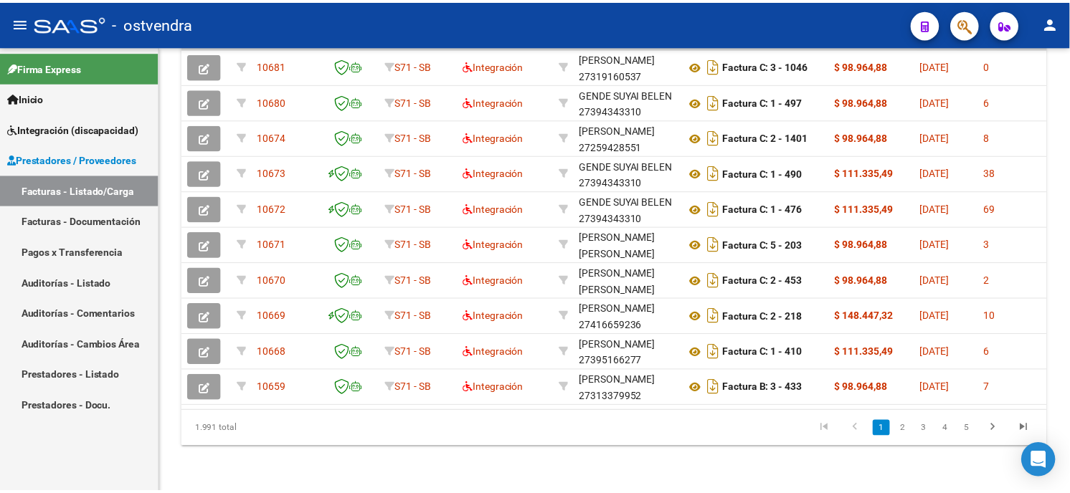
scroll to position [0, 0]
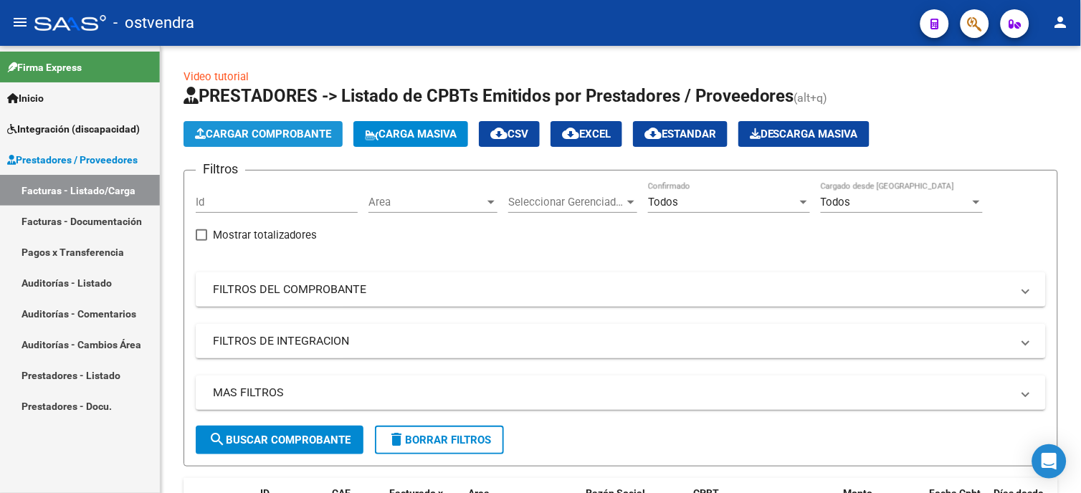
click at [277, 128] on span "Cargar Comprobante" at bounding box center [263, 134] width 136 height 13
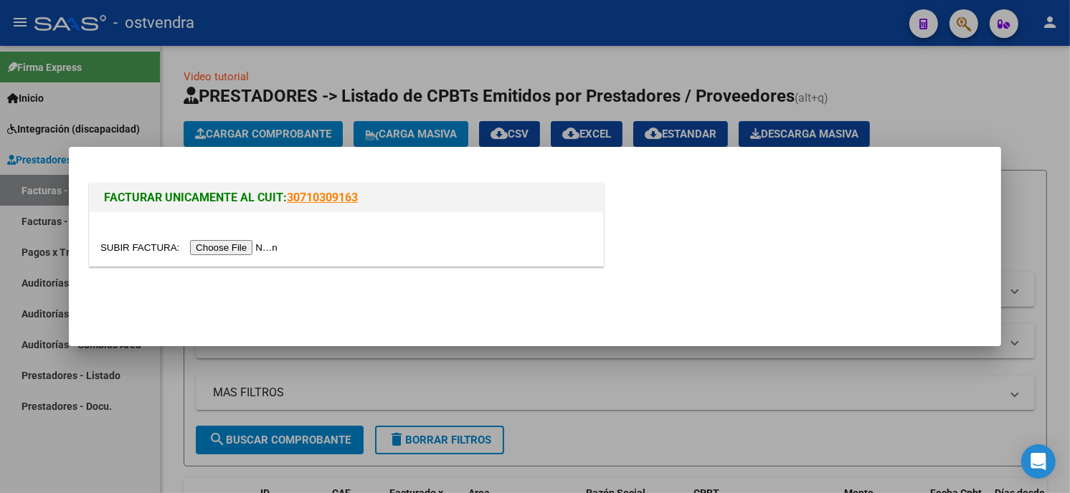
click at [251, 247] on input "file" at bounding box center [190, 247] width 181 height 15
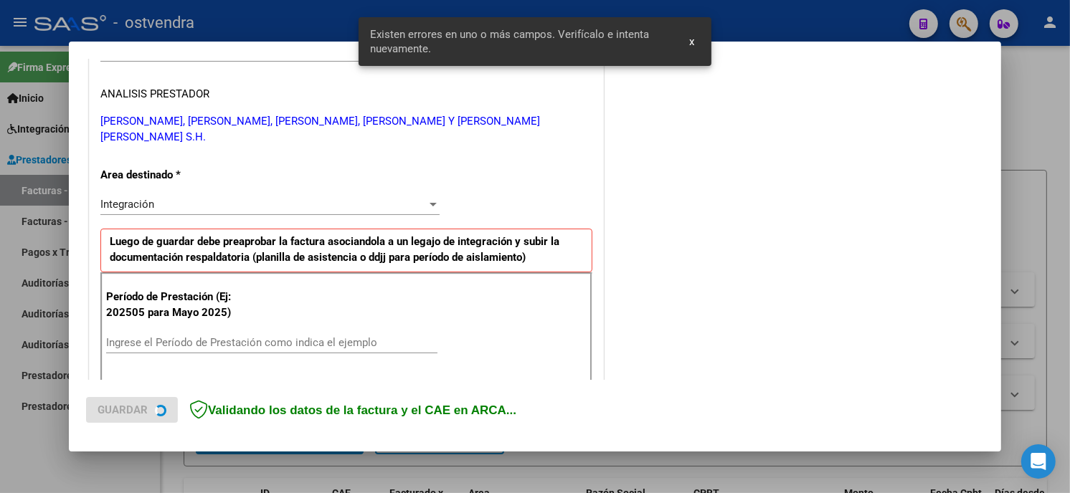
scroll to position [354, 0]
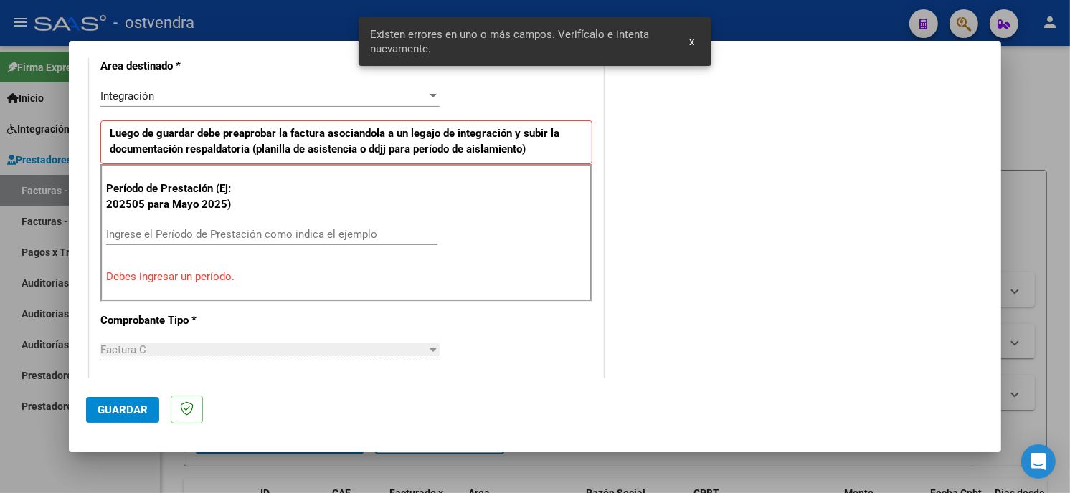
click at [234, 235] on input "Ingrese el Período de Prestación como indica el ejemplo" at bounding box center [271, 234] width 331 height 13
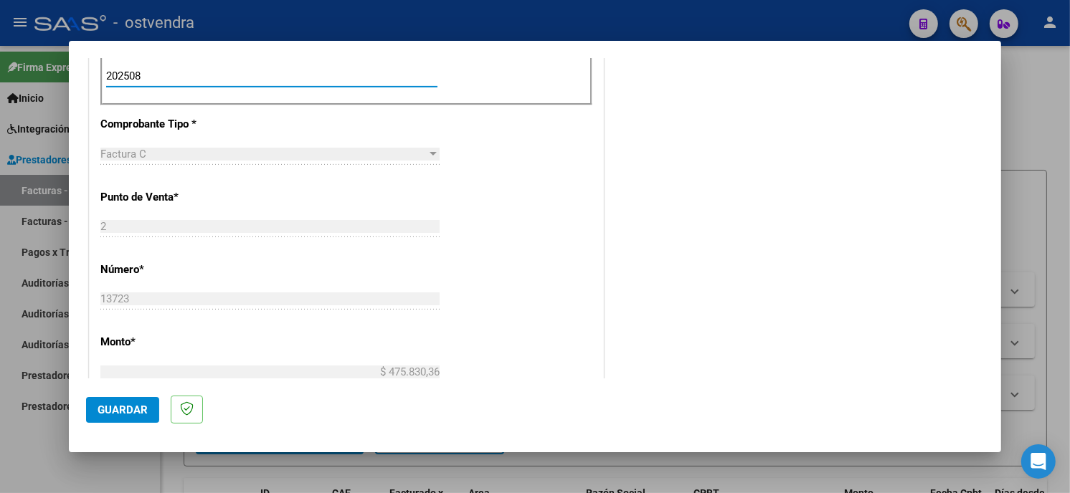
scroll to position [513, 0]
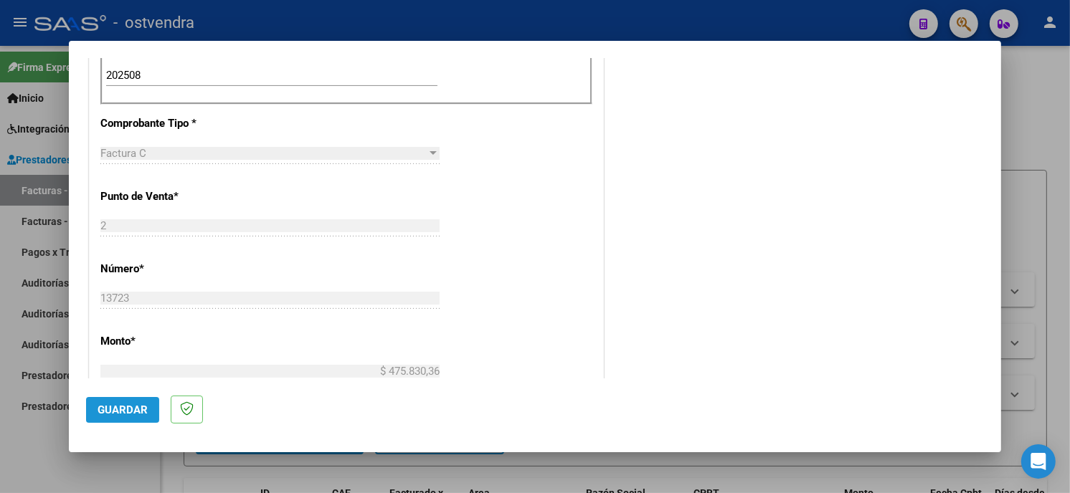
drag, startPoint x: 138, startPoint y: 403, endPoint x: 153, endPoint y: 402, distance: 15.1
click at [138, 404] on span "Guardar" at bounding box center [123, 410] width 50 height 13
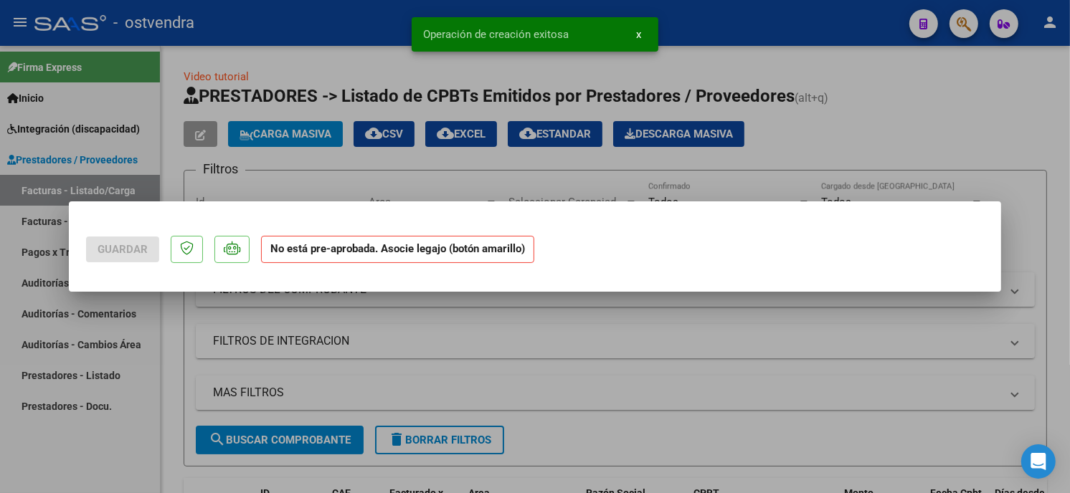
scroll to position [0, 0]
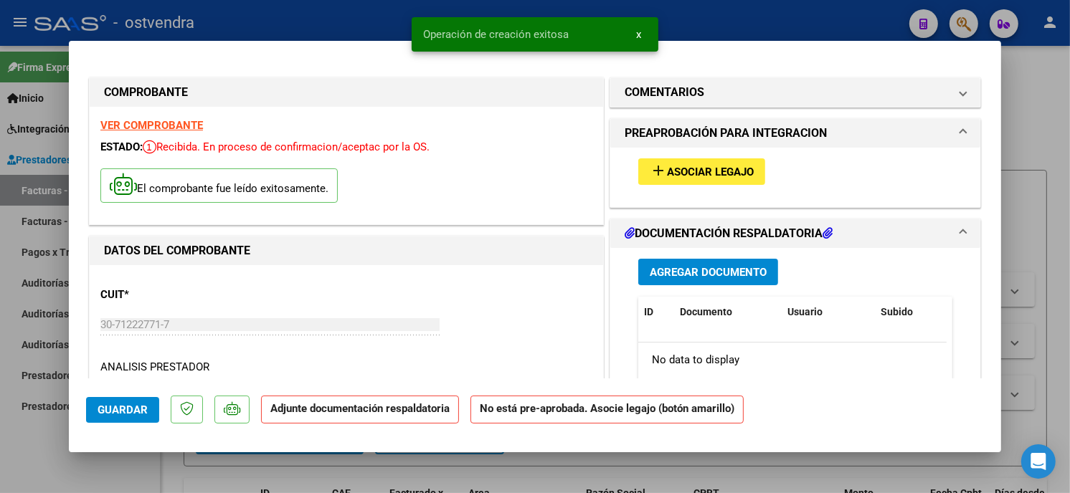
click at [721, 166] on span "Asociar Legajo" at bounding box center [710, 172] width 87 height 13
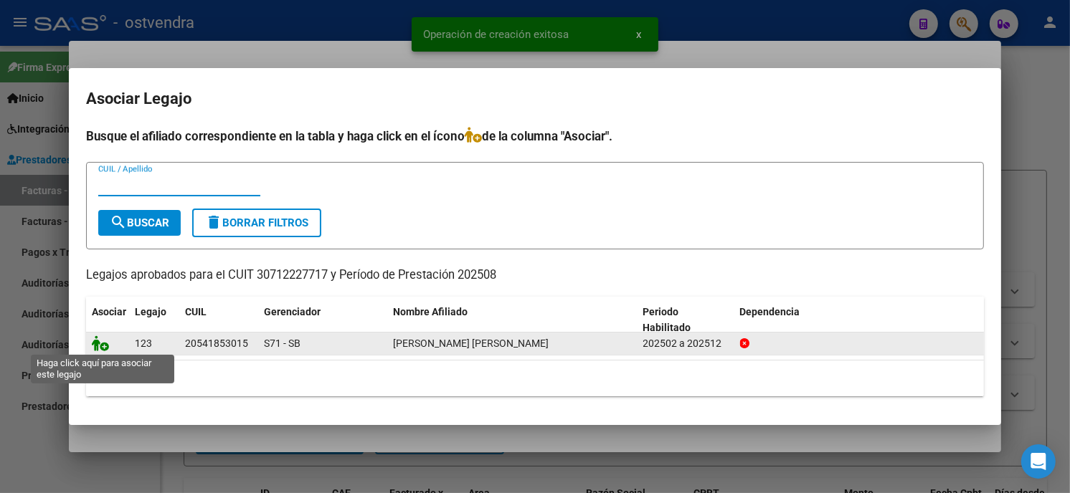
click at [97, 345] on icon at bounding box center [100, 344] width 17 height 16
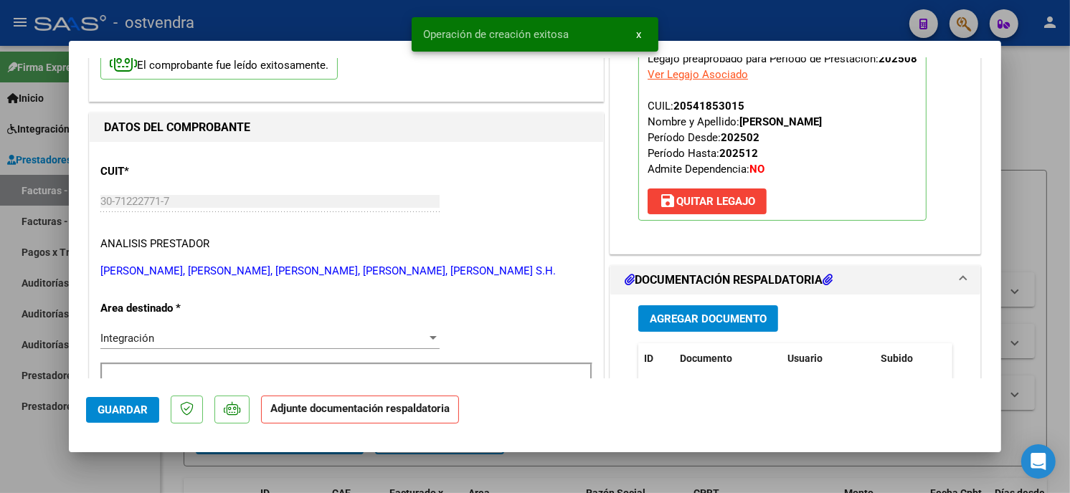
scroll to position [159, 0]
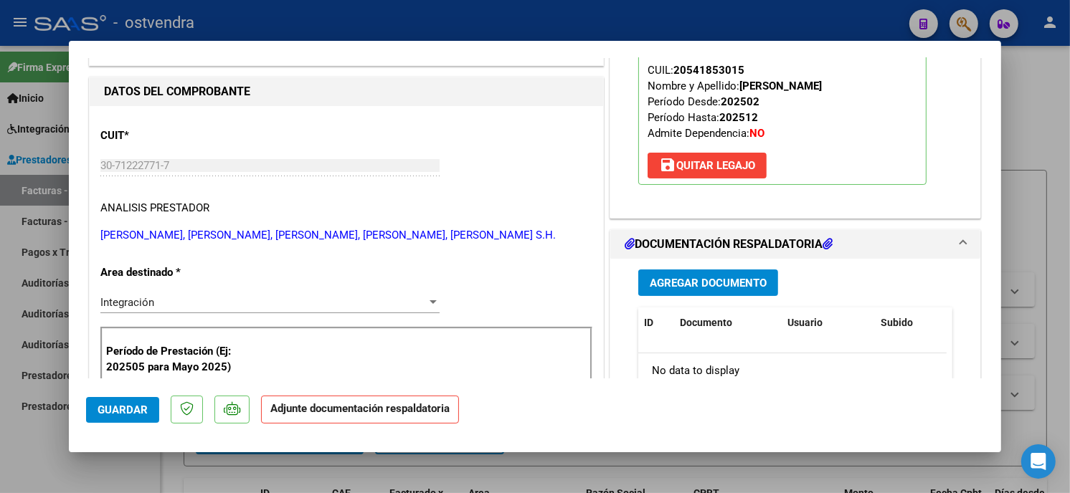
click at [729, 290] on button "Agregar Documento" at bounding box center [708, 283] width 140 height 27
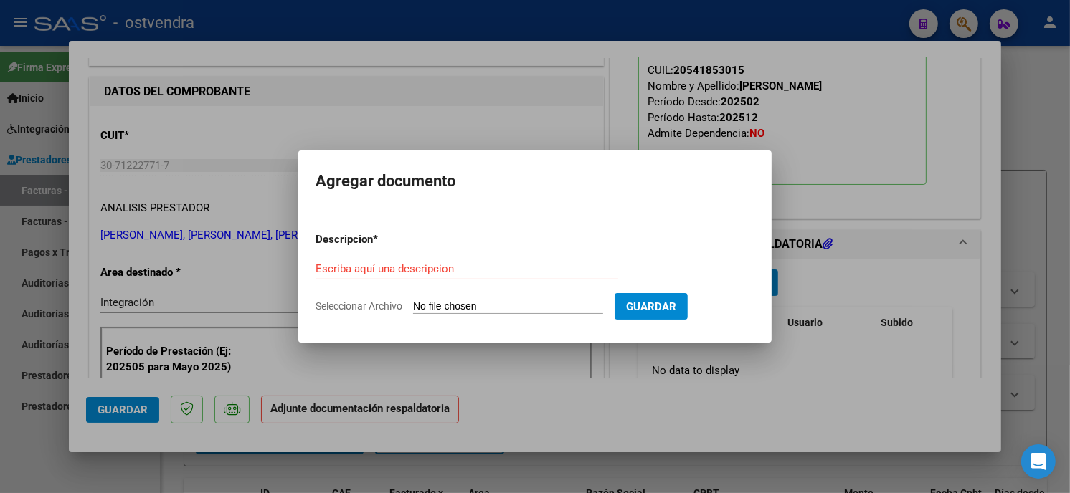
click at [499, 311] on input "Seleccionar Archivo" at bounding box center [508, 307] width 190 height 14
type input "C:\fakepath\ASISTENCIA C-2-13723.pdf"
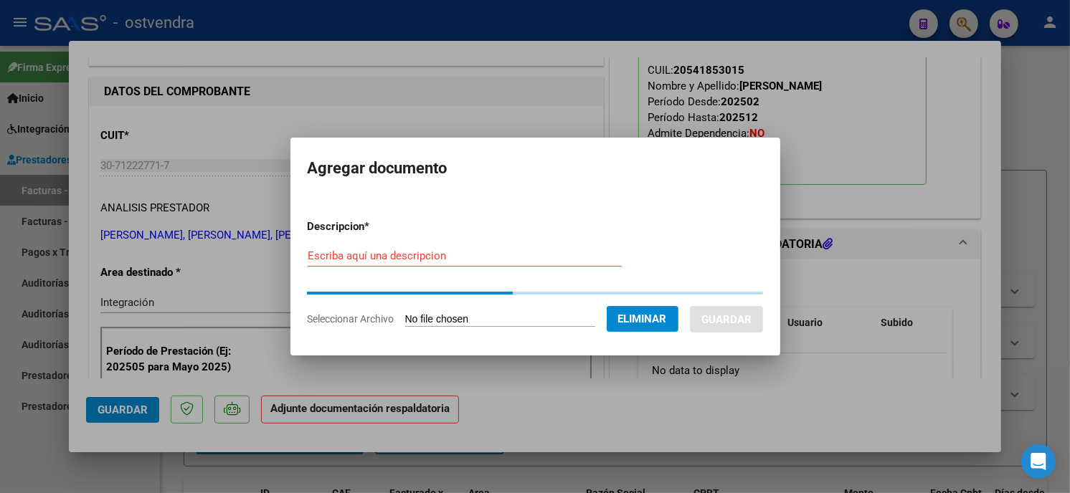
click at [423, 263] on div "Escriba aquí una descripcion" at bounding box center [465, 256] width 314 height 22
click at [424, 256] on input "Escriba aquí una descripcion" at bounding box center [465, 256] width 314 height 13
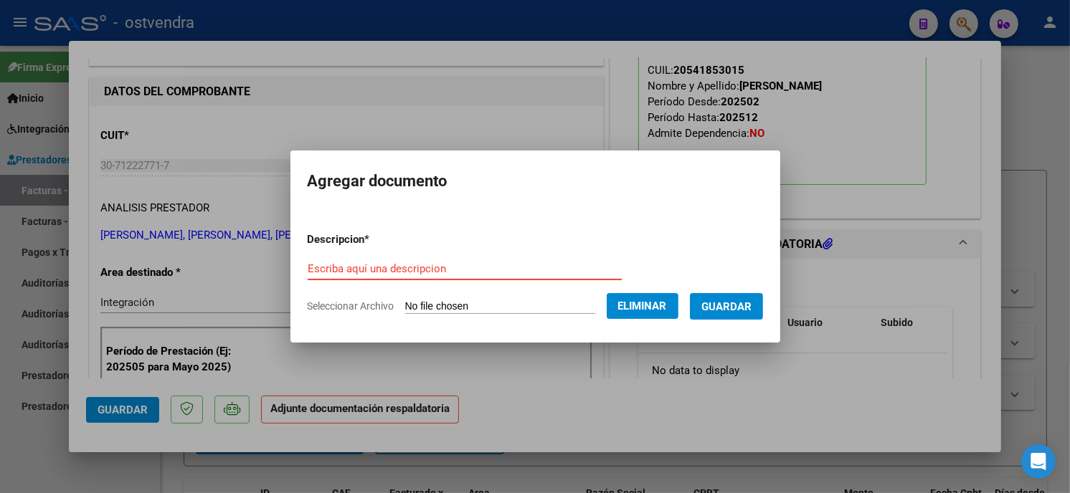
click at [429, 269] on input "Escriba aquí una descripcion" at bounding box center [465, 268] width 314 height 13
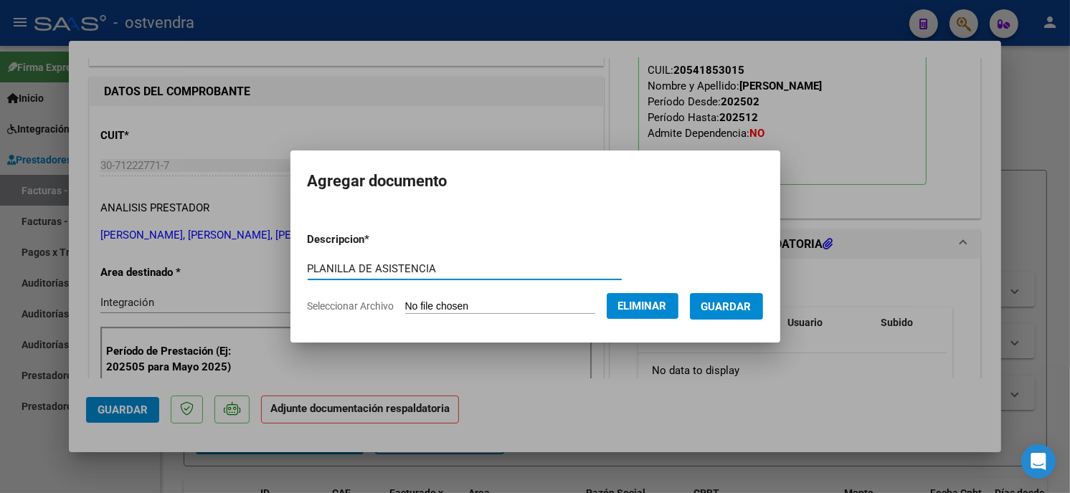
type input "PLANILLA DE ASISTENCIA"
click at [719, 303] on span "Guardar" at bounding box center [726, 306] width 50 height 13
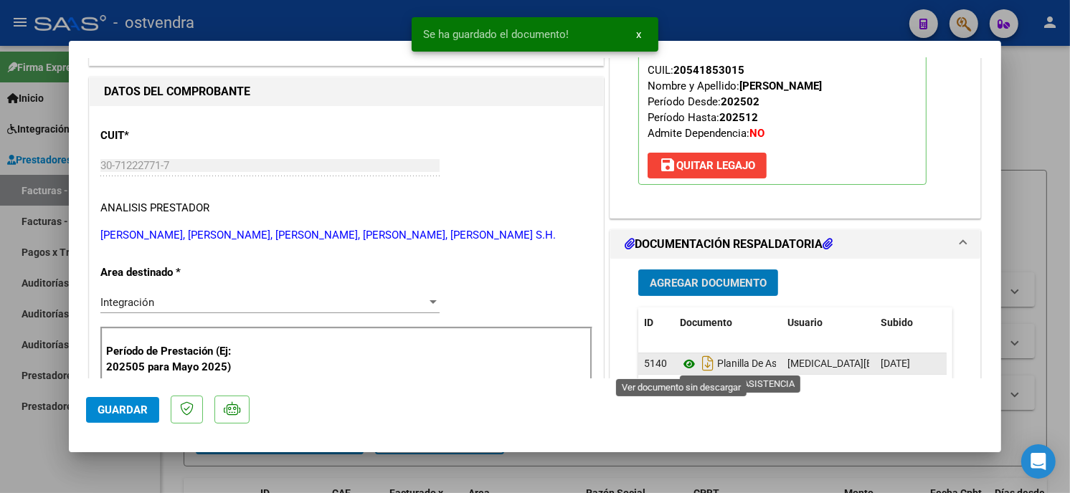
click at [685, 364] on icon at bounding box center [689, 364] width 19 height 17
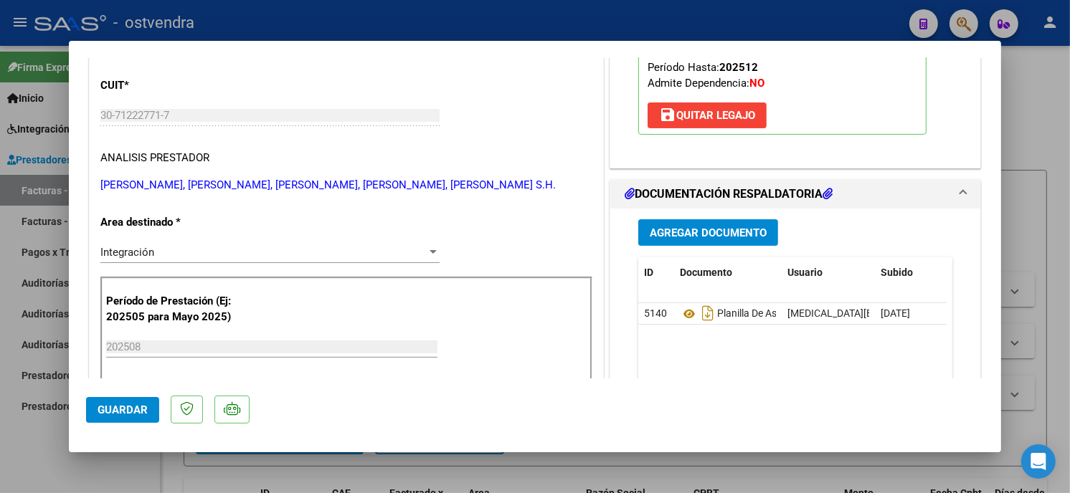
scroll to position [318, 0]
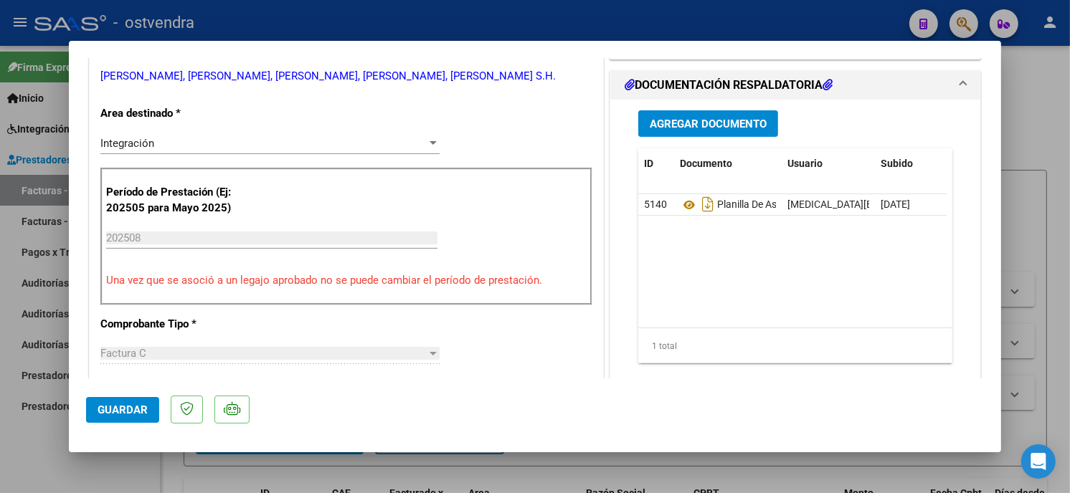
click at [141, 422] on button "Guardar" at bounding box center [122, 410] width 73 height 26
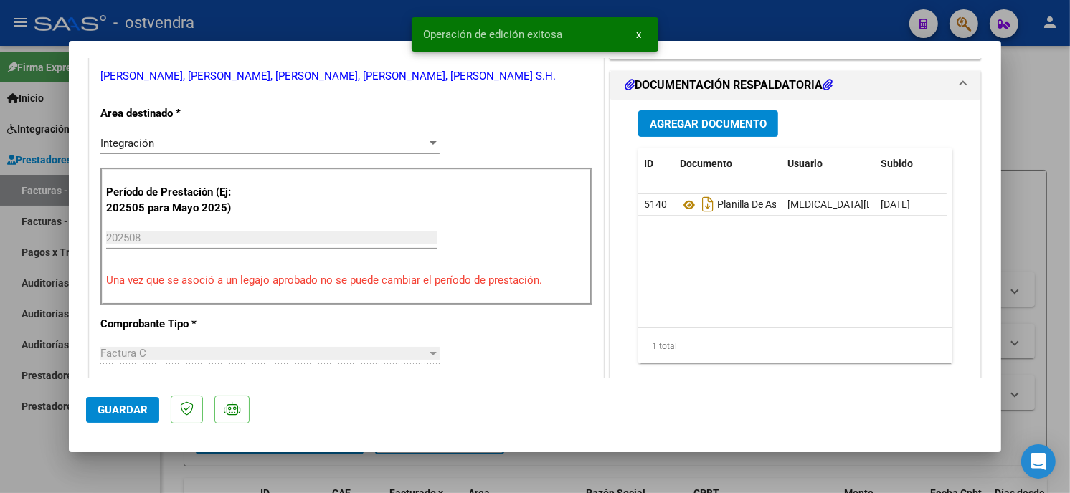
click at [285, 38] on div at bounding box center [535, 246] width 1070 height 493
type input "$ 0,00"
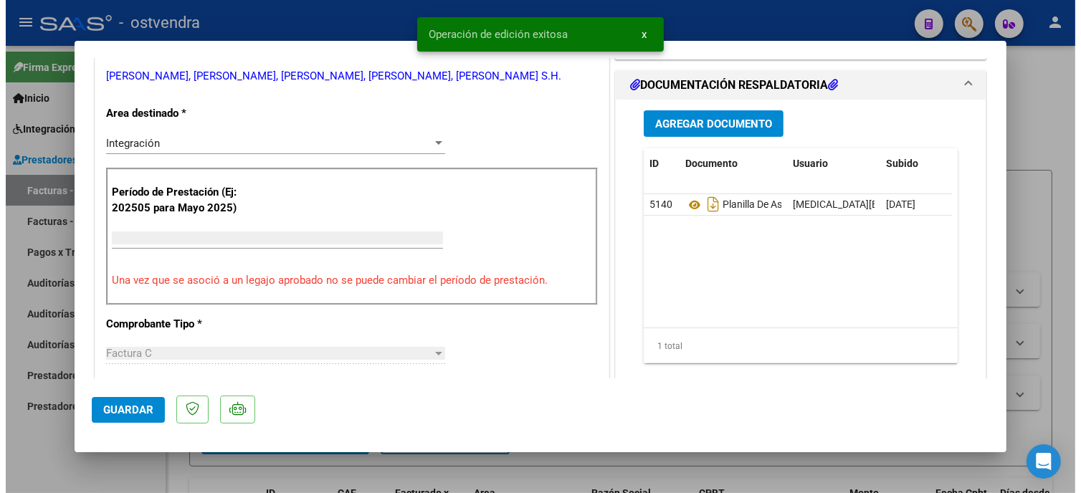
scroll to position [258, 0]
